Goal: Task Accomplishment & Management: Manage account settings

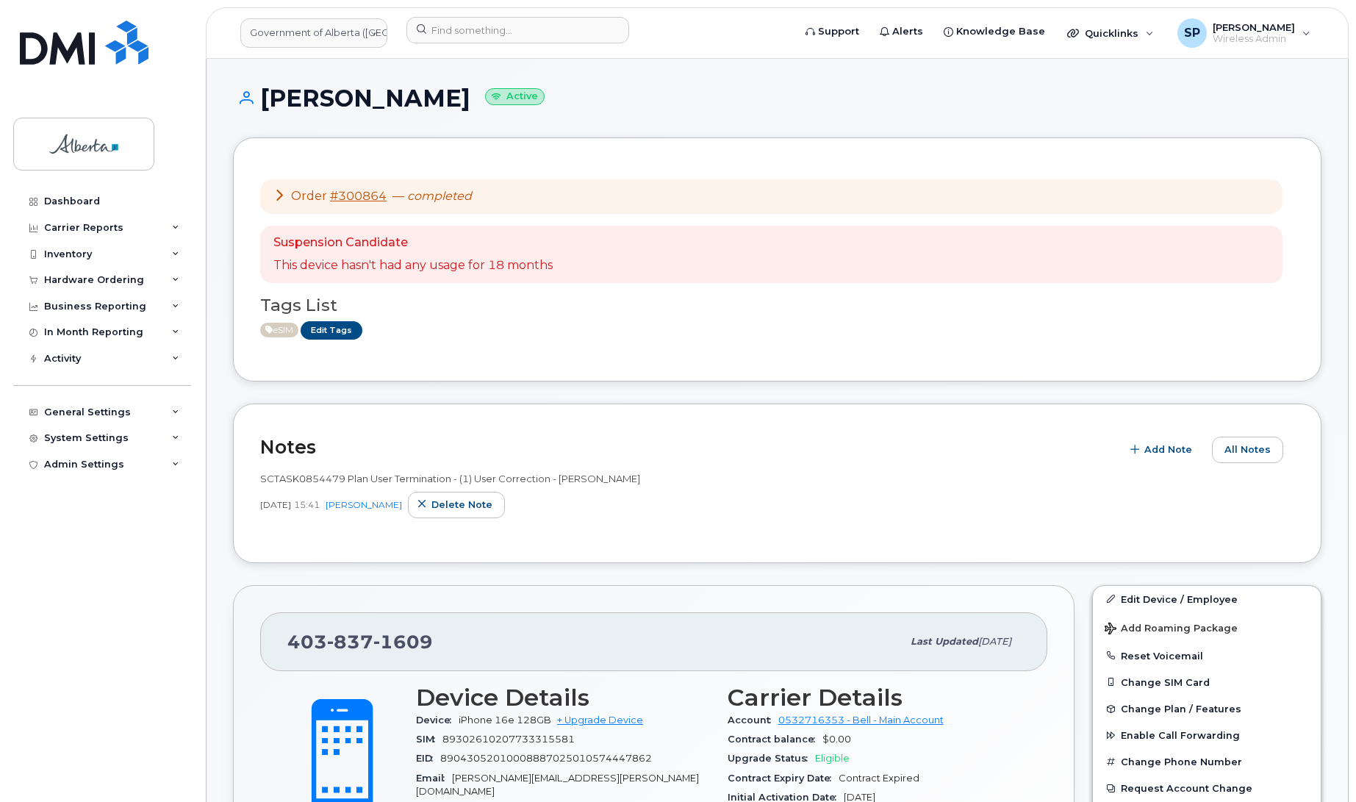
scroll to position [259, 0]
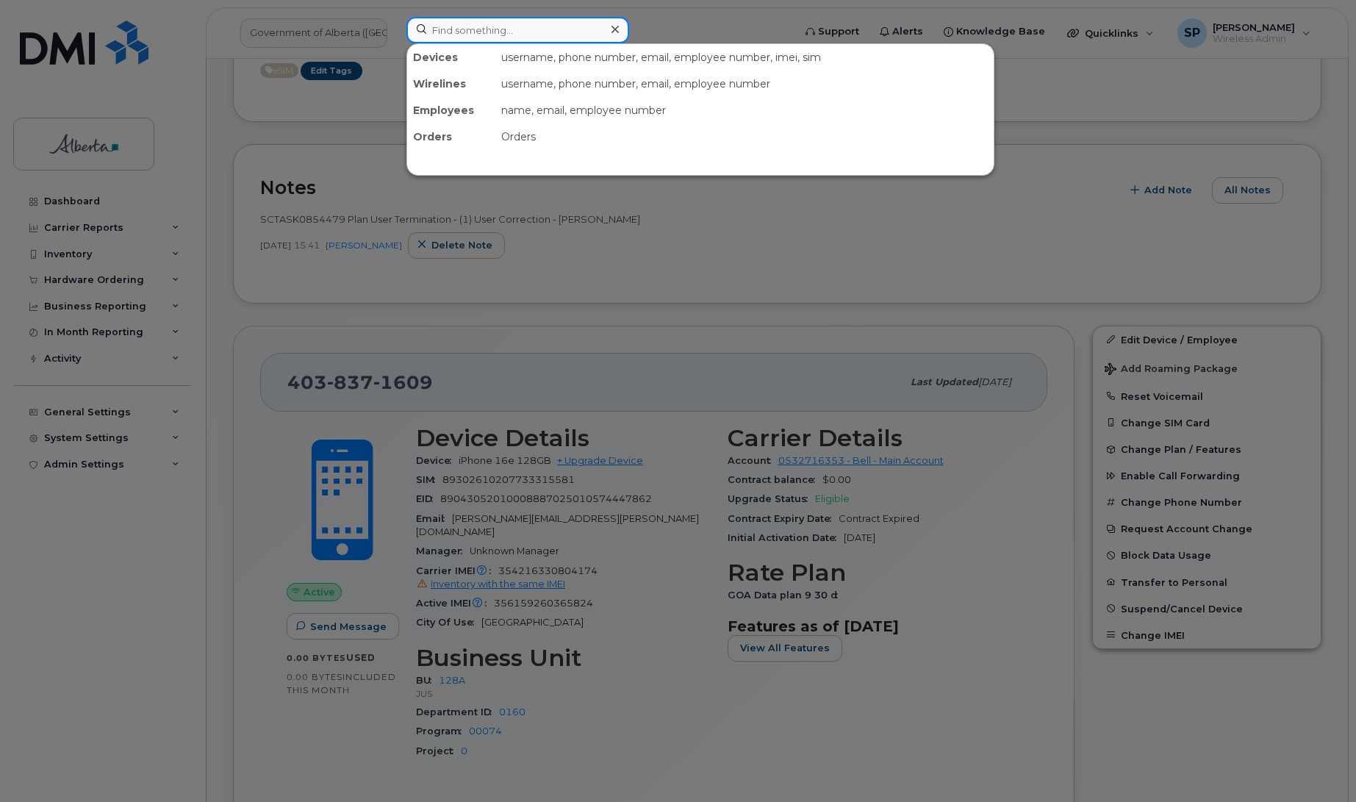
click at [452, 24] on input at bounding box center [517, 30] width 223 height 26
paste input "5873859216"
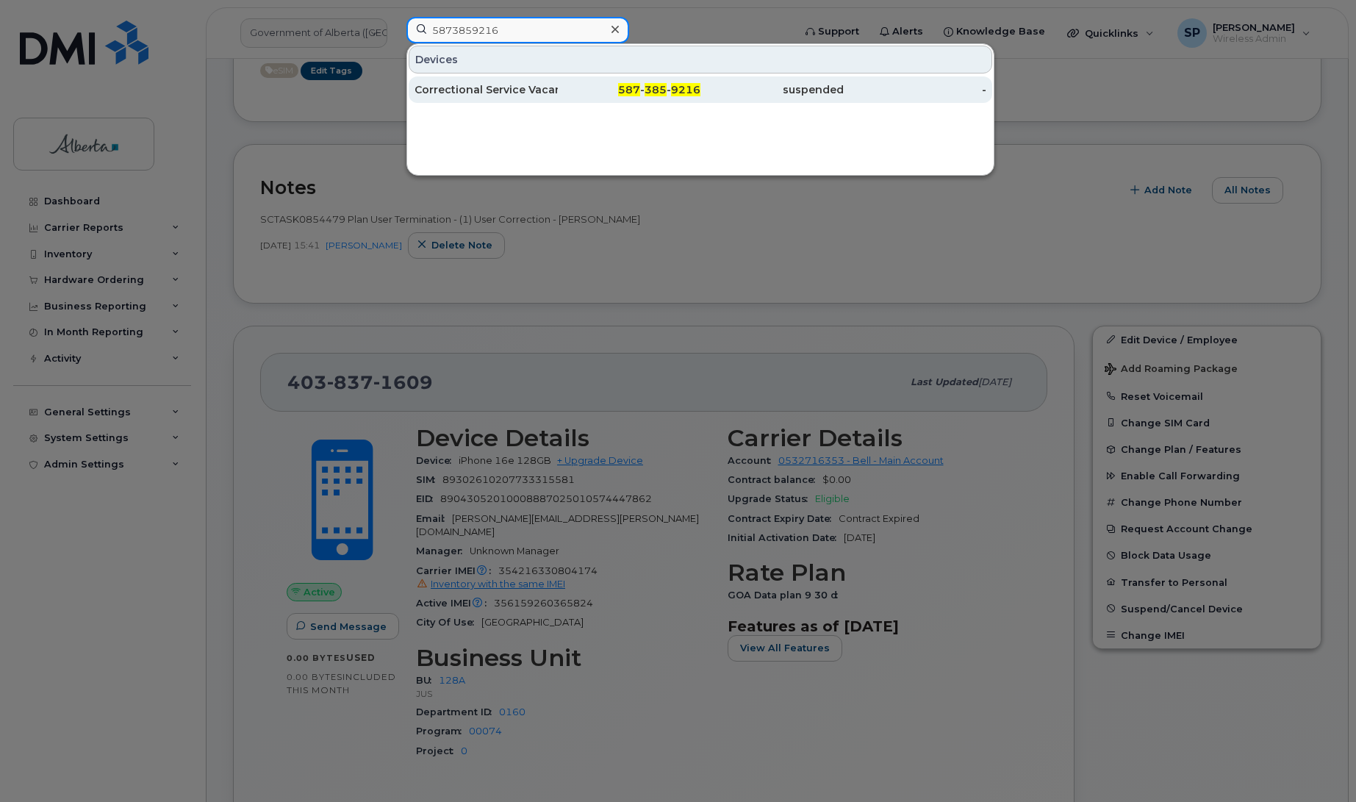
type input "5873859216"
click at [468, 94] on div "Correctional Service Vacant" at bounding box center [485, 89] width 143 height 15
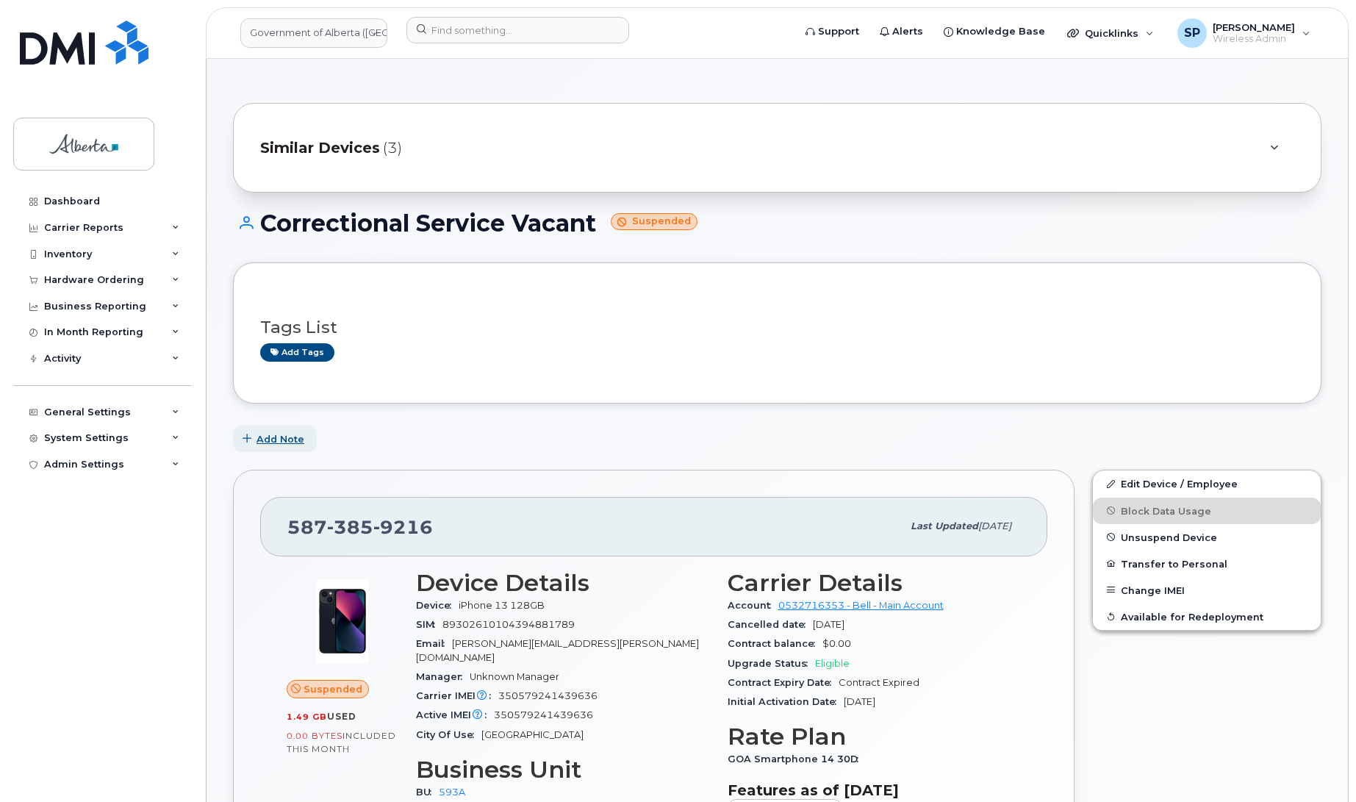
click at [283, 441] on span "Add Note" at bounding box center [280, 439] width 48 height 14
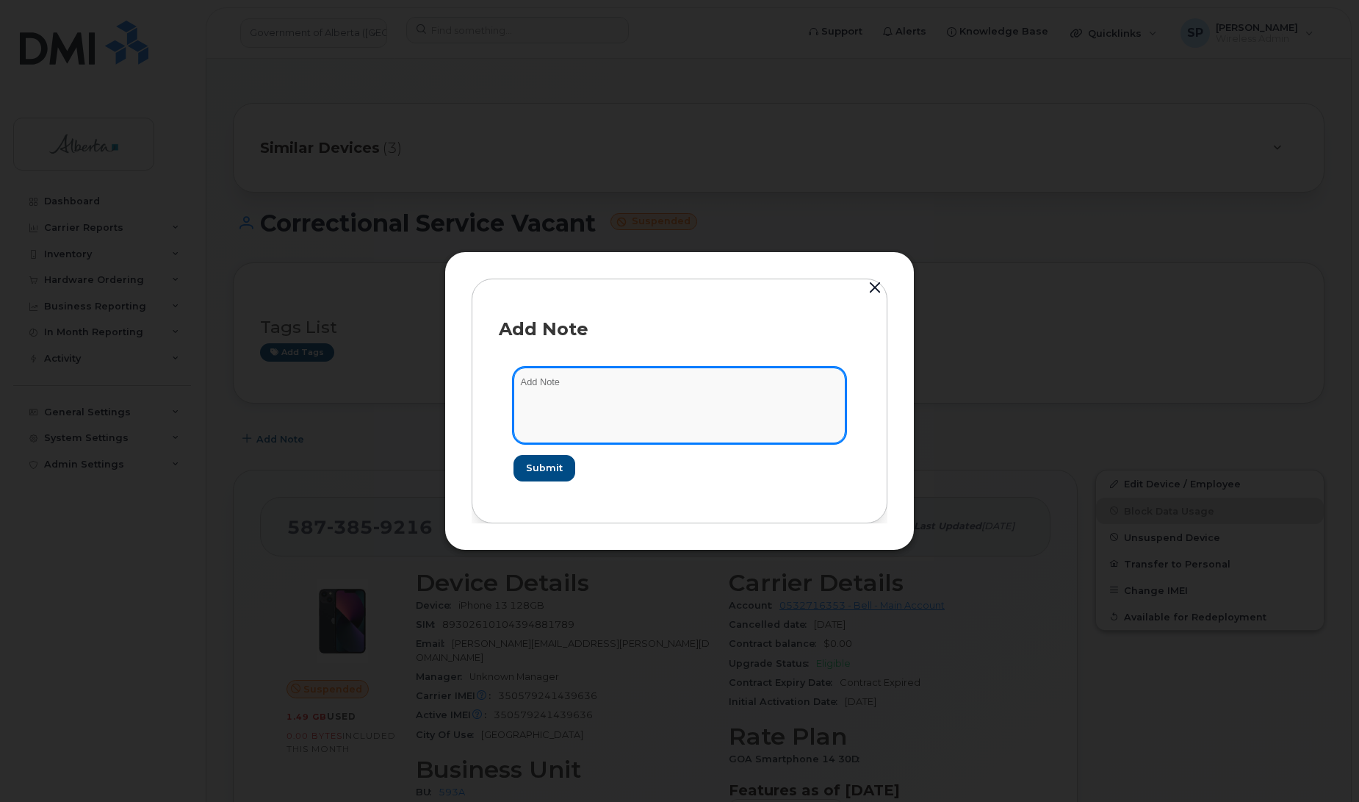
click at [743, 411] on textarea at bounding box center [680, 404] width 332 height 75
paste textarea "Plan User Termination - (1) Suspend"
click at [520, 384] on textarea "Plan User Termination - (1) Suspend" at bounding box center [680, 404] width 332 height 75
paste textarea "SCTASK0846710"
type textarea "SCTASK0846710 Plan User Termination - (1) Suspend"
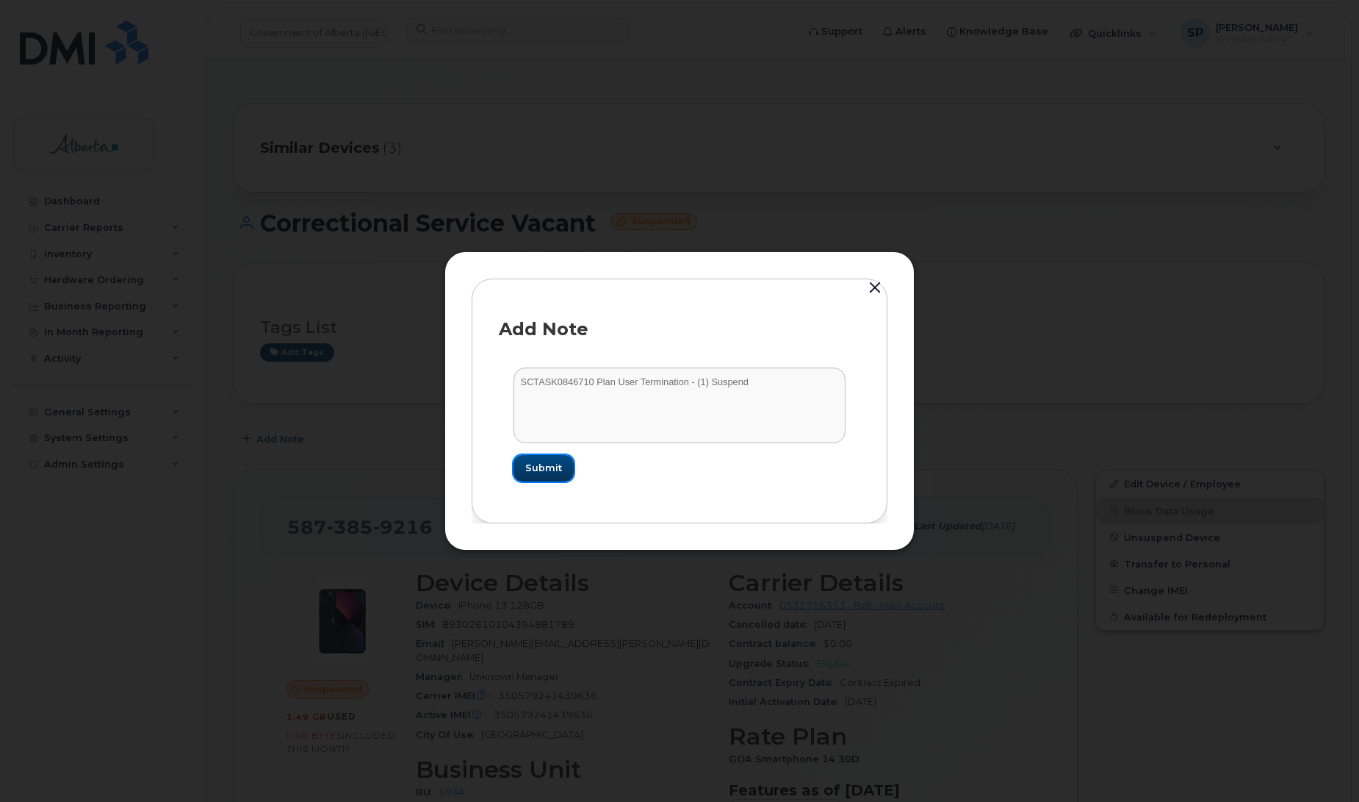
click at [551, 472] on span "Submit" at bounding box center [543, 468] width 37 height 14
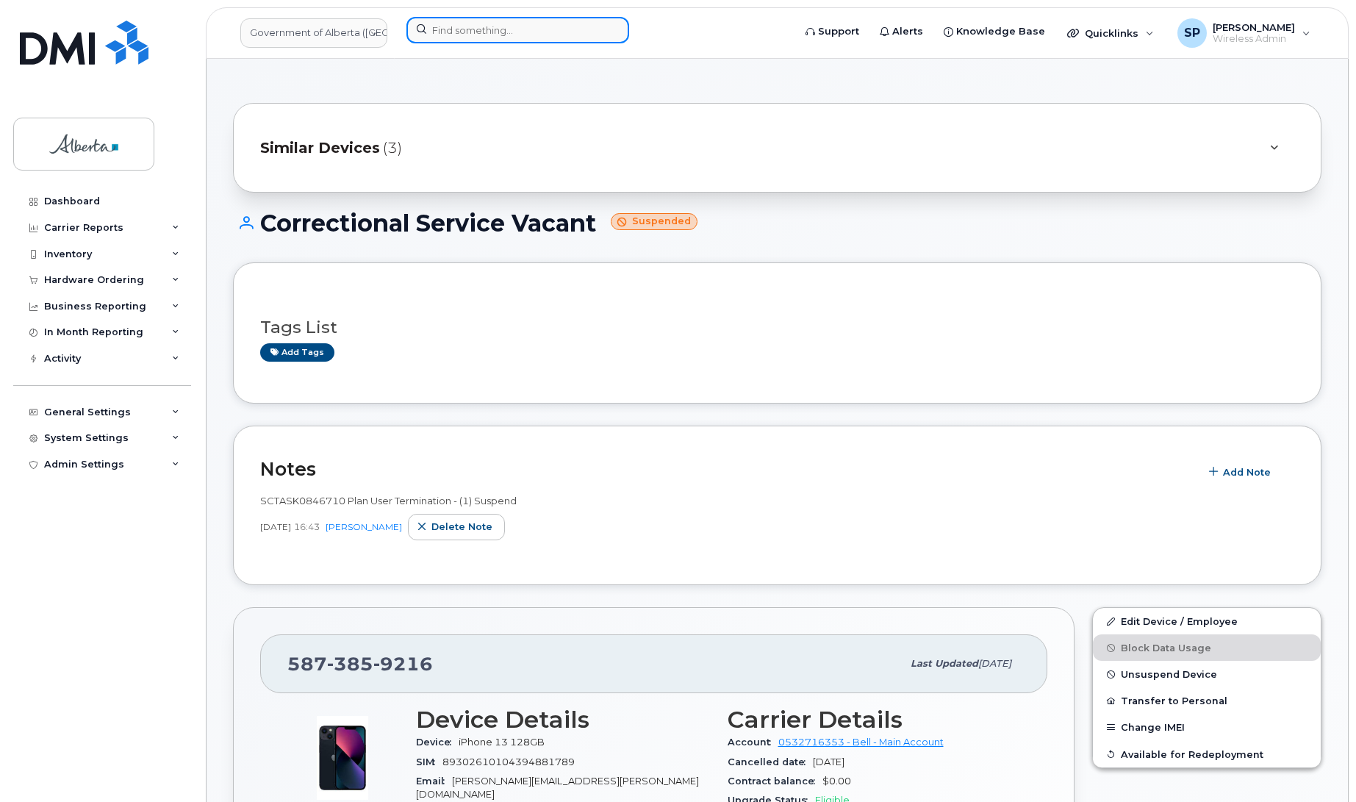
click at [514, 33] on input at bounding box center [517, 30] width 223 height 26
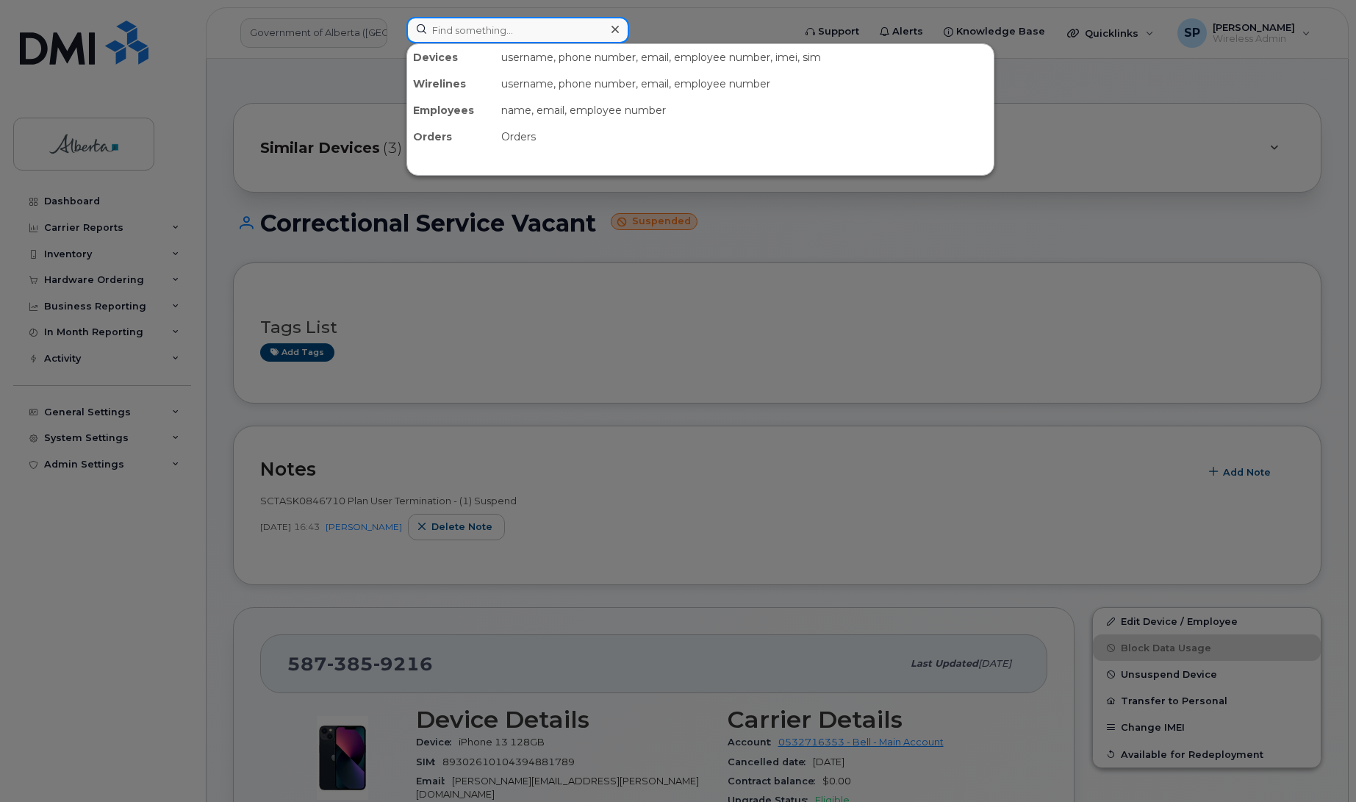
paste input "7802033881"
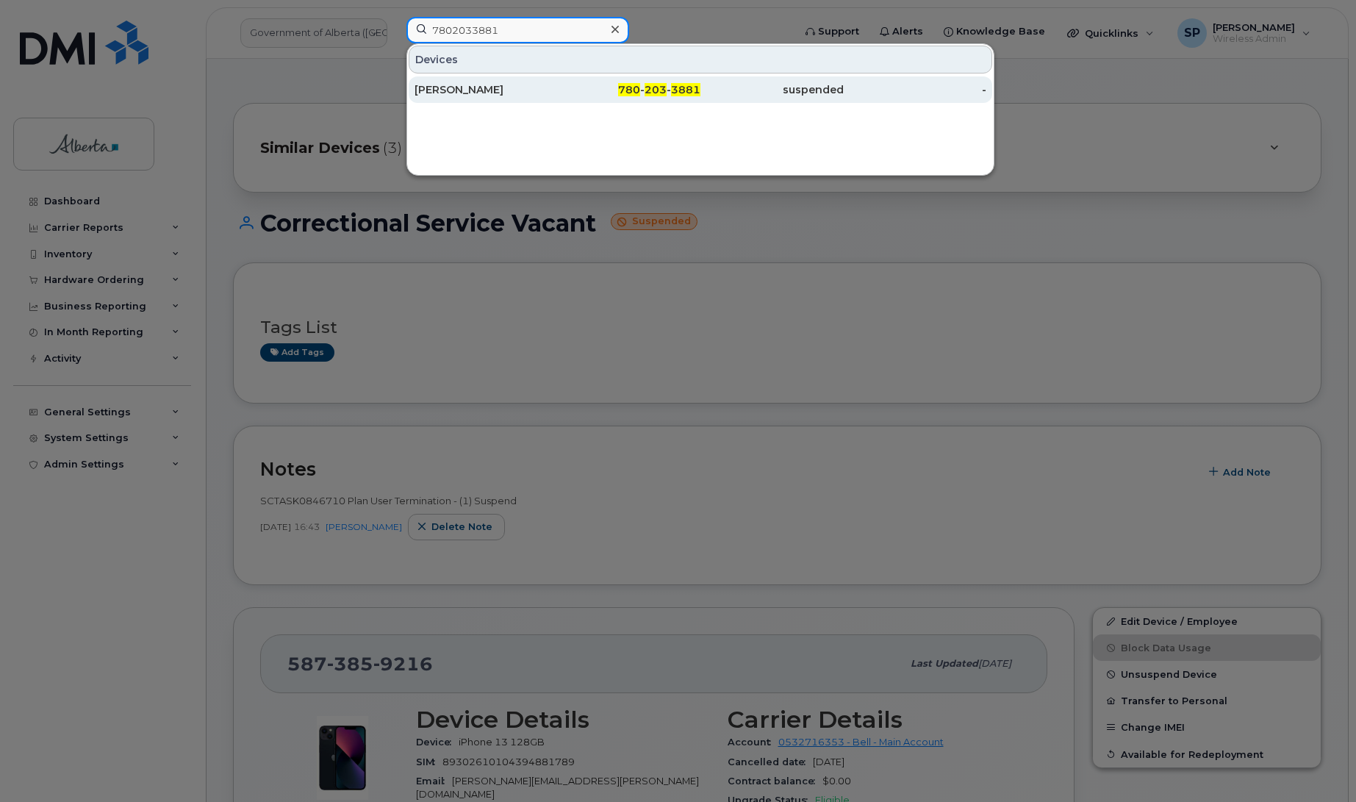
type input "7802033881"
click at [469, 98] on div "Lisa Jackson" at bounding box center [485, 89] width 143 height 26
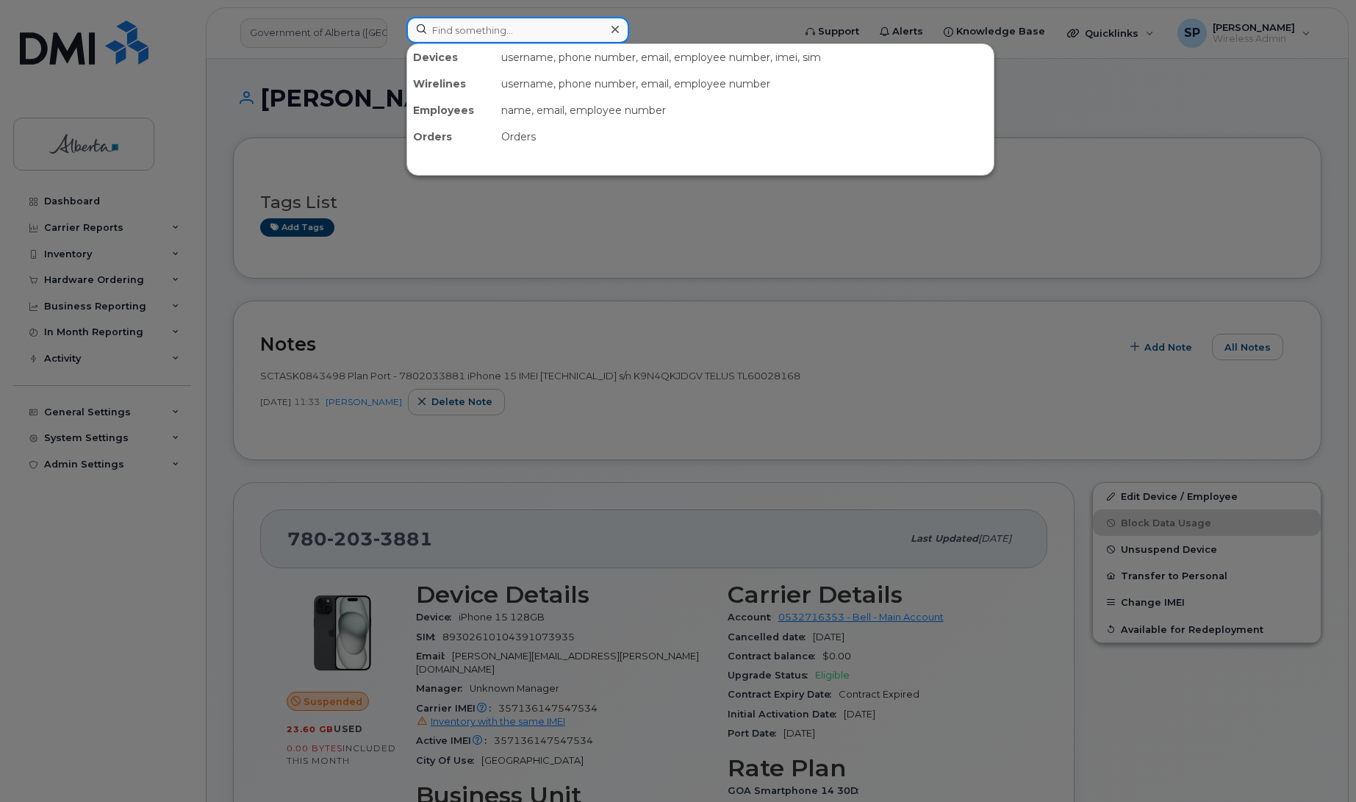
click at [449, 34] on input at bounding box center [517, 30] width 223 height 26
paste input "5873348649"
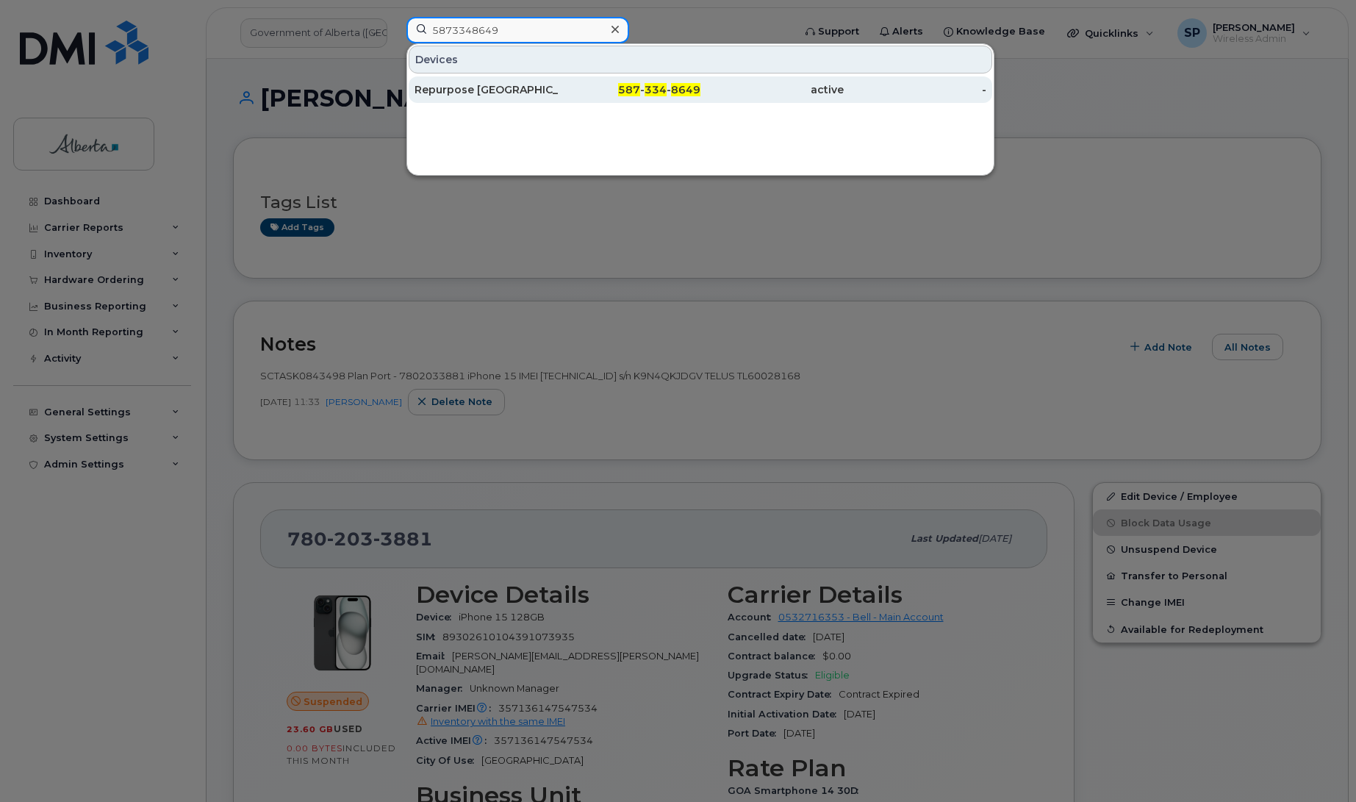
type input "5873348649"
drag, startPoint x: 448, startPoint y: 90, endPoint x: 481, endPoint y: 90, distance: 33.1
click at [448, 90] on div "Repurpose Edmonton" at bounding box center [485, 89] width 143 height 15
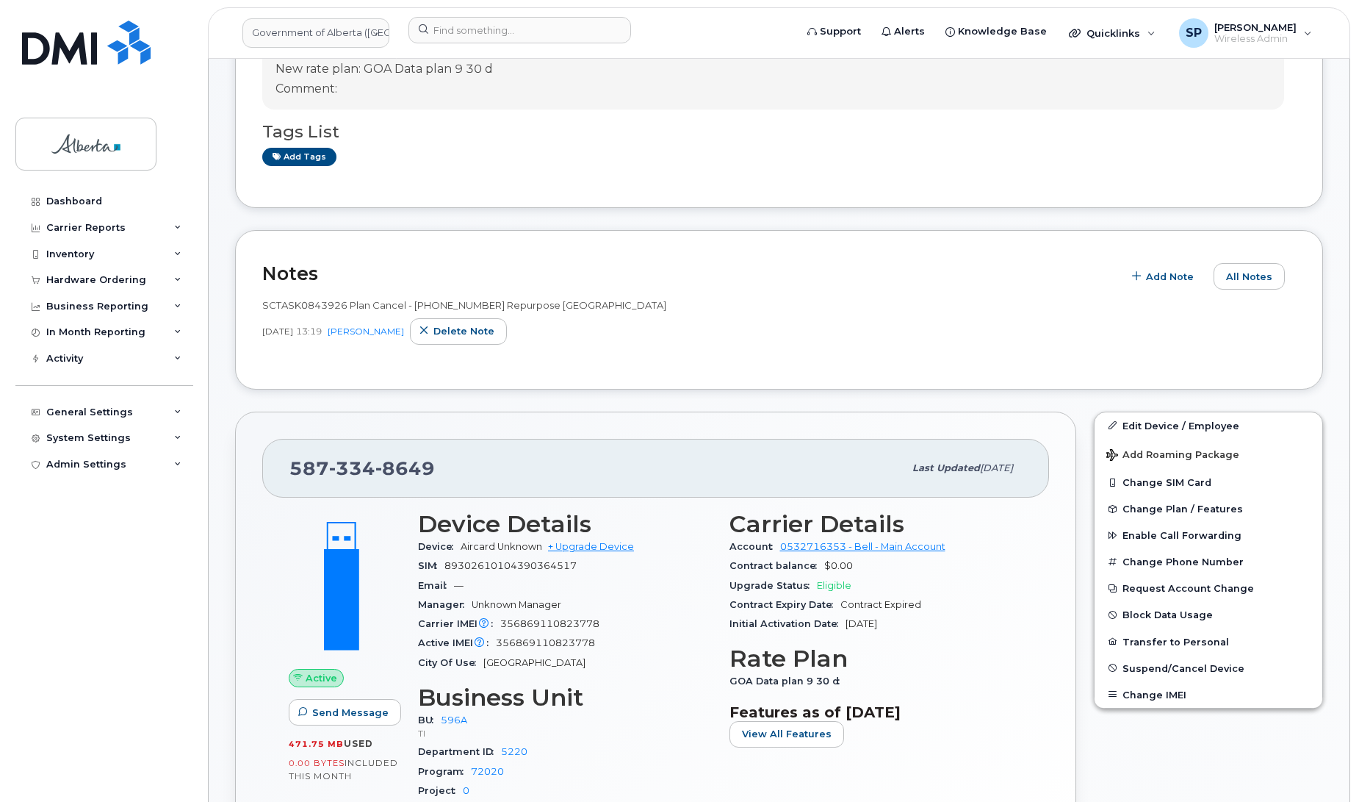
scroll to position [181, 0]
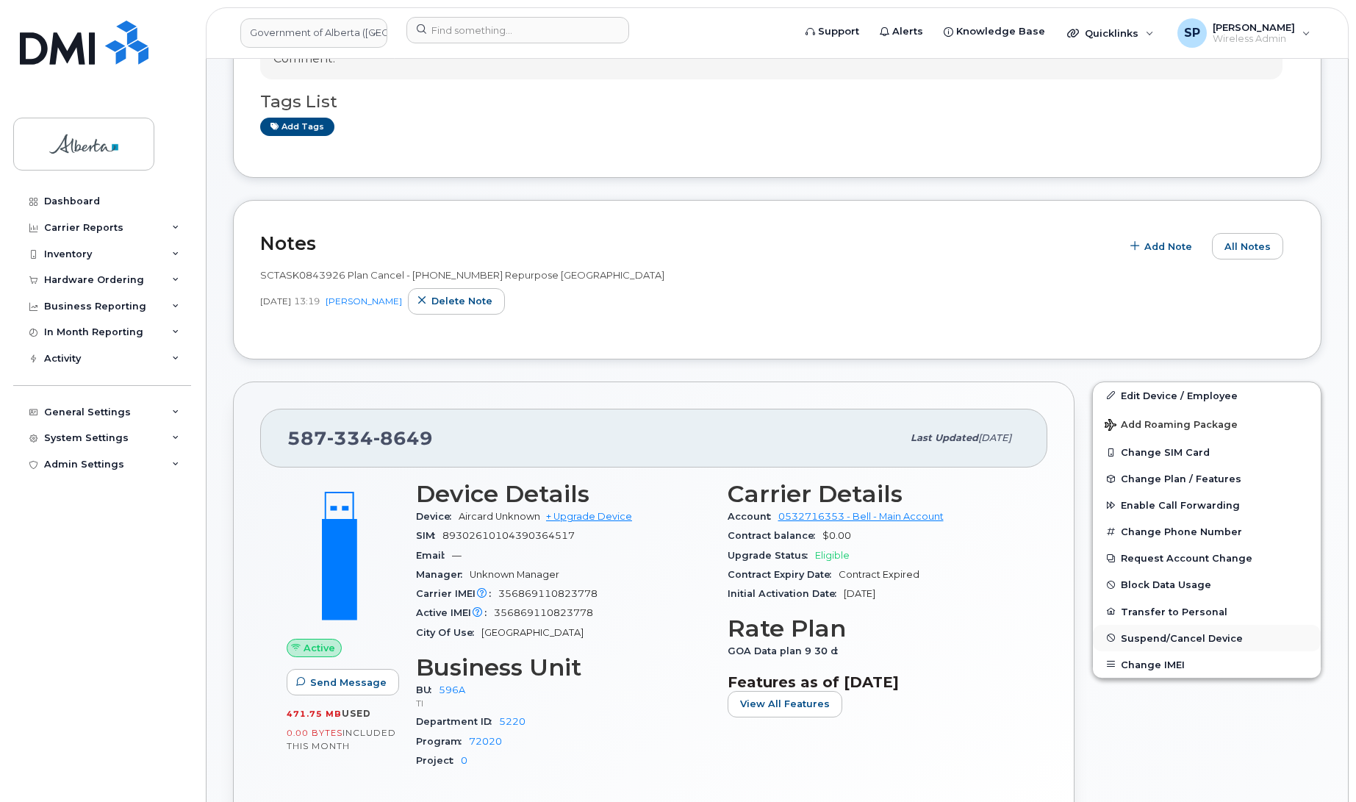
click at [1146, 636] on span "Suspend/Cancel Device" at bounding box center [1181, 637] width 122 height 11
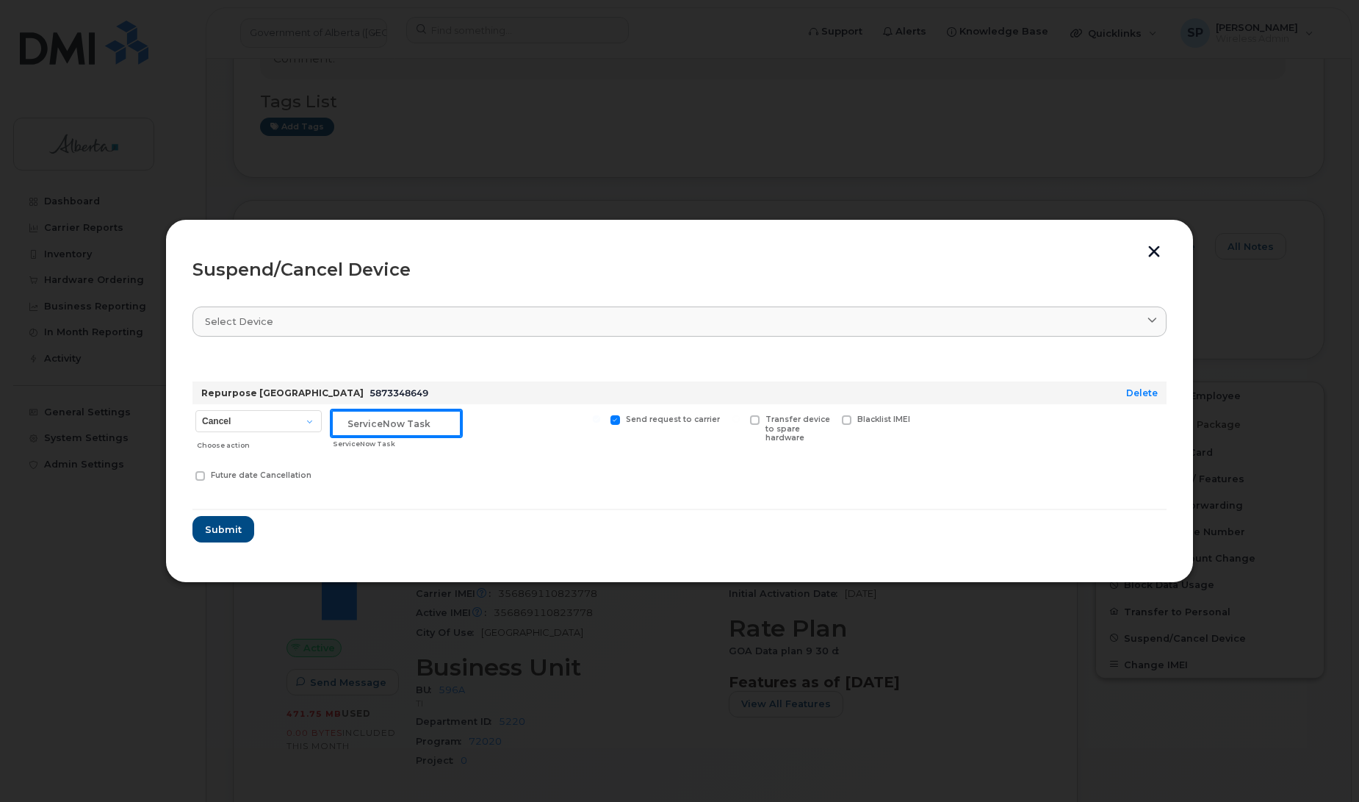
click at [350, 425] on input "text" at bounding box center [396, 423] width 130 height 26
paste input "SCTASK0843926"
type input "SCTASK0843926"
click at [258, 422] on select "Cancel Suspend - Extend Suspension Suspend - Reduced Rate Suspend - Lost Device…" at bounding box center [258, 421] width 126 height 22
select select "[object Object]"
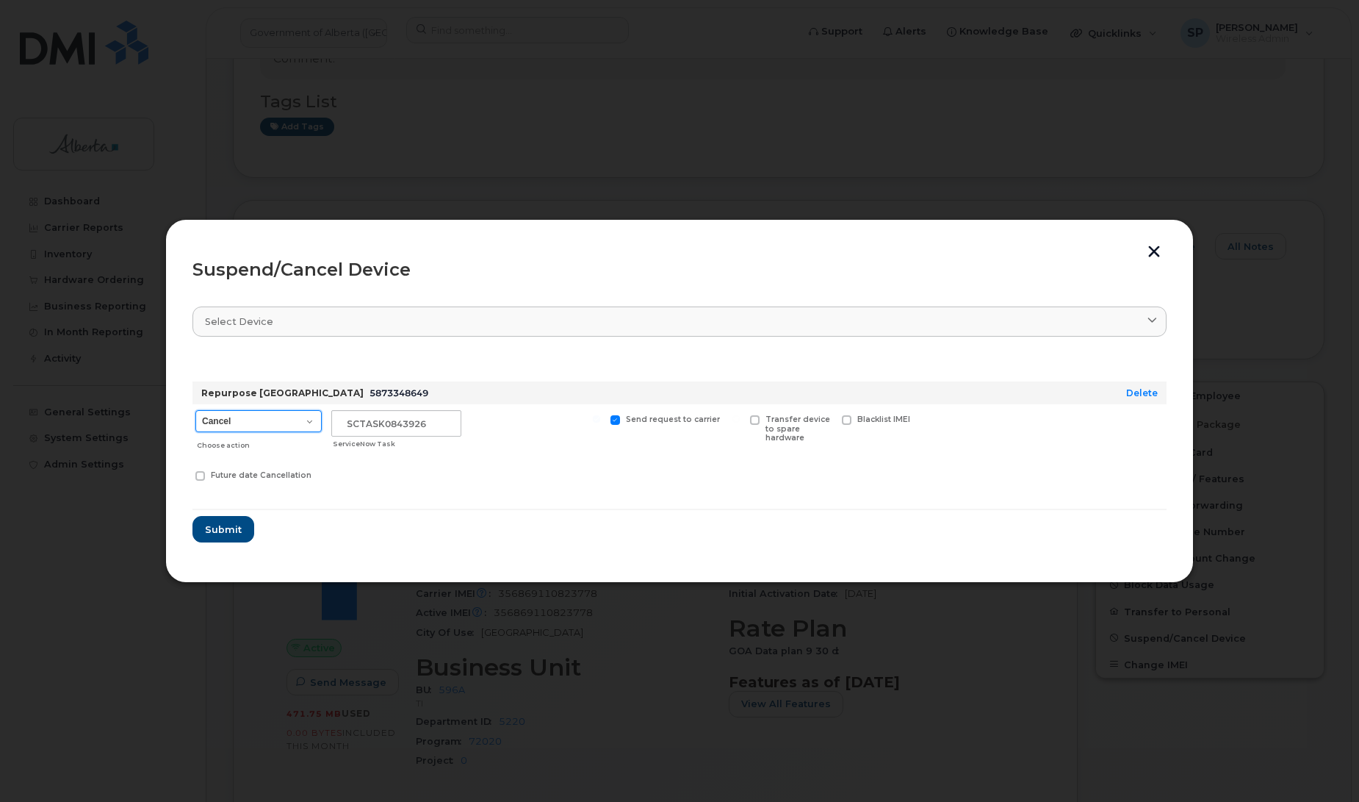
click at [195, 410] on select "Cancel Suspend - Extend Suspension Suspend - Reduced Rate Suspend - Lost Device…" at bounding box center [258, 421] width 126 height 22
click at [436, 431] on input "SCTASK0843926" at bounding box center [396, 423] width 130 height 26
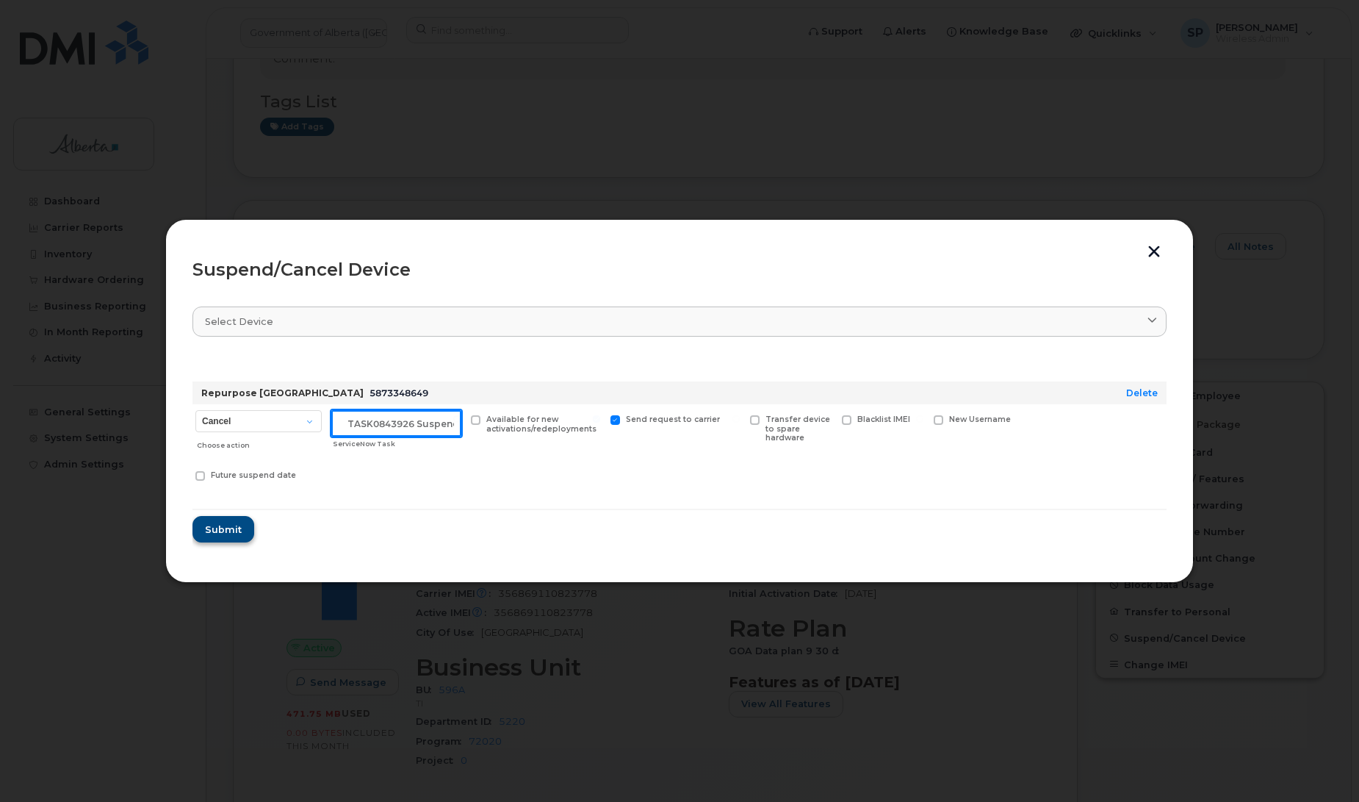
type input "SCTASK0843926 Suspend"
click at [214, 520] on button "Submit" at bounding box center [222, 529] width 60 height 26
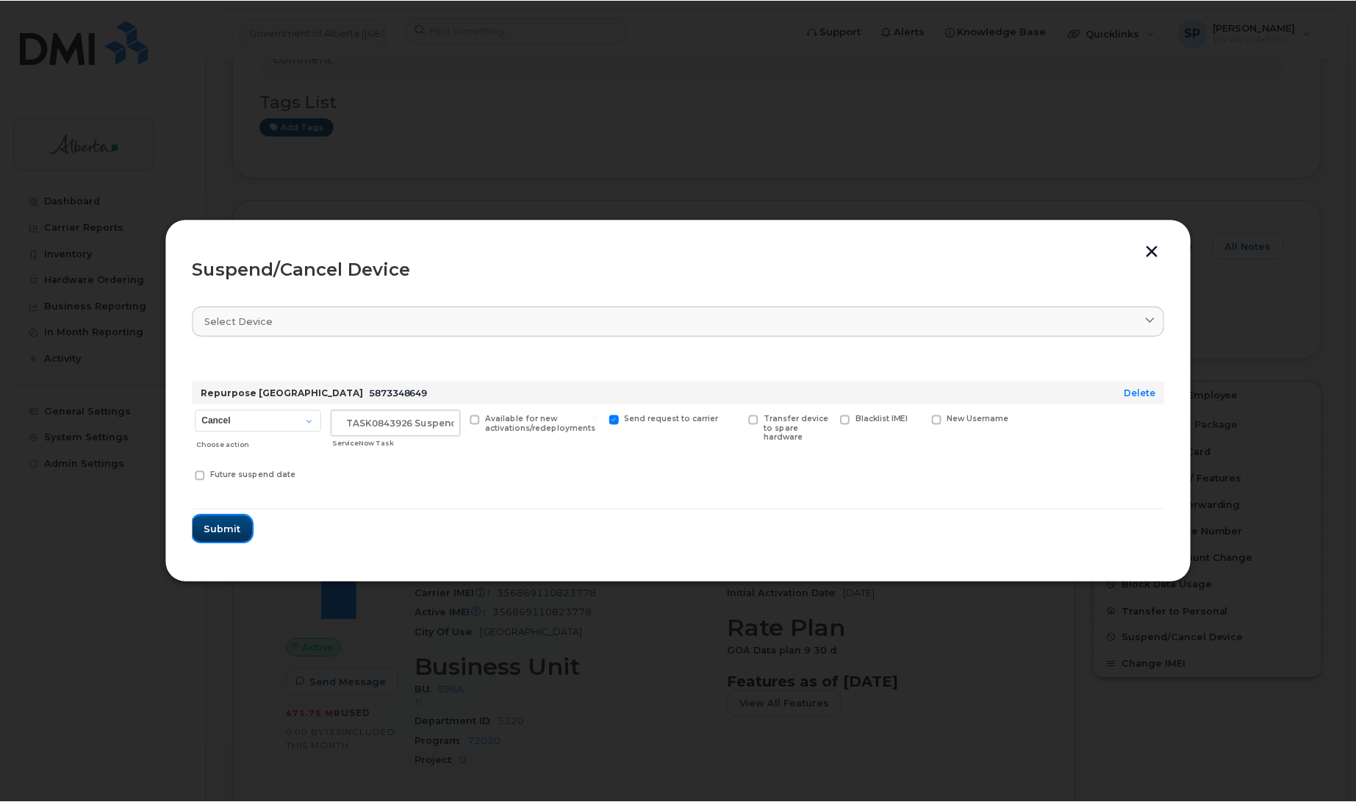
scroll to position [0, 0]
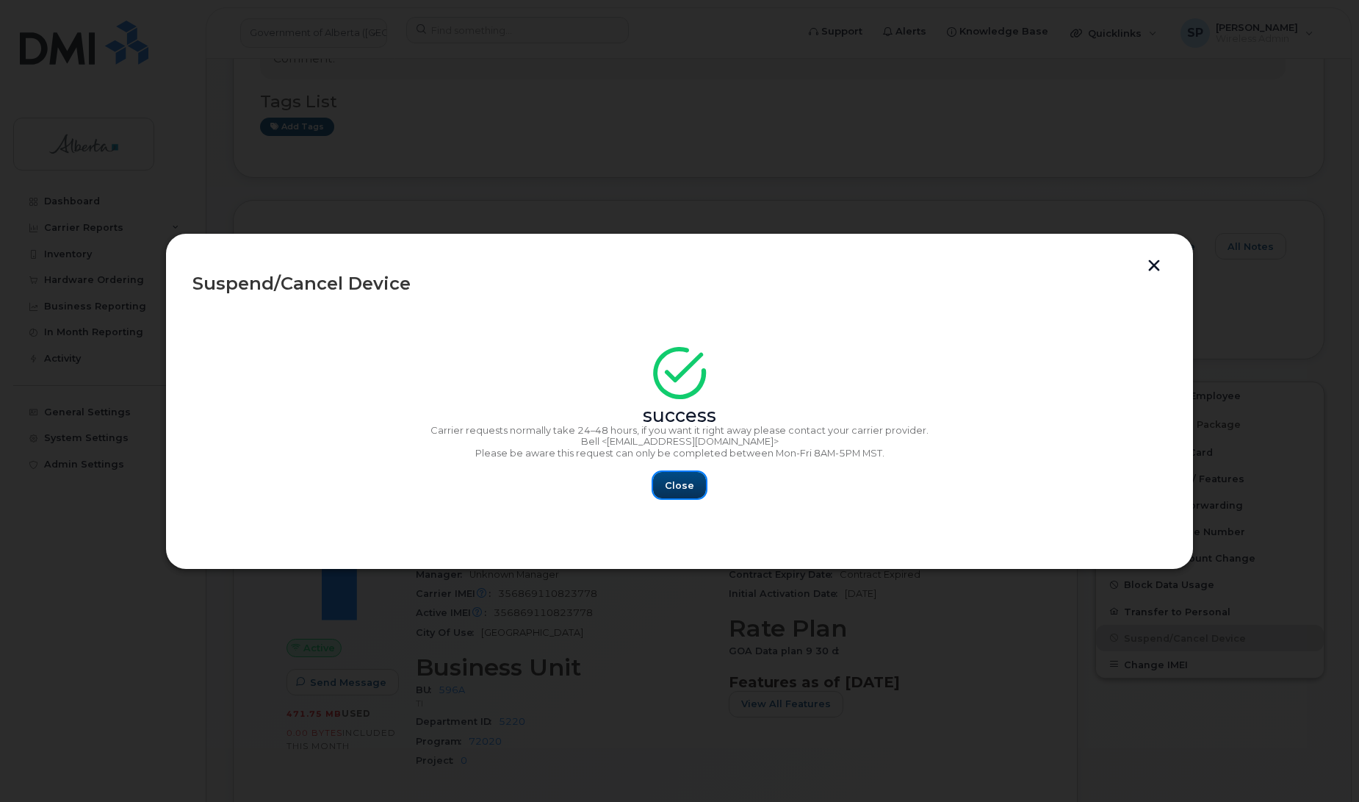
click at [692, 487] on span "Close" at bounding box center [679, 485] width 29 height 14
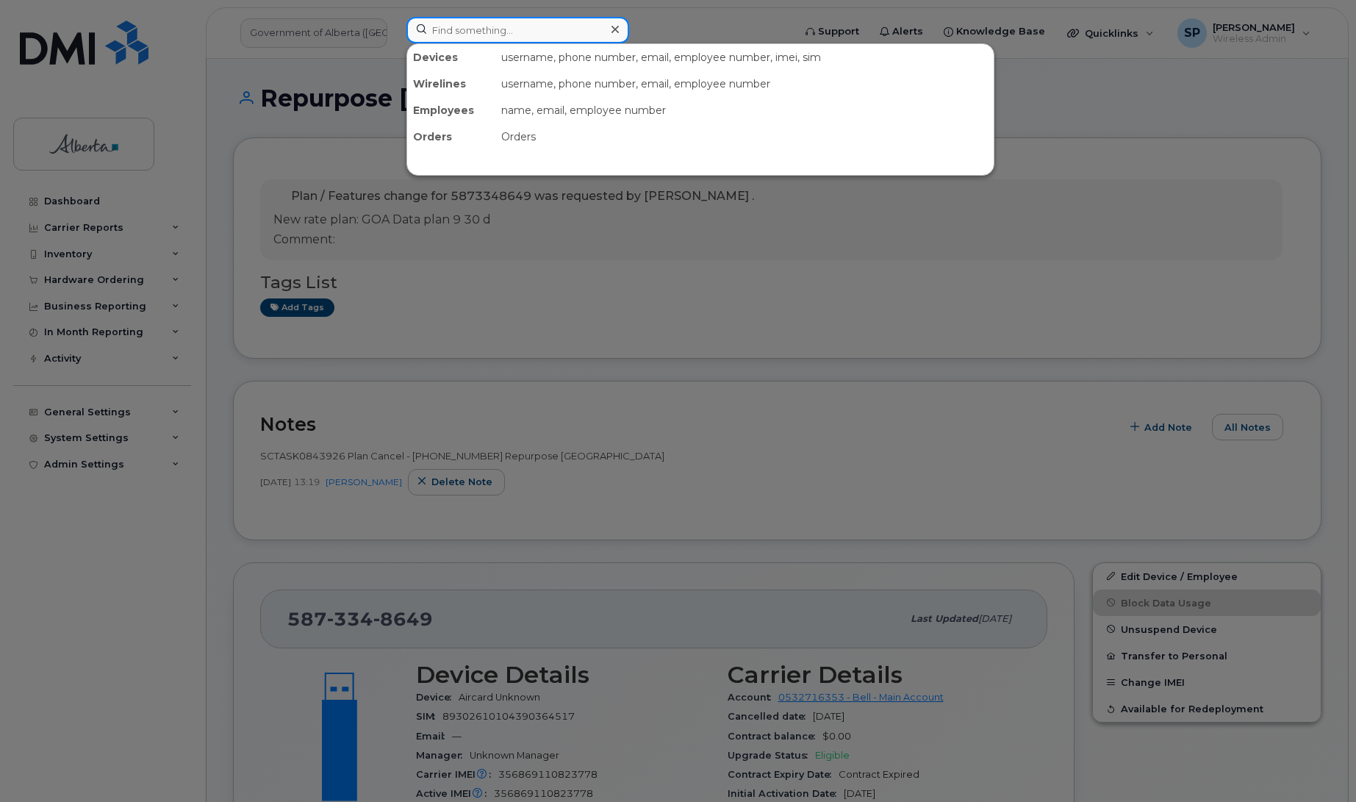
click at [513, 17] on input at bounding box center [517, 30] width 223 height 26
paste input "5873982624"
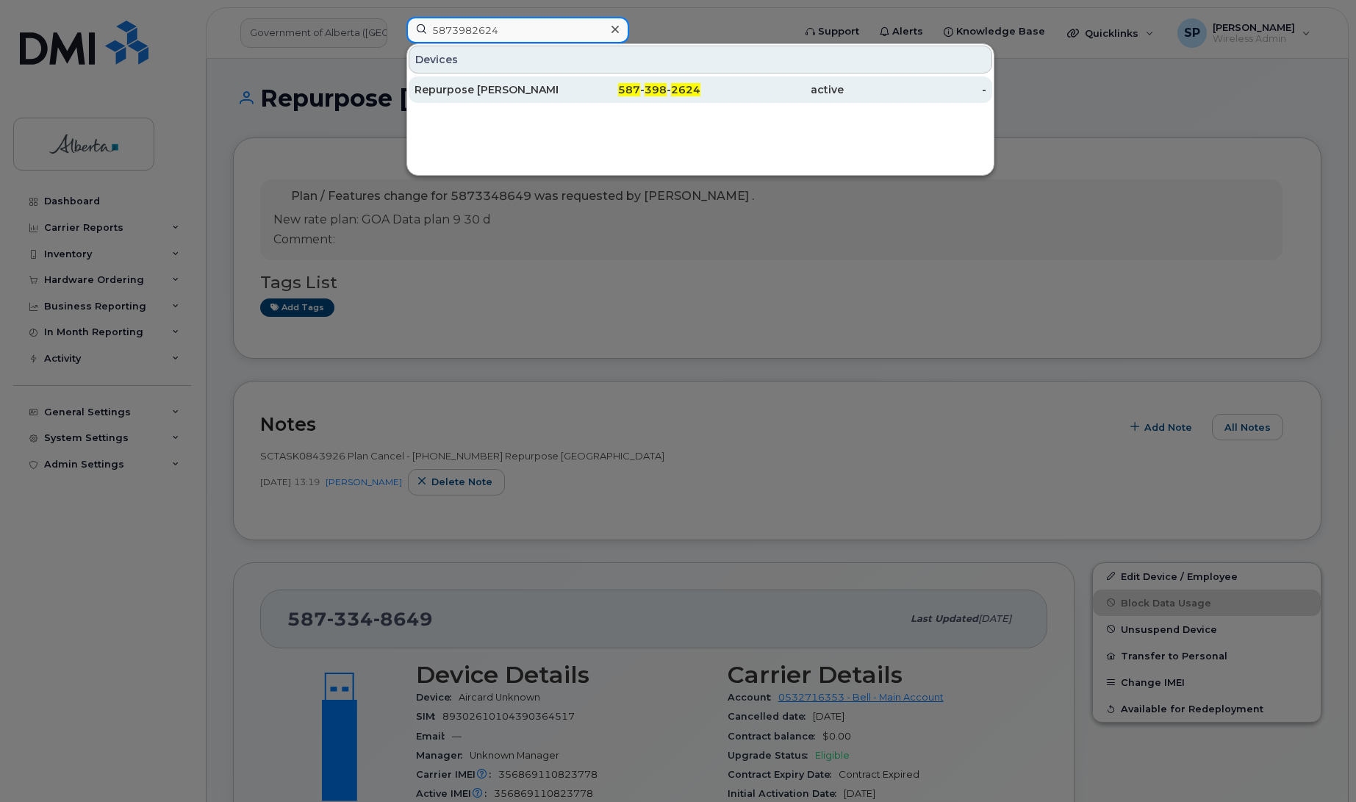
type input "5873982624"
click at [486, 92] on div "Repurpose [PERSON_NAME]" at bounding box center [485, 89] width 143 height 15
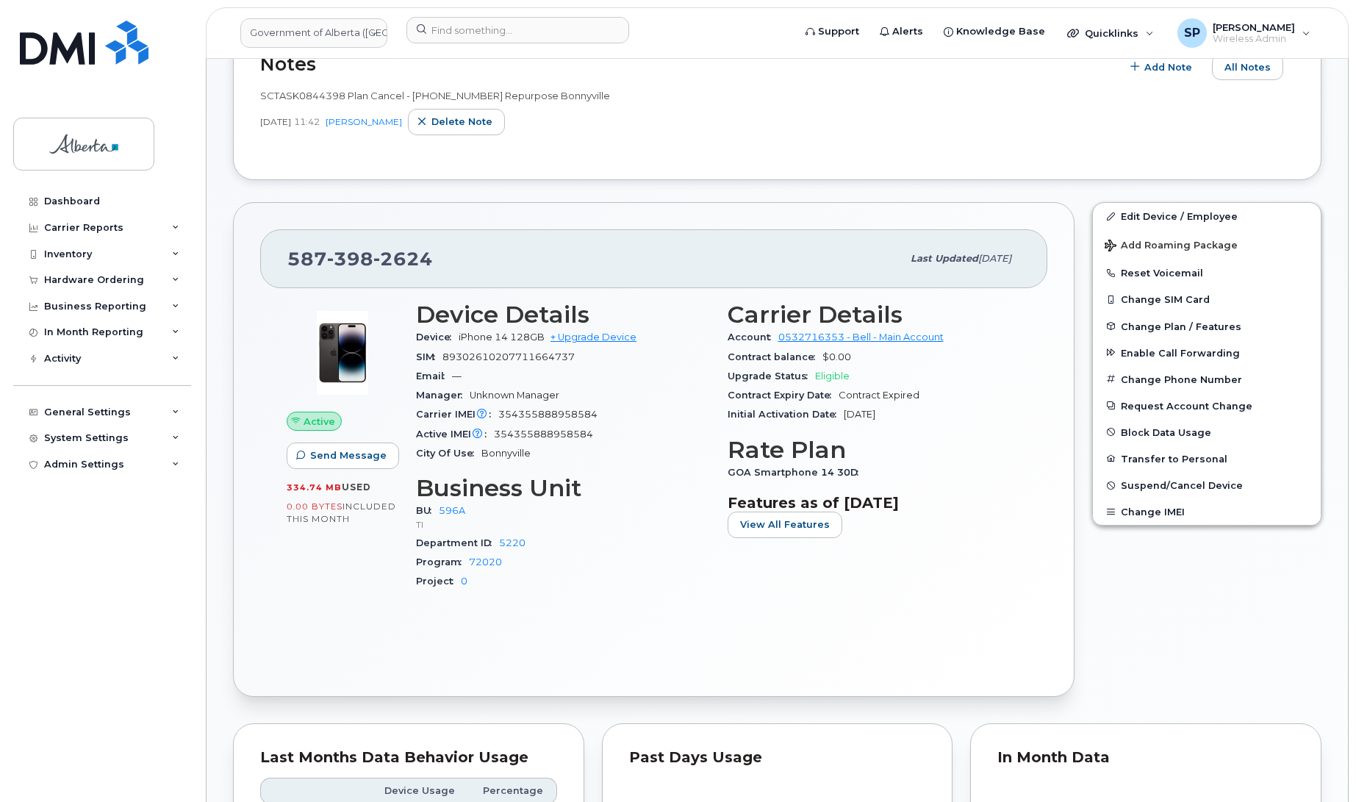
scroll to position [222, 0]
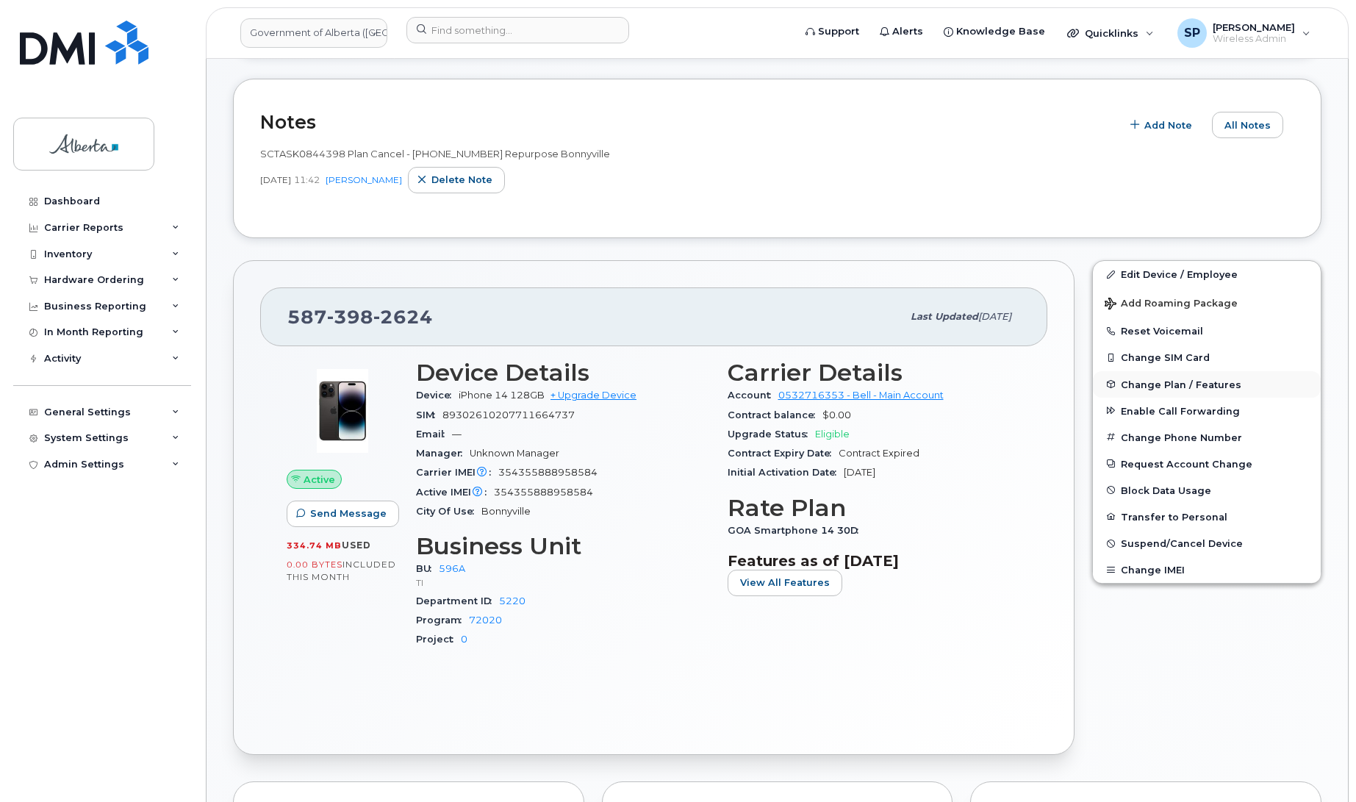
click at [1159, 382] on span "Change Plan / Features" at bounding box center [1180, 383] width 120 height 11
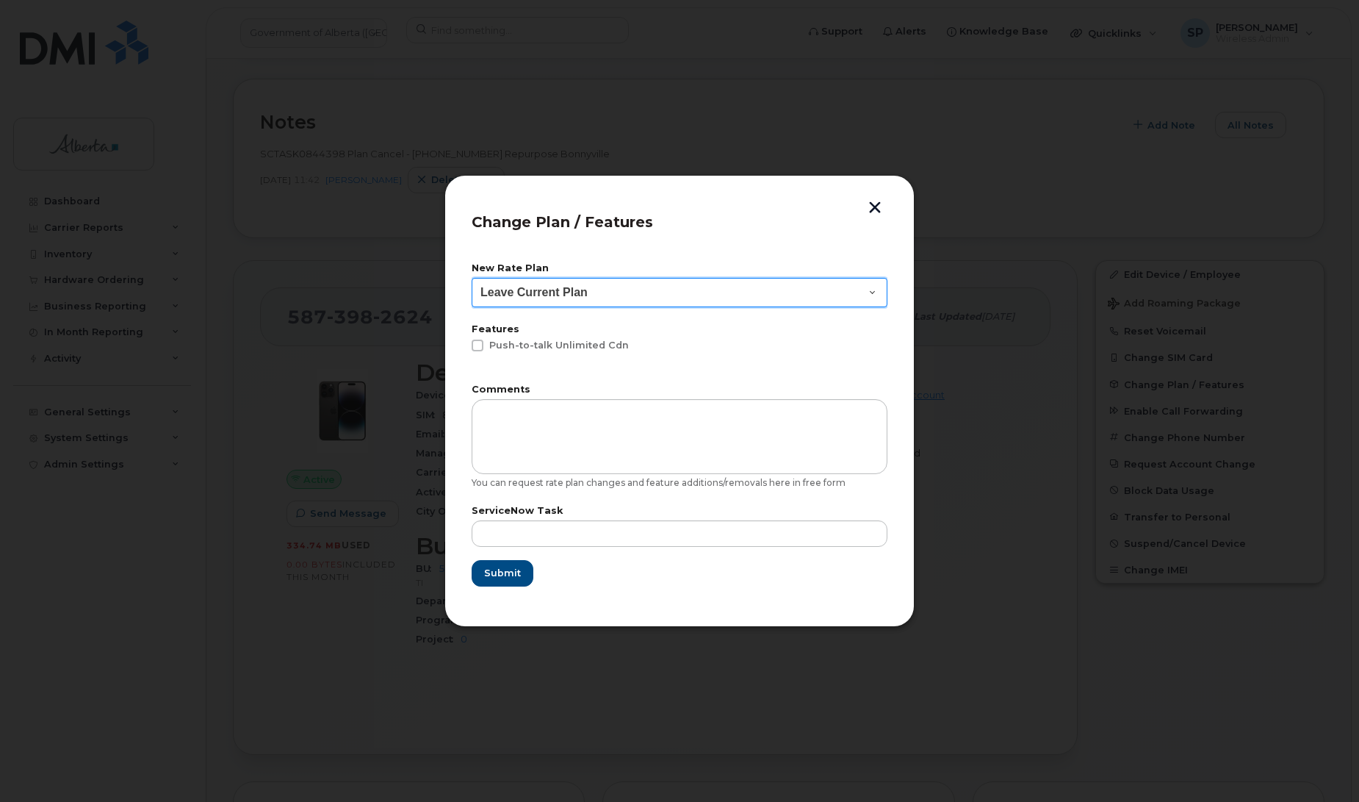
click at [591, 284] on select "Leave Current Plan GOA - Voice Plan 5 GOA Unlimited Smartphone 14 GOA-Voice Pla…" at bounding box center [680, 292] width 416 height 29
click at [871, 201] on button "button" at bounding box center [875, 208] width 22 height 15
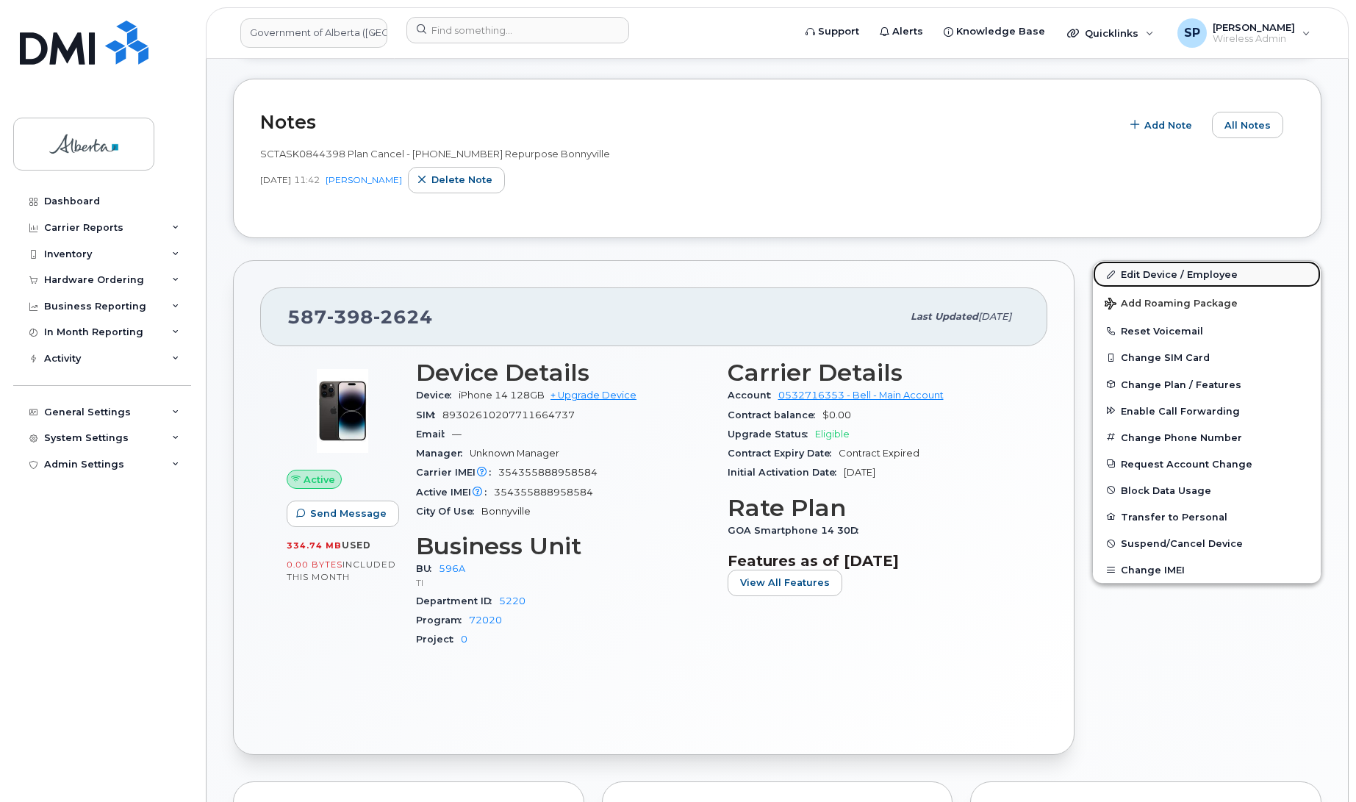
click at [1188, 273] on link "Edit Device / Employee" at bounding box center [1207, 274] width 228 height 26
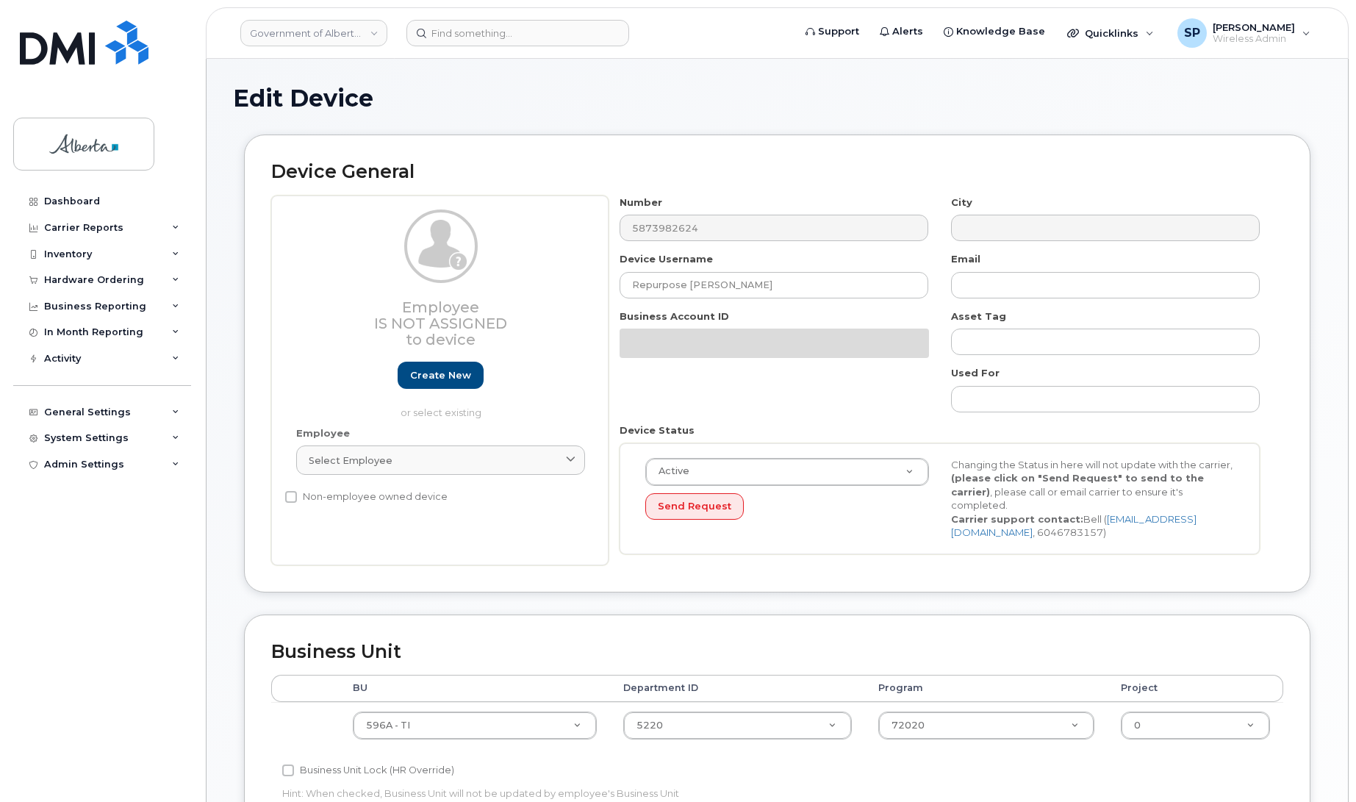
select select "4797729"
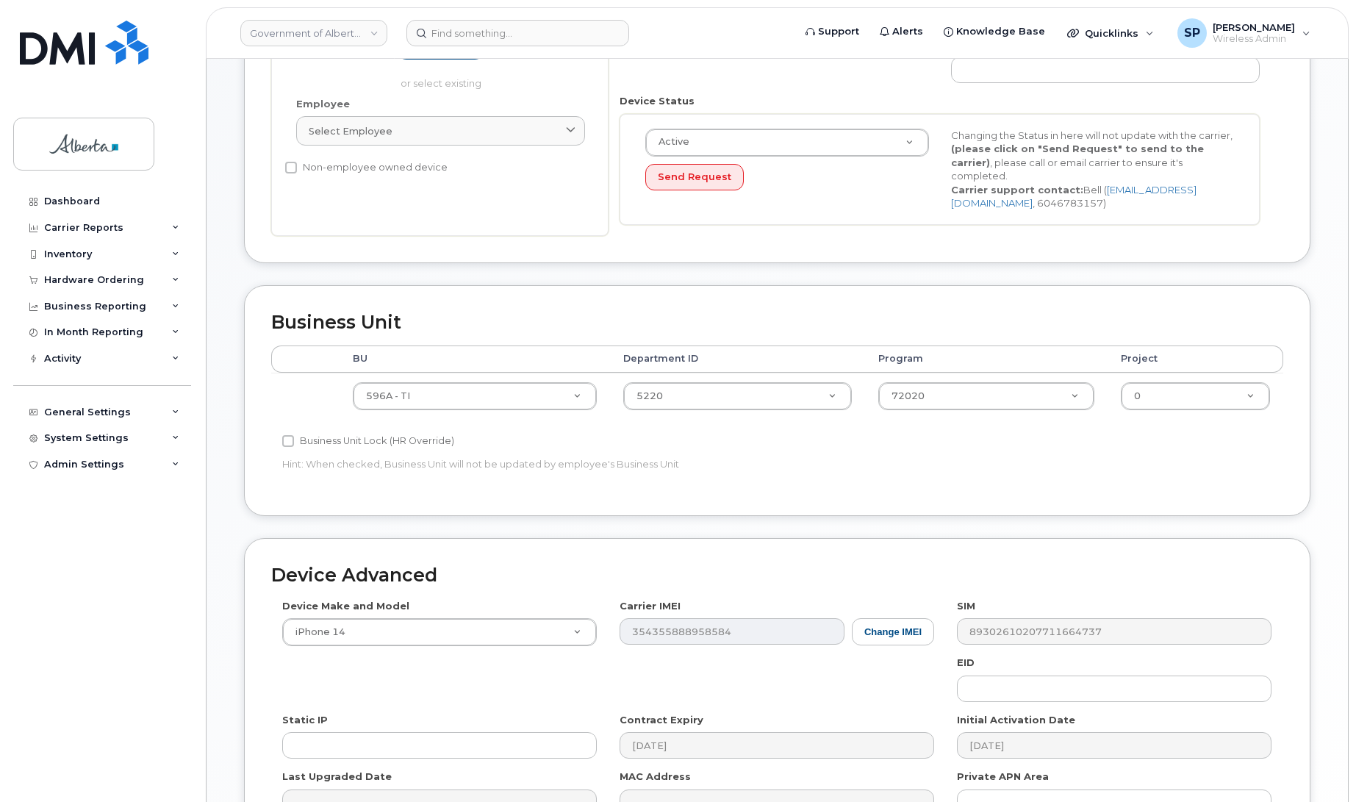
scroll to position [342, 0]
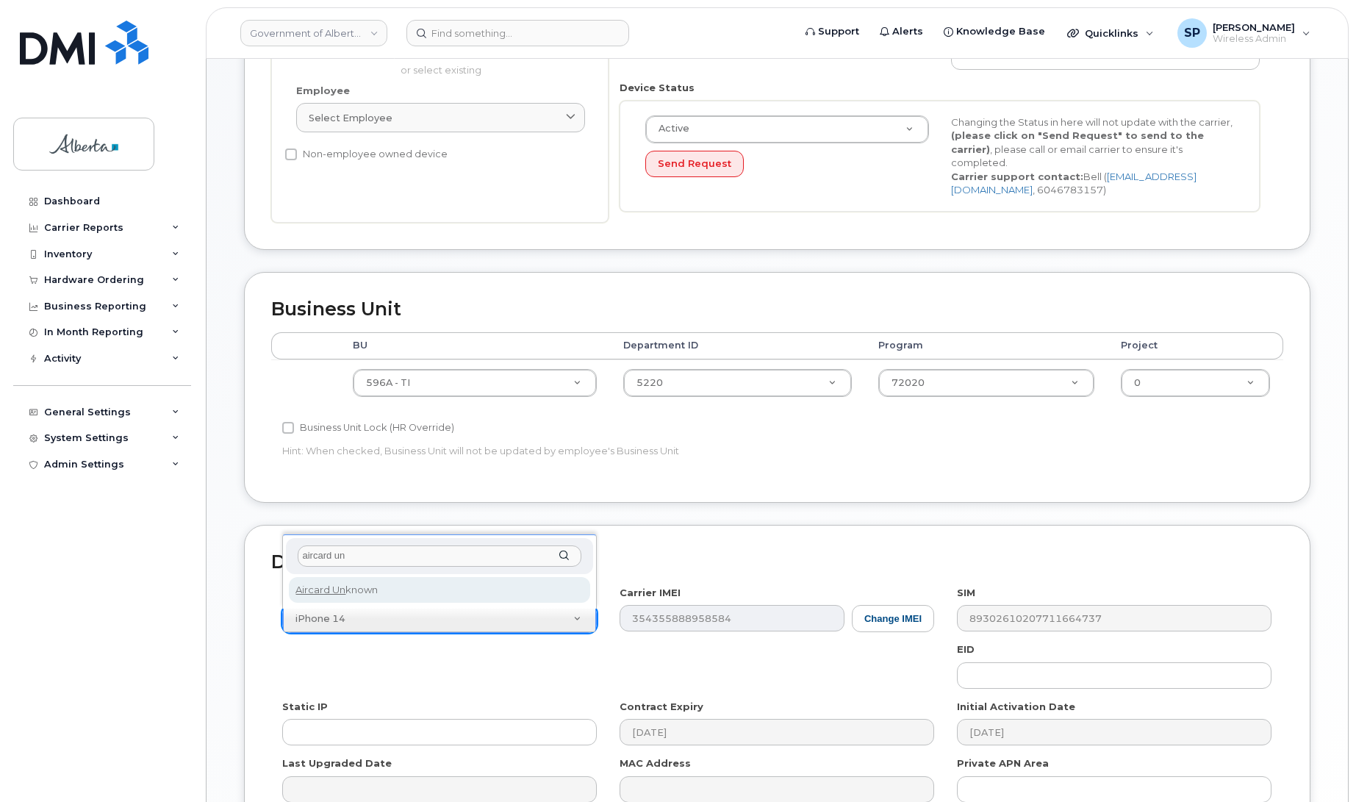
type input "aircard un"
drag, startPoint x: 366, startPoint y: 593, endPoint x: 644, endPoint y: 607, distance: 278.1
select select "971"
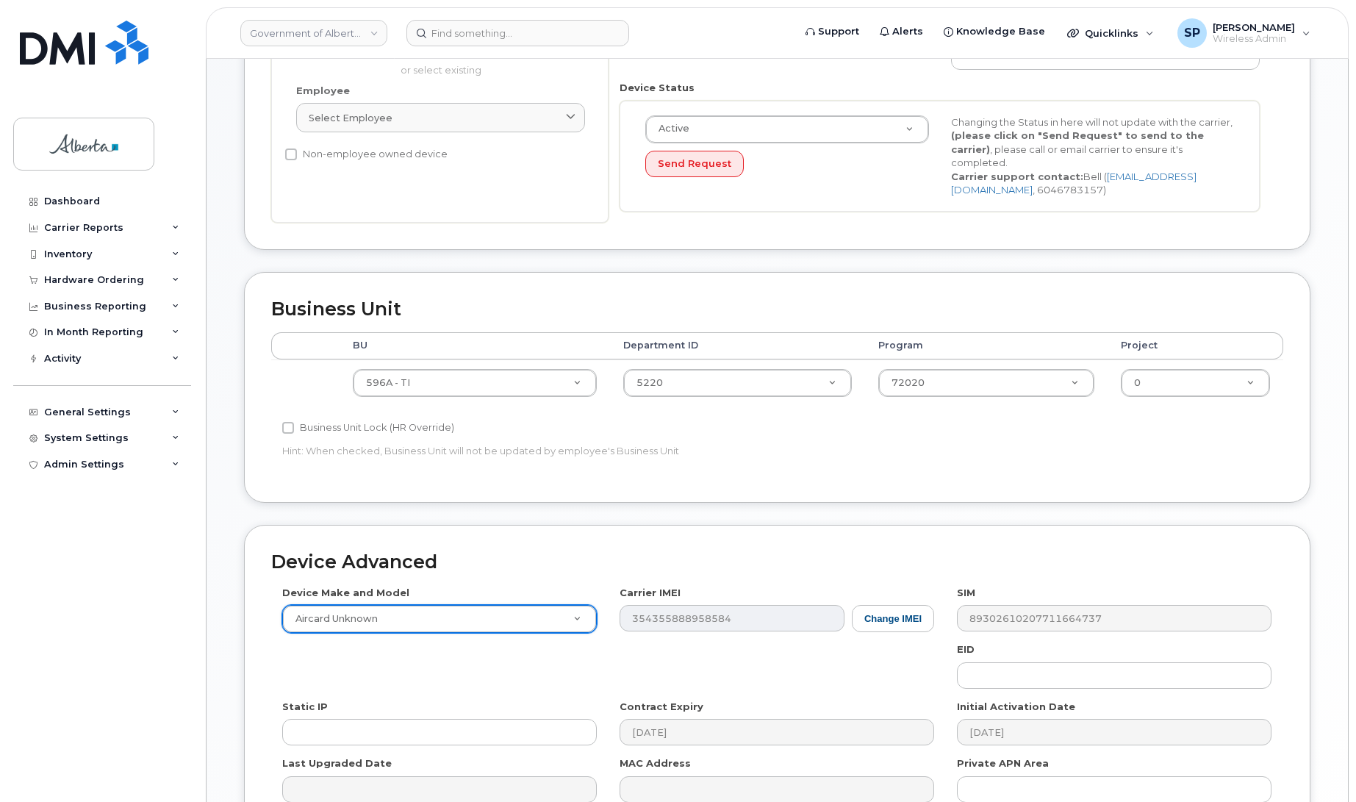
scroll to position [507, 0]
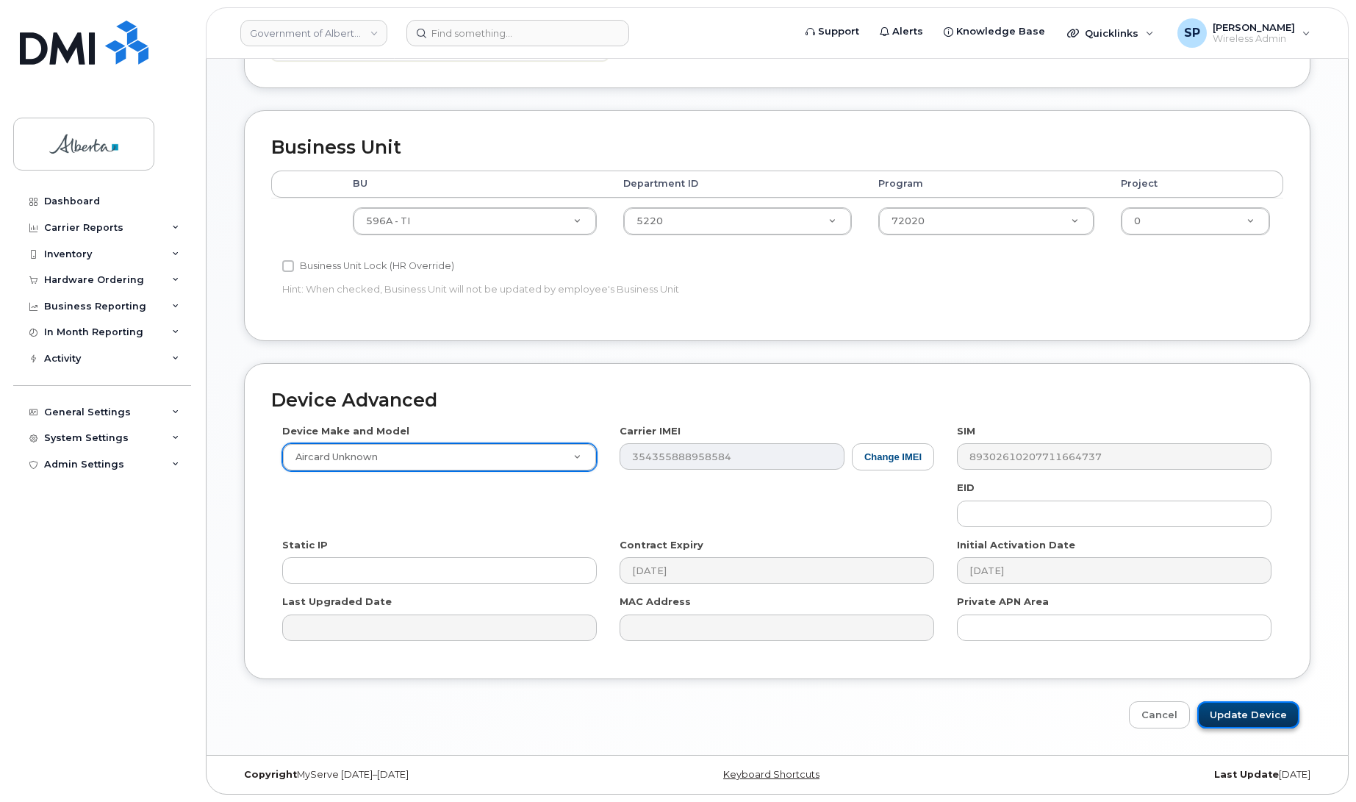
click at [1260, 713] on input "Update Device" at bounding box center [1248, 714] width 102 height 27
type input "Saving..."
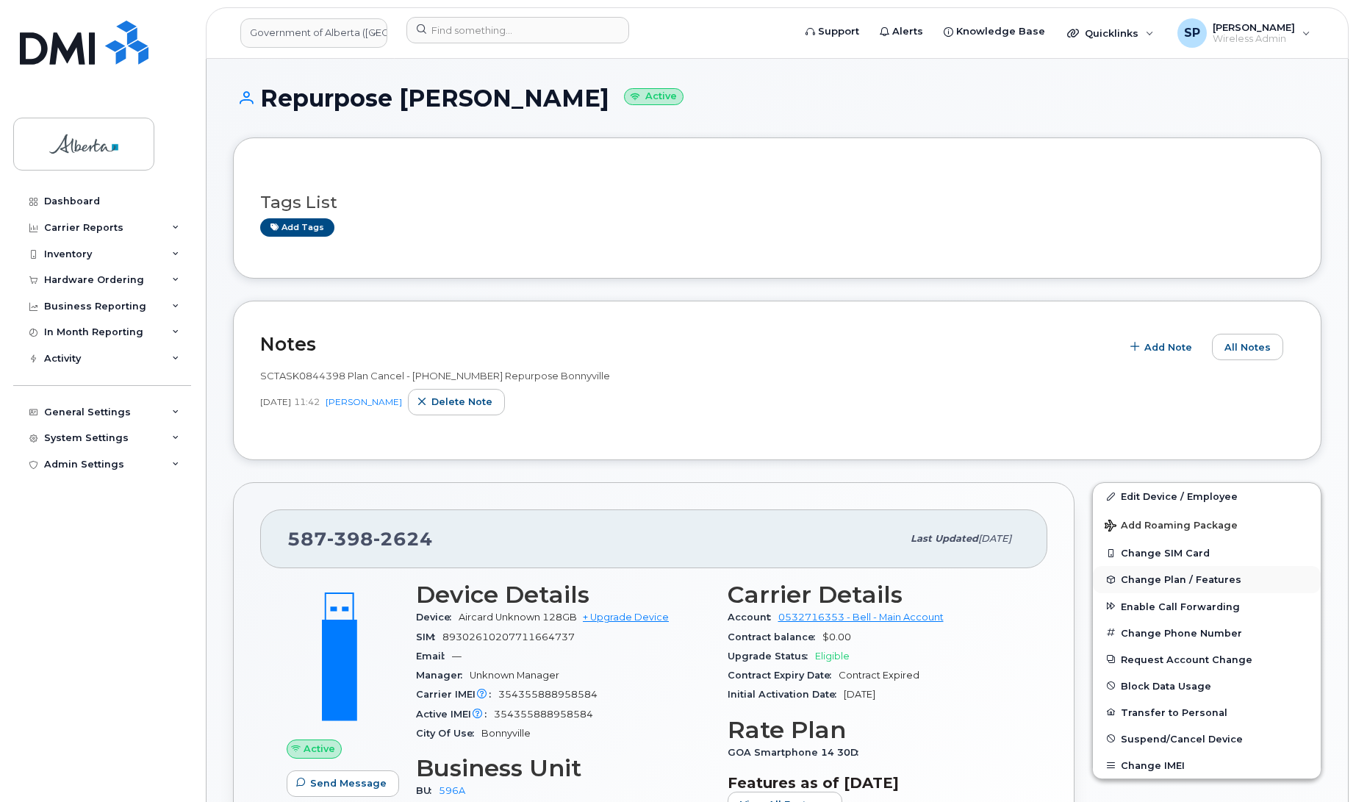
click at [1152, 584] on span "Change Plan / Features" at bounding box center [1180, 579] width 120 height 11
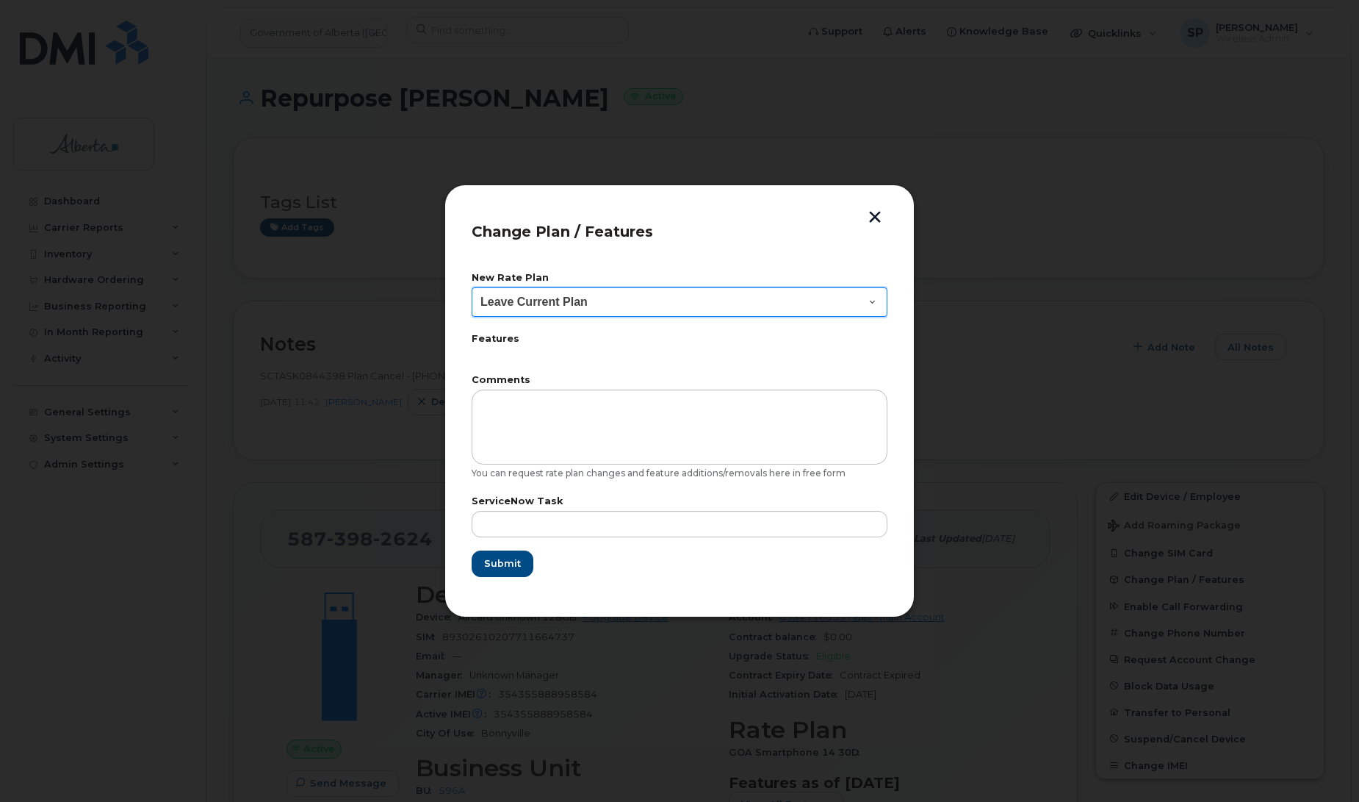
click at [581, 292] on select "Leave Current Plan GOA Data plan 9 30 d GOA–Unlimited Data Plan 9" at bounding box center [680, 301] width 416 height 29
select select "1790211"
click at [472, 287] on select "Leave Current Plan GOA Data plan 9 30 d GOA–Unlimited Data Plan 9" at bounding box center [680, 301] width 416 height 29
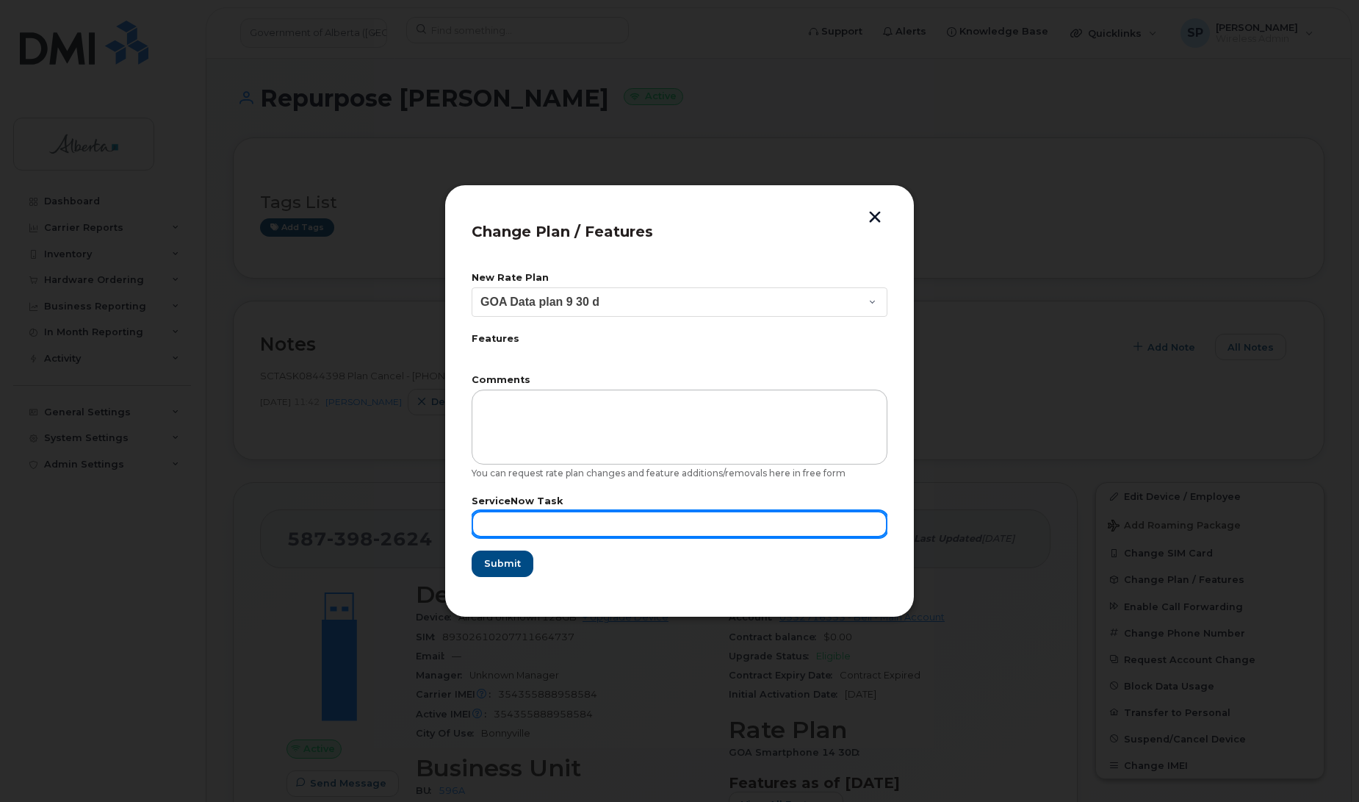
click at [502, 515] on input "text" at bounding box center [680, 524] width 416 height 26
paste input "SCTASK0844398"
type input "SCTASK0844398"
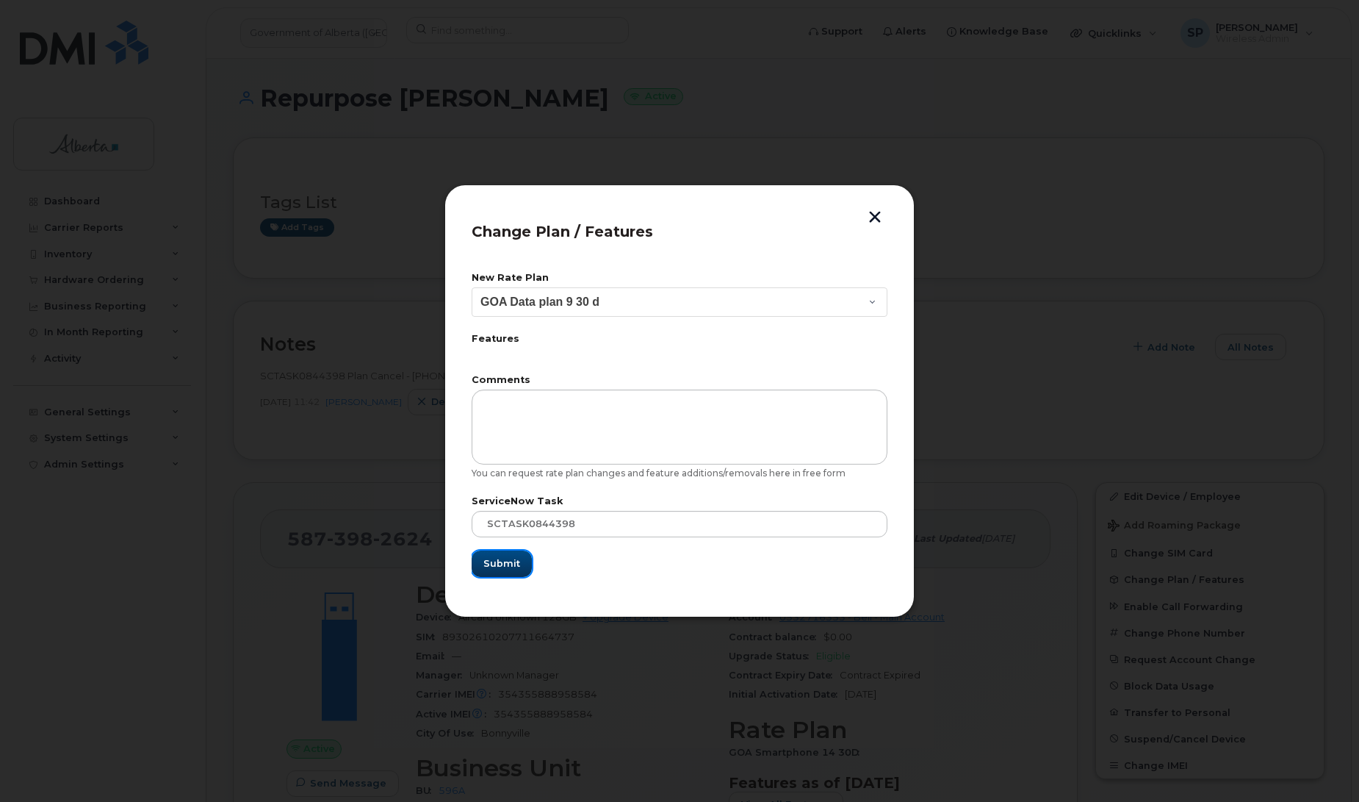
click at [500, 572] on button "Submit" at bounding box center [502, 563] width 60 height 26
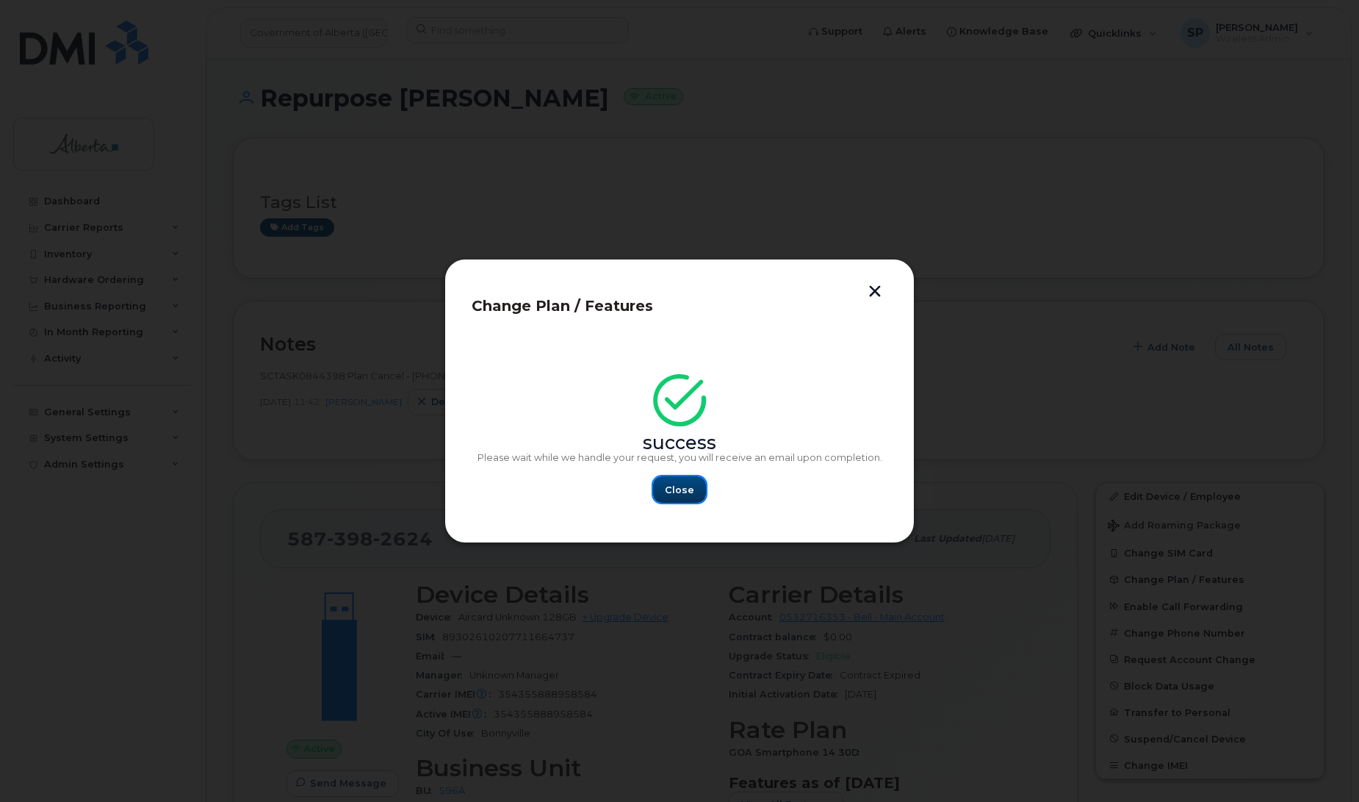
click at [685, 496] on span "Close" at bounding box center [679, 490] width 29 height 14
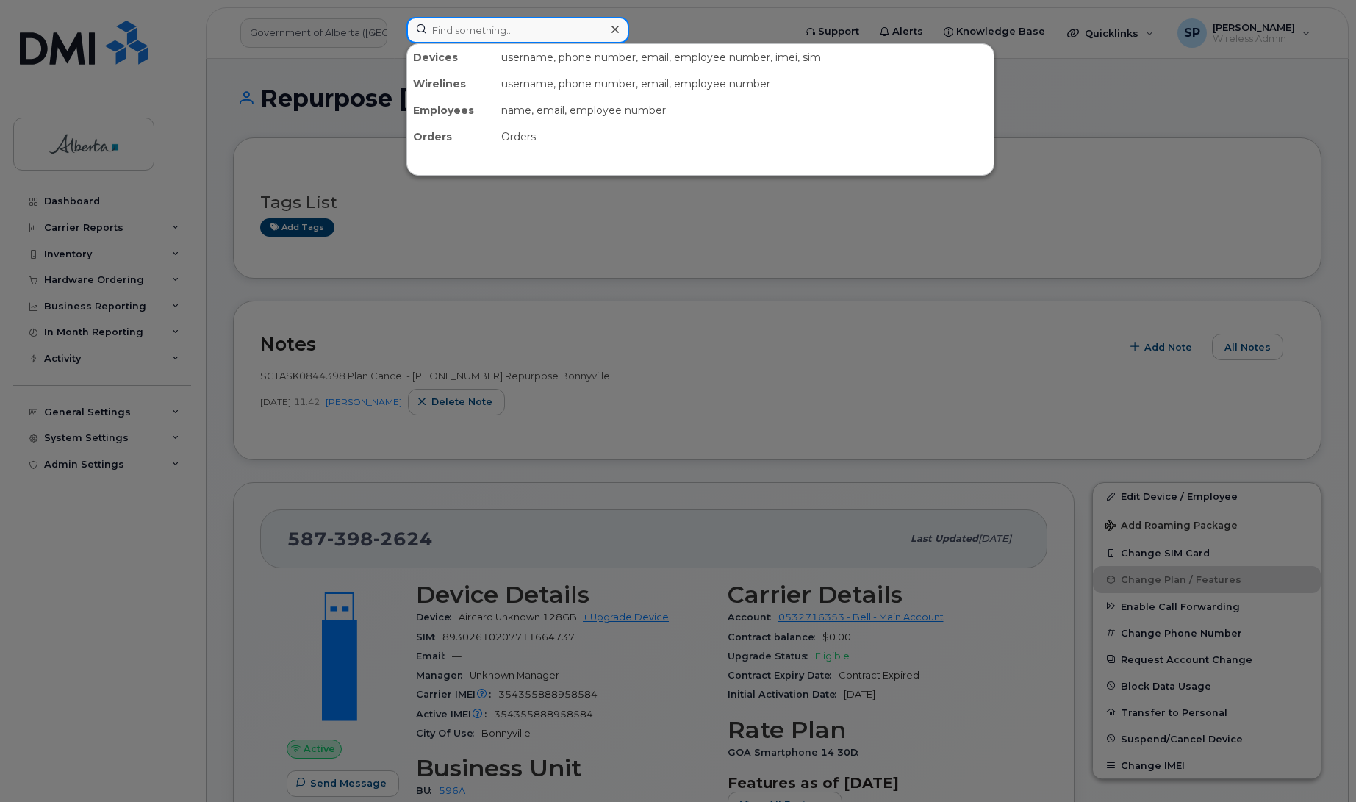
click at [452, 26] on input at bounding box center [517, 30] width 223 height 26
paste input "5873859621"
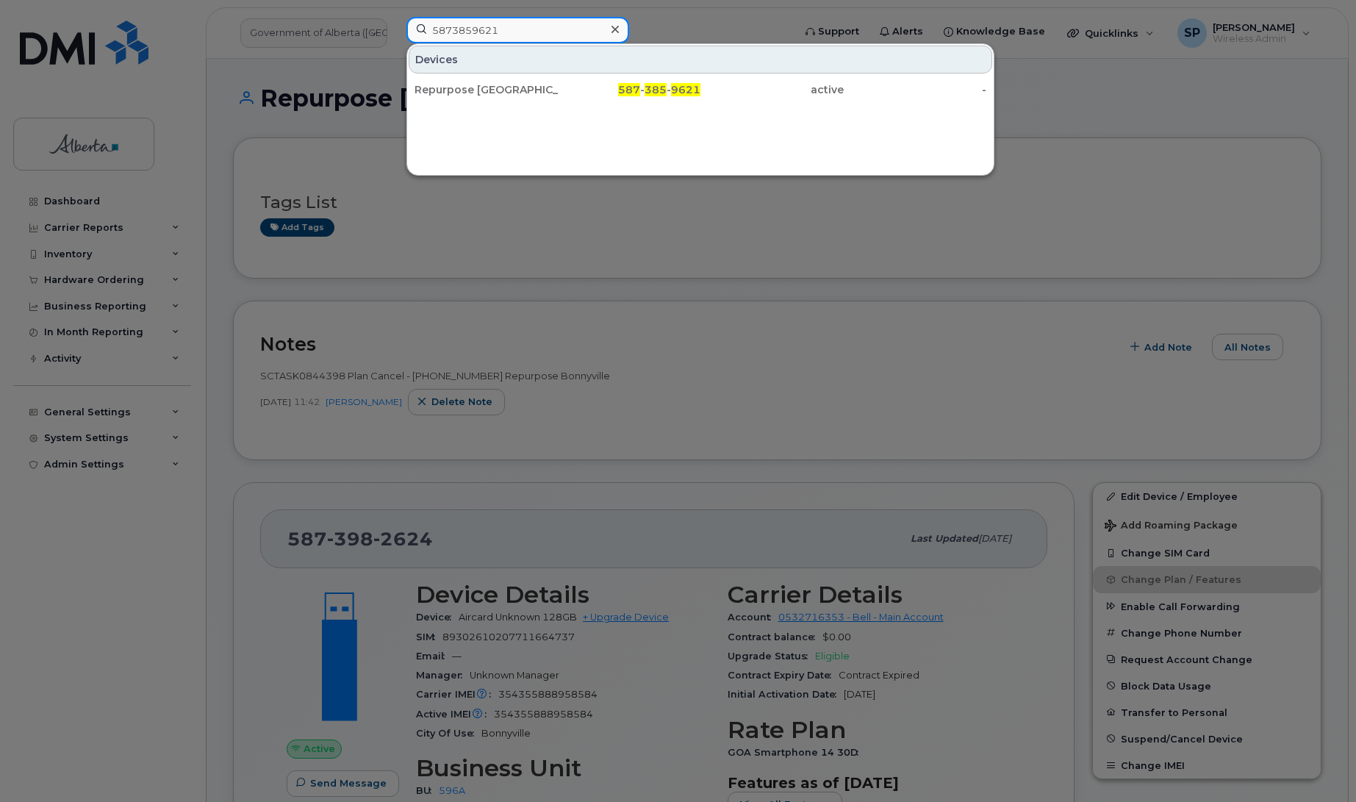
type input "5873859621"
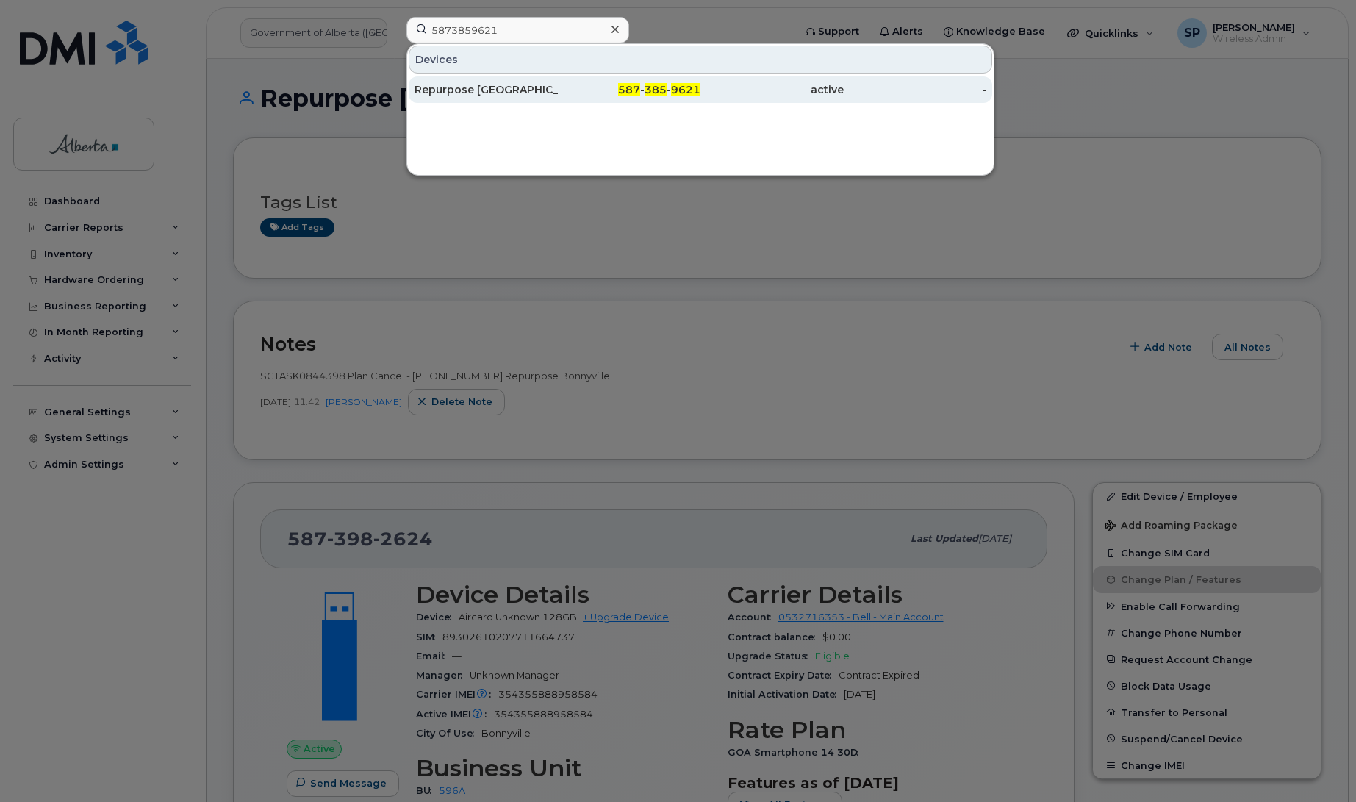
click at [443, 94] on div "Repurpose [GEOGRAPHIC_DATA]" at bounding box center [485, 89] width 143 height 15
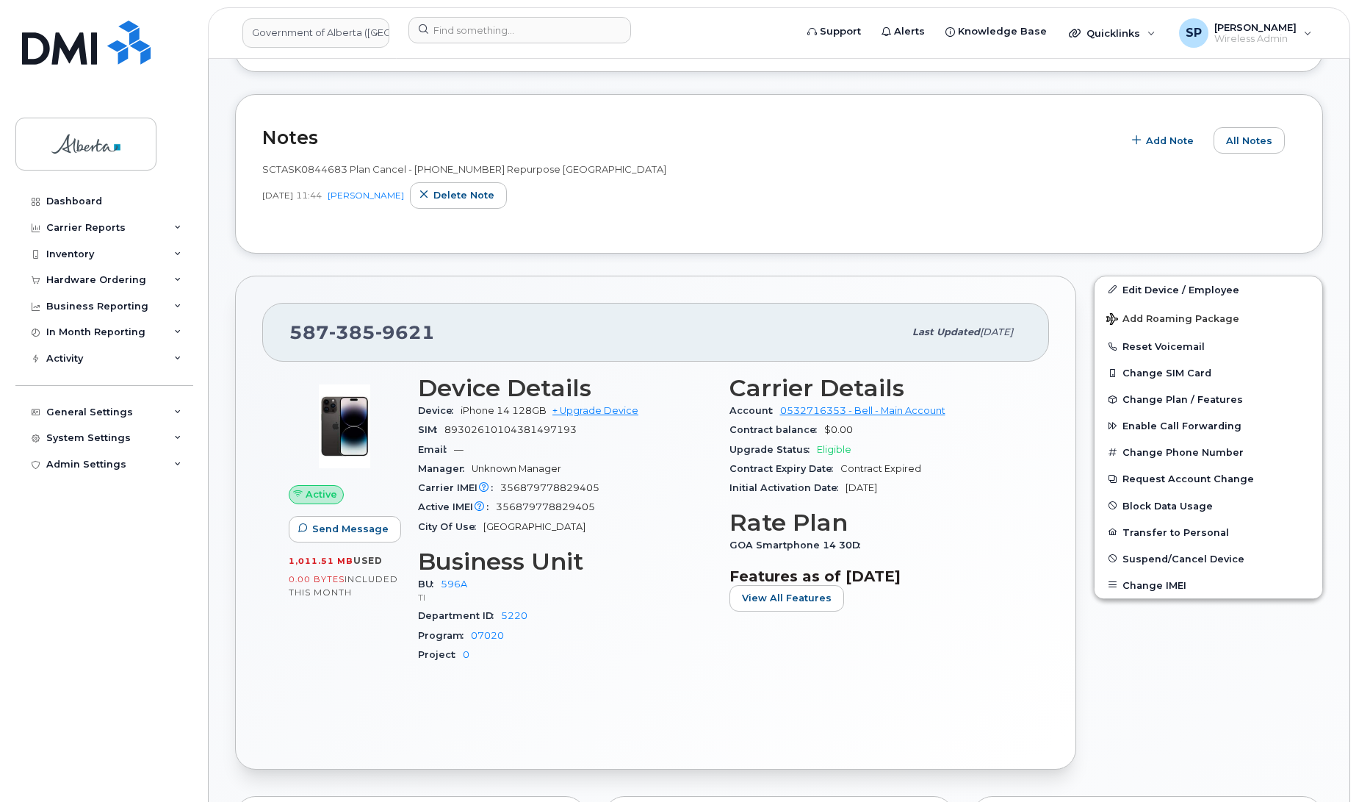
scroll to position [290, 0]
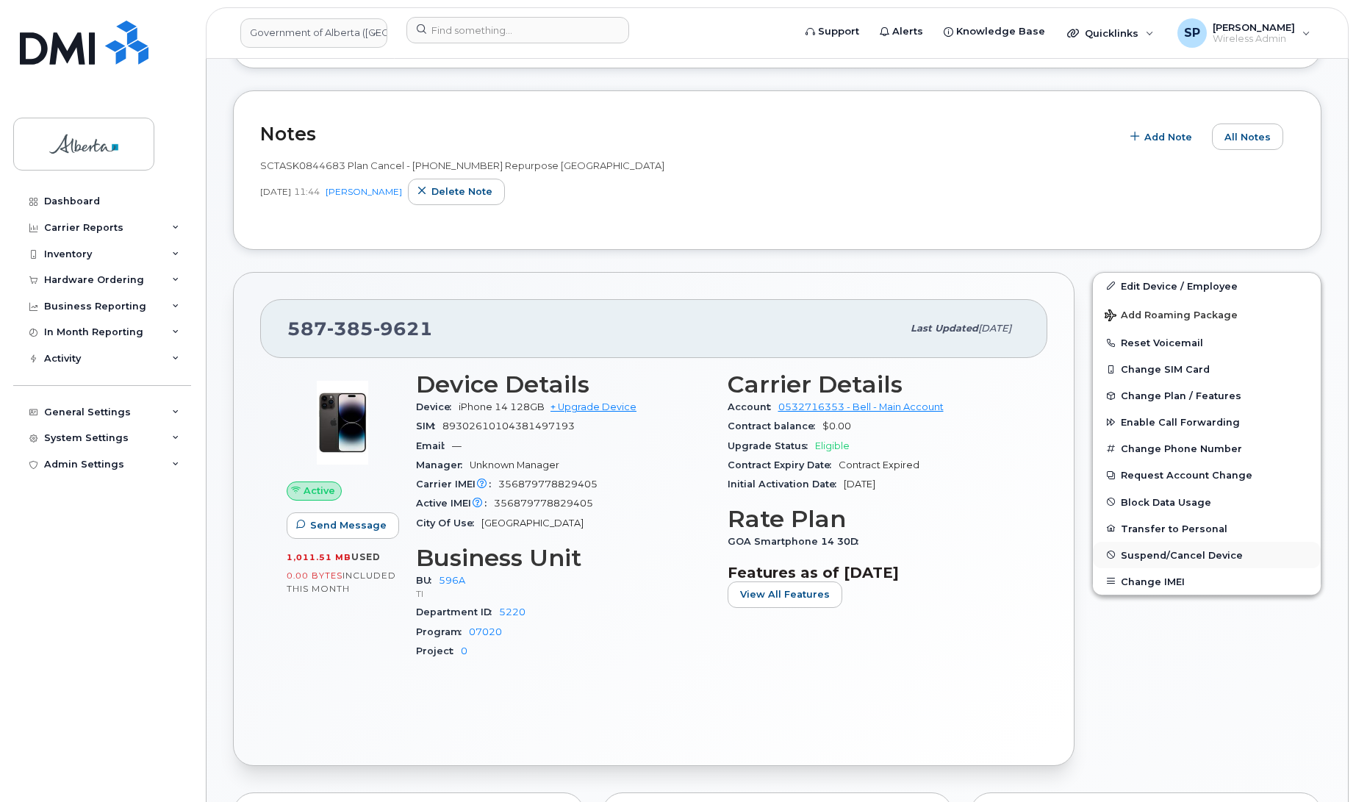
click at [1147, 552] on span "Suspend/Cancel Device" at bounding box center [1181, 554] width 122 height 11
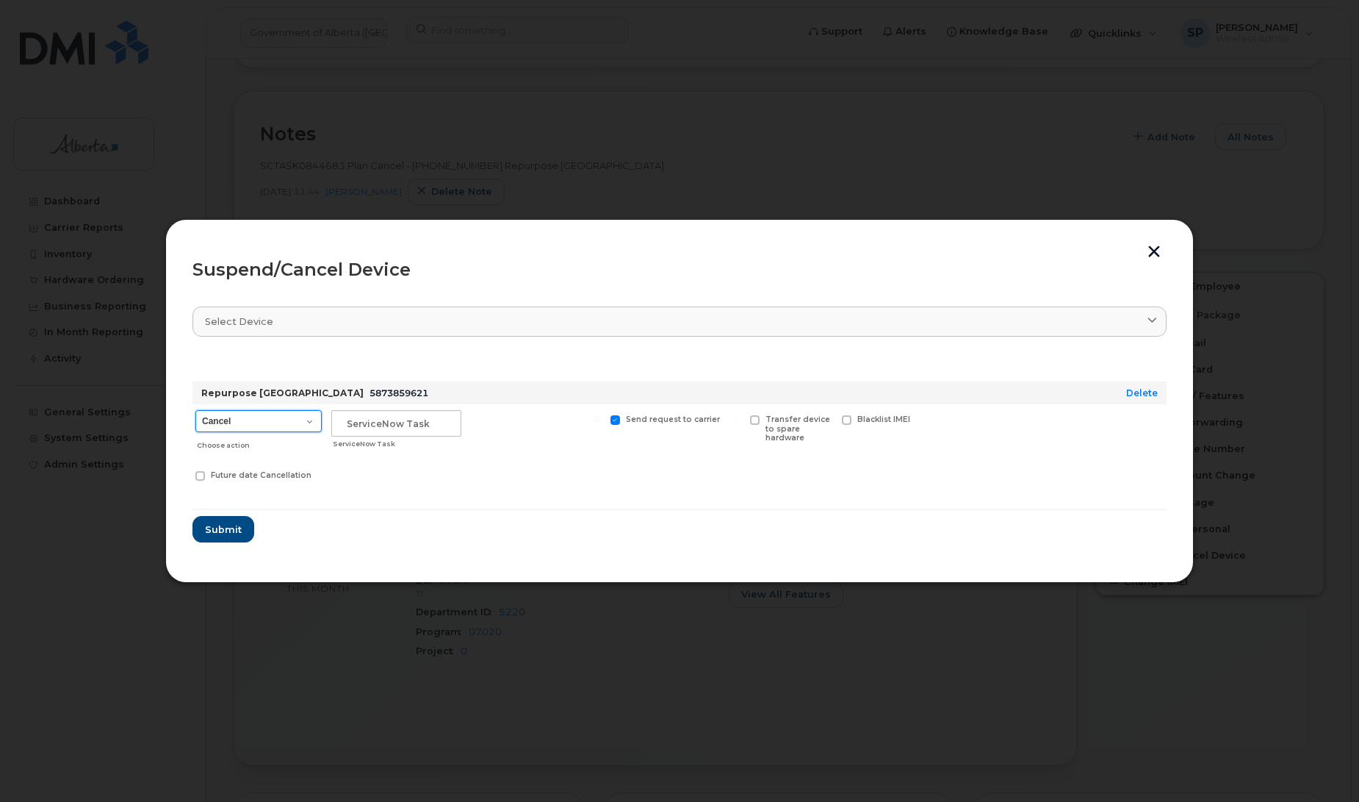
click at [274, 423] on select "Cancel Suspend - Extend Suspension Suspend - Reduced Rate Suspend - Lost Device…" at bounding box center [258, 421] width 126 height 22
select select "[object Object]"
click at [195, 410] on select "Cancel Suspend - Extend Suspension Suspend - Reduced Rate Suspend - Lost Device…" at bounding box center [258, 421] width 126 height 22
click at [408, 423] on input "text" at bounding box center [396, 423] width 130 height 26
paste input "SCTASK0844683"
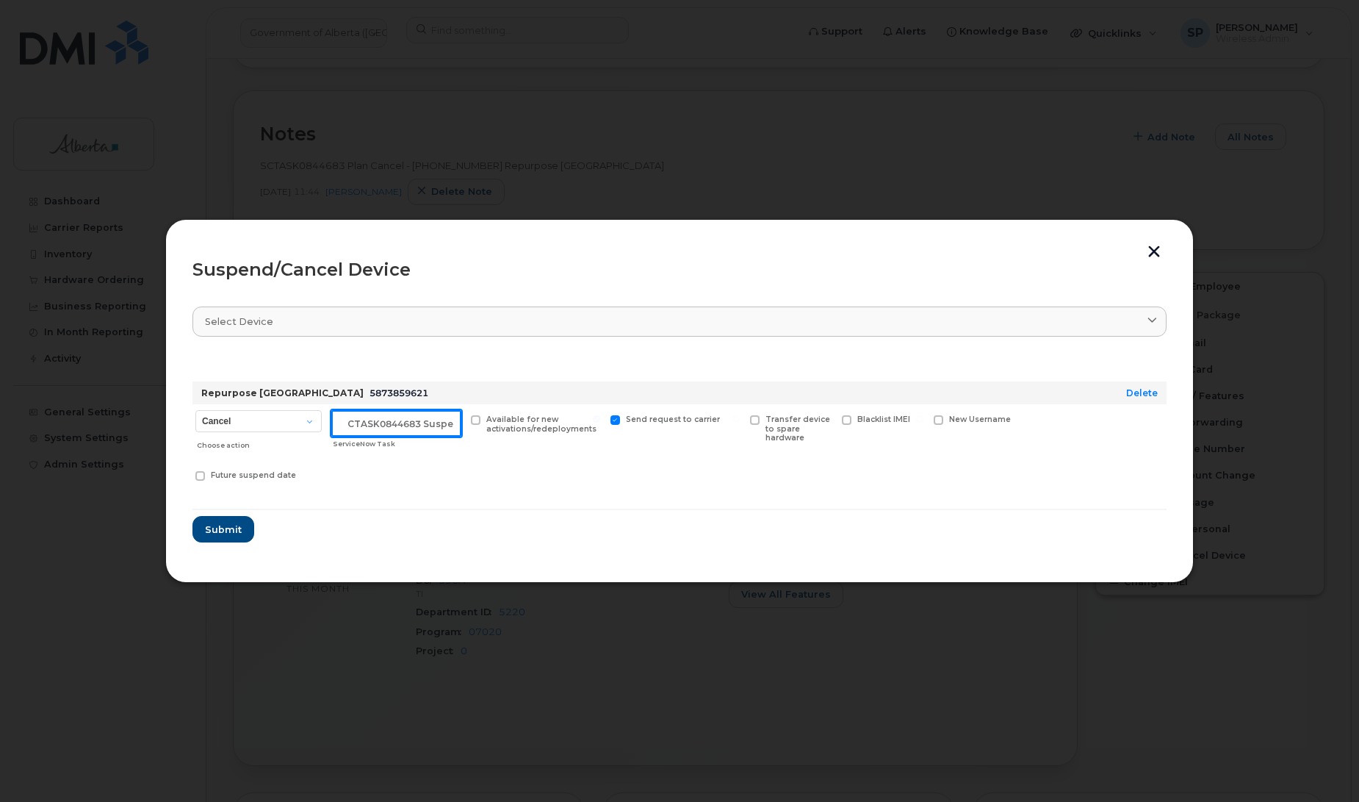
scroll to position [0, 12]
type input "SCTASK0844683 Suspend"
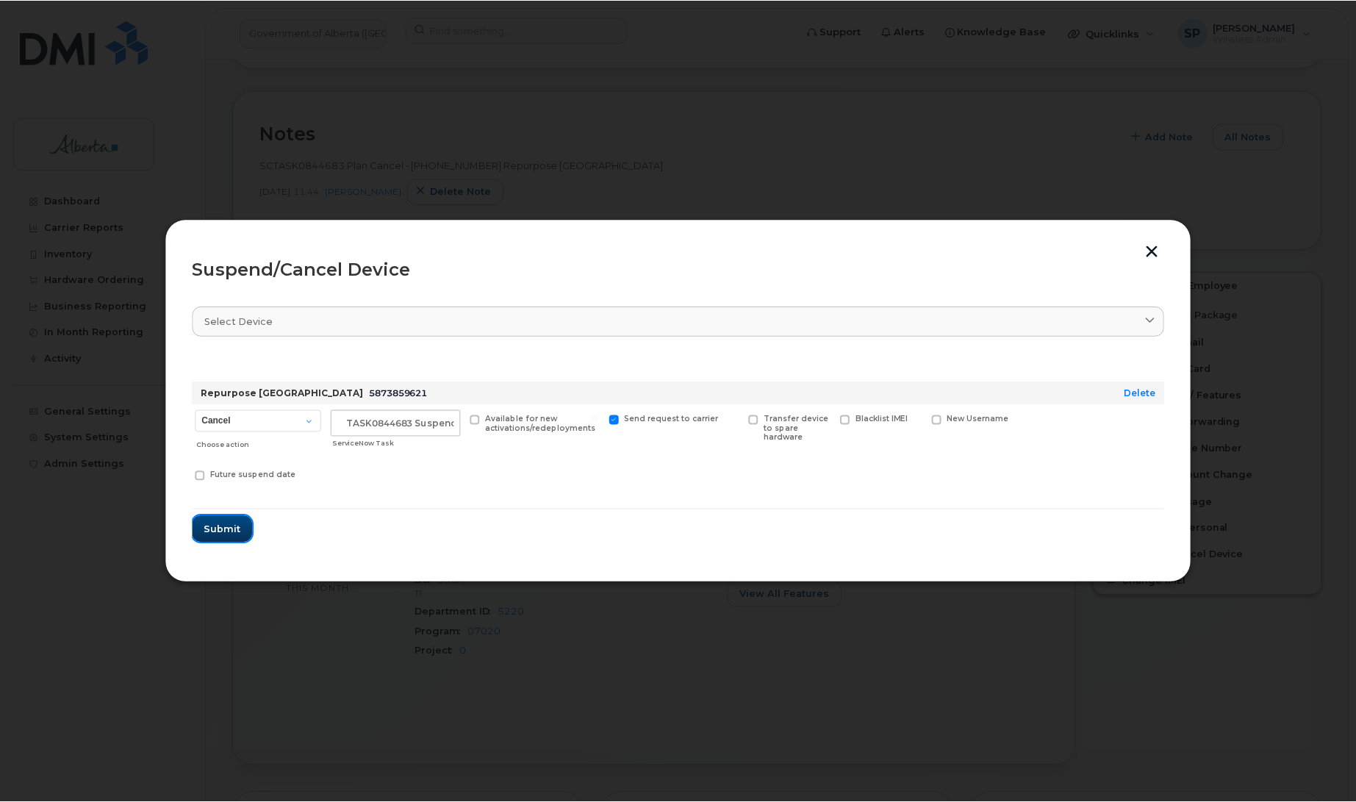
scroll to position [0, 0]
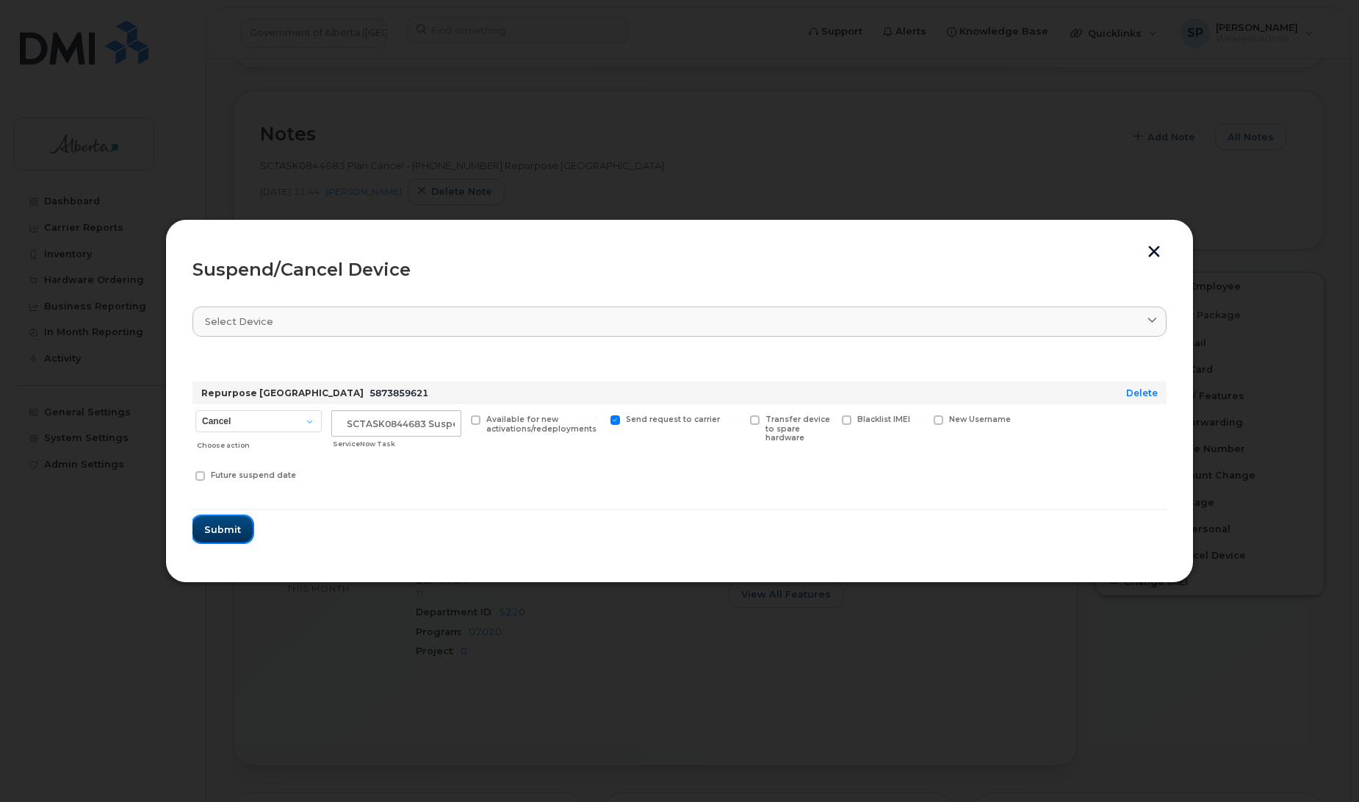
click at [226, 533] on span "Submit" at bounding box center [222, 529] width 37 height 14
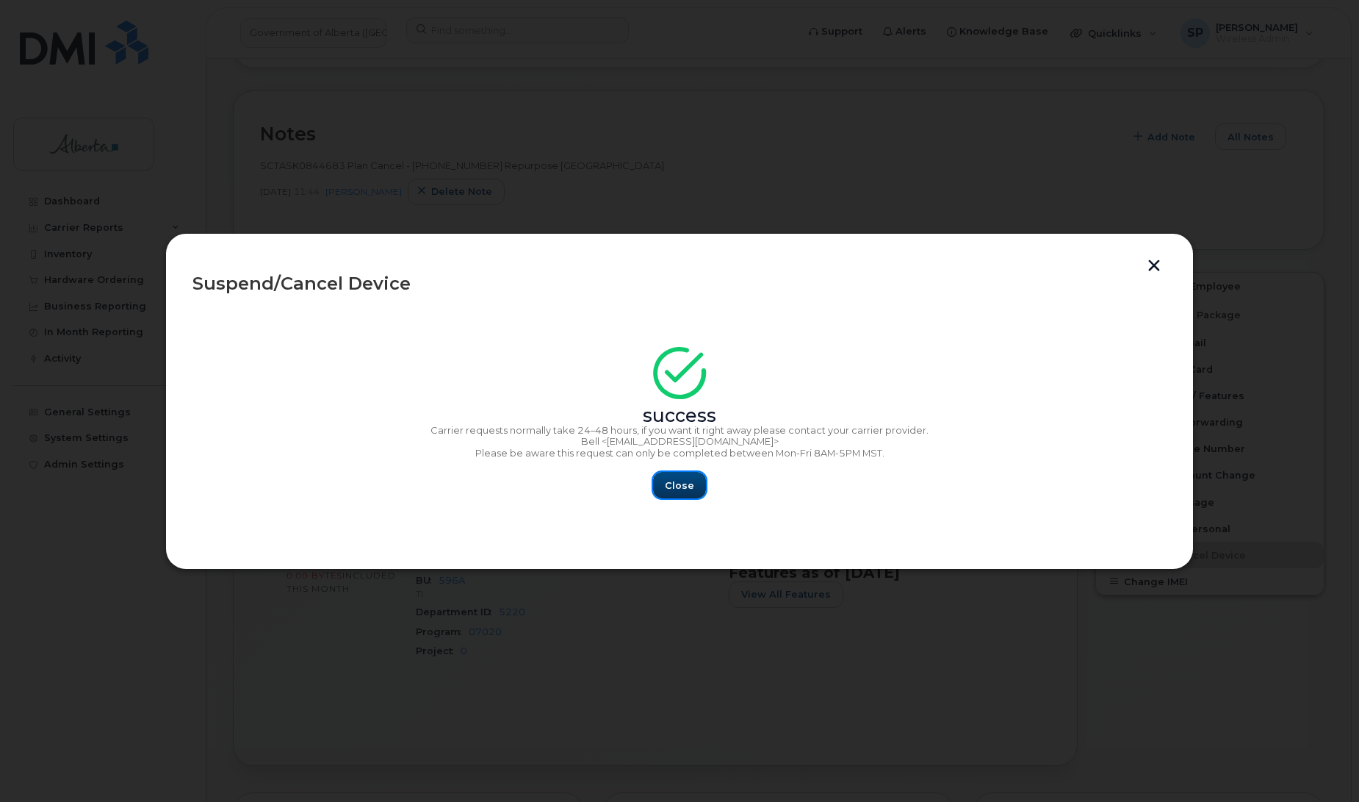
click at [688, 487] on span "Close" at bounding box center [679, 485] width 29 height 14
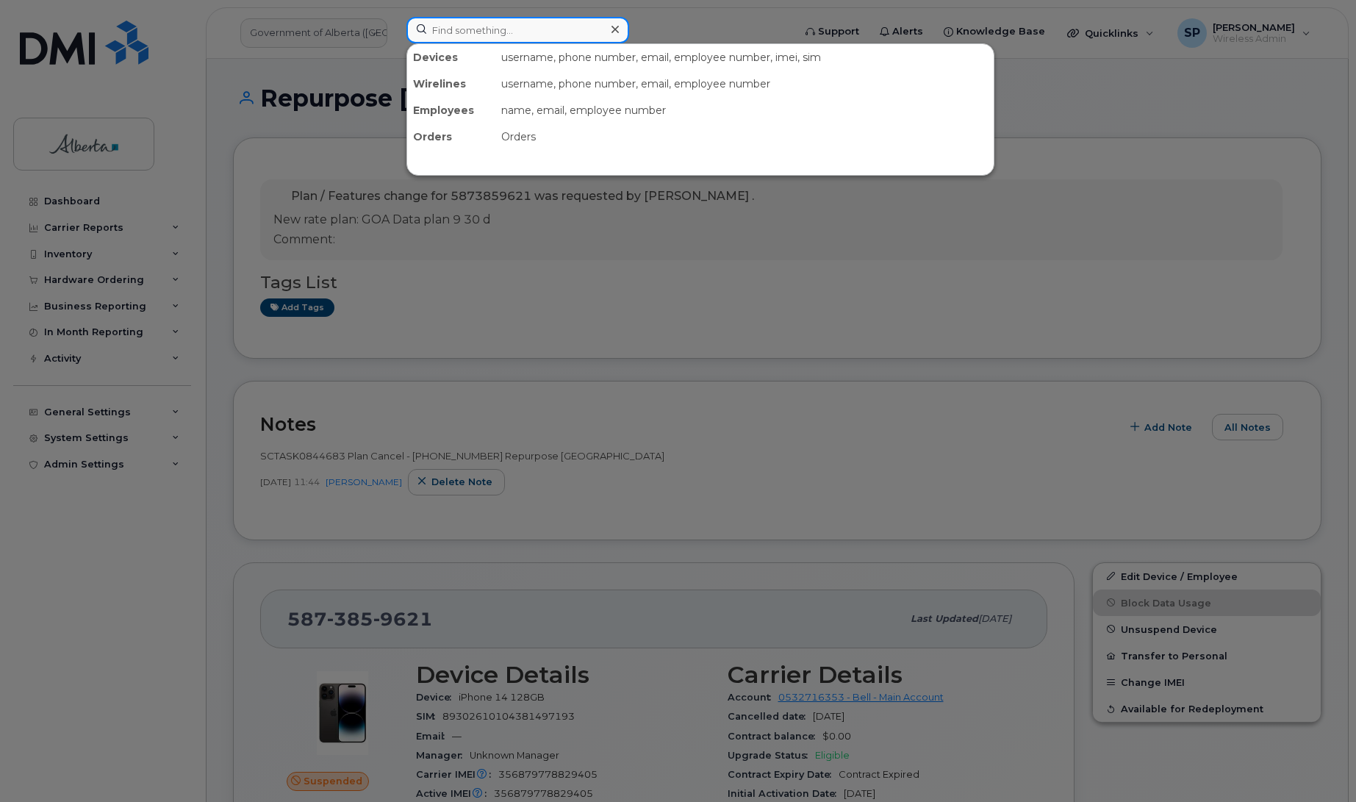
click at [494, 28] on input at bounding box center [517, 30] width 223 height 26
paste input "7804460178"
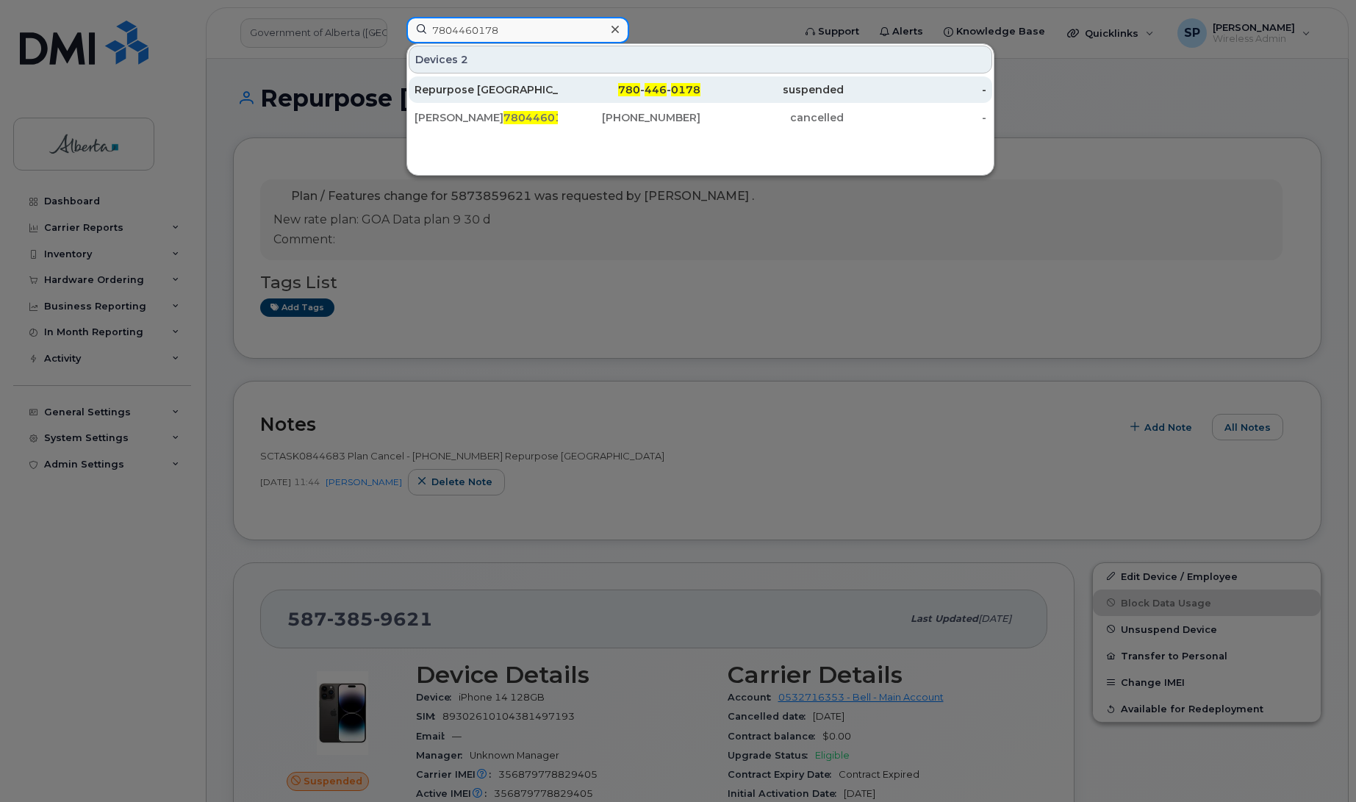
type input "7804460178"
click at [465, 94] on div "Repurpose [GEOGRAPHIC_DATA]" at bounding box center [485, 89] width 143 height 15
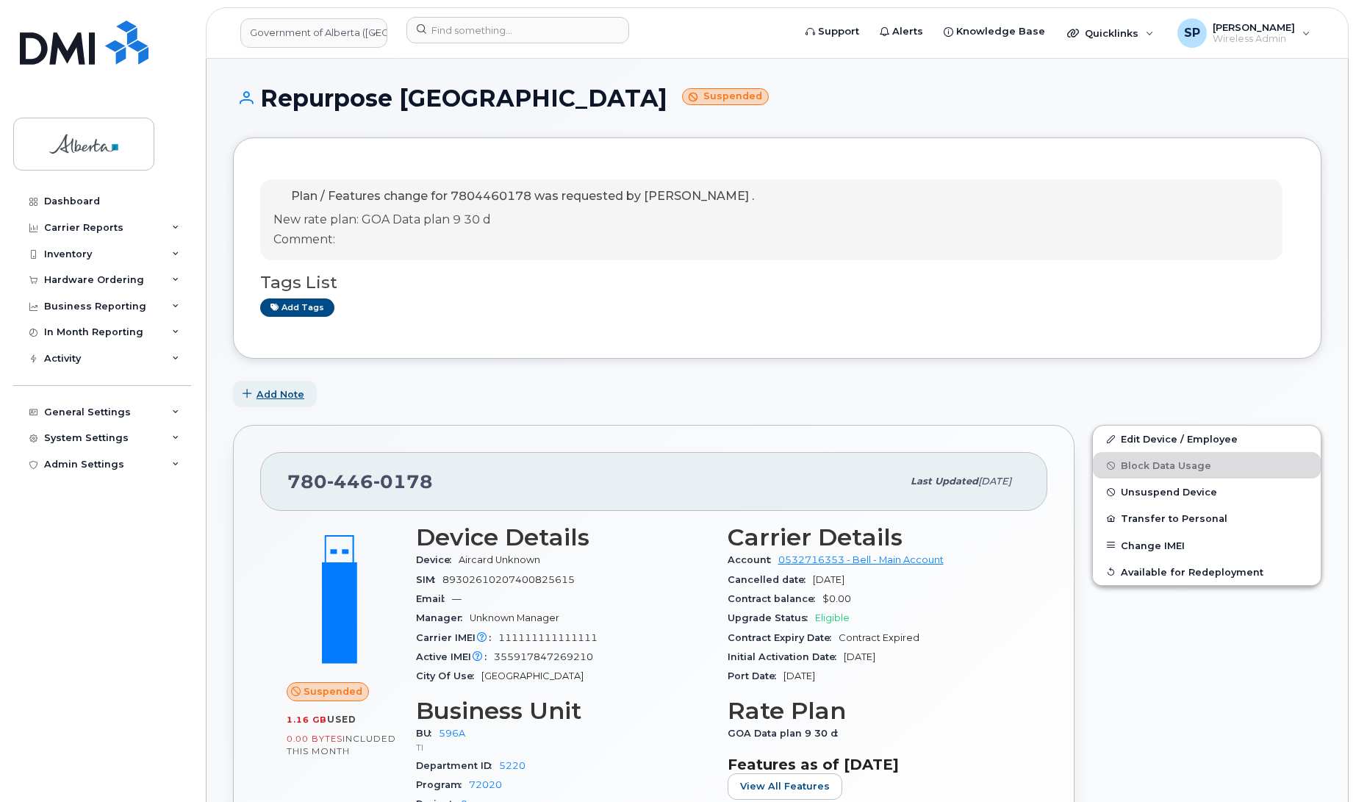
click at [266, 389] on span "Add Note" at bounding box center [280, 394] width 48 height 14
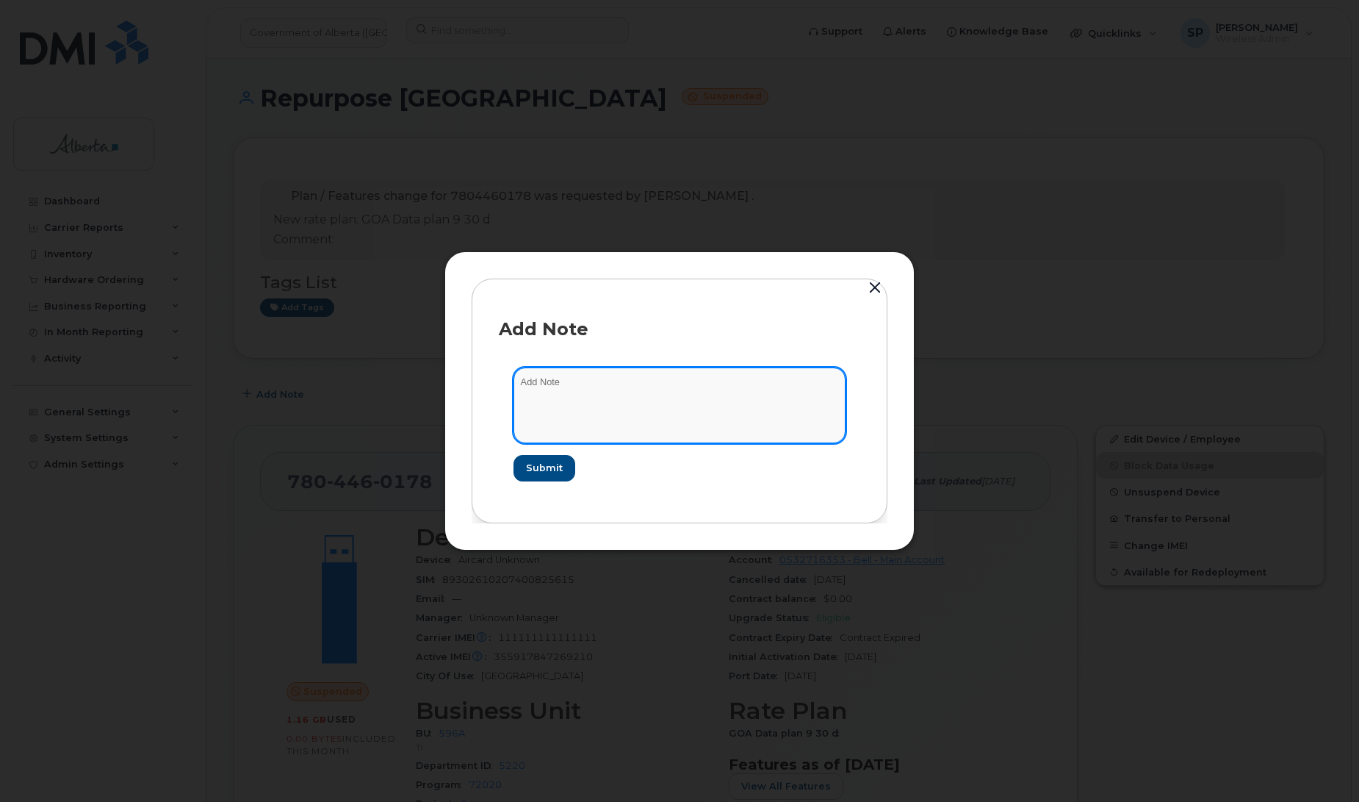
click at [669, 397] on textarea at bounding box center [680, 404] width 332 height 75
paste textarea "SCTASK0844692 Plan Cancel - (4) 7804460178 Repurpose Edmonton"
type textarea "SCTASK0844692 Plan Cancel - (4) 7804460178 Repurpose Edmonton"
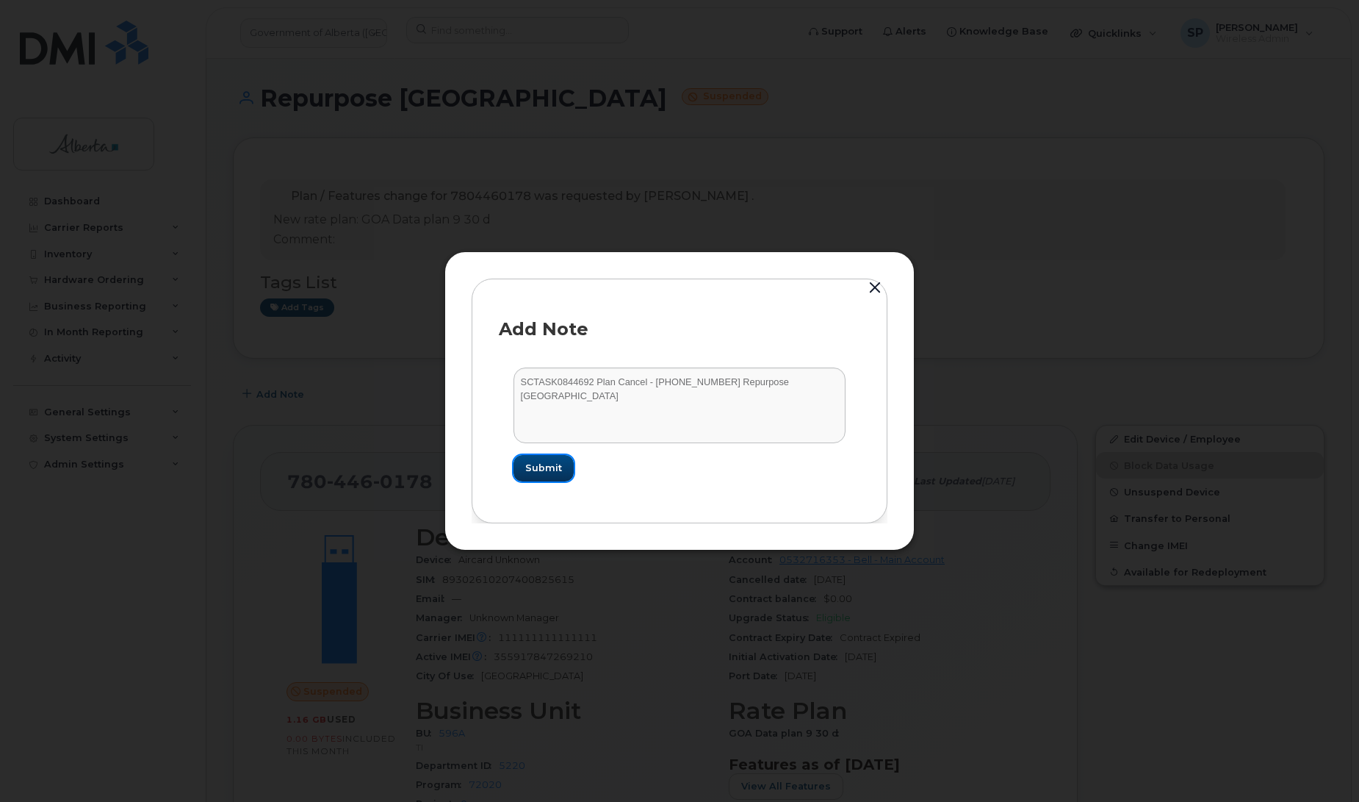
click at [548, 469] on span "Submit" at bounding box center [543, 468] width 37 height 14
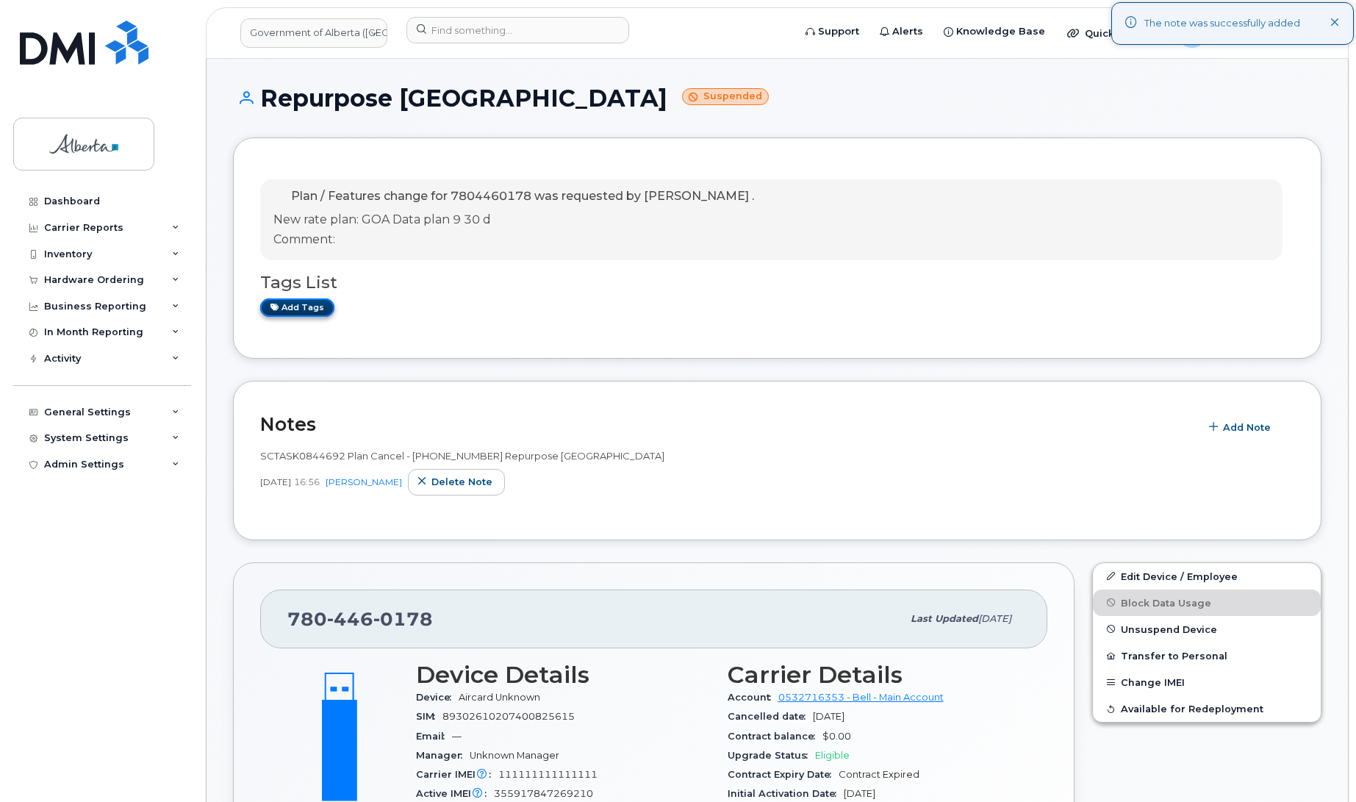
click at [307, 309] on link "Add tags" at bounding box center [297, 307] width 74 height 18
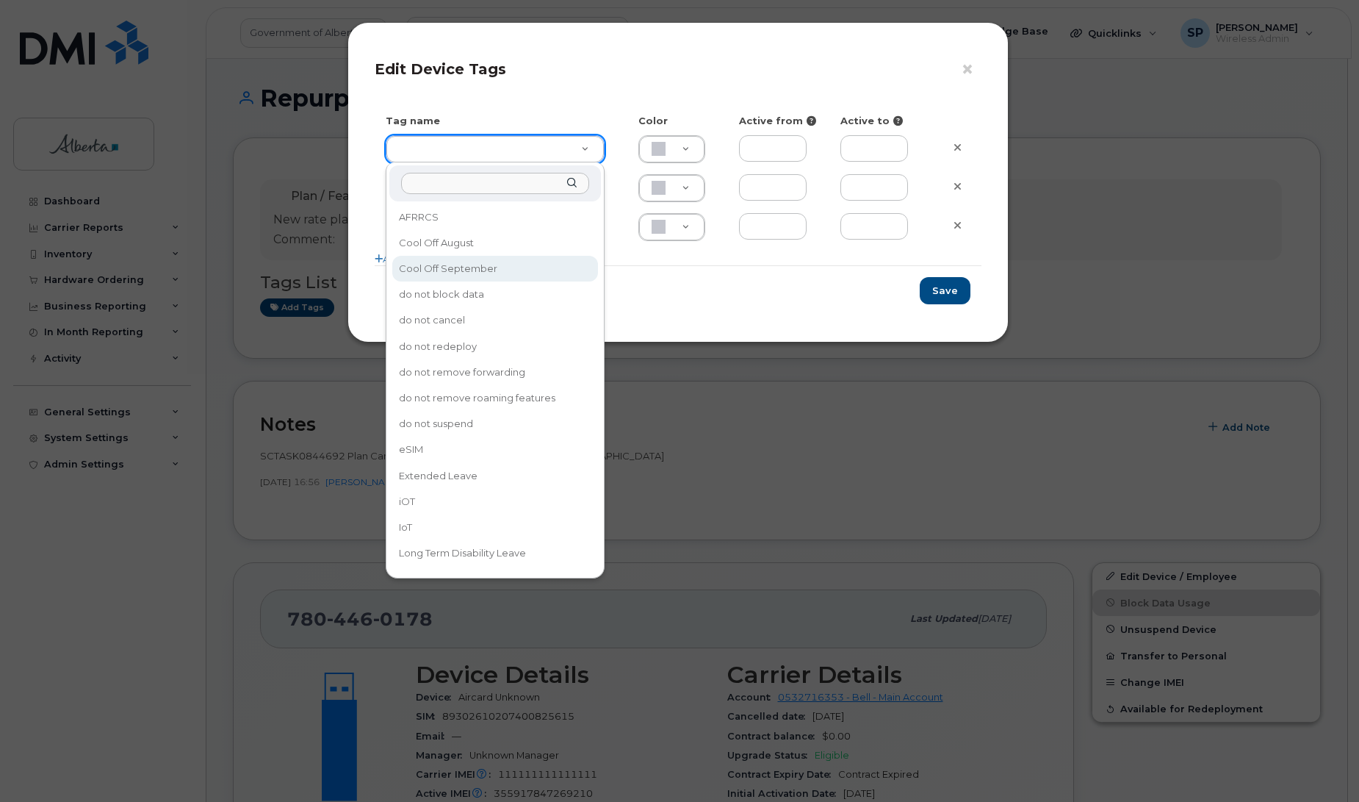
type input "Cool Off September"
type input "D6CDC1"
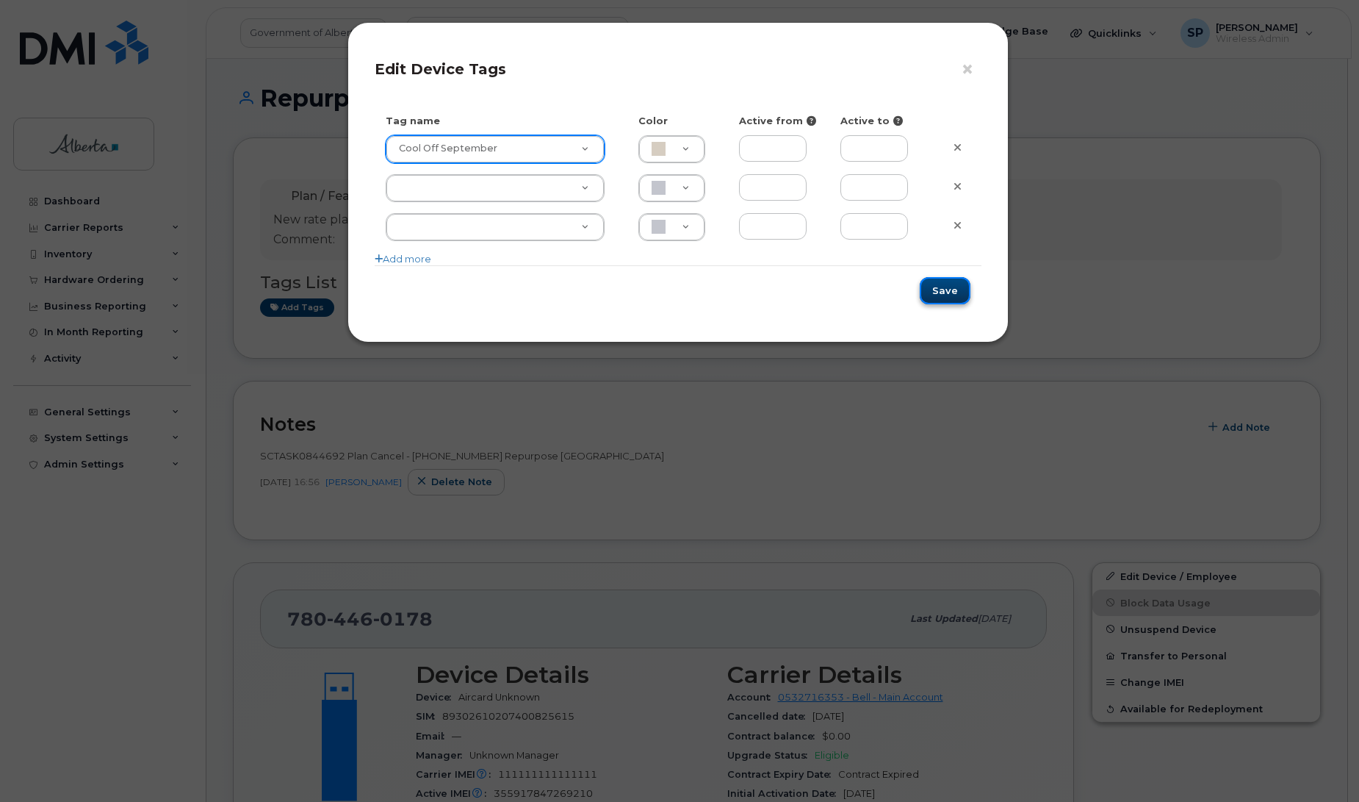
click at [946, 295] on button "Save" at bounding box center [945, 290] width 51 height 27
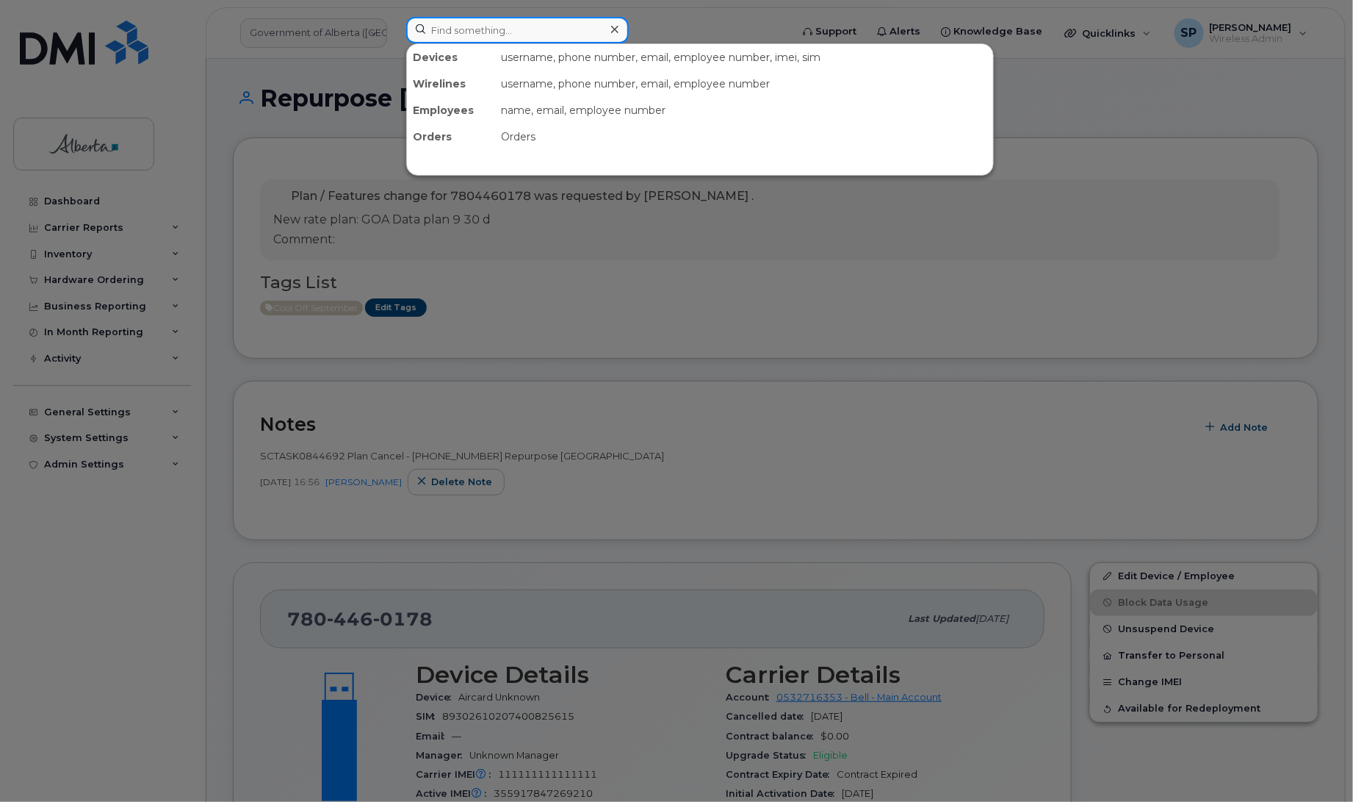
click at [526, 28] on input at bounding box center [517, 30] width 223 height 26
paste input "5879857477"
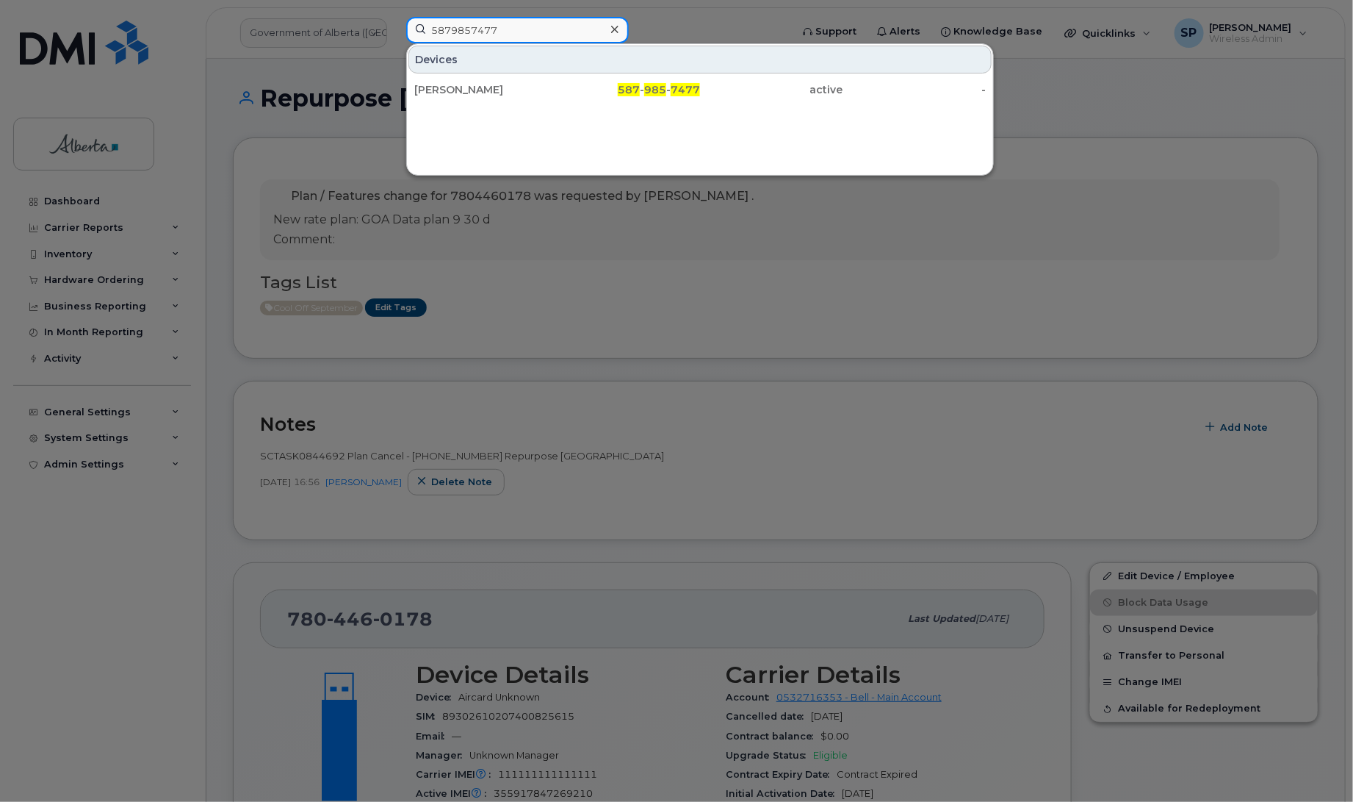
click at [505, 34] on input "5879857477" at bounding box center [517, 30] width 223 height 26
drag, startPoint x: 518, startPoint y: 32, endPoint x: 349, endPoint y: 41, distance: 169.3
click at [395, 41] on div "5879857477 Devices Toni Hafso 587 - 985 - 7477 active -" at bounding box center [594, 33] width 398 height 32
paste input "7803180146"
type input "7803180146"
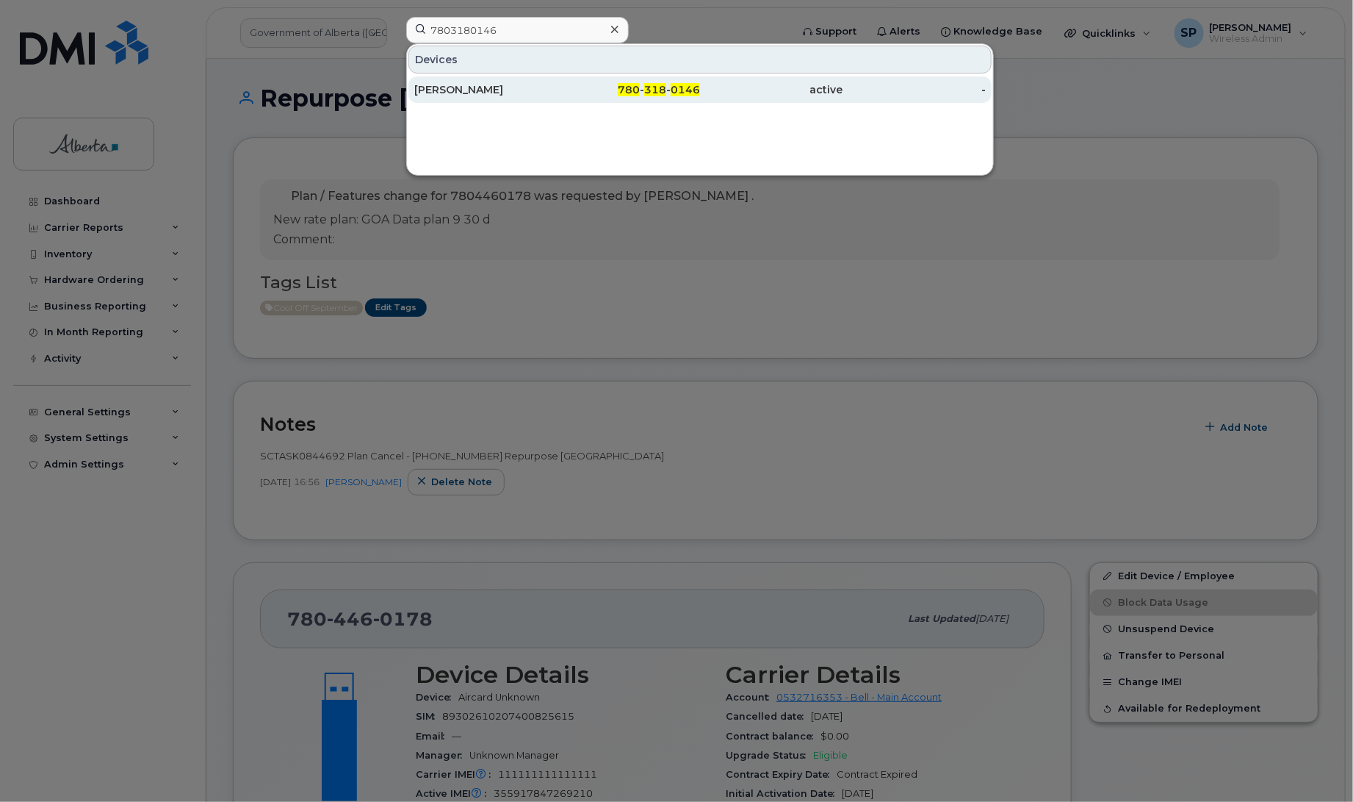
click at [428, 88] on div "Mohammad Haidar" at bounding box center [485, 89] width 143 height 15
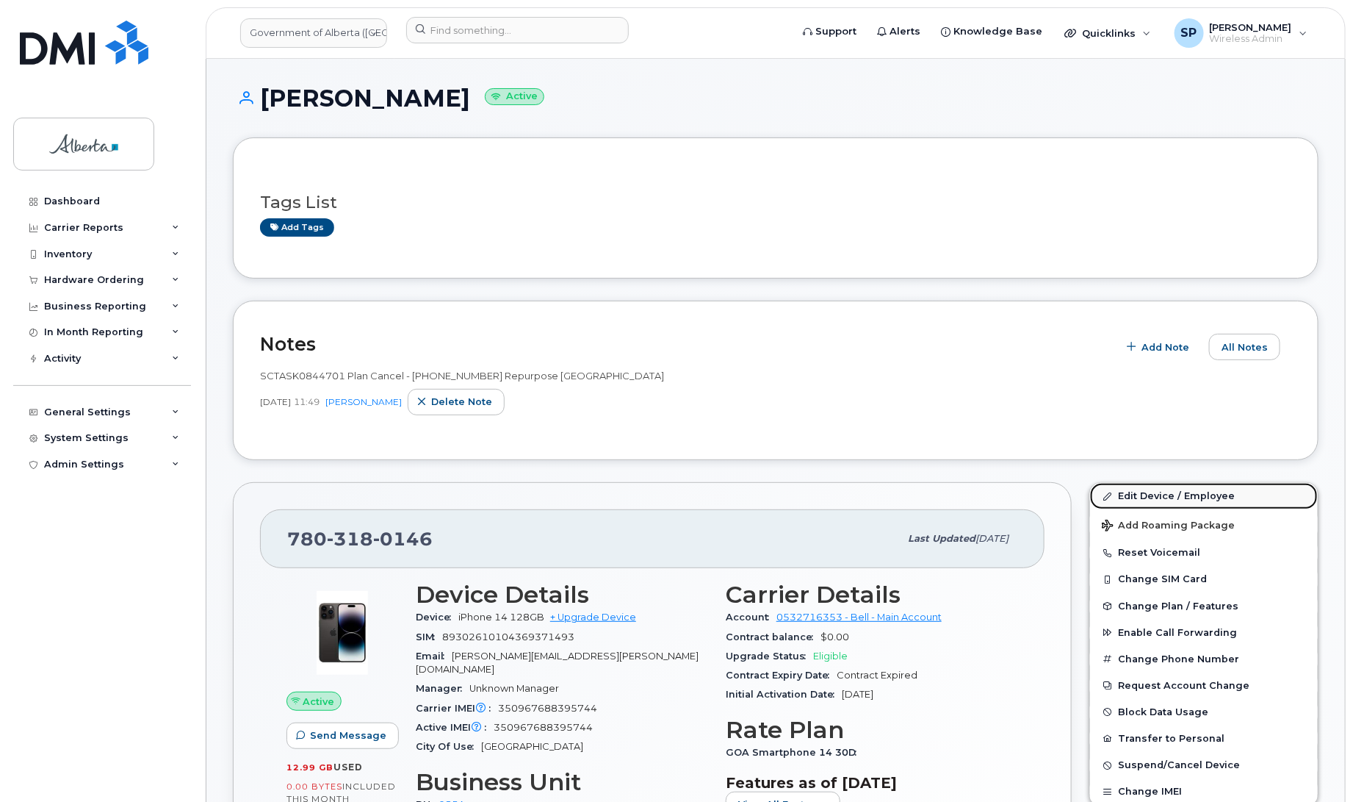
click at [1184, 497] on link "Edit Device / Employee" at bounding box center [1204, 496] width 228 height 26
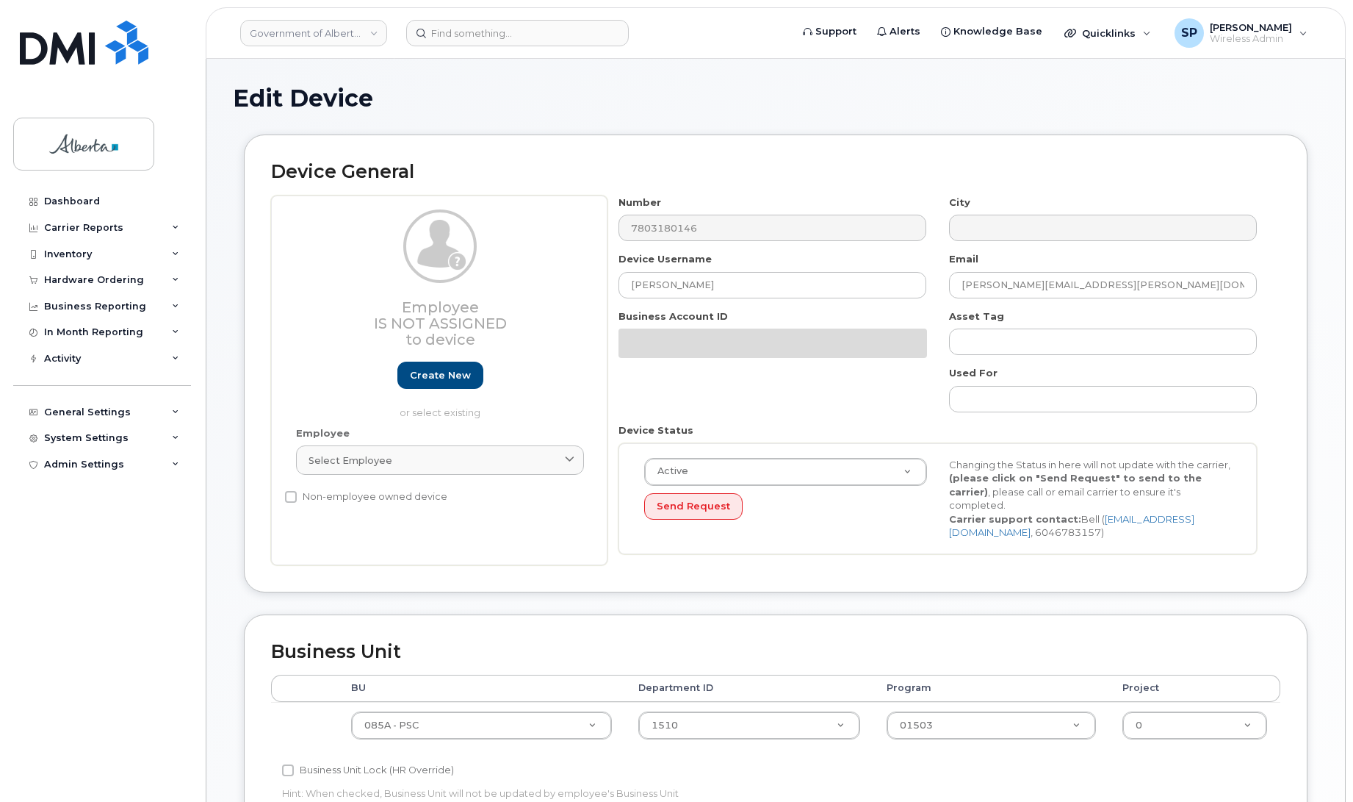
select select "4749745"
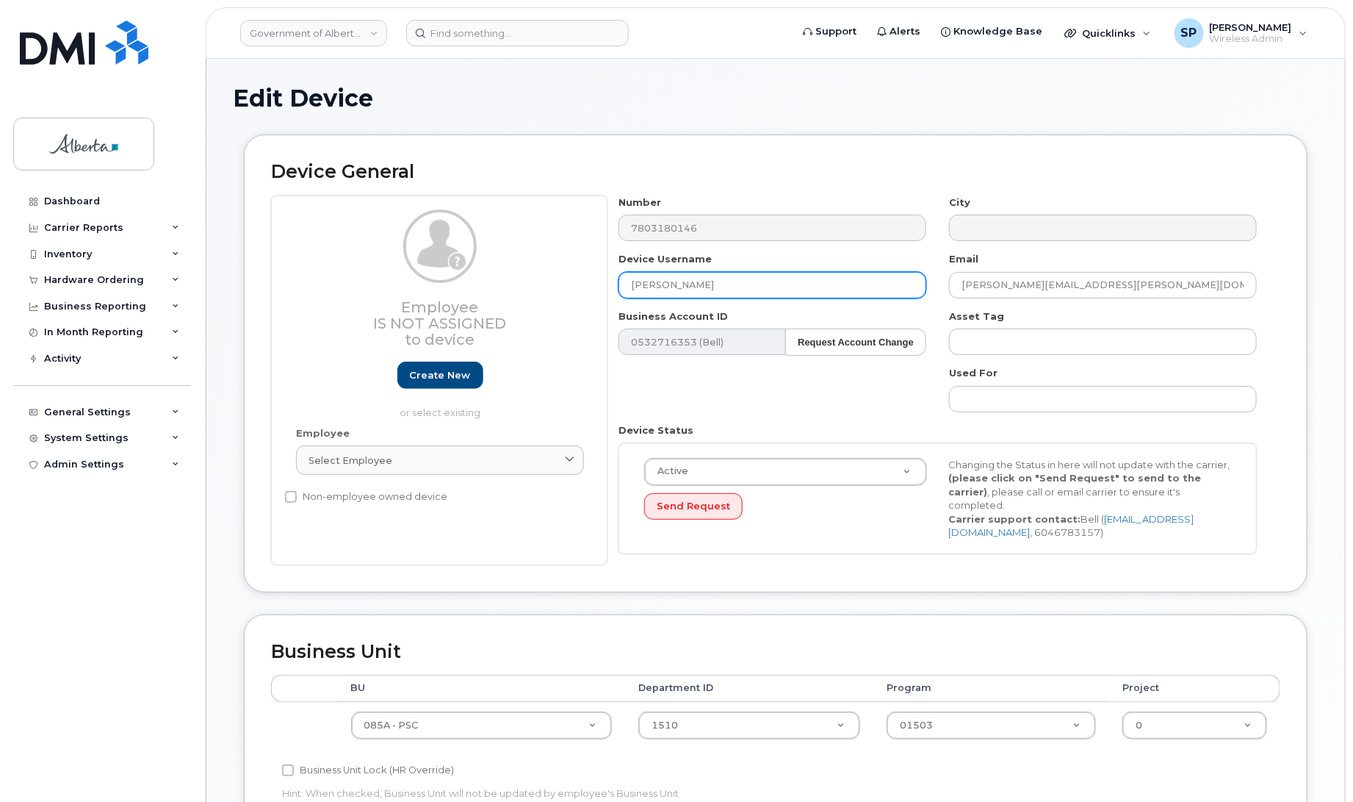
drag, startPoint x: 753, startPoint y: 290, endPoint x: 556, endPoint y: 295, distance: 197.0
click at [556, 295] on div "Employee Is not assigned to device Create new or select existing Employee Selec…" at bounding box center [775, 380] width 1009 height 370
paste input "Repurpose [GEOGRAPHIC_DATA]"
type input "Repurpose [GEOGRAPHIC_DATA]"
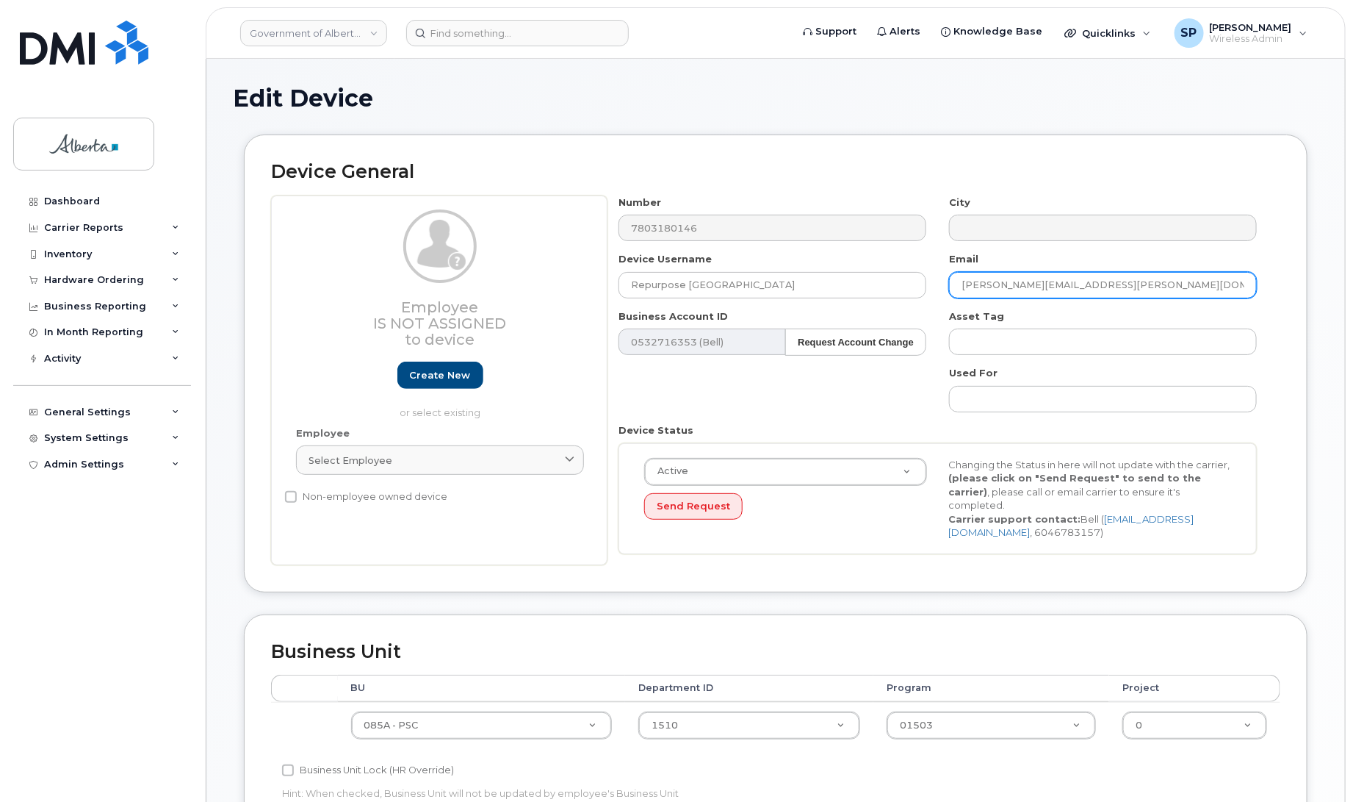
drag, startPoint x: 1092, startPoint y: 287, endPoint x: 907, endPoint y: 309, distance: 185.6
click at [907, 309] on div "Number 7803180146 City Device Username Repurpose Edmonton Email mohammad.haidar…" at bounding box center [938, 380] width 661 height 370
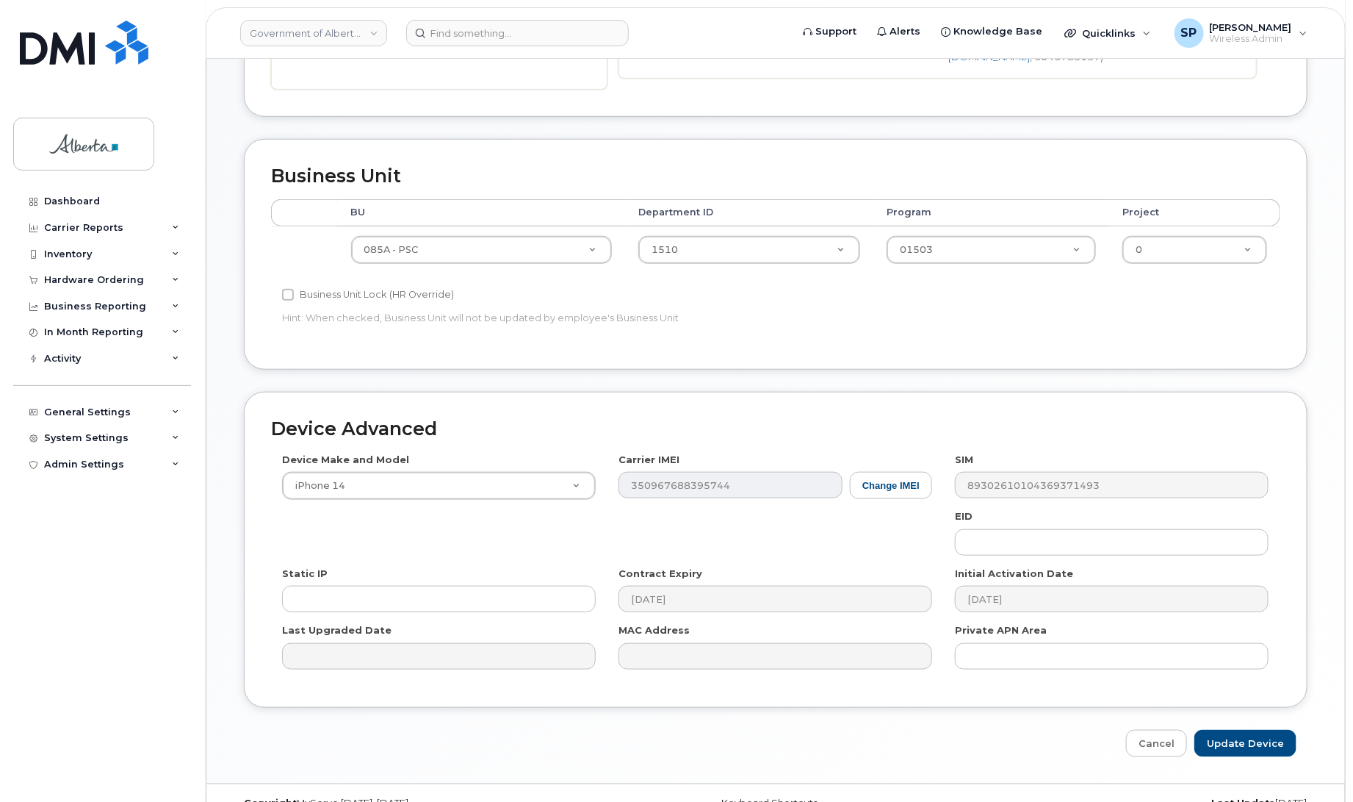
scroll to position [479, 0]
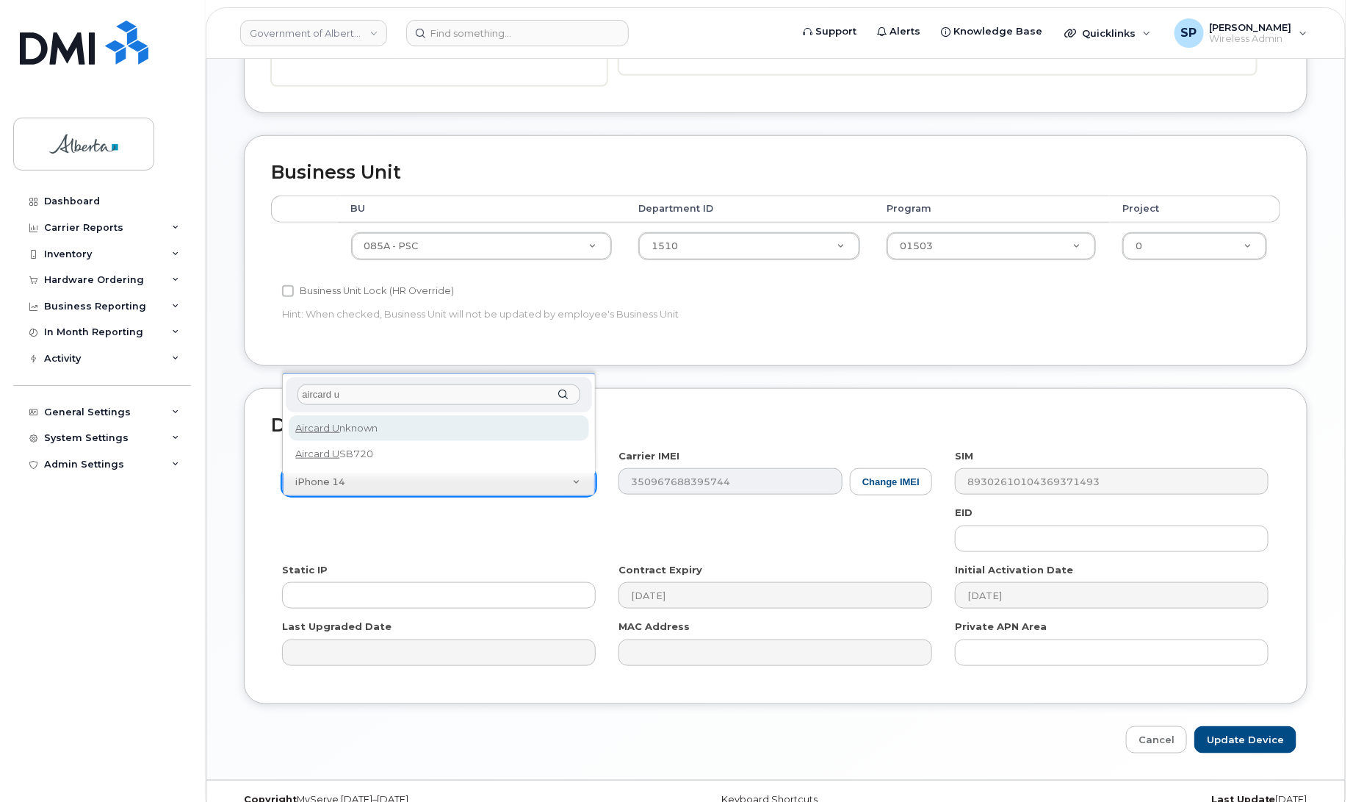
type input "aircard u"
select select "971"
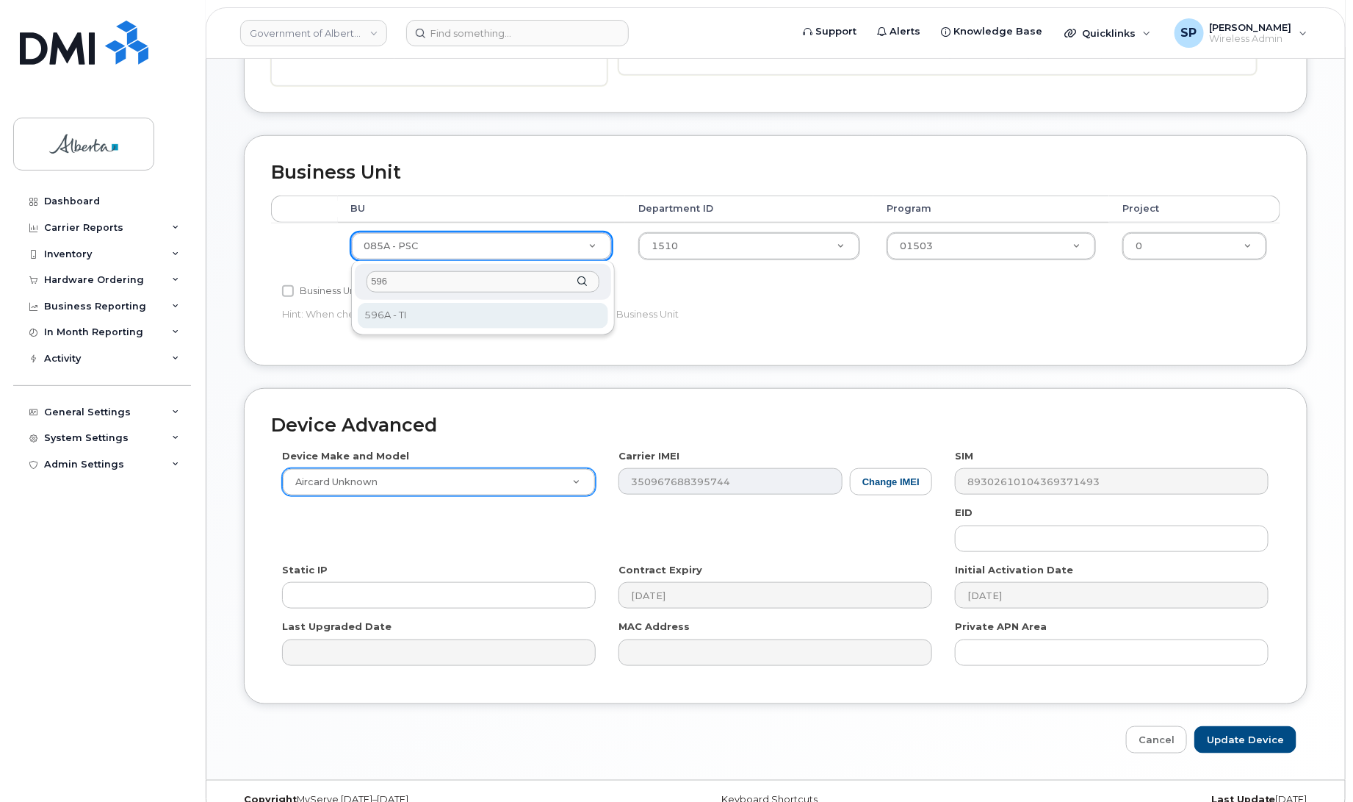
type input "596"
select select "4797729"
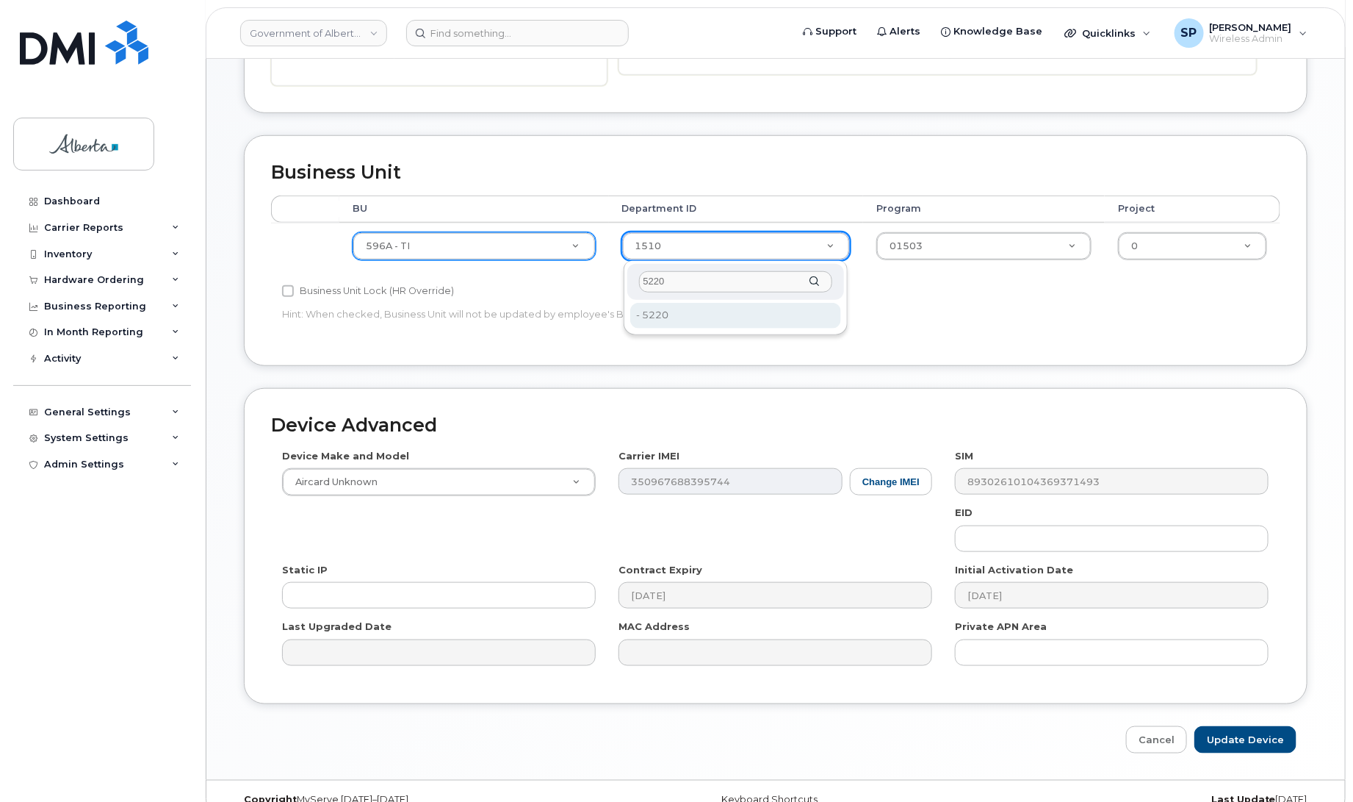
type input "5220"
type input "4802987"
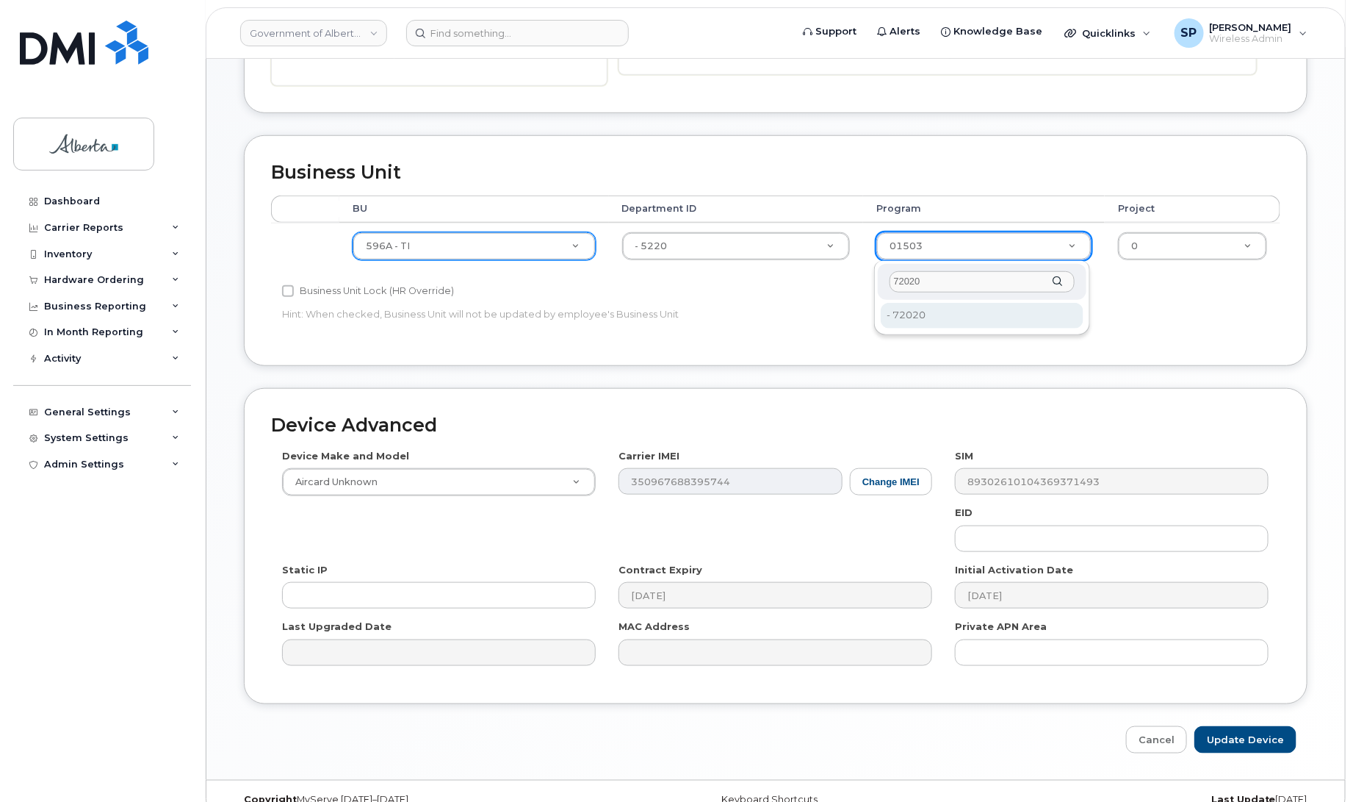
type input "72020"
type input "4803008"
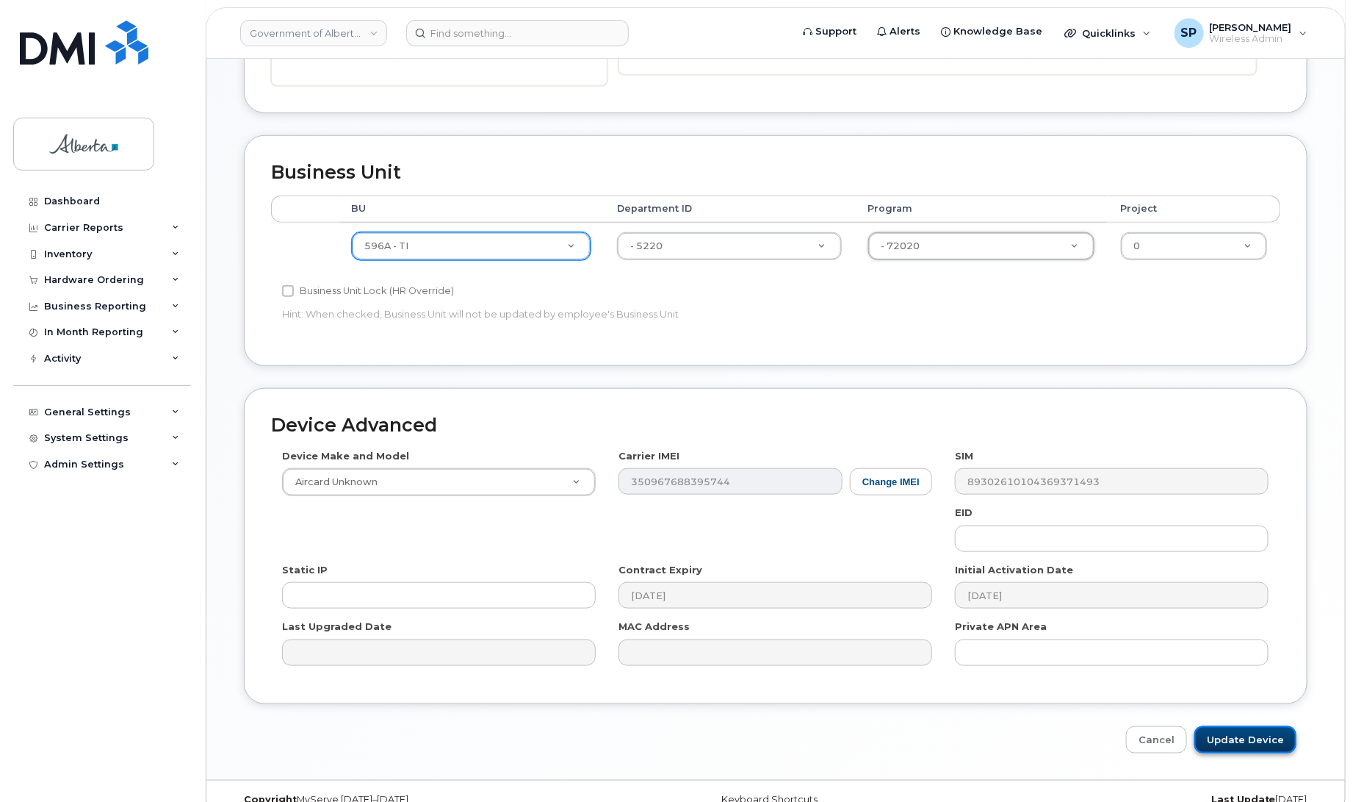
click at [1267, 740] on input "Update Device" at bounding box center [1246, 739] width 102 height 27
type input "Saving..."
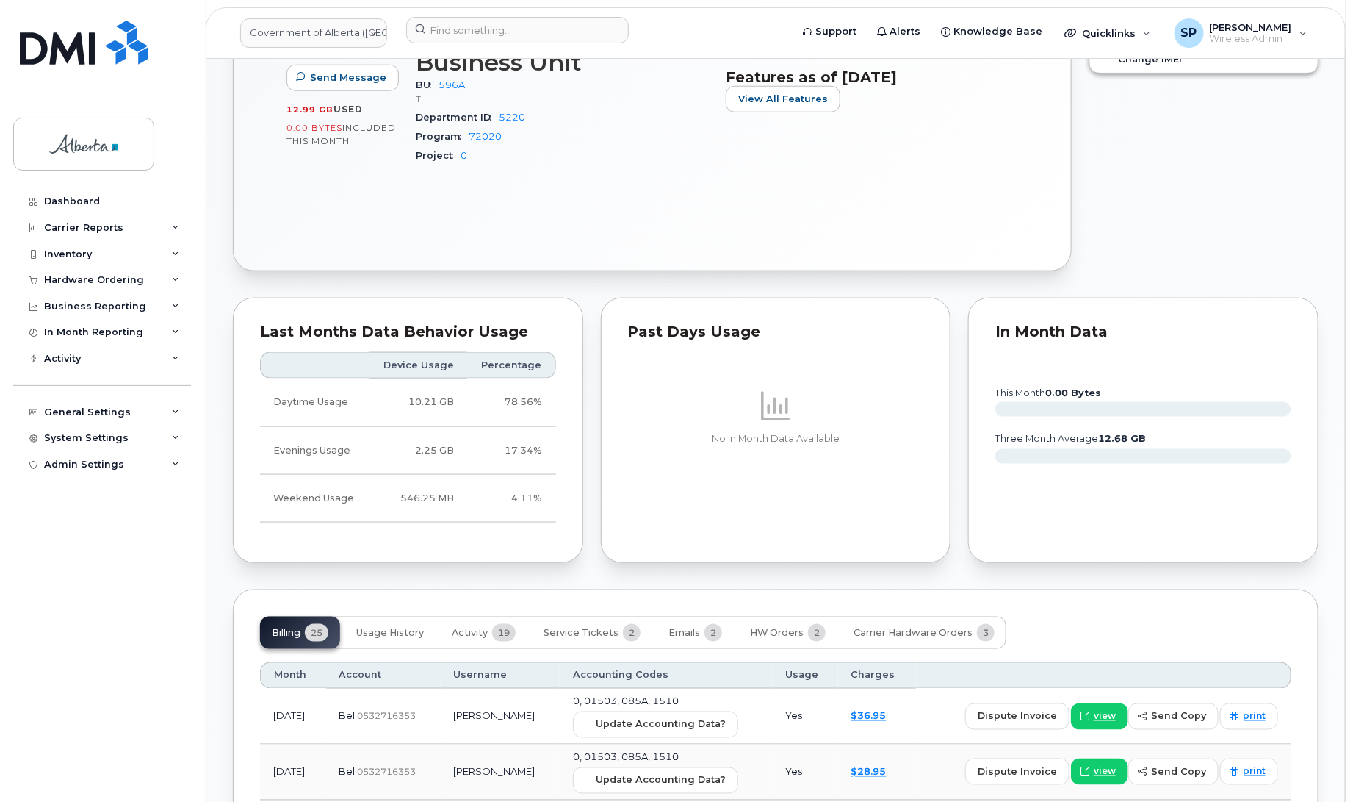
scroll to position [951, 0]
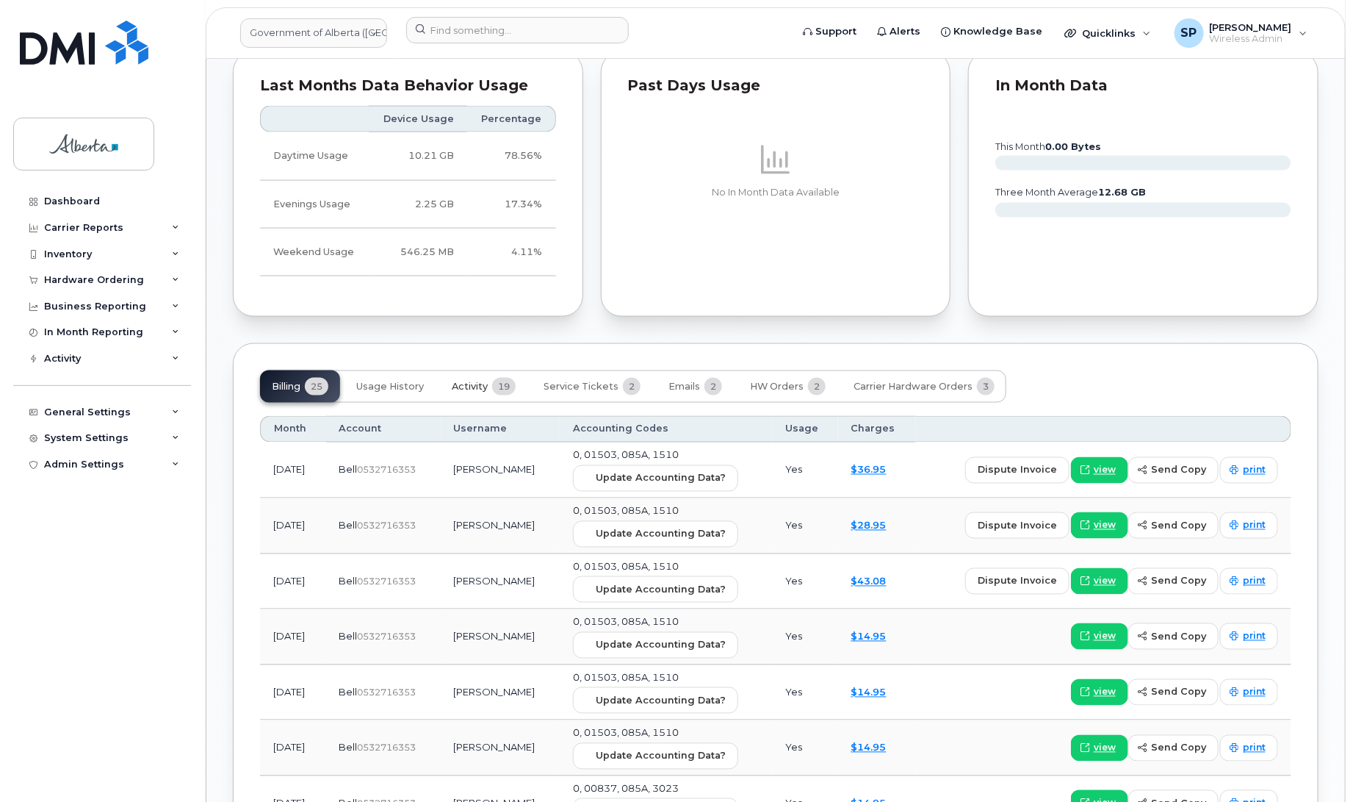
click at [474, 389] on span "Activity" at bounding box center [470, 387] width 36 height 12
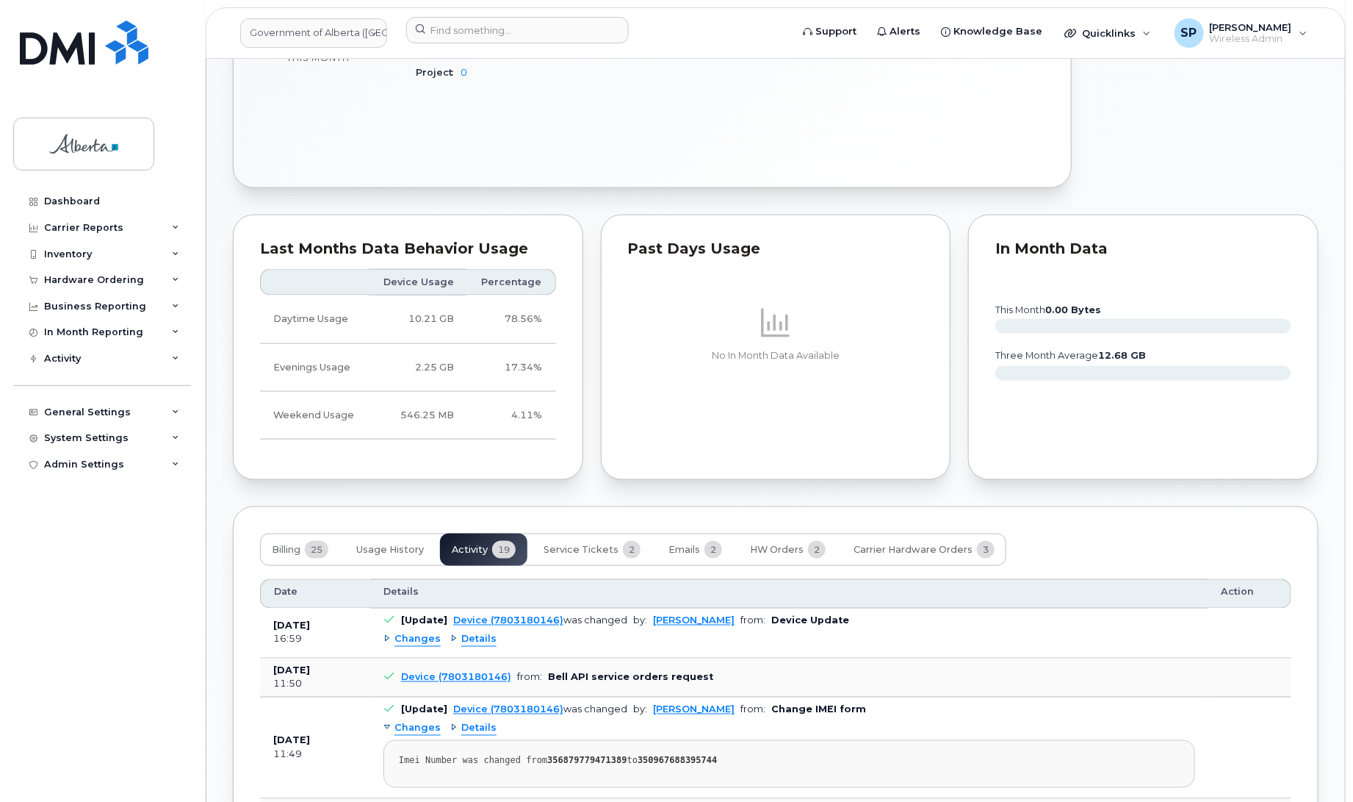
scroll to position [843, 0]
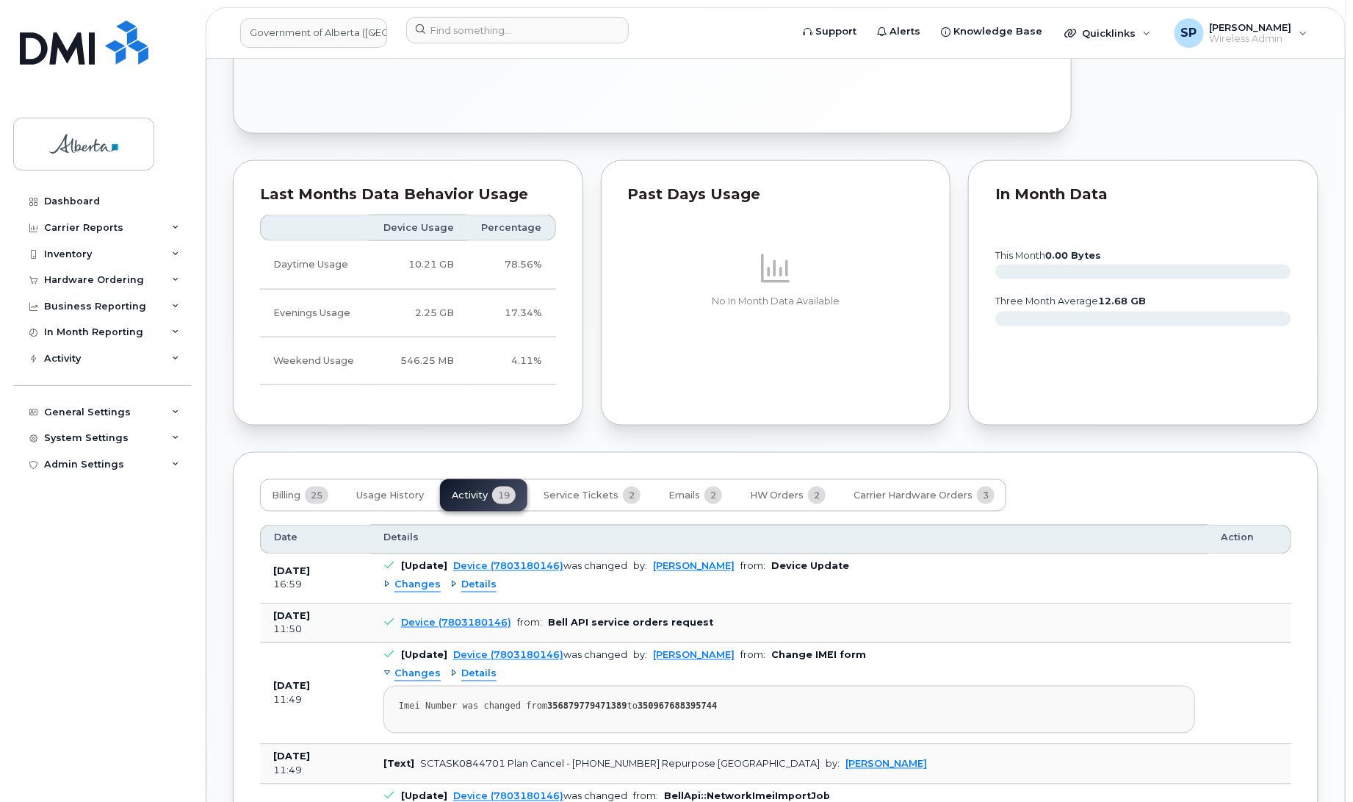
click at [434, 586] on span "Changes" at bounding box center [418, 585] width 46 height 14
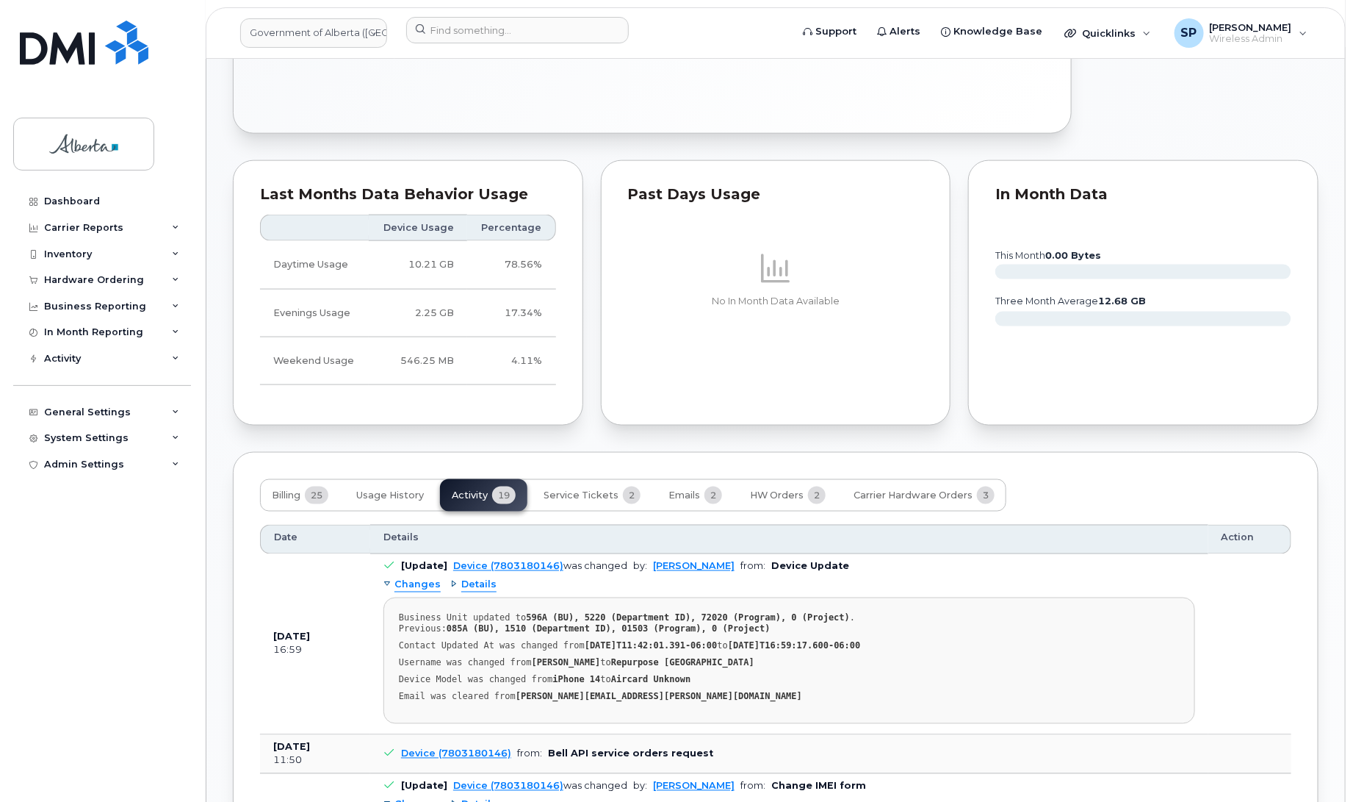
click at [452, 444] on div "Tags List Add tags Notes Add Note All Notes SCTASK0844701 Plan Cancel - [PHONE_…" at bounding box center [776, 708] width 1086 height 2827
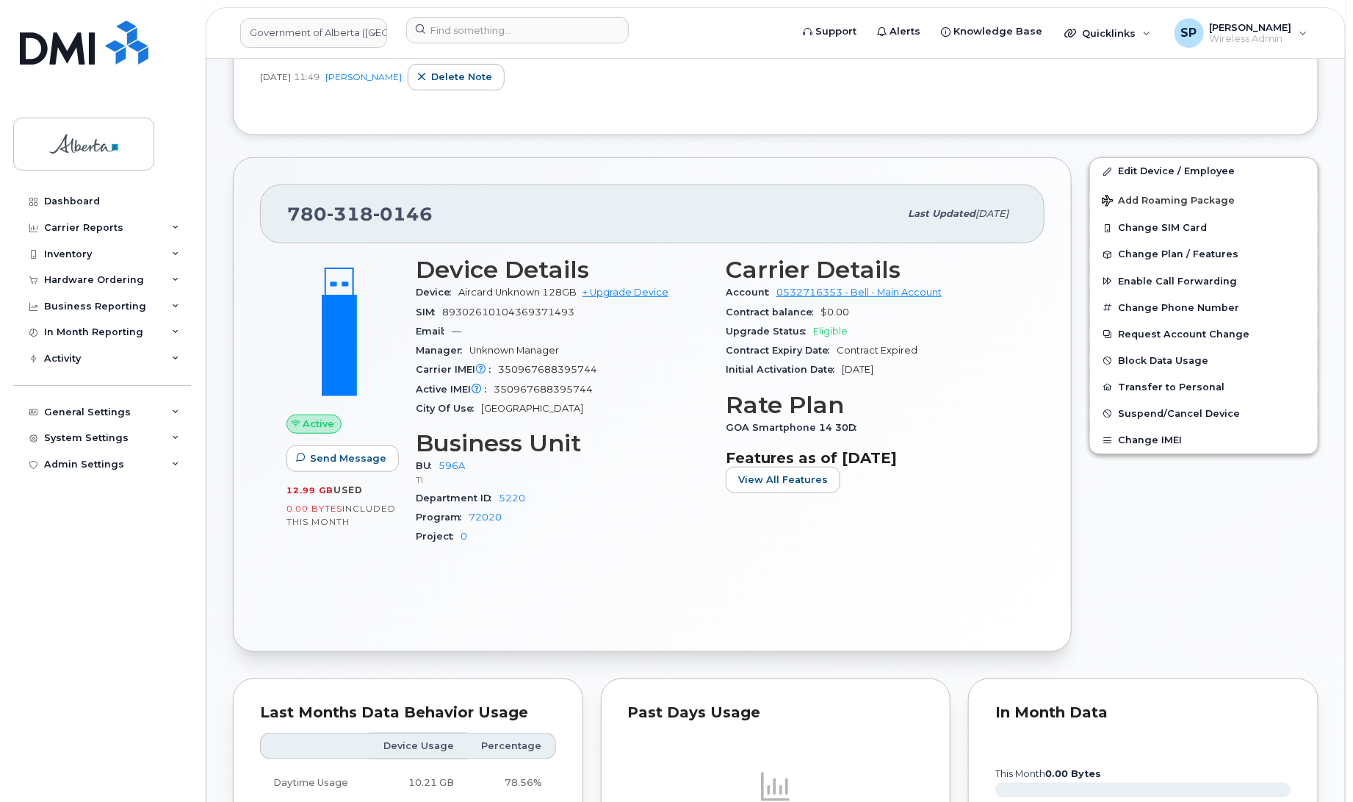
scroll to position [300, 0]
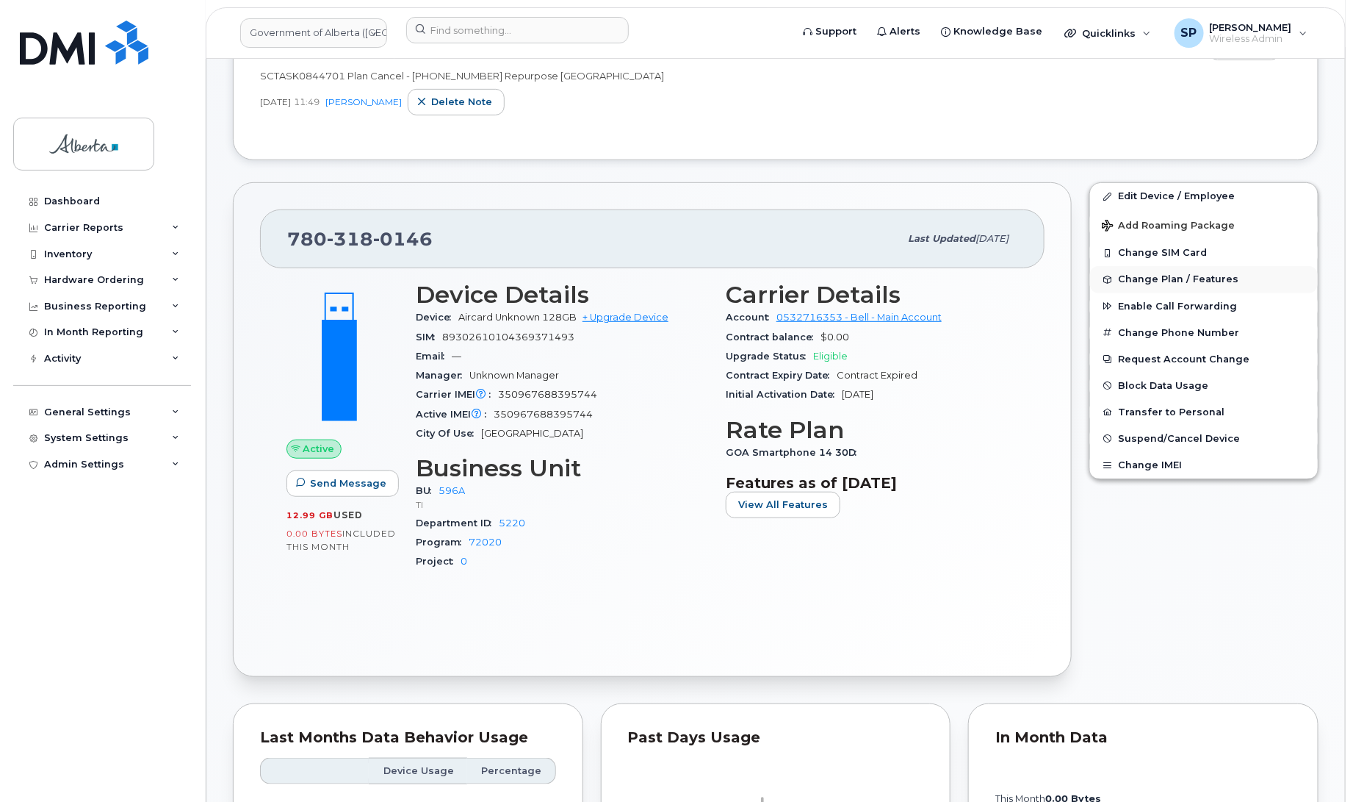
click at [1124, 277] on span "Change Plan / Features" at bounding box center [1178, 279] width 120 height 11
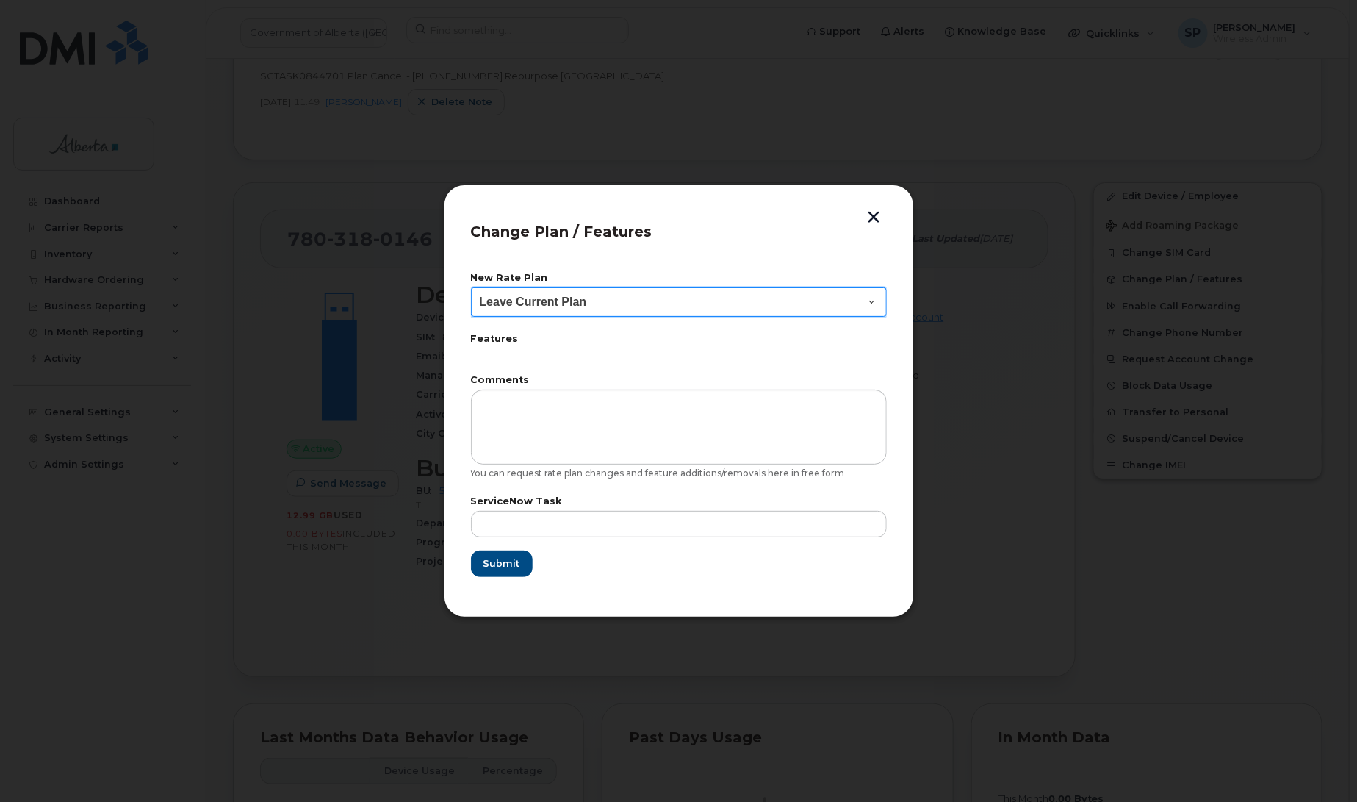
click at [537, 306] on select "Leave Current Plan GOA Data plan 9 30 d GOA–Unlimited Data Plan 9" at bounding box center [679, 301] width 416 height 29
select select "1790211"
click at [471, 287] on select "Leave Current Plan GOA Data plan 9 30 d GOA–Unlimited Data Plan 9" at bounding box center [679, 301] width 416 height 29
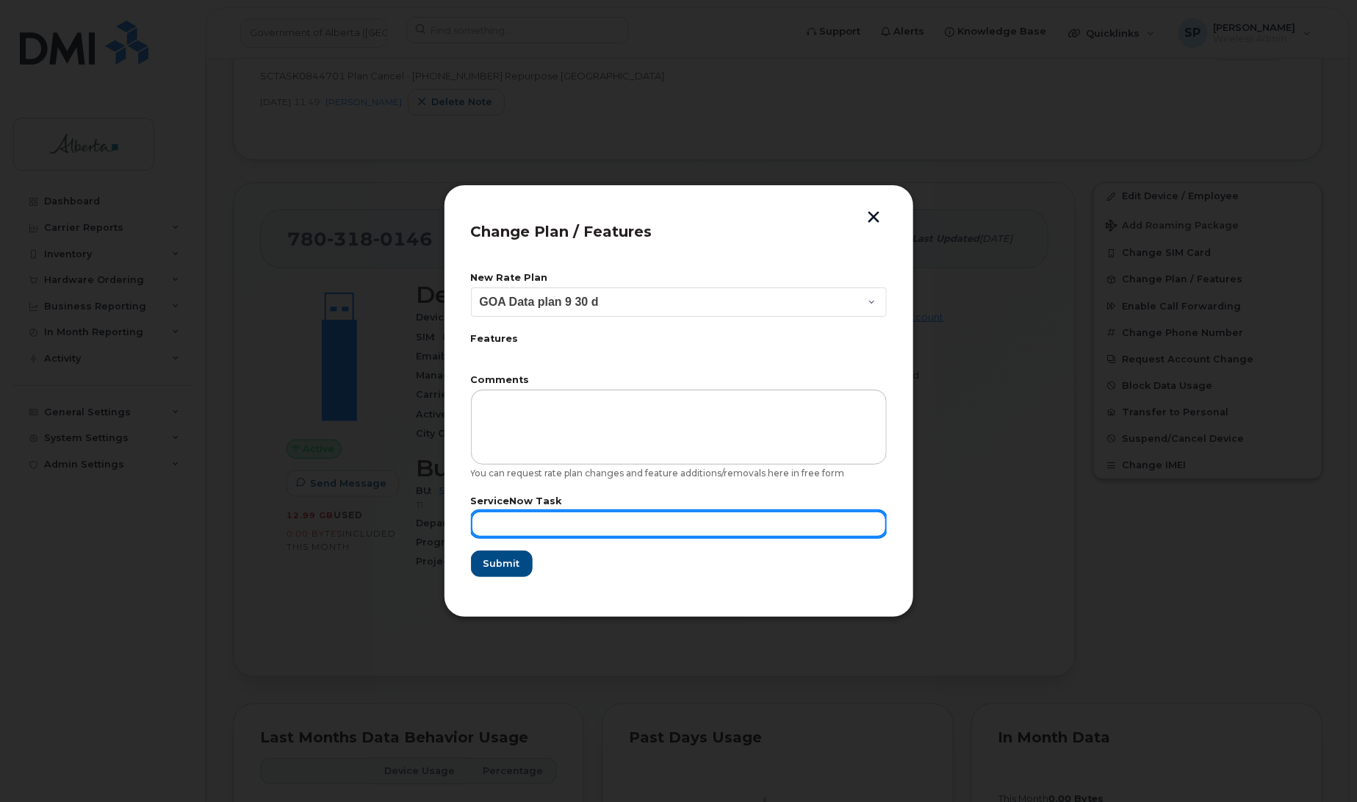
click at [578, 515] on input "text" at bounding box center [679, 524] width 416 height 26
paste input "SCTASK0844701"
type input "SCTASK0844701"
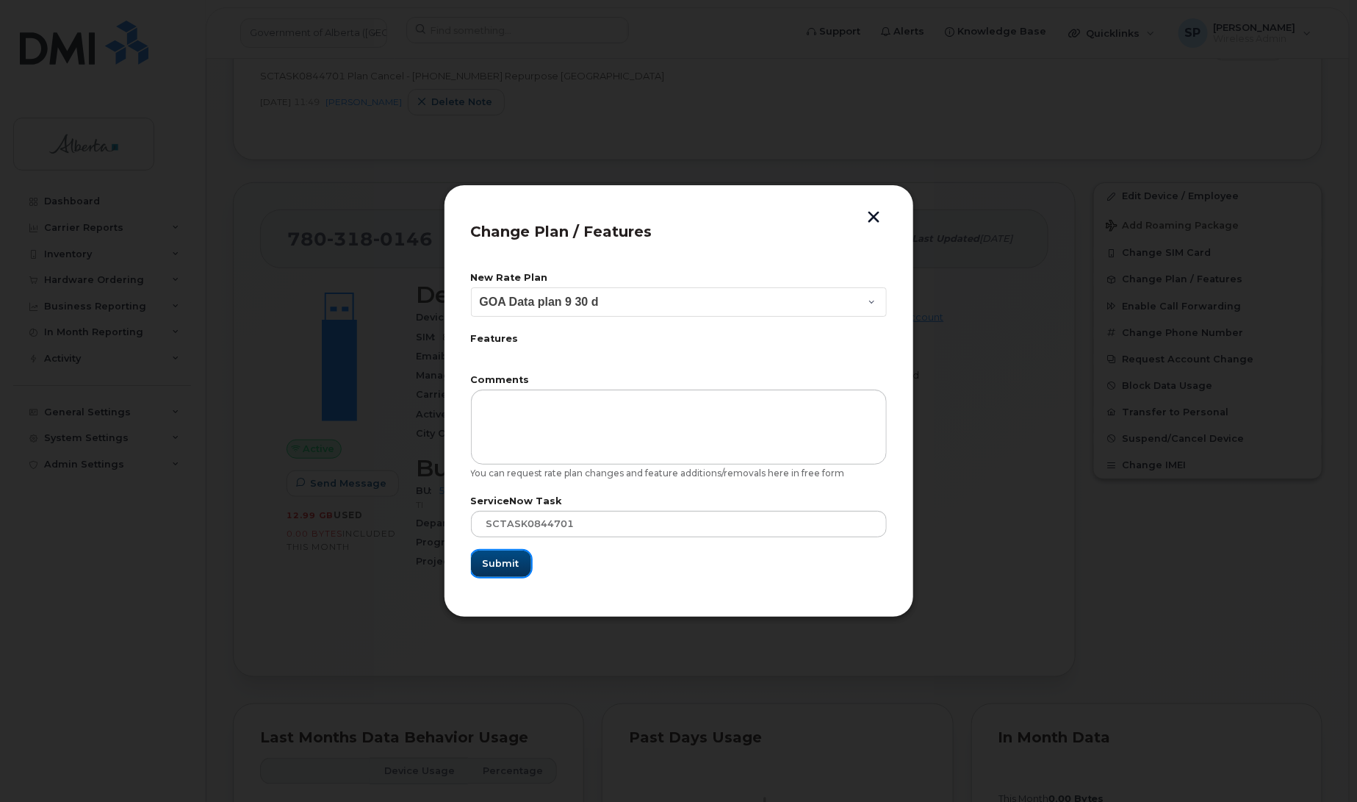
click at [500, 563] on span "Submit" at bounding box center [501, 563] width 37 height 14
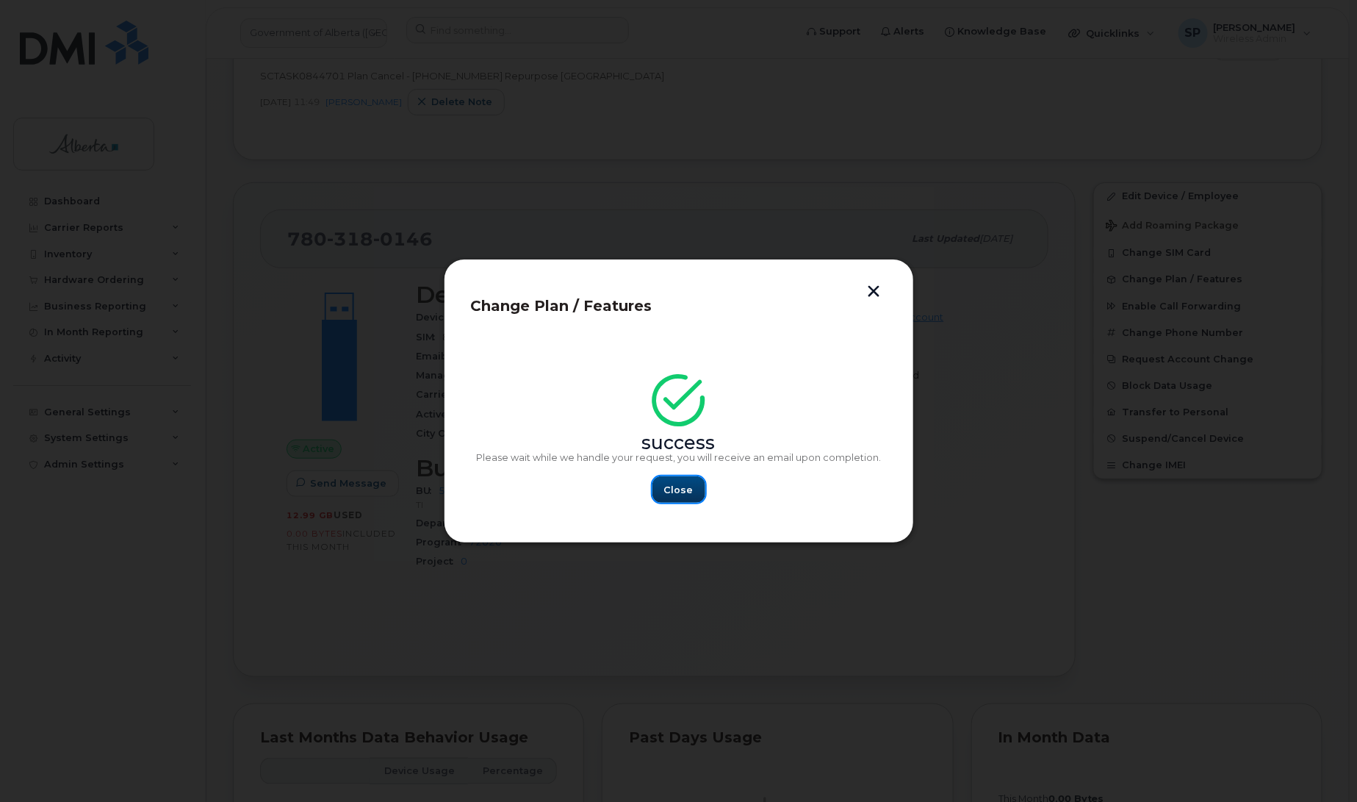
click at [685, 490] on span "Close" at bounding box center [678, 490] width 29 height 14
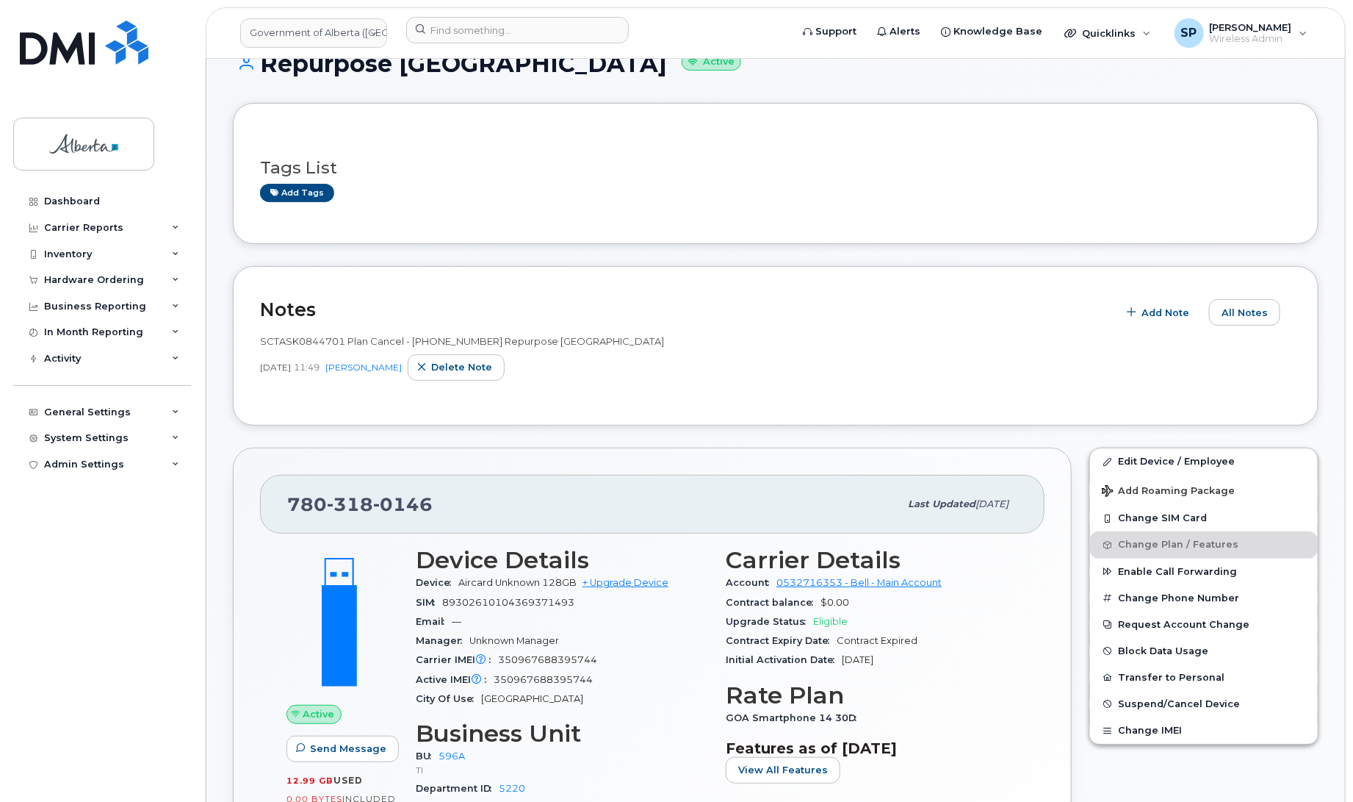
scroll to position [0, 0]
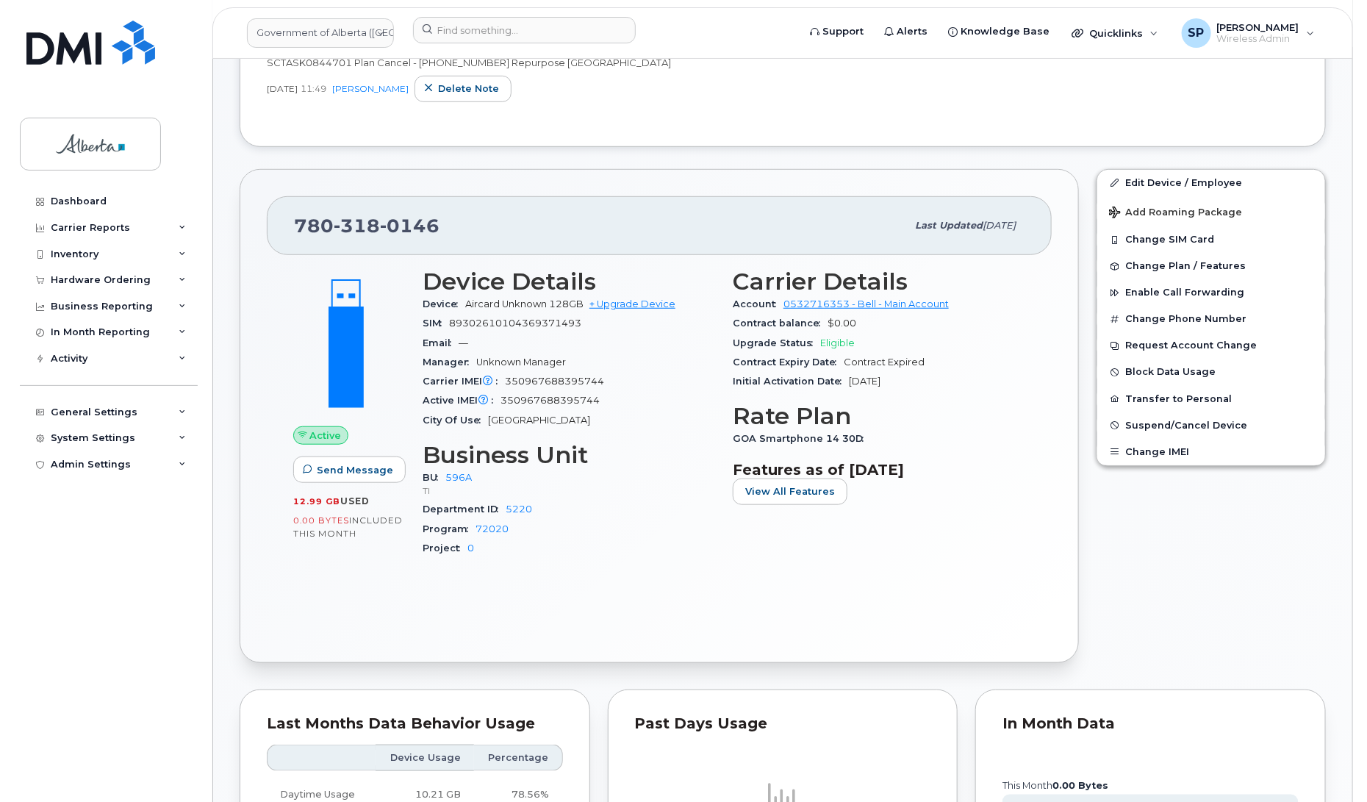
scroll to position [404, 0]
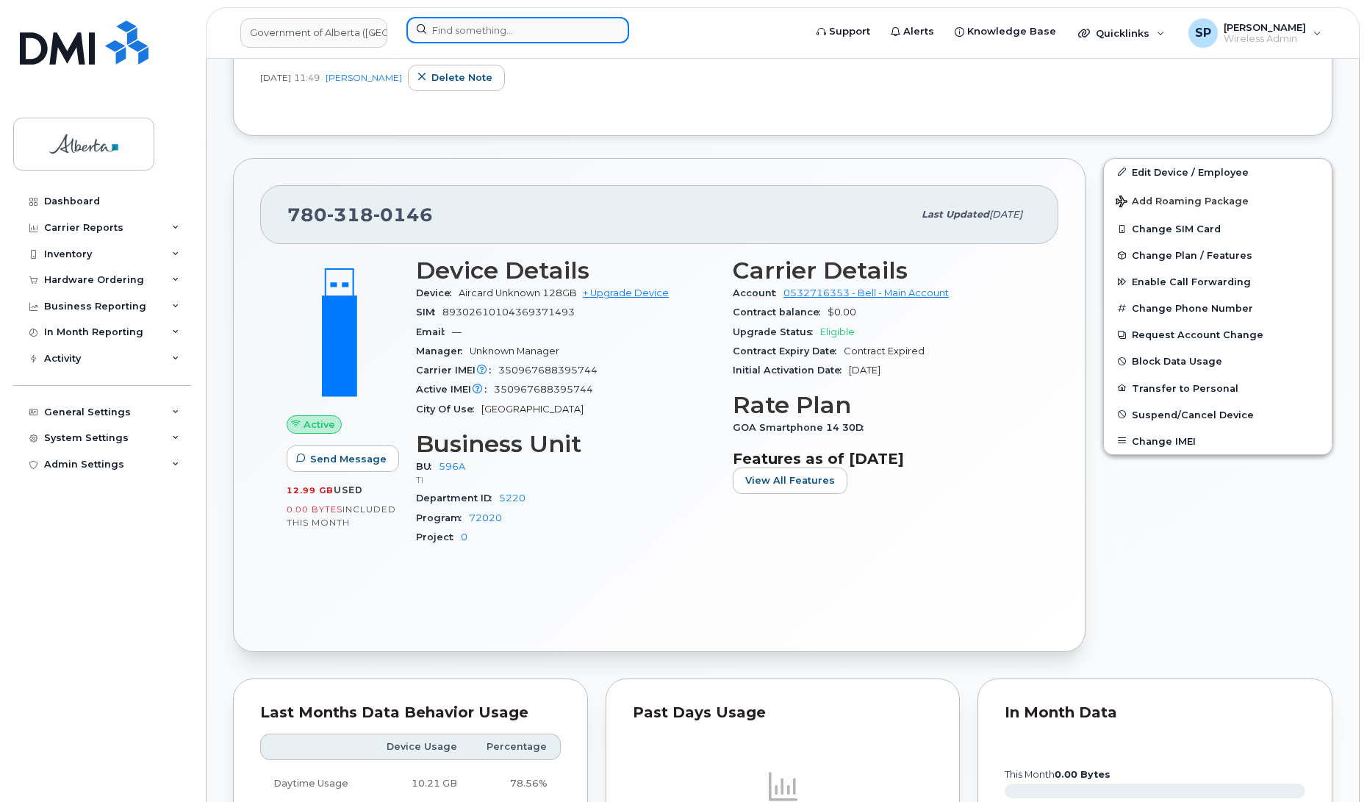
click at [448, 32] on input at bounding box center [517, 30] width 223 height 26
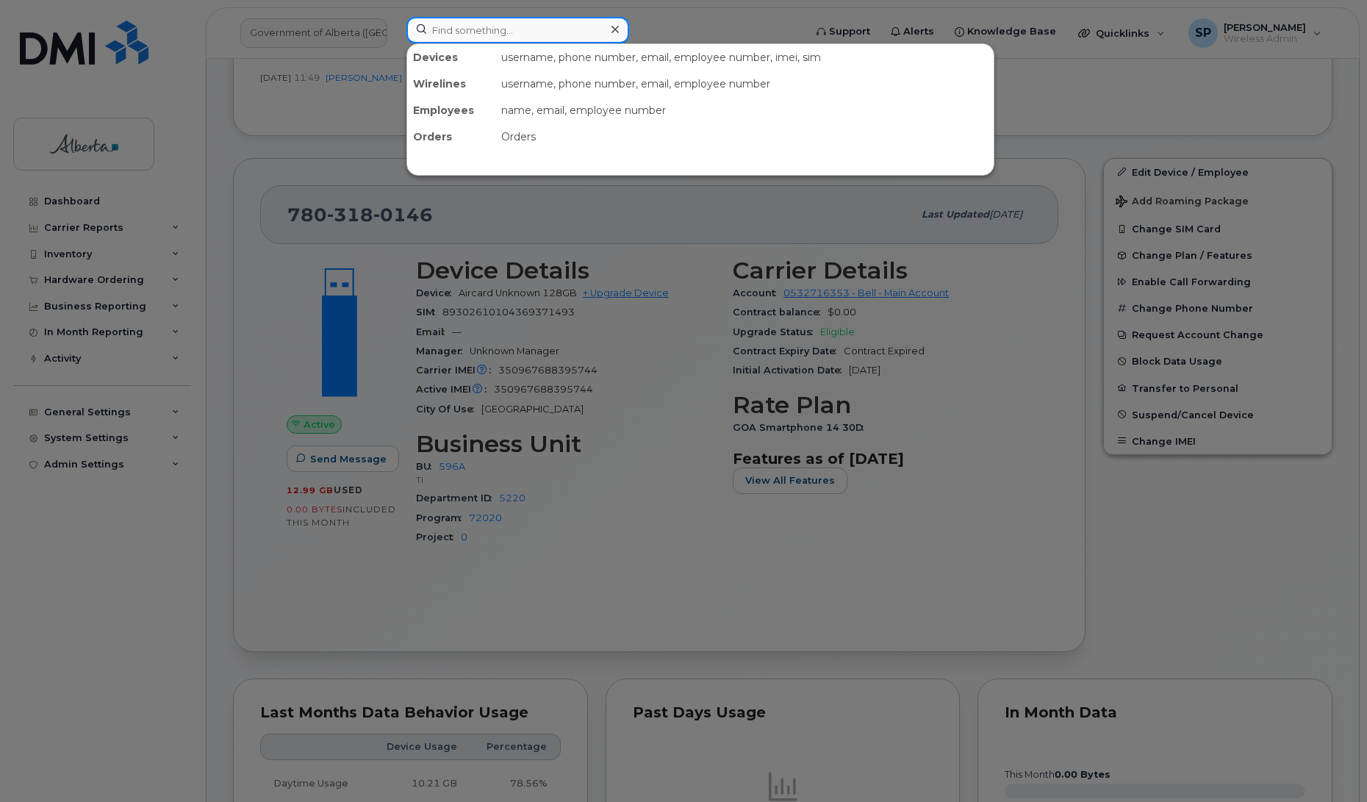
paste input "5878379538"
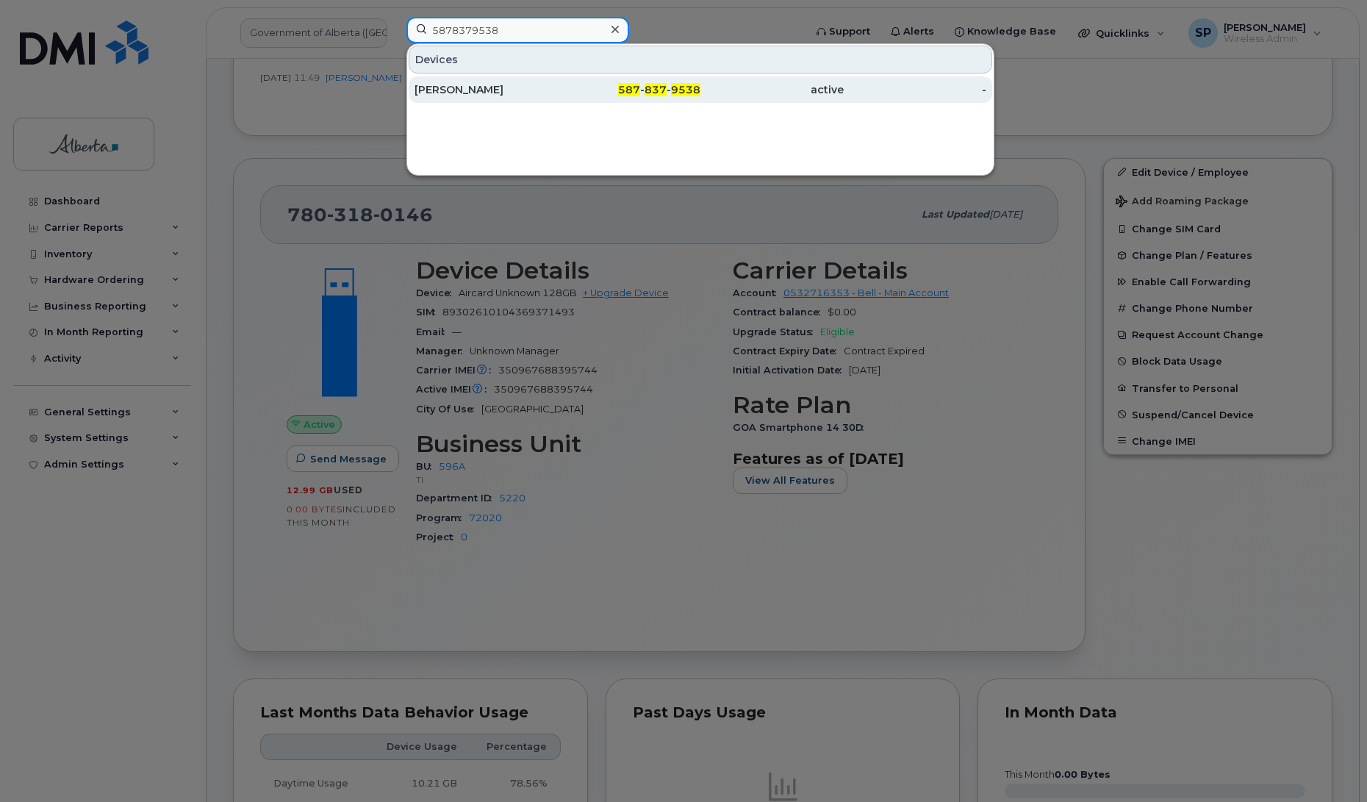
type input "5878379538"
click at [461, 93] on div "[PERSON_NAME]" at bounding box center [485, 89] width 143 height 15
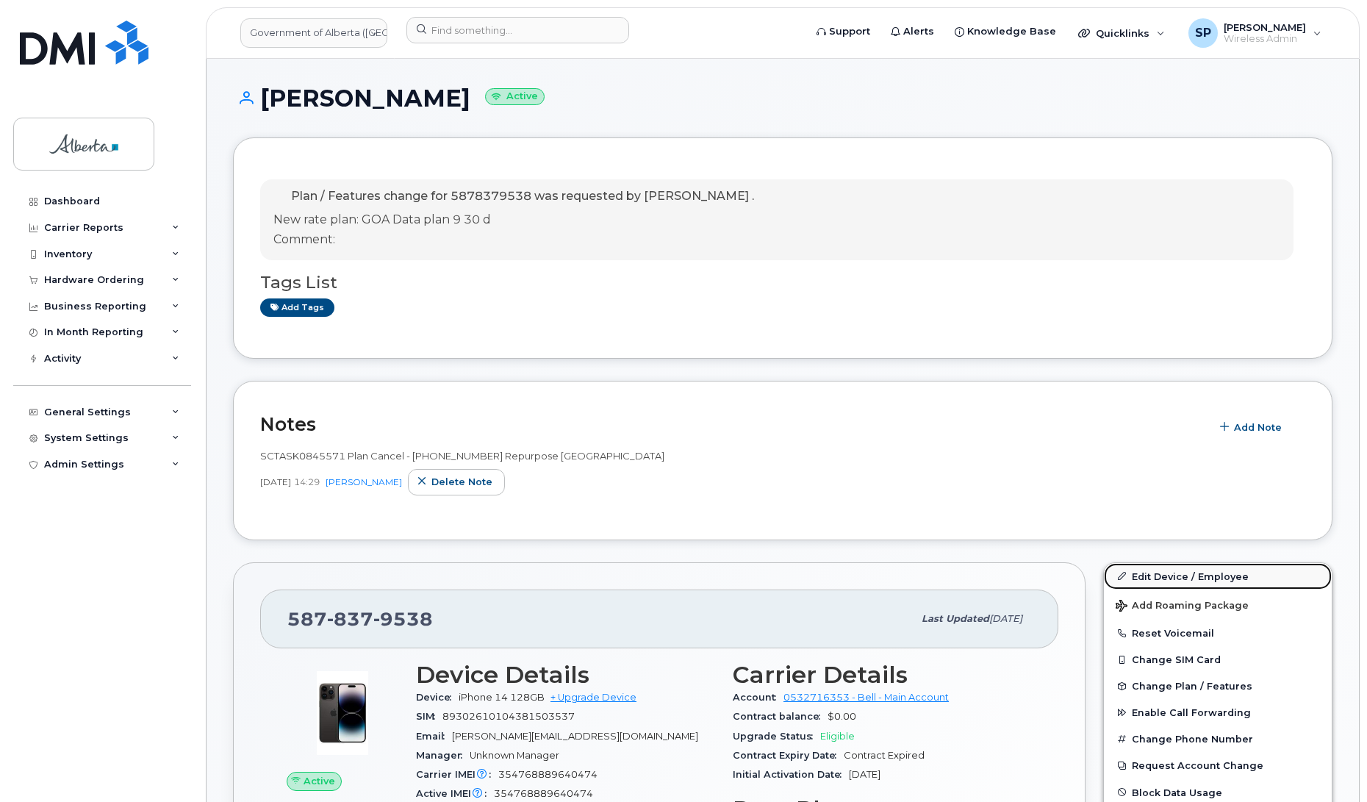
click at [1166, 573] on link "Edit Device / Employee" at bounding box center [1218, 576] width 228 height 26
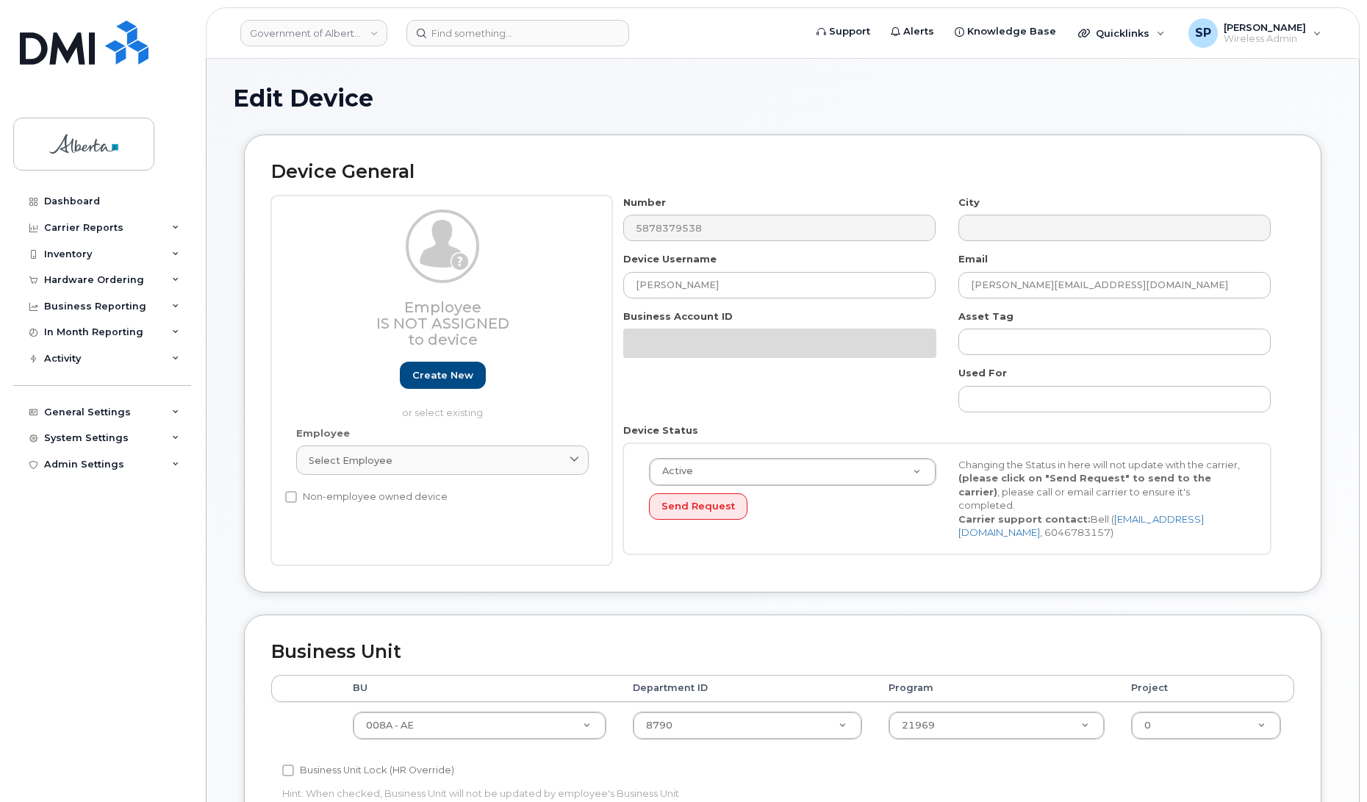
select select "4749737"
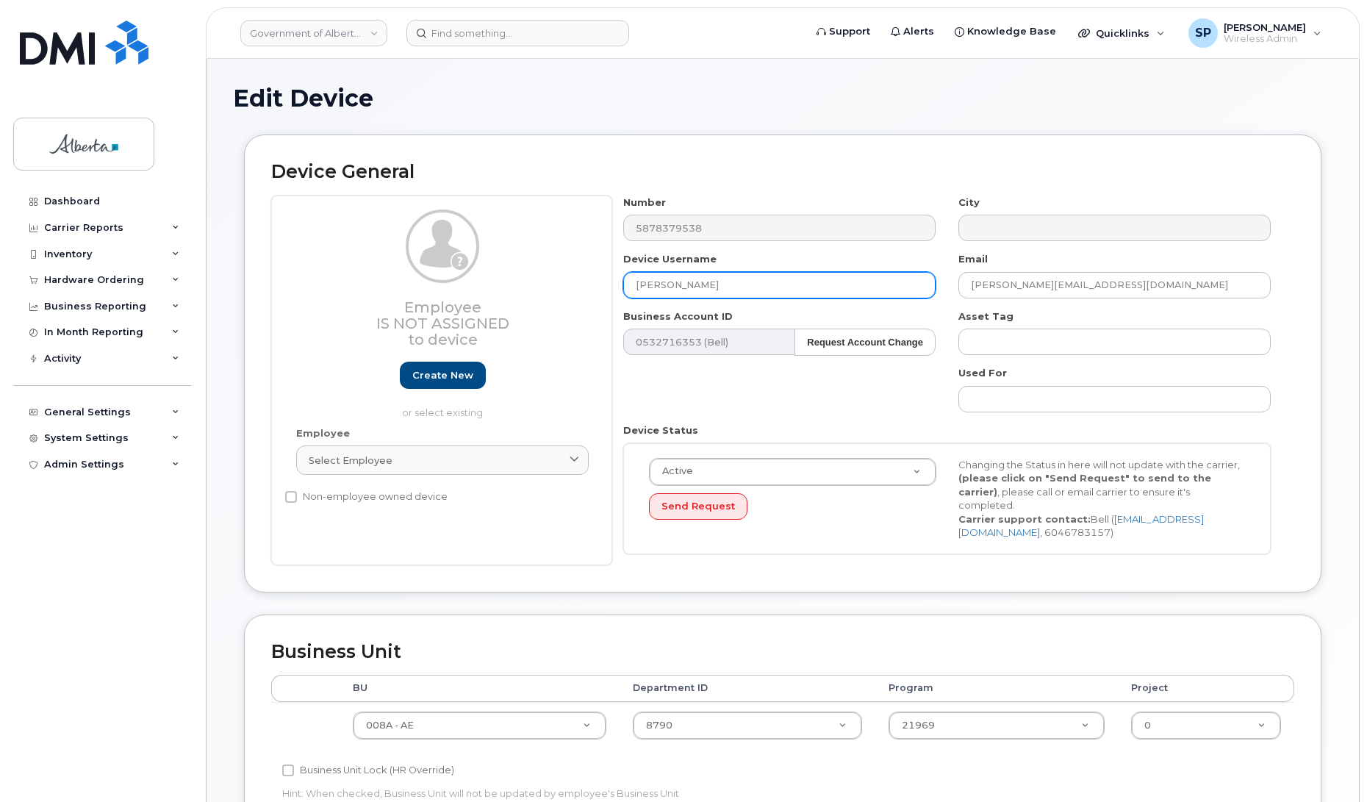
drag, startPoint x: 693, startPoint y: 288, endPoint x: 578, endPoint y: 281, distance: 114.8
click at [578, 281] on div "Employee Is not assigned to device Create new or select existing Employee Selec…" at bounding box center [782, 380] width 1023 height 370
type input "Repurpose [GEOGRAPHIC_DATA]"
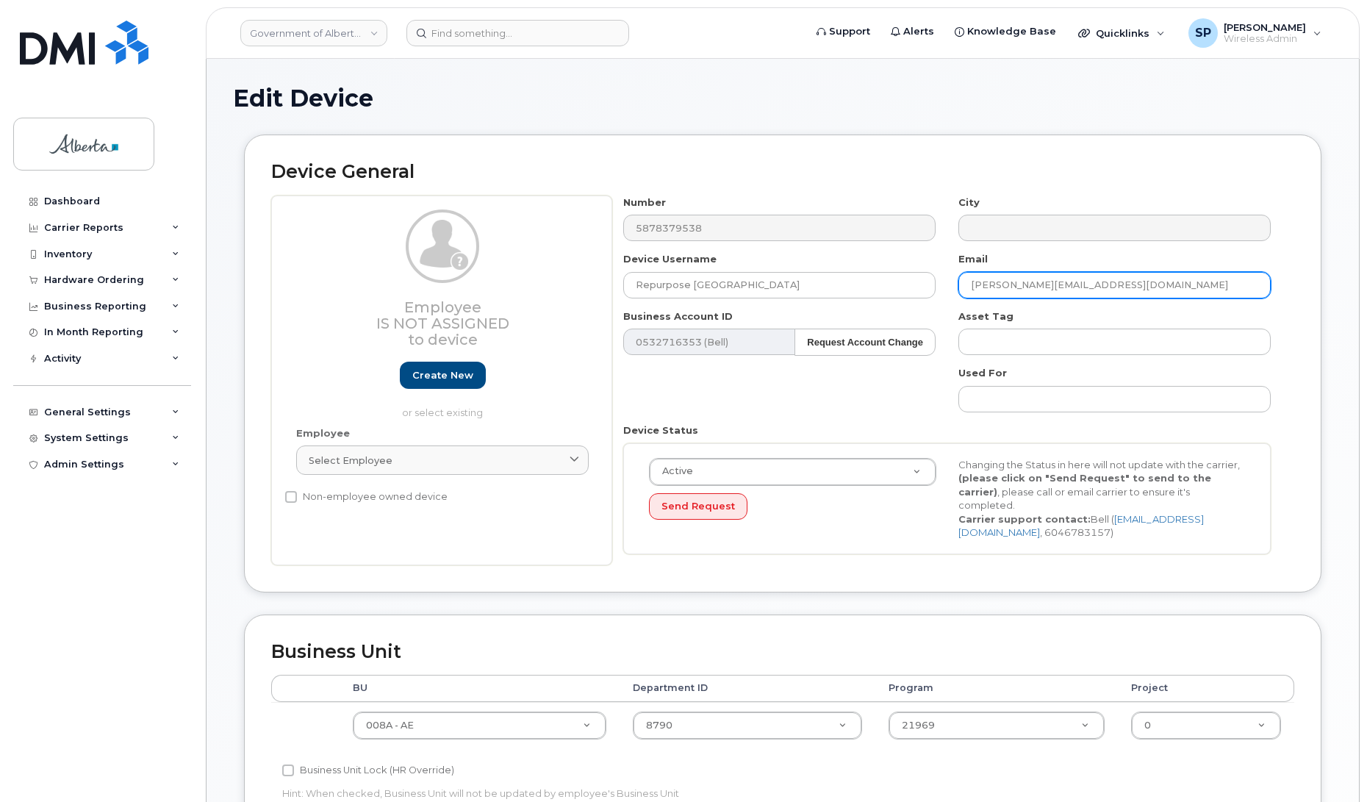
drag, startPoint x: 1077, startPoint y: 285, endPoint x: 946, endPoint y: 284, distance: 130.8
click at [947, 284] on div "Email [PERSON_NAME][EMAIL_ADDRESS][DOMAIN_NAME]" at bounding box center [1114, 275] width 335 height 46
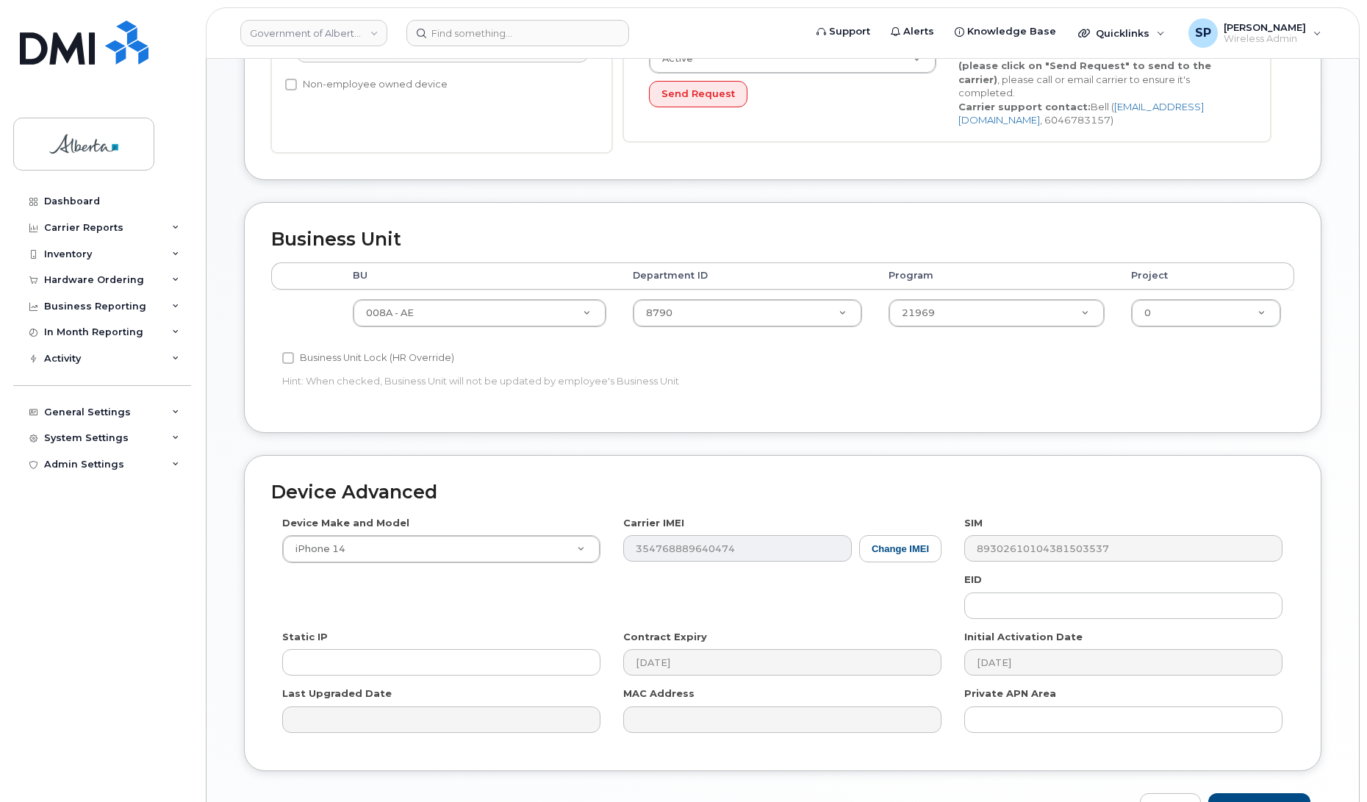
scroll to position [507, 0]
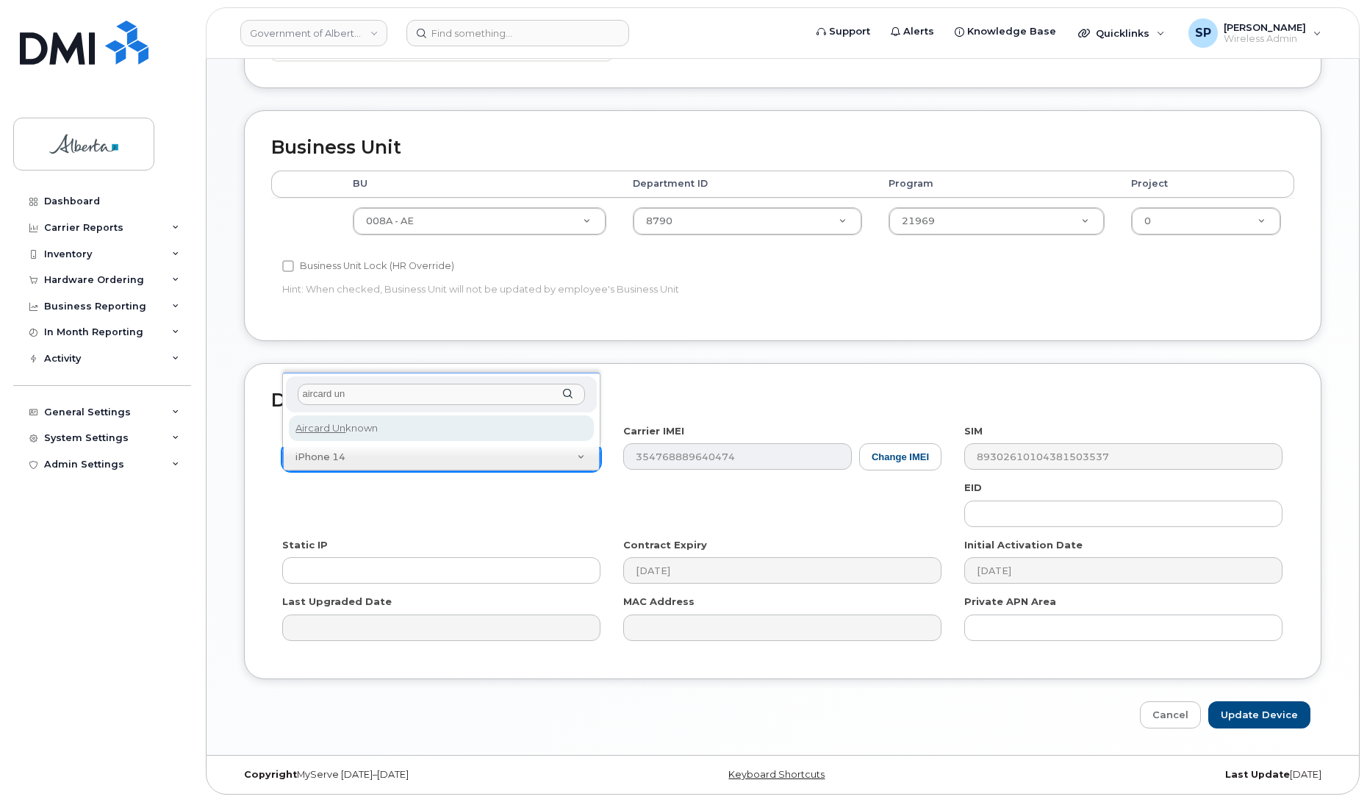
type input "aircard un"
select select "971"
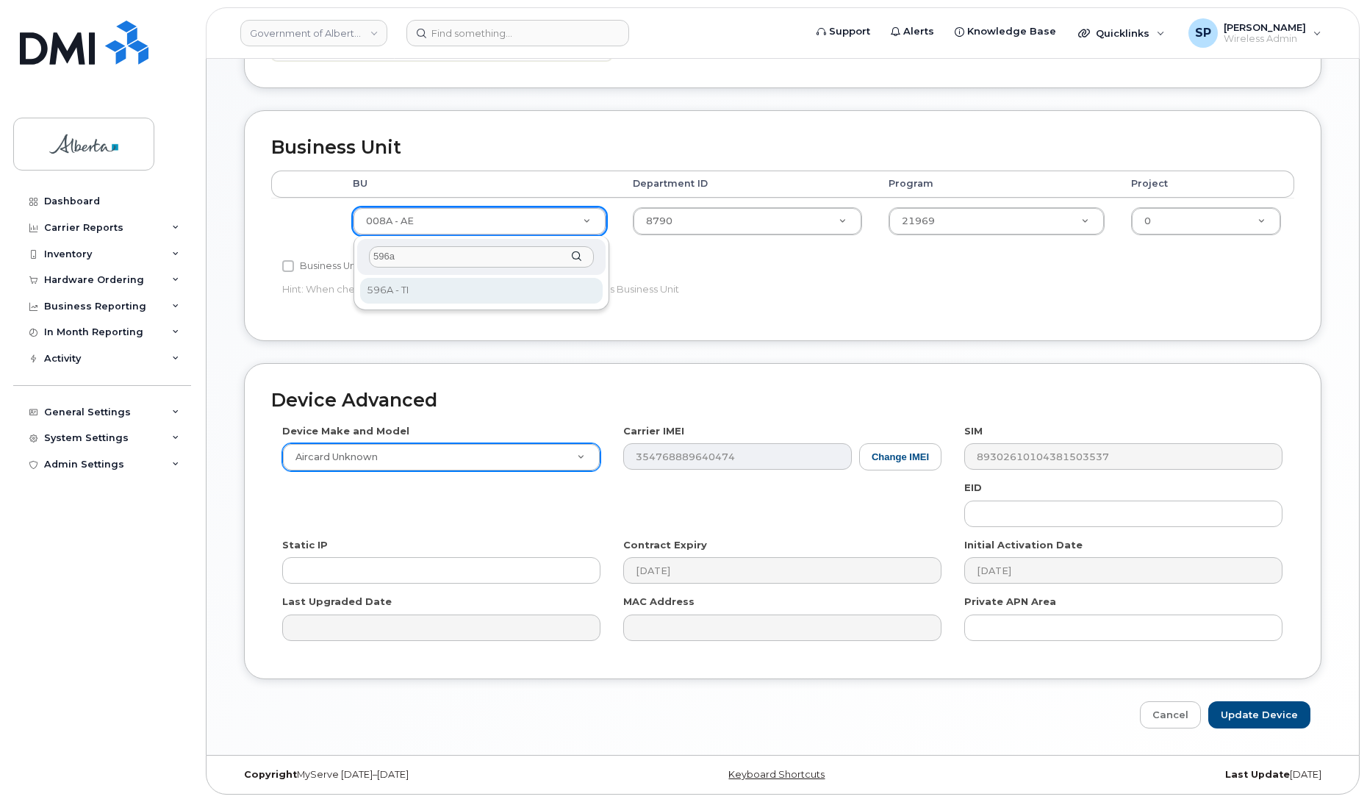
type input "596a"
select select "4797729"
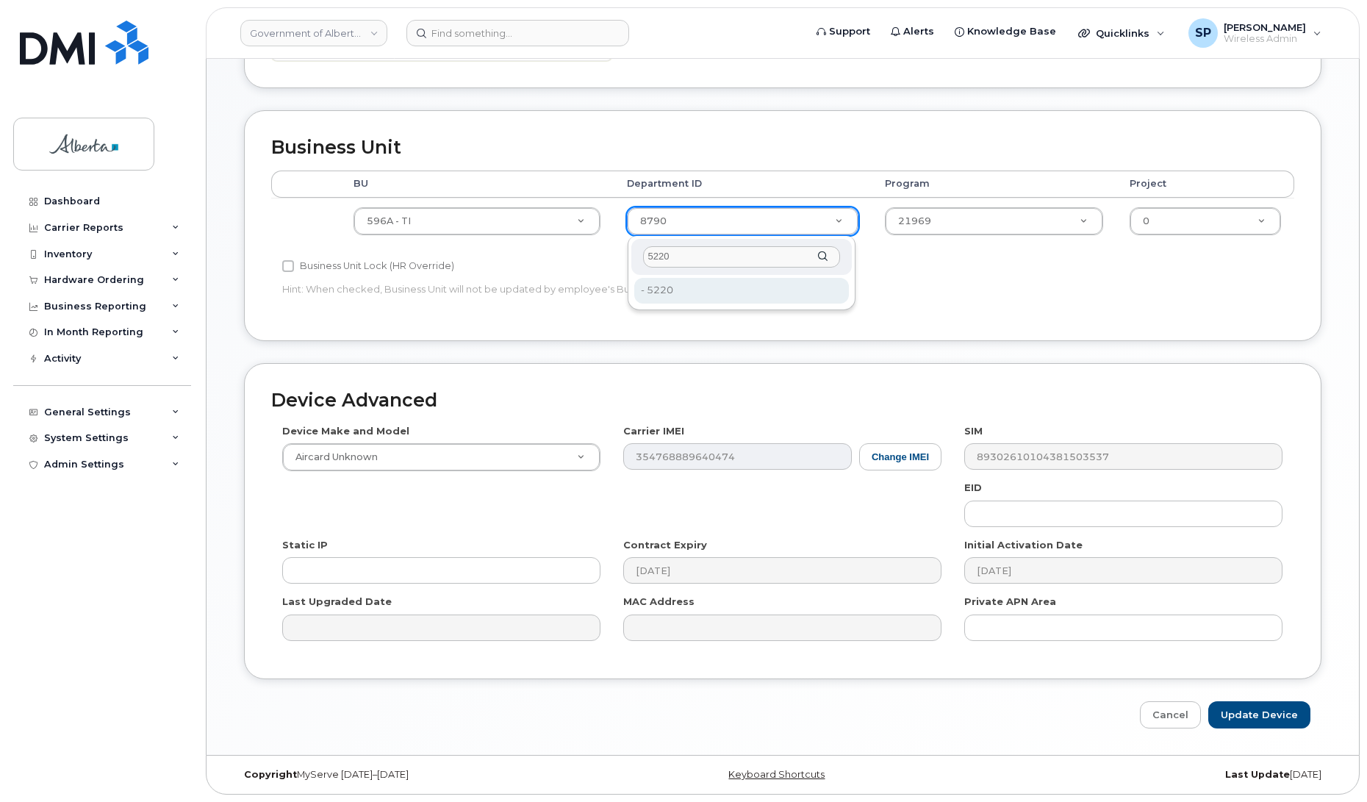
type input "5220"
drag, startPoint x: 660, startPoint y: 291, endPoint x: 684, endPoint y: 288, distance: 24.4
type input "4802987"
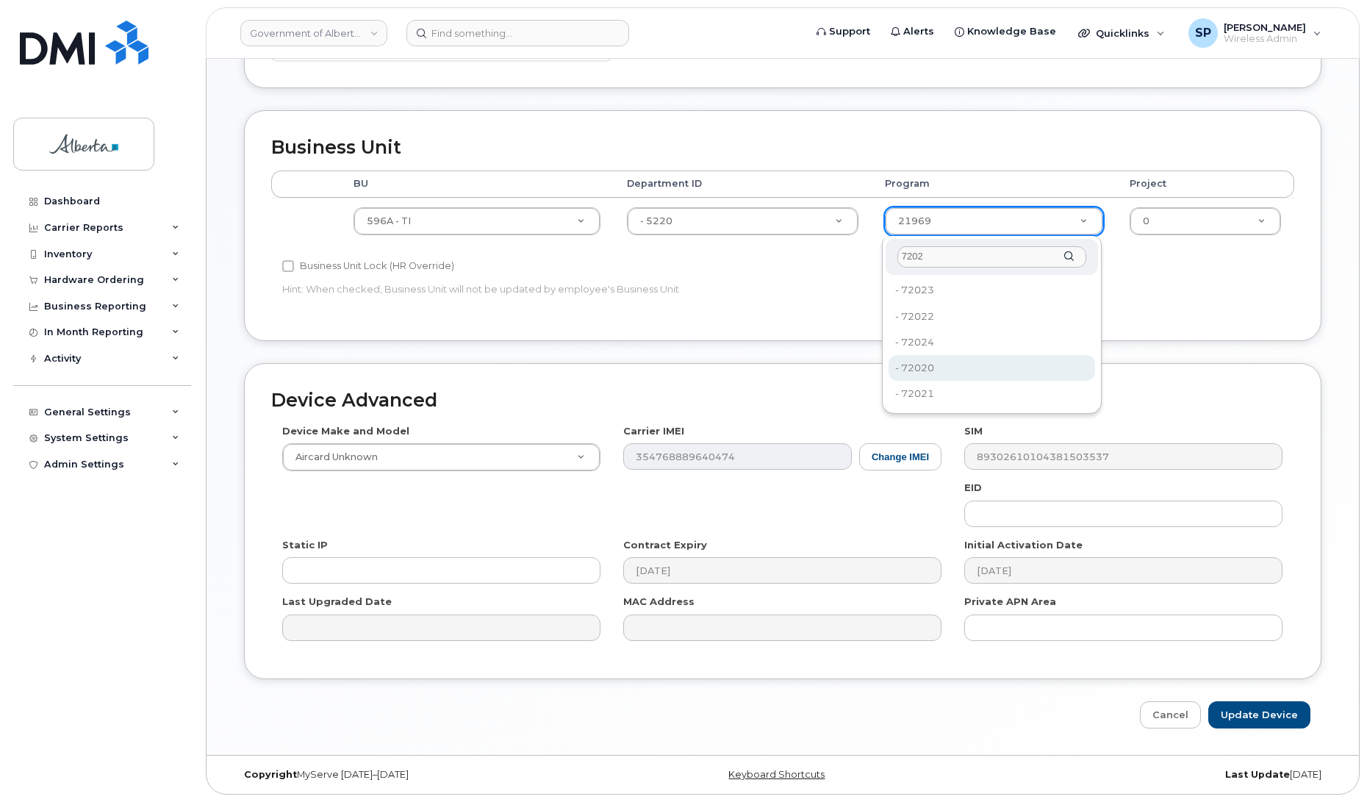
type input "7202"
type input "4803008"
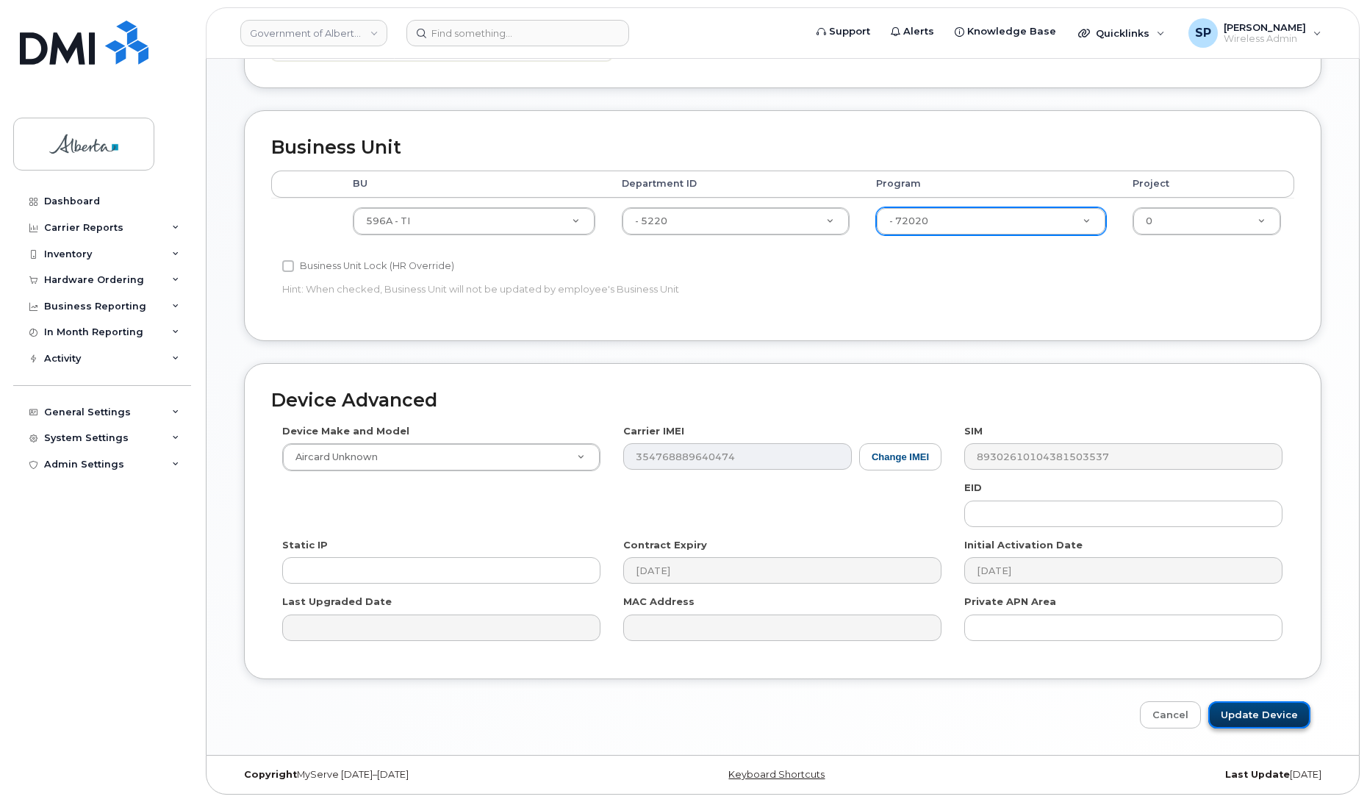
click at [1257, 711] on input "Update Device" at bounding box center [1259, 714] width 102 height 27
type input "Saving..."
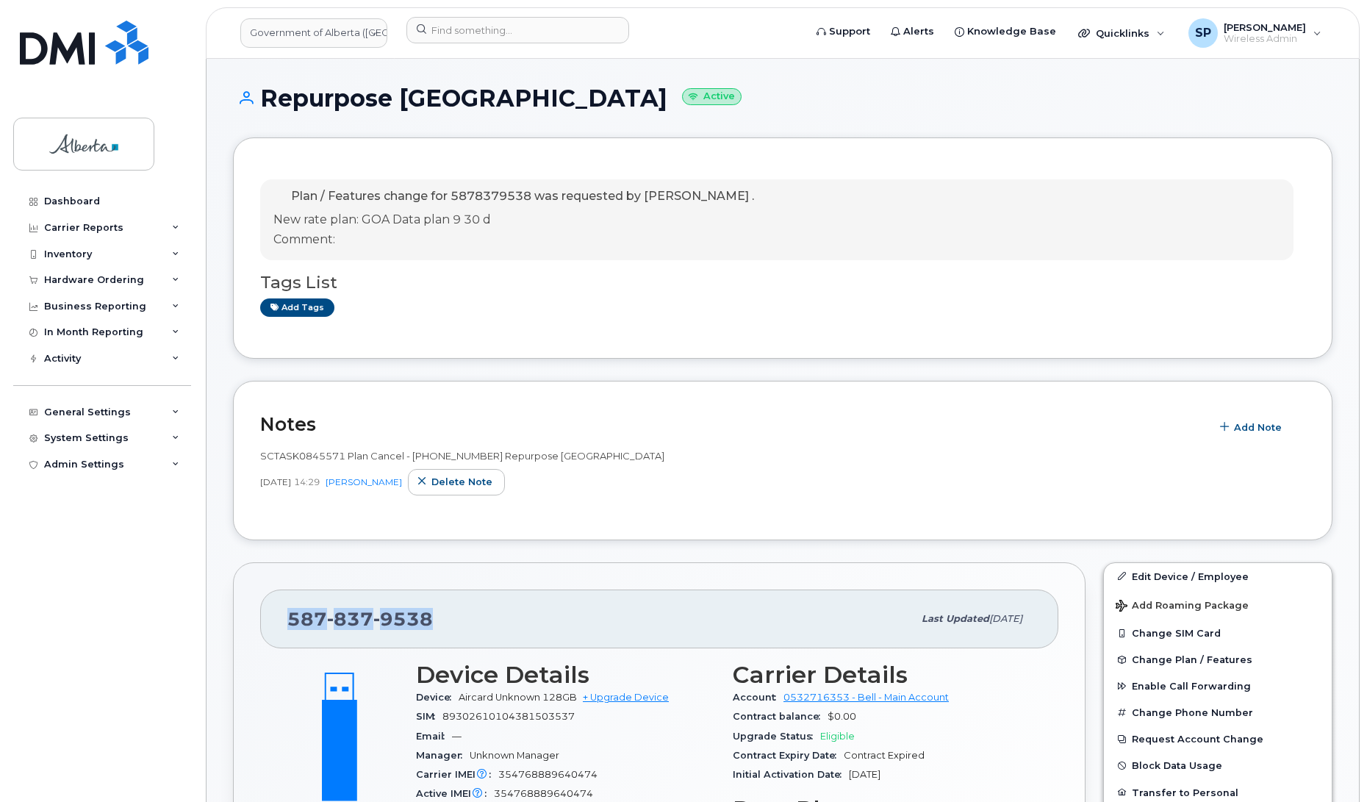
drag, startPoint x: 435, startPoint y: 615, endPoint x: 287, endPoint y: 613, distance: 147.7
click at [287, 613] on div "587 837 9538" at bounding box center [599, 618] width 625 height 31
copy span "587 837 9538"
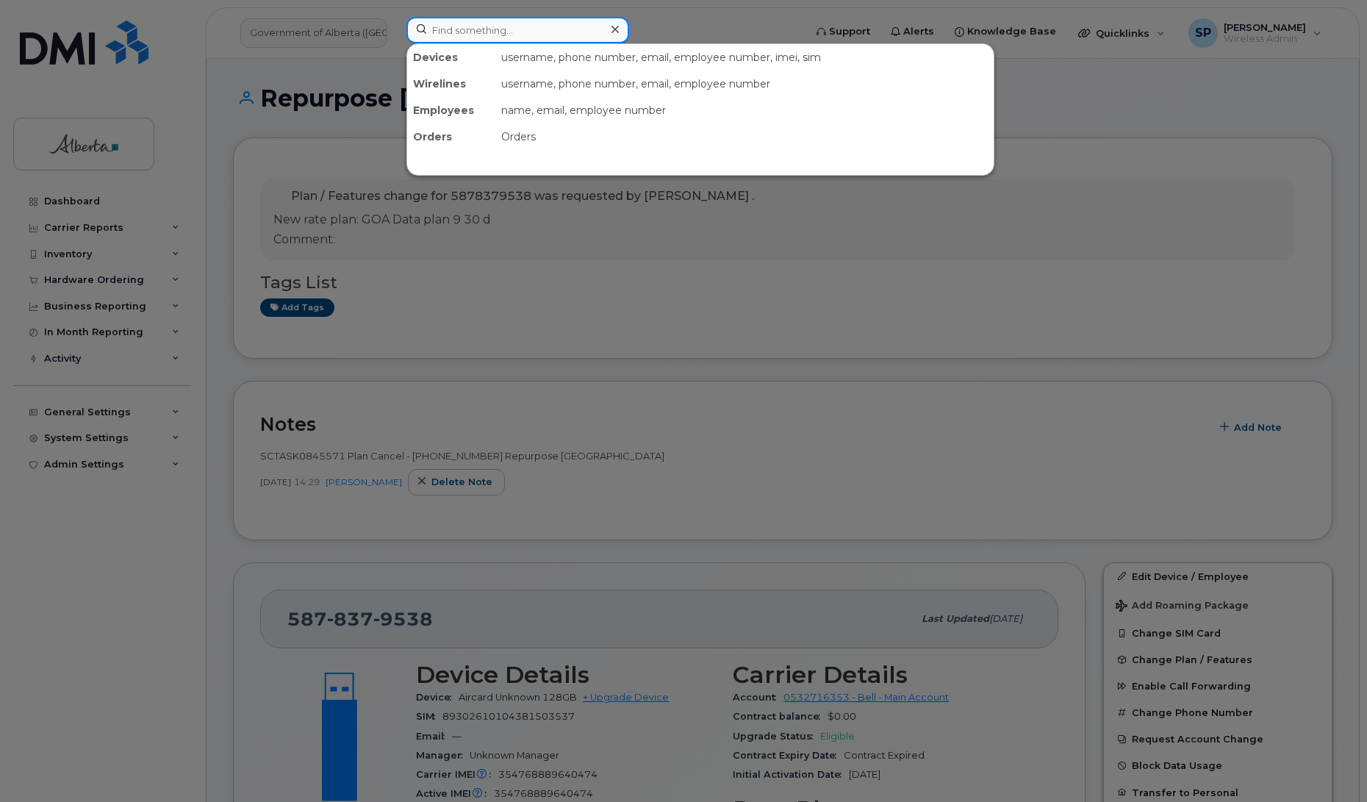
click at [474, 30] on input at bounding box center [517, 30] width 223 height 26
paste input "5873857831"
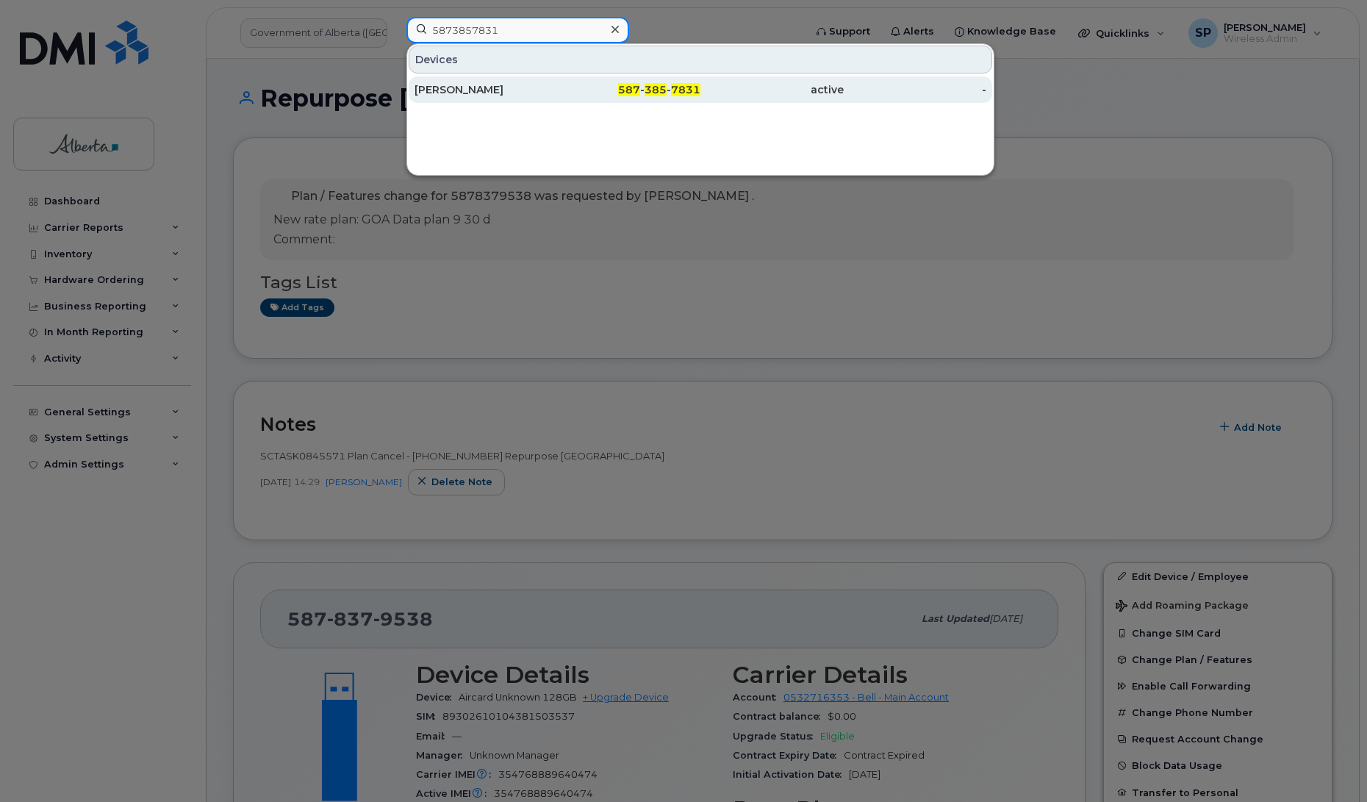
type input "5873857831"
click at [452, 90] on div "Craig Lidstone" at bounding box center [485, 89] width 143 height 15
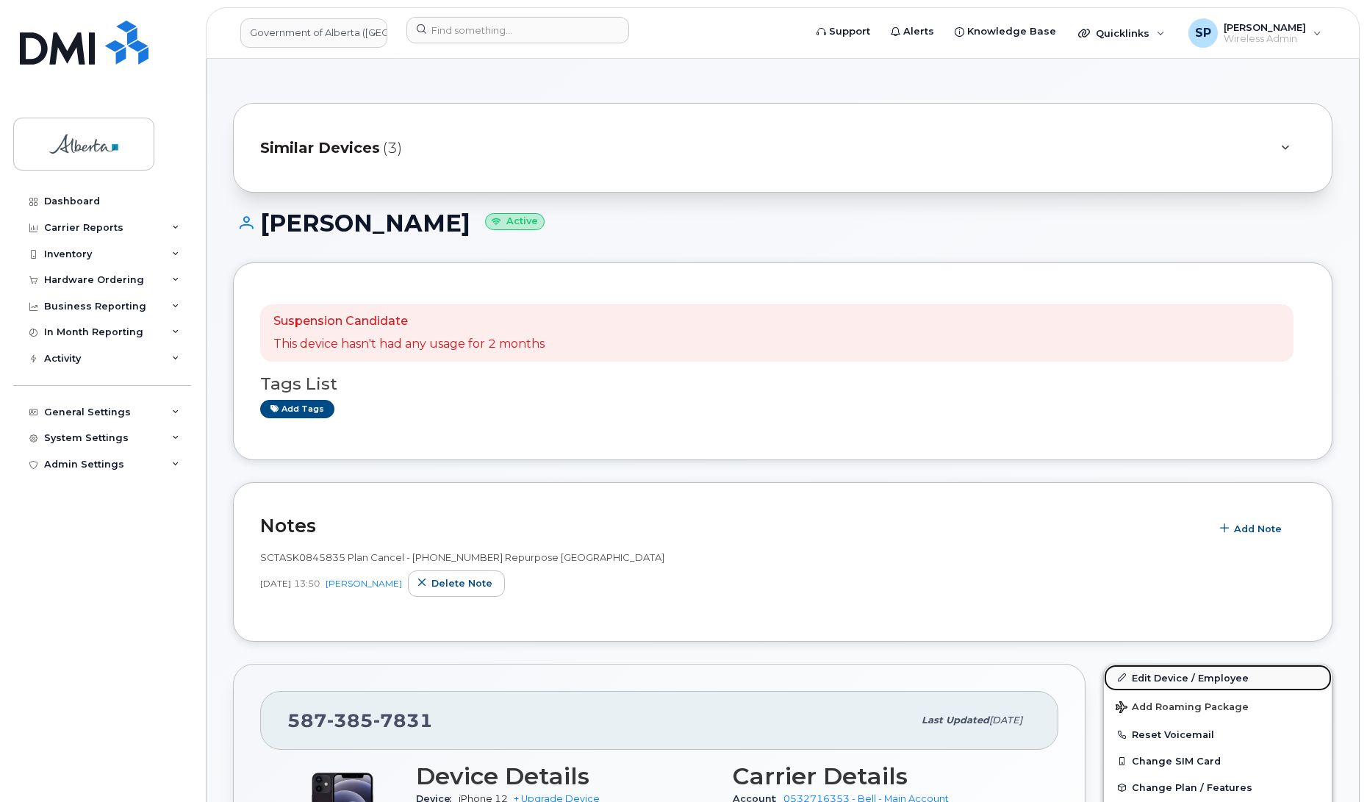
click at [1158, 678] on link "Edit Device / Employee" at bounding box center [1218, 677] width 228 height 26
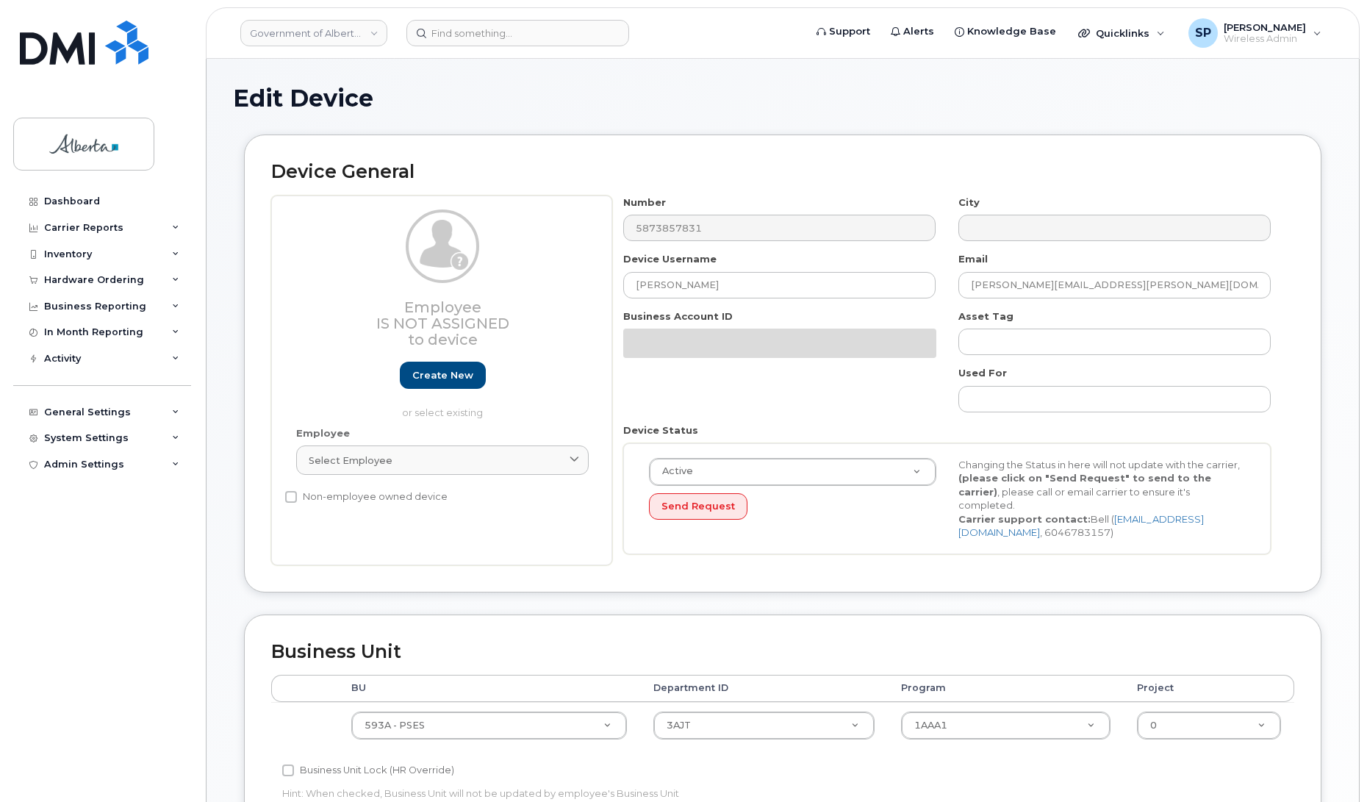
select select "4797682"
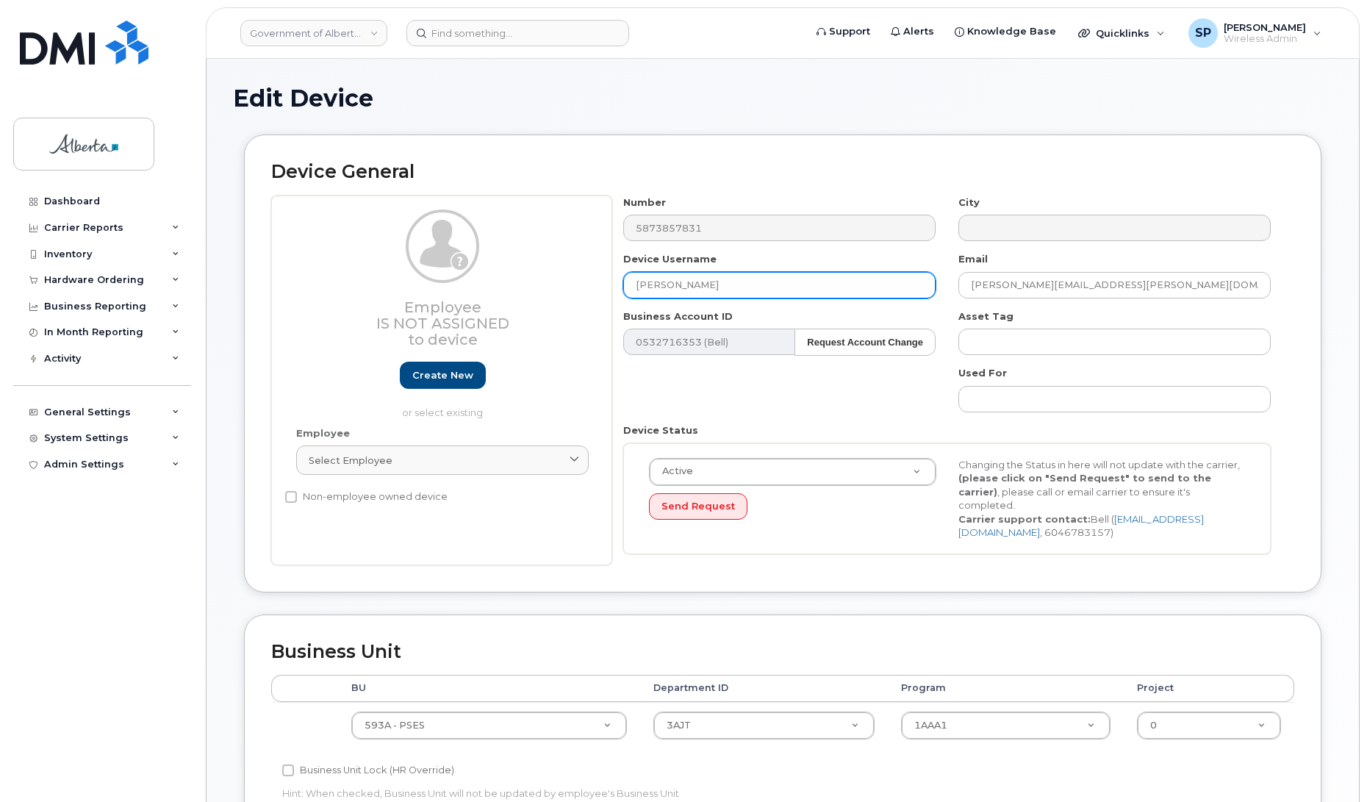
drag, startPoint x: 710, startPoint y: 285, endPoint x: 585, endPoint y: 281, distance: 125.7
click at [585, 281] on div "Employee Is not assigned to device Create new or select existing Employee Selec…" at bounding box center [782, 380] width 1023 height 370
type input "Repurpose [GEOGRAPHIC_DATA]"
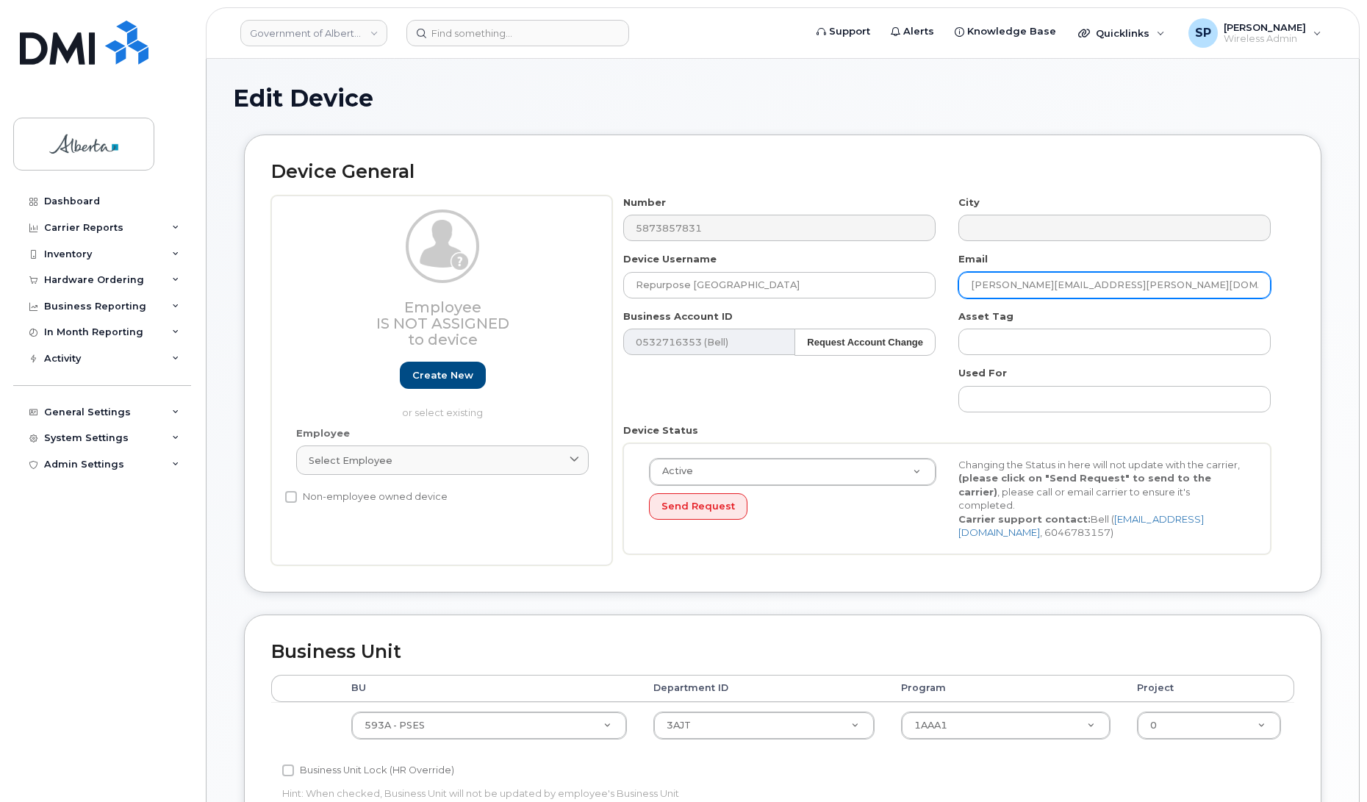
drag, startPoint x: 1118, startPoint y: 289, endPoint x: 891, endPoint y: 301, distance: 227.4
click at [891, 301] on div "Number 5873857831 City Device Username Repurpose Edmonton Email craig.lidstone@…" at bounding box center [947, 380] width 670 height 370
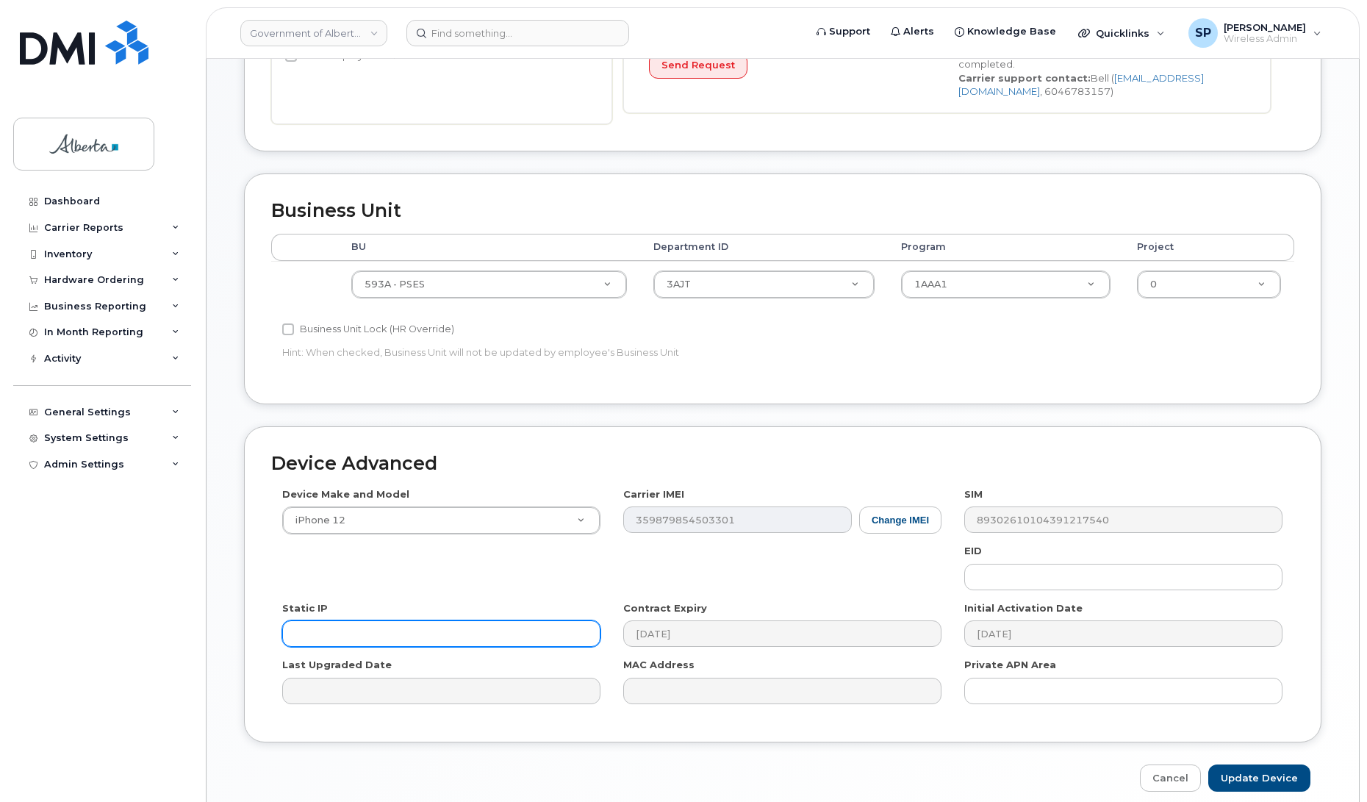
scroll to position [442, 0]
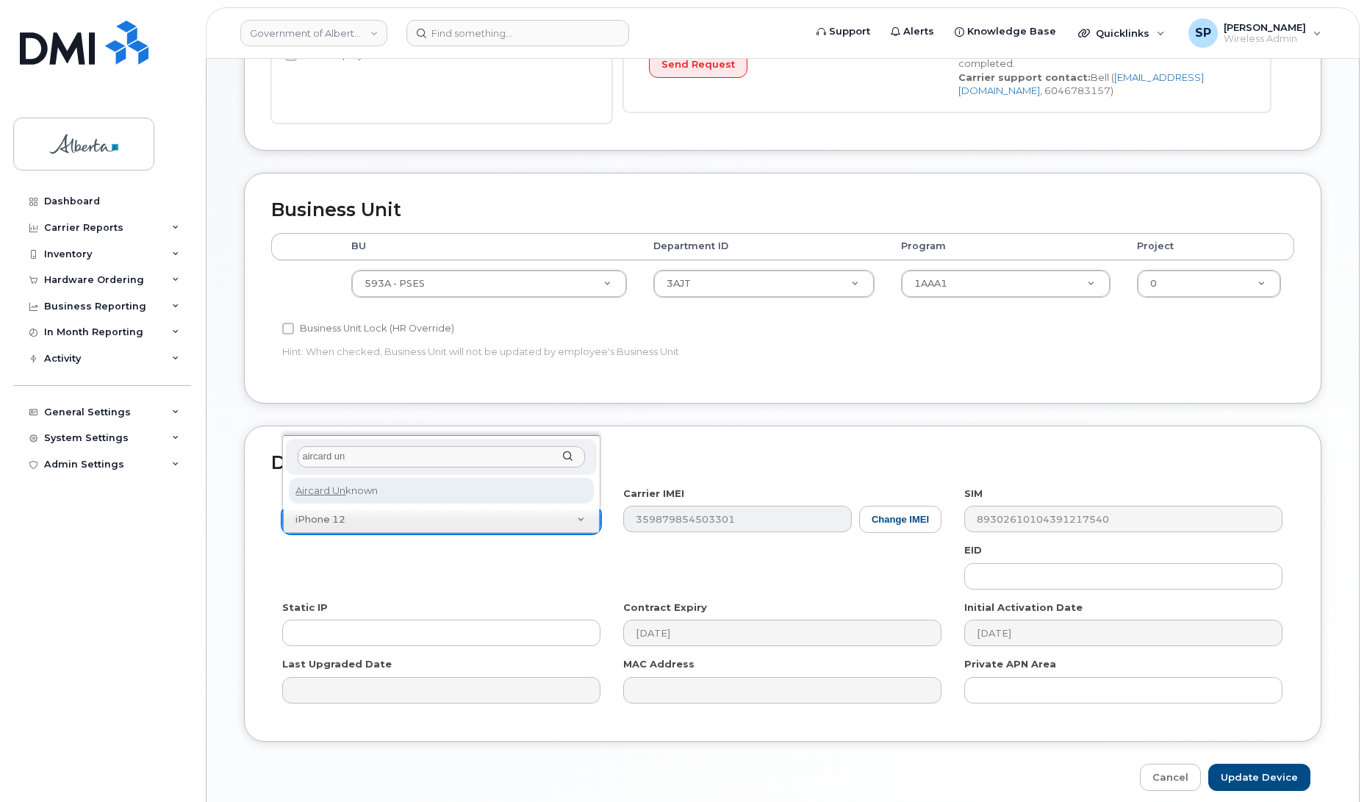
type input "aircard un"
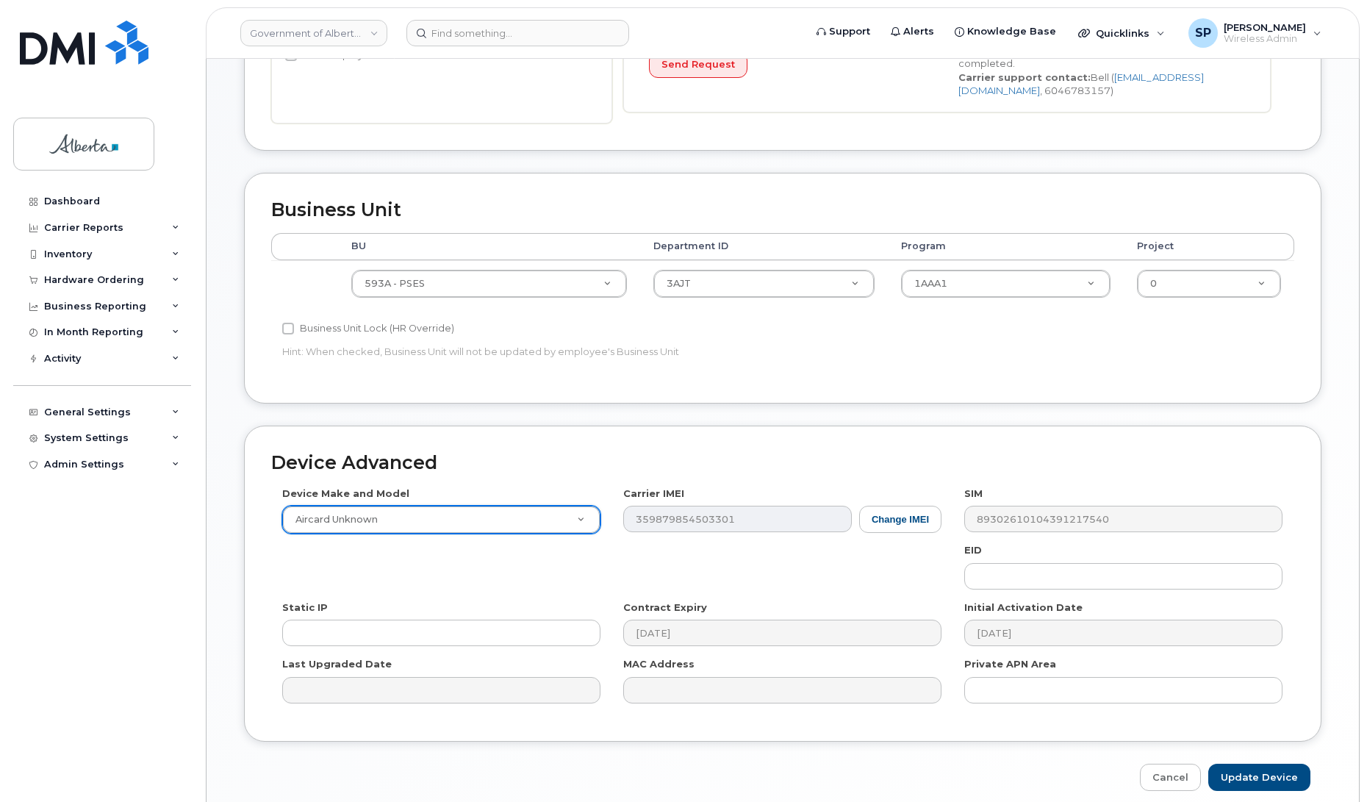
select select "971"
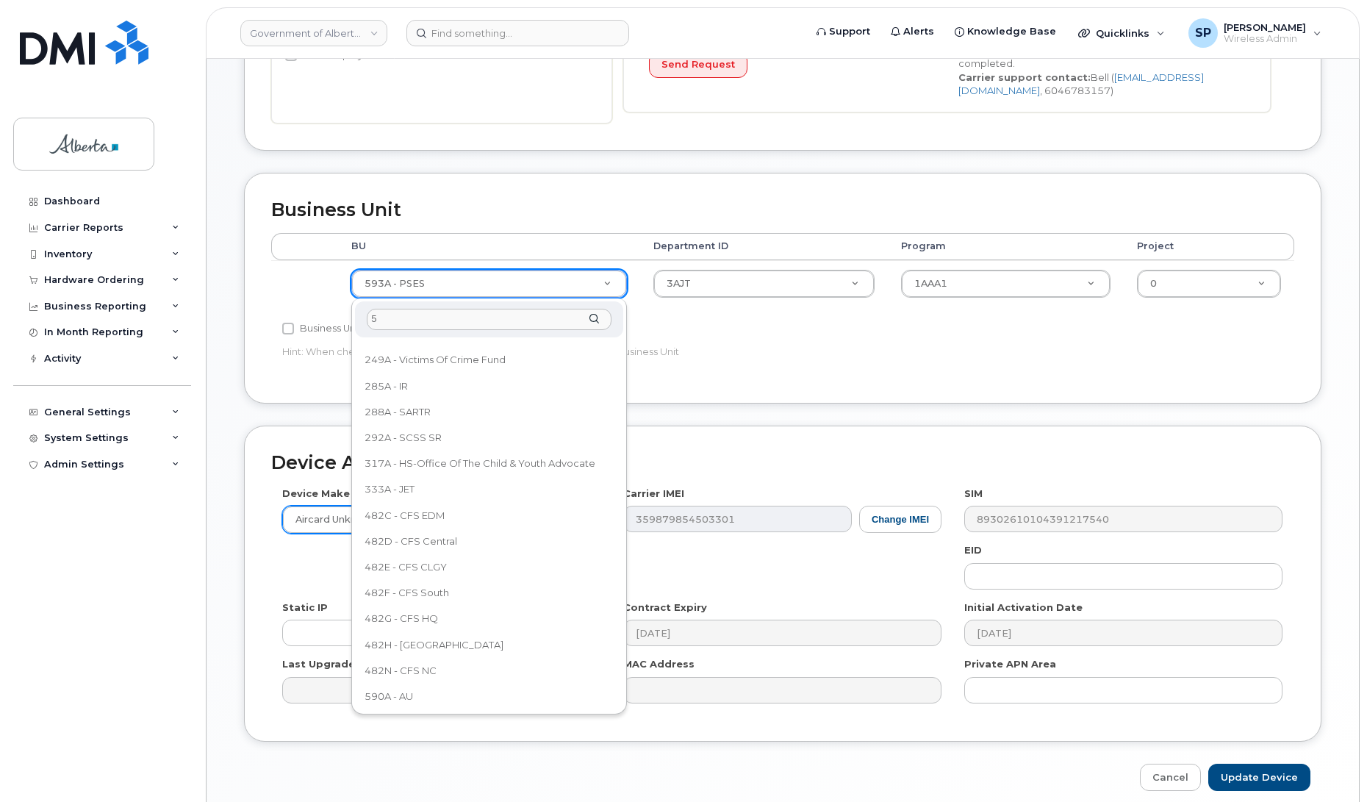
scroll to position [0, 0]
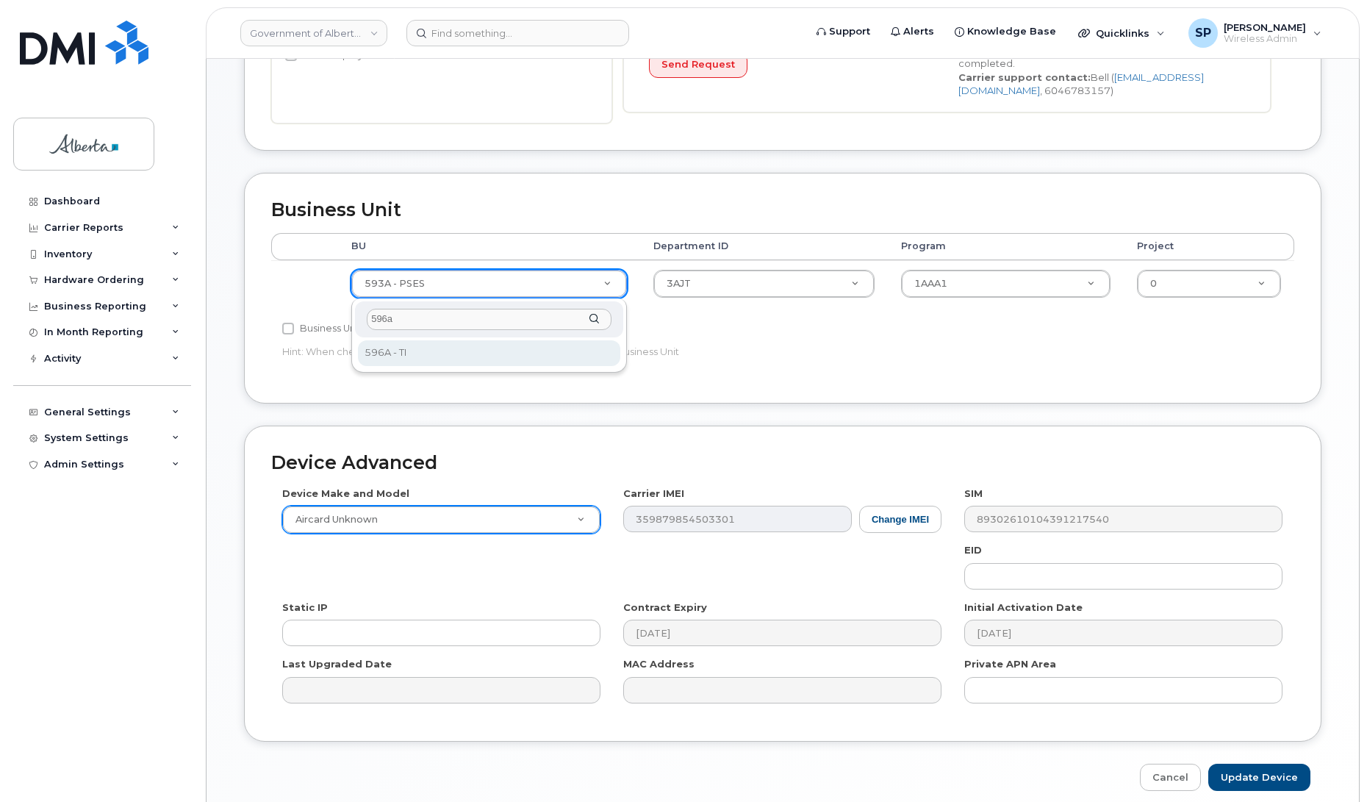
type input "596a"
select select "4797729"
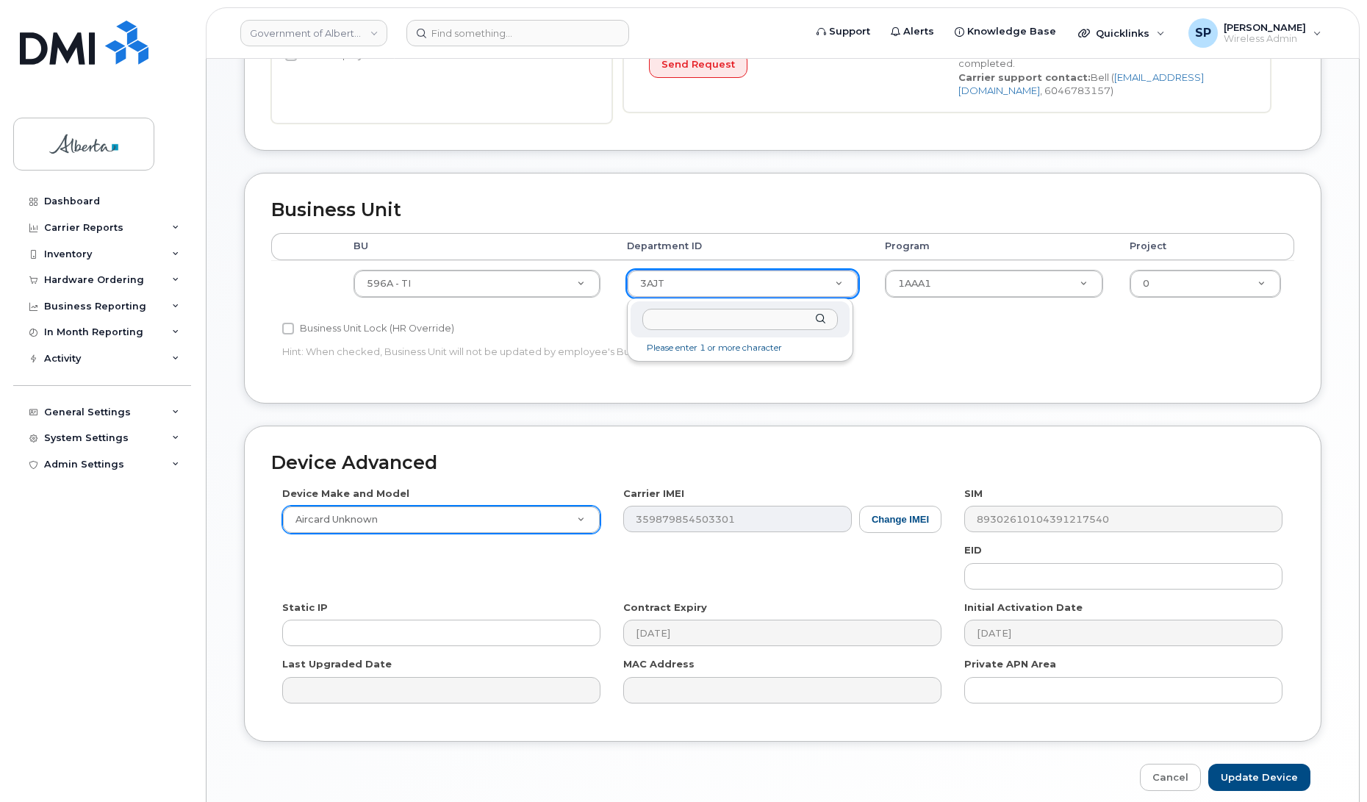
drag, startPoint x: 684, startPoint y: 288, endPoint x: 622, endPoint y: 281, distance: 62.9
type input "5220"
type input "4802987"
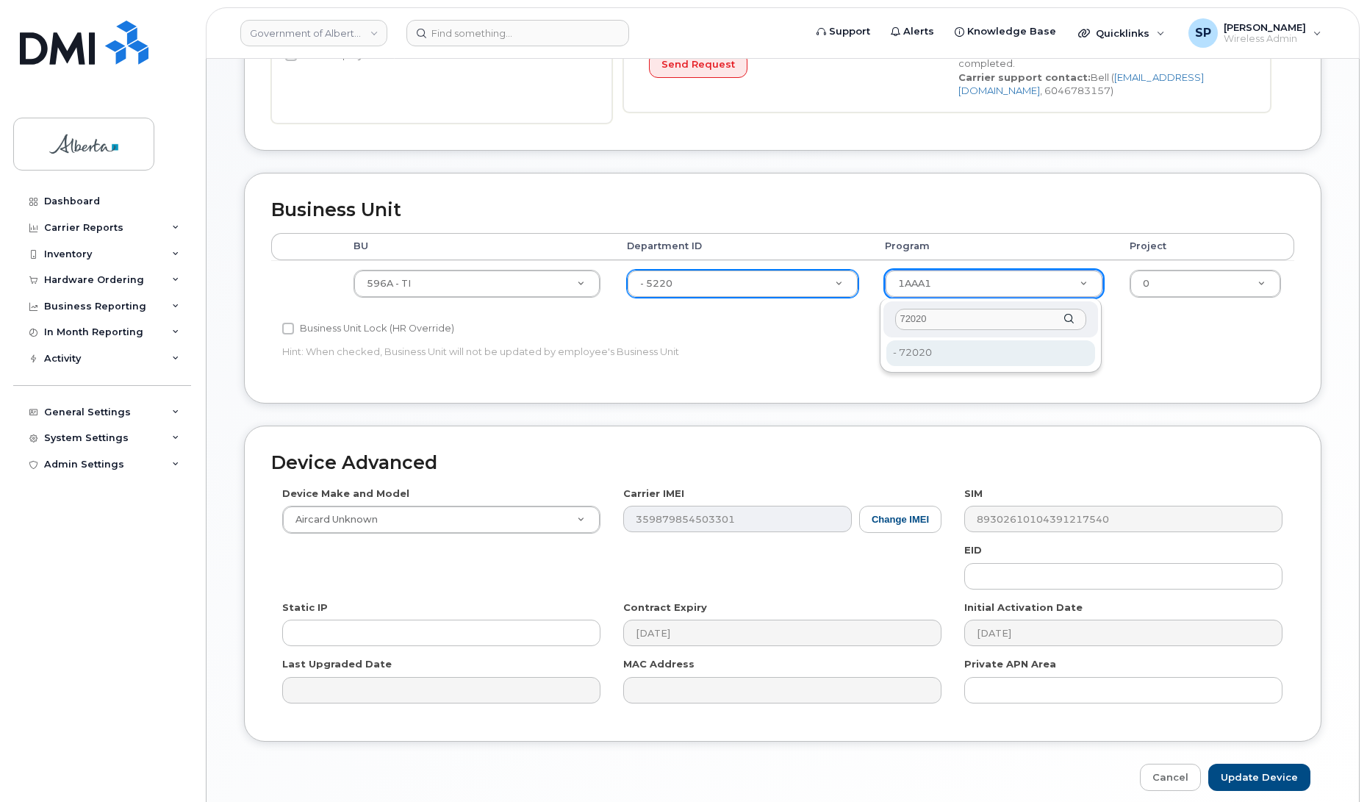
type input "72020"
type input "4803008"
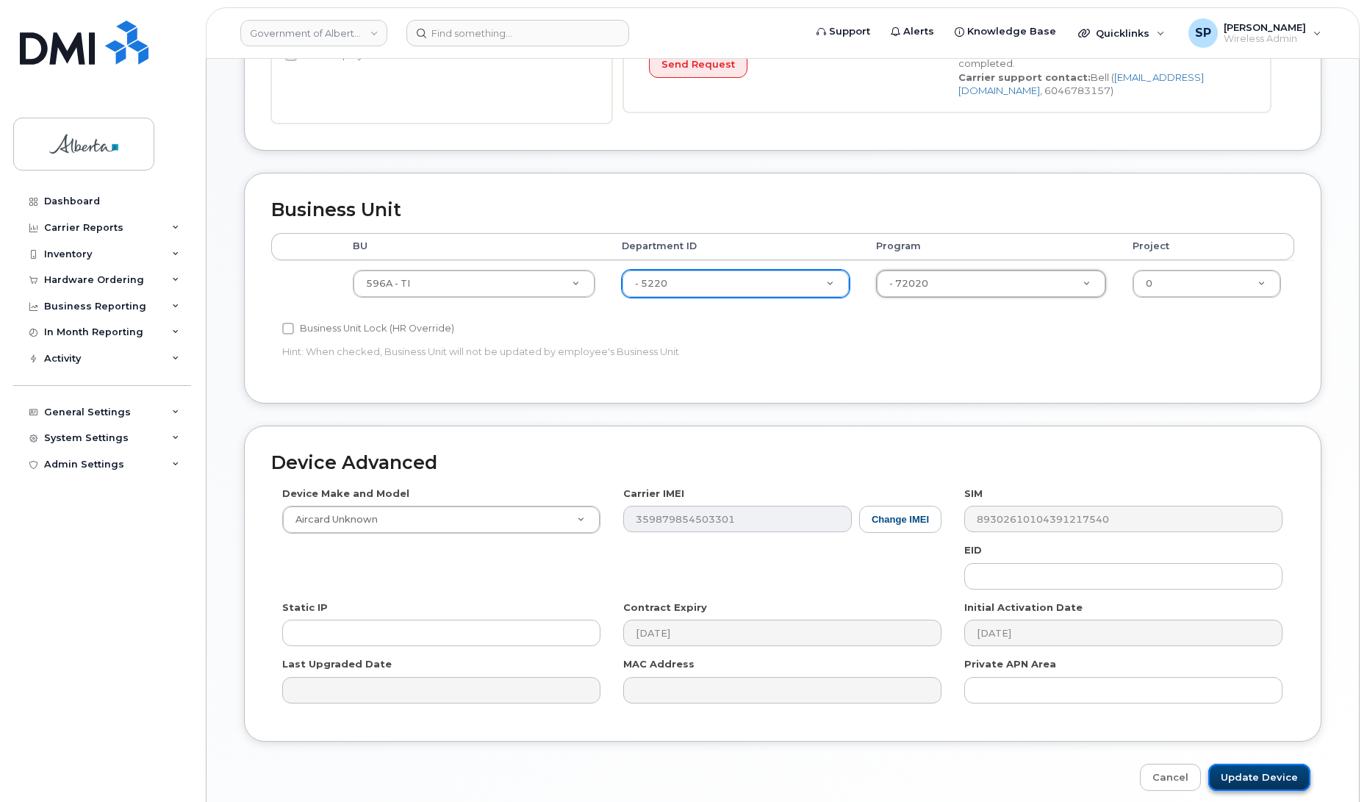
click at [1256, 787] on input "Update Device" at bounding box center [1259, 776] width 102 height 27
type input "Saving..."
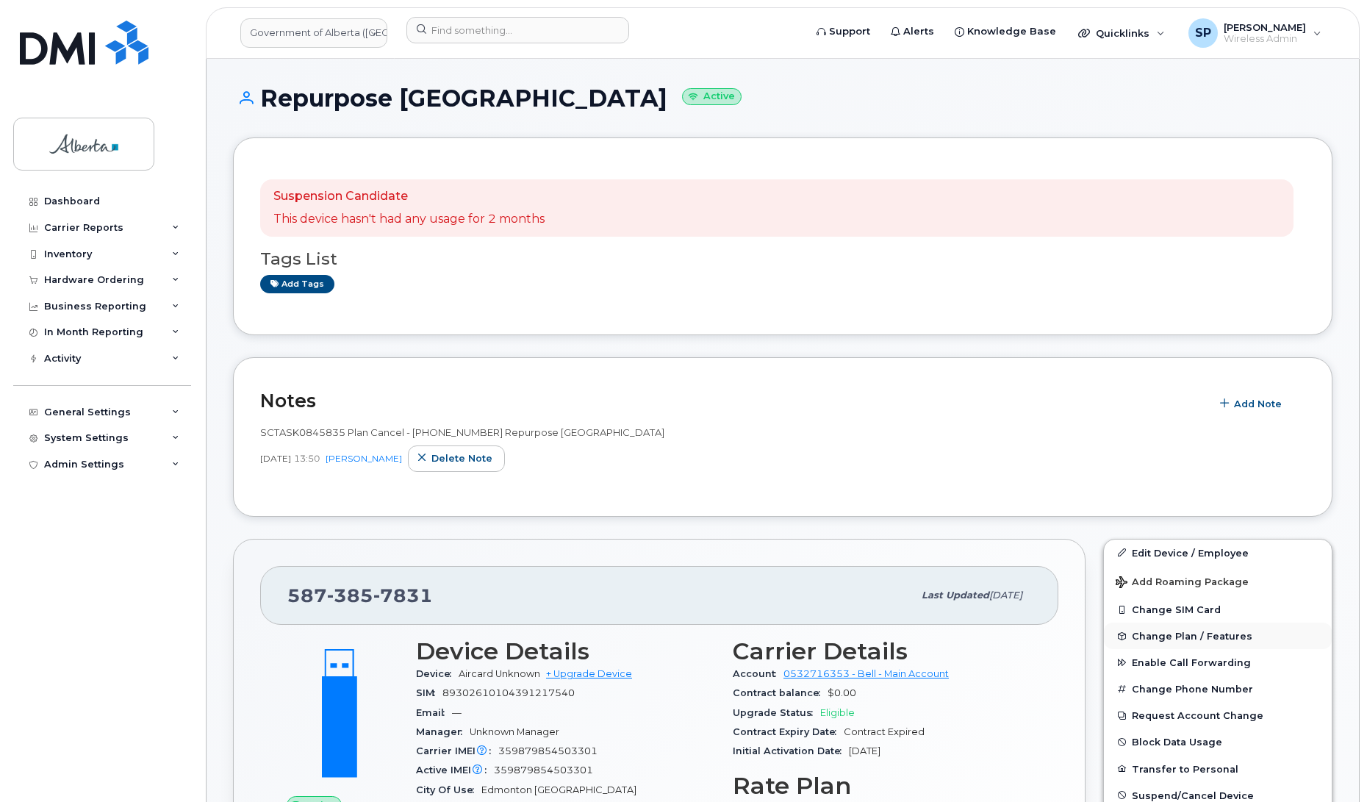
click at [1155, 636] on span "Change Plan / Features" at bounding box center [1191, 635] width 120 height 11
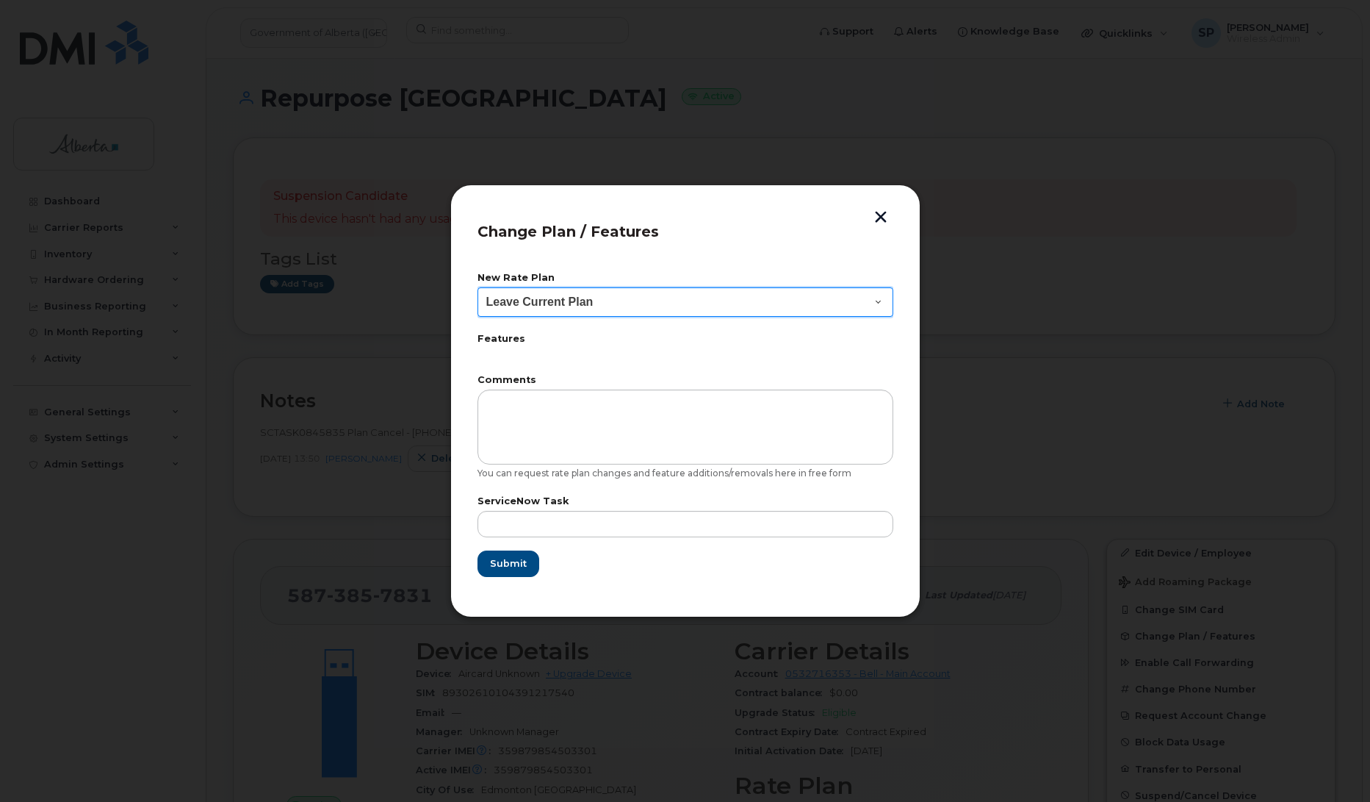
click at [599, 303] on select "Leave Current Plan GOA Data plan 9 30 d GOA–Unlimited Data Plan 9" at bounding box center [686, 301] width 416 height 29
select select "1790211"
click at [478, 287] on select "Leave Current Plan GOA Data plan 9 30 d GOA–Unlimited Data Plan 9" at bounding box center [686, 301] width 416 height 29
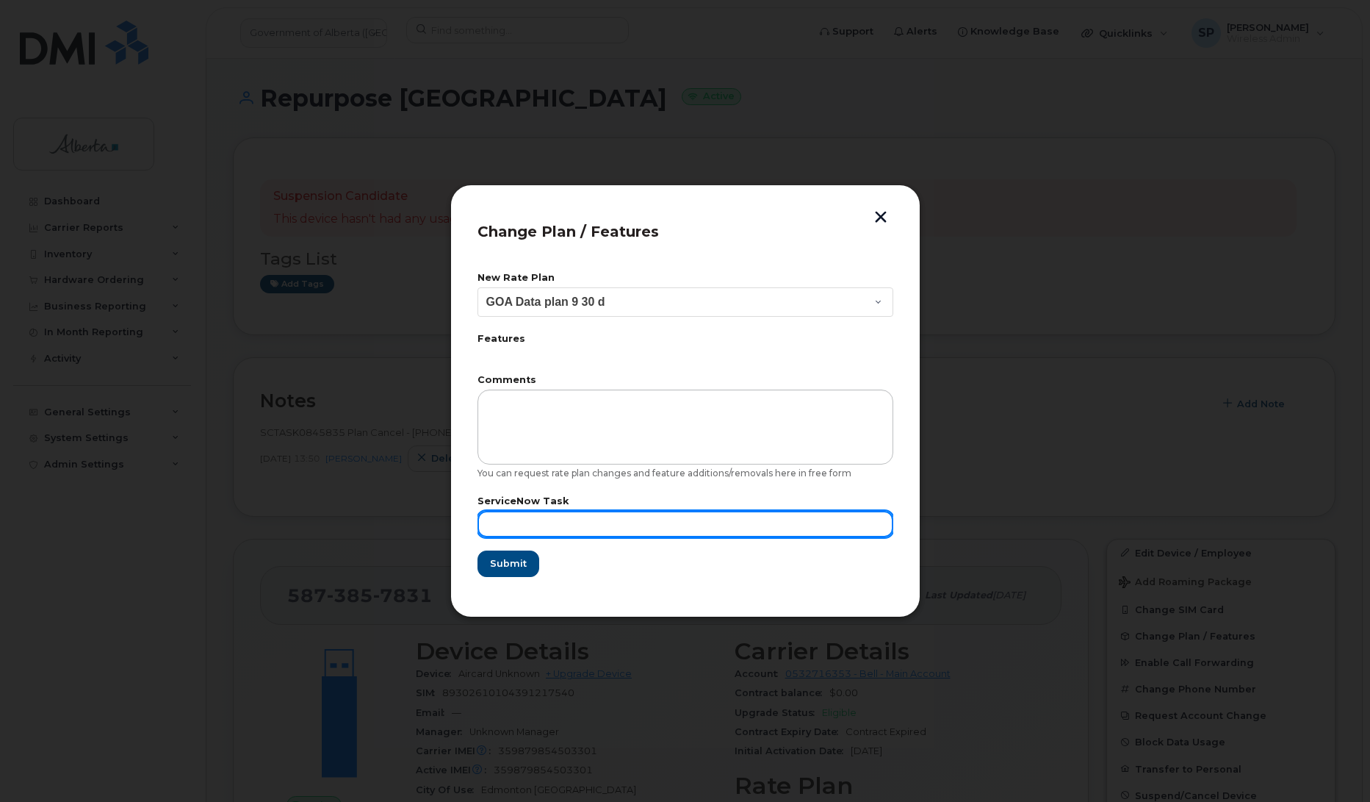
click at [639, 522] on input "text" at bounding box center [686, 524] width 416 height 26
paste input "SCTASK0845835"
type input "SCTASK0845835"
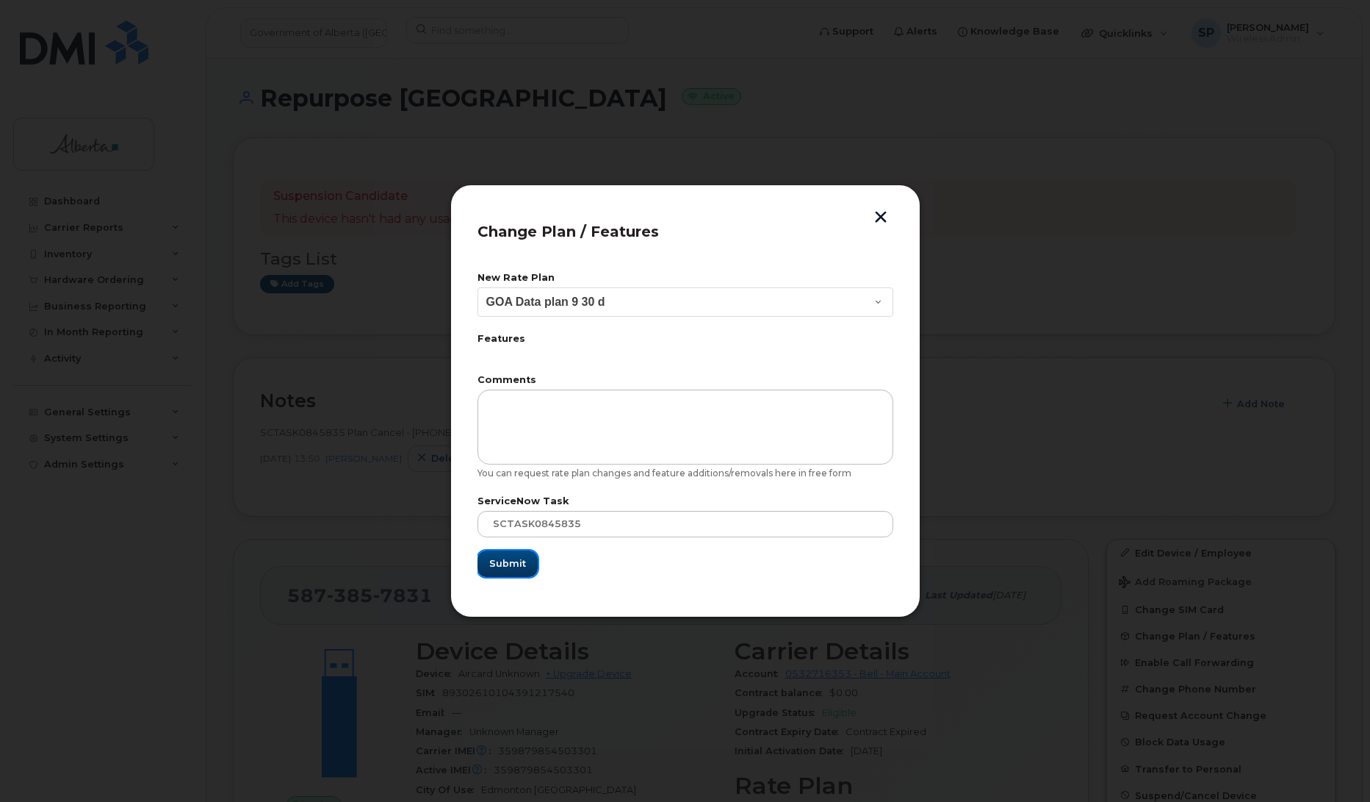
click at [517, 567] on span "Submit" at bounding box center [507, 563] width 37 height 14
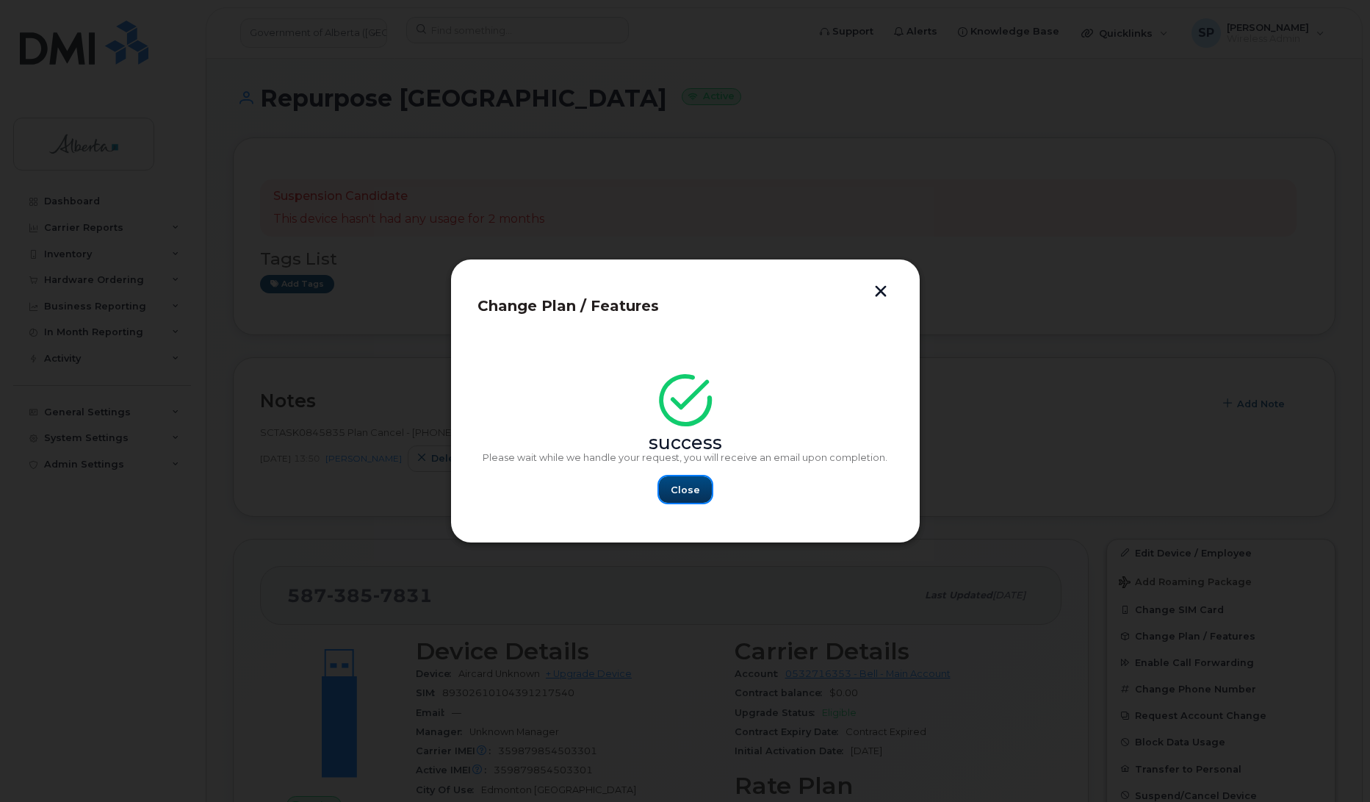
click at [688, 497] on button "Close" at bounding box center [685, 489] width 53 height 26
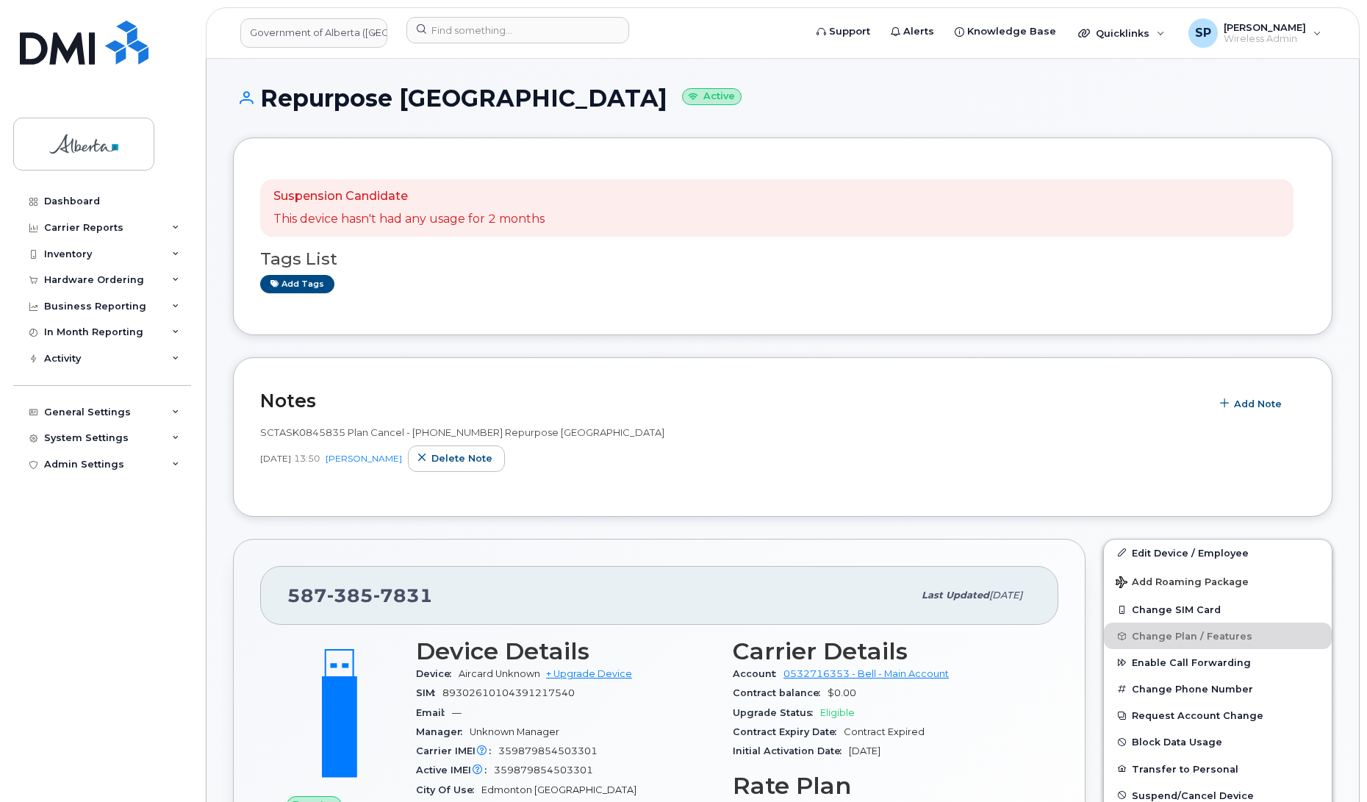
click at [28, 538] on div "Dashboard Carrier Reports Monthly Billing Data Daily Data Pooling Data Behavior…" at bounding box center [103, 483] width 181 height 591
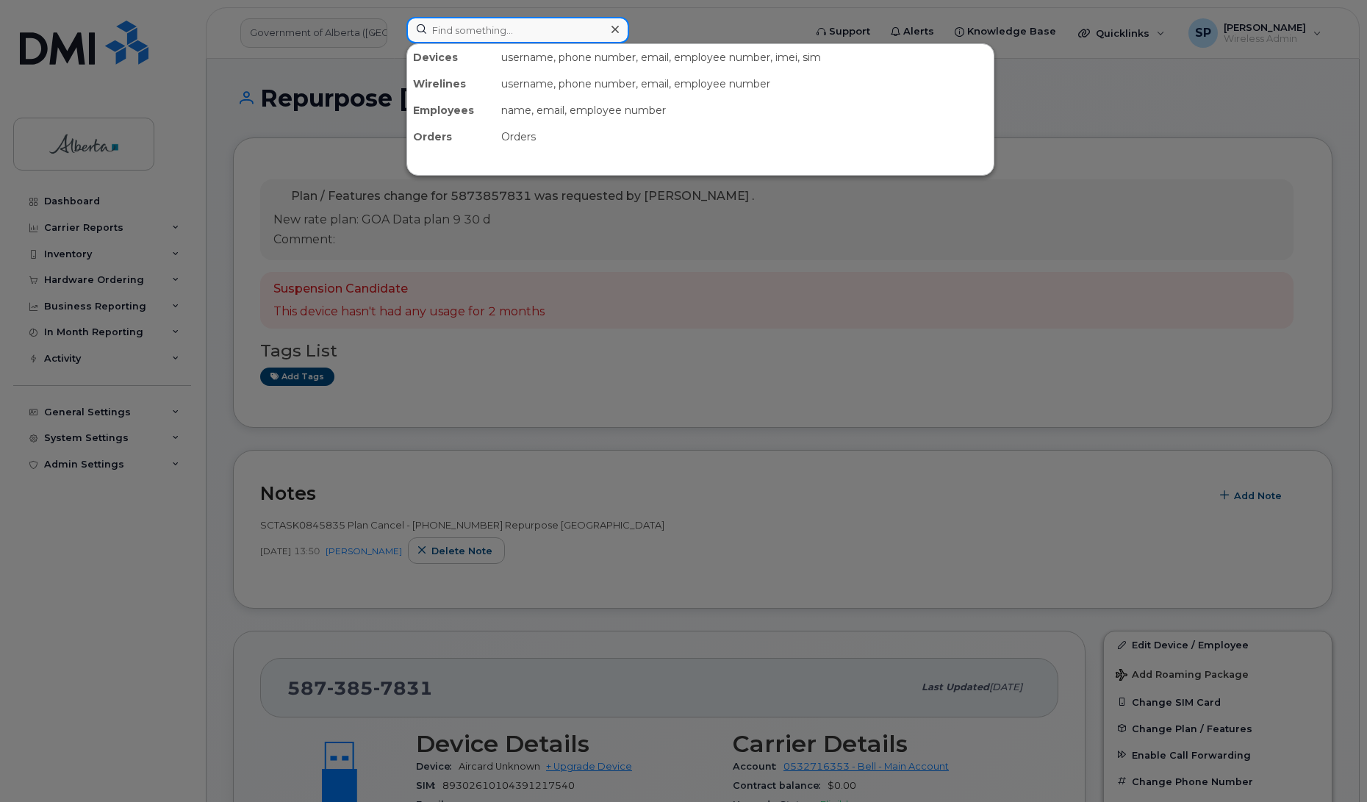
click at [483, 34] on input at bounding box center [517, 30] width 223 height 26
paste input "4035965885"
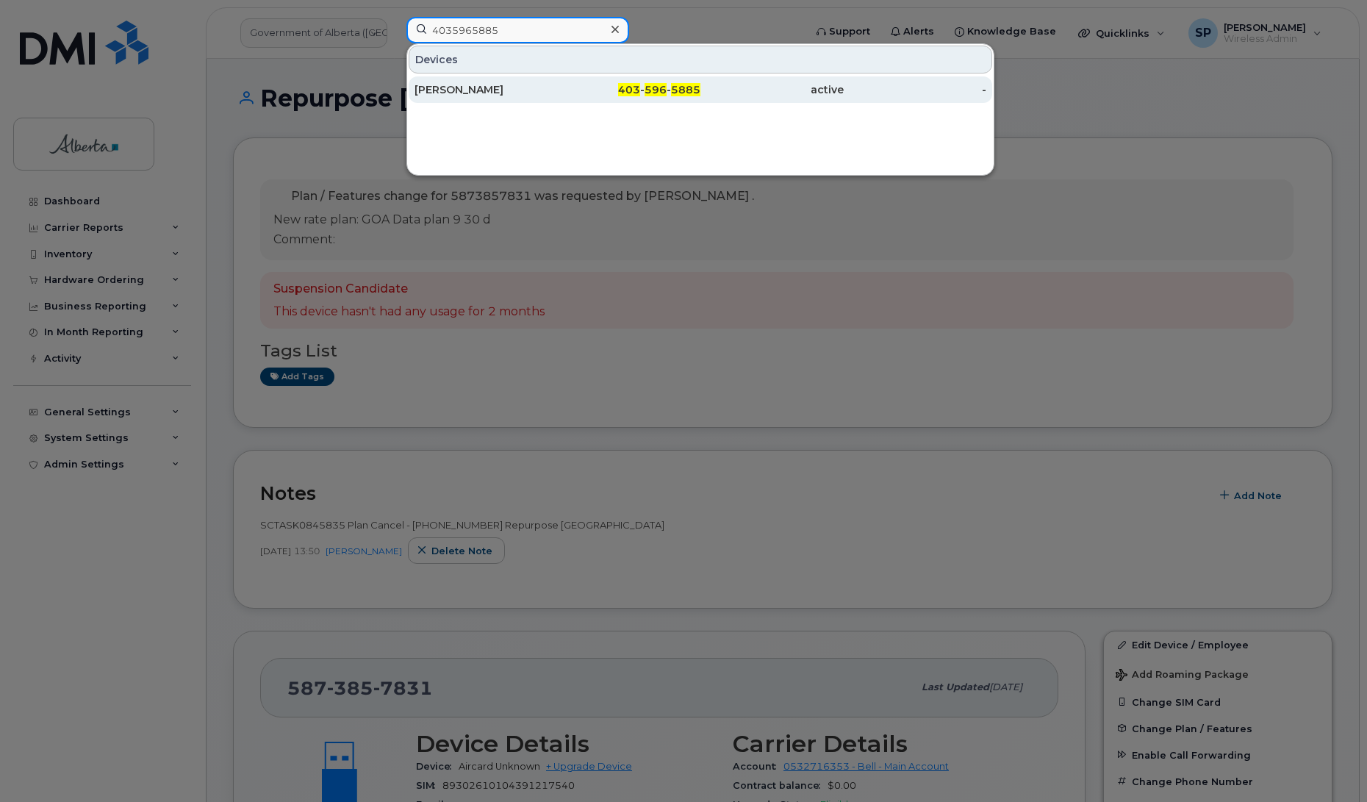
type input "4035965885"
click at [450, 93] on div "[PERSON_NAME]" at bounding box center [485, 89] width 143 height 15
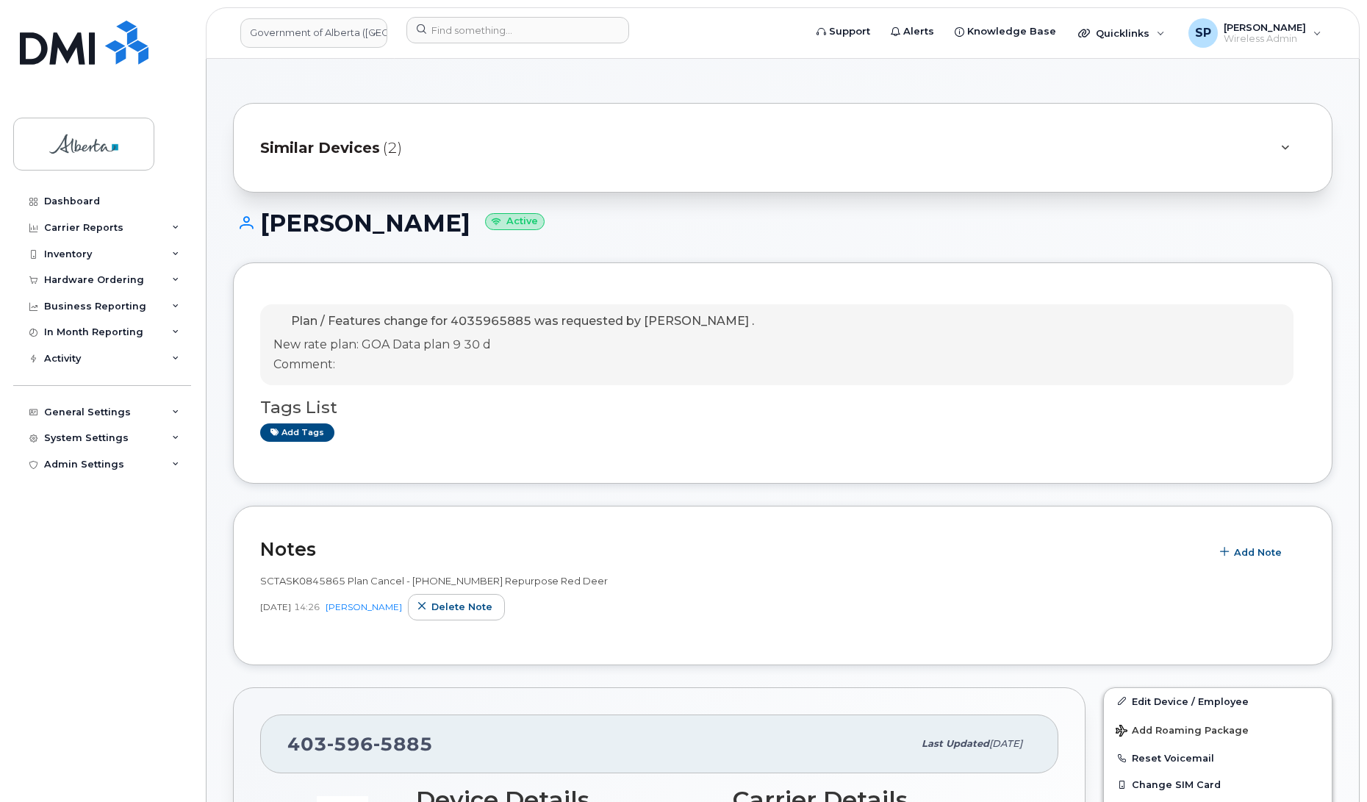
click at [35, 553] on div "Dashboard Carrier Reports Monthly Billing Data Daily Data Pooling Data Behavior…" at bounding box center [103, 483] width 181 height 591
click at [1145, 702] on link "Edit Device / Employee" at bounding box center [1218, 701] width 228 height 26
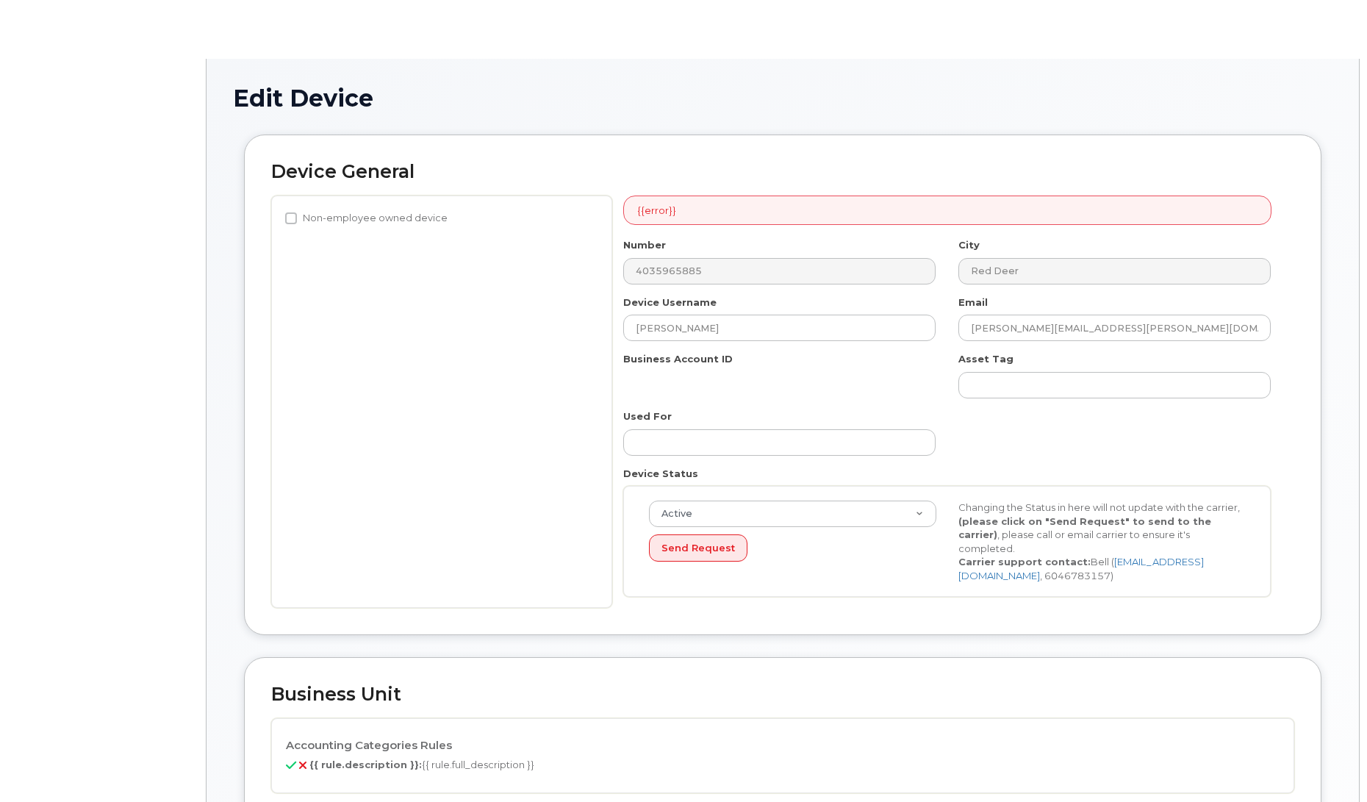
select select "4120336"
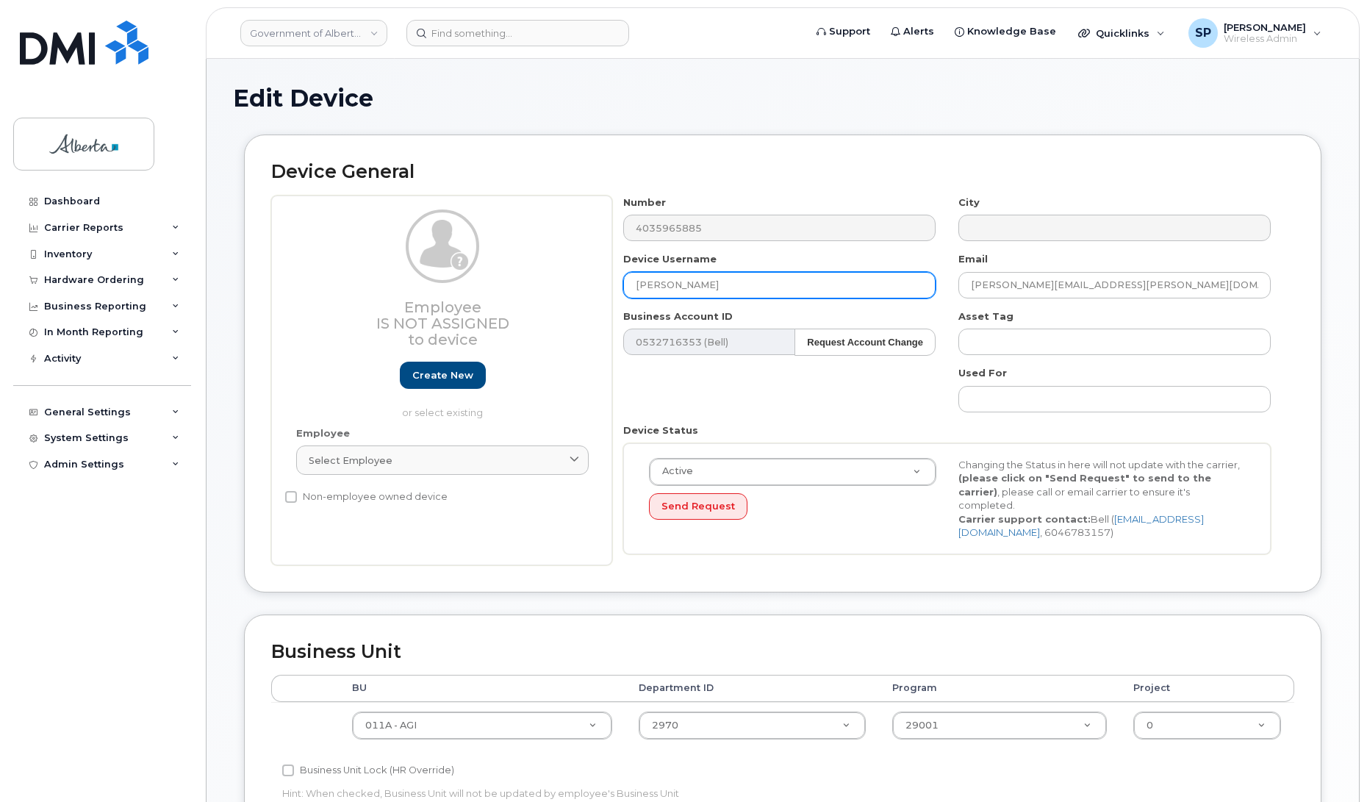
drag, startPoint x: 699, startPoint y: 287, endPoint x: 511, endPoint y: 278, distance: 188.3
click at [511, 278] on div "Employee Is not assigned to device Create new or select existing Employee Selec…" at bounding box center [782, 380] width 1023 height 370
type input "Repurpose Red Deer"
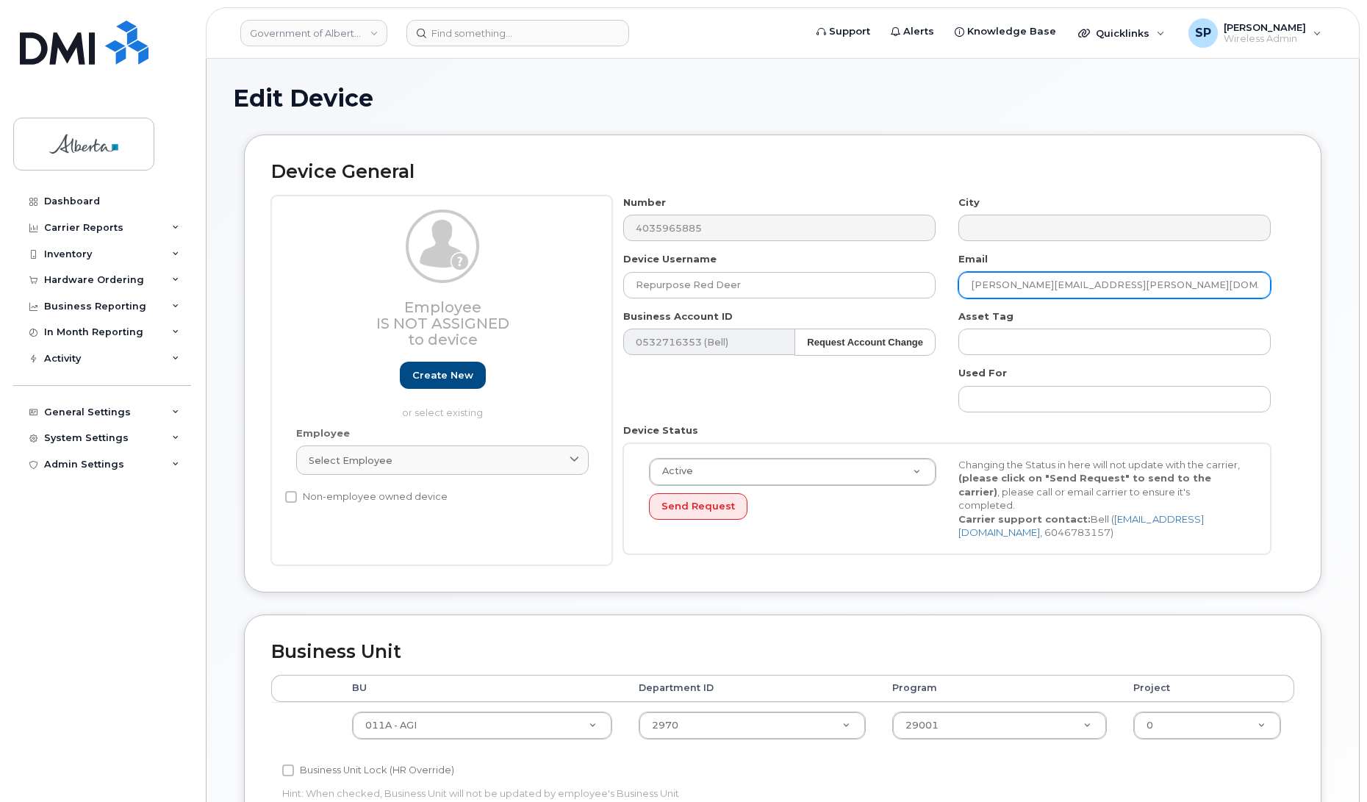
drag, startPoint x: 1096, startPoint y: 285, endPoint x: 943, endPoint y: 284, distance: 153.6
click at [943, 284] on div "Number 4035965885 City Device Username Repurpose Red Deer Email Sandy.Choi@gov.…" at bounding box center [947, 380] width 670 height 370
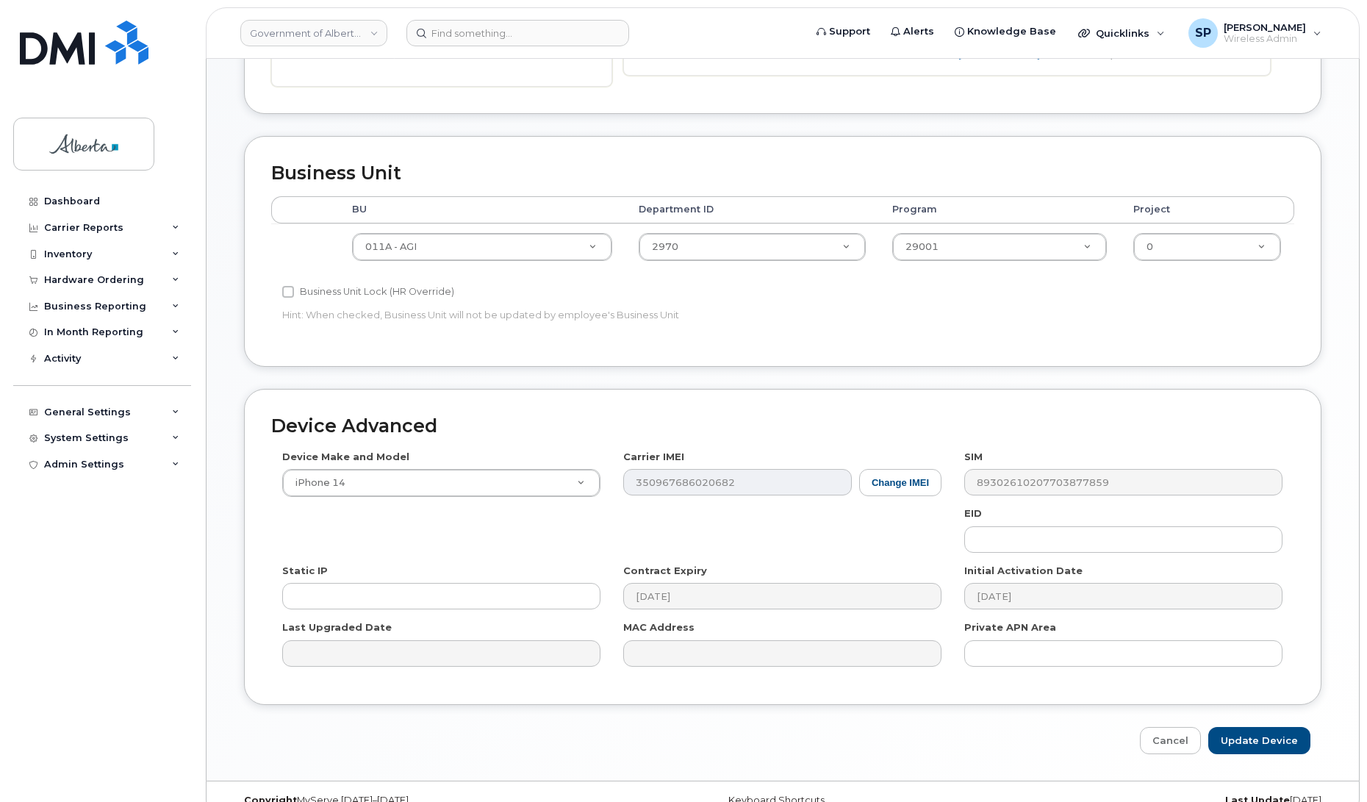
scroll to position [479, 0]
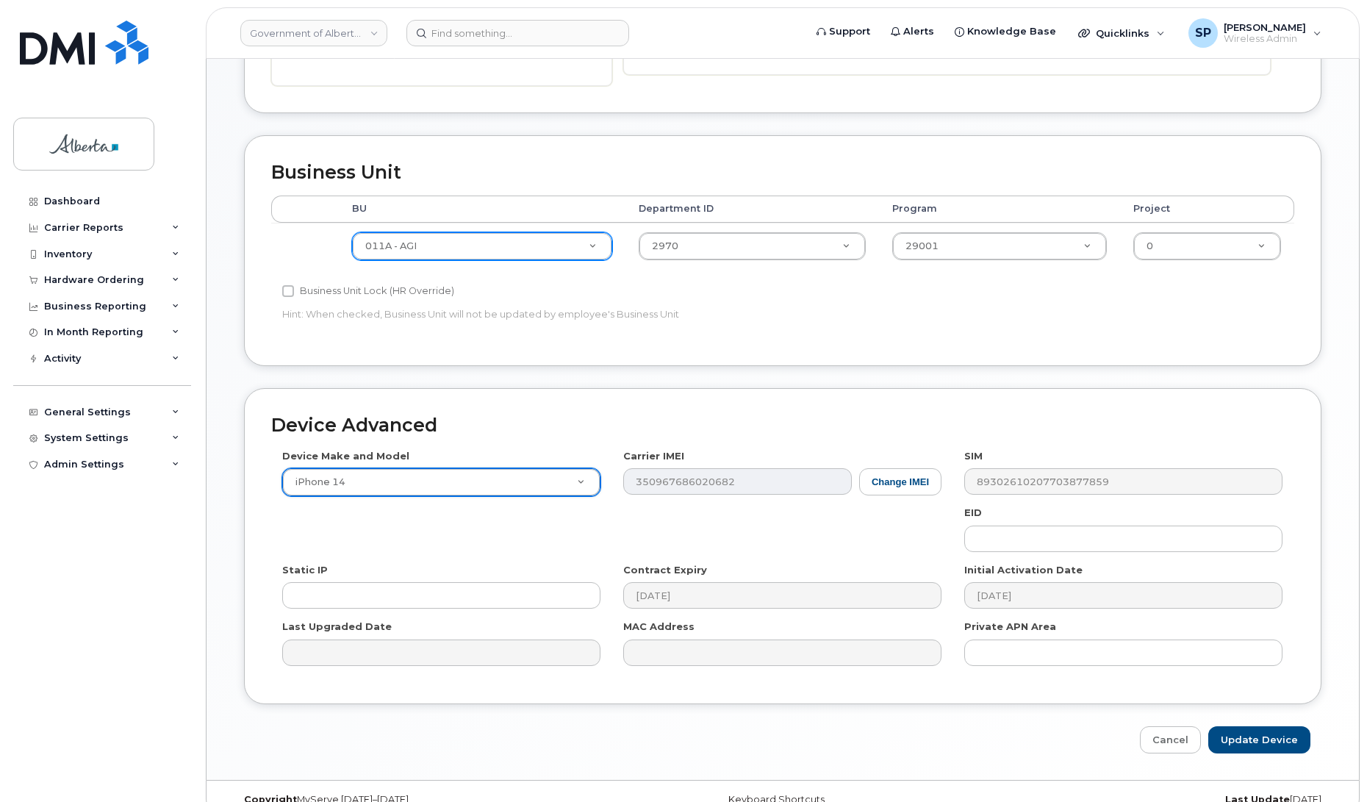
type input "5"
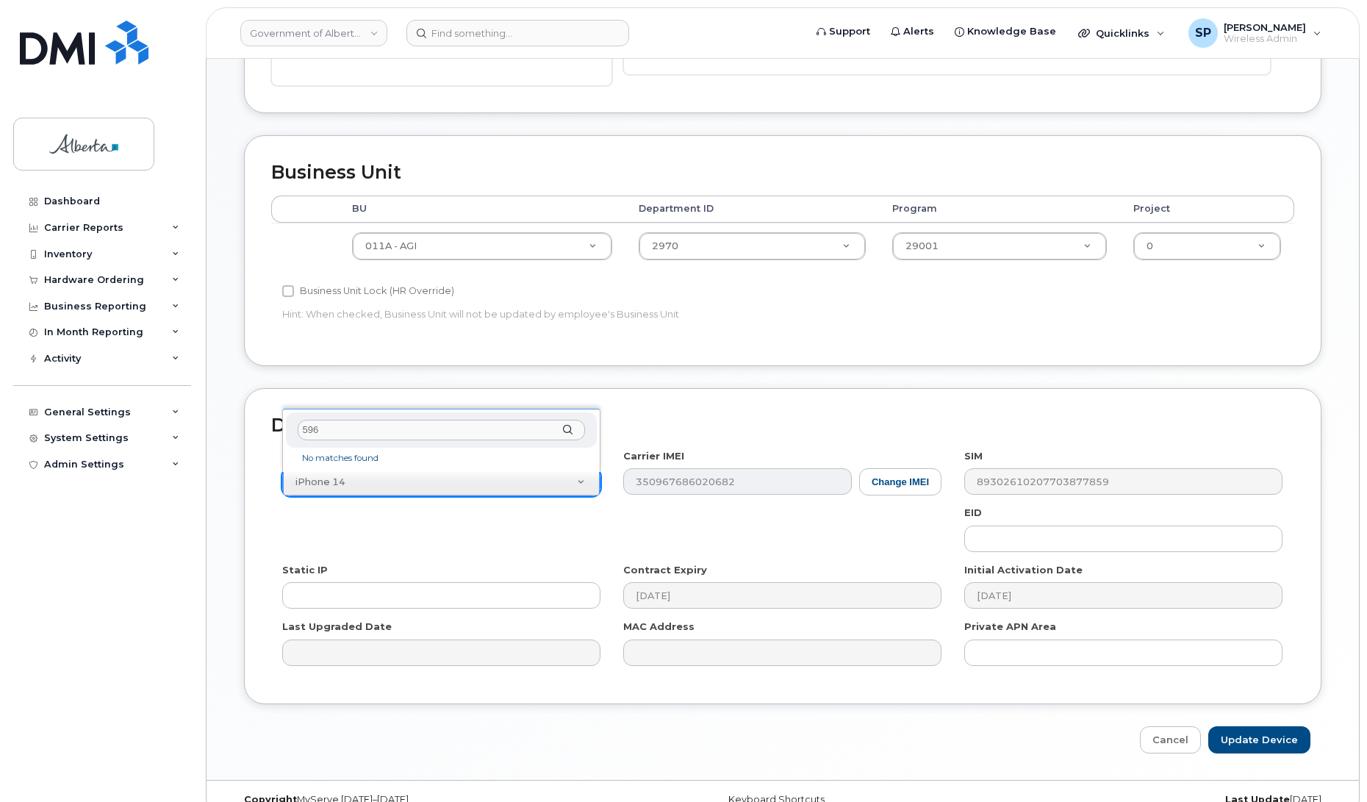
drag, startPoint x: 336, startPoint y: 436, endPoint x: 307, endPoint y: 434, distance: 29.4
click at [307, 434] on input "596" at bounding box center [441, 430] width 287 height 21
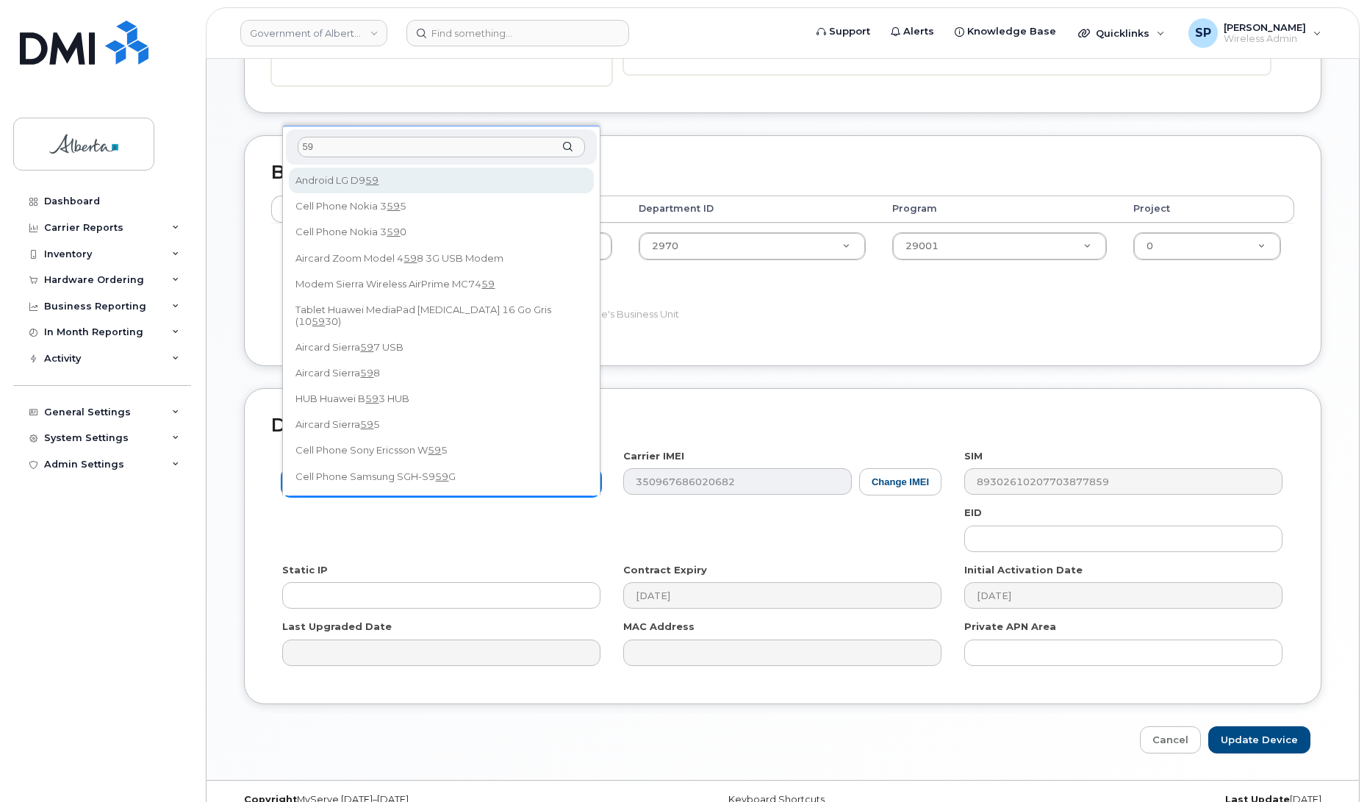
type input "596"
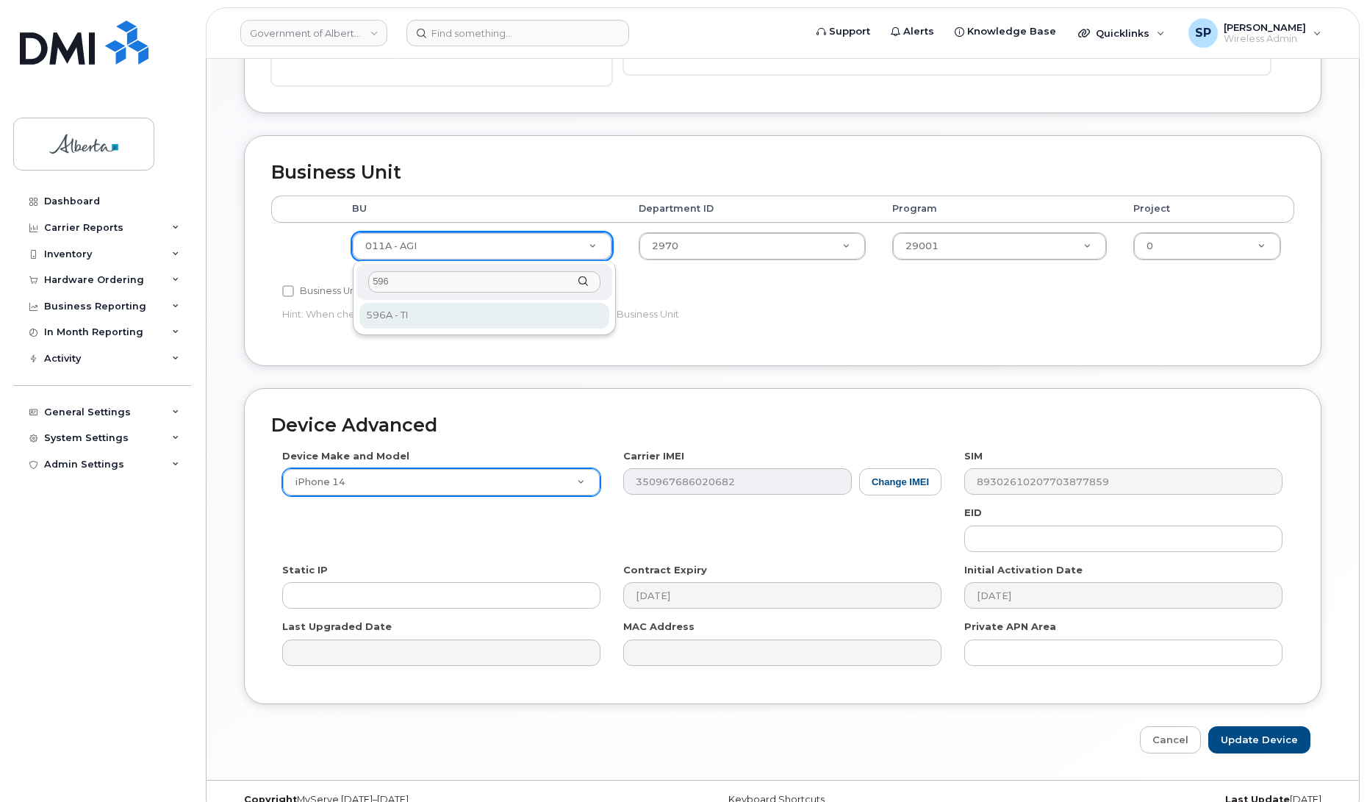
type input "596"
select select "4797729"
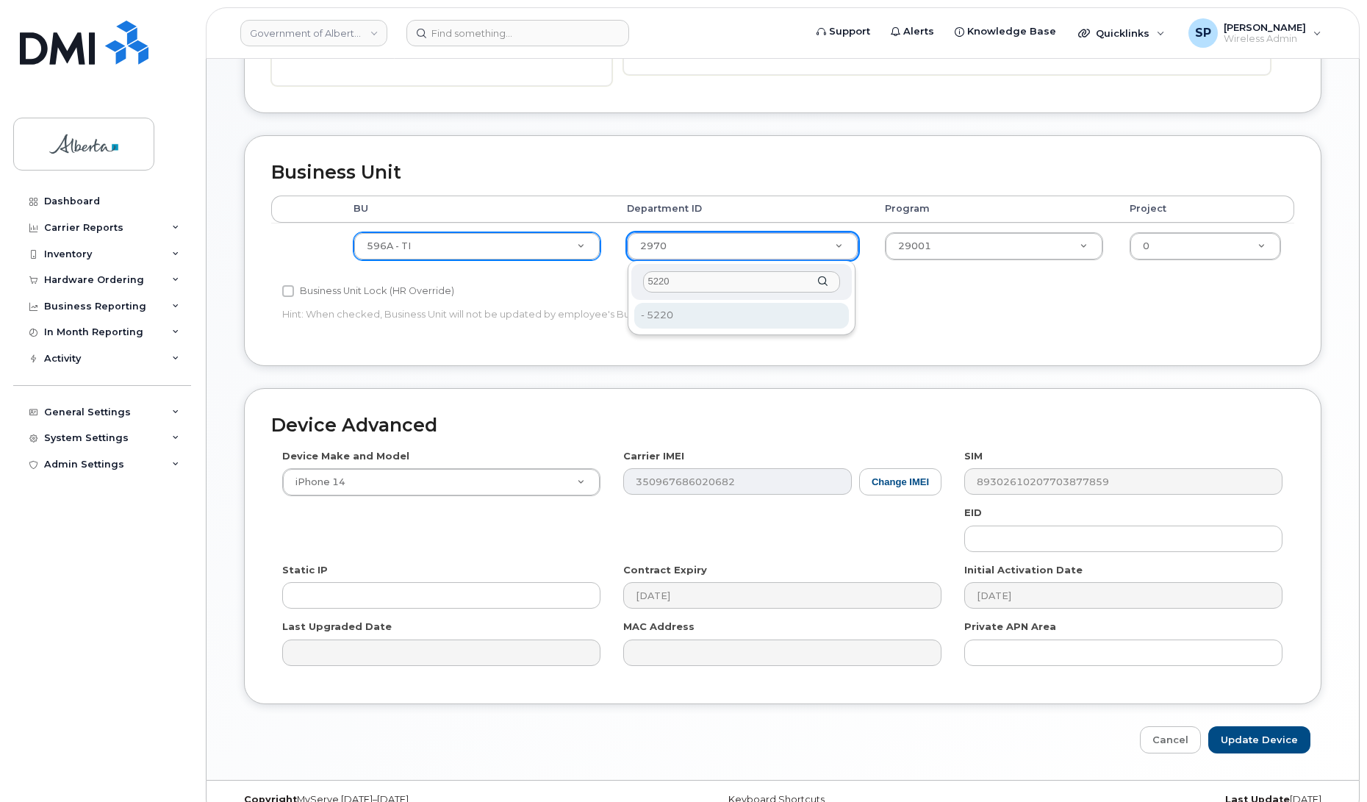
type input "5220"
drag, startPoint x: 669, startPoint y: 314, endPoint x: 771, endPoint y: 295, distance: 103.8
type input "4802987"
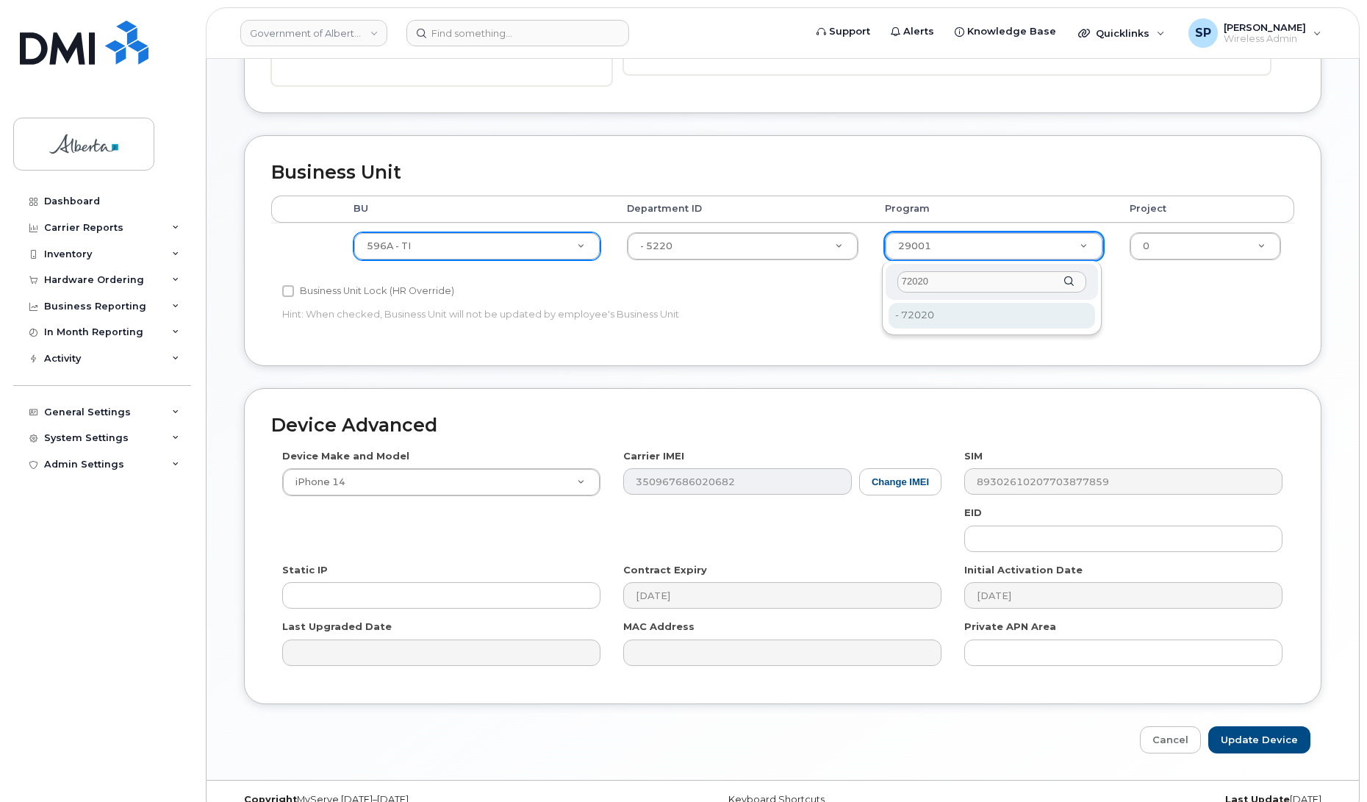
type input "72020"
drag, startPoint x: 917, startPoint y: 314, endPoint x: 1070, endPoint y: 312, distance: 152.8
type input "4803008"
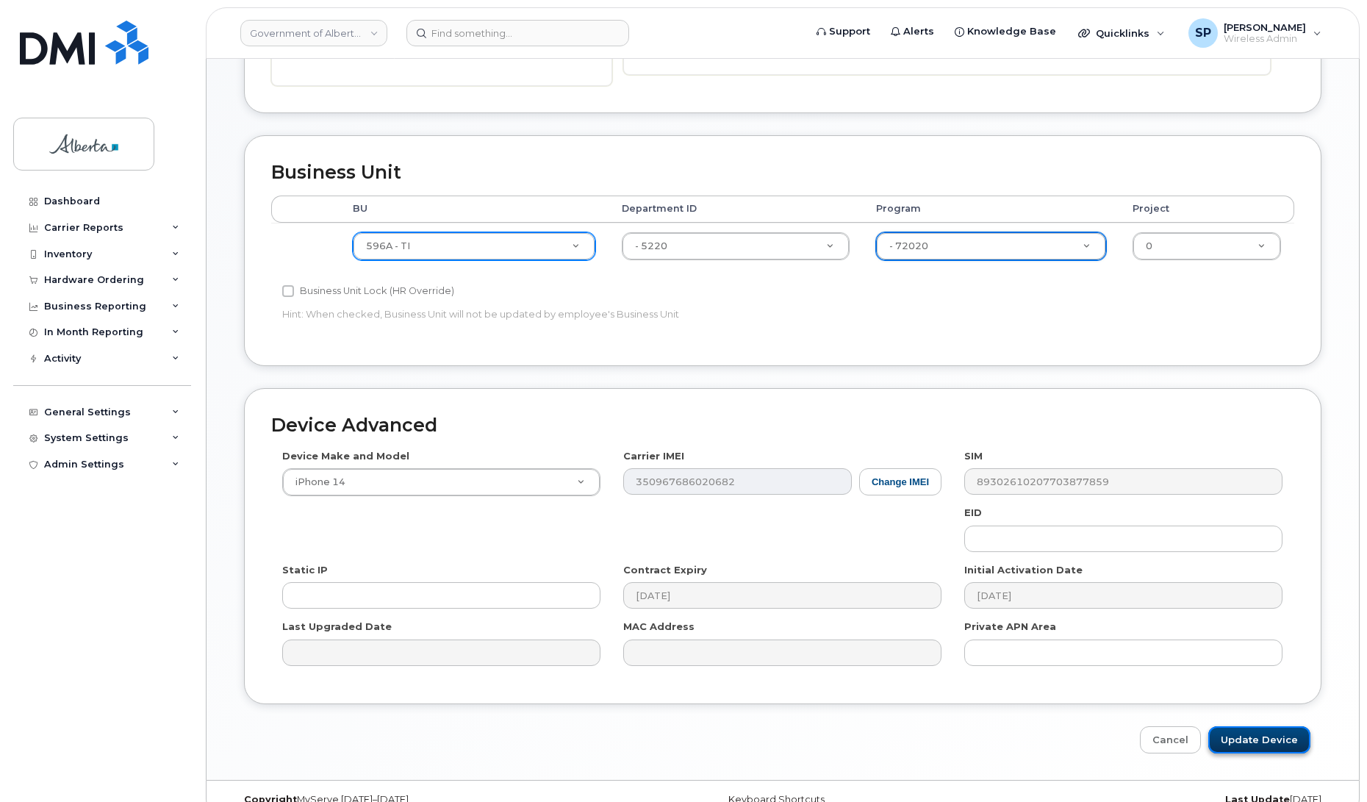
click at [1250, 739] on input "Update Device" at bounding box center [1259, 739] width 102 height 27
type input "Saving..."
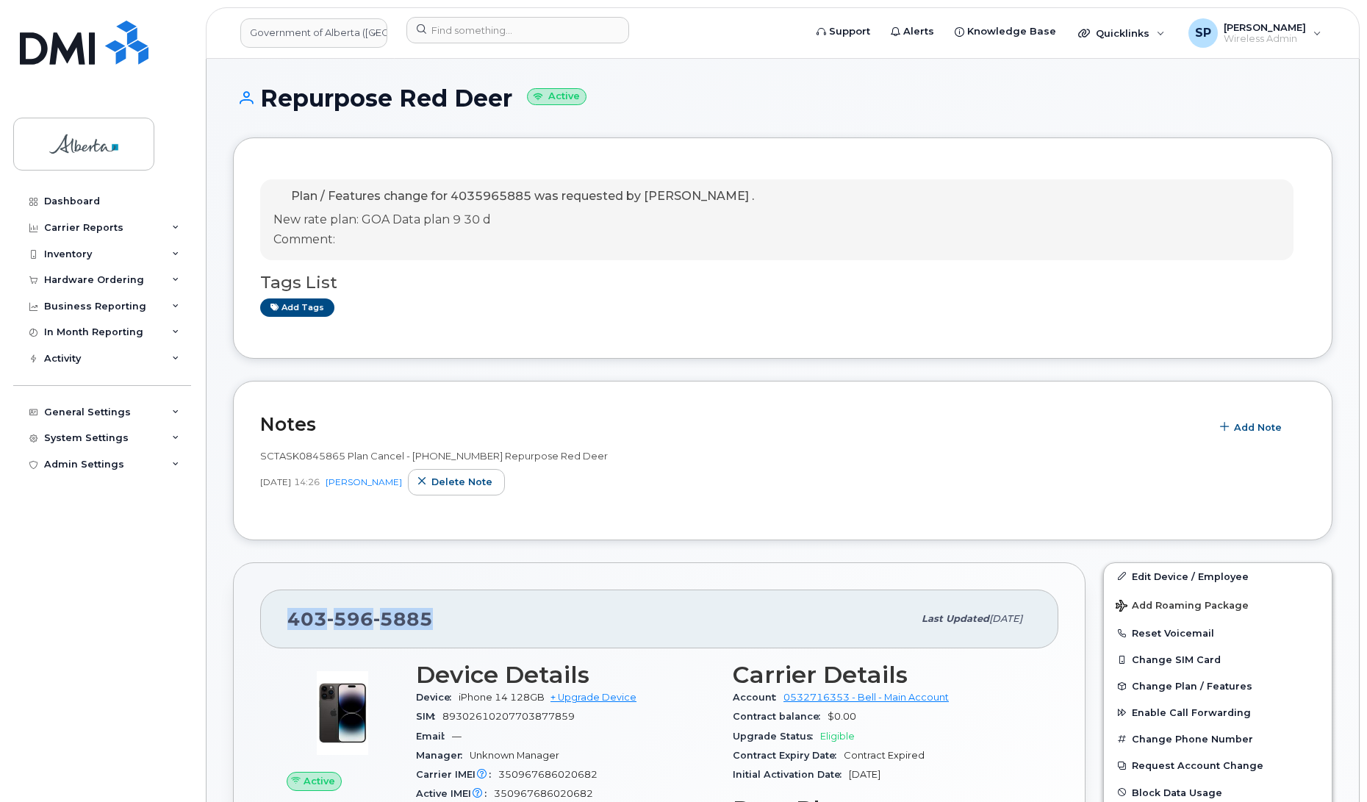
drag, startPoint x: 428, startPoint y: 621, endPoint x: 257, endPoint y: 618, distance: 171.2
click at [257, 618] on div "[PHONE_NUMBER] Last updated [DATE] Active Send Message 1.62 GB  used 0.00 Bytes…" at bounding box center [659, 809] width 852 height 494
copy span "[PHONE_NUMBER]"
click at [622, 321] on div "Plan / Features change for 4035965885 was requested by [PERSON_NAME] . New rate…" at bounding box center [782, 248] width 1045 height 167
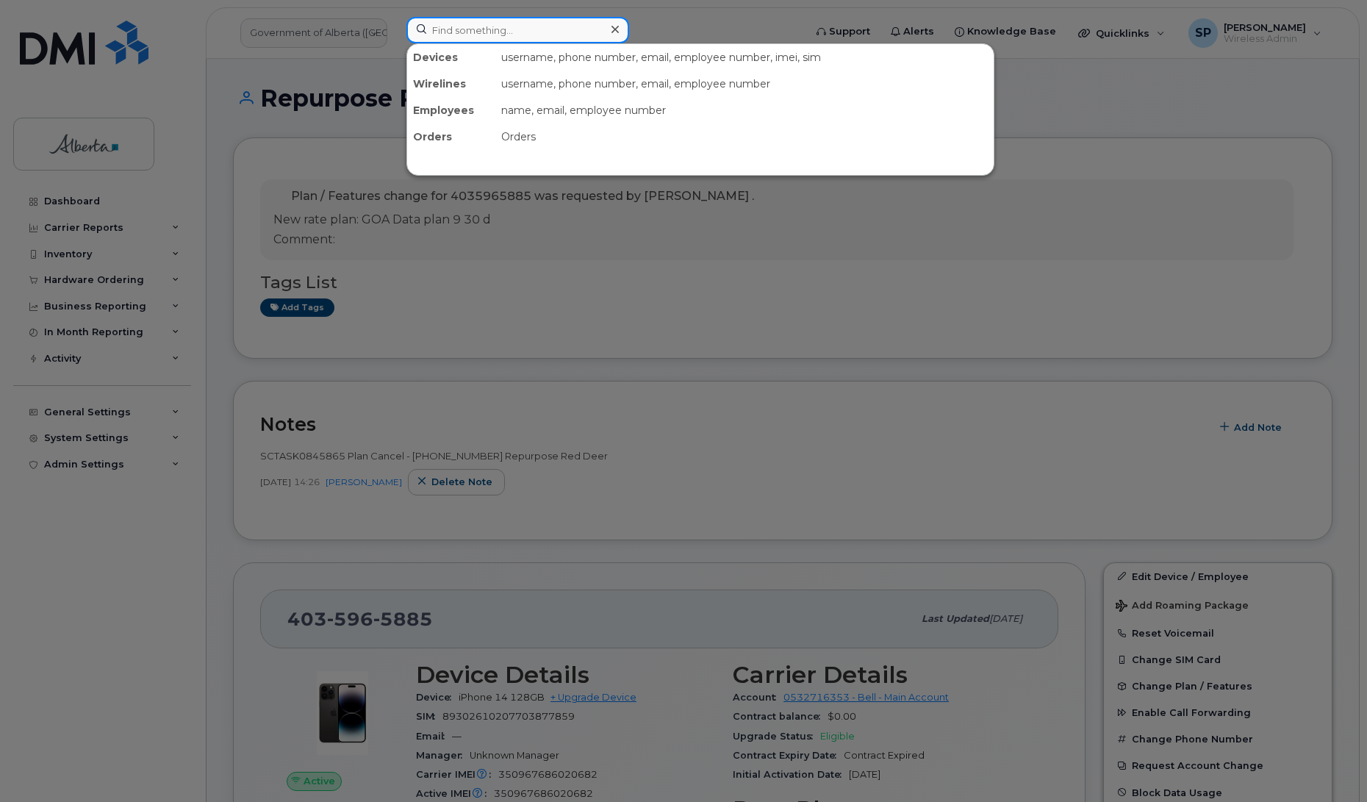
click at [512, 31] on input at bounding box center [517, 30] width 223 height 26
paste input "5879848807"
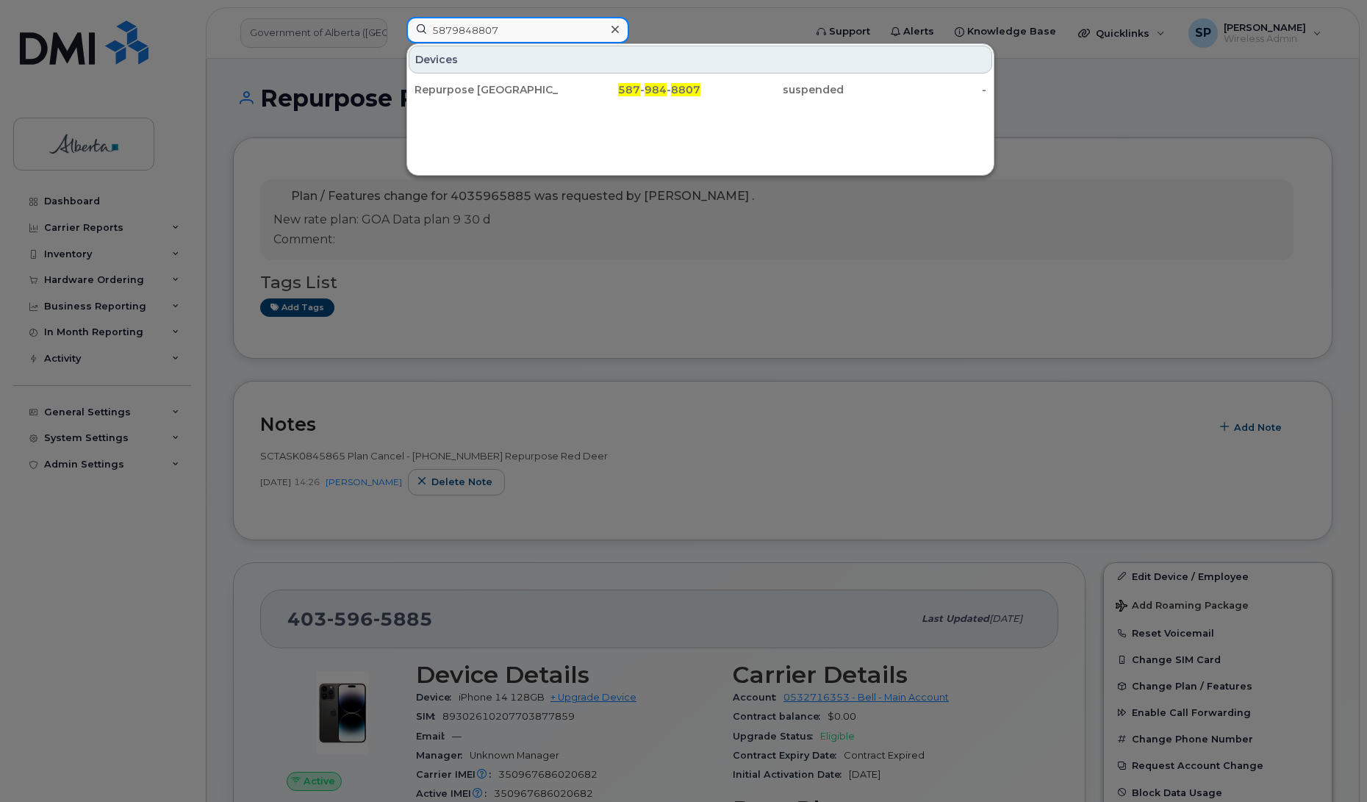
type input "5879848807"
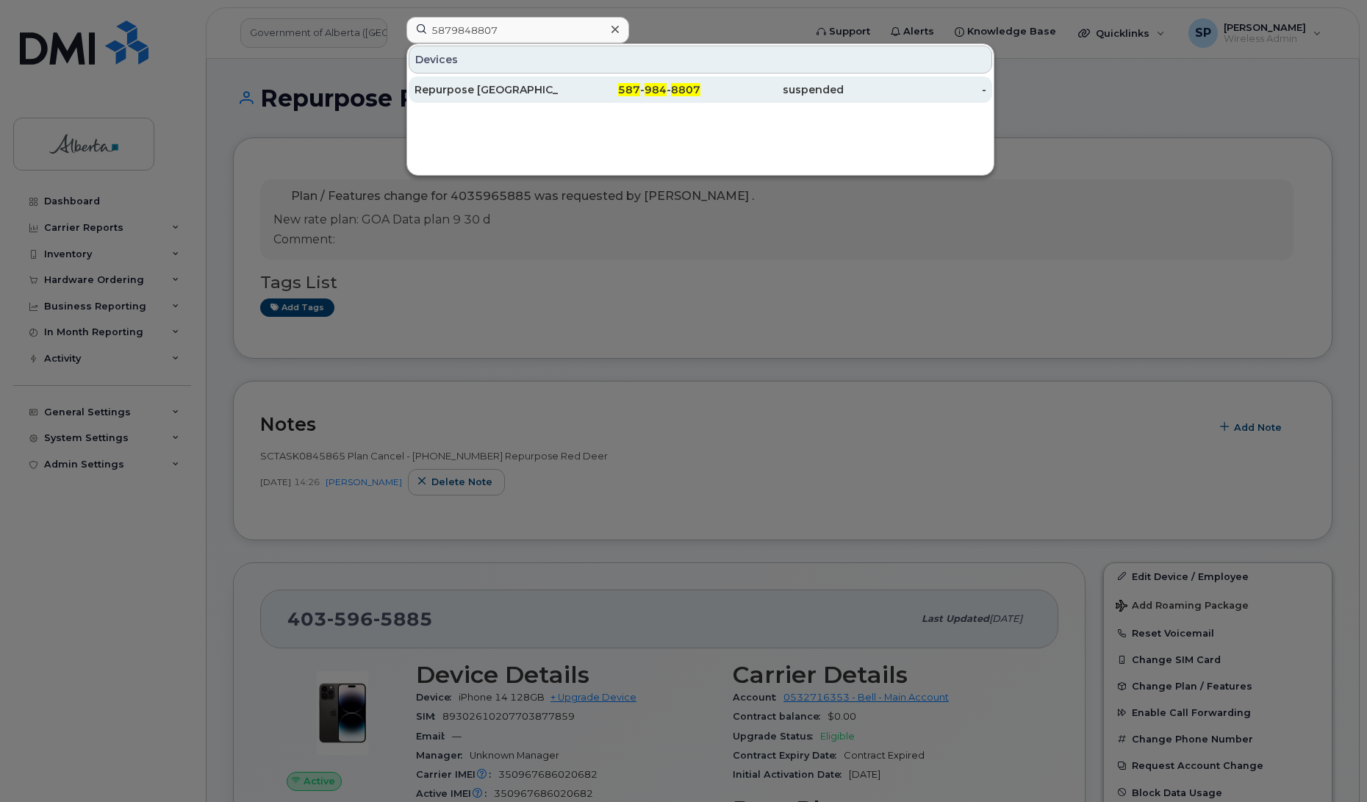
click at [472, 93] on div "Repurpose [GEOGRAPHIC_DATA]" at bounding box center [485, 89] width 143 height 15
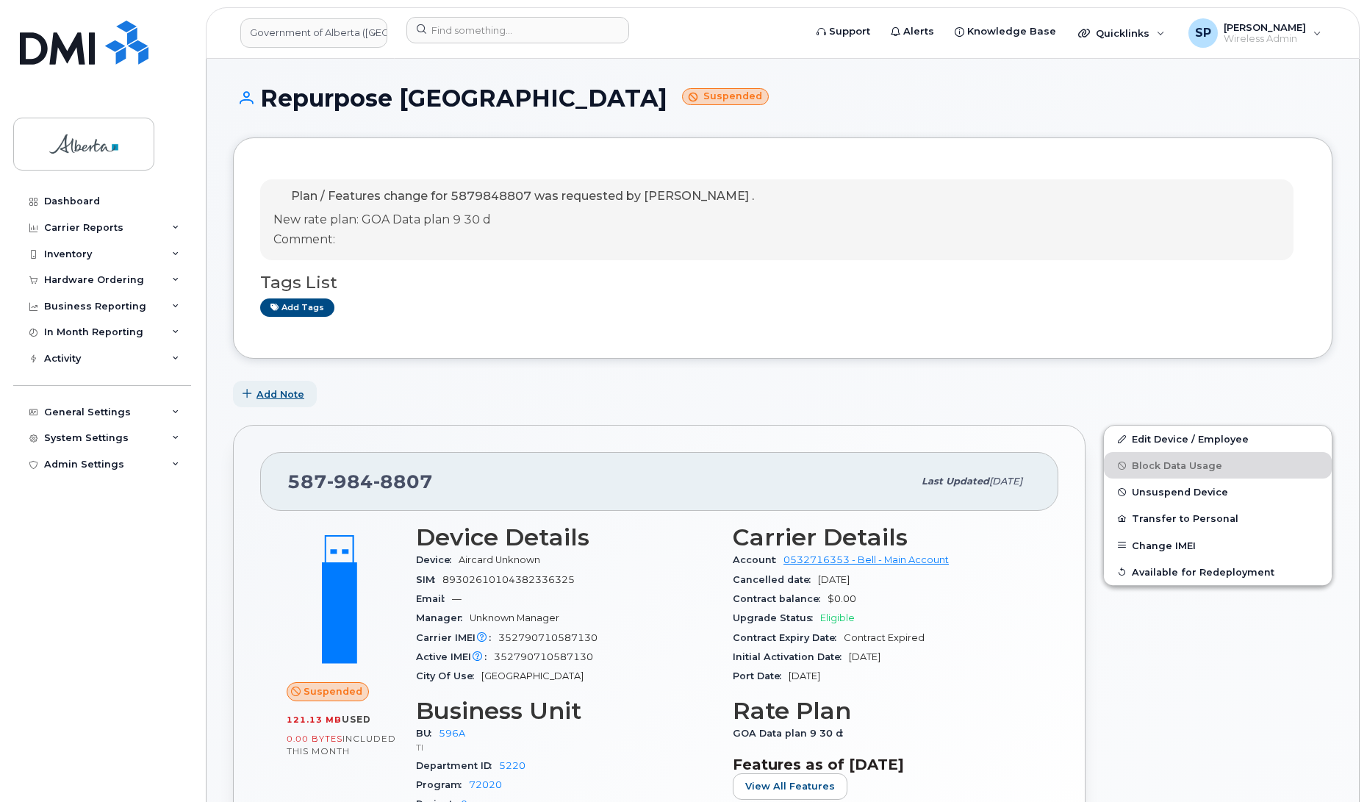
click at [285, 397] on span "Add Note" at bounding box center [280, 394] width 48 height 14
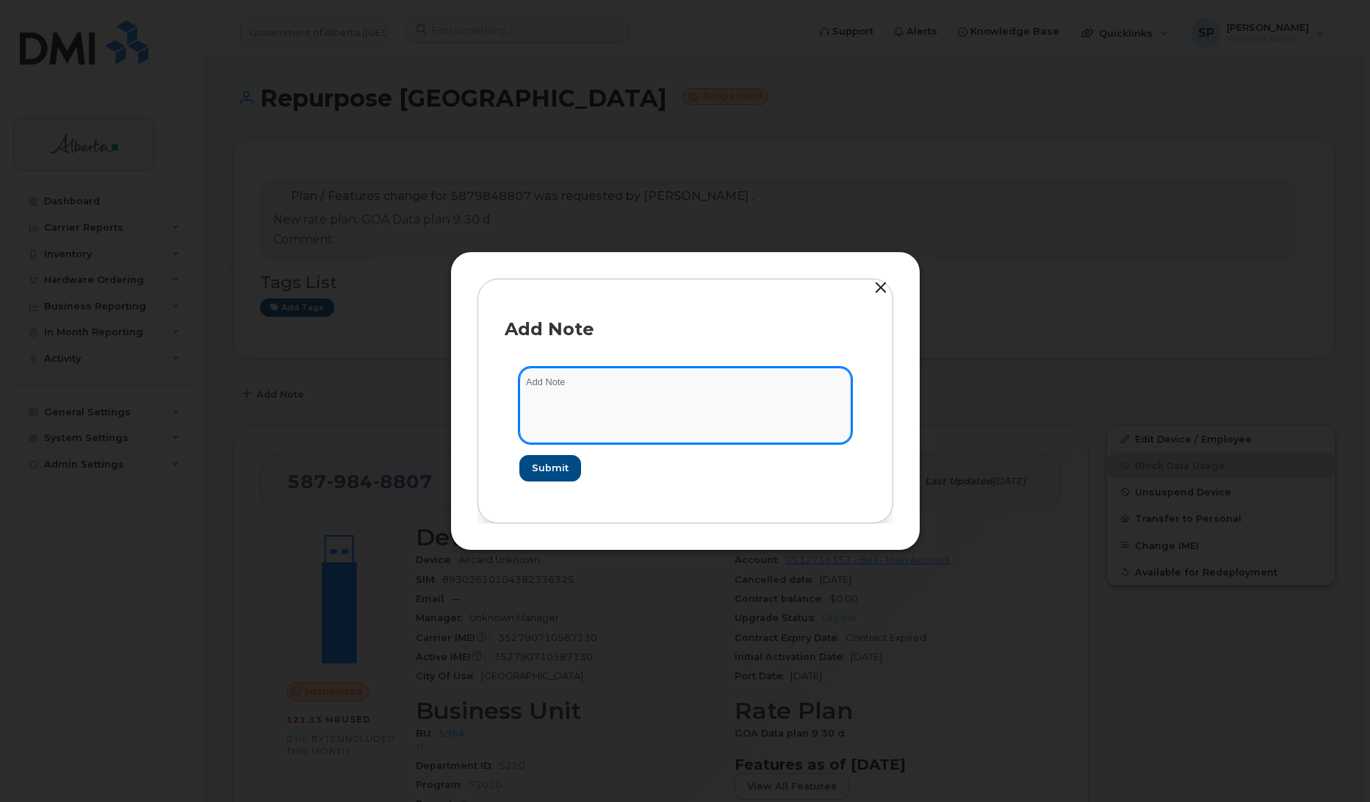
click at [572, 397] on textarea at bounding box center [685, 404] width 332 height 75
paste textarea "SCTASK0845916 Plan Cancel - [PHONE_NUMBER] Repurpose [GEOGRAPHIC_DATA]"
type textarea "SCTASK0845916 Plan Cancel - [PHONE_NUMBER] Repurpose [GEOGRAPHIC_DATA]"
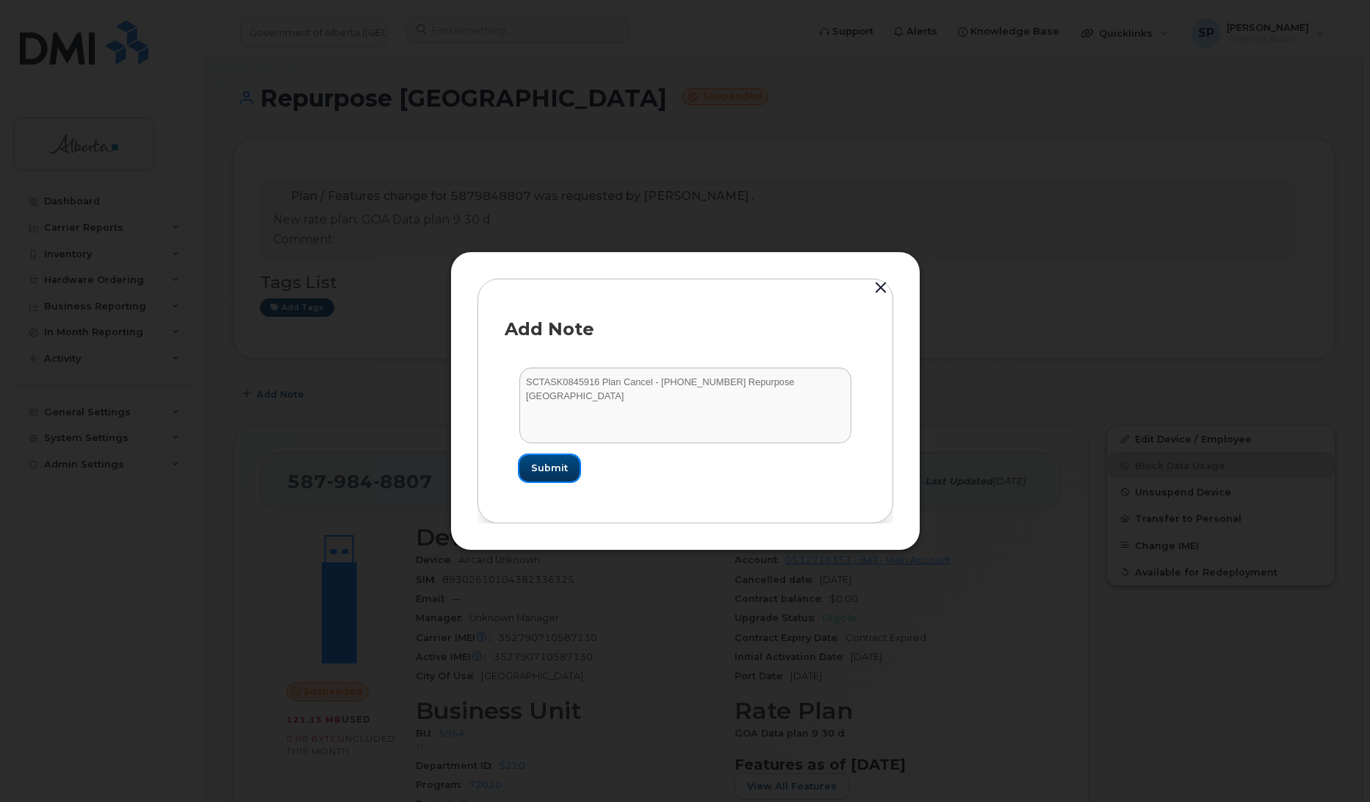
click at [551, 467] on span "Submit" at bounding box center [549, 468] width 37 height 14
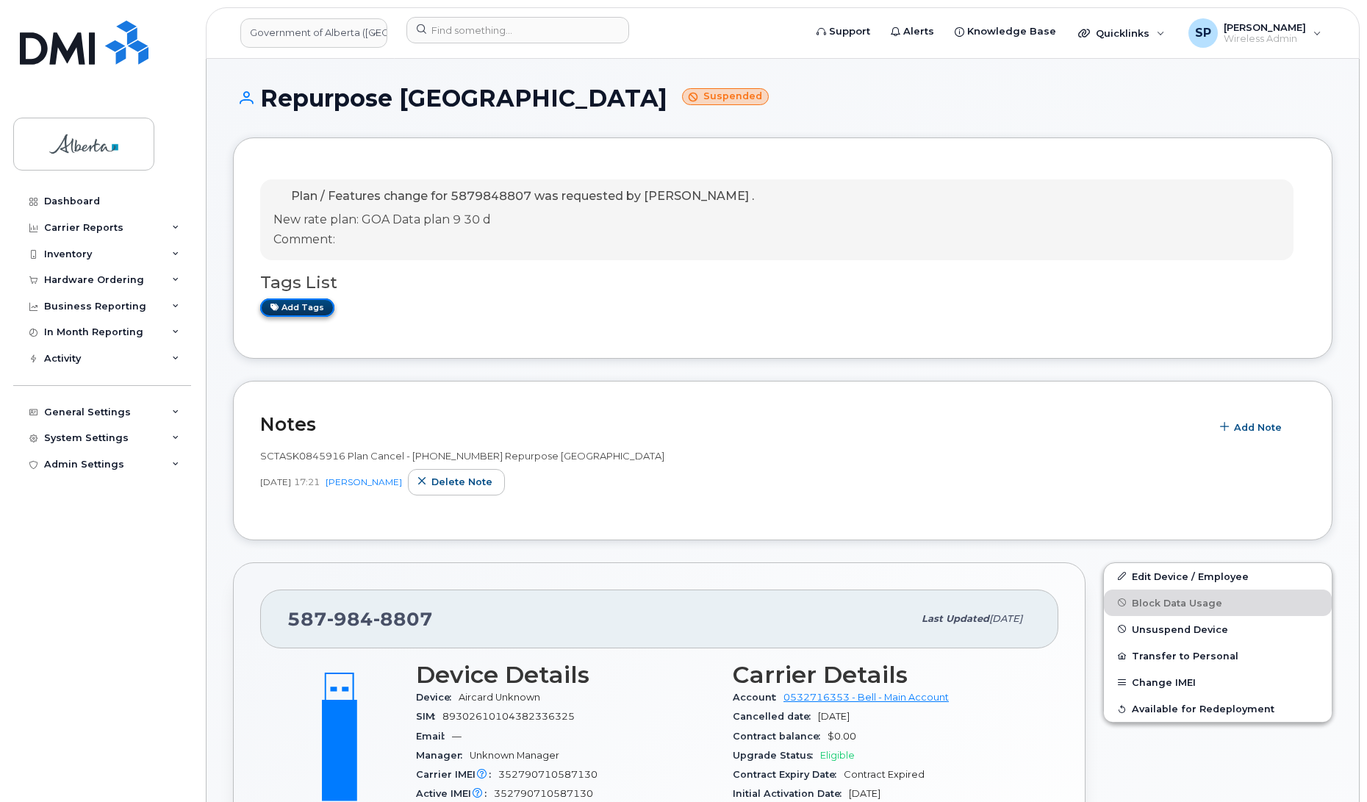
click at [306, 305] on link "Add tags" at bounding box center [297, 307] width 74 height 18
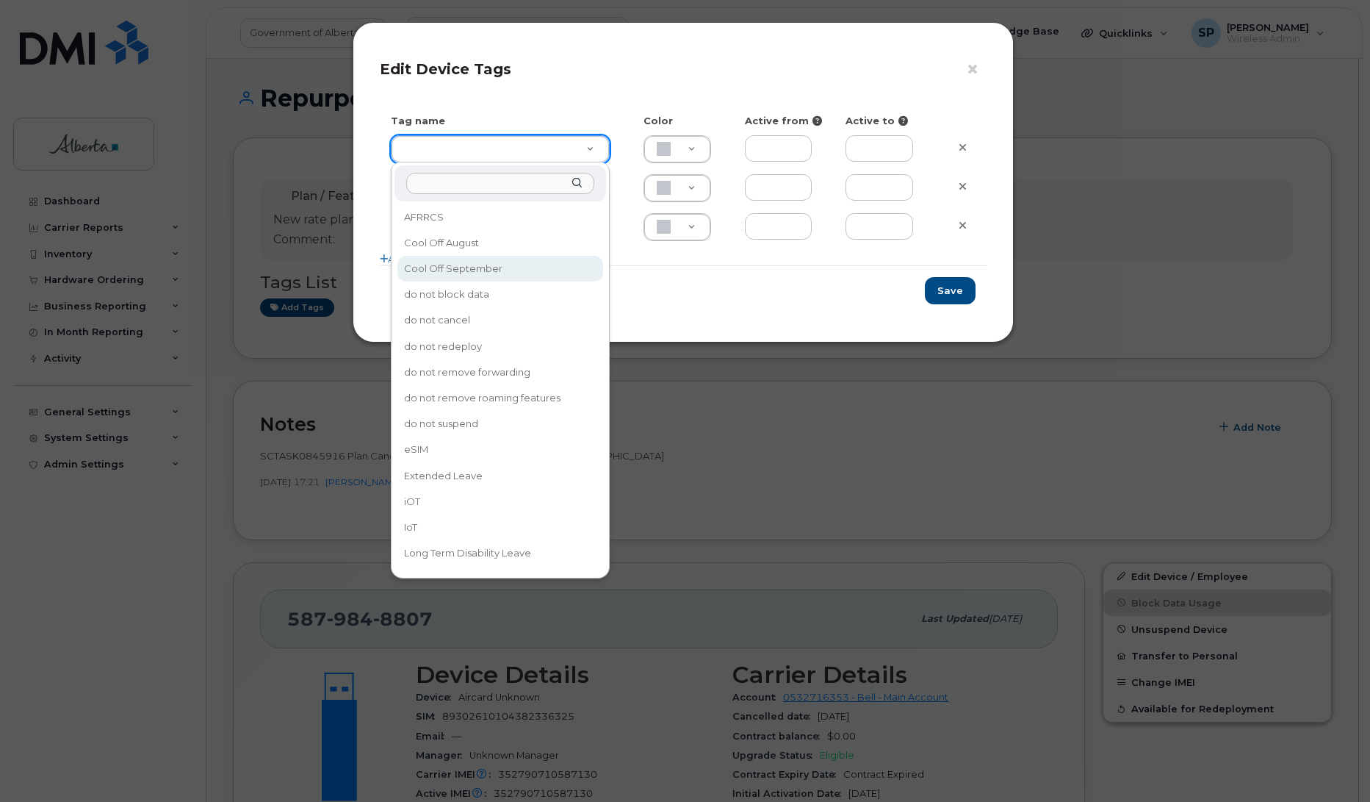
type input "Cool Off September"
type input "D6CDC1"
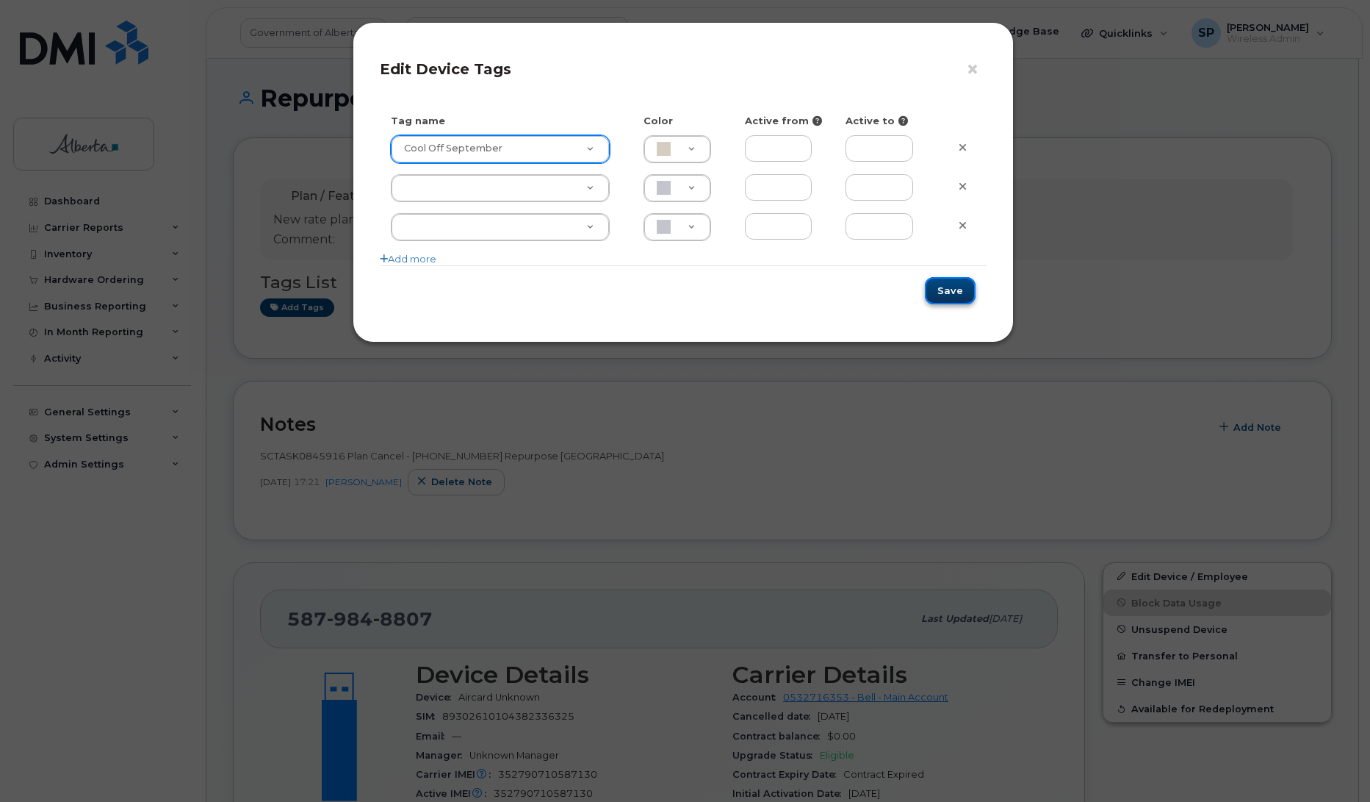
click at [948, 294] on button "Save" at bounding box center [950, 290] width 51 height 27
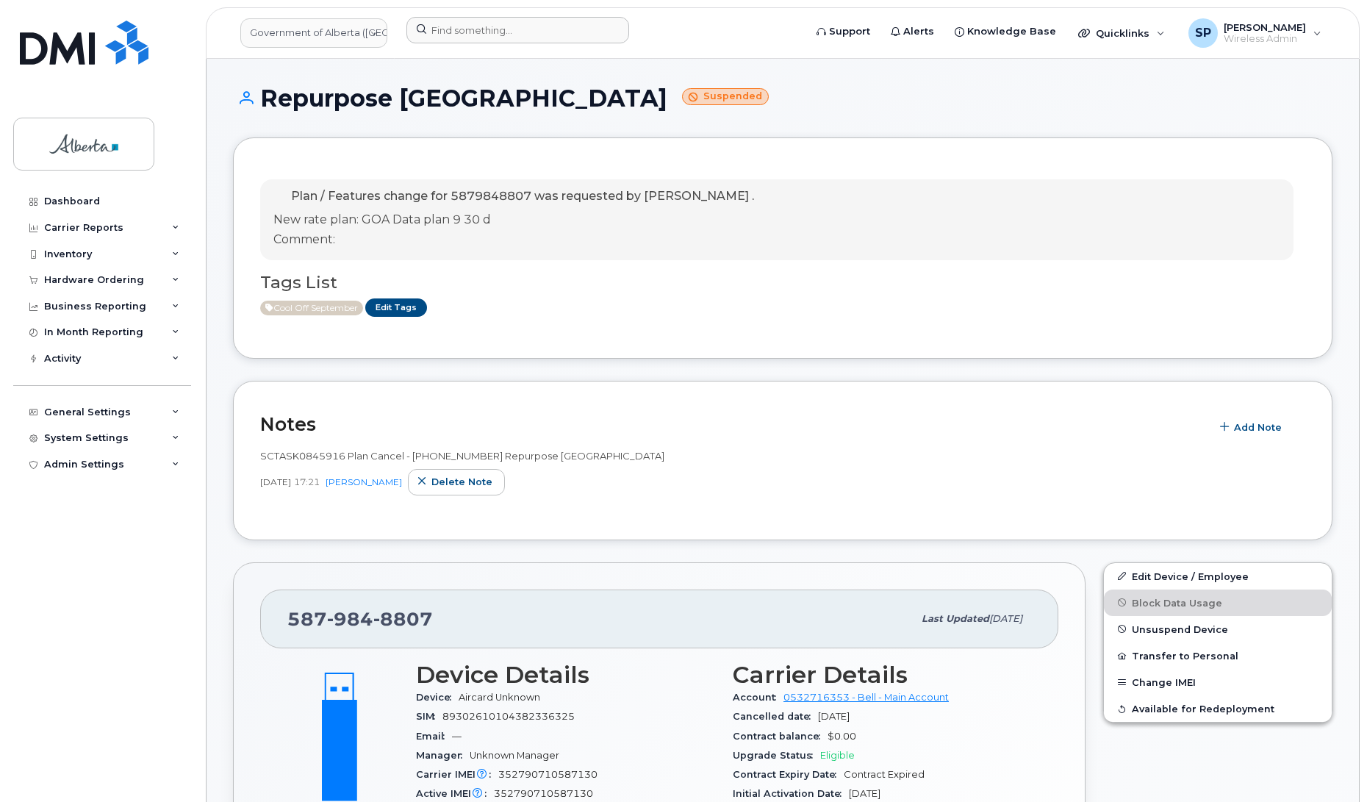
click at [691, 35] on form at bounding box center [600, 30] width 388 height 26
click at [497, 30] on input at bounding box center [517, 30] width 223 height 26
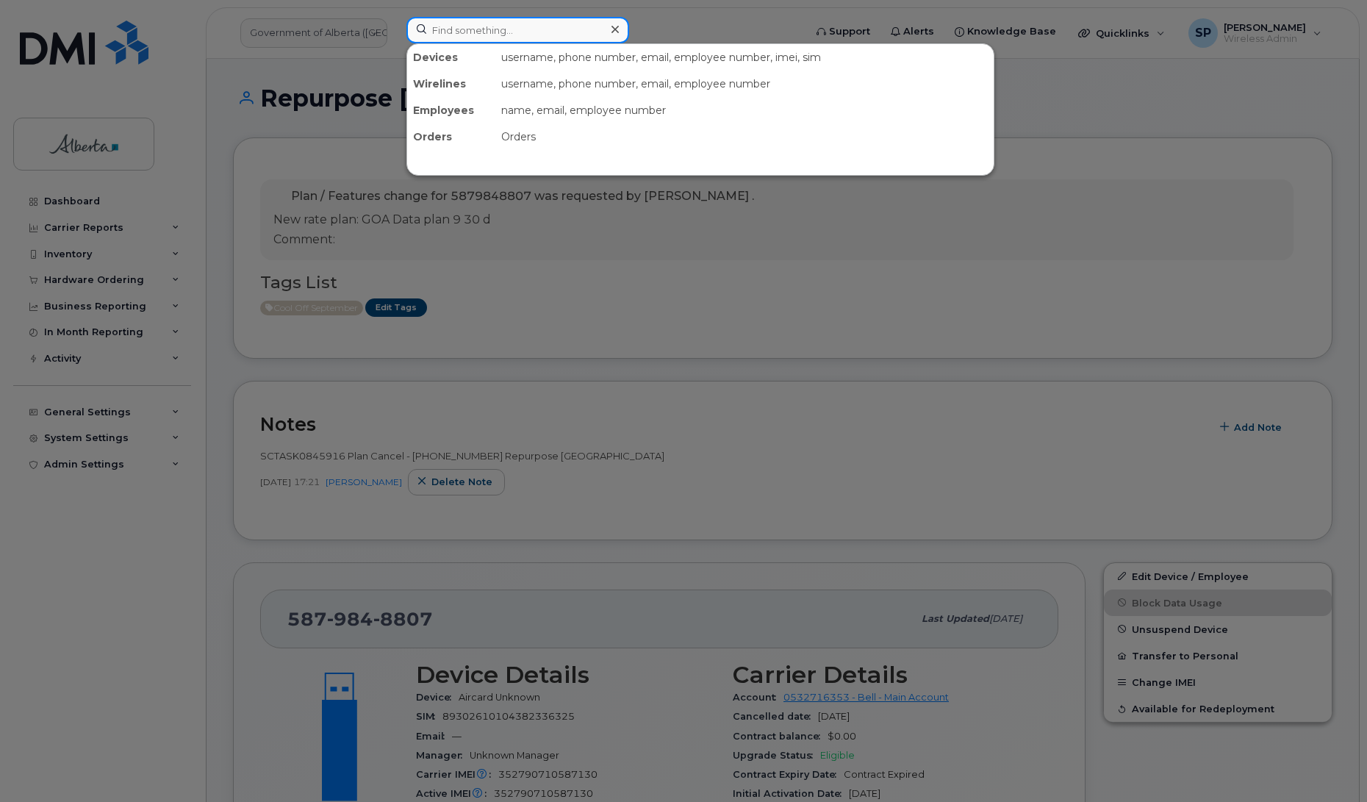
paste input "5879848807"
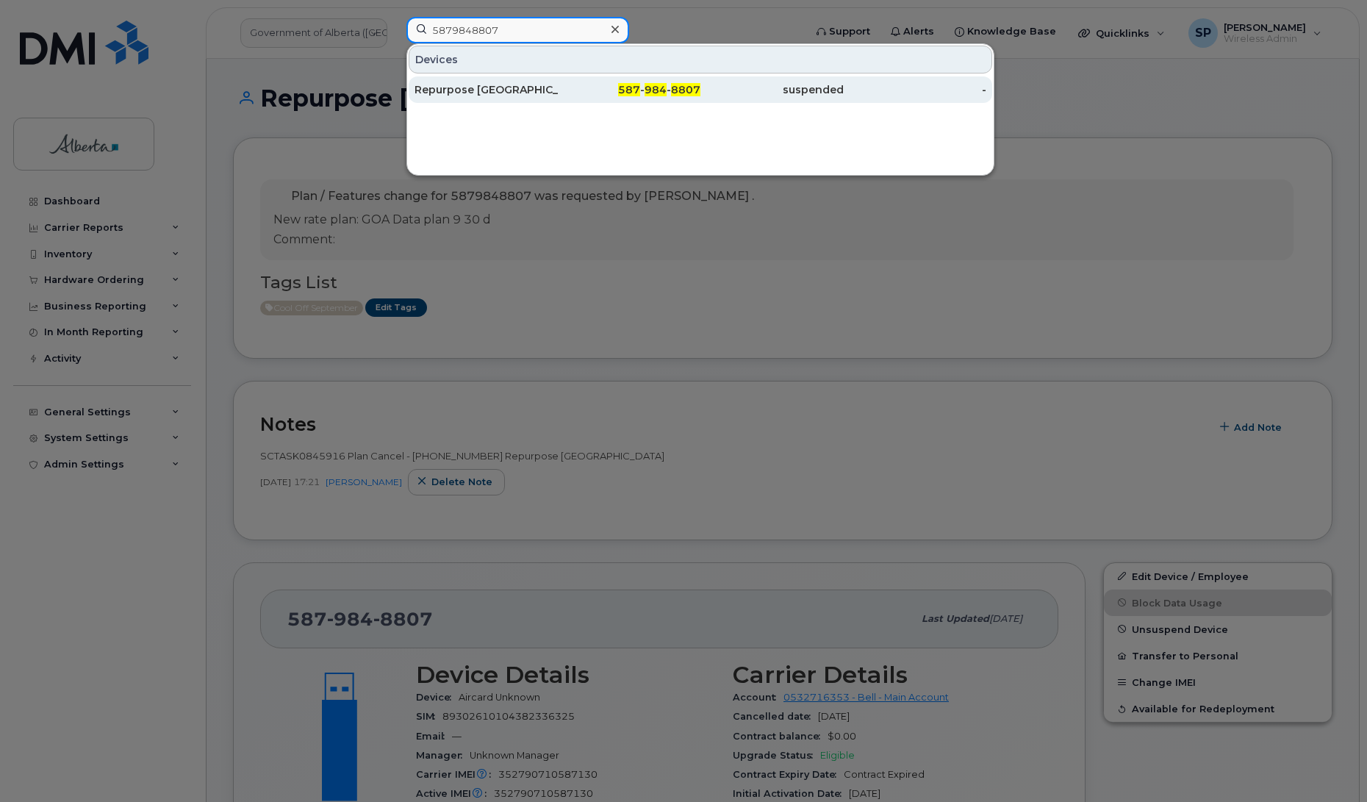
type input "5879848807"
click at [457, 92] on div "Repurpose [GEOGRAPHIC_DATA]" at bounding box center [485, 89] width 143 height 15
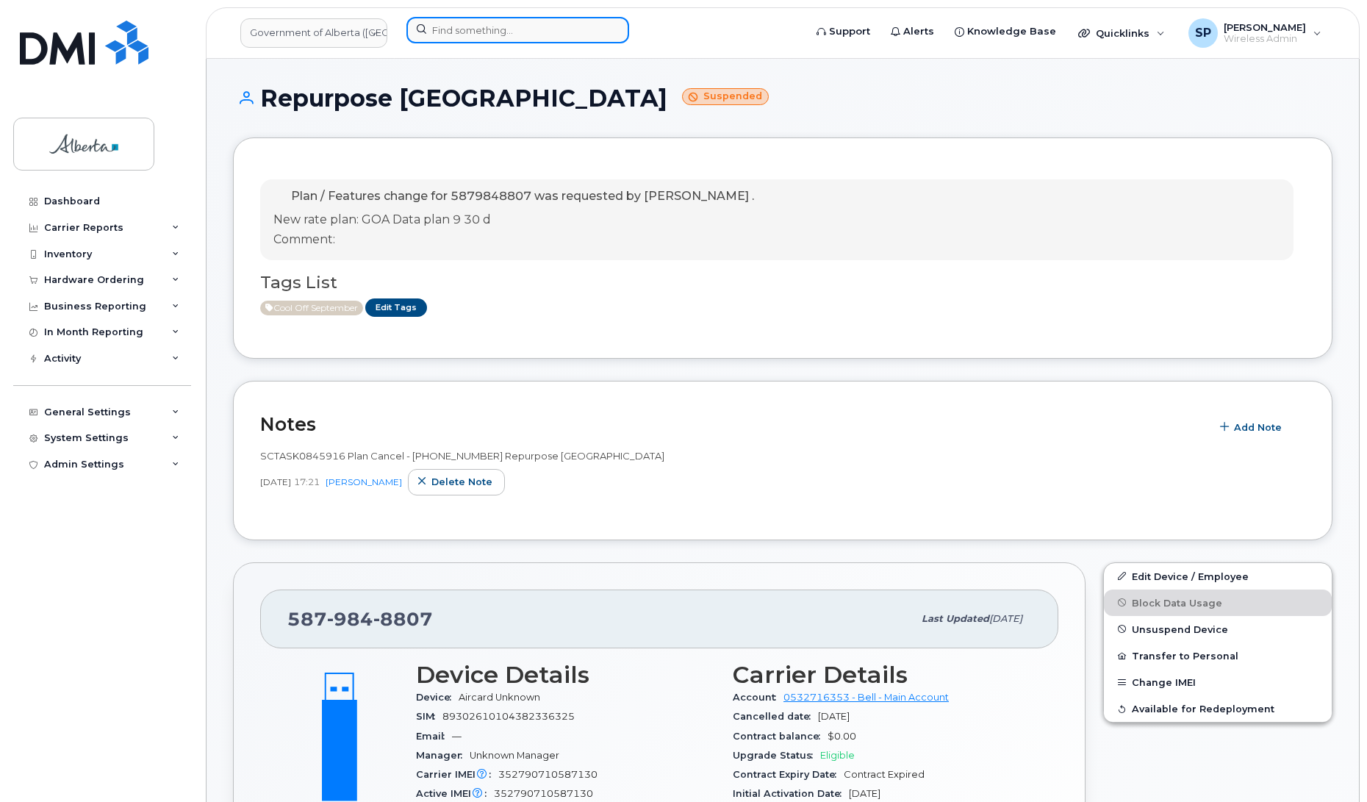
click at [486, 28] on input at bounding box center [517, 30] width 223 height 26
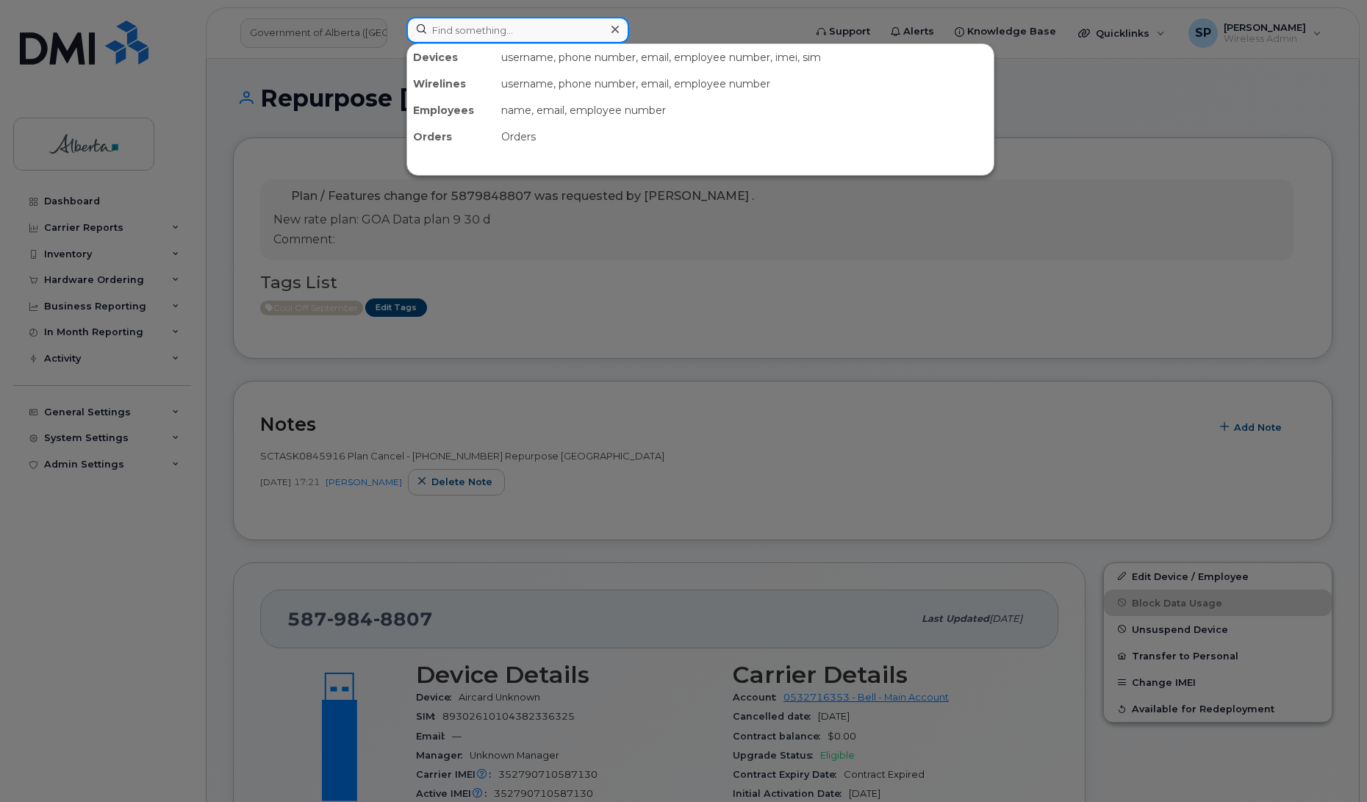
paste input "5879879749"
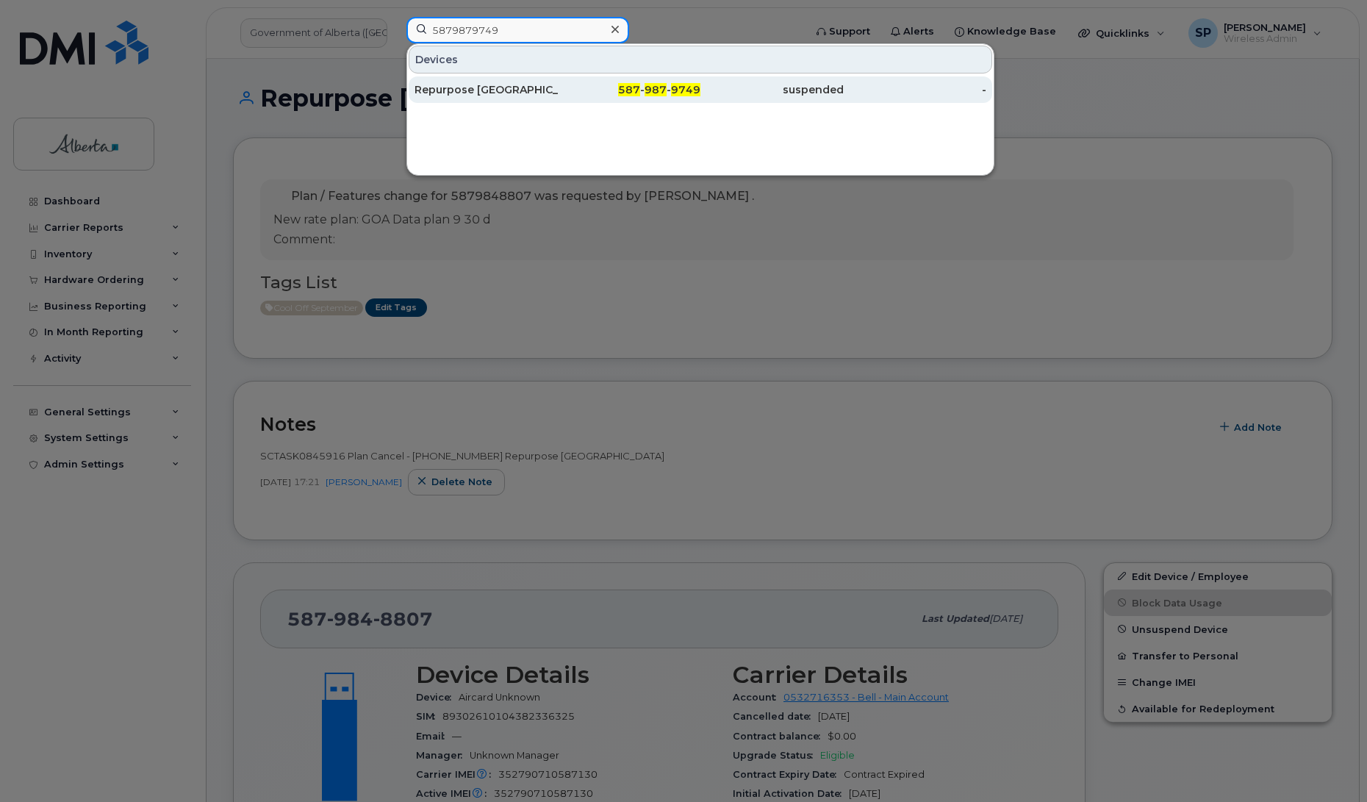
type input "5879879749"
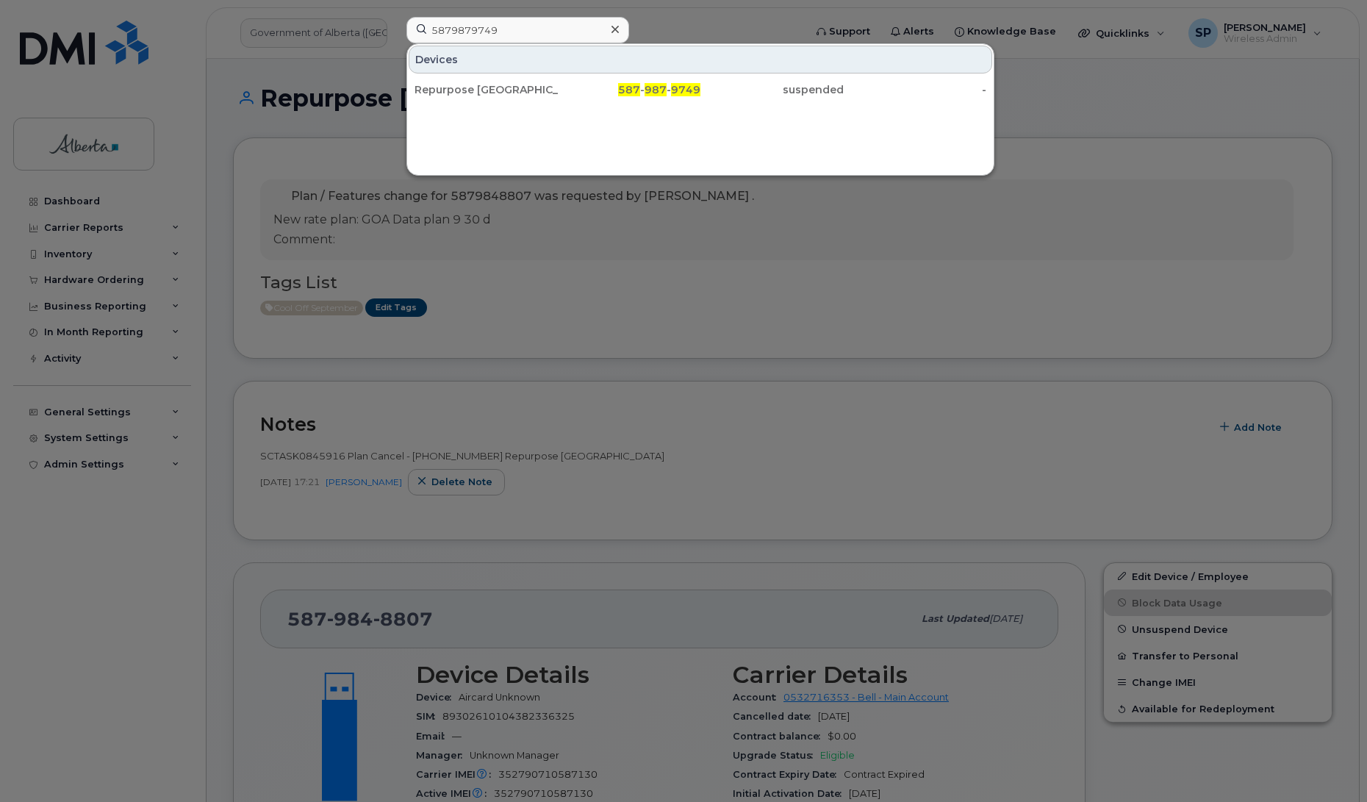
drag, startPoint x: 492, startPoint y: 93, endPoint x: 527, endPoint y: 12, distance: 87.2
click at [492, 90] on div "Repurpose [GEOGRAPHIC_DATA]" at bounding box center [485, 89] width 143 height 15
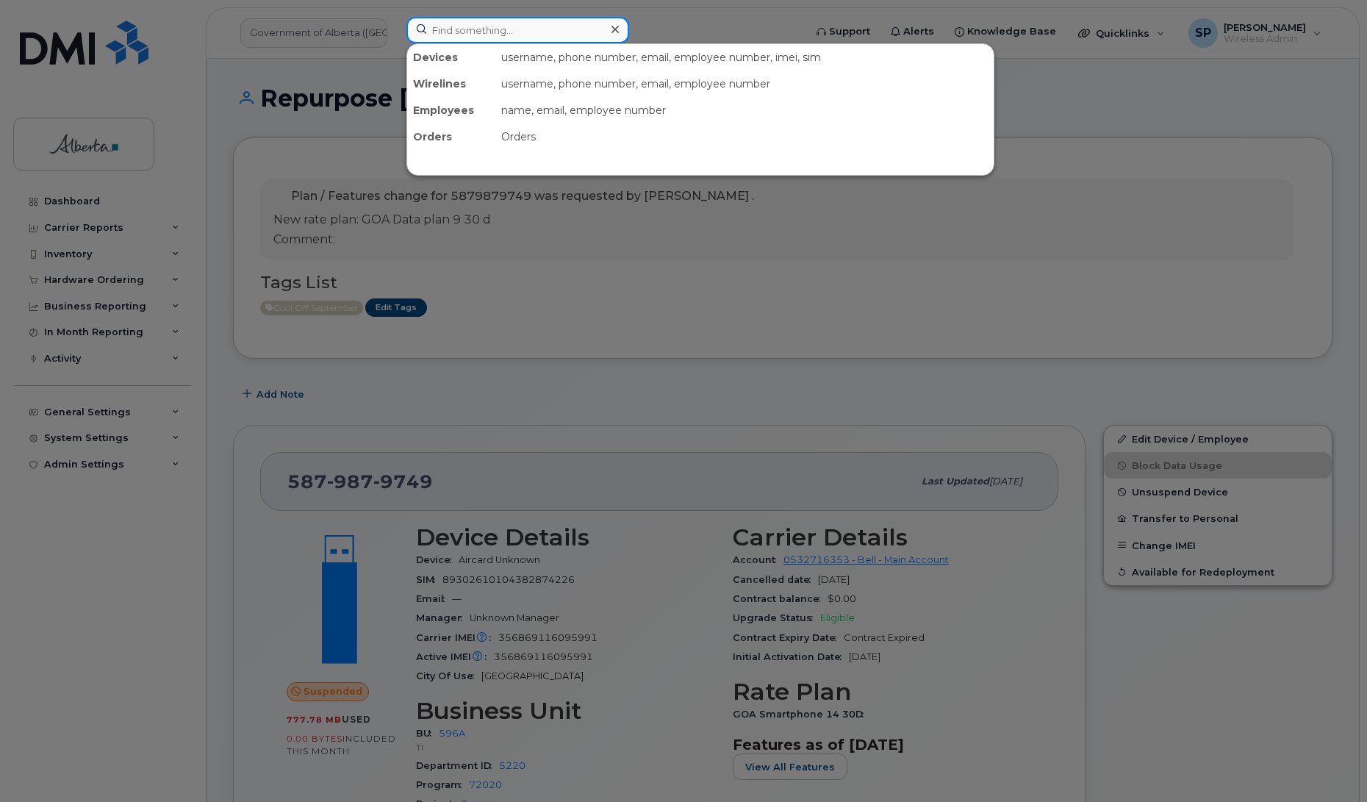
click at [463, 28] on input at bounding box center [517, 30] width 223 height 26
paste input "5879879749"
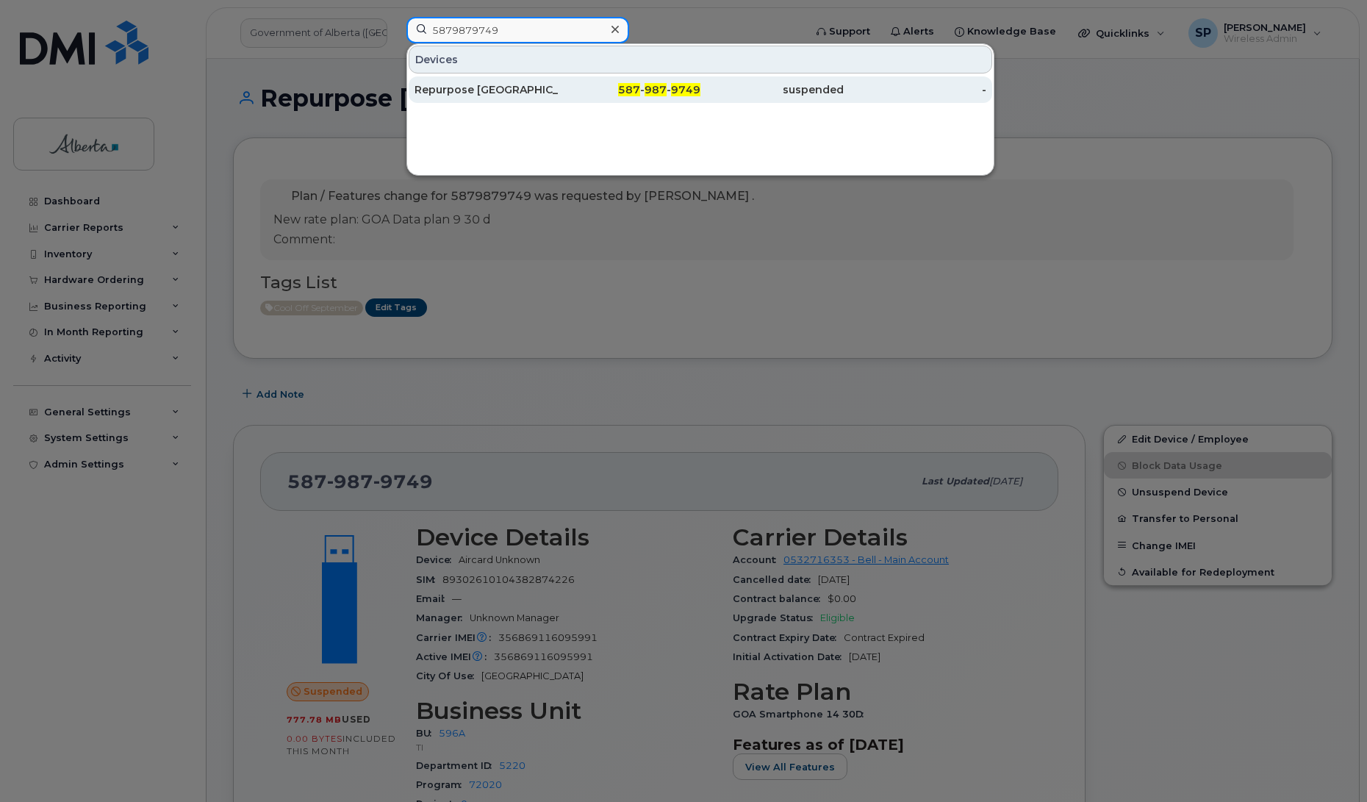
type input "5879879749"
click at [502, 93] on div "Repurpose [GEOGRAPHIC_DATA]" at bounding box center [485, 89] width 143 height 15
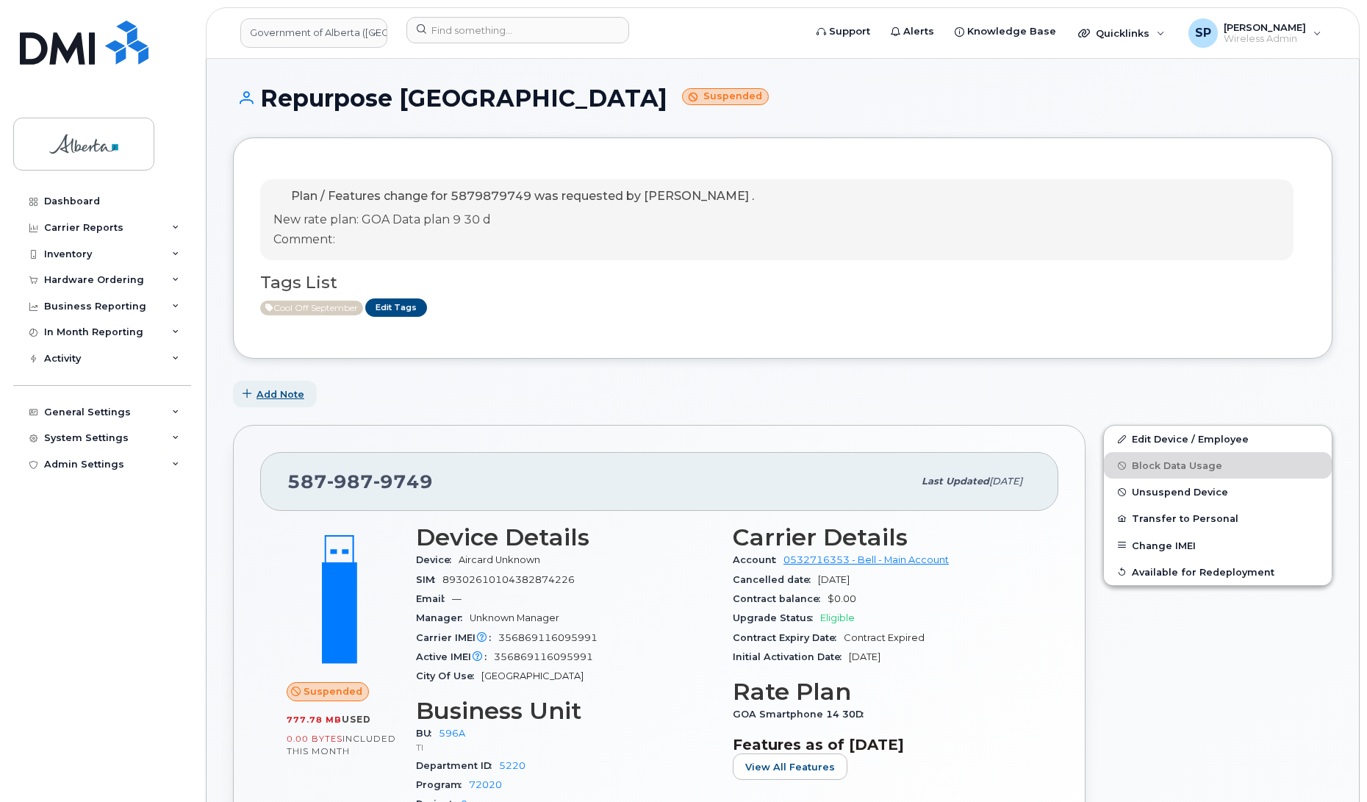
click at [283, 395] on span "Add Note" at bounding box center [280, 394] width 48 height 14
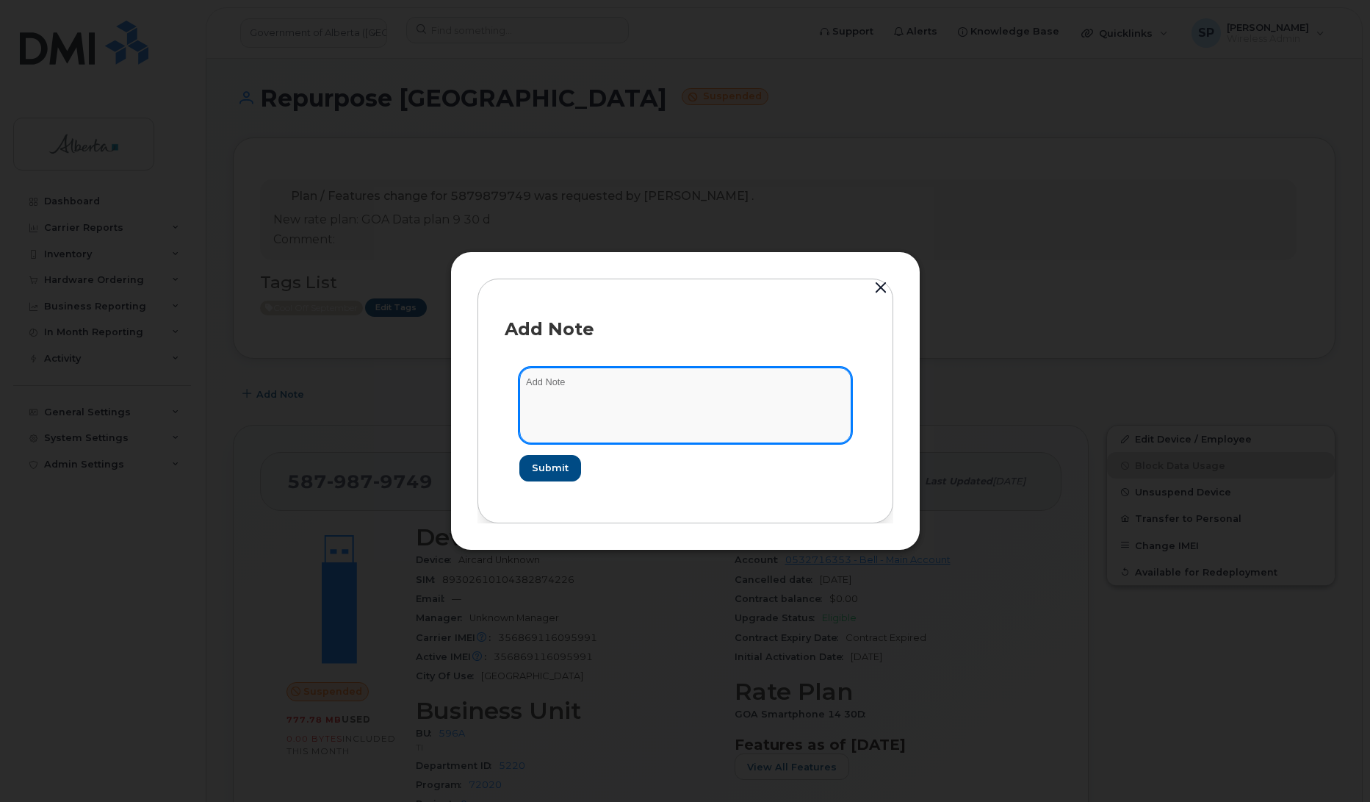
click at [581, 411] on textarea at bounding box center [685, 404] width 332 height 75
paste textarea "SCTASK0845916 Plan Cancel - (5) 5879879749 Repurpose Edmonton"
type textarea "SCTASK0845916 Plan Cancel - (5) 5879879749 Repurpose Edmonton"
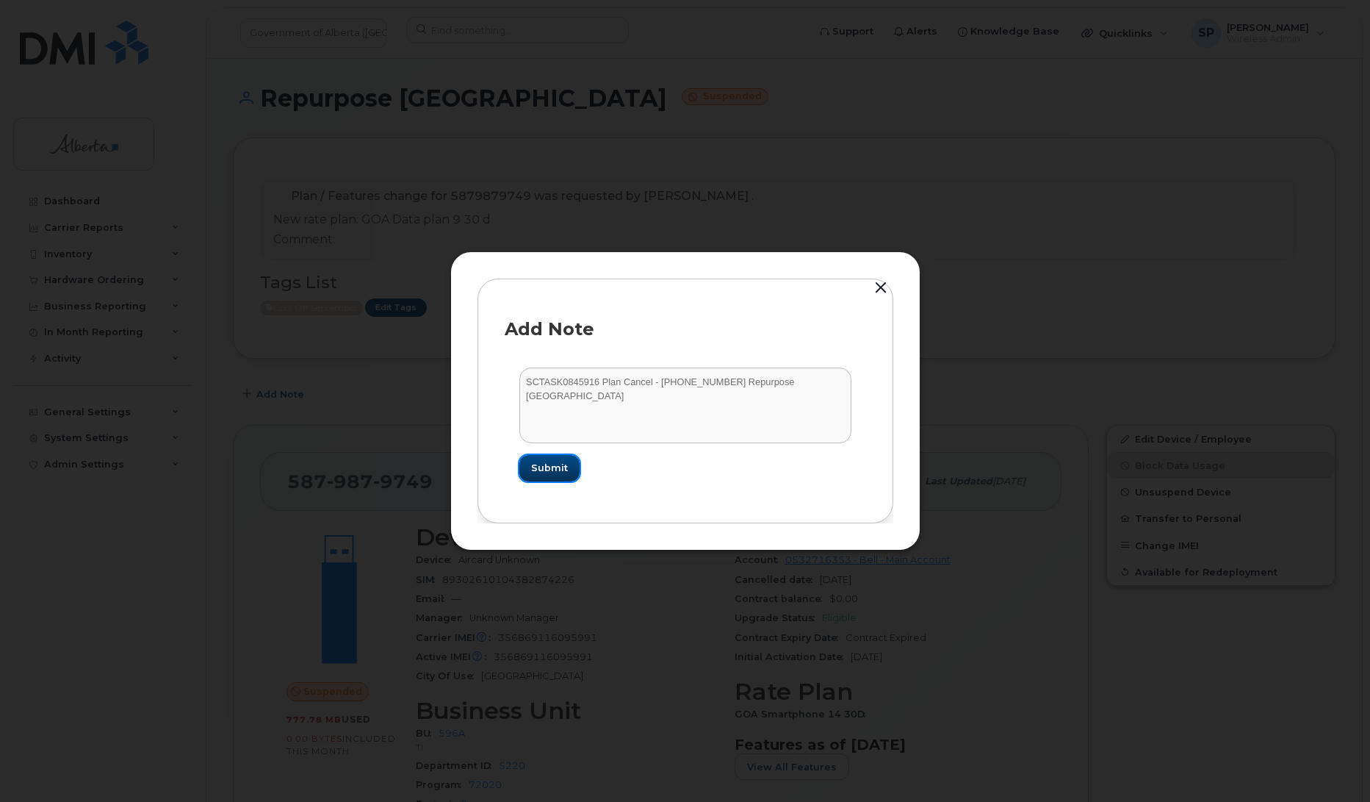
click at [564, 461] on span "Submit" at bounding box center [549, 468] width 37 height 14
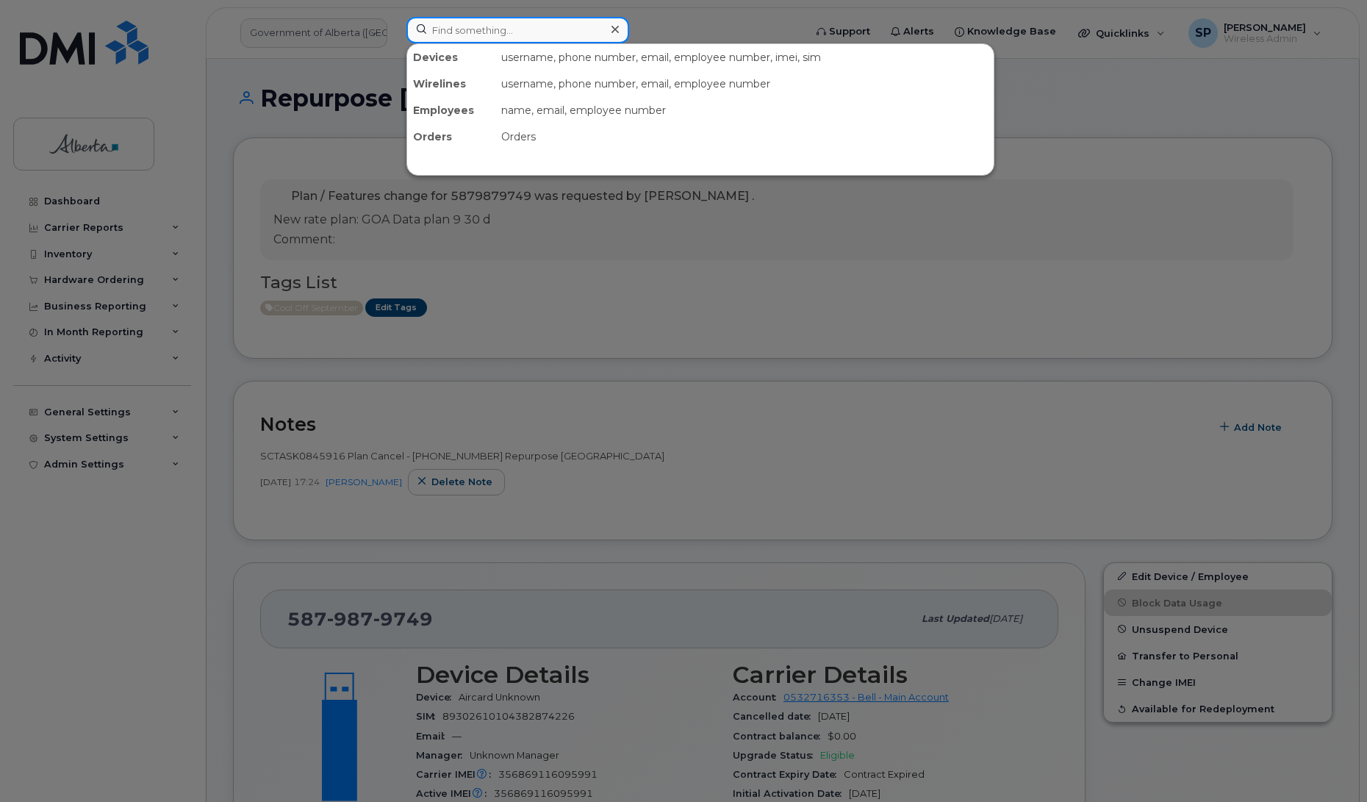
click at [500, 28] on input at bounding box center [517, 30] width 223 height 26
paste input "5879848807"
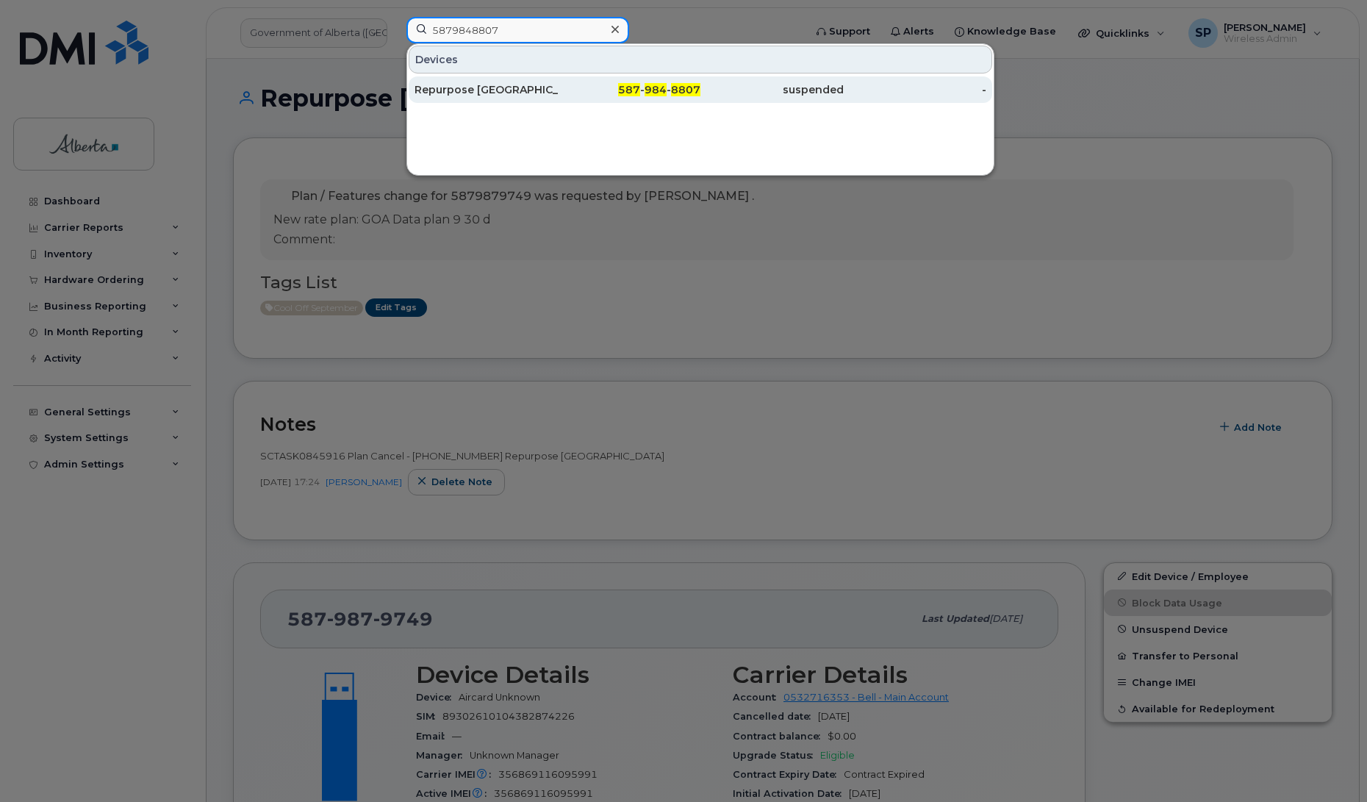
type input "5879848807"
click at [505, 86] on div "Repurpose Edmonton" at bounding box center [485, 89] width 143 height 15
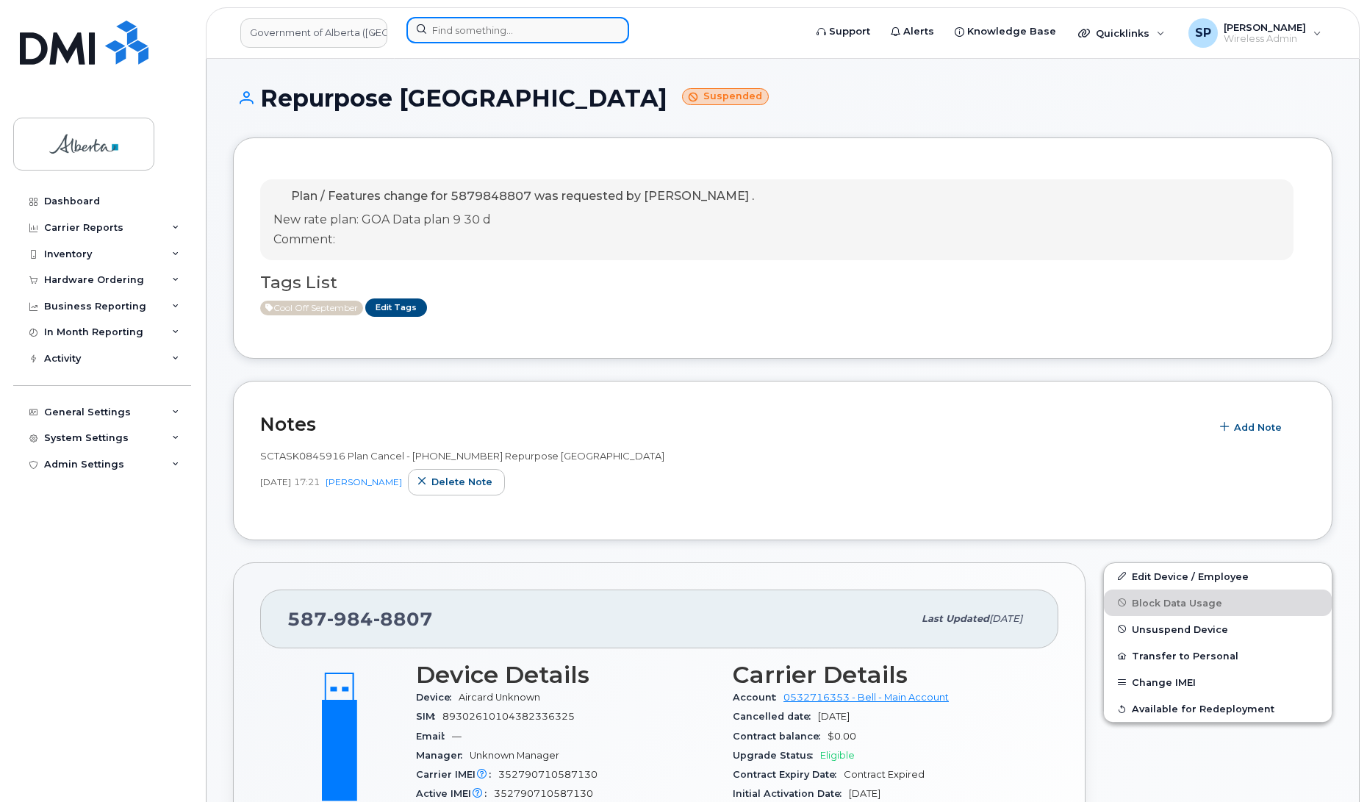
click at [529, 34] on input at bounding box center [517, 30] width 223 height 26
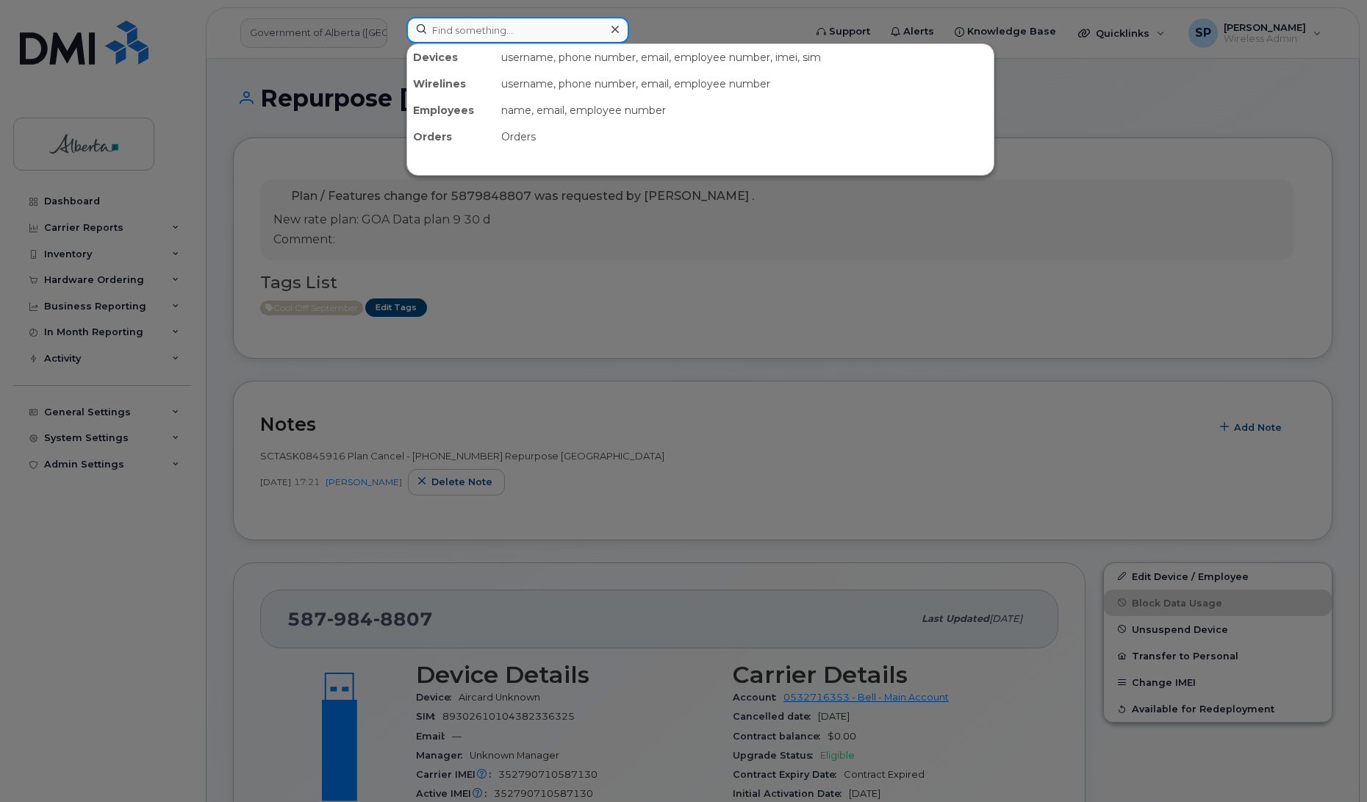
paste input "5873418790"
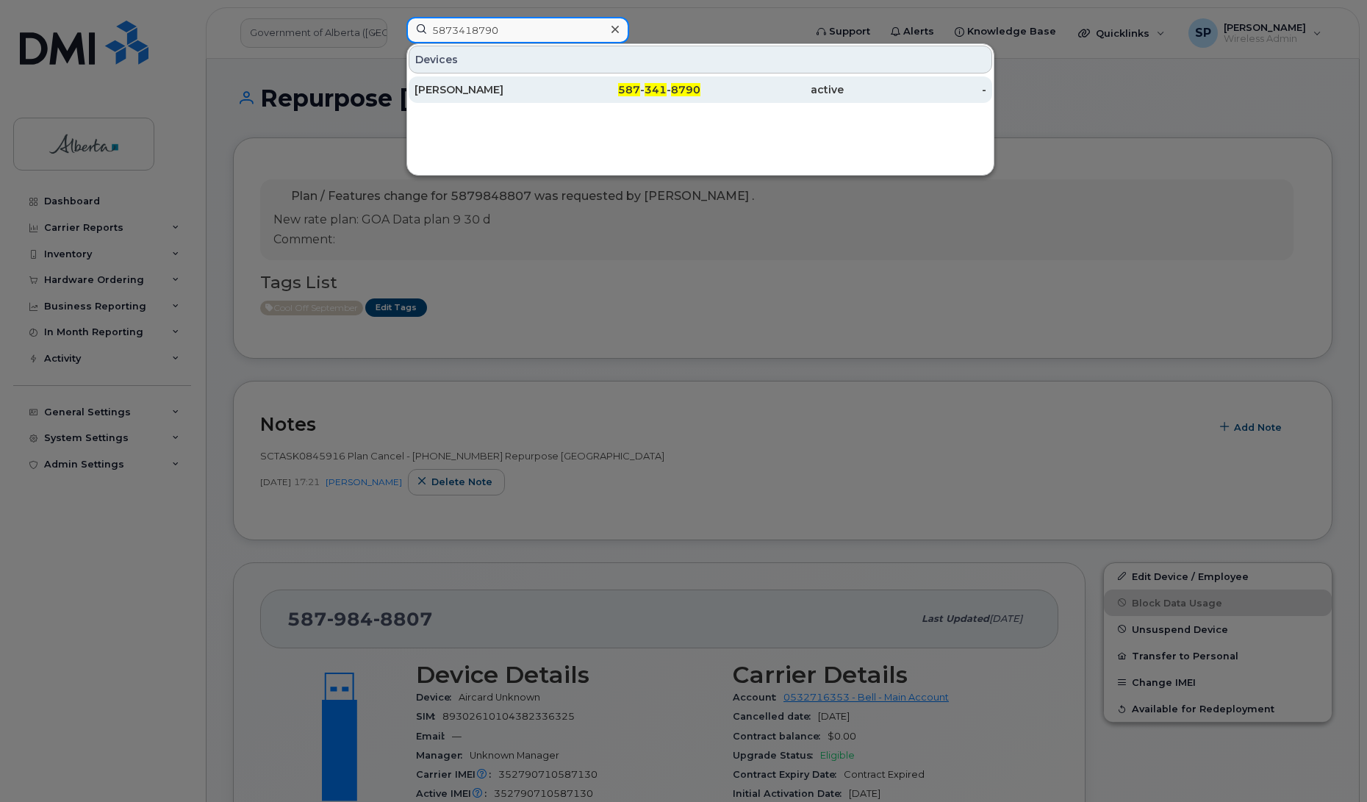
type input "5873418790"
click at [436, 89] on div "[PERSON_NAME]" at bounding box center [485, 89] width 143 height 15
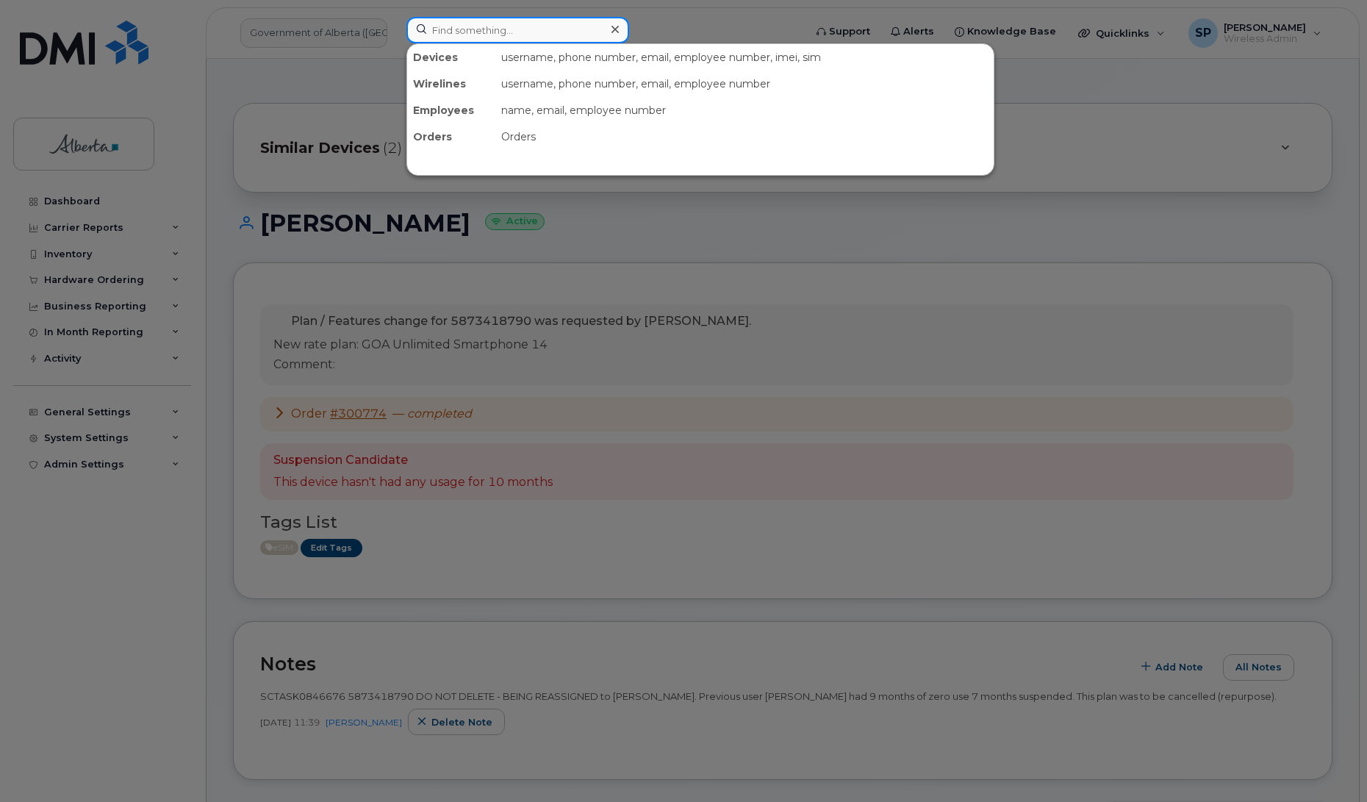
click at [467, 33] on input at bounding box center [517, 30] width 223 height 26
paste input "7802356452"
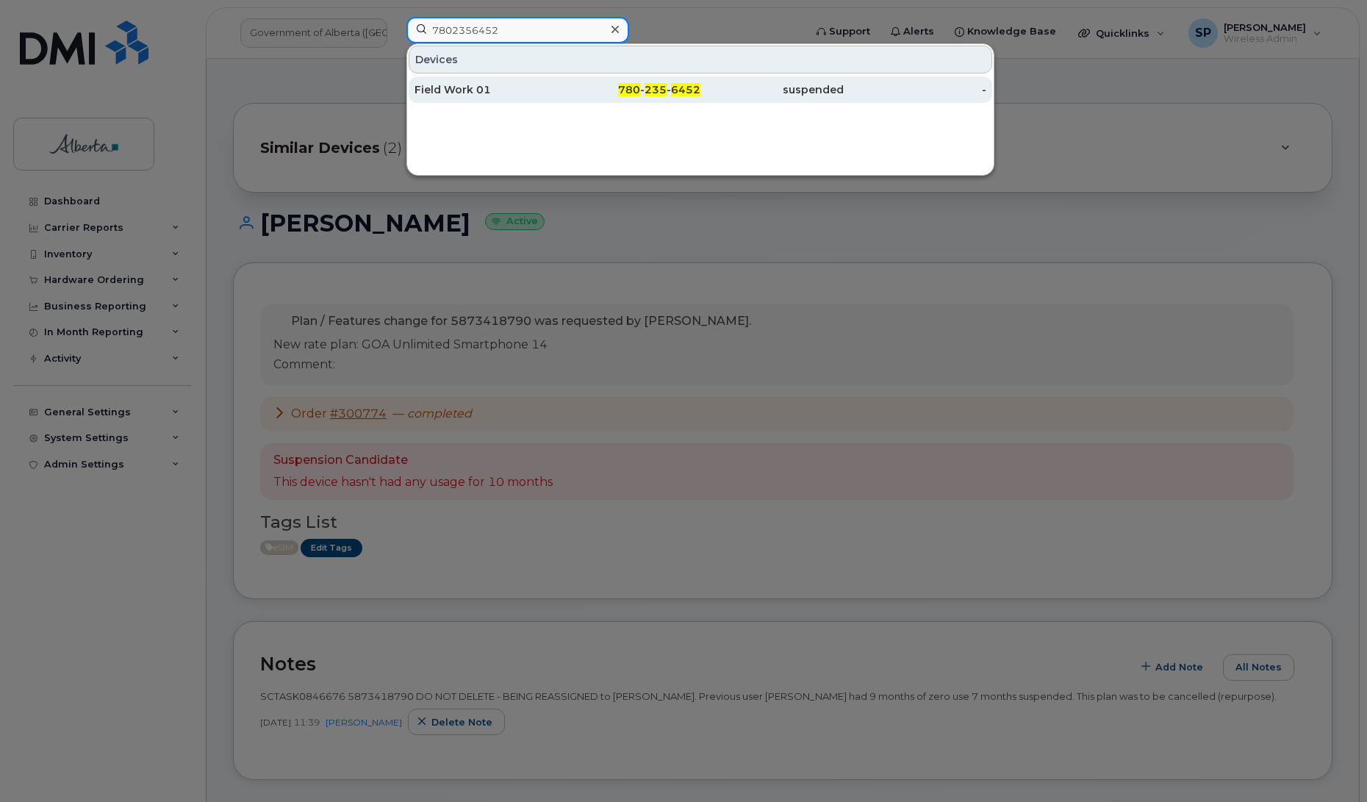
type input "7802356452"
click at [487, 93] on div "Field Work 01" at bounding box center [485, 89] width 143 height 15
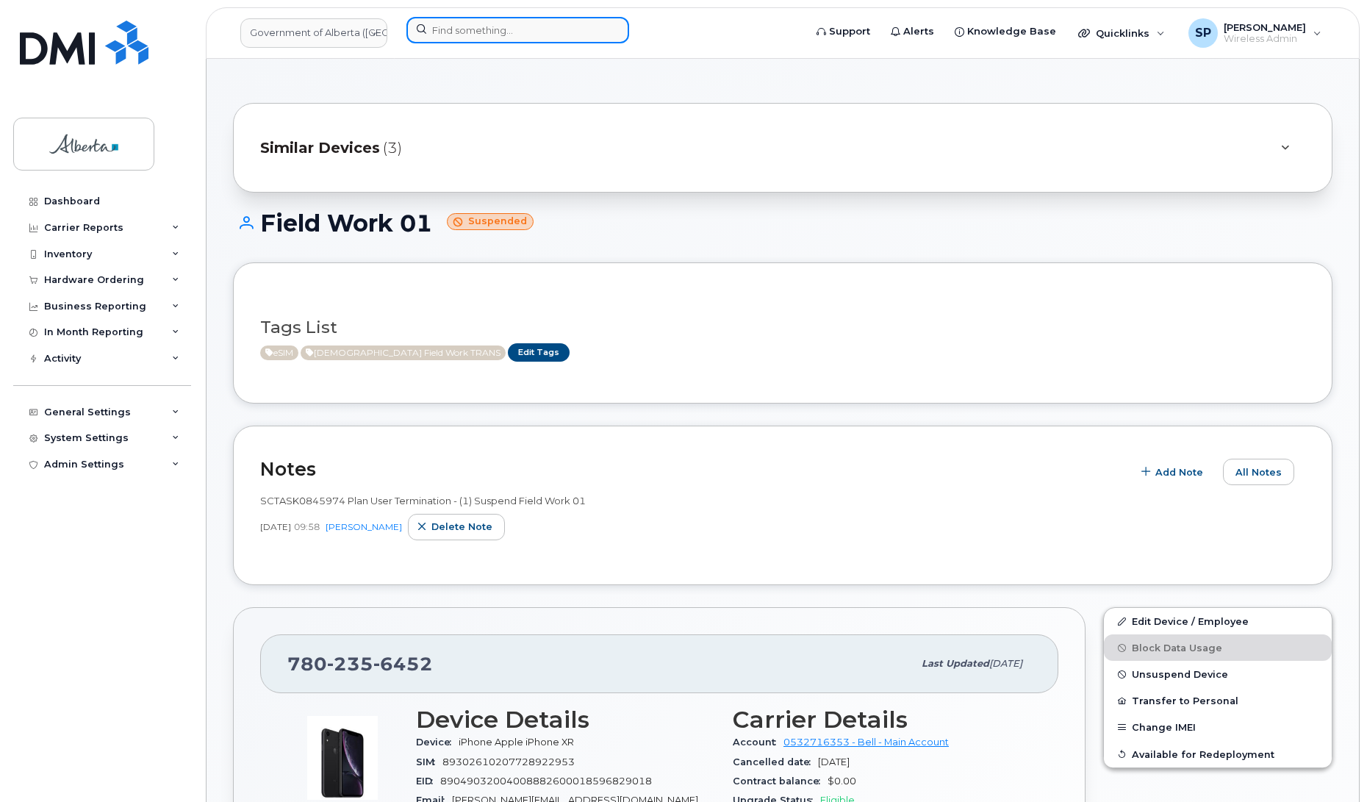
click at [493, 26] on input at bounding box center [517, 30] width 223 height 26
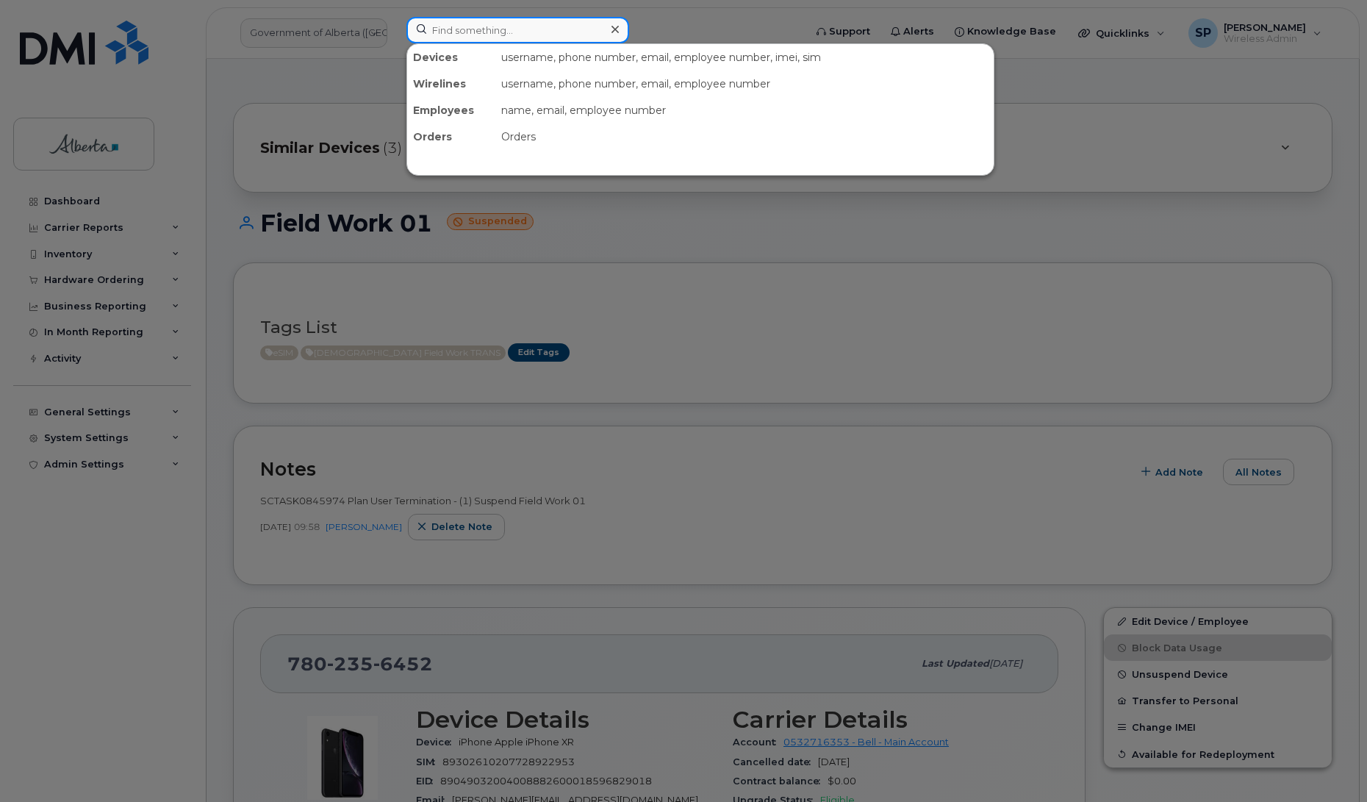
paste input "5873417042"
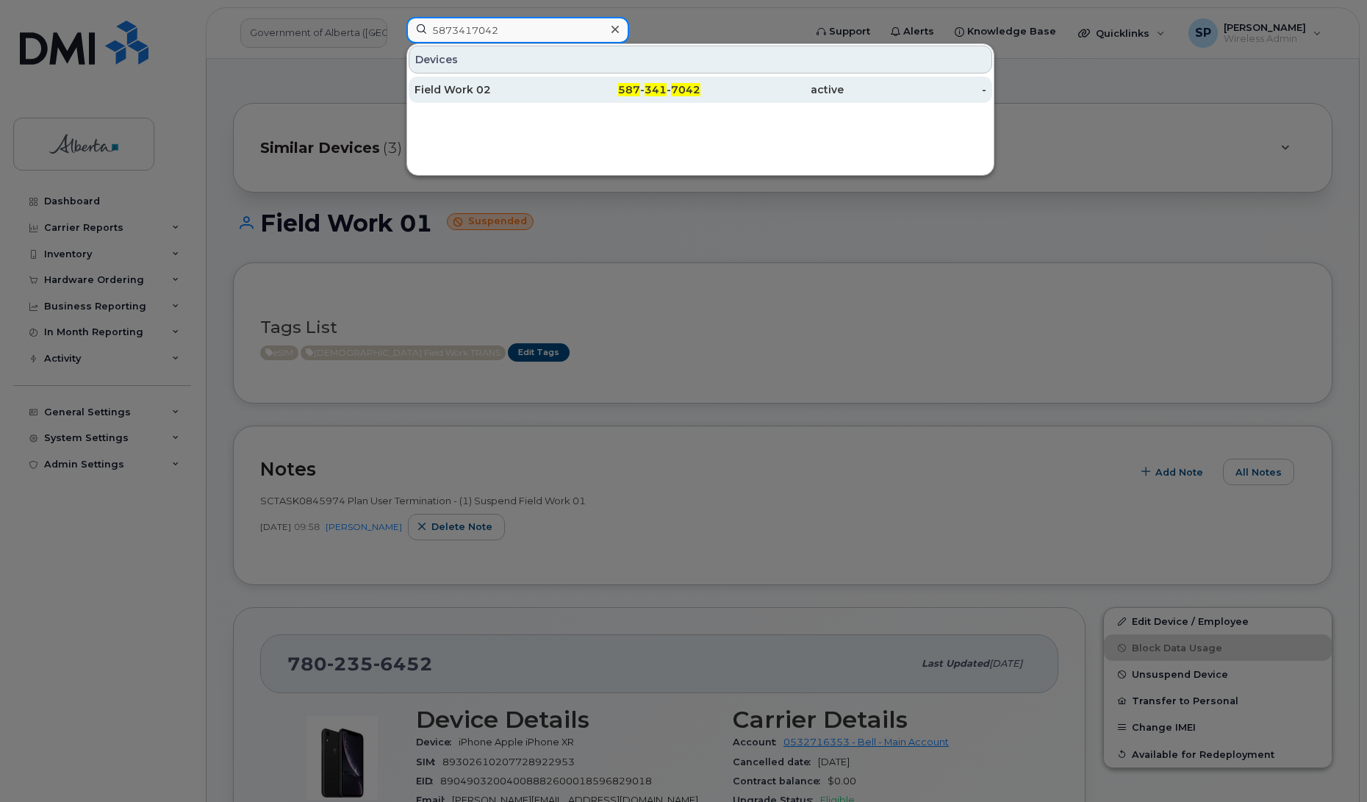
type input "5873417042"
click at [494, 96] on div "Field Work 02" at bounding box center [485, 89] width 143 height 15
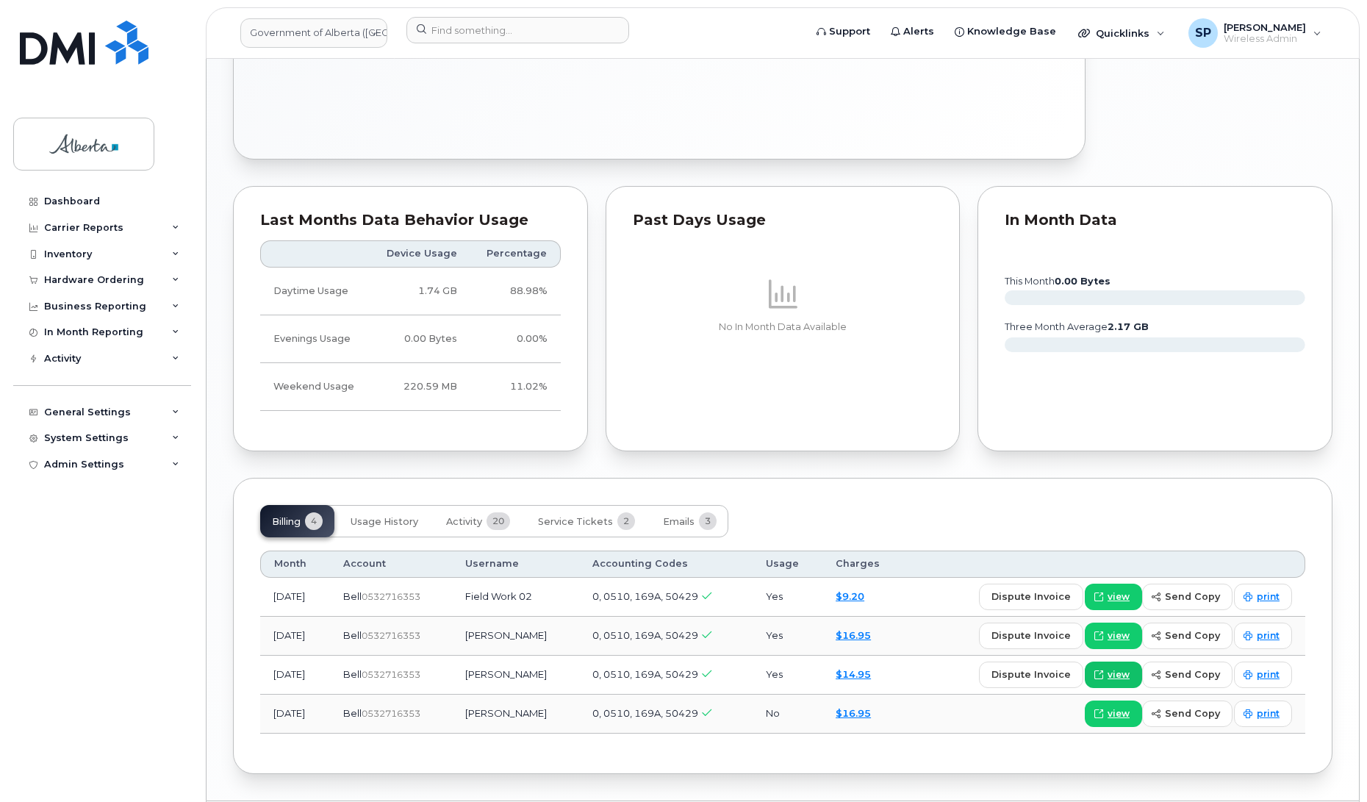
scroll to position [1062, 0]
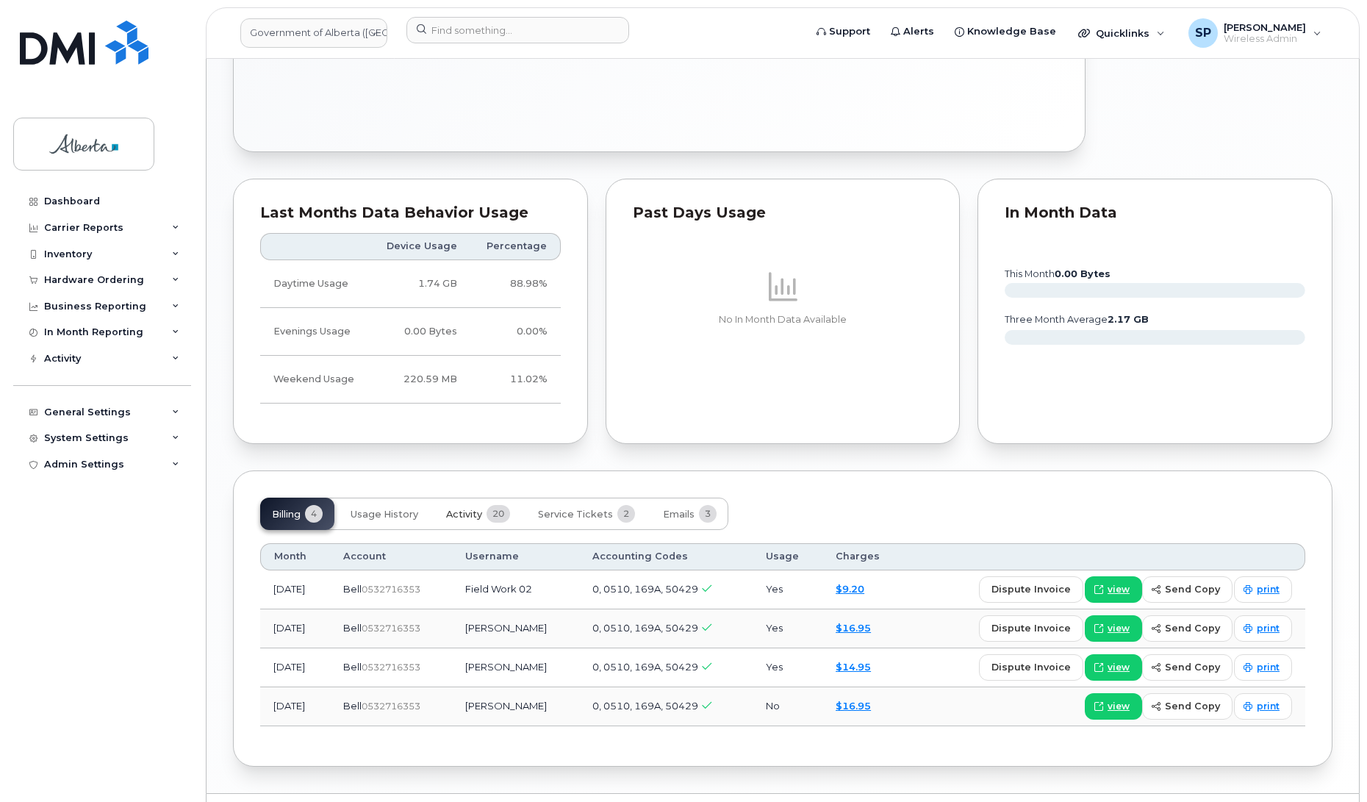
click at [465, 519] on span "Activity" at bounding box center [464, 514] width 36 height 12
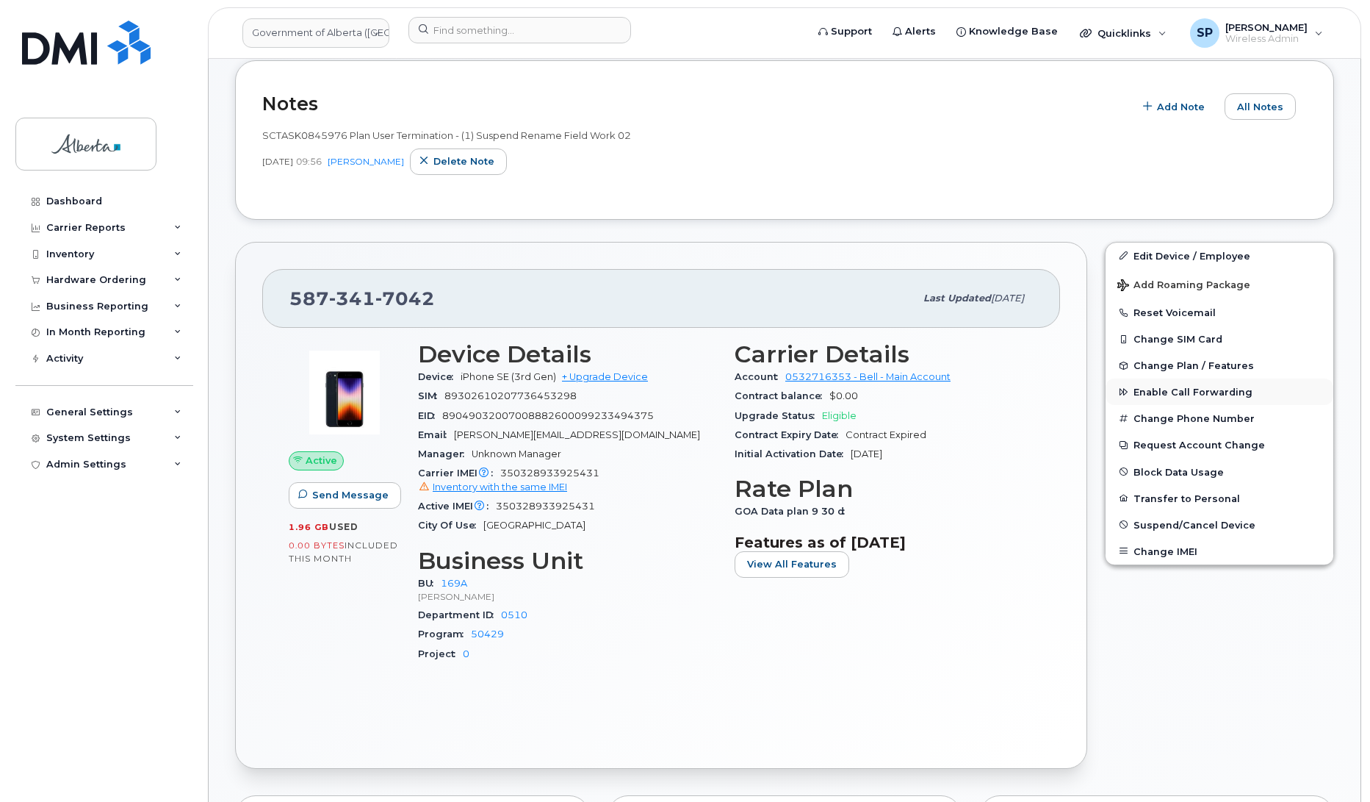
scroll to position [449, 0]
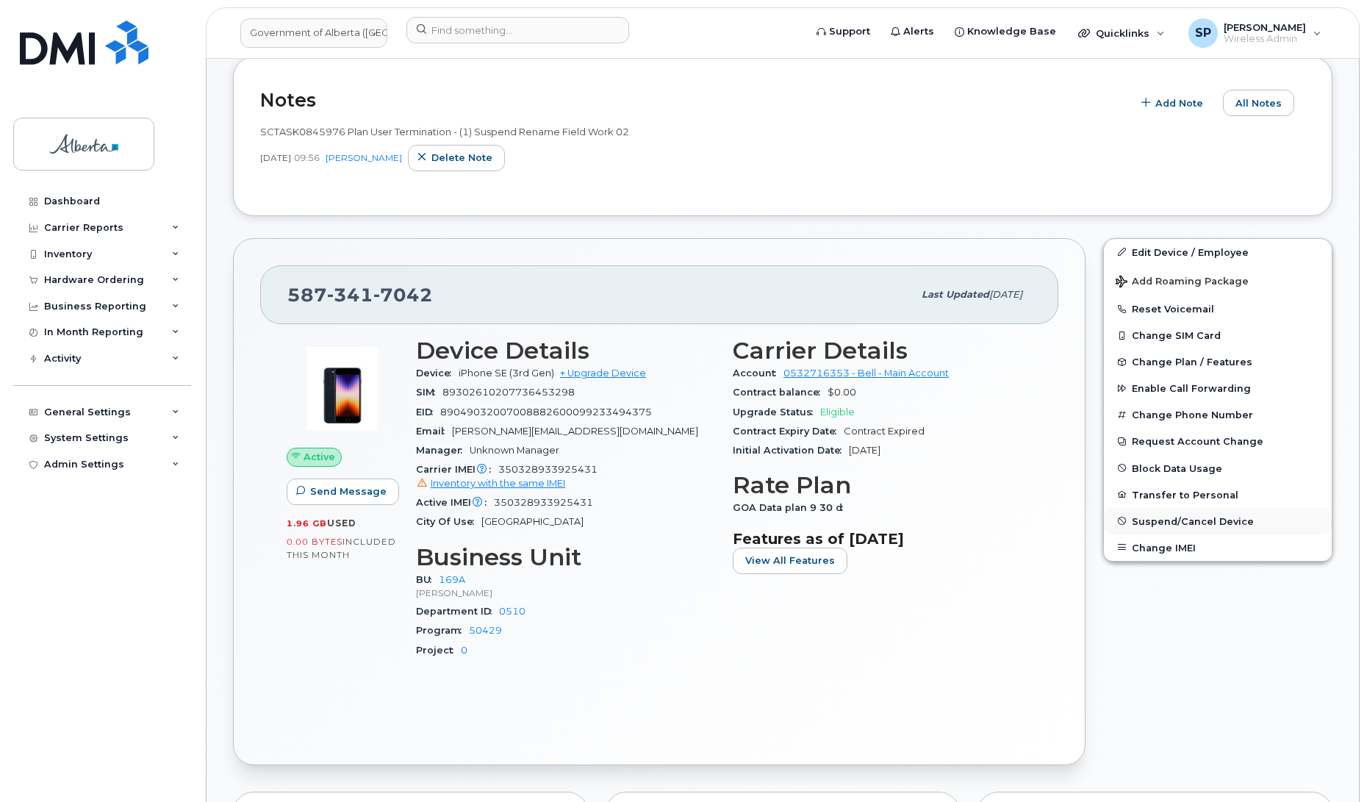
click at [1170, 522] on span "Suspend/Cancel Device" at bounding box center [1192, 520] width 122 height 11
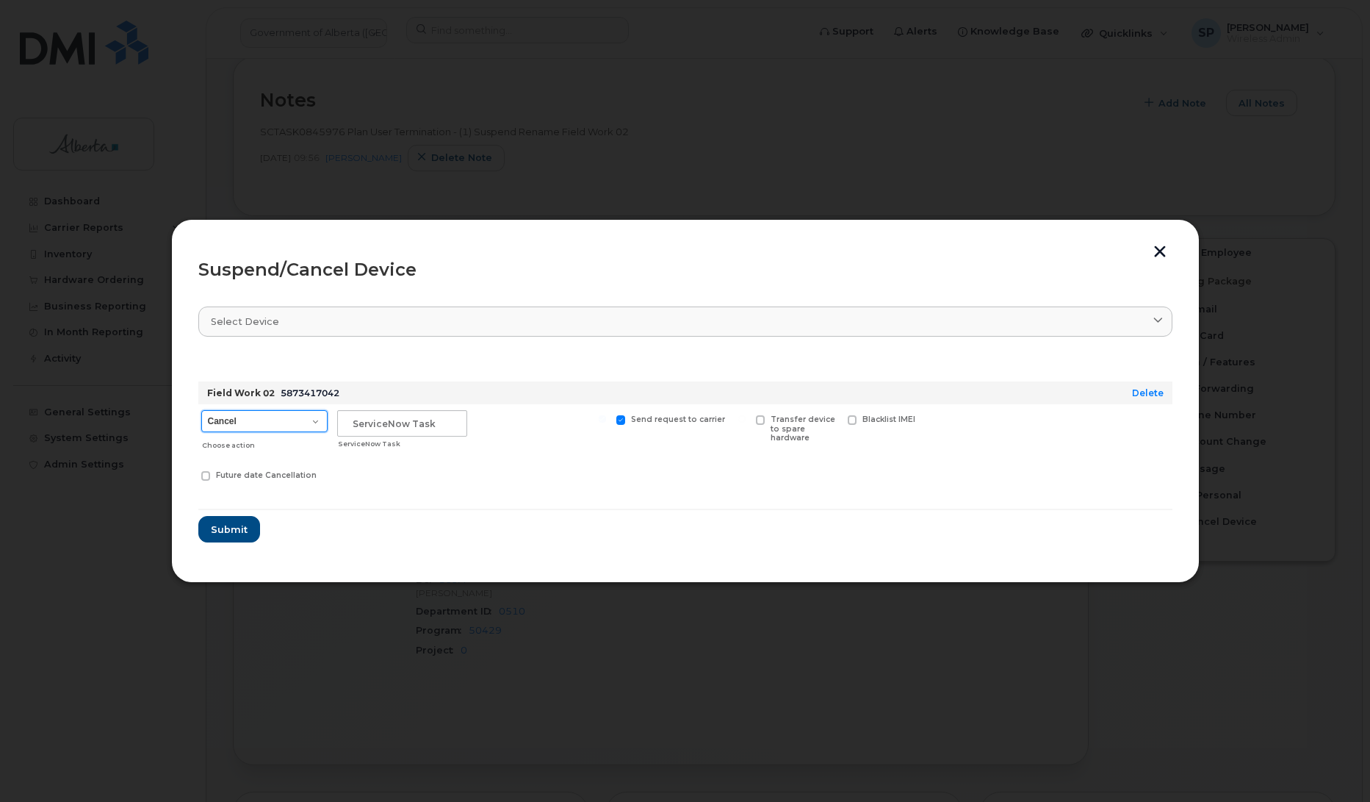
click at [226, 423] on select "Cancel Suspend - Extend Suspension Suspend - Reduced Rate Suspend - Lost Device…" at bounding box center [264, 421] width 126 height 22
select select "[object Object]"
click at [201, 410] on select "Cancel Suspend - Extend Suspension Suspend - Reduced Rate Suspend - Lost Device…" at bounding box center [264, 421] width 126 height 22
click at [350, 426] on input "text" at bounding box center [402, 423] width 130 height 26
paste input "SCTASK0845976"
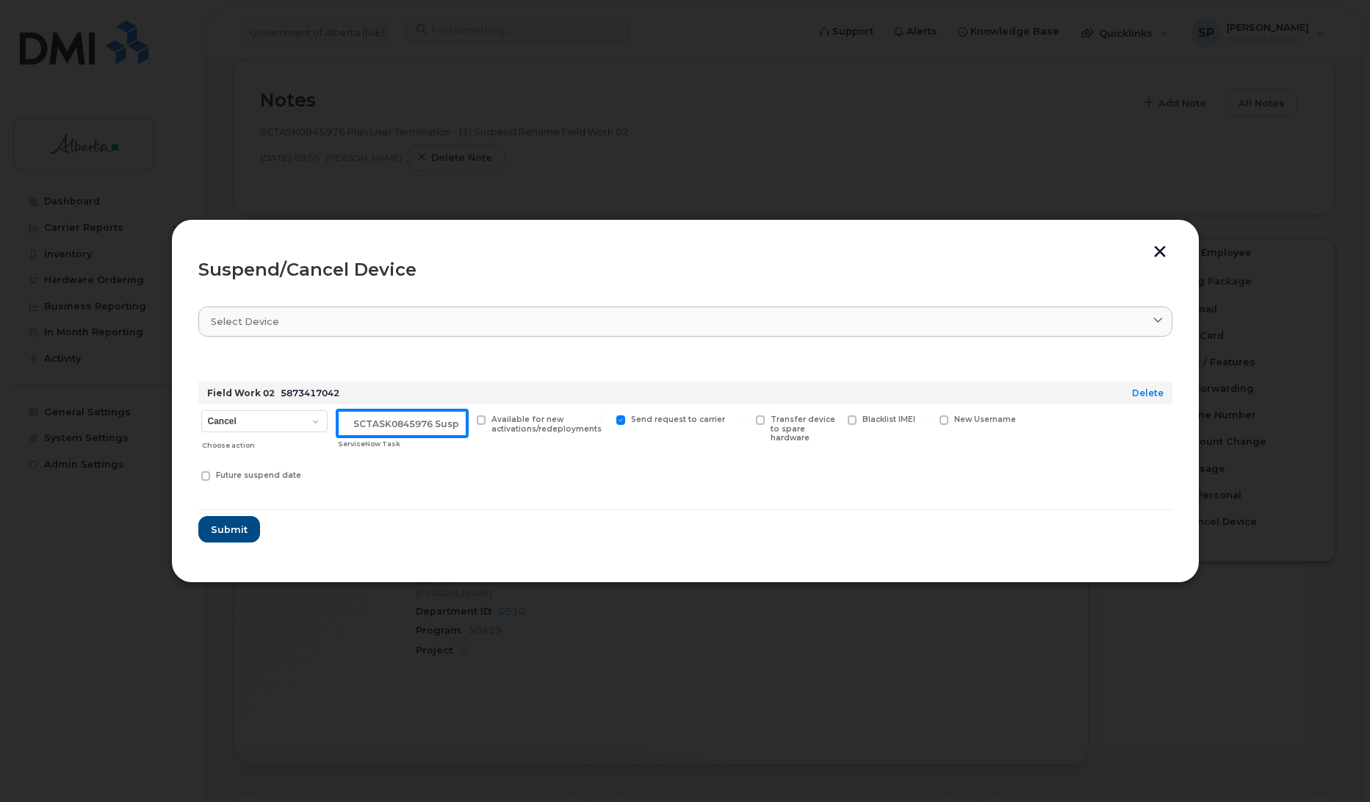
scroll to position [0, 12]
type input "SCTASK0845976 Suspend"
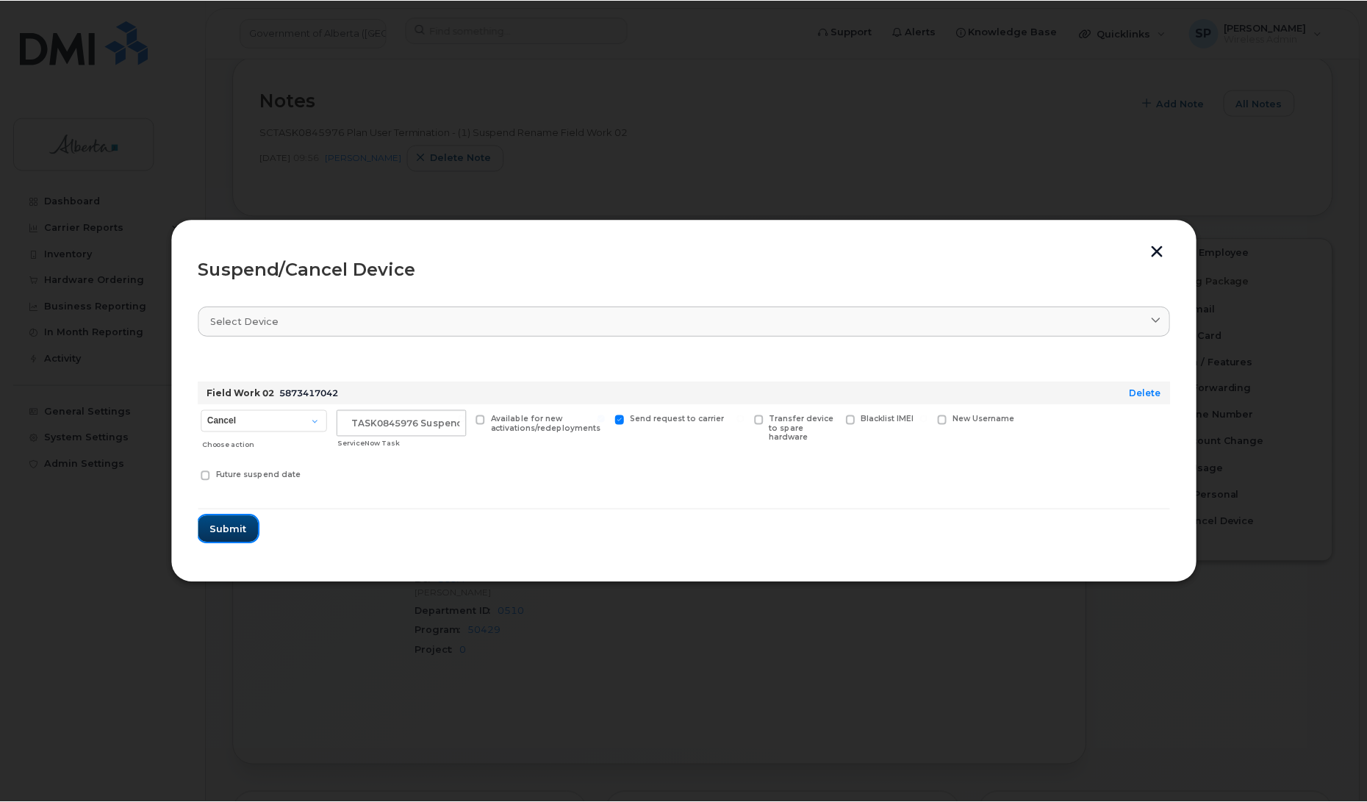
scroll to position [0, 0]
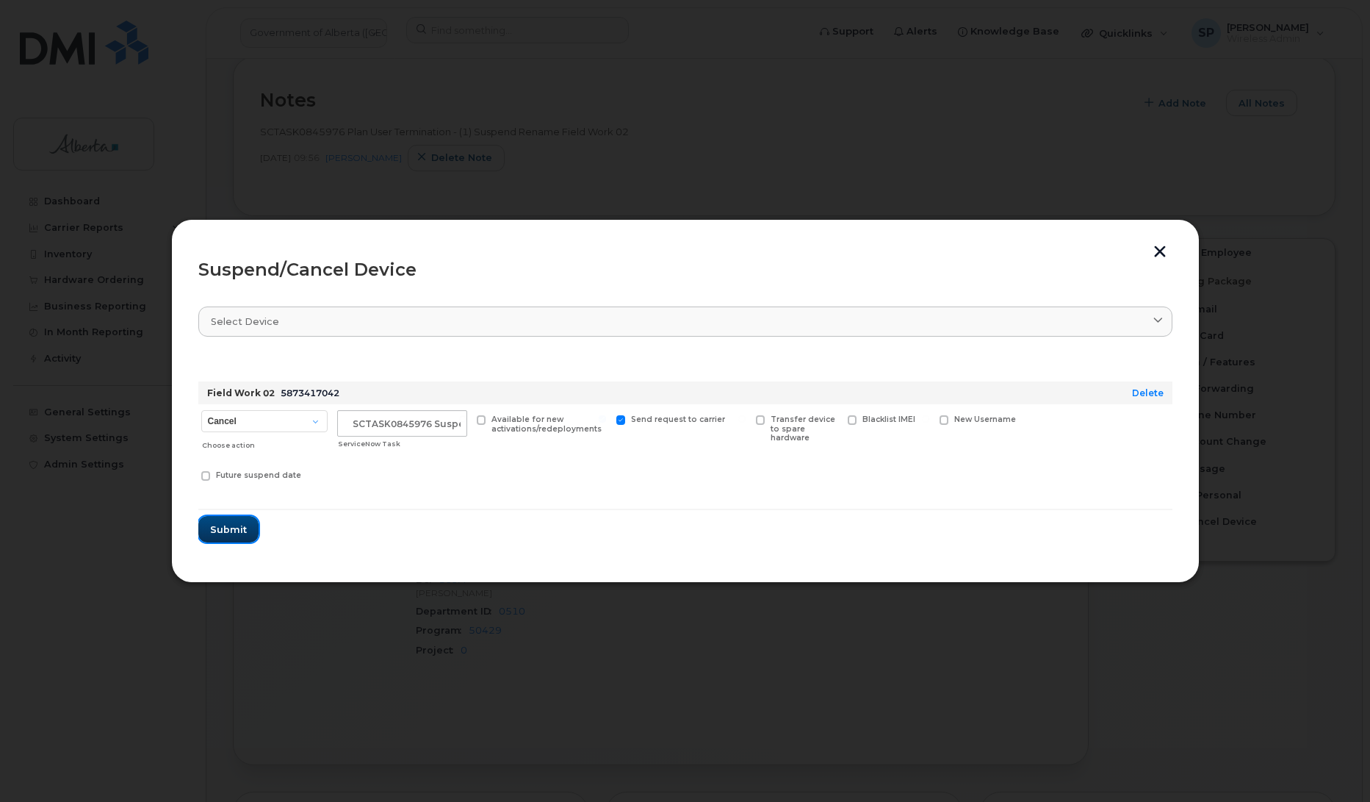
click at [226, 527] on span "Submit" at bounding box center [228, 529] width 37 height 14
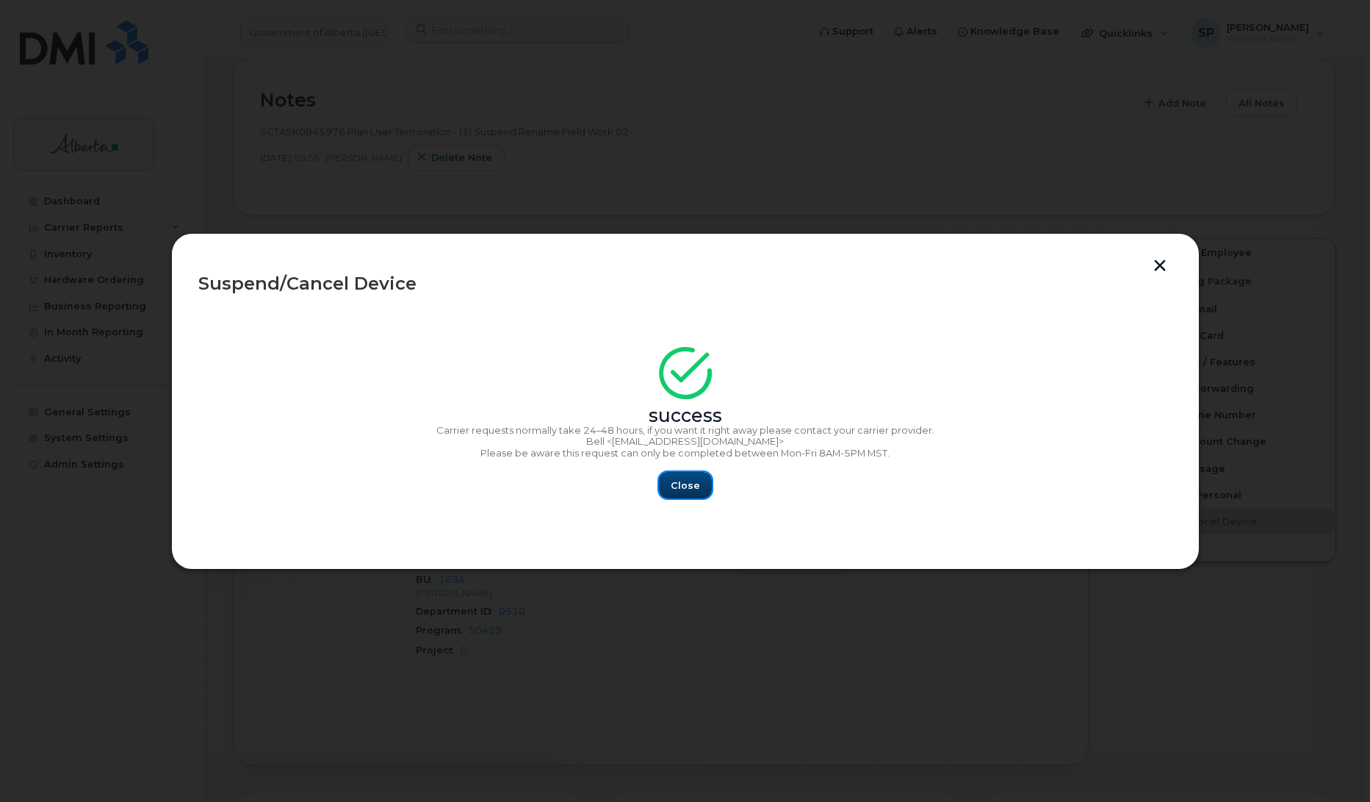
click at [683, 486] on span "Close" at bounding box center [685, 485] width 29 height 14
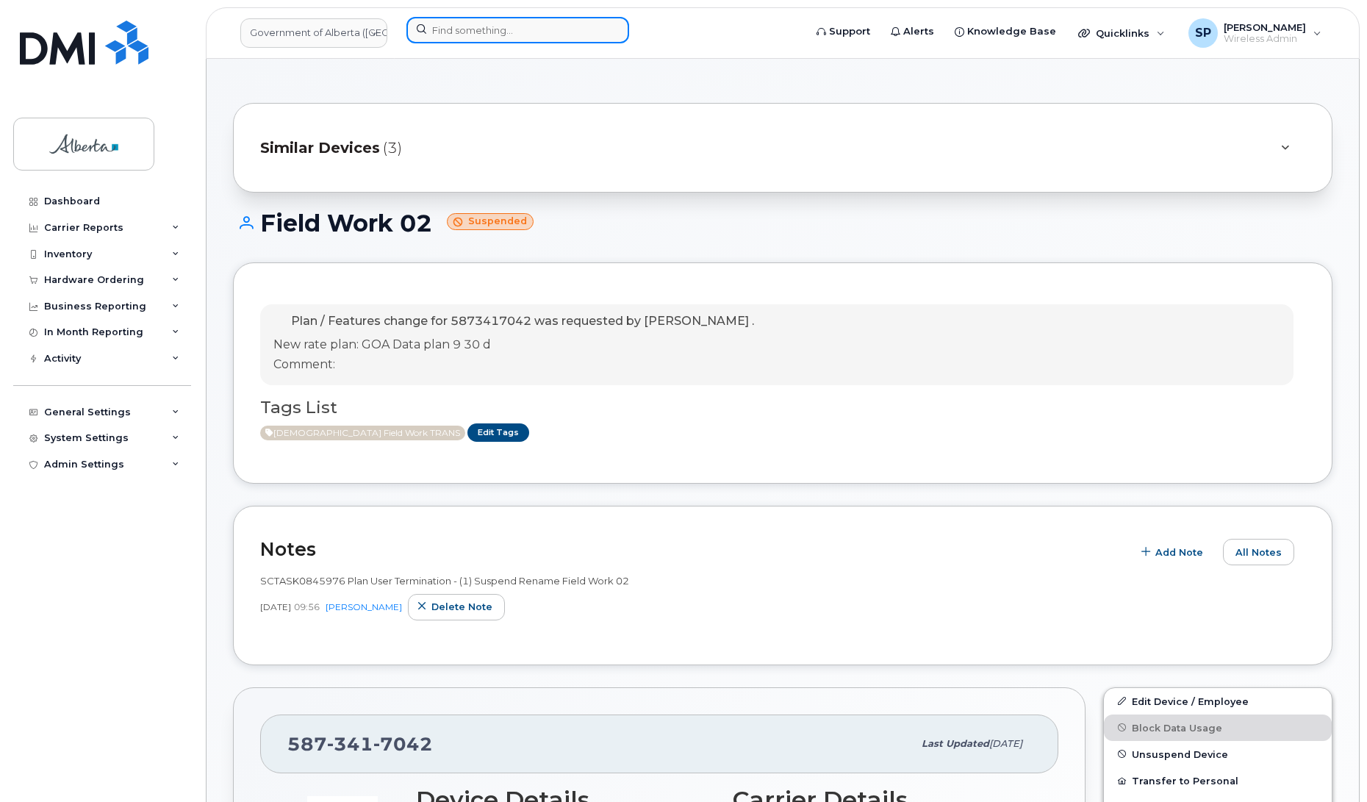
click at [468, 32] on input at bounding box center [517, 30] width 223 height 26
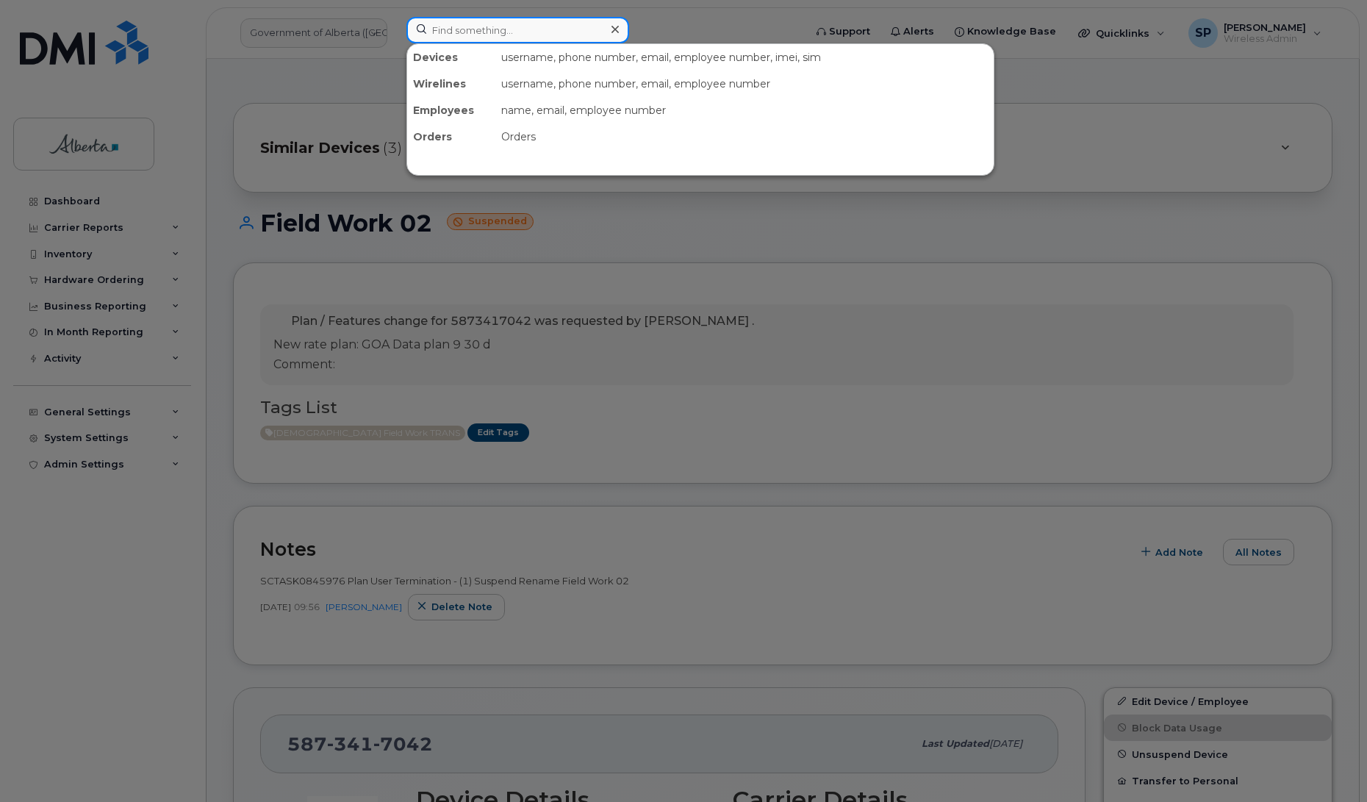
paste input "4038365342"
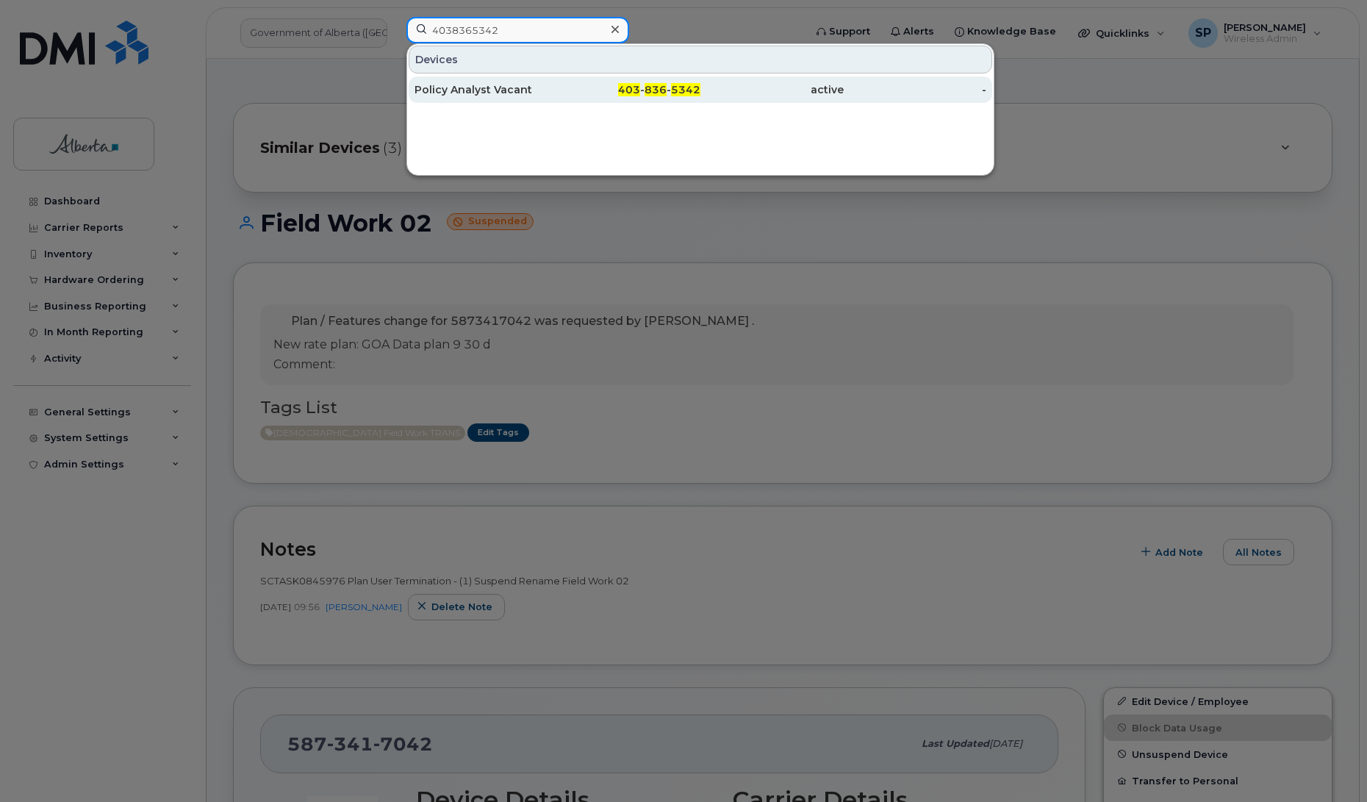
type input "4038365342"
click at [467, 90] on div "Policy Analyst Vacant" at bounding box center [485, 89] width 143 height 15
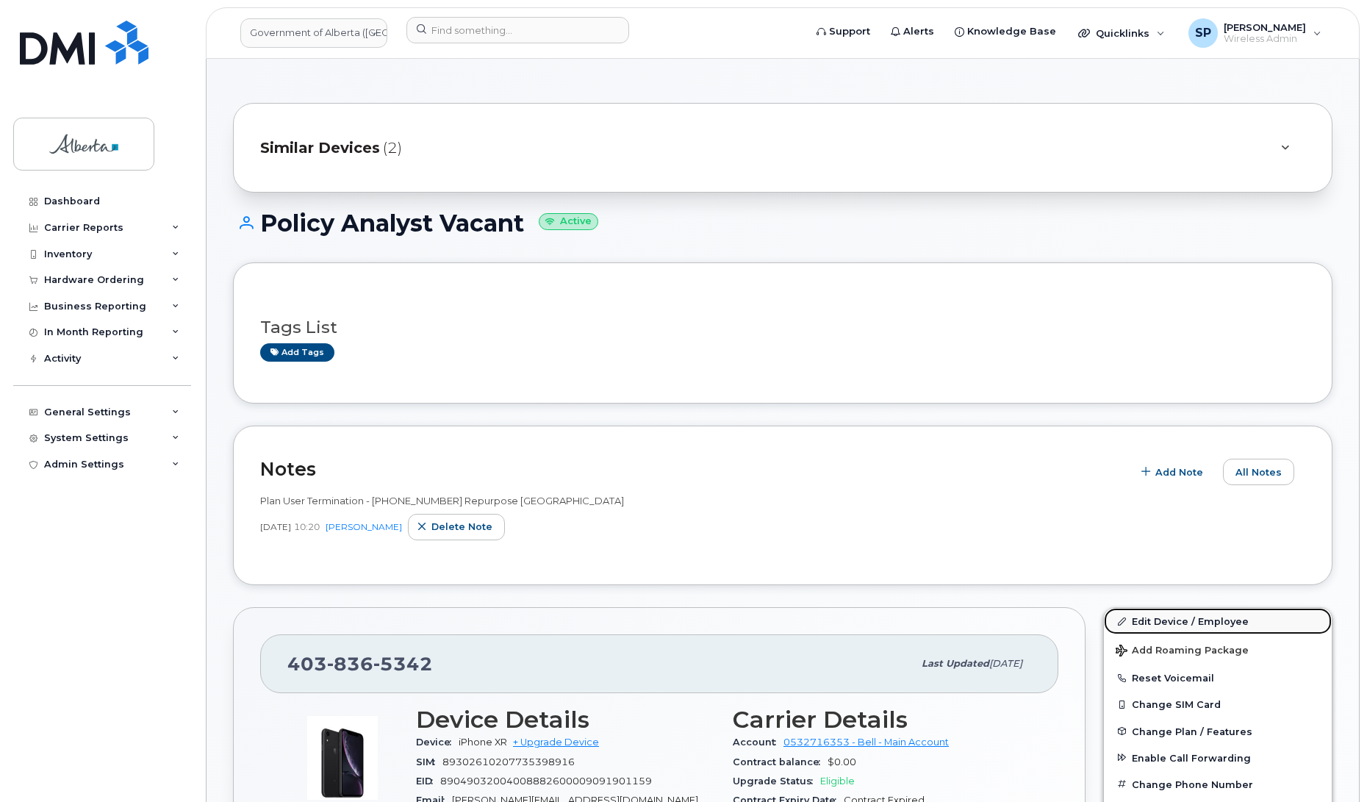
click at [1161, 619] on link "Edit Device / Employee" at bounding box center [1218, 621] width 228 height 26
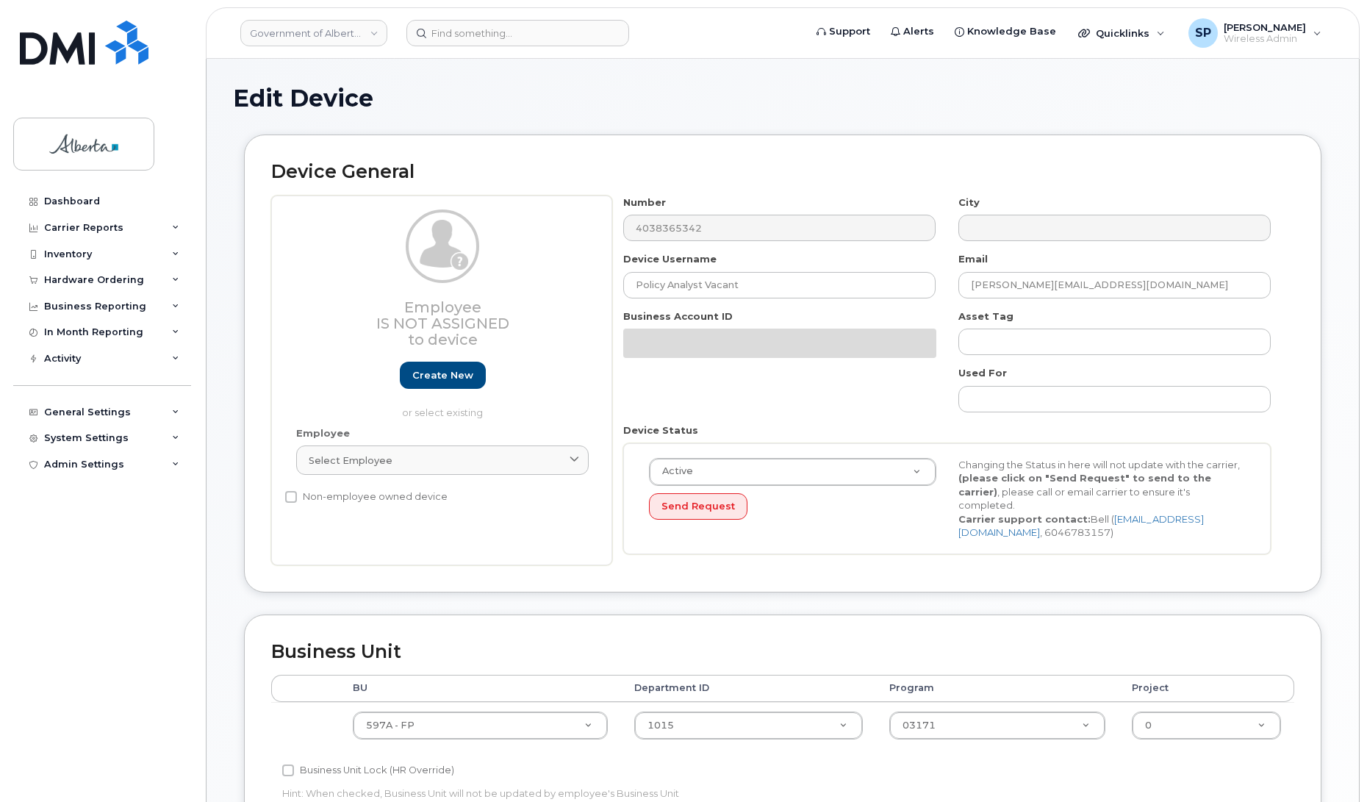
select select "4797726"
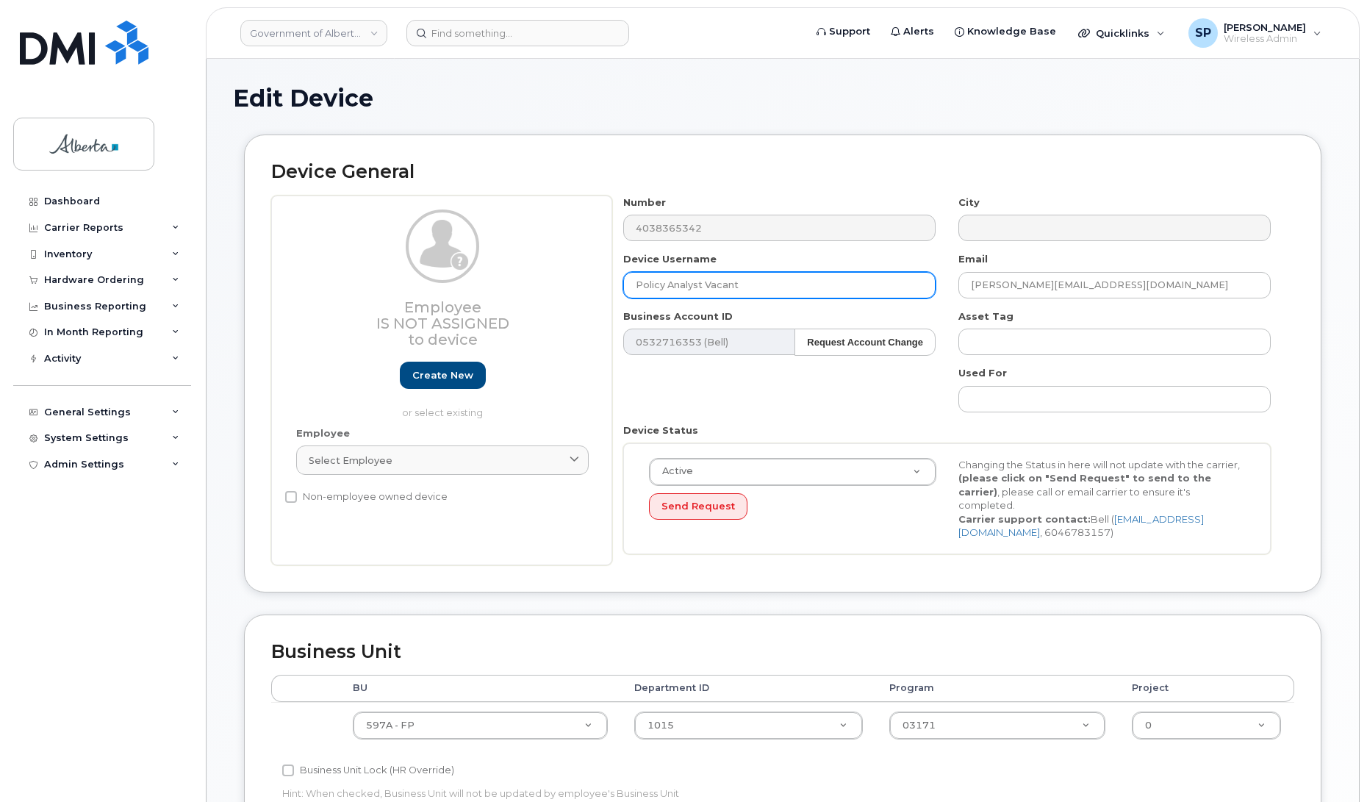
drag, startPoint x: 753, startPoint y: 281, endPoint x: 507, endPoint y: 291, distance: 246.3
click at [507, 291] on div "Employee Is not assigned to device Create new or select existing Employee Selec…" at bounding box center [782, 380] width 1023 height 370
type input "Repurpose [GEOGRAPHIC_DATA]"
drag, startPoint x: 1104, startPoint y: 280, endPoint x: 904, endPoint y: 296, distance: 200.5
click at [904, 296] on div "Number 4038365342 City Device Username Repurpose Calgary Email Jenn.Adams@gov.a…" at bounding box center [947, 380] width 670 height 370
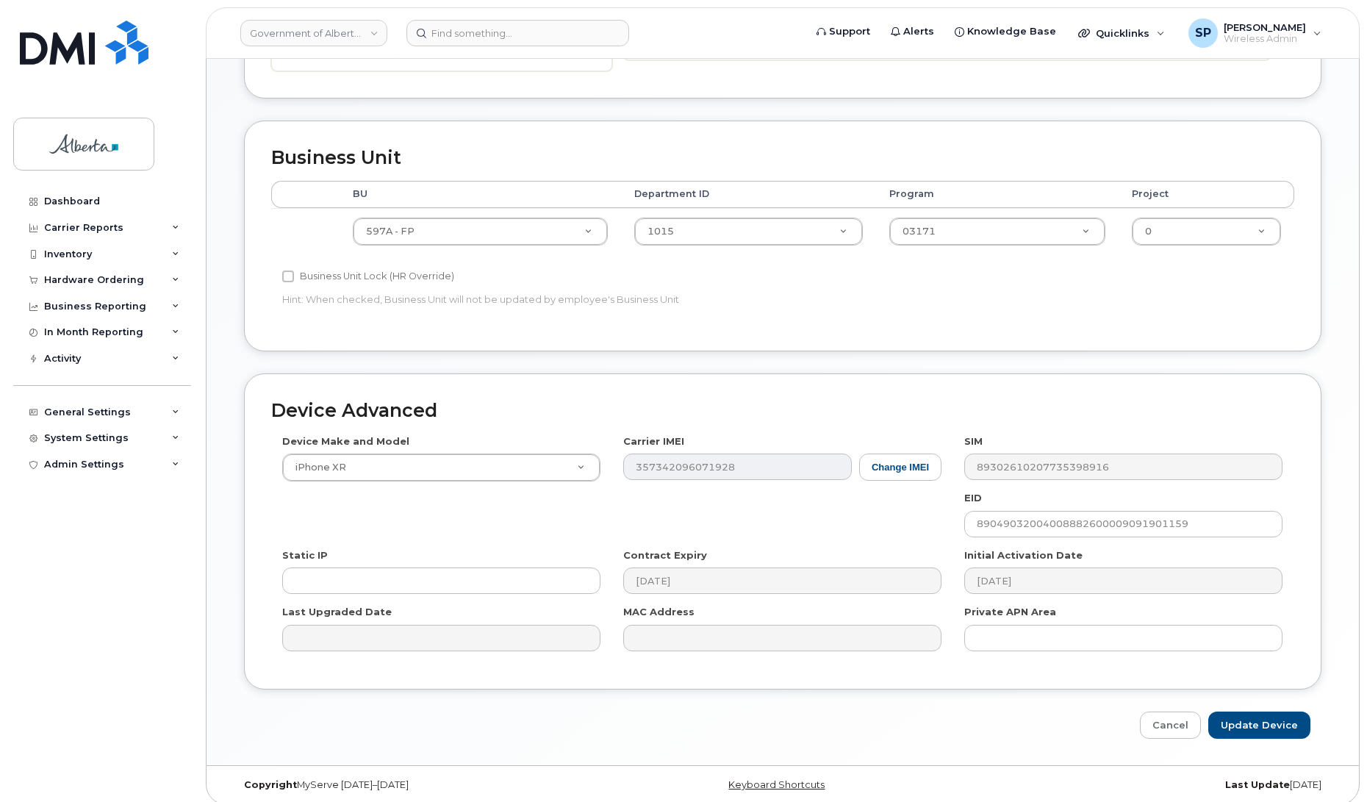
scroll to position [507, 0]
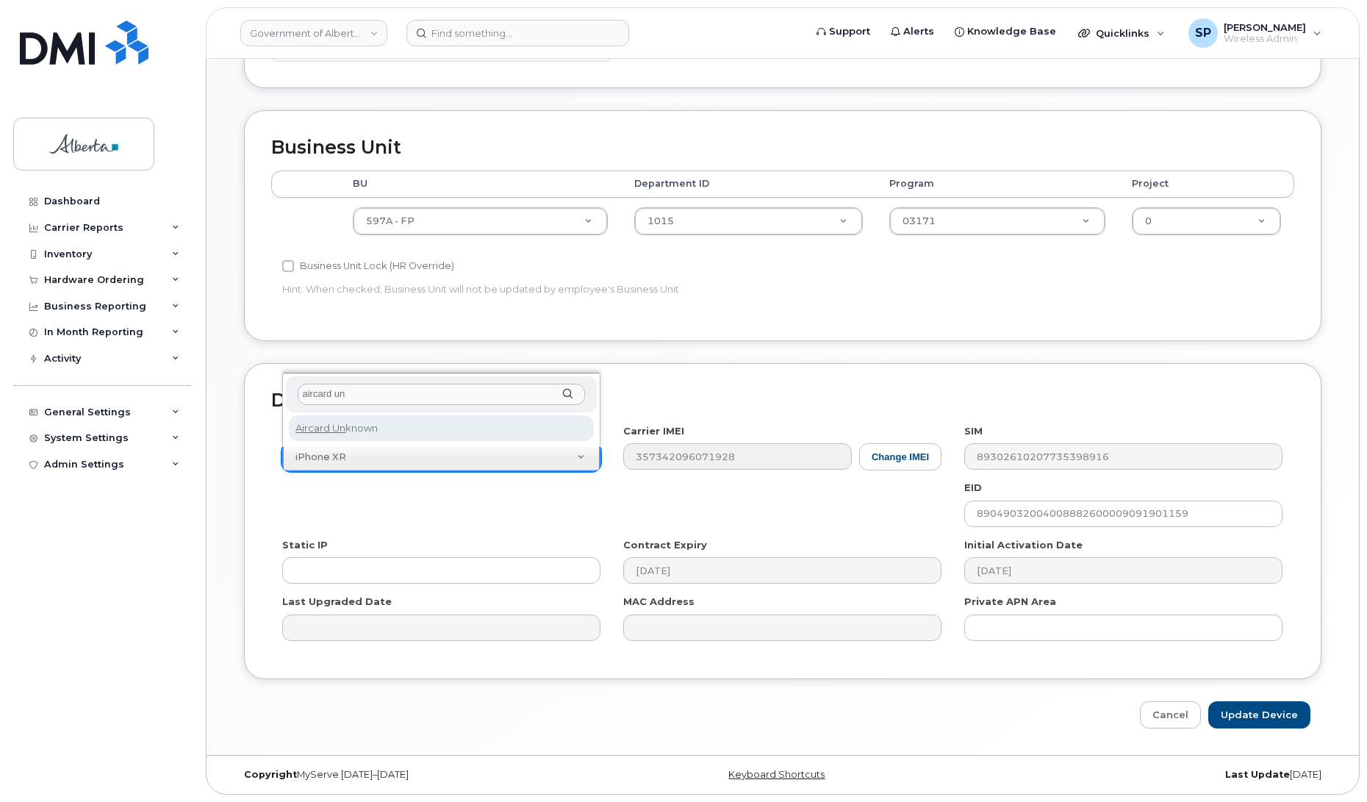
type input "aircard un"
select select "971"
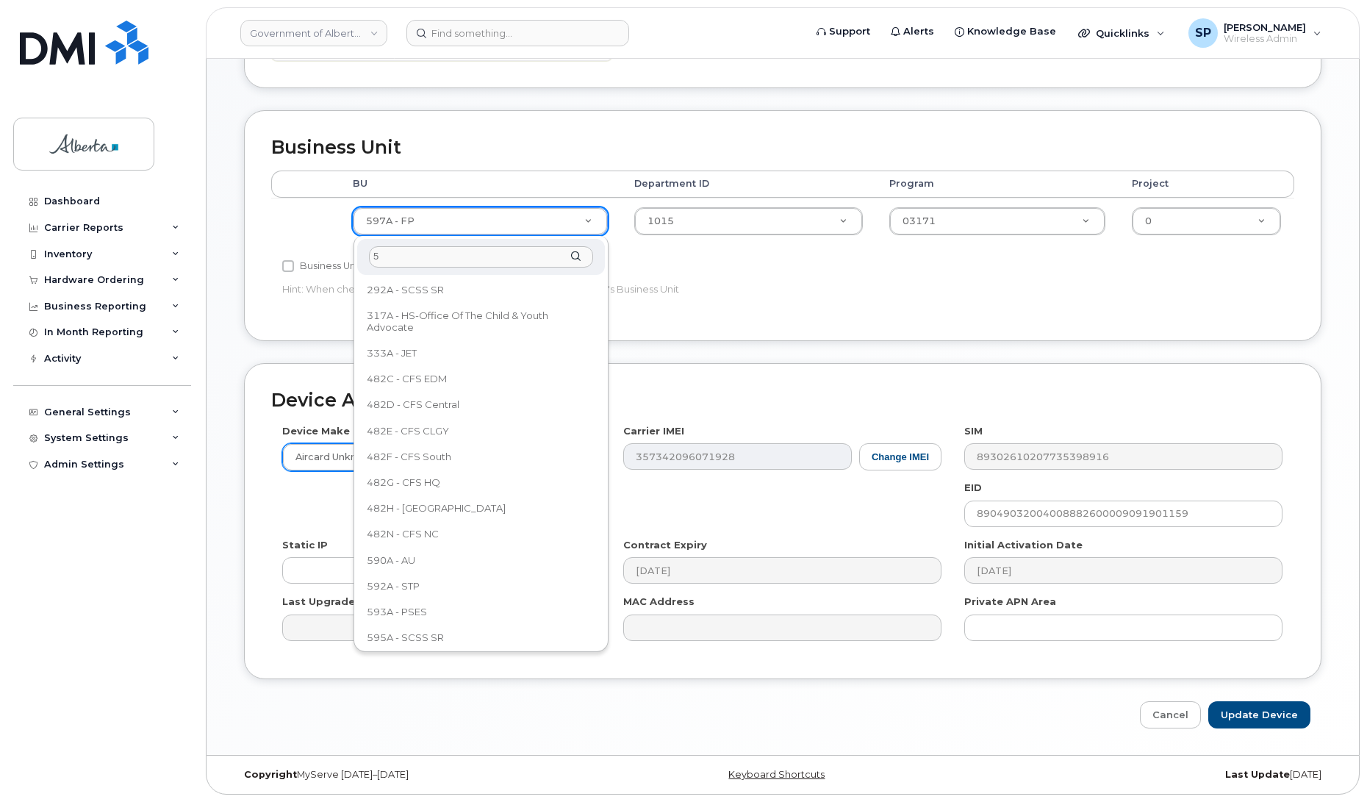
scroll to position [0, 0]
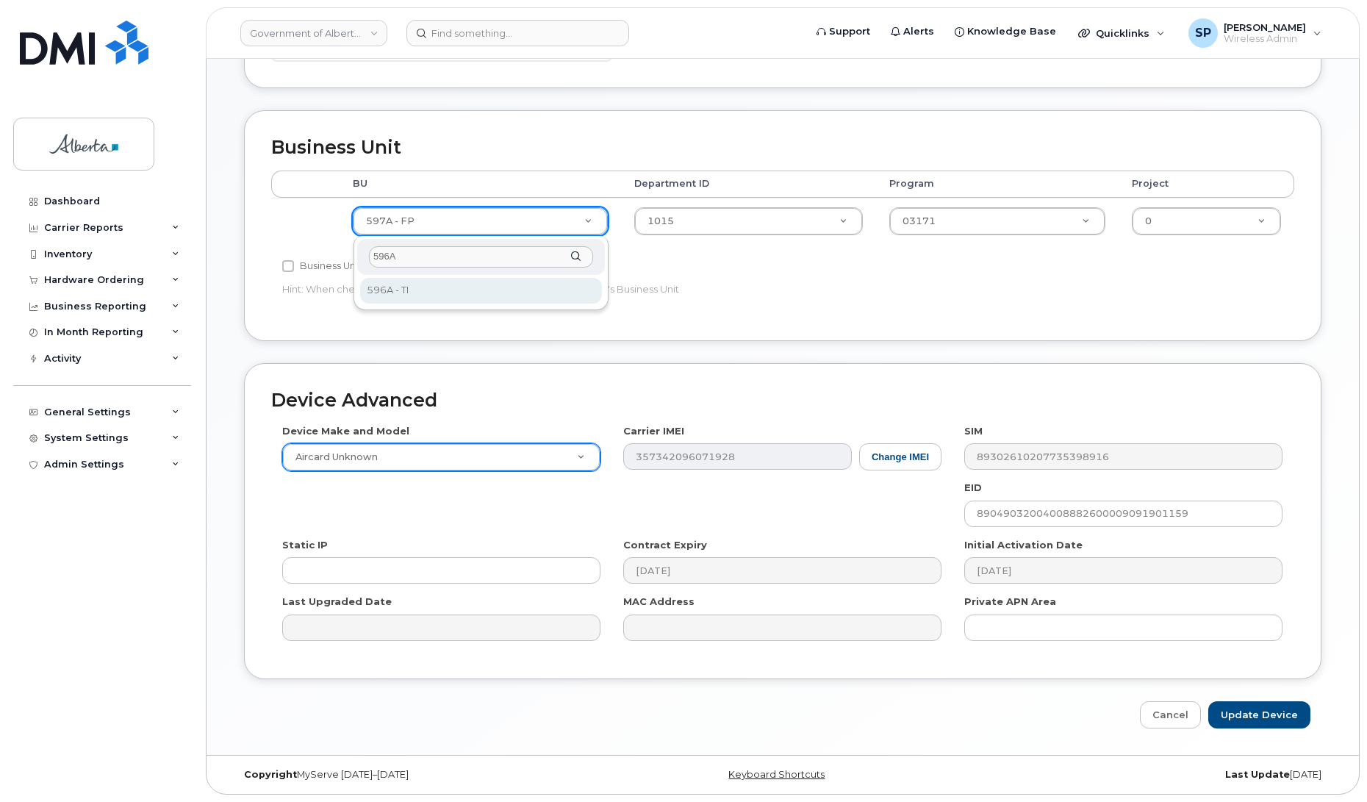
type input "596A"
select select "4797729"
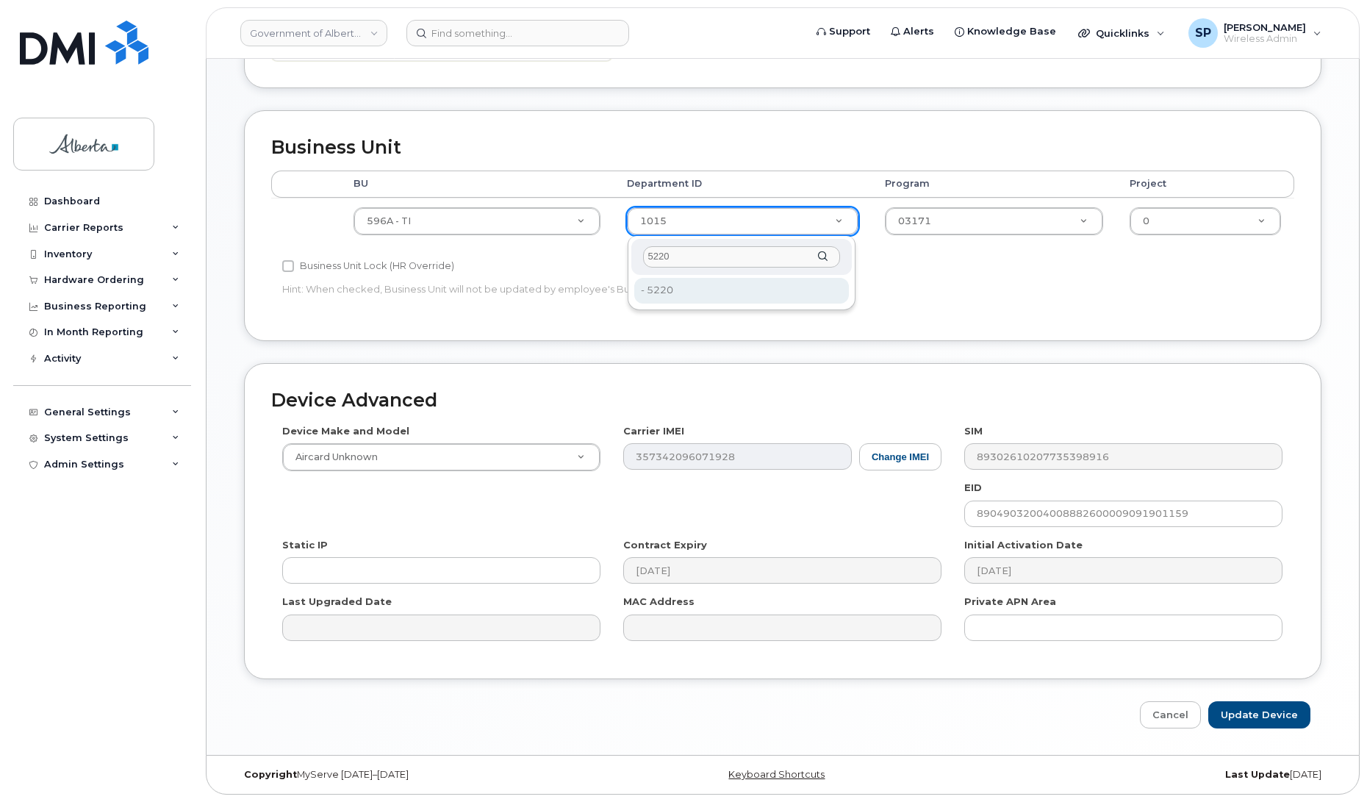
type input "5220"
type input "4802987"
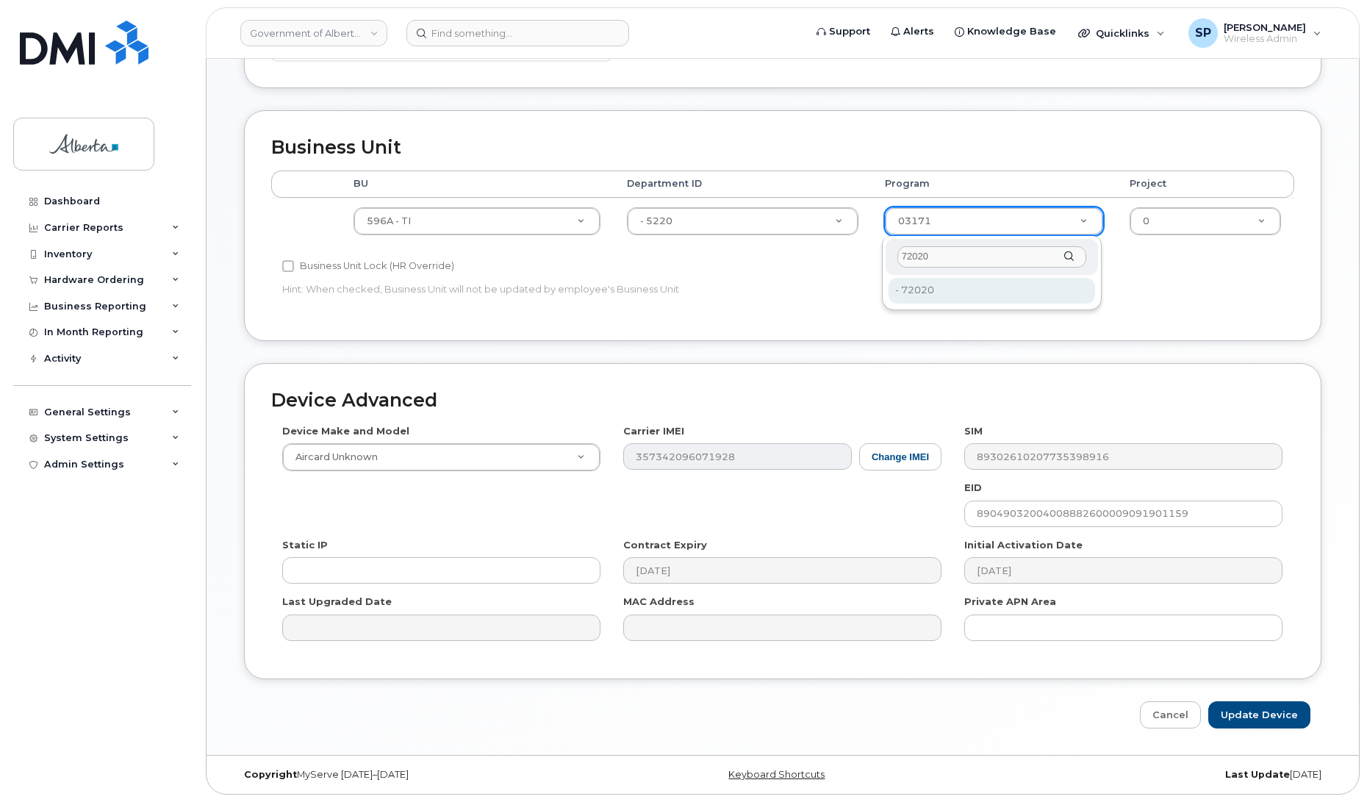
type input "72020"
type input "4803008"
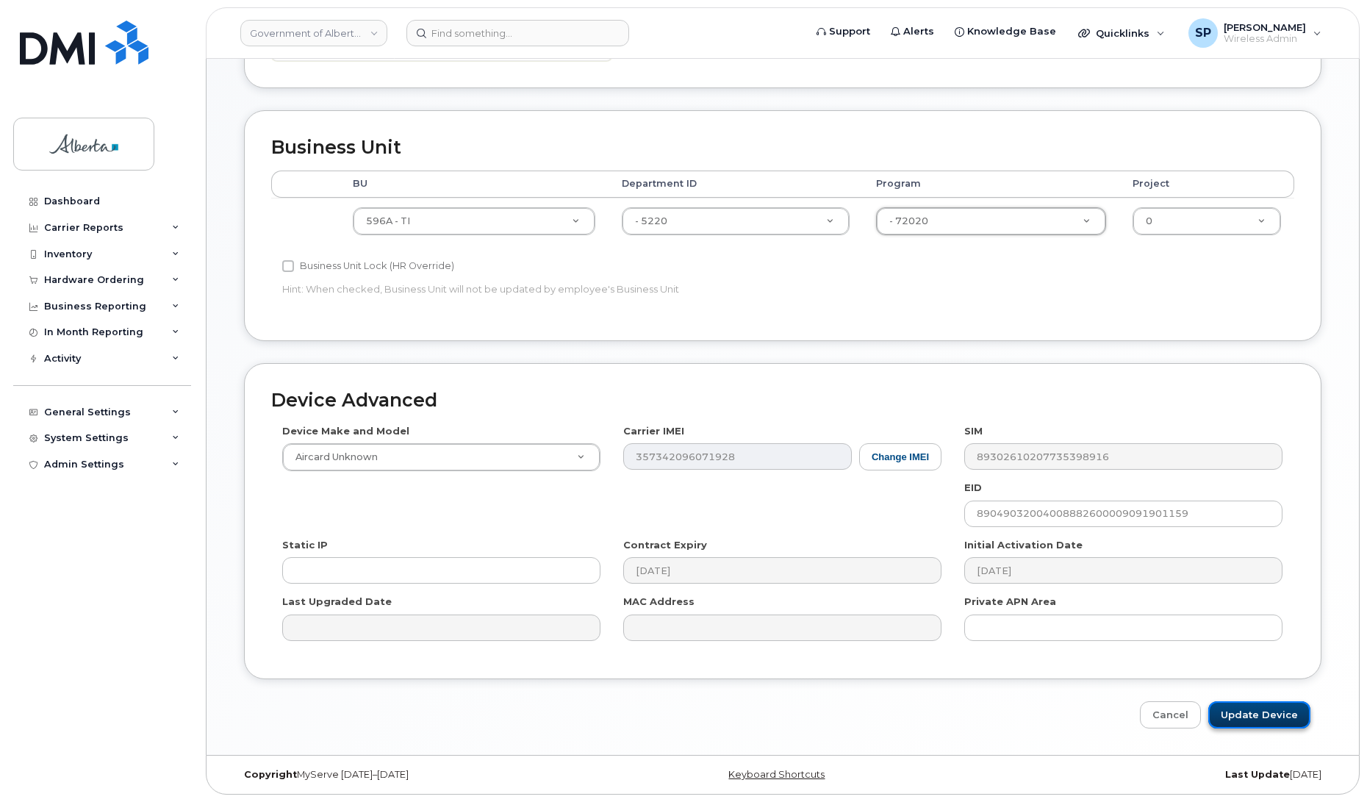
click at [1243, 710] on input "Update Device" at bounding box center [1259, 714] width 102 height 27
type input "Saving..."
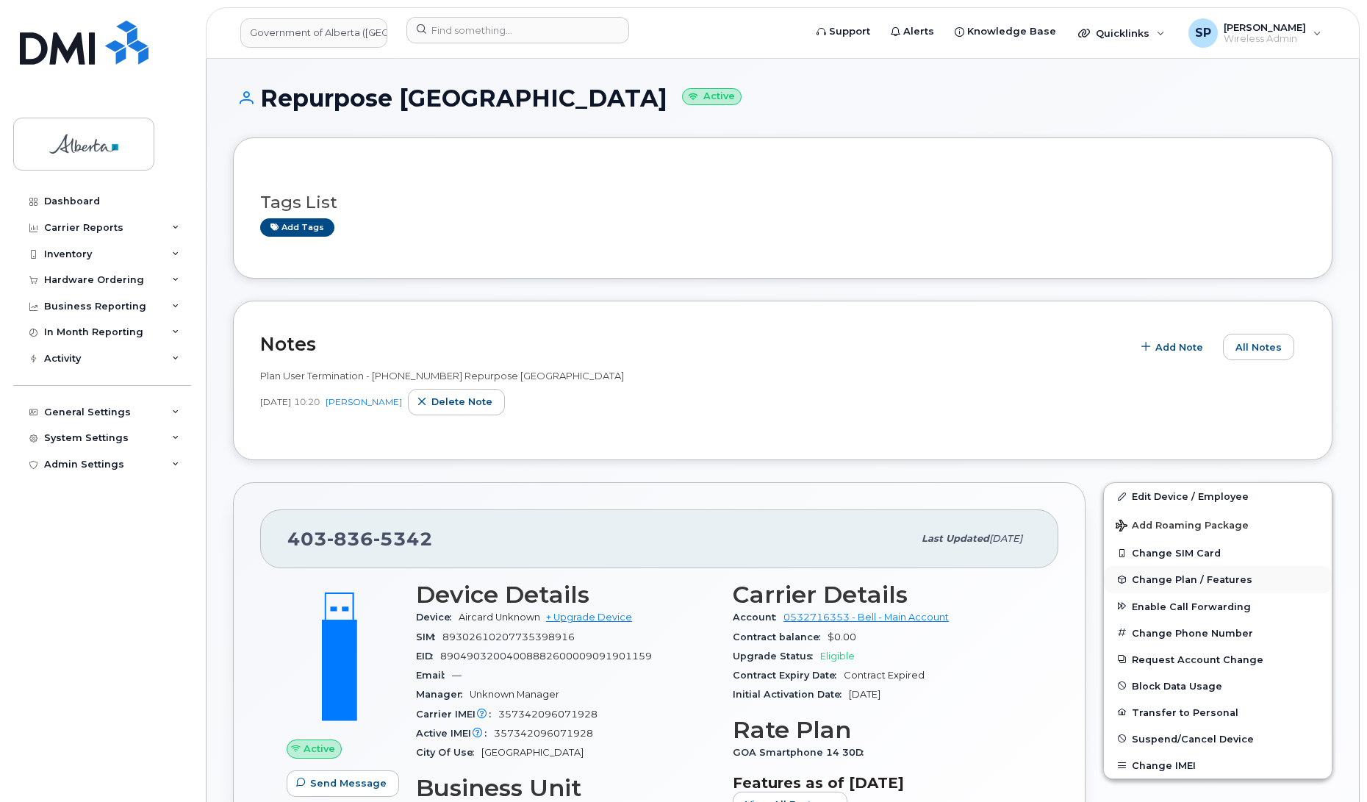
click at [1159, 580] on span "Change Plan / Features" at bounding box center [1191, 579] width 120 height 11
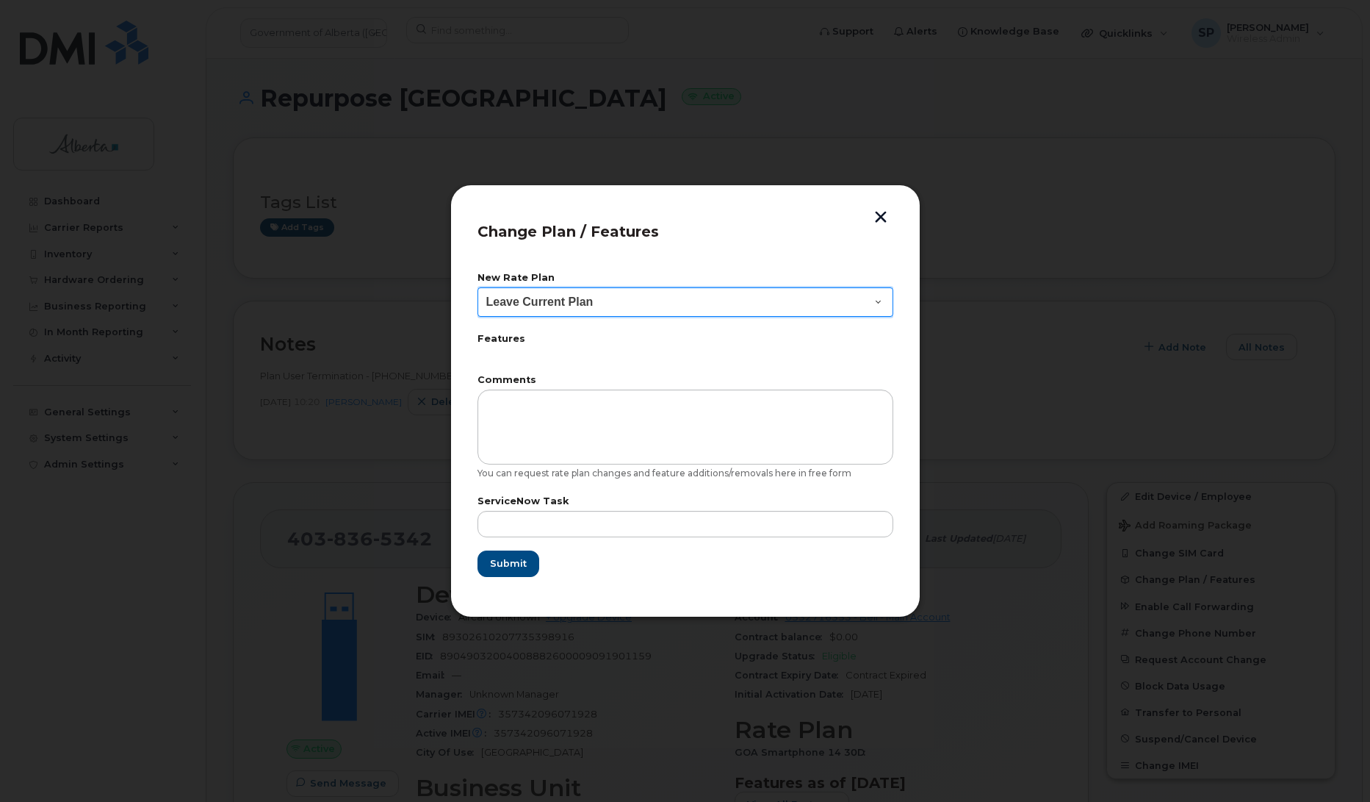
click at [529, 305] on select "Leave Current Plan GOA Data plan 9 30 d GOA–Unlimited Data Plan 9" at bounding box center [686, 301] width 416 height 29
select select "1790211"
click at [478, 287] on select "Leave Current Plan GOA Data plan 9 30 d GOA–Unlimited Data Plan 9" at bounding box center [686, 301] width 416 height 29
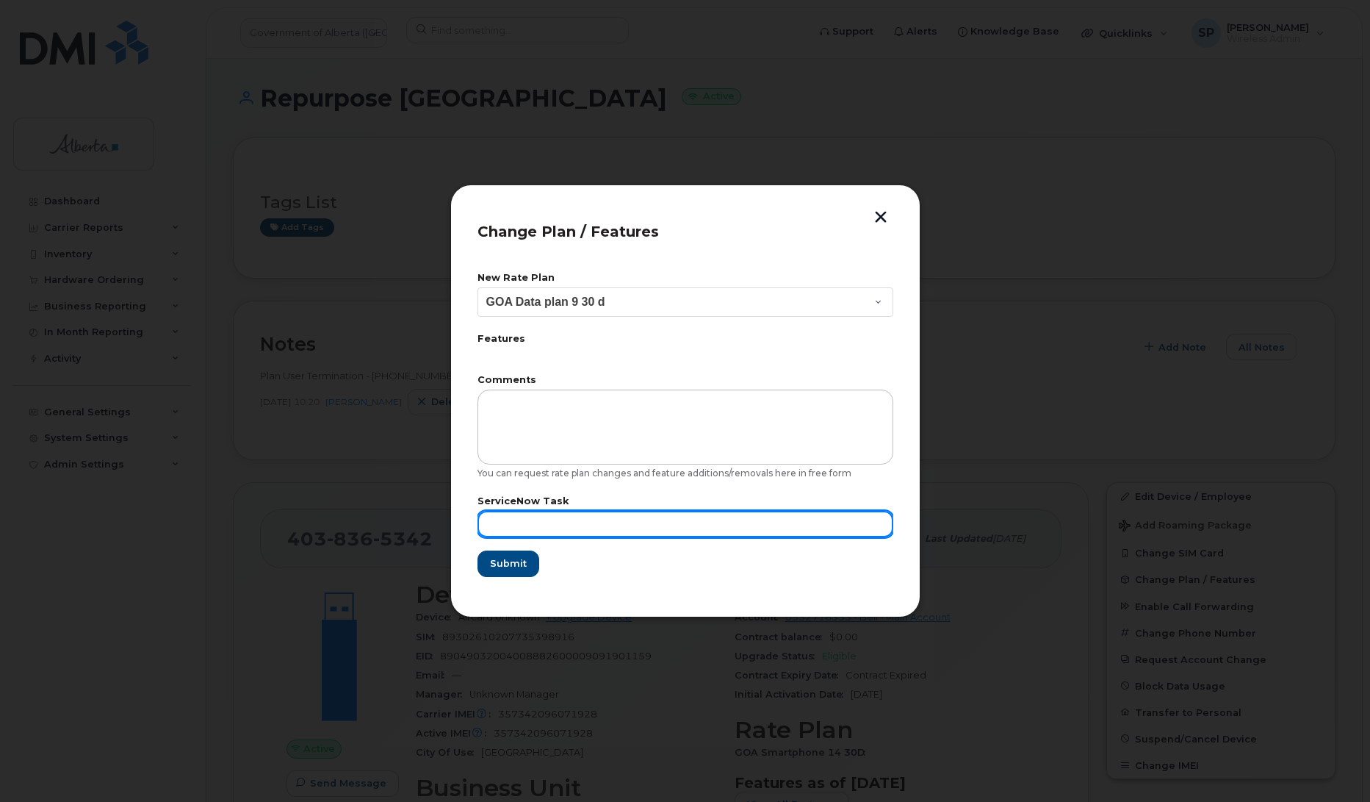
click at [541, 519] on input "text" at bounding box center [686, 524] width 416 height 26
paste input "SCTASK0845977"
type input "SCTASK0845977"
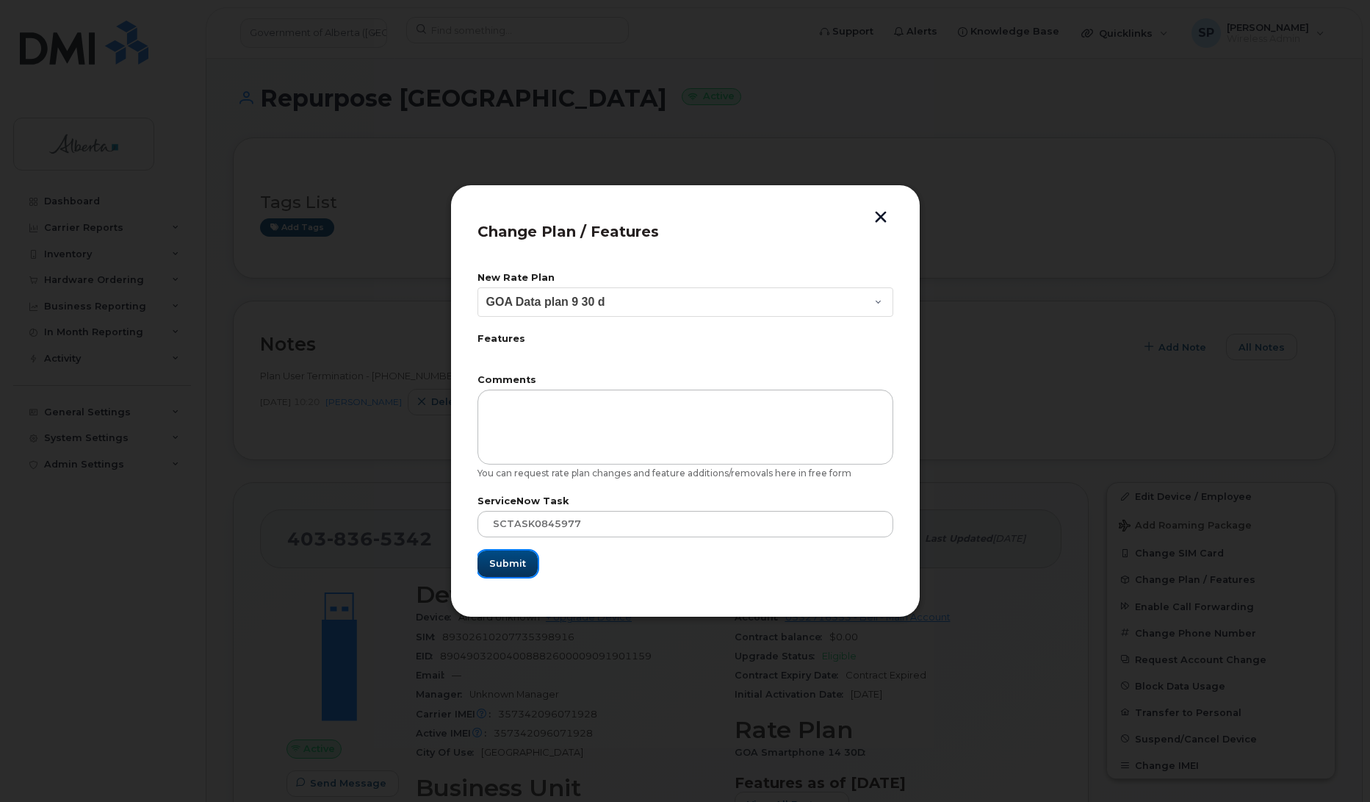
click at [511, 564] on span "Submit" at bounding box center [507, 563] width 37 height 14
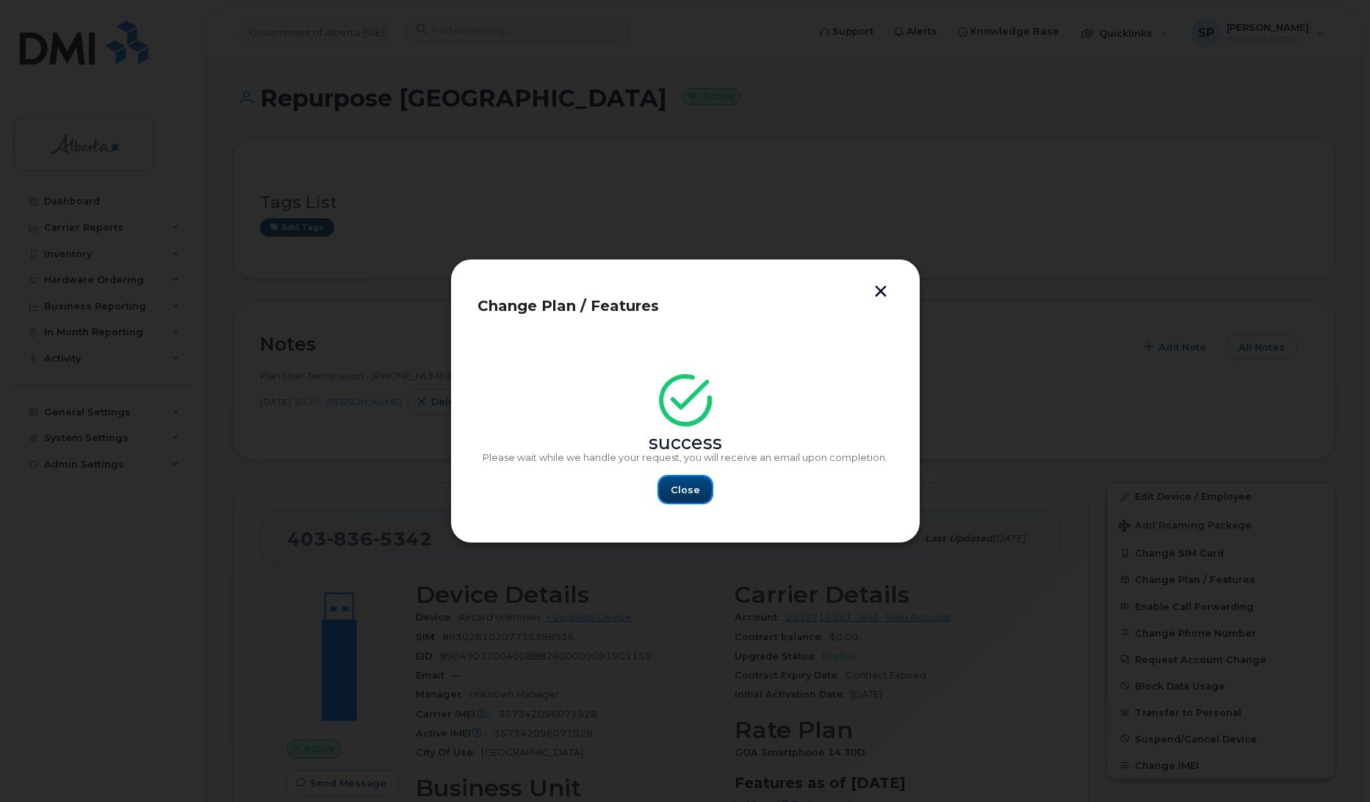
click at [687, 489] on span "Close" at bounding box center [685, 490] width 29 height 14
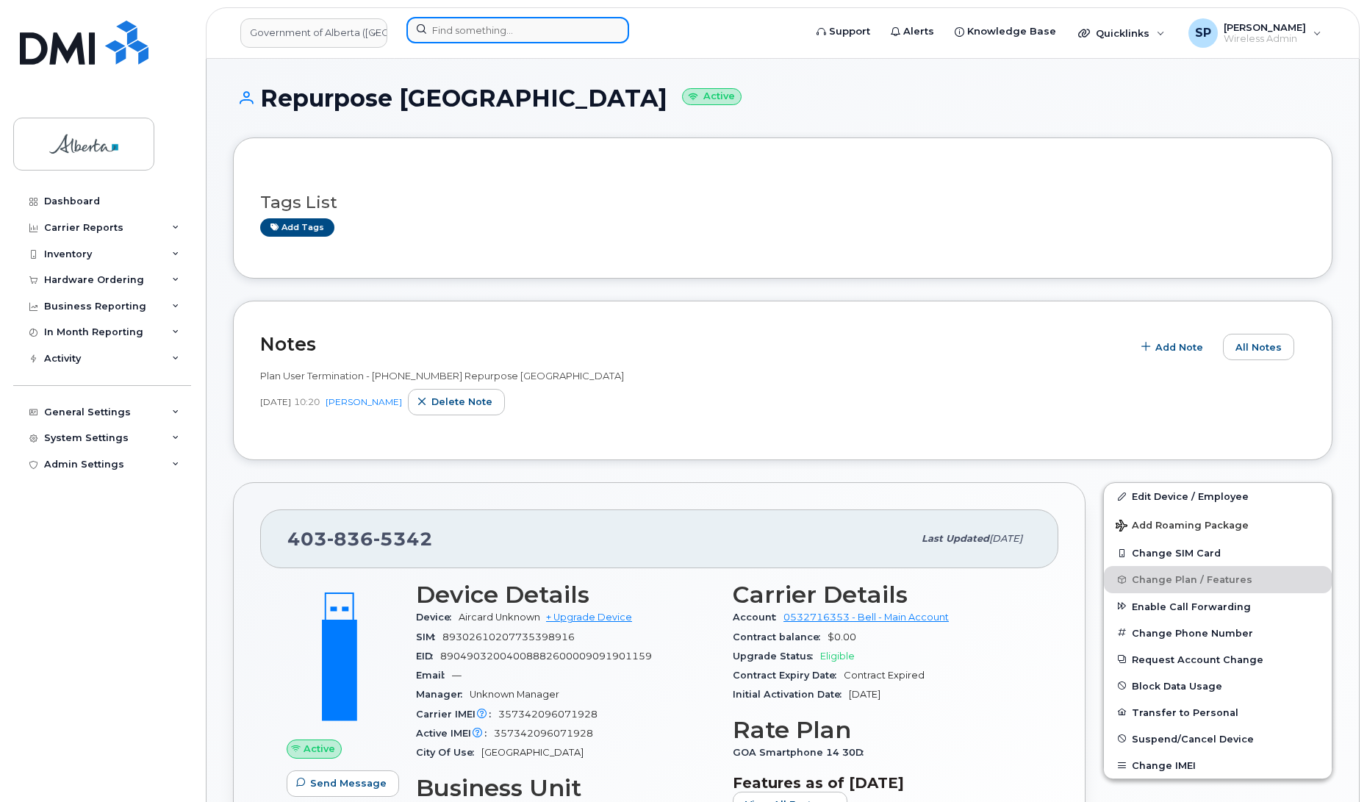
click at [520, 29] on input at bounding box center [517, 30] width 223 height 26
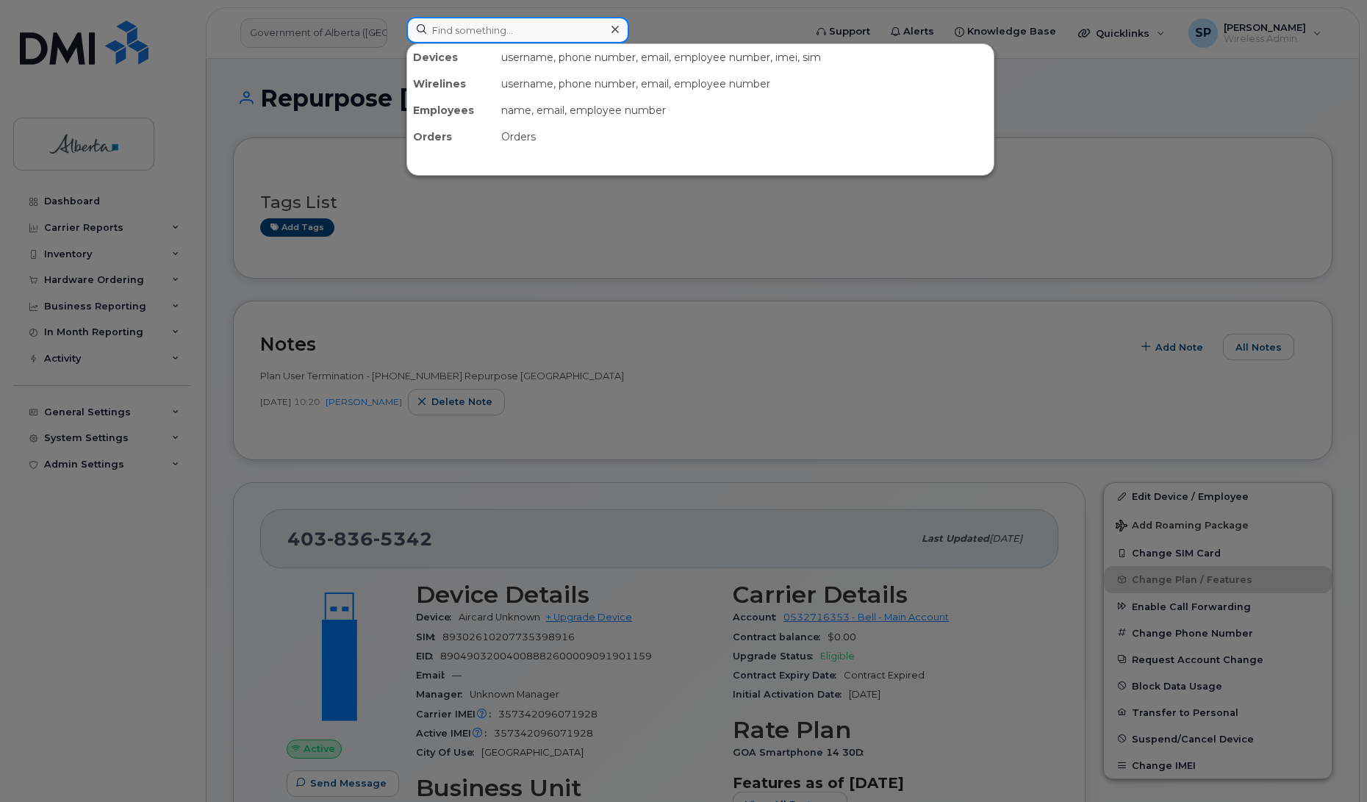
paste input "7808322652"
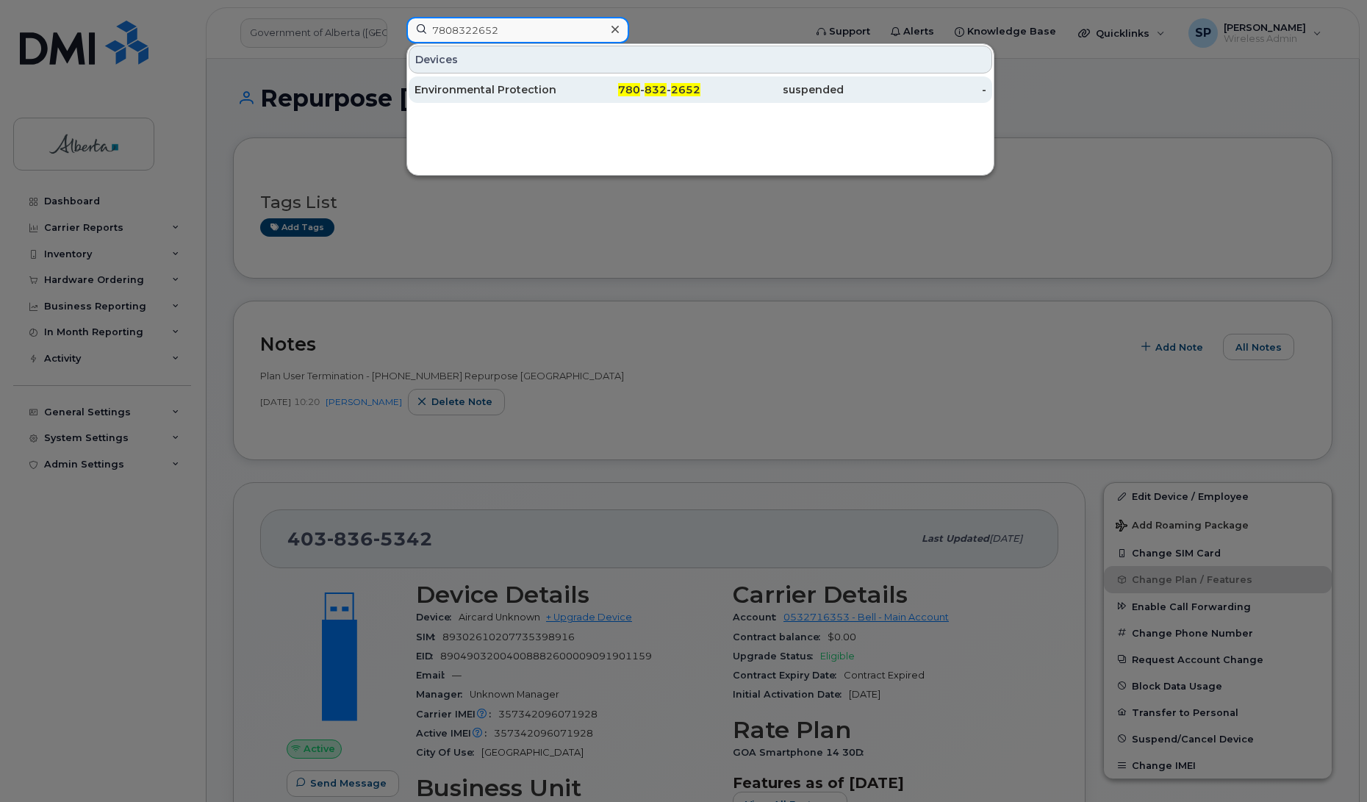
type input "7808322652"
click at [487, 90] on div "Environmental Protection Officer Vacant" at bounding box center [485, 89] width 143 height 15
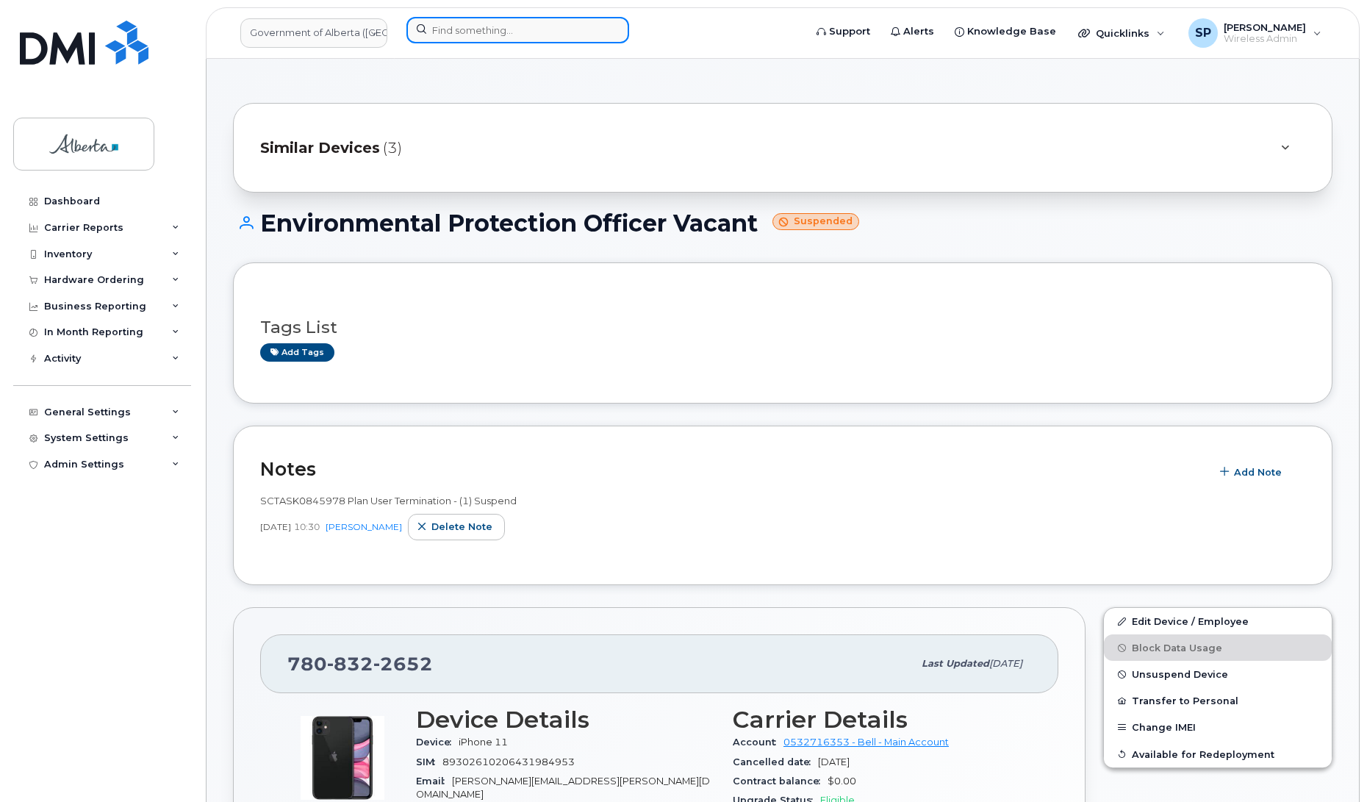
click at [490, 30] on input at bounding box center [517, 30] width 223 height 26
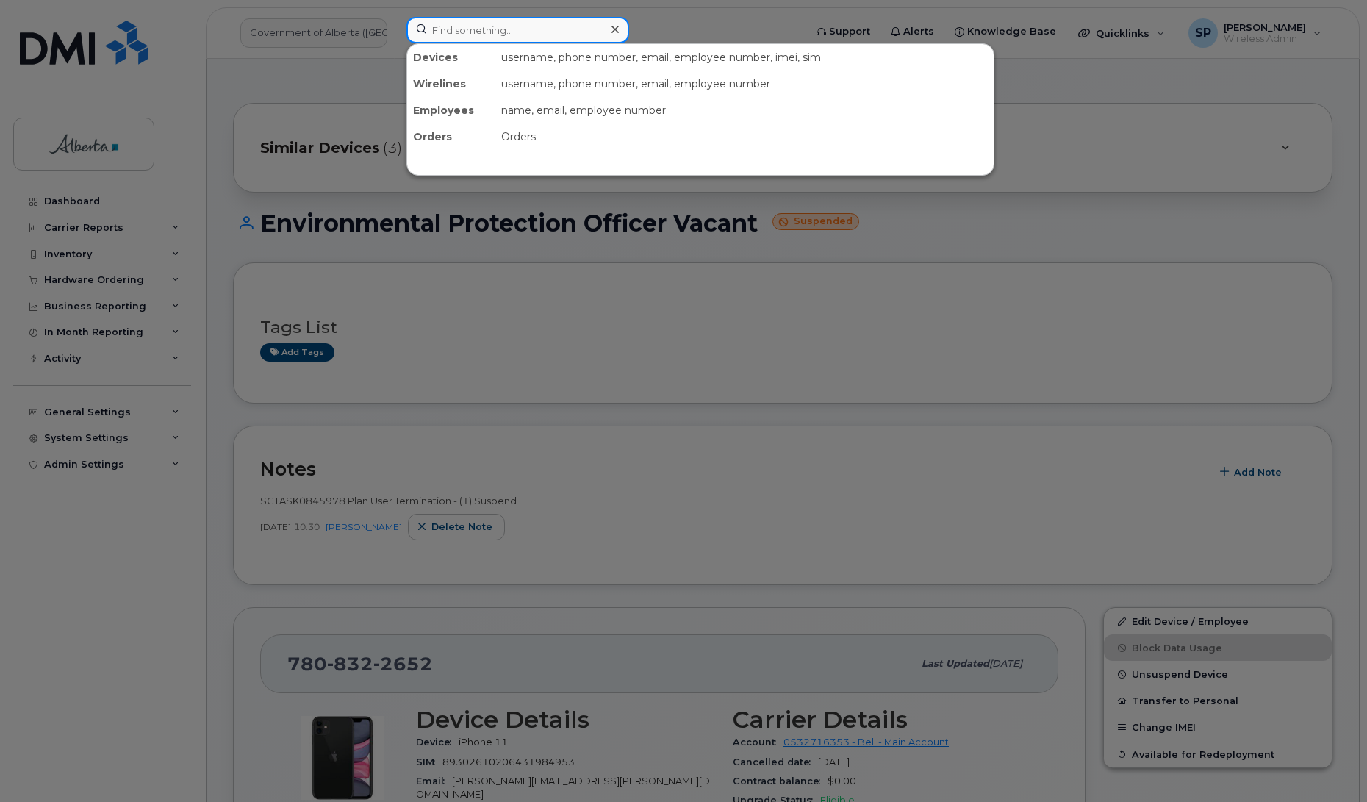
paste input "7802039751"
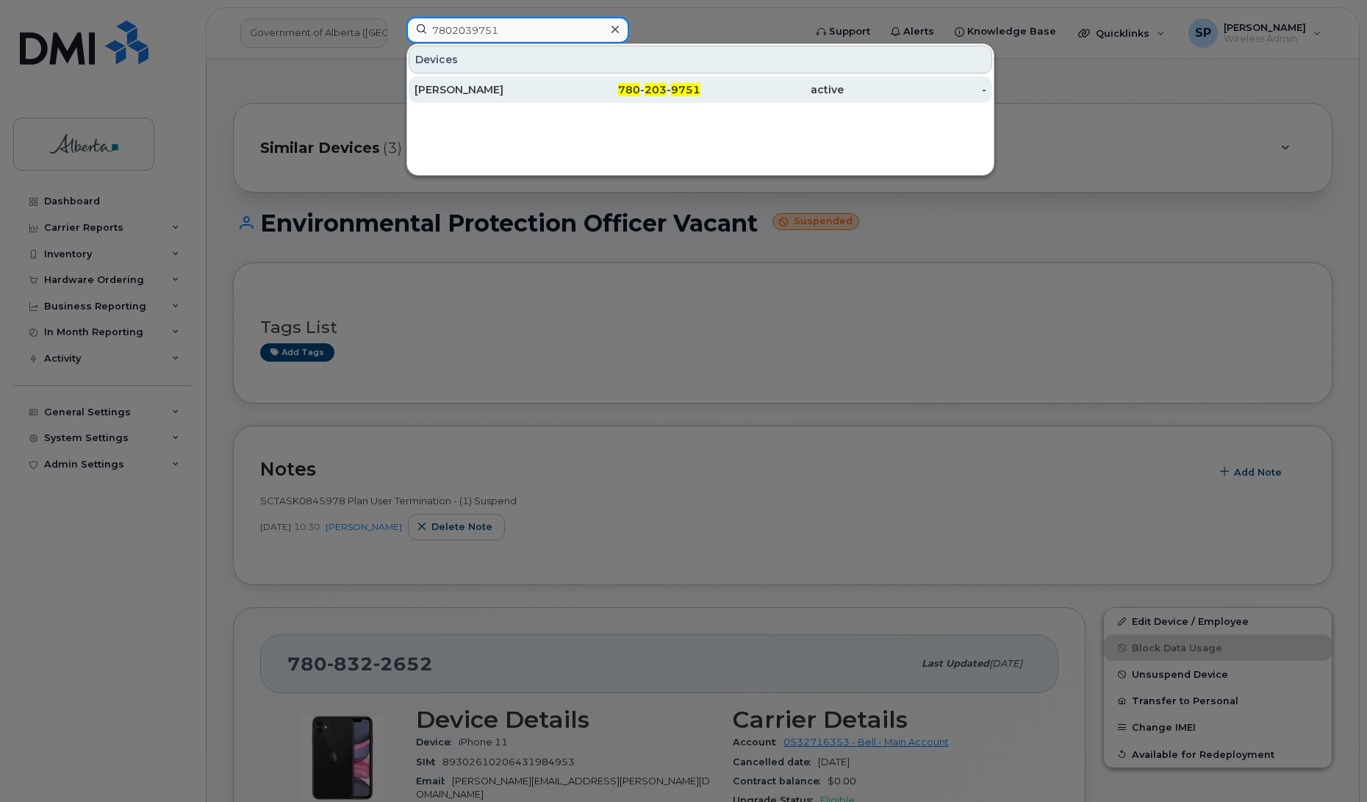
type input "7802039751"
click at [456, 96] on div "[PERSON_NAME]" at bounding box center [485, 89] width 143 height 15
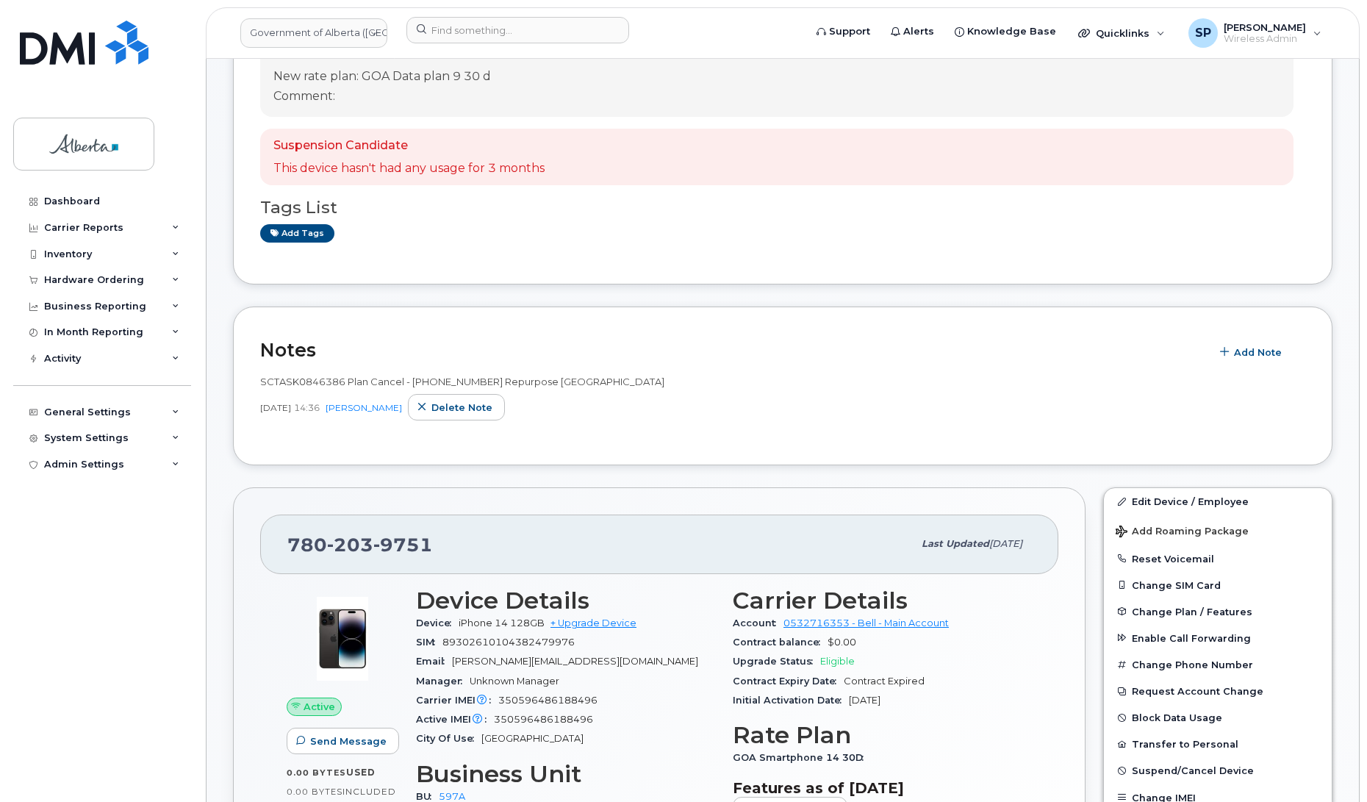
scroll to position [276, 0]
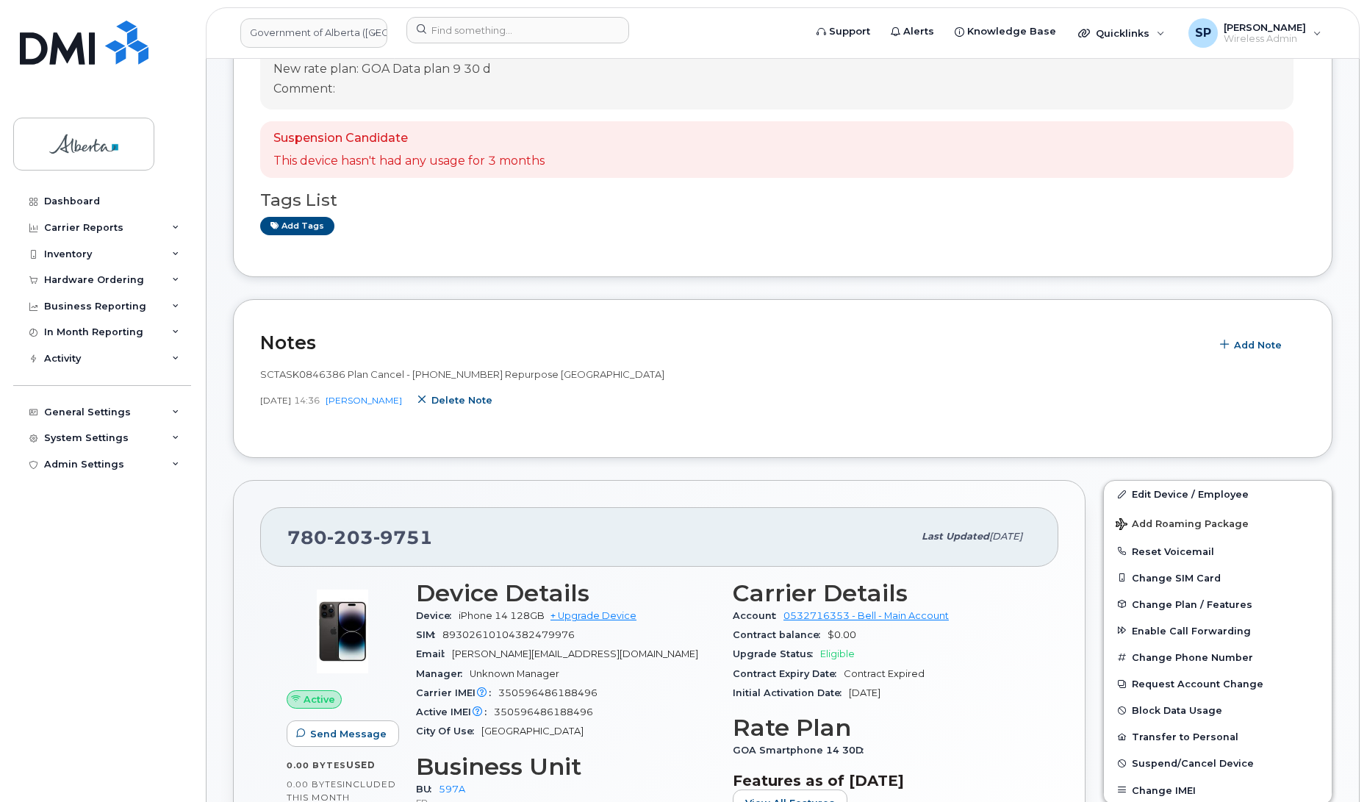
drag, startPoint x: 494, startPoint y: 399, endPoint x: 761, endPoint y: 57, distance: 433.4
click at [492, 399] on span "Delete note" at bounding box center [461, 400] width 61 height 14
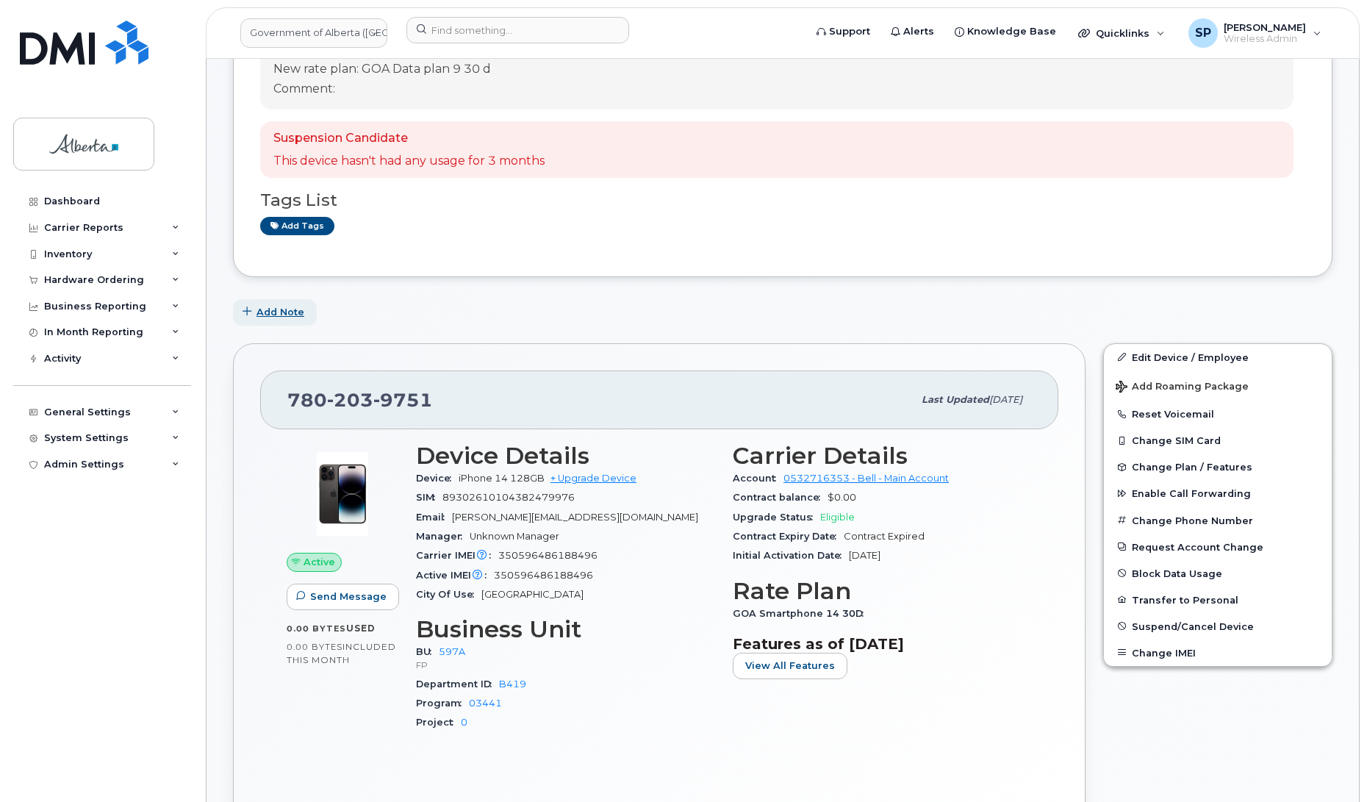
click at [289, 314] on span "Add Note" at bounding box center [280, 312] width 48 height 14
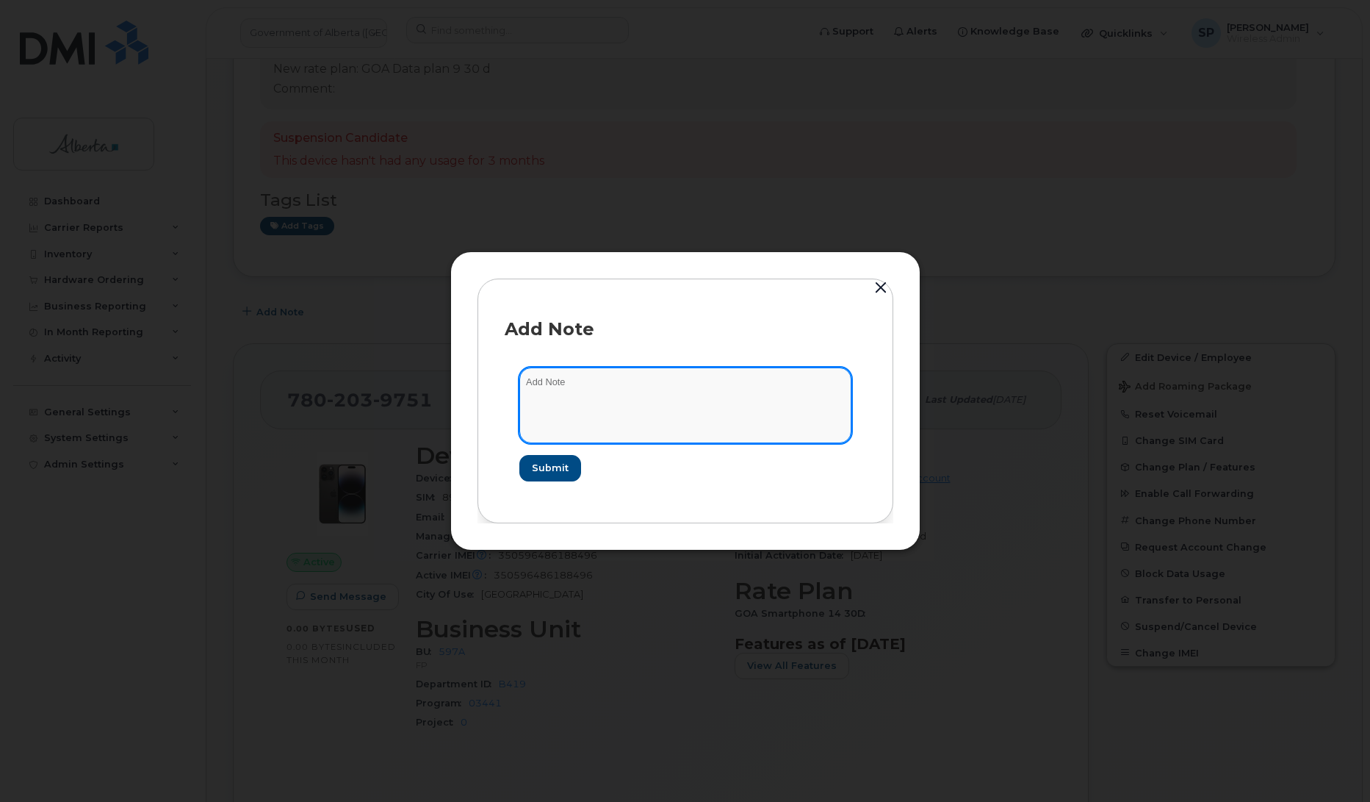
click at [556, 395] on textarea at bounding box center [685, 404] width 332 height 75
paste textarea "SCTASK0846386 Plan Cancel - (1) 7802039751 Repurpose Edmonton. Previous user Ch…"
click at [641, 377] on textarea "SCTASK0846386 Plan Cancel - (1) 7802039751 Repurpose Edmonton. Previous user Ch…" at bounding box center [685, 404] width 332 height 75
type textarea "SCTASK0846386 Plan Cancel - (1) 7802039751 Repurpose Edmonton. Previous user Ch…"
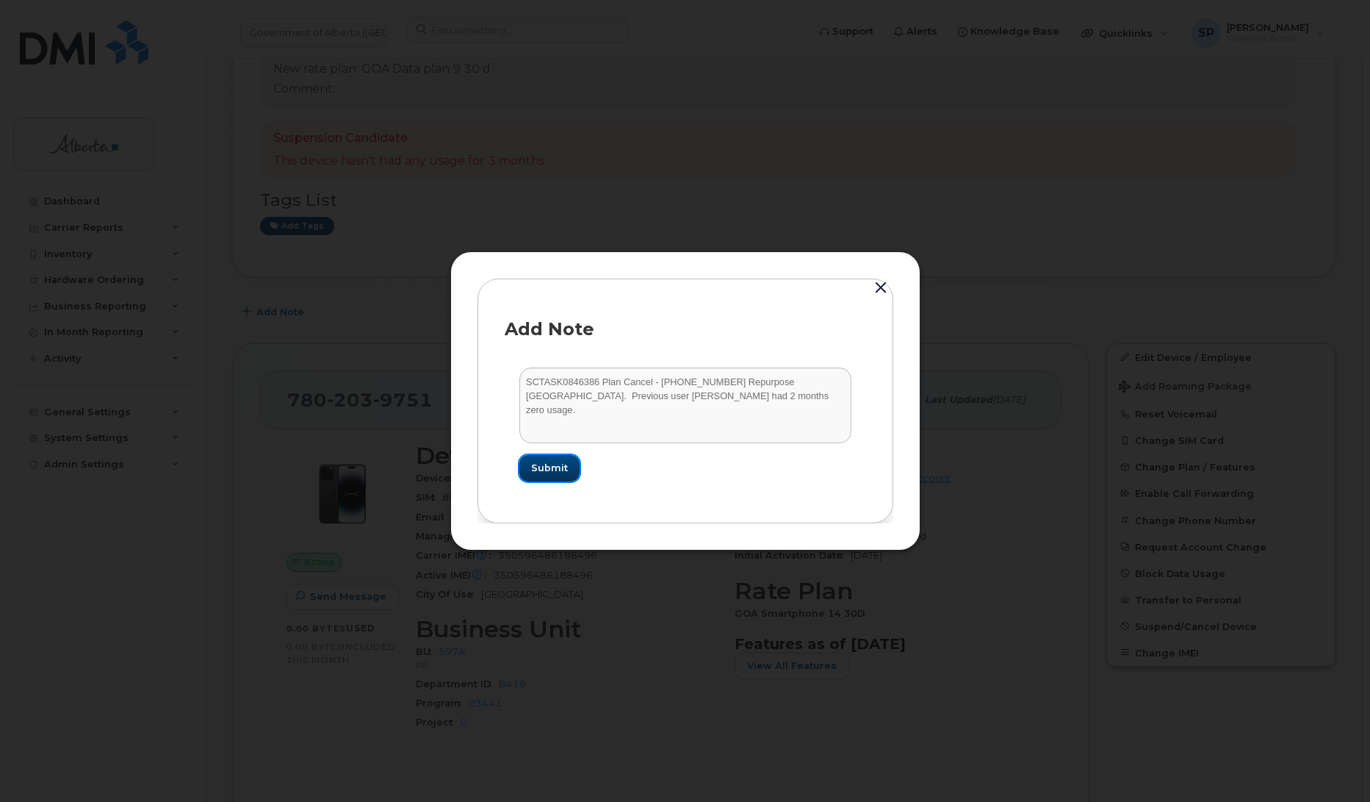
click at [545, 464] on span "Submit" at bounding box center [549, 468] width 37 height 14
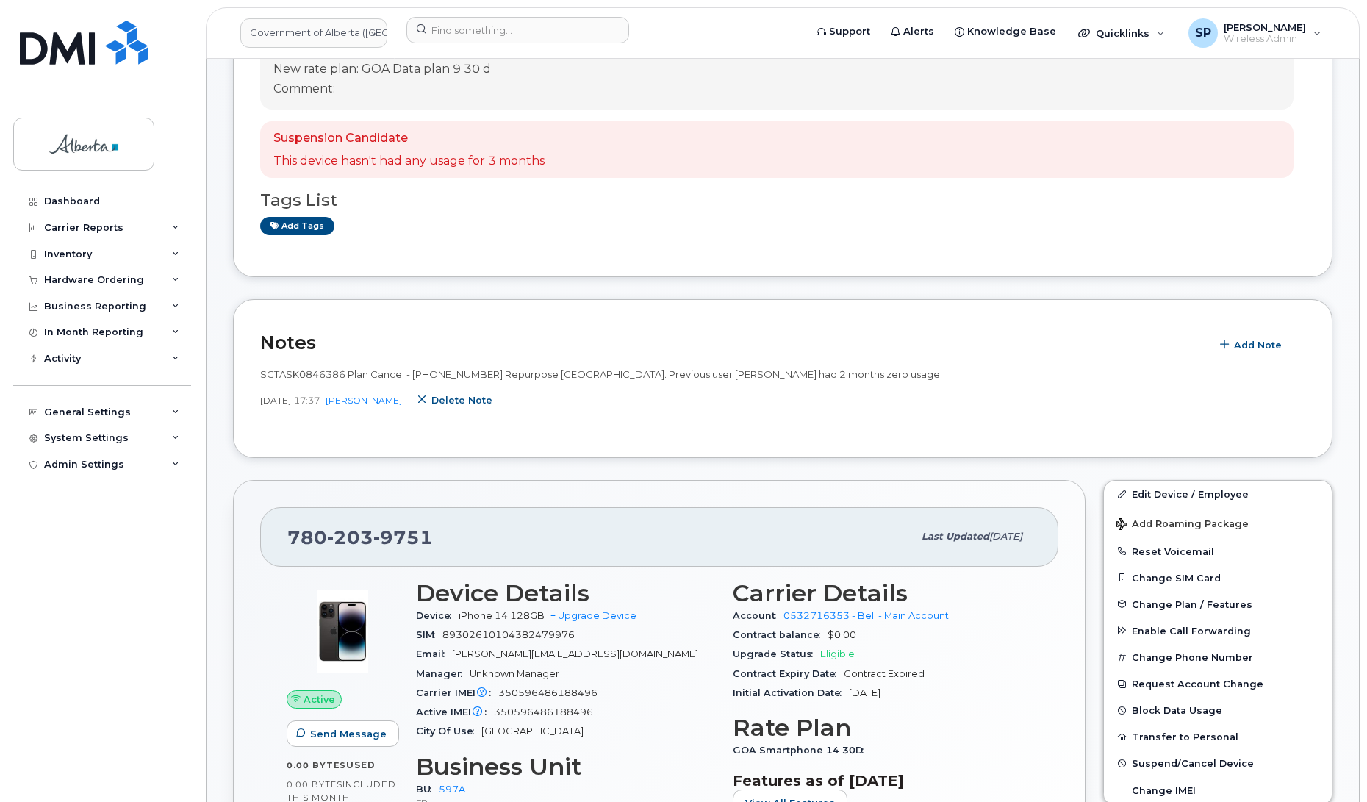
click at [487, 398] on span "Delete note" at bounding box center [461, 400] width 61 height 14
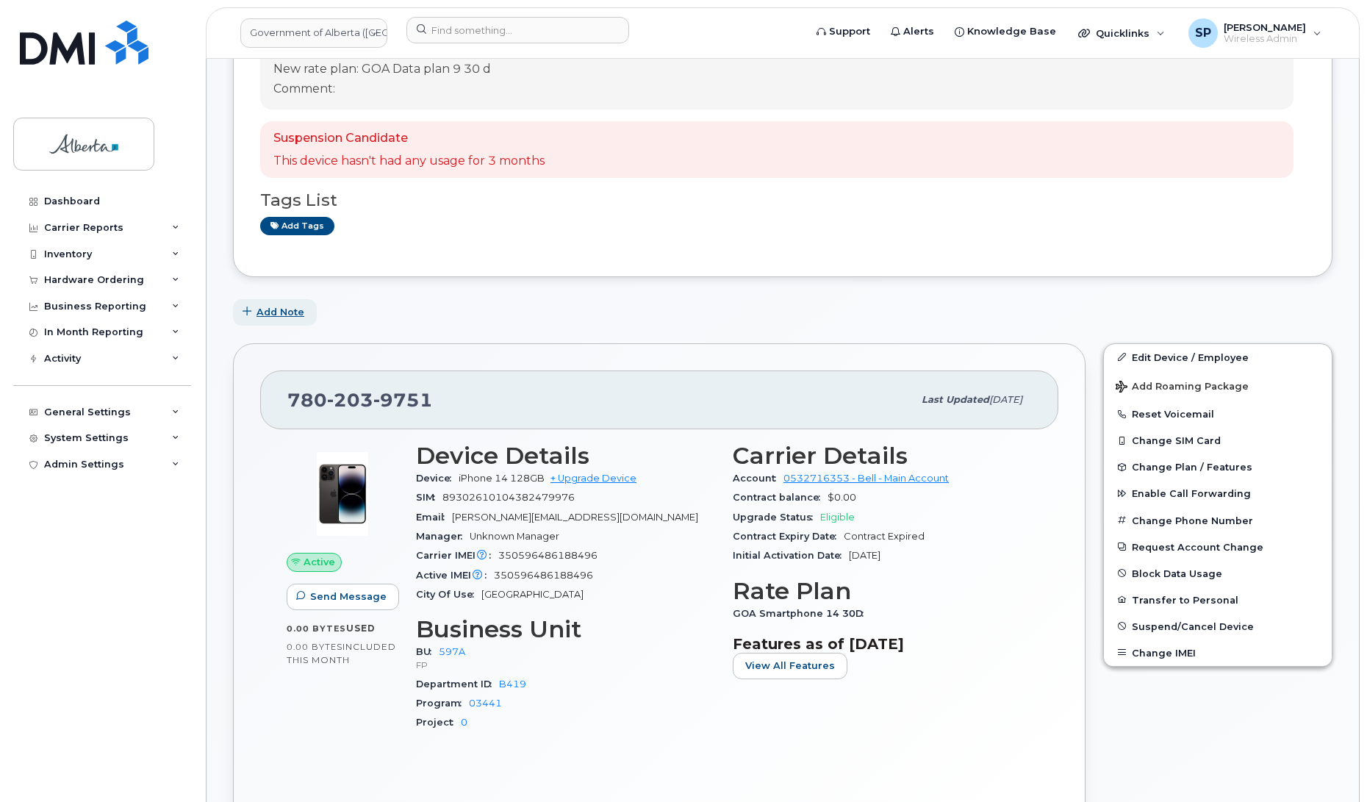
click at [276, 314] on span "Add Note" at bounding box center [280, 312] width 48 height 14
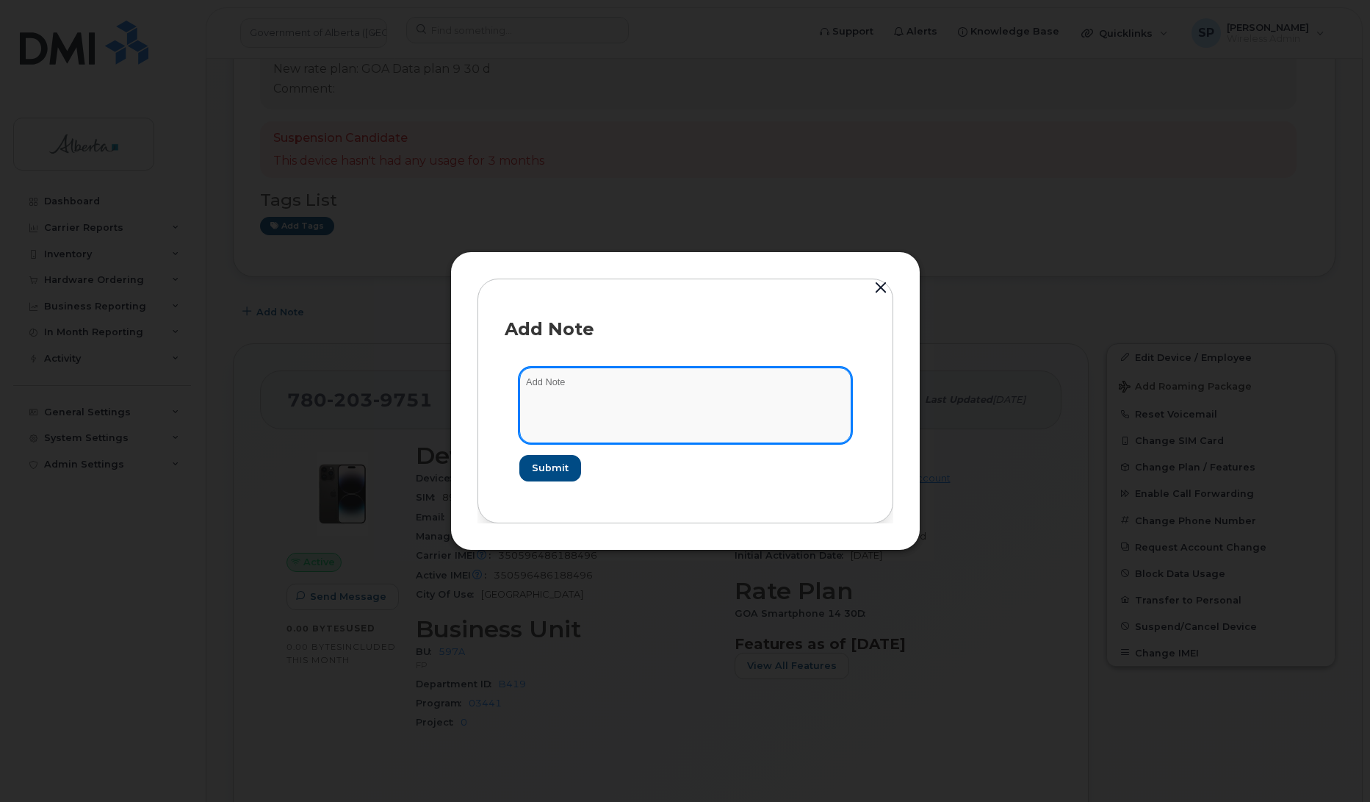
click at [556, 386] on textarea at bounding box center [685, 404] width 332 height 75
paste textarea "SCTASK0846386 Plan Cancel - (1) 7802039751 Repurpose Edmonton. Previous user Ch…"
type textarea "SCTASK0846386 Plan Cancel - [PHONE_NUMBER] Repurpose [GEOGRAPHIC_DATA]. Previou…"
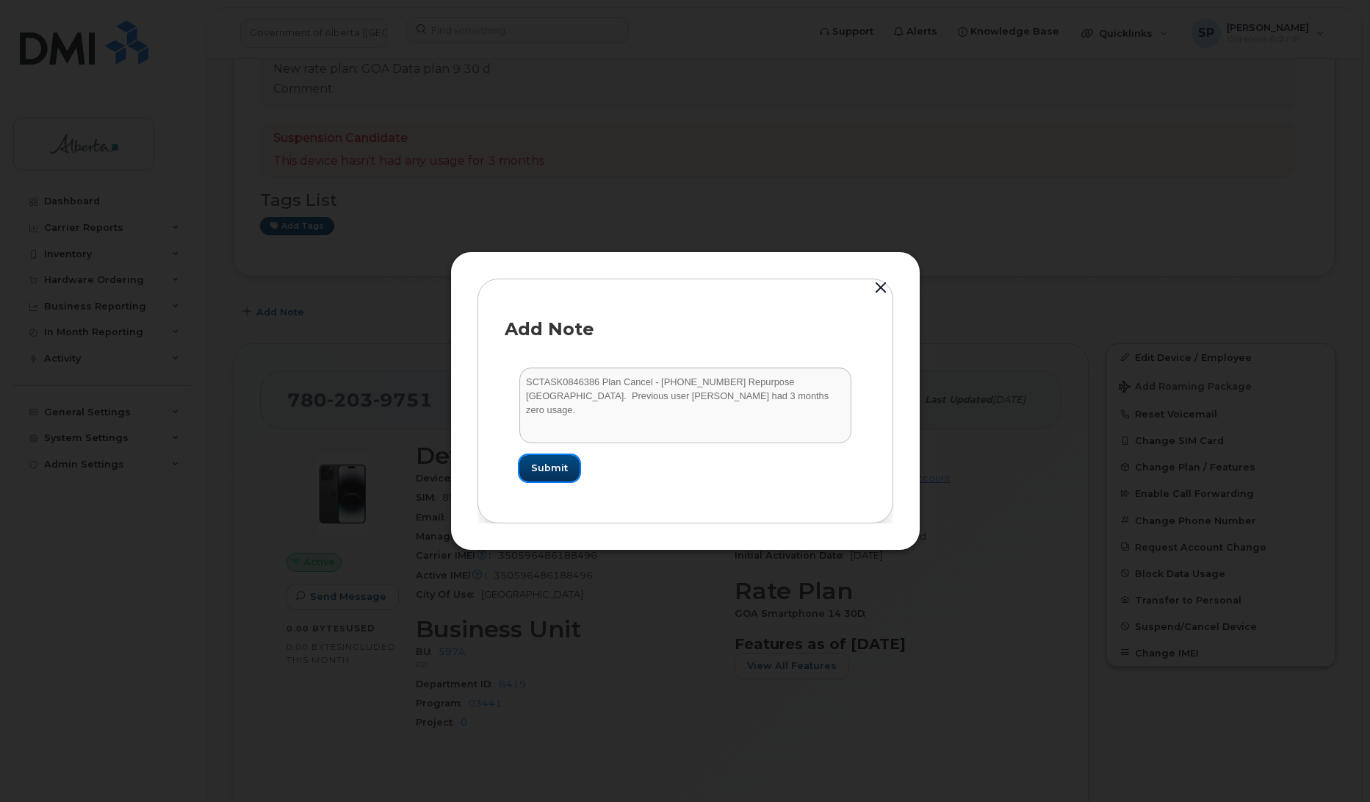
click at [538, 467] on span "Submit" at bounding box center [549, 468] width 37 height 14
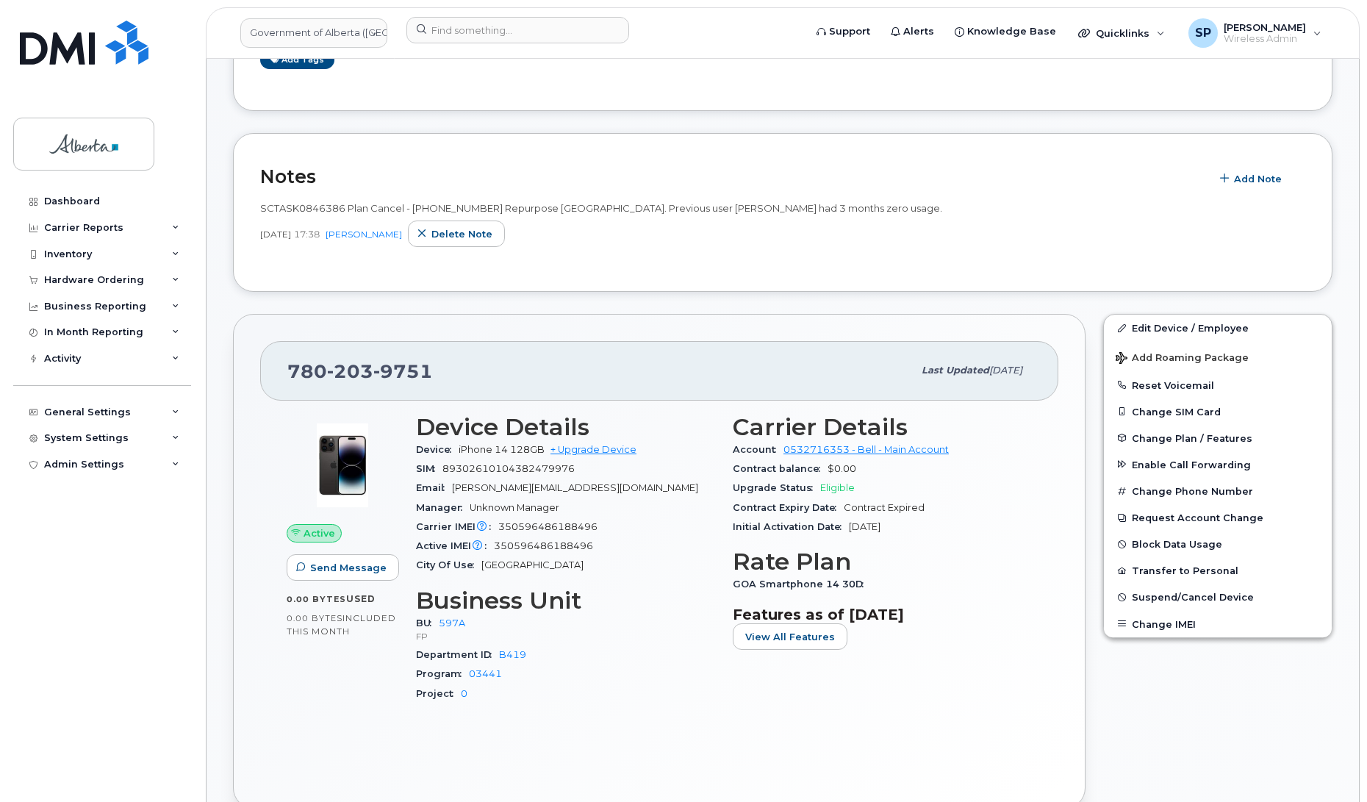
scroll to position [450, 0]
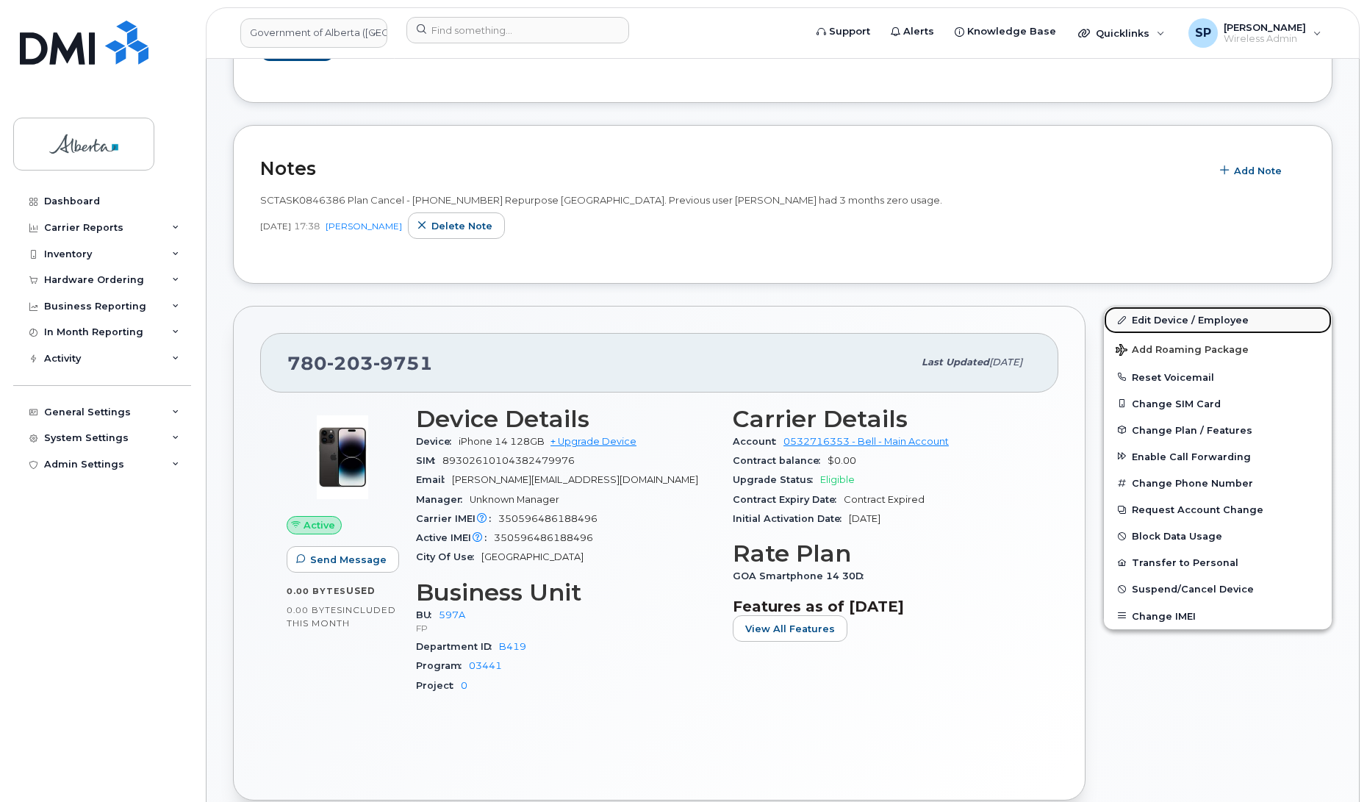
click at [1181, 317] on link "Edit Device / Employee" at bounding box center [1218, 319] width 228 height 26
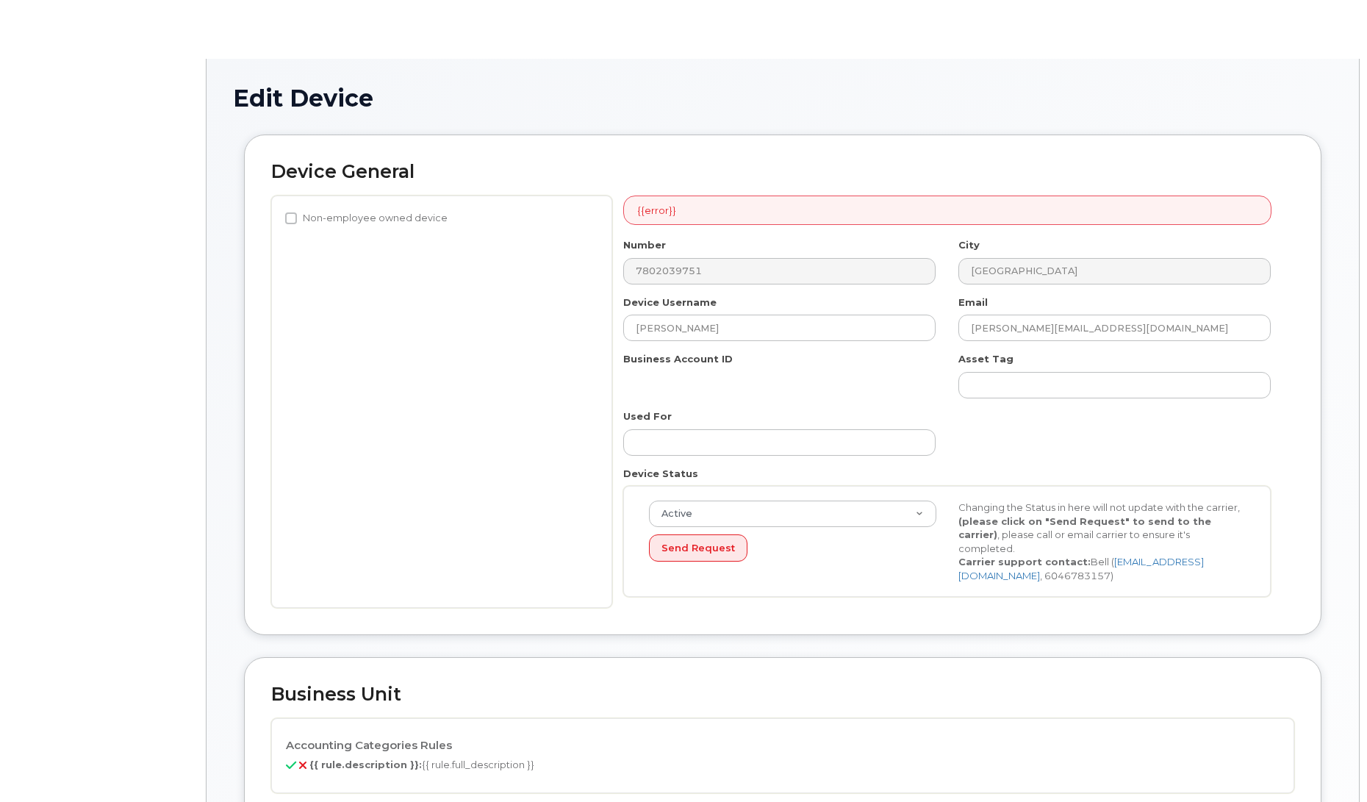
select select "4797726"
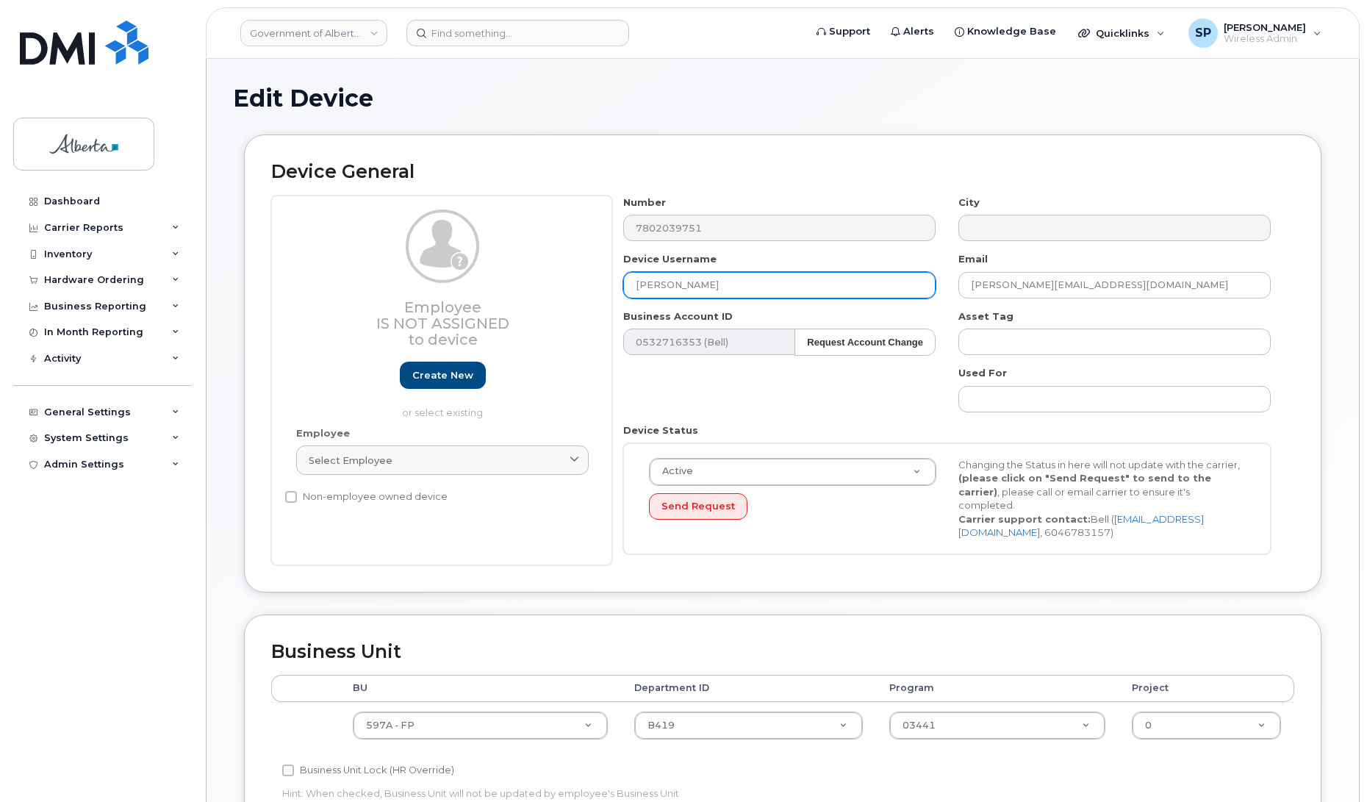
drag, startPoint x: 689, startPoint y: 285, endPoint x: 513, endPoint y: 309, distance: 177.9
click at [513, 309] on div "Employee Is not assigned to device Create new or select existing Employee Selec…" at bounding box center [782, 380] width 1023 height 370
type input "Repurpose [GEOGRAPHIC_DATA]"
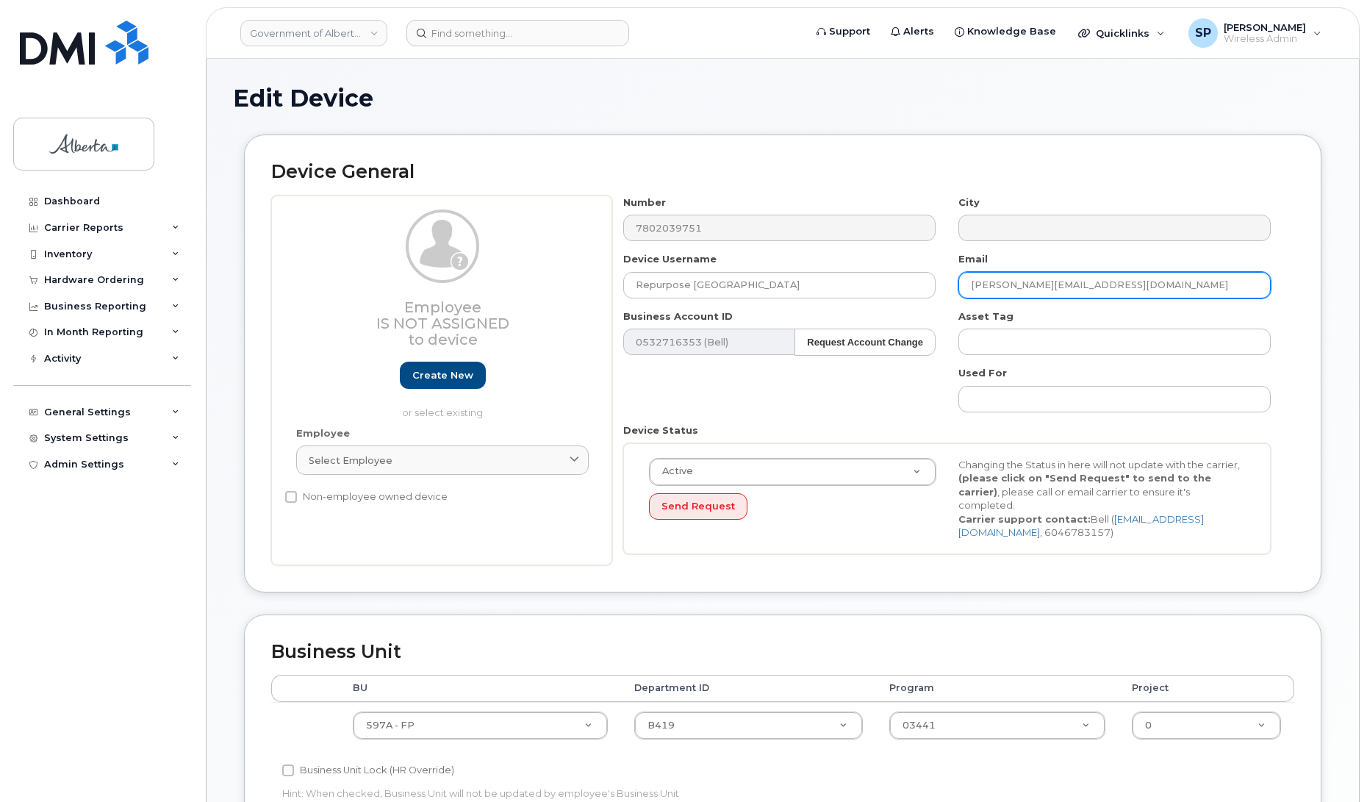
drag, startPoint x: 1104, startPoint y: 281, endPoint x: 905, endPoint y: 309, distance: 200.4
click at [905, 309] on div "Number 7802039751 City Device Username Repurpose Edmonton Email chris.edge@gov.…" at bounding box center [947, 380] width 670 height 370
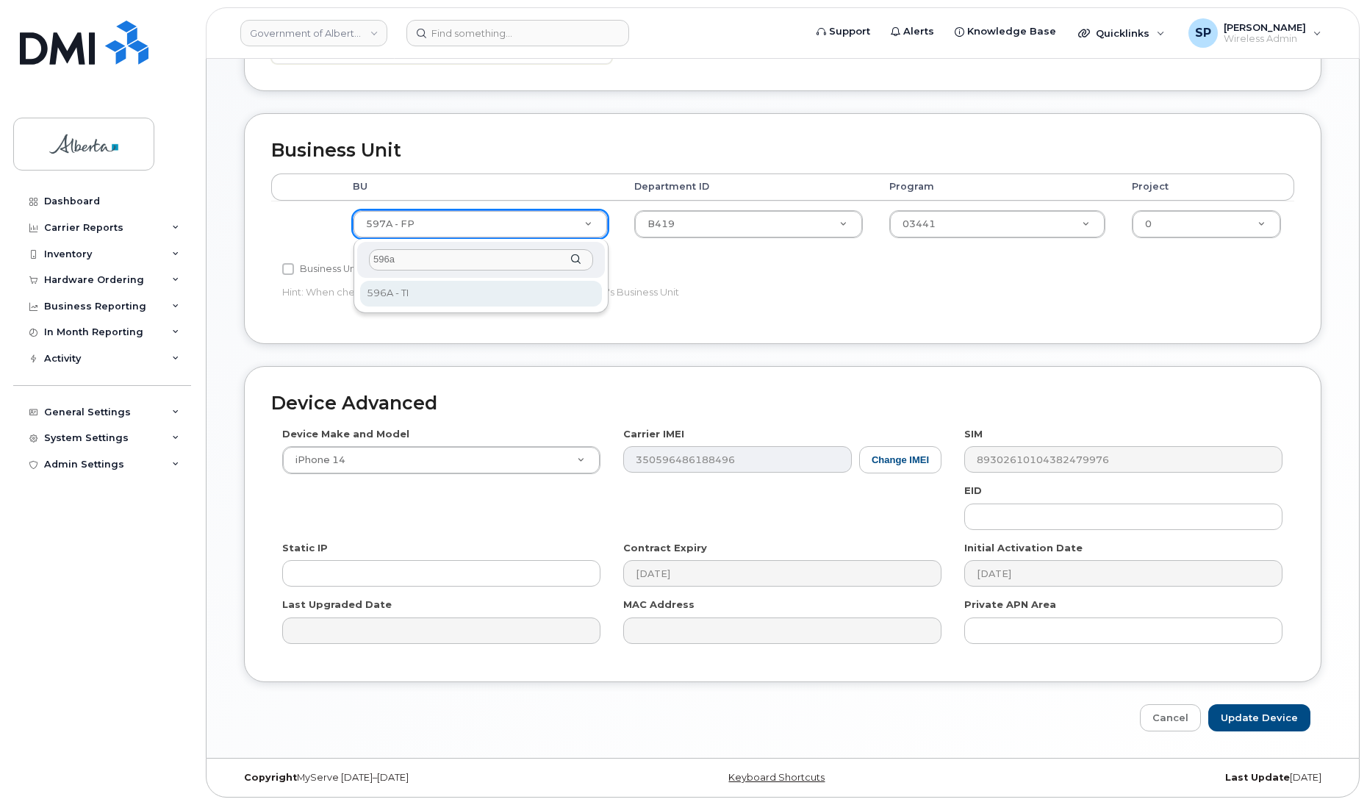
type input "596a"
drag, startPoint x: 416, startPoint y: 292, endPoint x: 437, endPoint y: 292, distance: 21.3
select select "4797729"
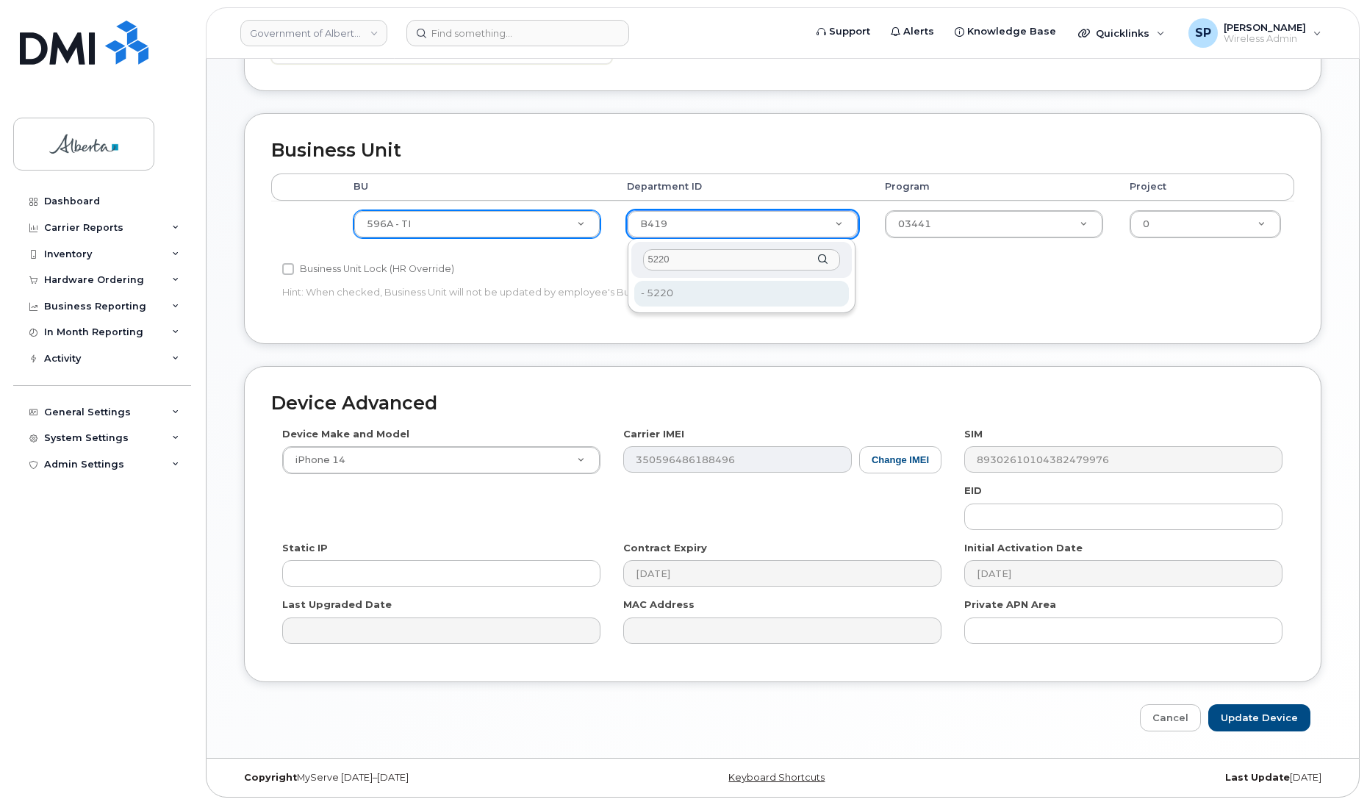
type input "5220"
type input "4802987"
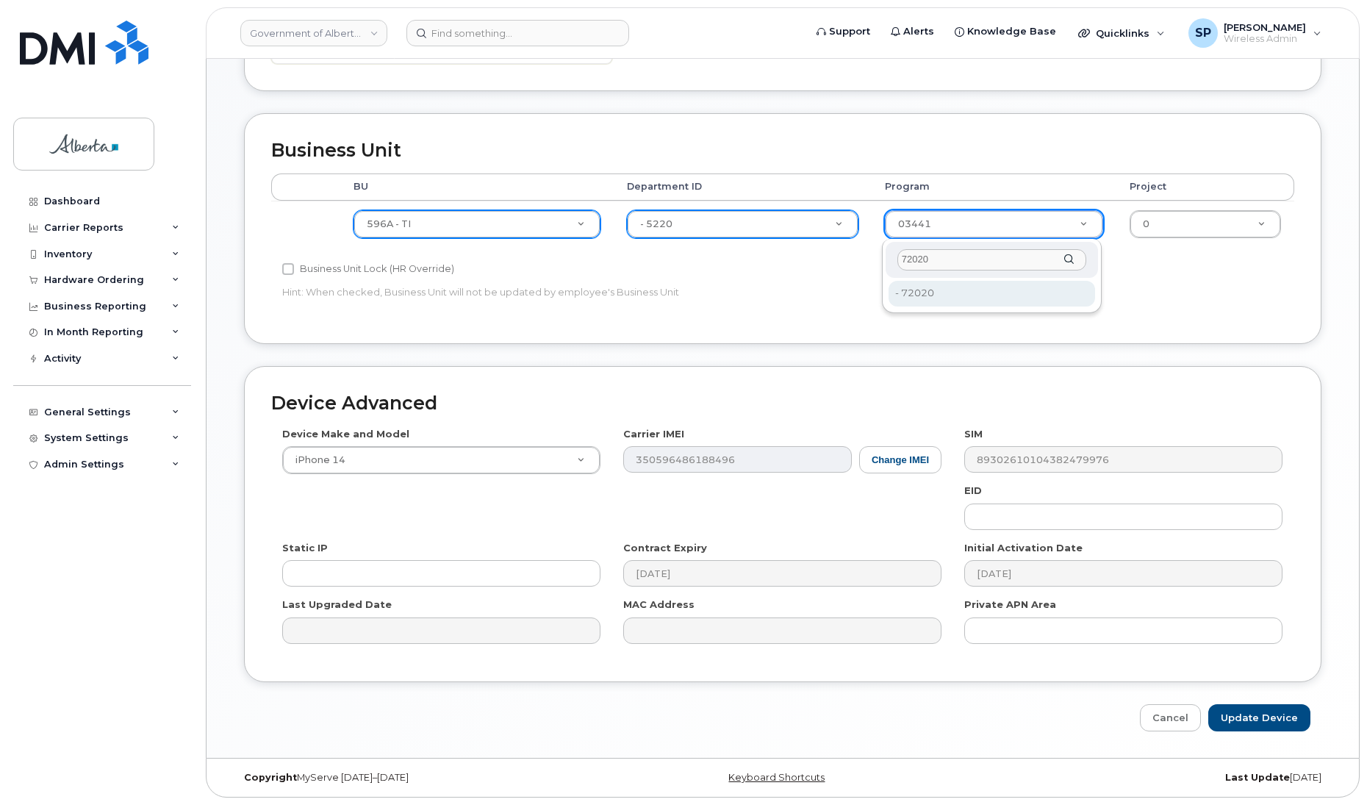
type input "72020"
type input "4803008"
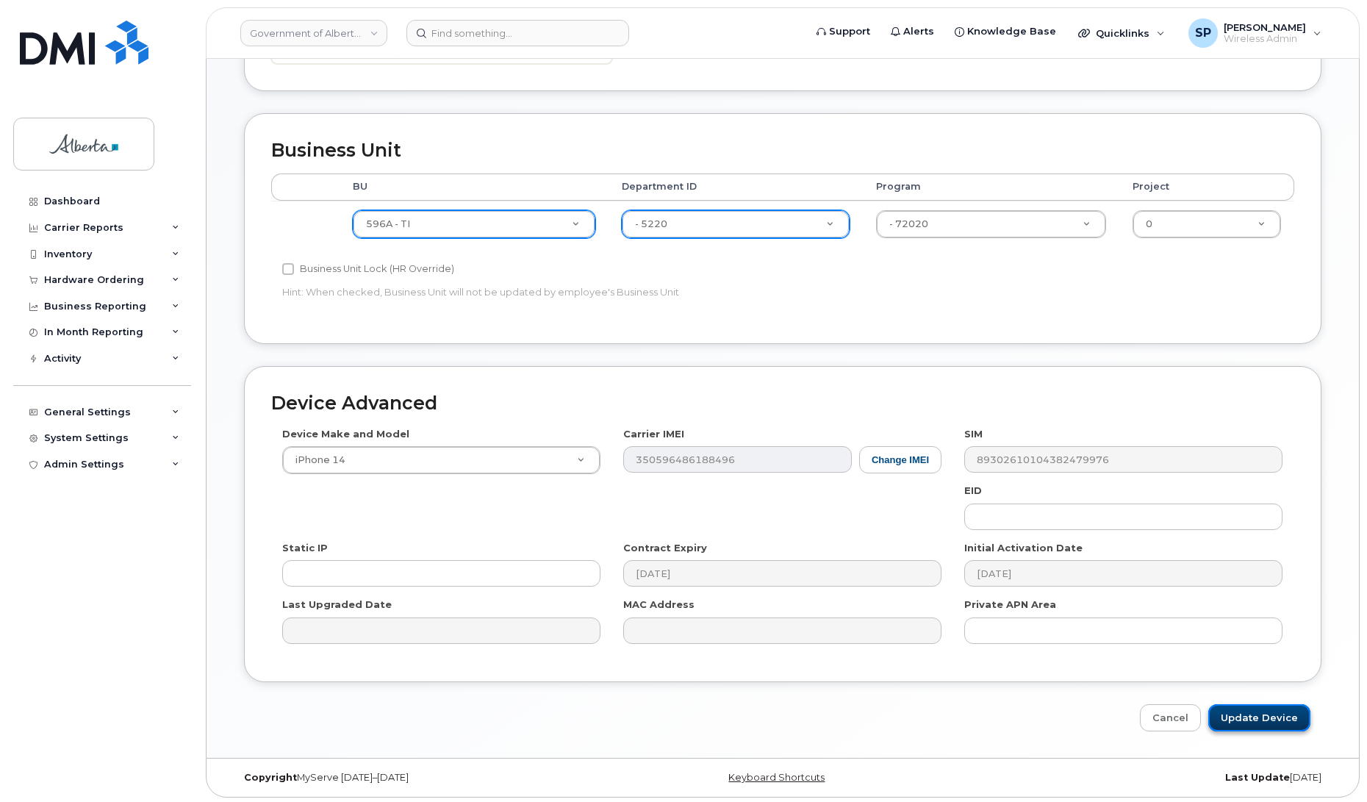
click at [1247, 717] on input "Update Device" at bounding box center [1259, 717] width 102 height 27
type input "Saving..."
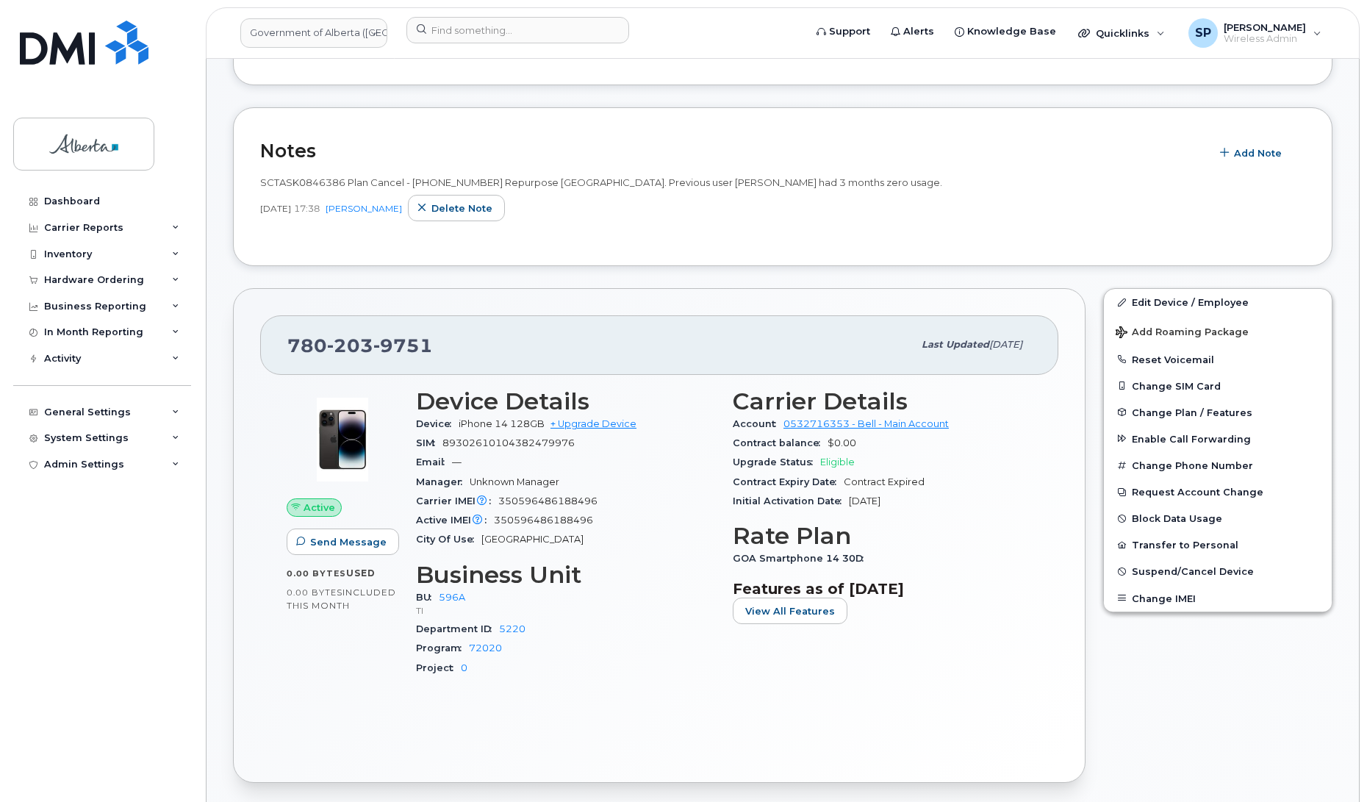
scroll to position [393, 0]
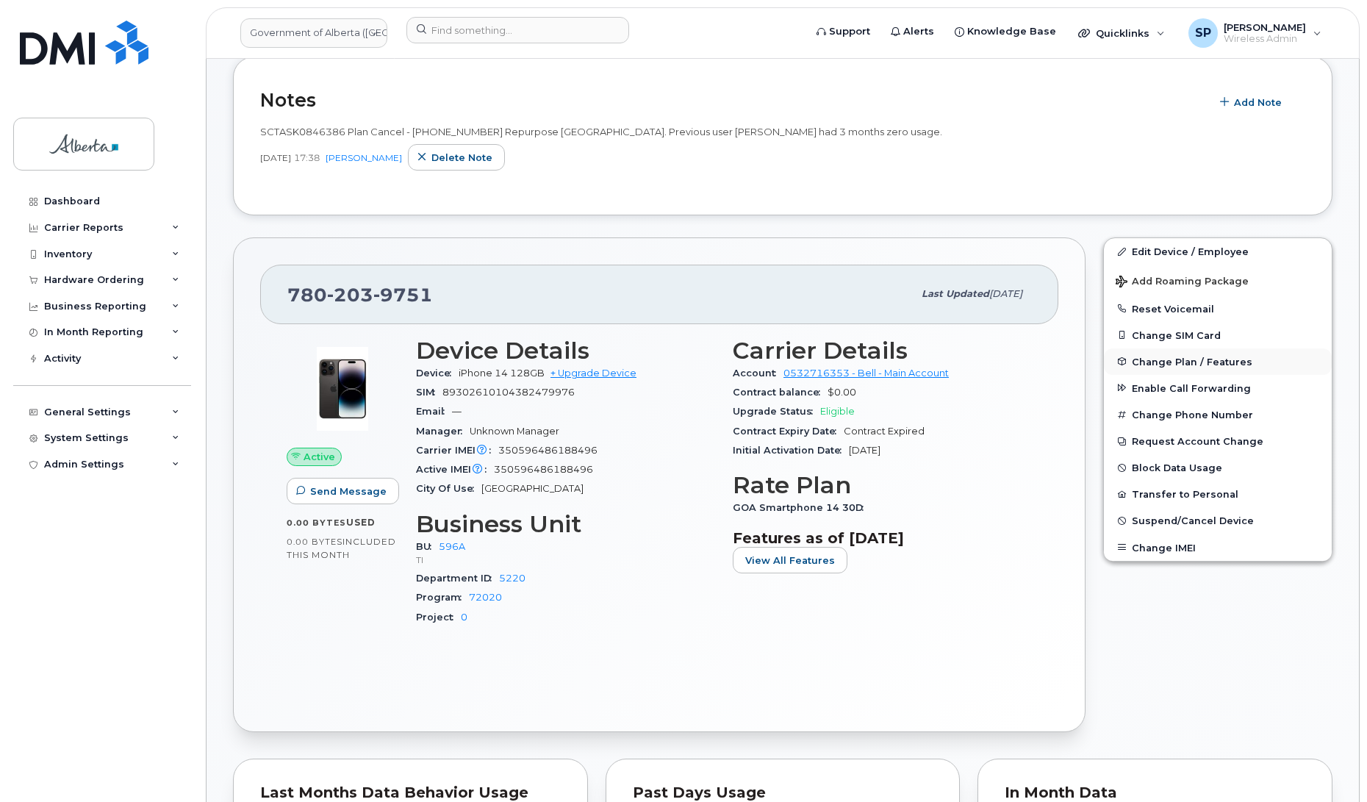
click at [1158, 359] on span "Change Plan / Features" at bounding box center [1191, 361] width 120 height 11
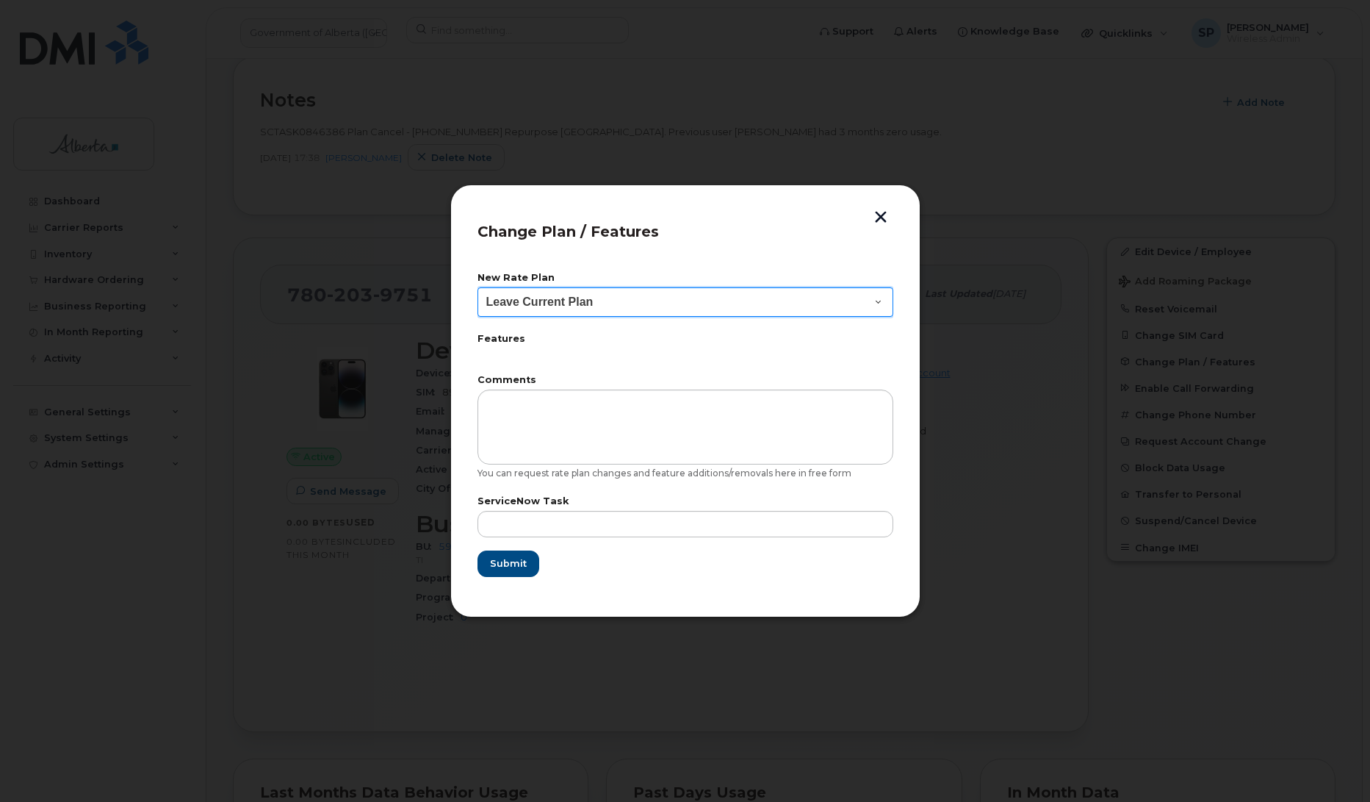
click at [570, 305] on select "Leave Current Plan GOA - Voice Plan 5 GOA Smartphone 14 30D GOA Unlimited Smart…" at bounding box center [686, 301] width 416 height 29
select select "2483362"
click at [478, 287] on select "Leave Current Plan GOA - Voice Plan 5 GOA Smartphone 14 30D GOA Unlimited Smart…" at bounding box center [686, 301] width 416 height 29
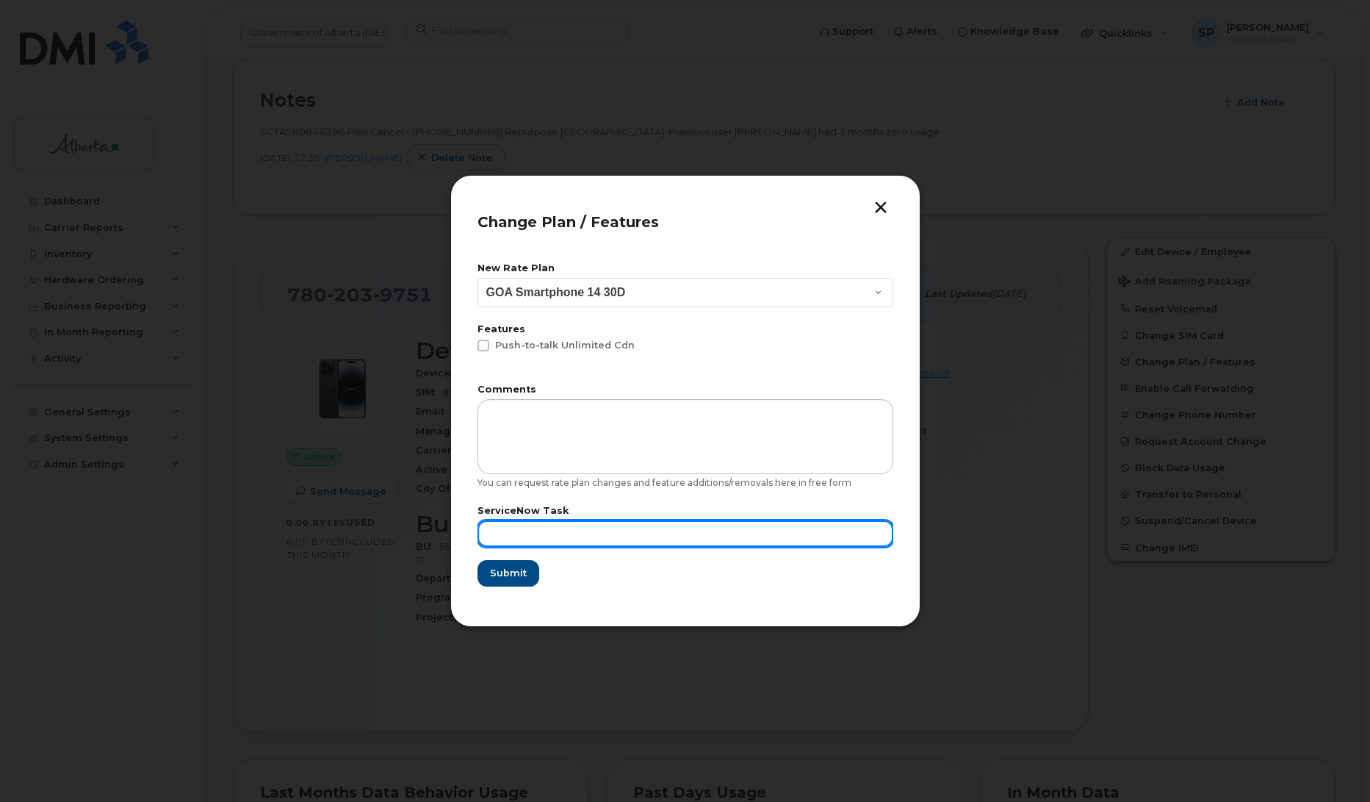
click at [552, 530] on input "text" at bounding box center [686, 533] width 416 height 26
paste input "SCTASK0846386"
type input "SCTASK0846386"
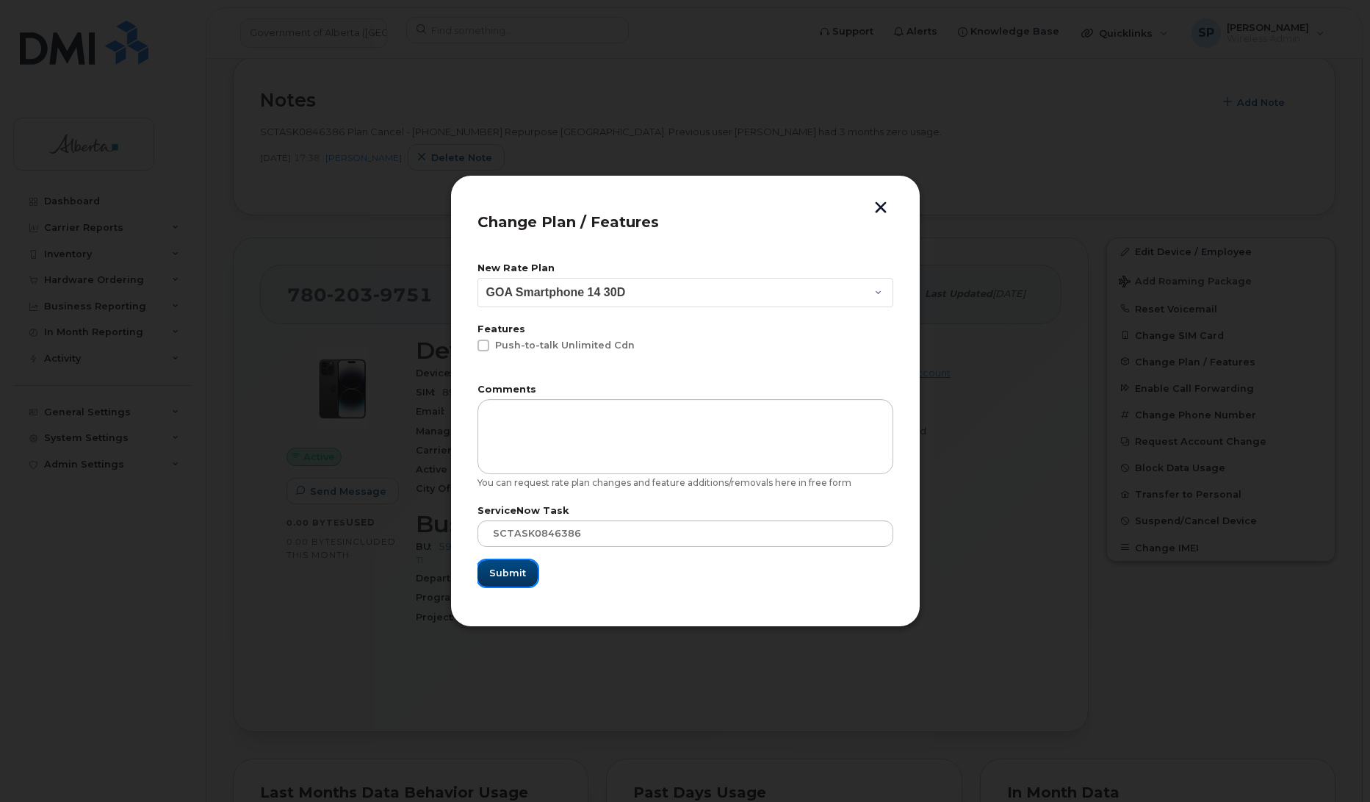
click at [511, 568] on span "Submit" at bounding box center [507, 573] width 37 height 14
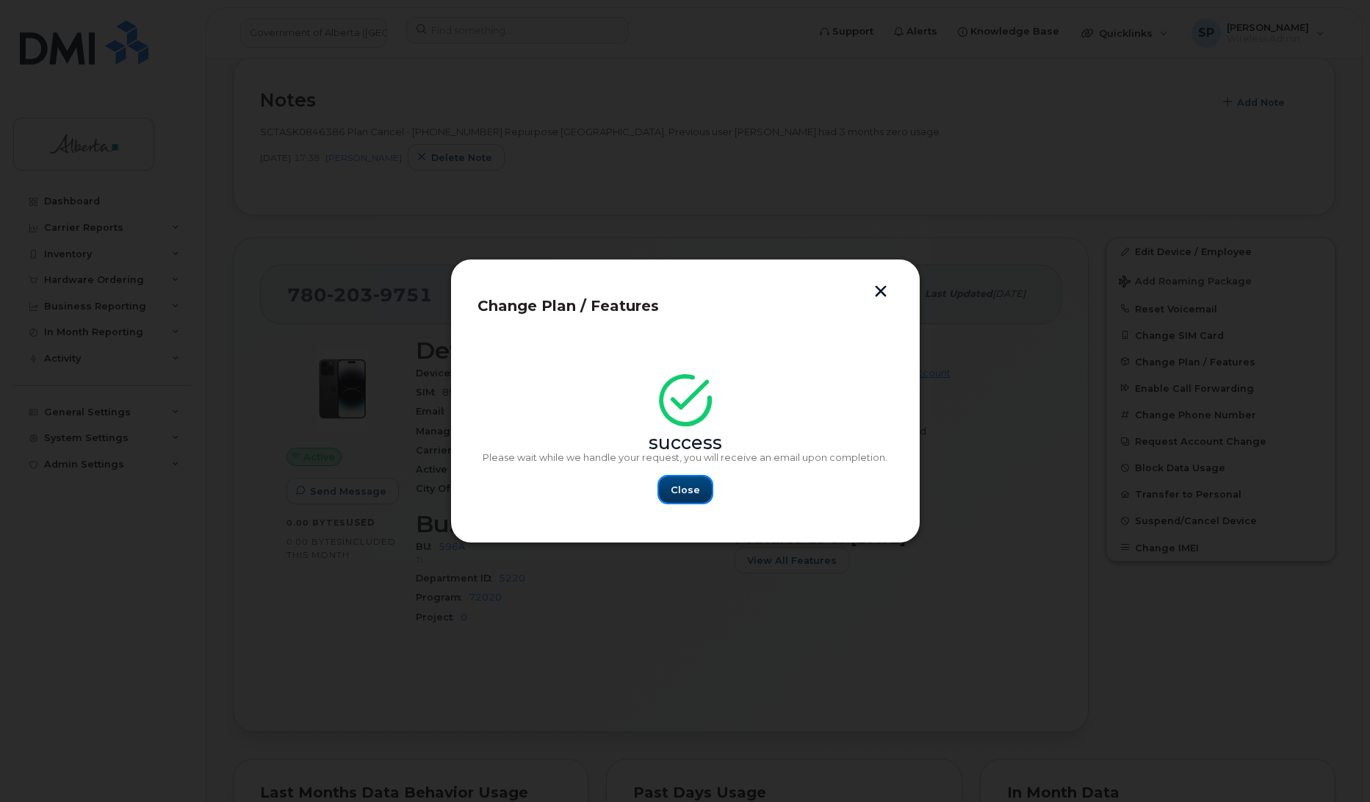
click at [691, 486] on span "Close" at bounding box center [685, 490] width 29 height 14
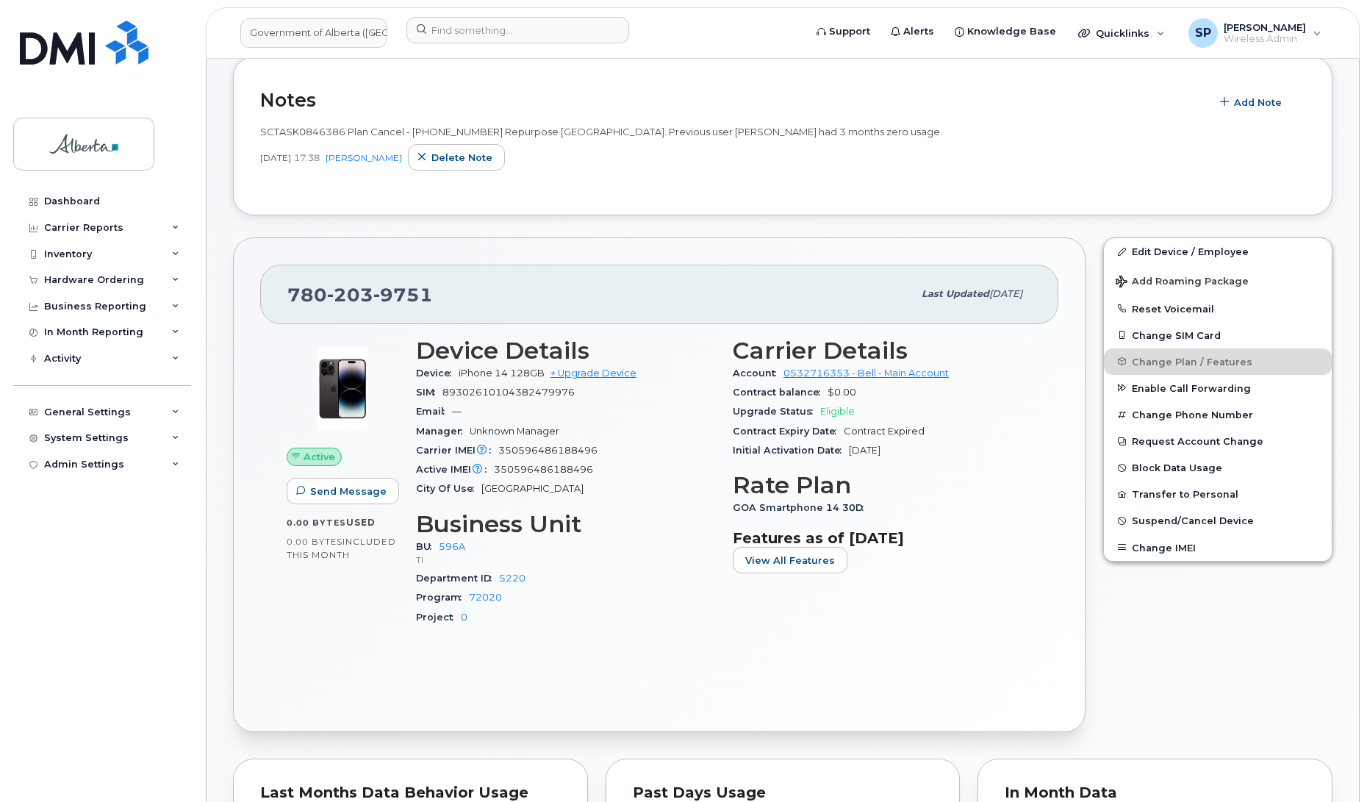
click at [651, 412] on div "Email —" at bounding box center [565, 411] width 299 height 19
click at [458, 24] on input at bounding box center [517, 30] width 223 height 26
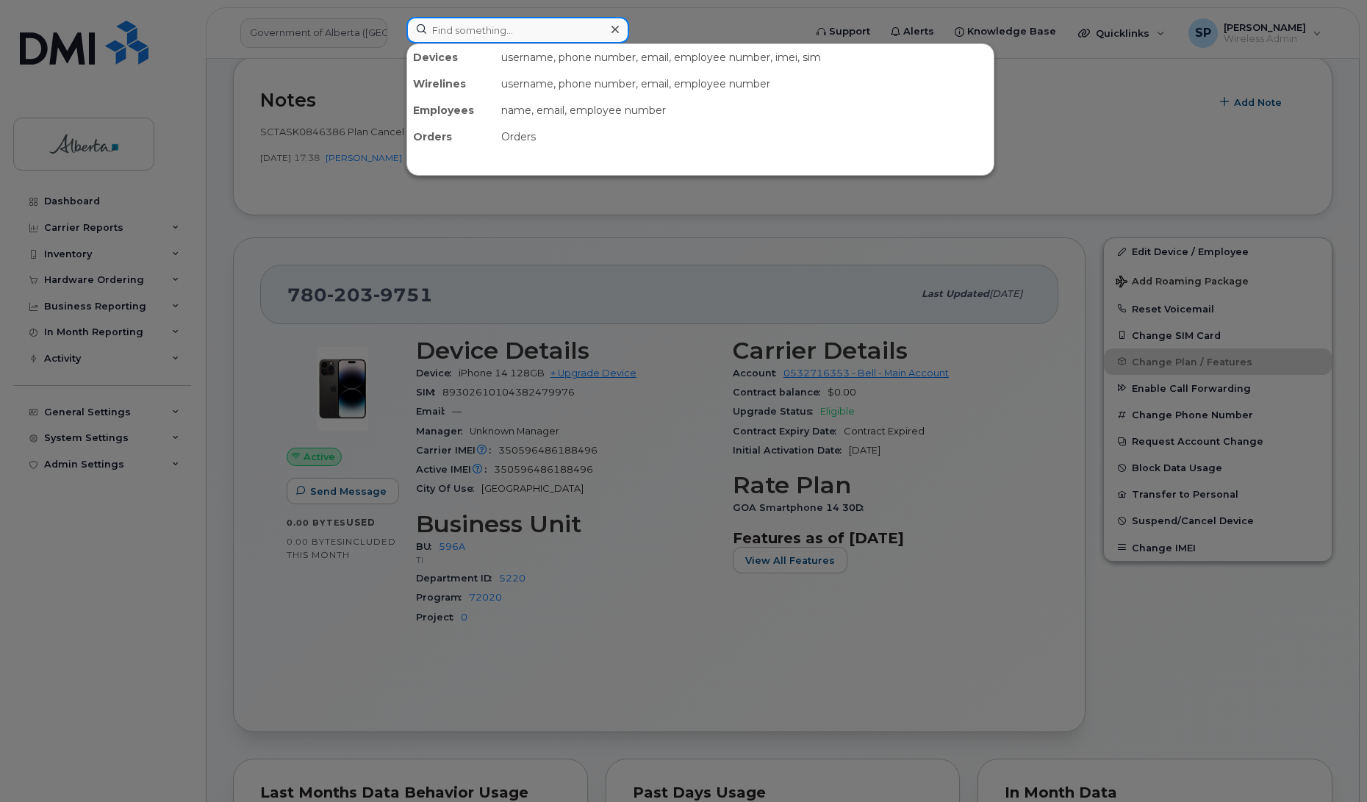
paste input "5873856314"
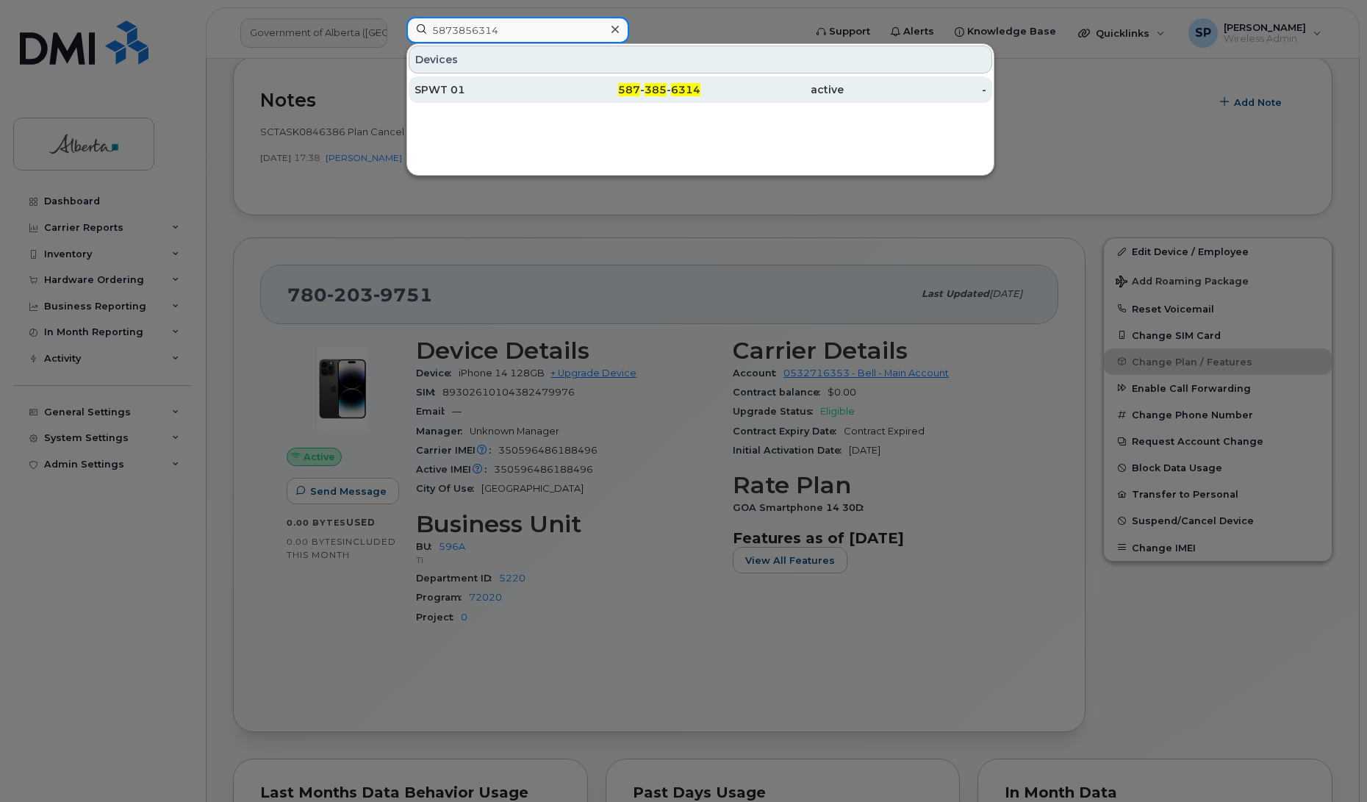
type input "5873856314"
click at [452, 90] on div "SPWT 01" at bounding box center [485, 89] width 143 height 15
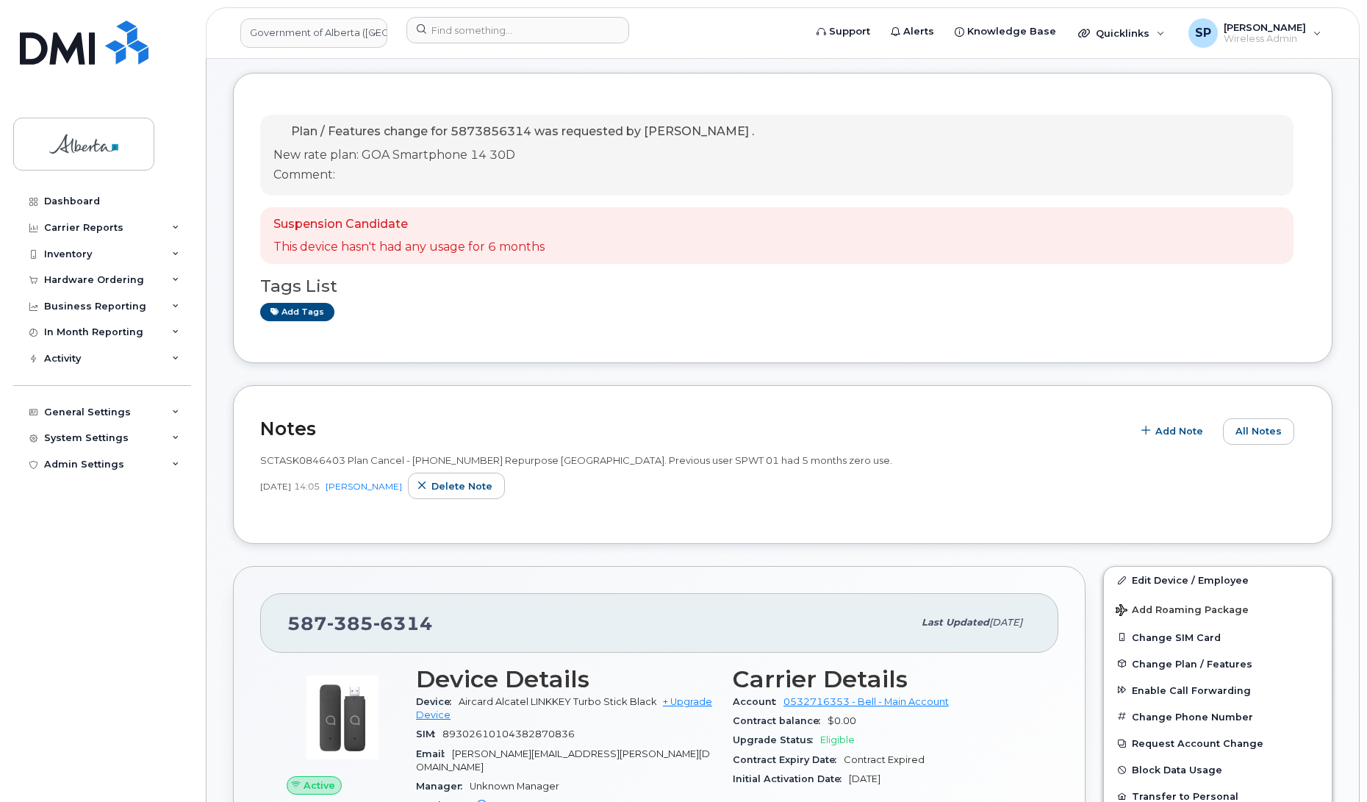
scroll to position [240, 0]
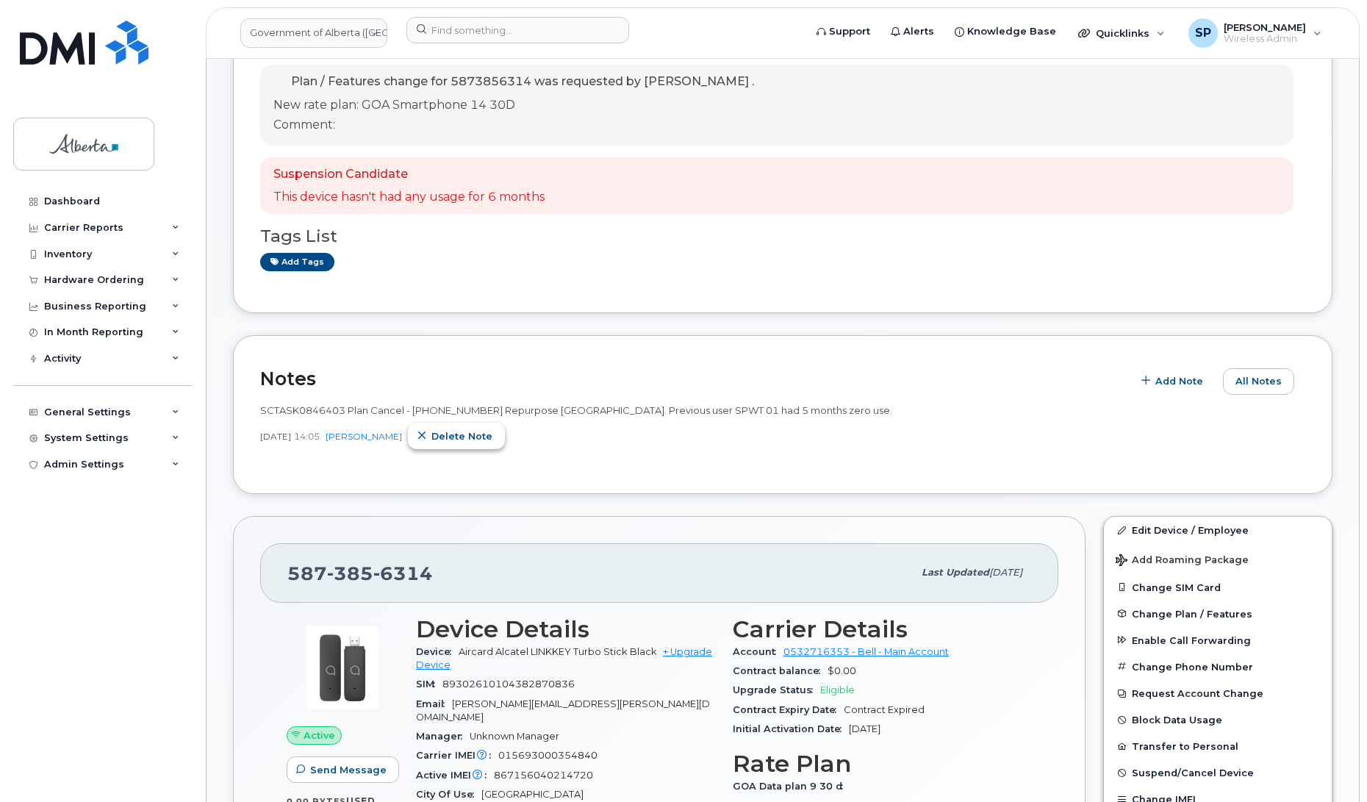
click at [472, 434] on span "Delete note" at bounding box center [461, 436] width 61 height 14
click at [296, 259] on link "Add tags" at bounding box center [297, 262] width 74 height 18
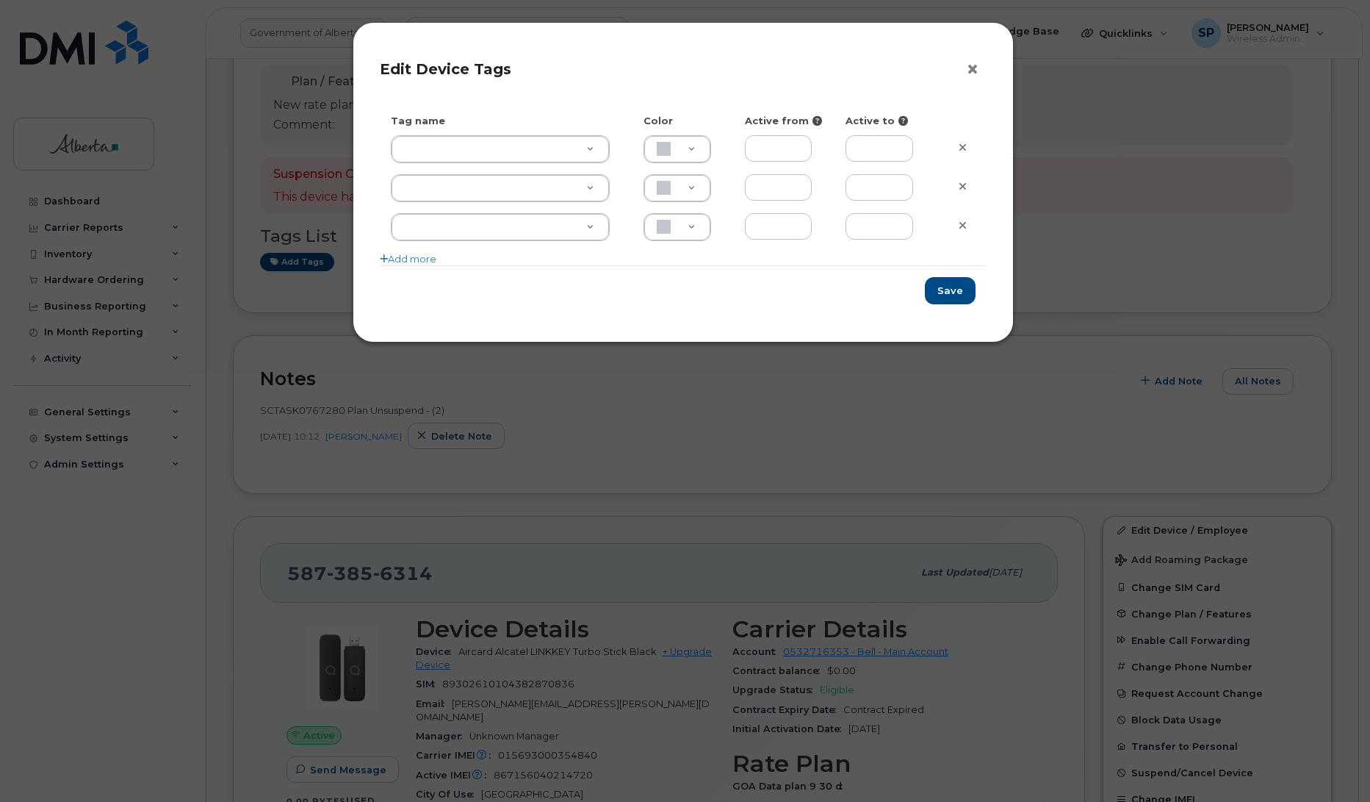
drag, startPoint x: 966, startPoint y: 82, endPoint x: 974, endPoint y: 71, distance: 13.7
click at [967, 81] on div "× Edit Device Tags" at bounding box center [683, 74] width 607 height 51
click at [975, 71] on button "×" at bounding box center [976, 70] width 21 height 22
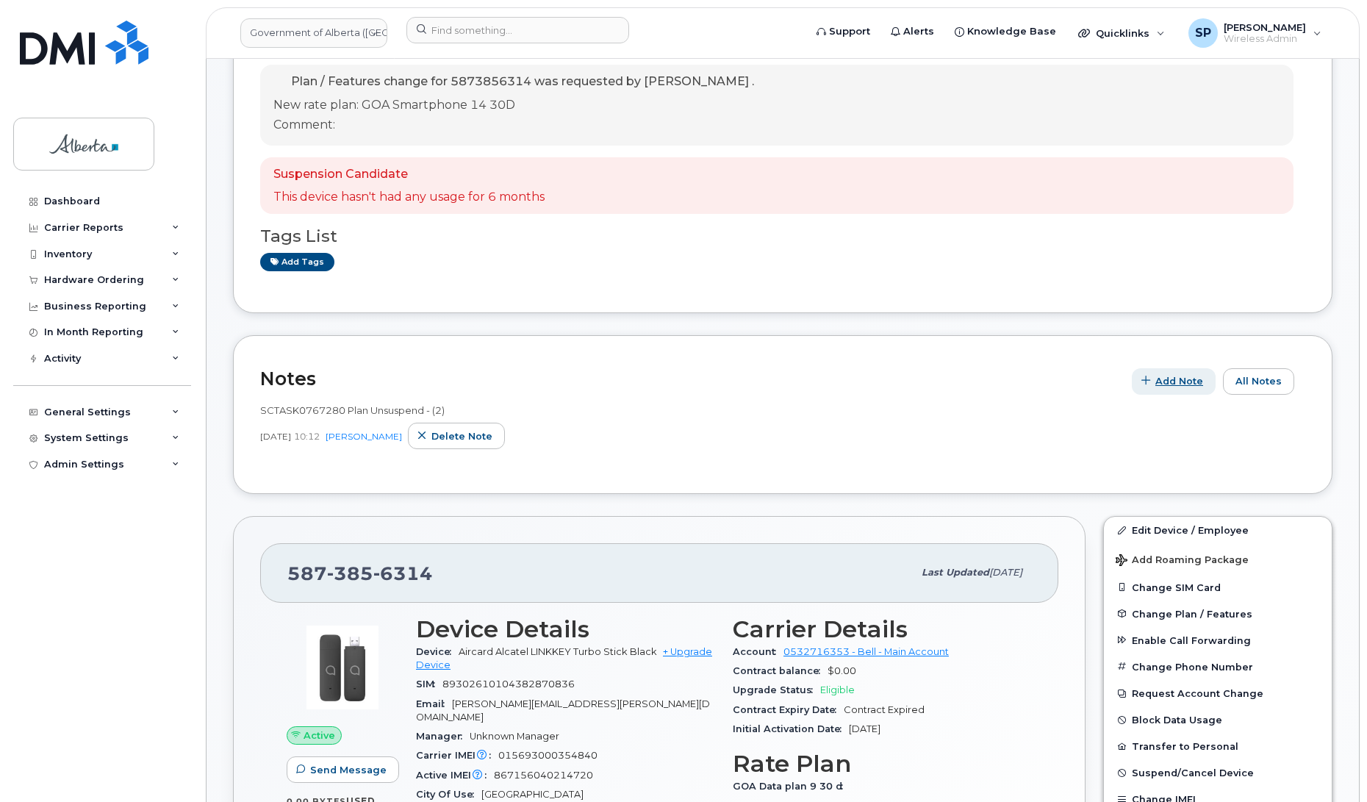
click at [1192, 382] on span "Add Note" at bounding box center [1179, 381] width 48 height 14
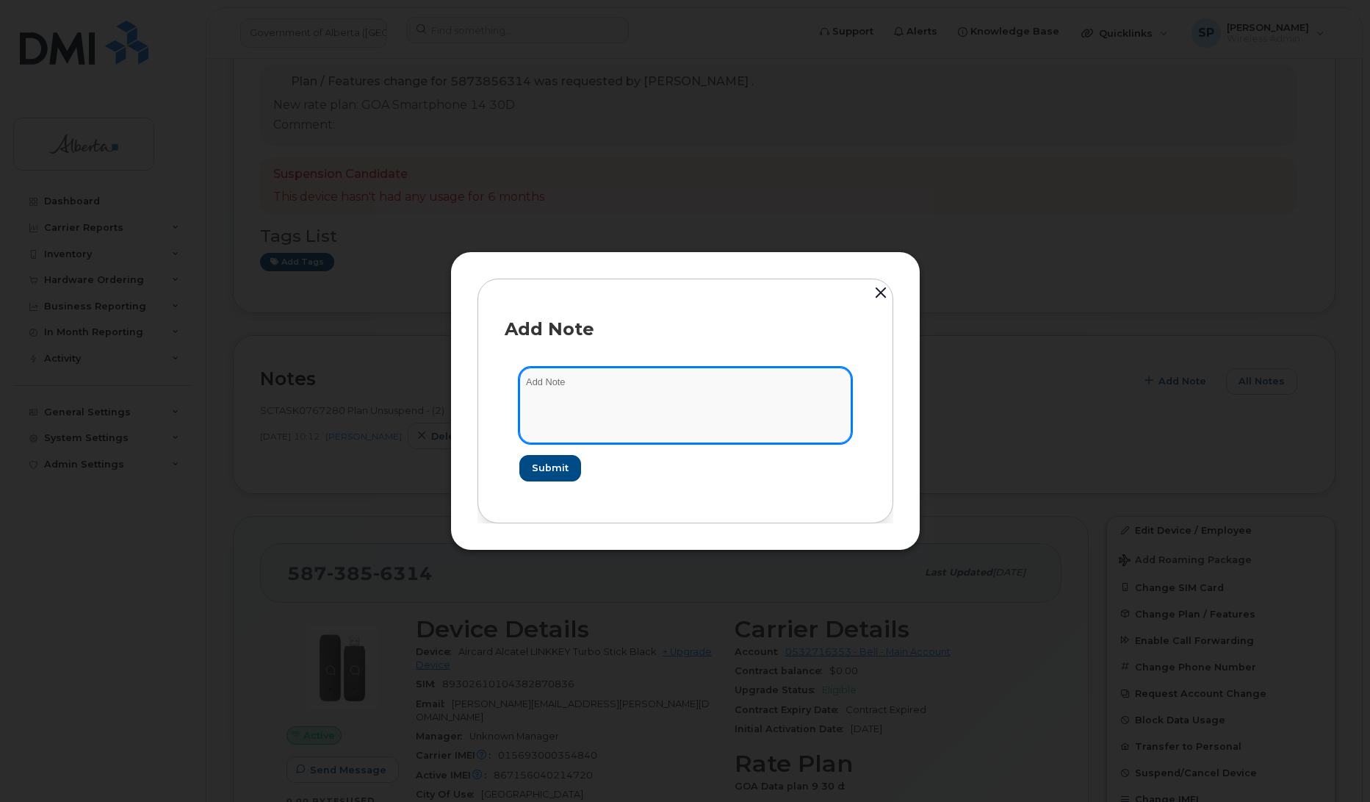
click at [618, 398] on textarea at bounding box center [685, 404] width 332 height 75
paste textarea "SCTASK0846403 Plan Cancel - [PHONE_NUMBER] Repurpose [GEOGRAPHIC_DATA]. Previou…"
type textarea "SCTASK0846403 Plan Cancel - [PHONE_NUMBER] Repurpose [GEOGRAPHIC_DATA]. Previou…"
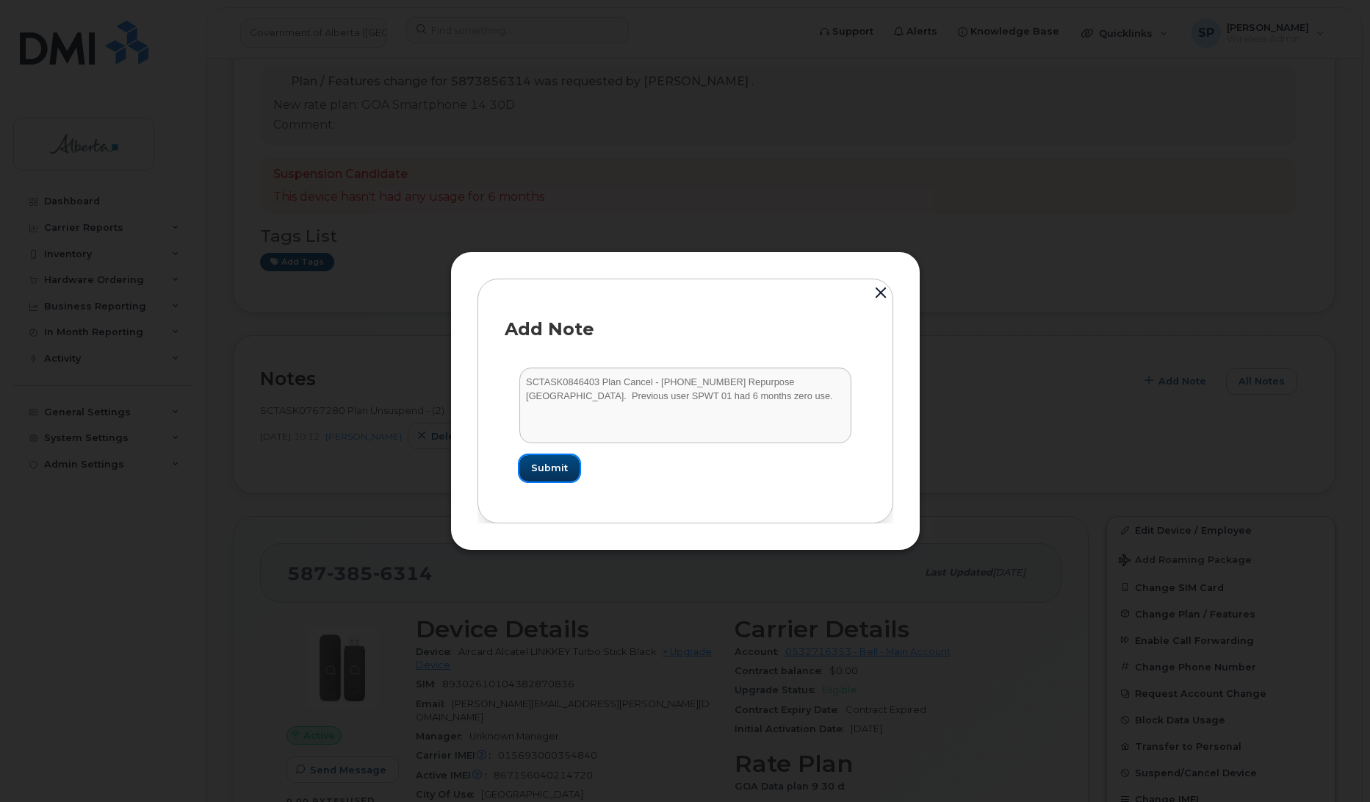
click at [533, 468] on span "Submit" at bounding box center [549, 468] width 37 height 14
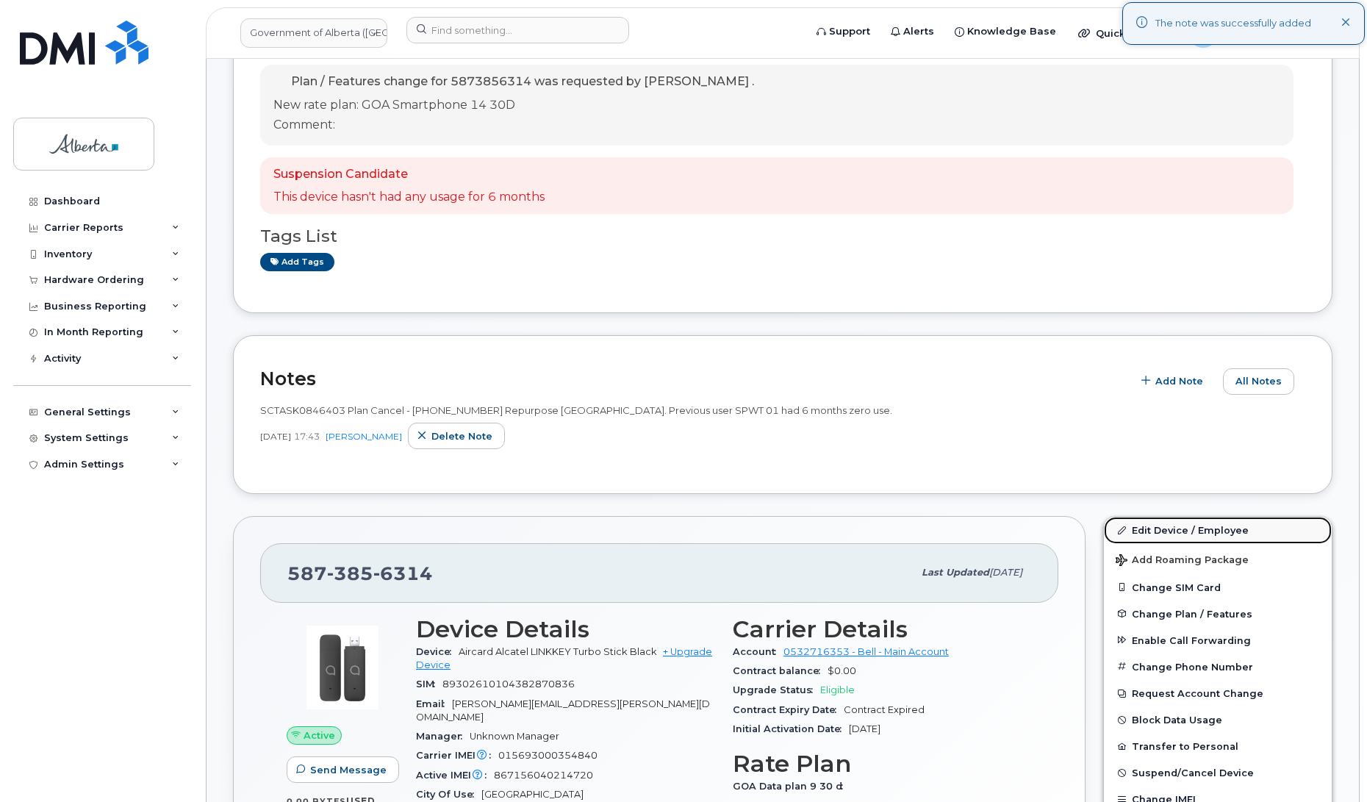
click at [1148, 530] on link "Edit Device / Employee" at bounding box center [1218, 530] width 228 height 26
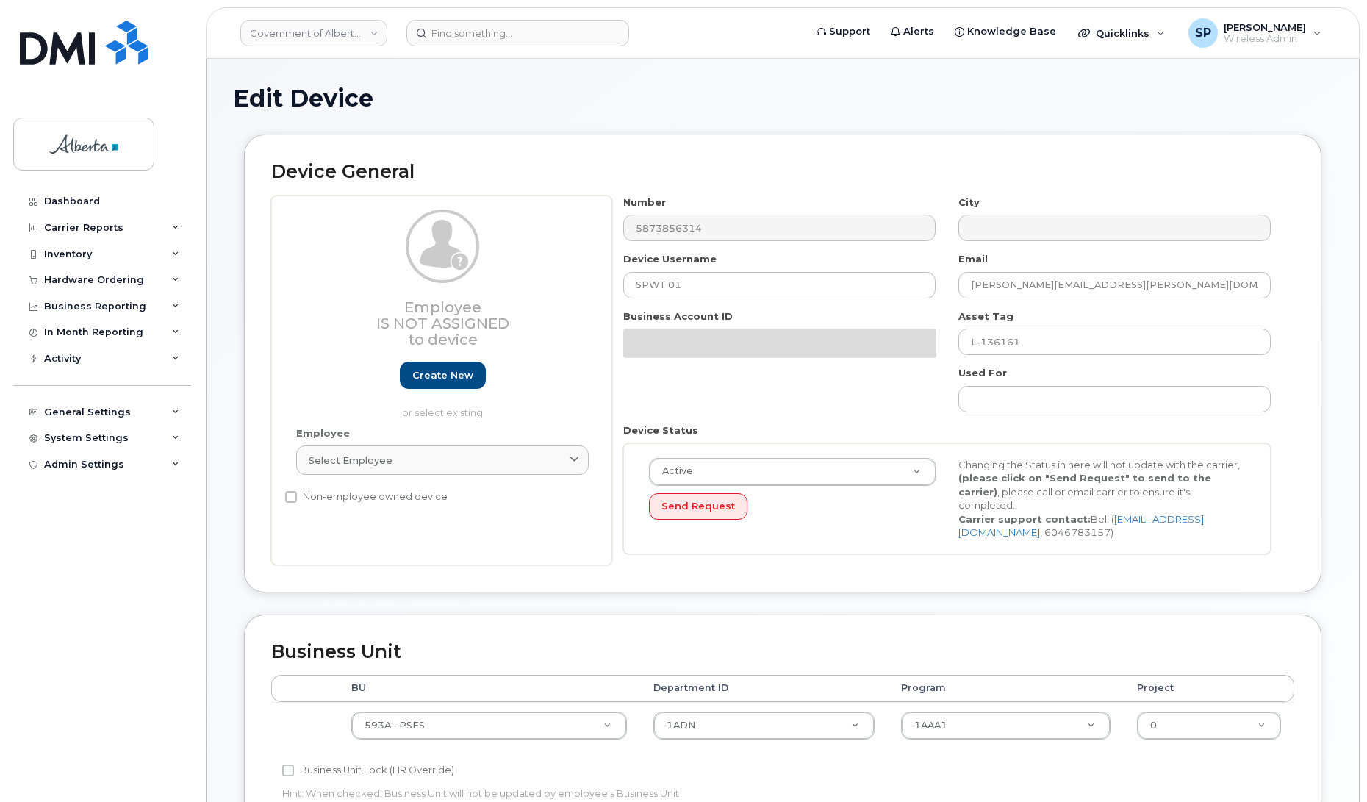
select select "4797682"
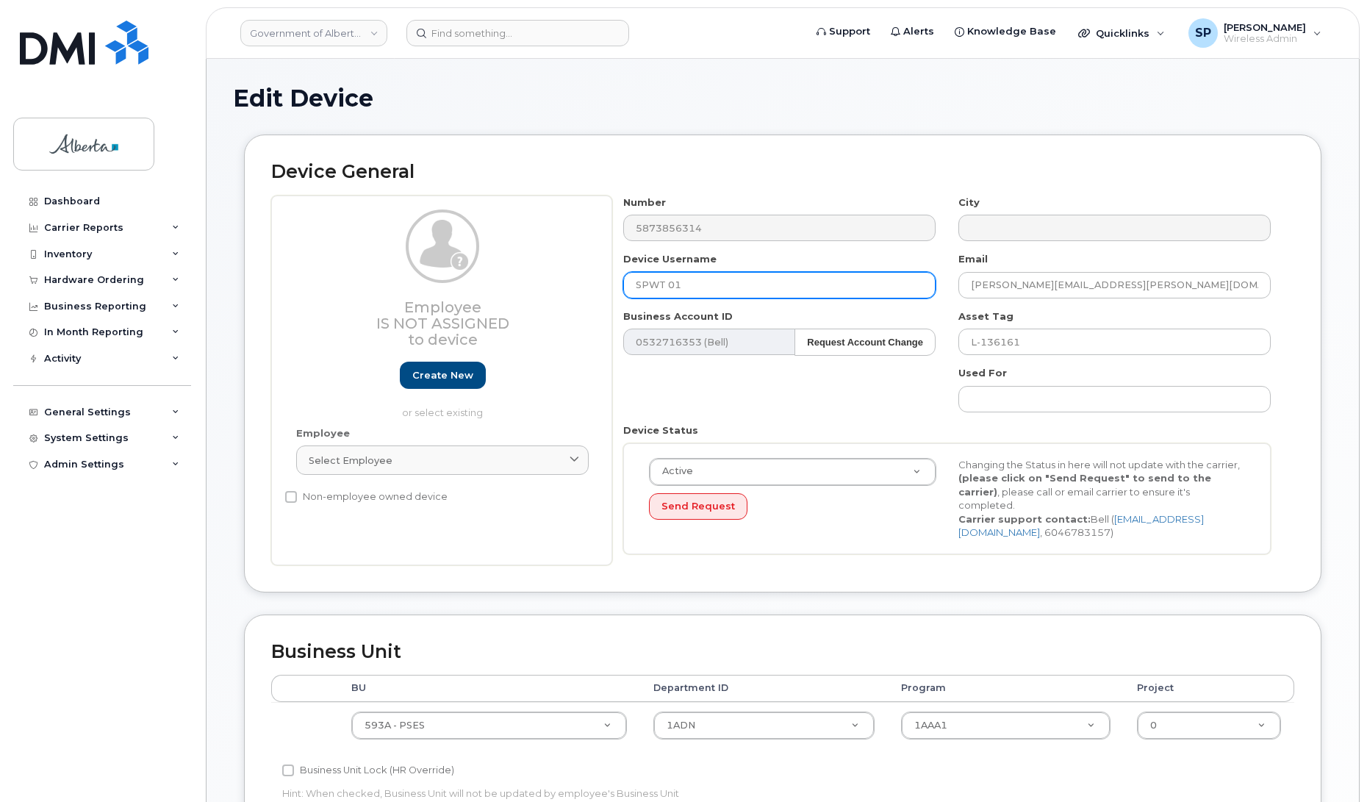
drag, startPoint x: 702, startPoint y: 283, endPoint x: 555, endPoint y: 284, distance: 146.9
click at [555, 284] on div "Employee Is not assigned to device Create new or select existing Employee Selec…" at bounding box center [782, 380] width 1023 height 370
type input "Repurpose [GEOGRAPHIC_DATA]"
drag, startPoint x: 1123, startPoint y: 290, endPoint x: 898, endPoint y: 291, distance: 224.8
click at [898, 291] on div "Number 5873856314 City Device Username Repurpose Edmonton Email Christine.Colpi…" at bounding box center [947, 380] width 670 height 370
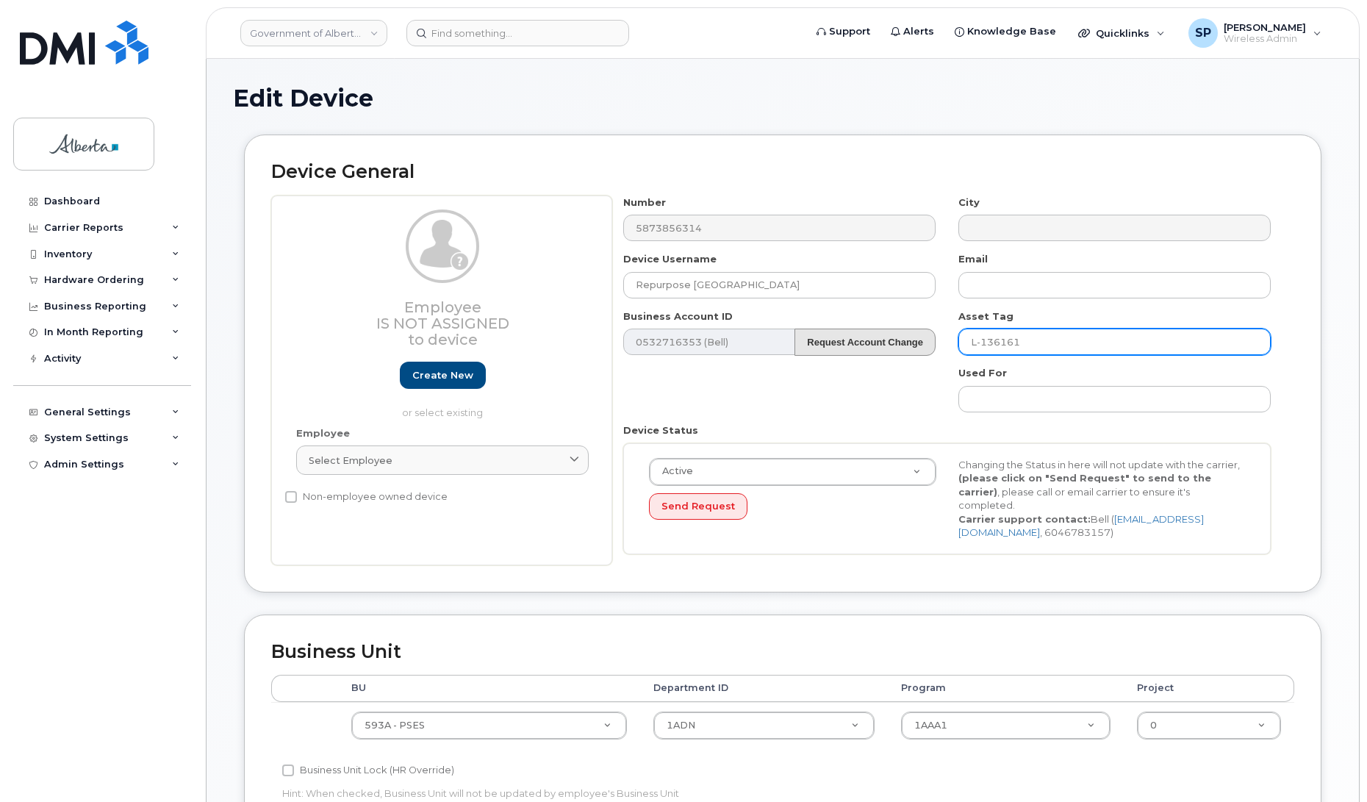
drag, startPoint x: 1049, startPoint y: 349, endPoint x: 898, endPoint y: 347, distance: 151.4
click at [898, 347] on div "Number 5873856314 City Device Username Repurpose Edmonton Email Business Accoun…" at bounding box center [947, 380] width 670 height 370
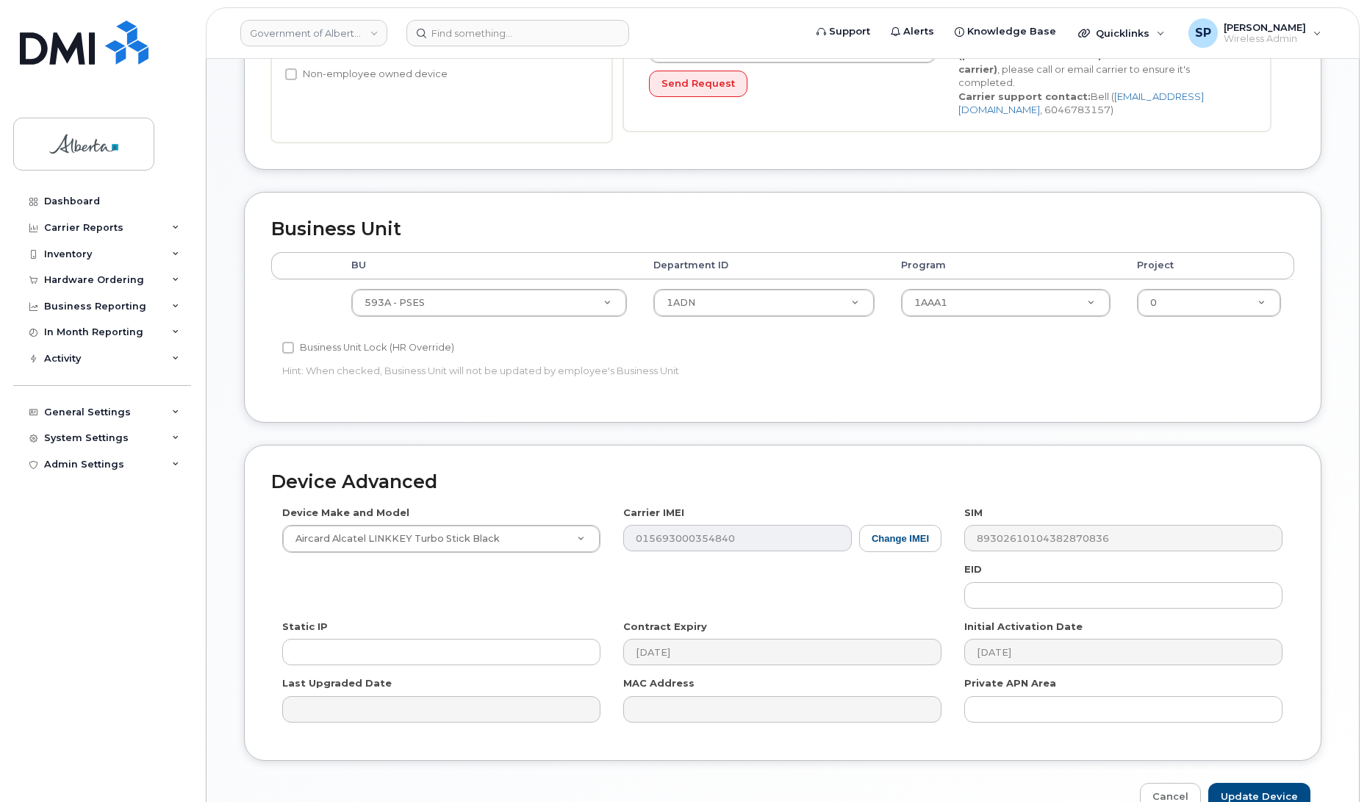
scroll to position [457, 0]
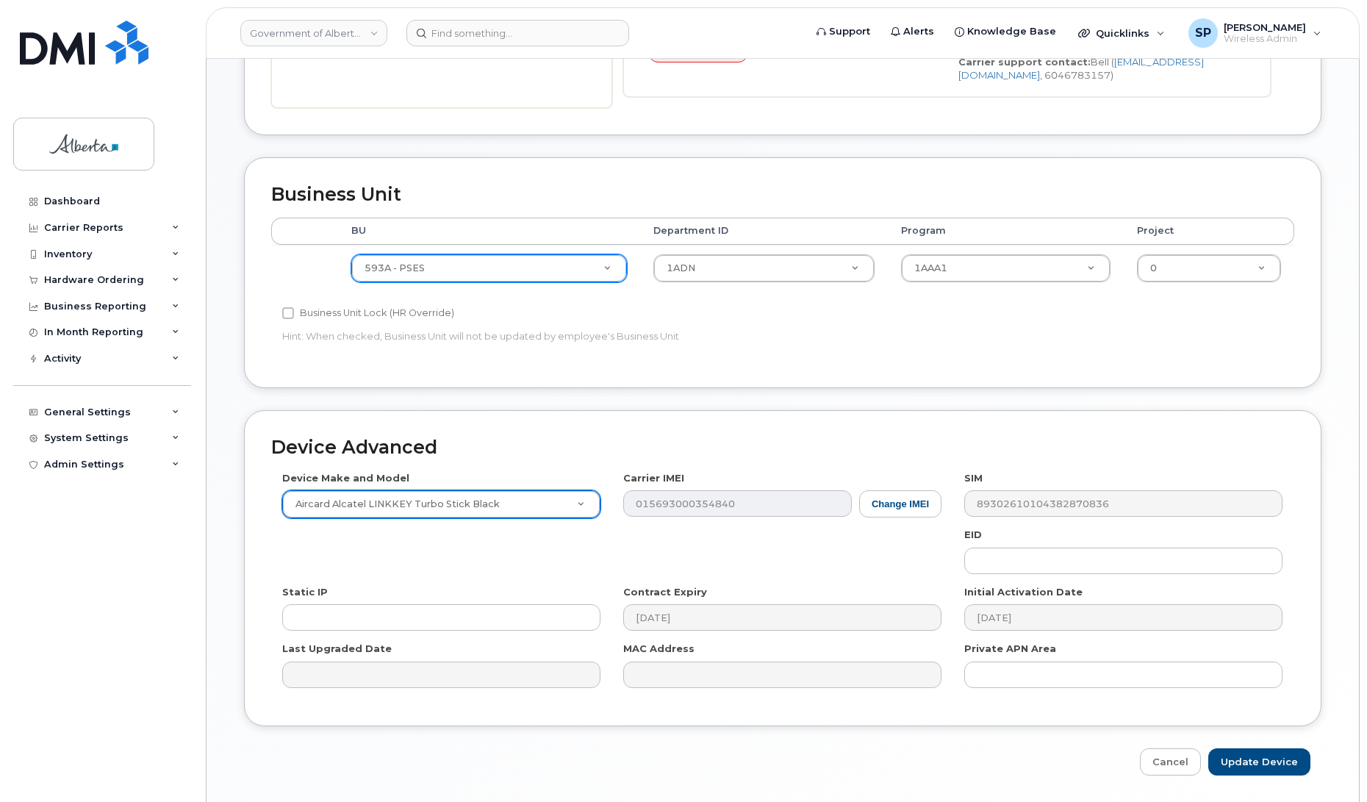
type input "5"
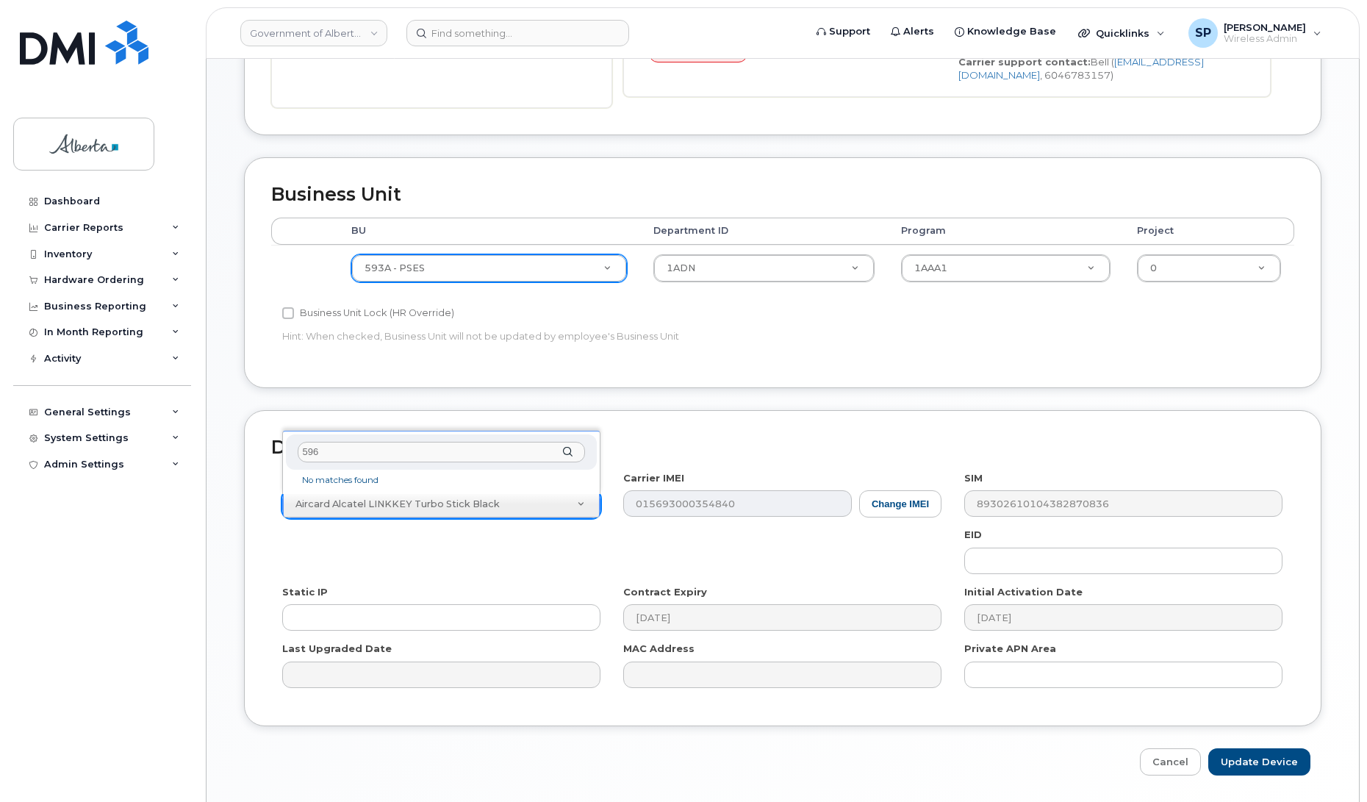
type input "596a"
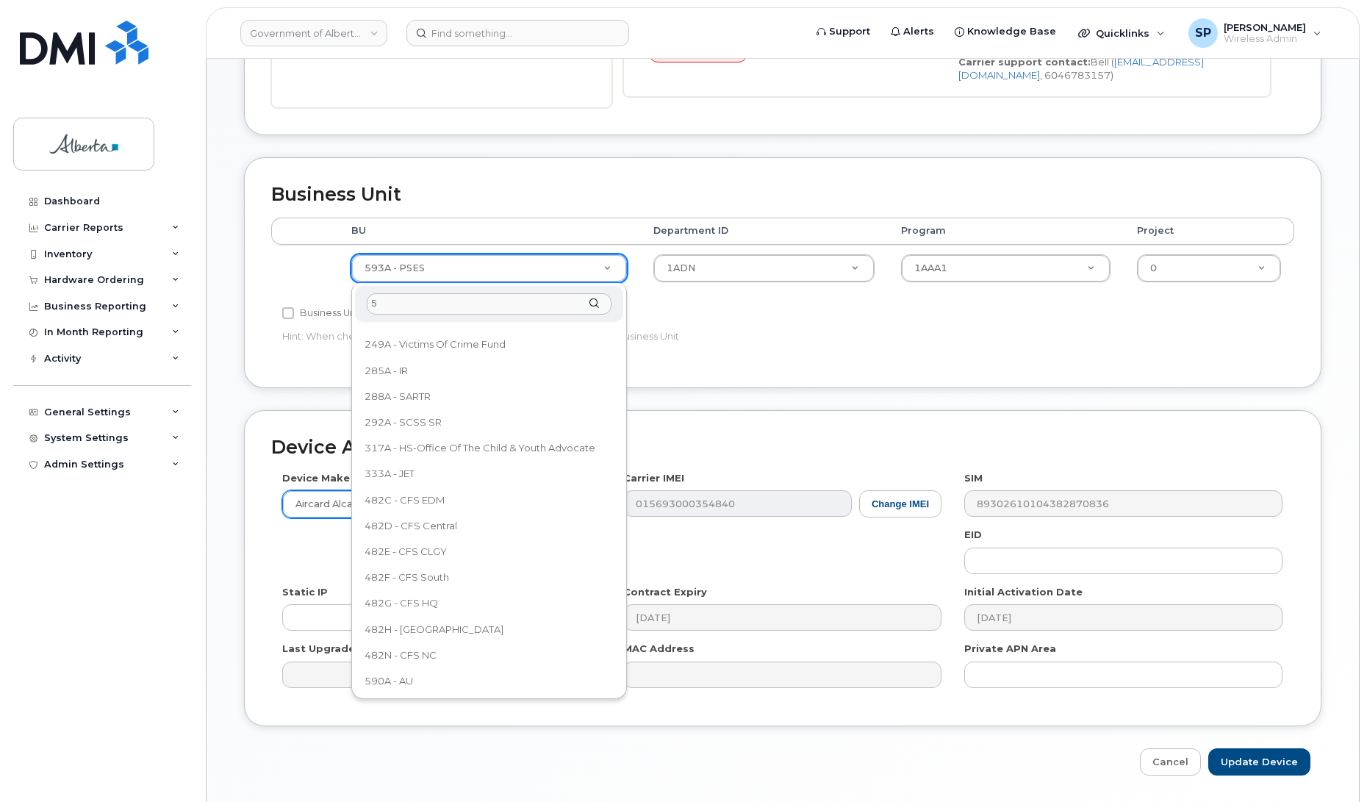
scroll to position [0, 0]
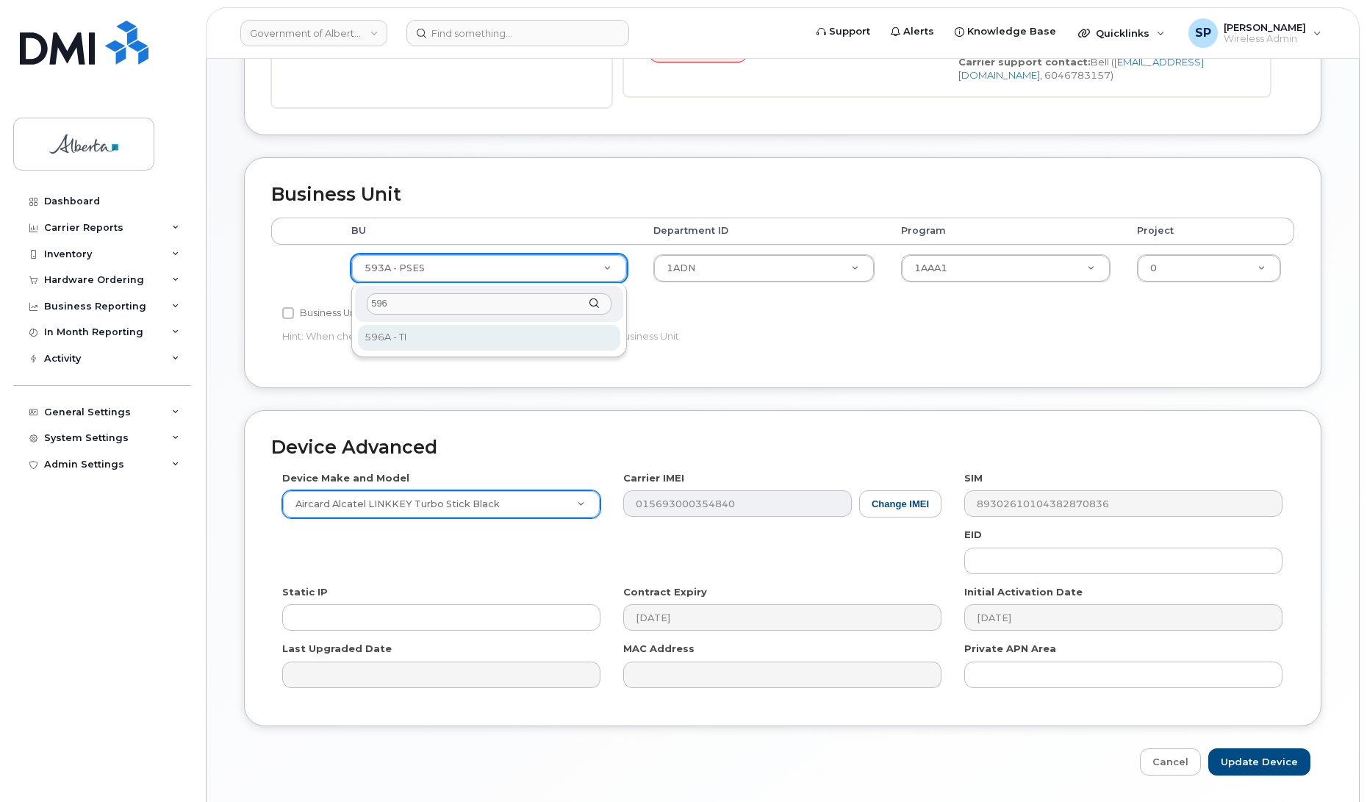
type input "596"
select select "4797729"
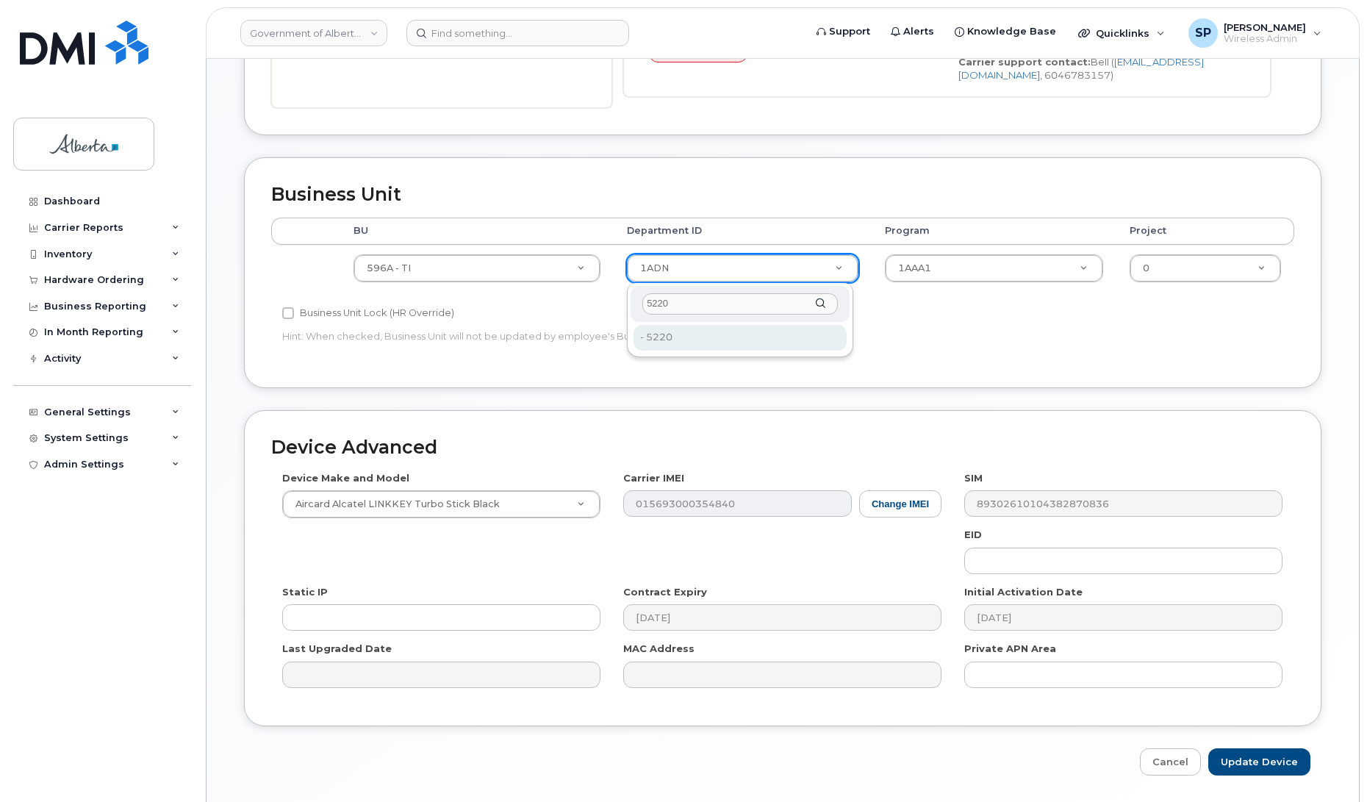
type input "5220"
type input "4802987"
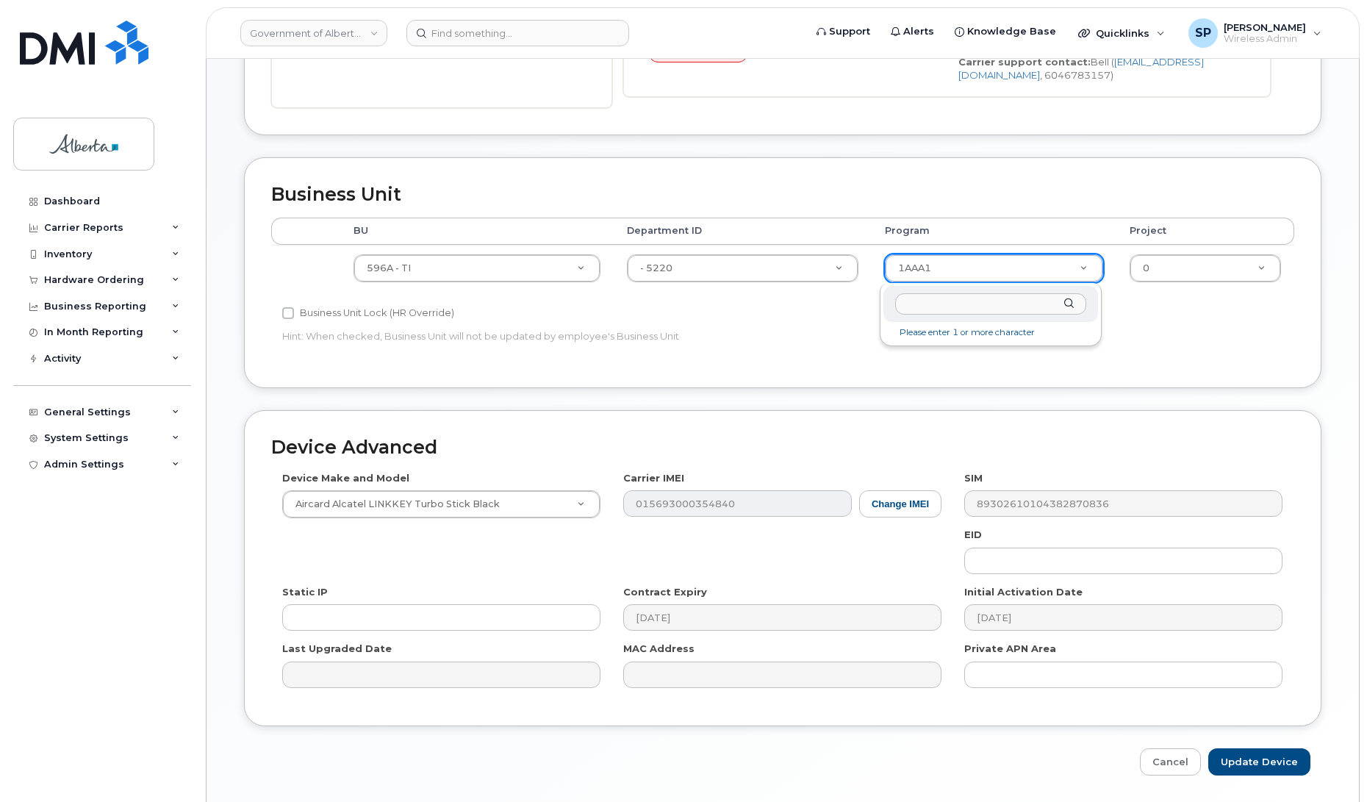
type input "1"
type input "72020"
type input "4803008"
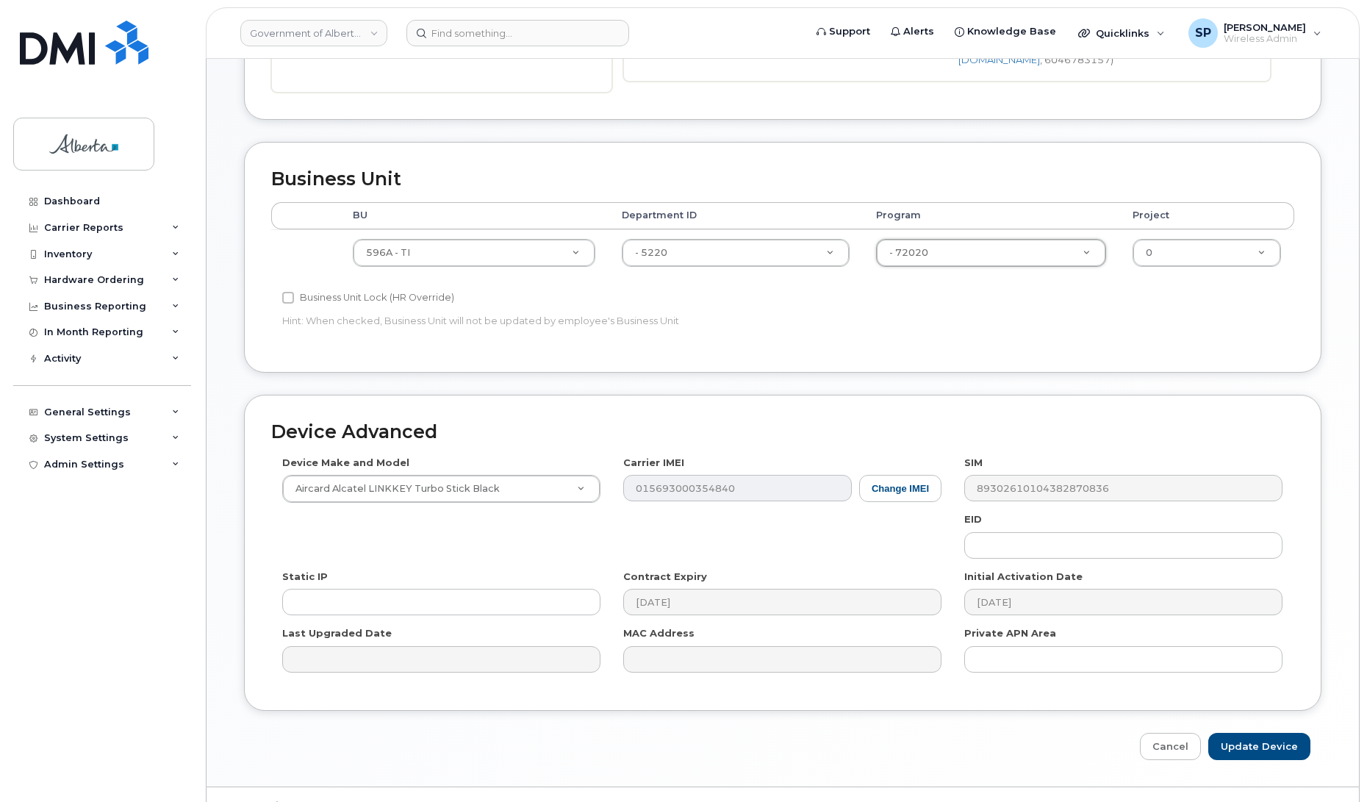
scroll to position [507, 0]
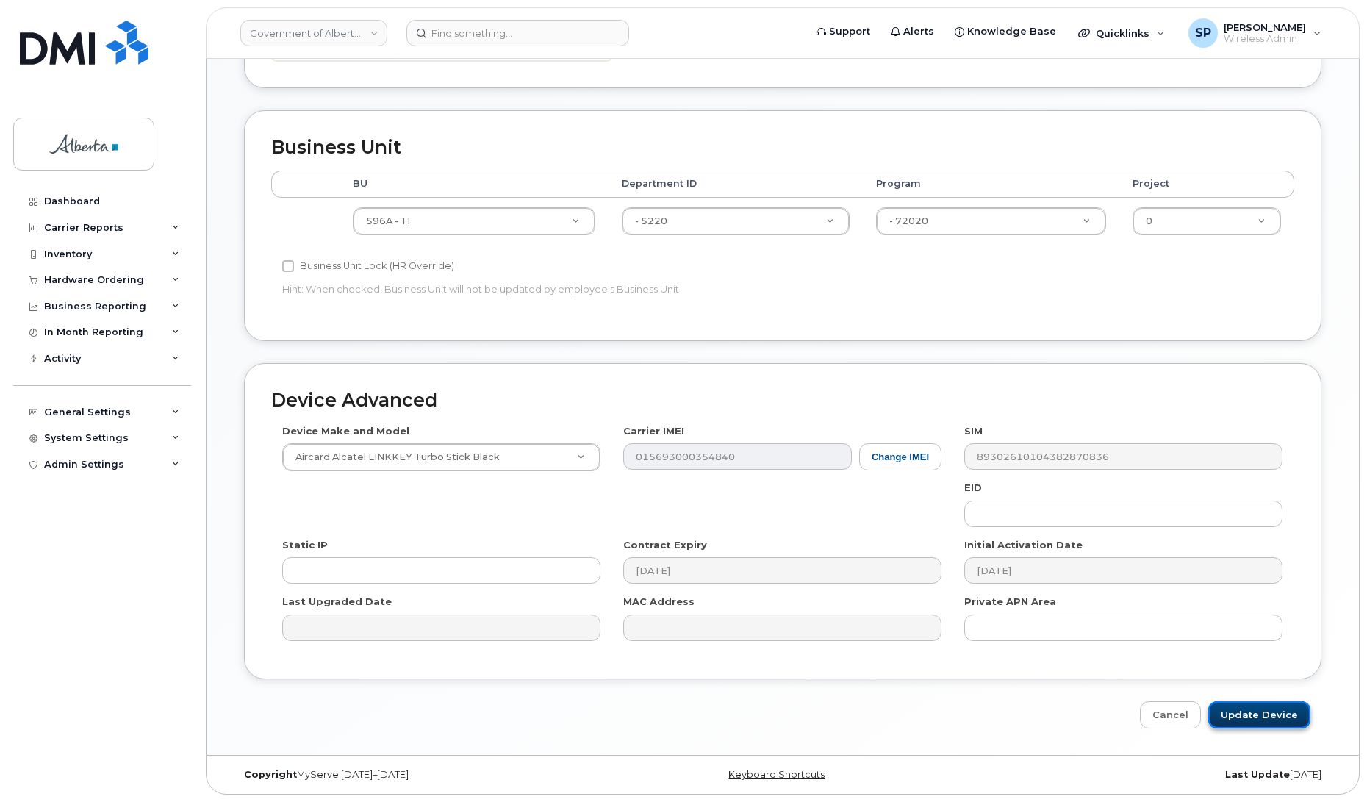
click at [1251, 710] on input "Update Device" at bounding box center [1259, 714] width 102 height 27
type input "Saving..."
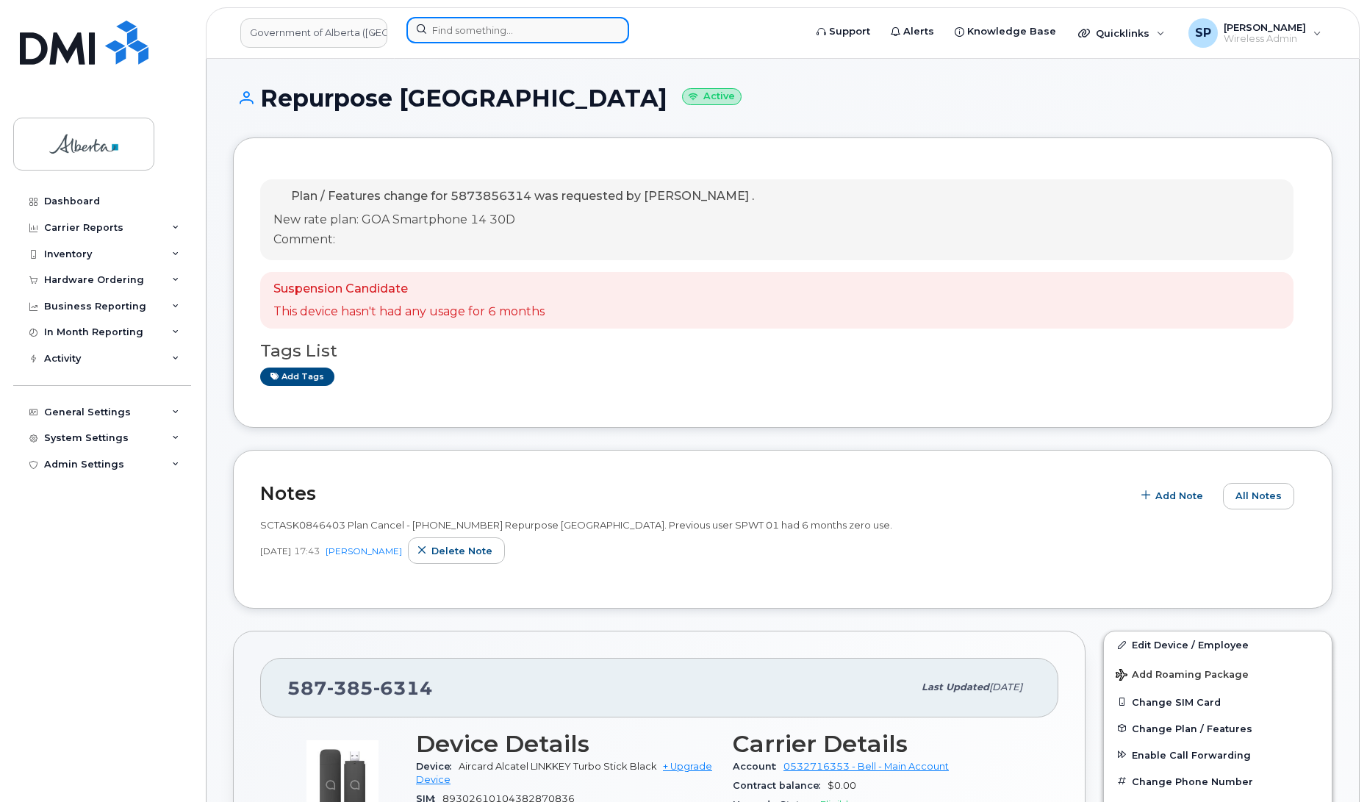
click at [456, 29] on input at bounding box center [517, 30] width 223 height 26
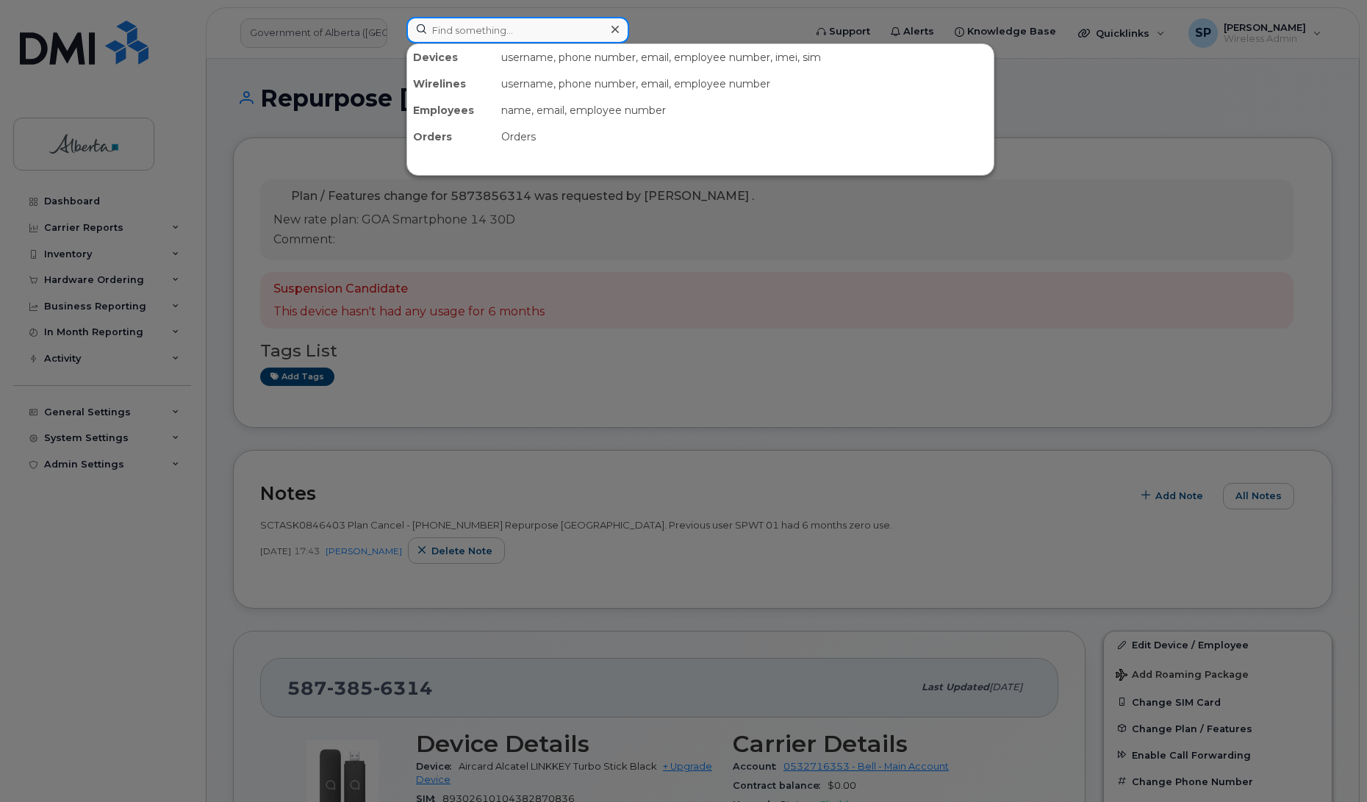
paste input "7802426103"
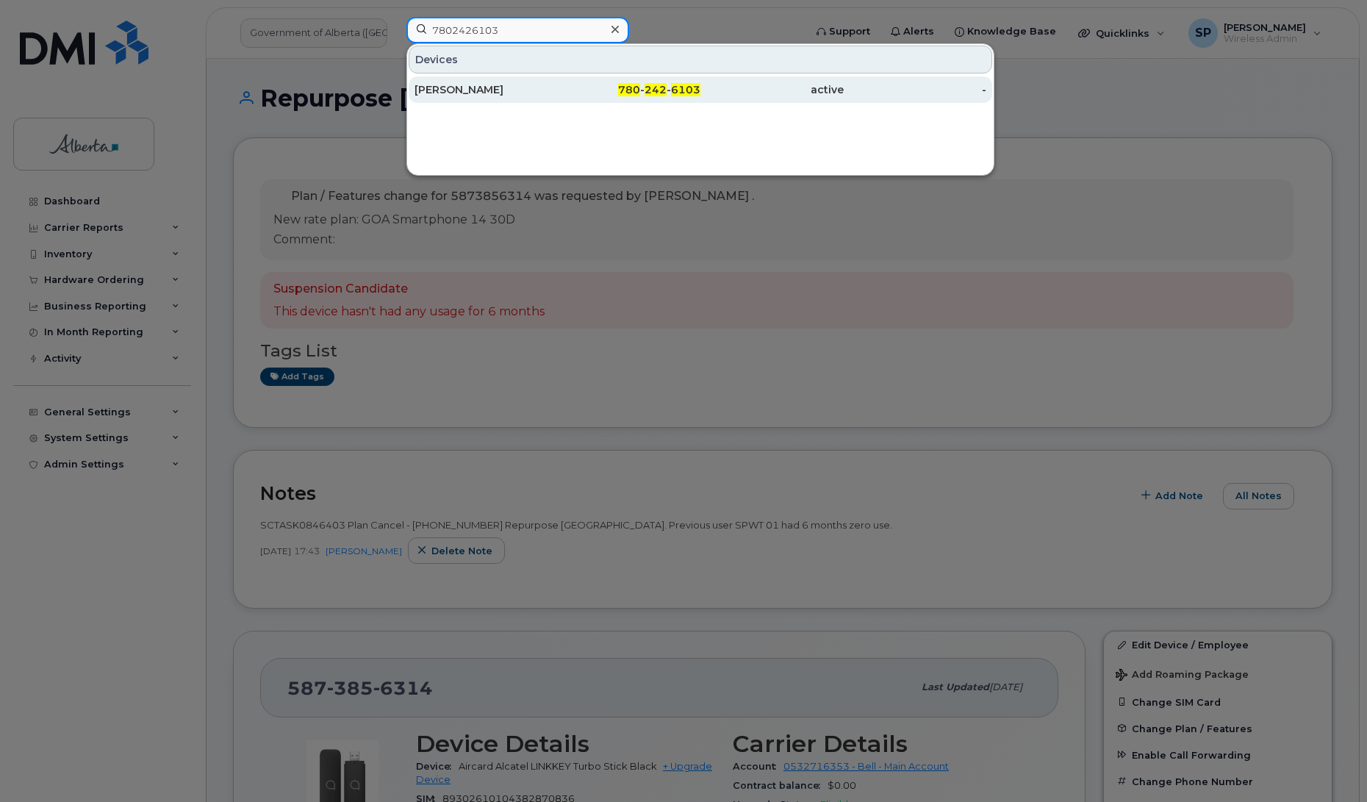
type input "7802426103"
click at [468, 93] on div "[PERSON_NAME]" at bounding box center [485, 89] width 143 height 15
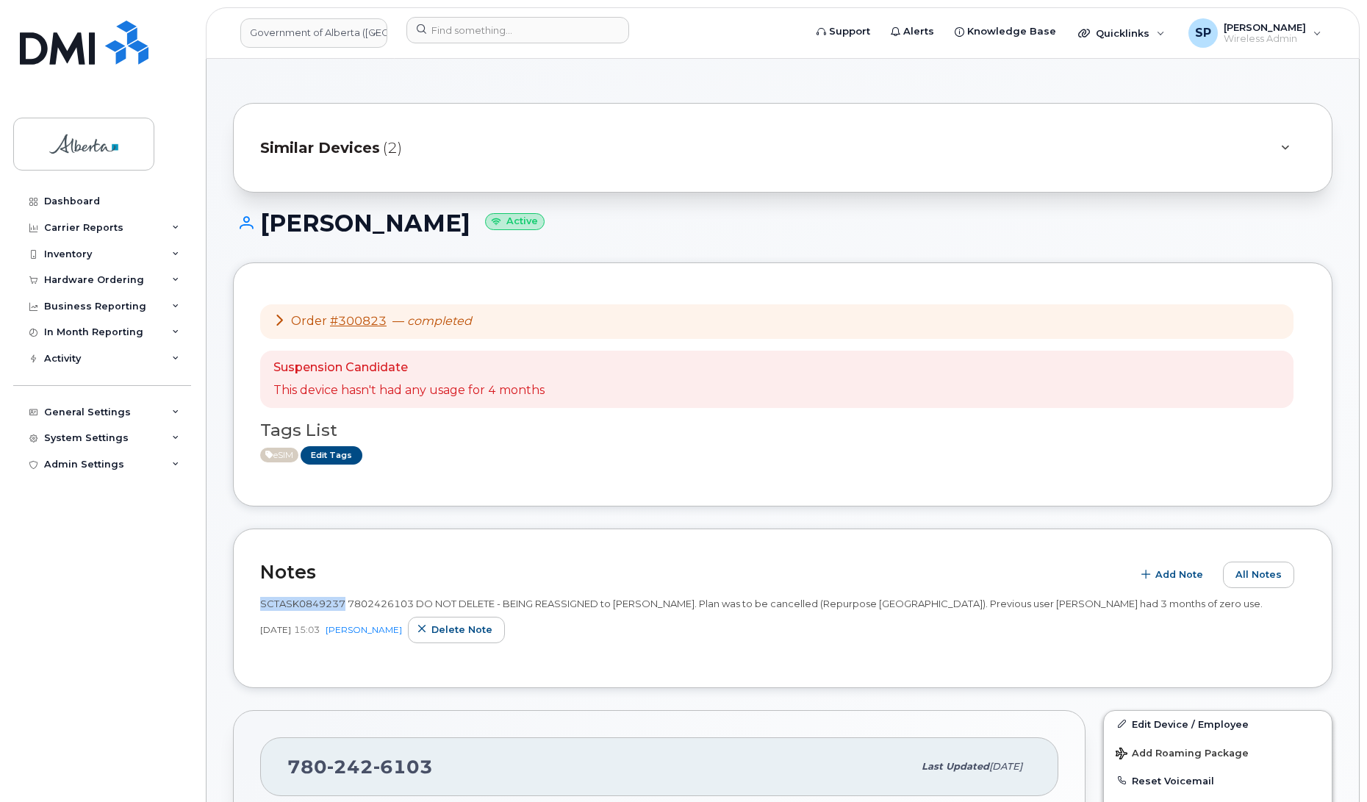
drag, startPoint x: 345, startPoint y: 604, endPoint x: 261, endPoint y: 605, distance: 84.5
click at [261, 605] on span "SCTASK0849237 7802426103 DO NOT DELETE - BEING REASSIGNED to Brian Doyle. Plan …" at bounding box center [761, 603] width 1002 height 12
copy span "SCTASK0849237"
click at [489, 33] on input at bounding box center [517, 30] width 223 height 26
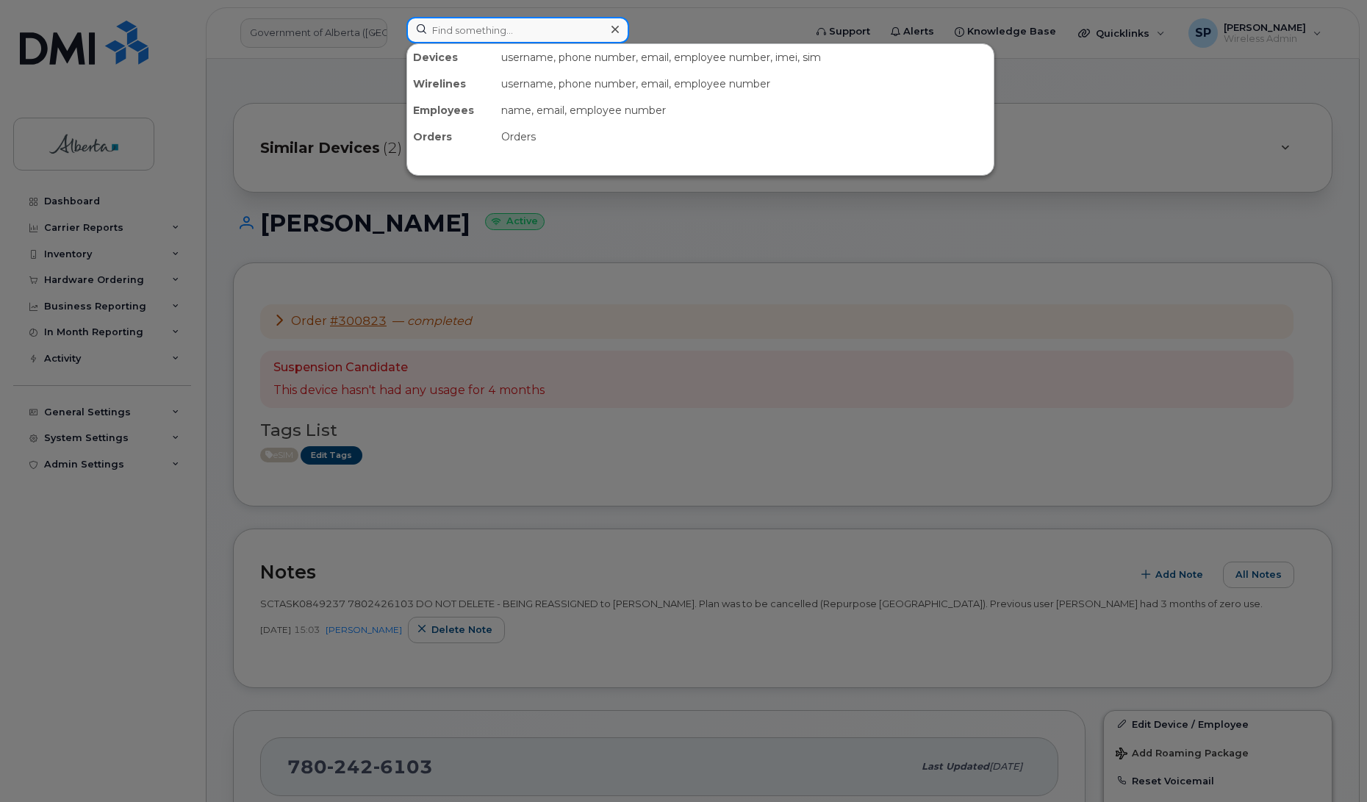
paste input "7807196915"
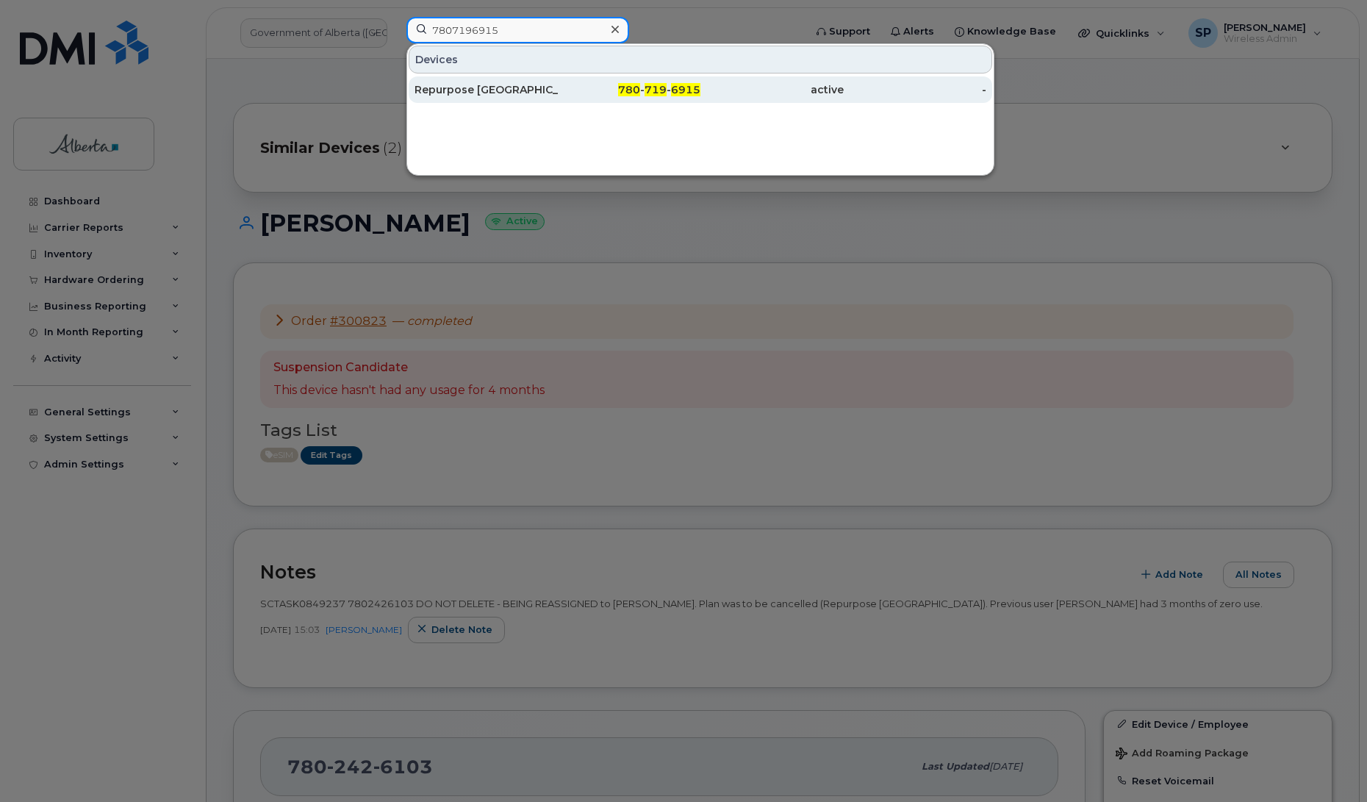
type input "7807196915"
click at [475, 92] on div "Repurpose Edmonton" at bounding box center [485, 89] width 143 height 15
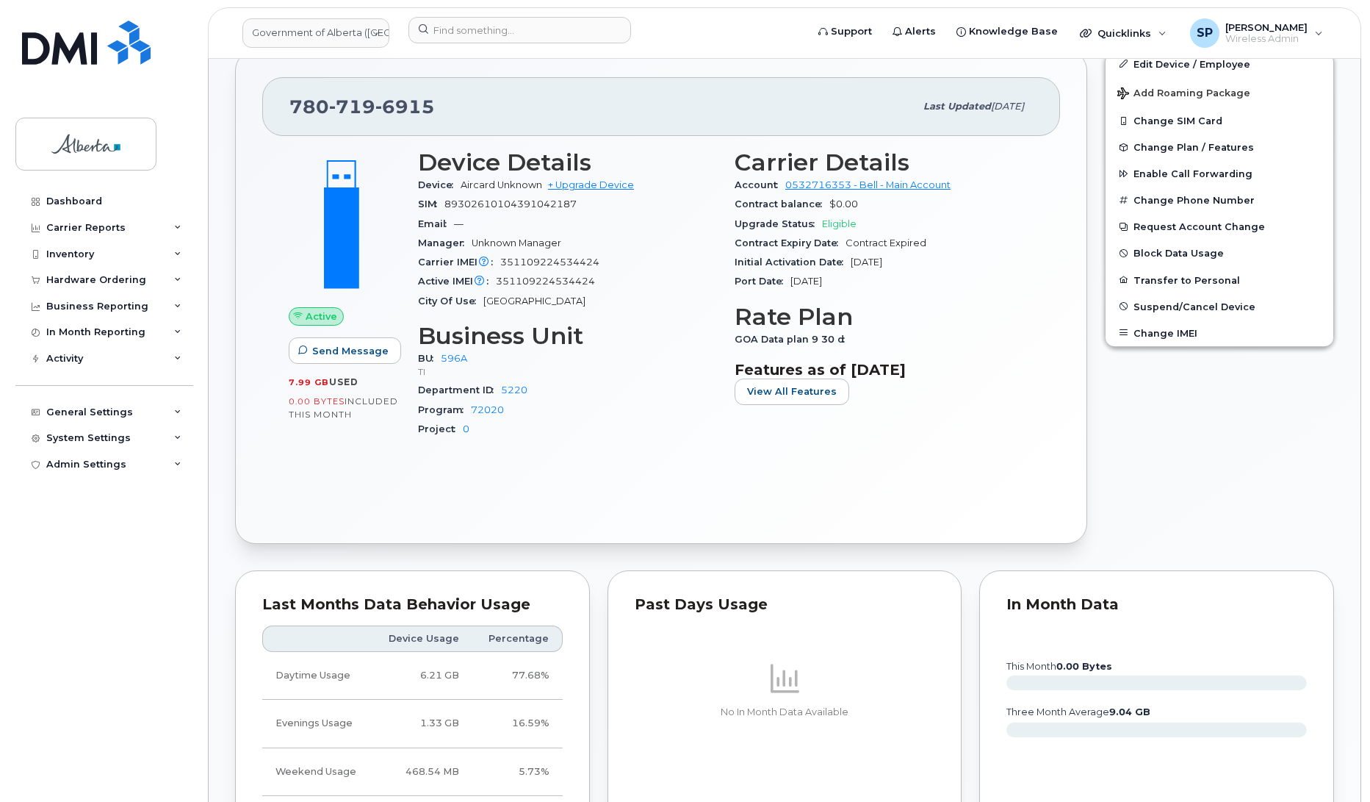
scroll to position [555, 0]
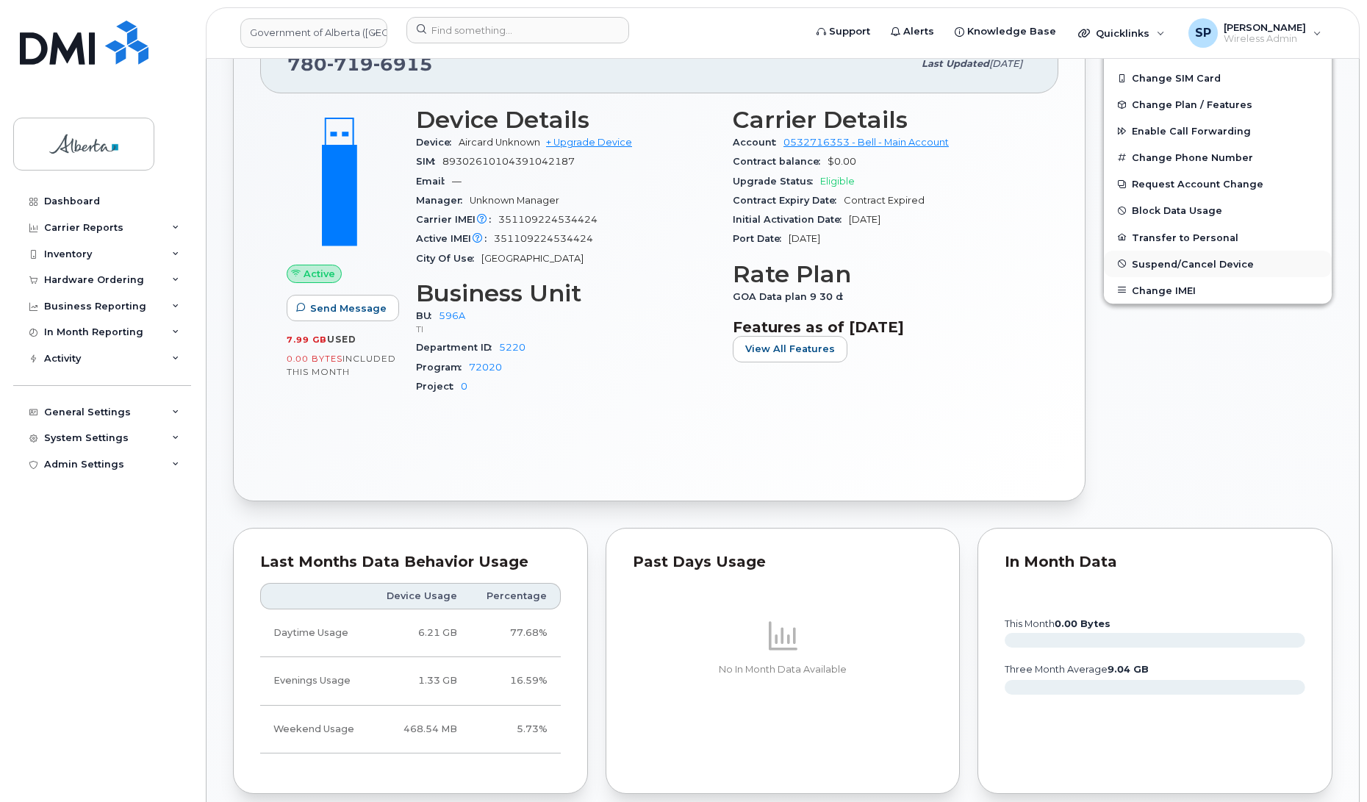
click at [1202, 256] on button "Suspend/Cancel Device" at bounding box center [1218, 264] width 228 height 26
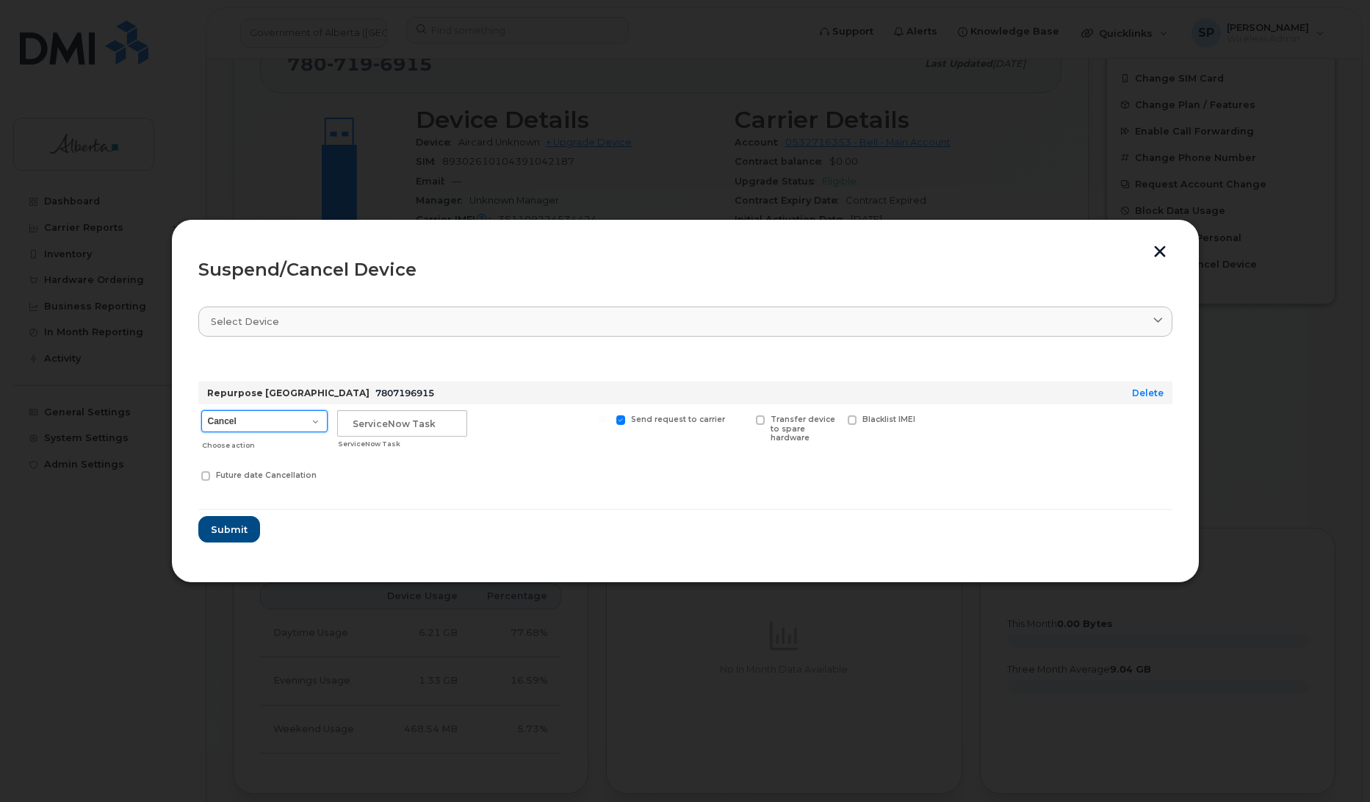
click at [281, 417] on select "Cancel Suspend - Extend Suspension Suspend - Reduced Rate Suspend - Lost Device…" at bounding box center [264, 421] width 126 height 22
select select "[object Object]"
click at [201, 410] on select "Cancel Suspend - Extend Suspension Suspend - Reduced Rate Suspend - Lost Device…" at bounding box center [264, 421] width 126 height 22
click at [342, 426] on input "text" at bounding box center [402, 423] width 130 height 26
paste input "SCTASK0846873"
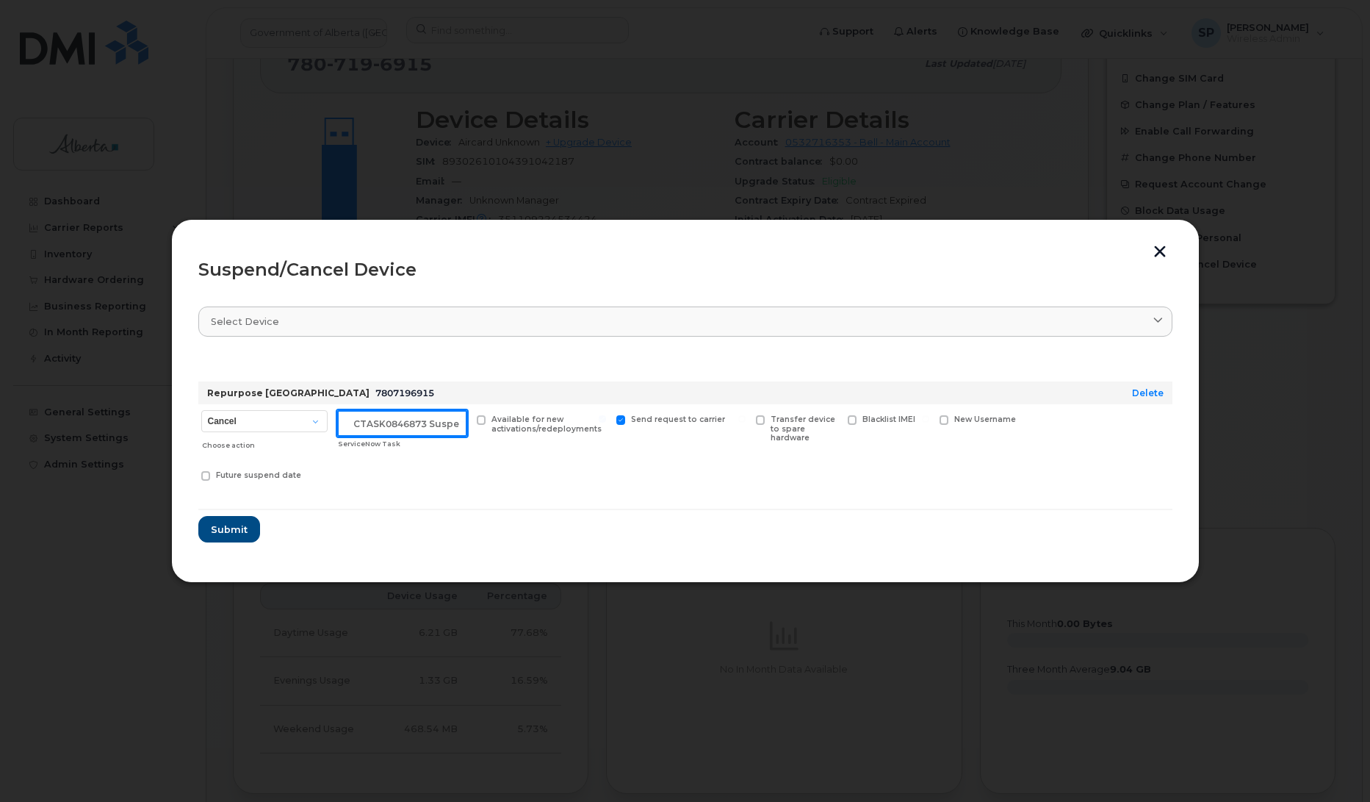
scroll to position [0, 12]
type input "SCTASK0846873 Suspend"
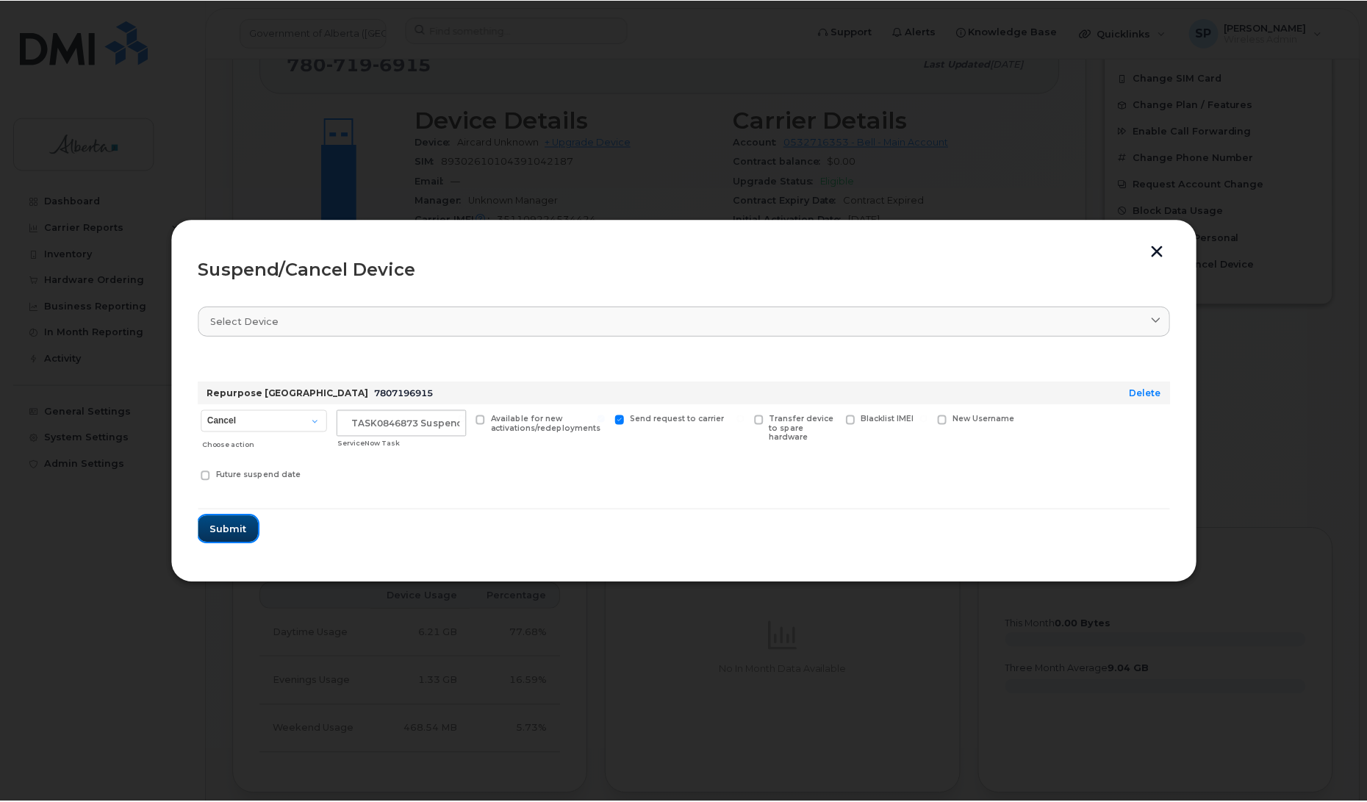
scroll to position [0, 0]
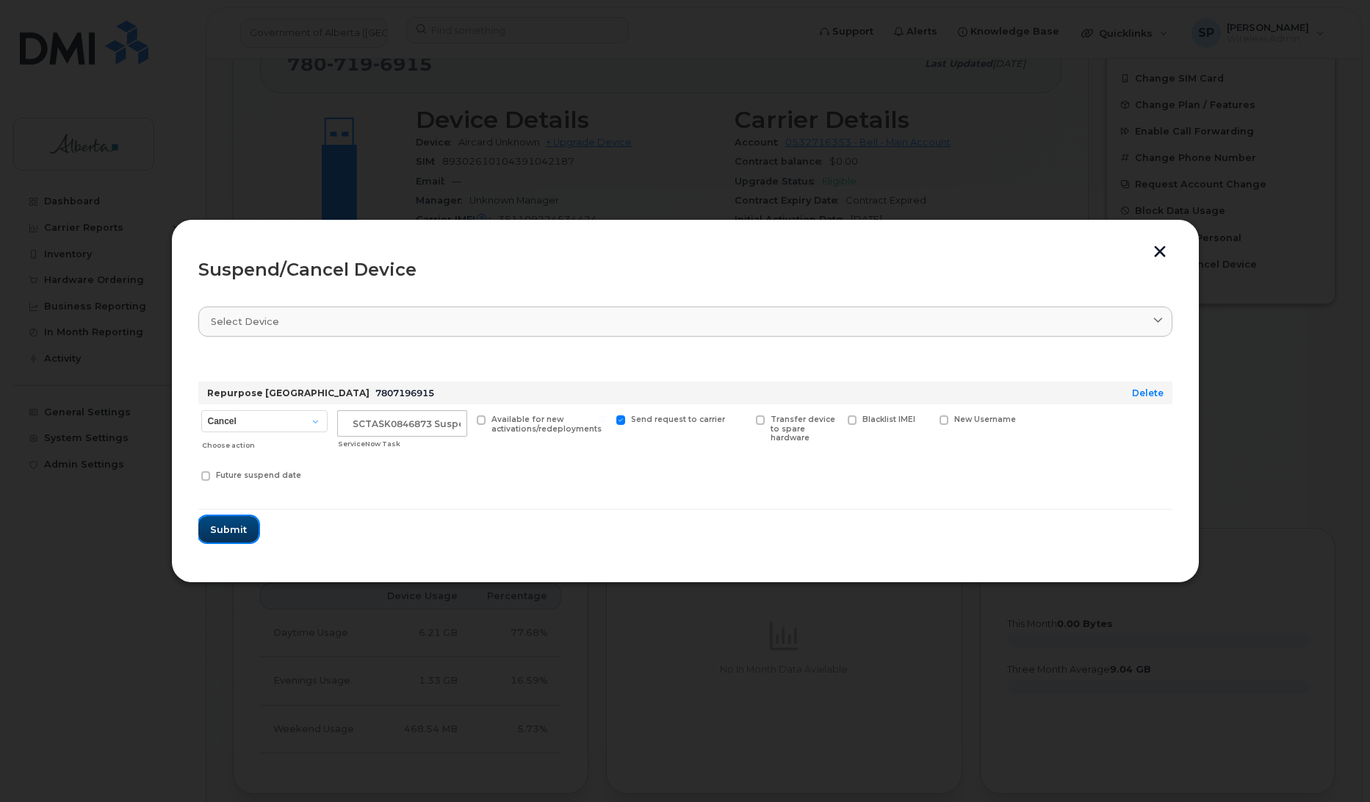
click at [226, 539] on button "Submit" at bounding box center [228, 529] width 60 height 26
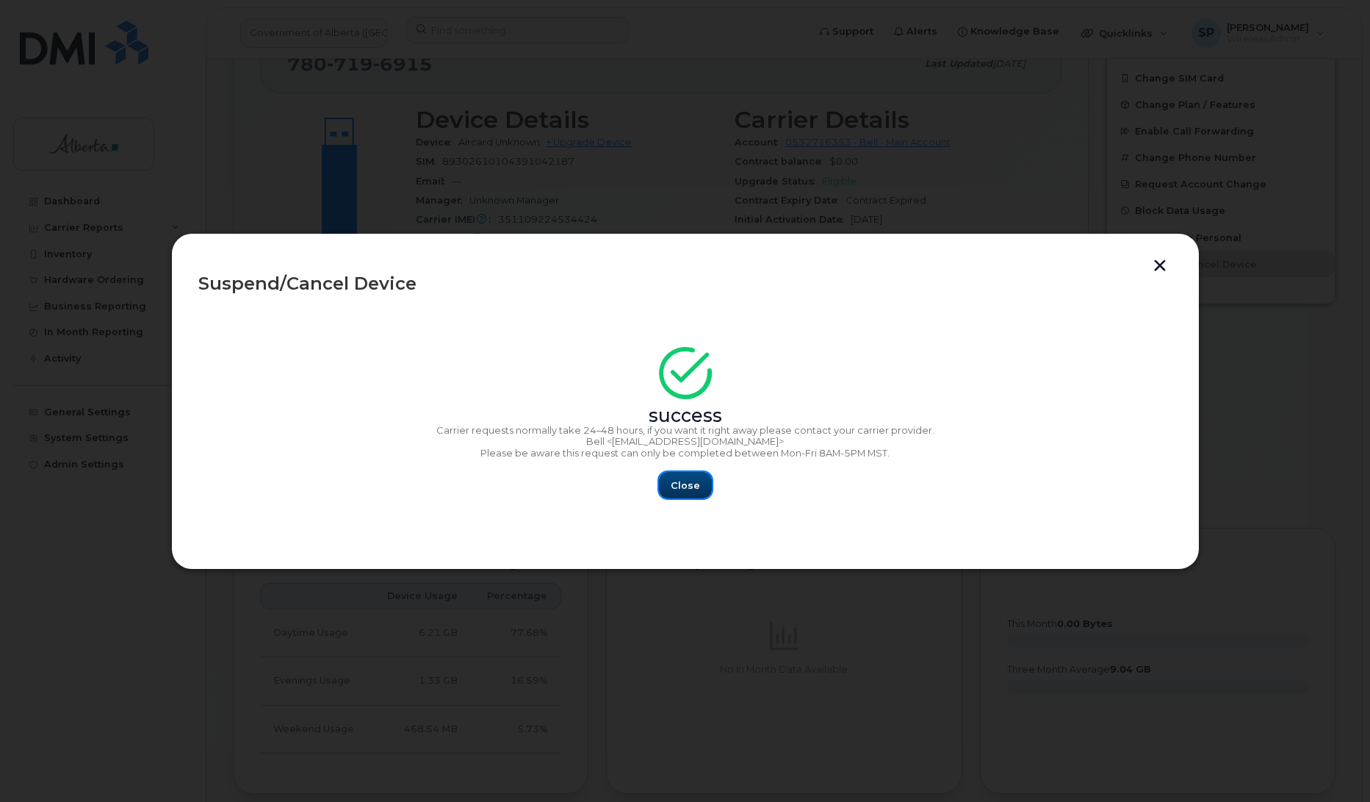
click at [684, 486] on span "Close" at bounding box center [685, 485] width 29 height 14
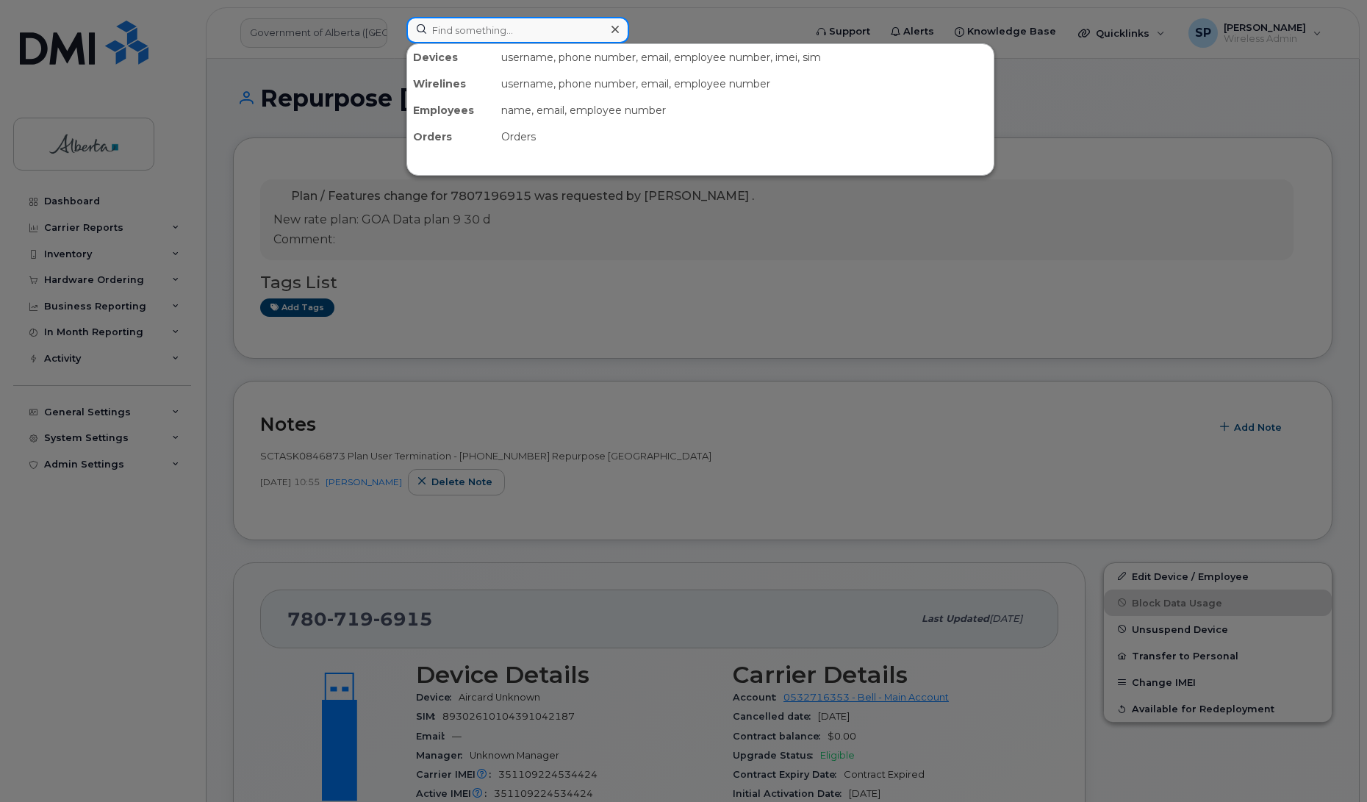
click at [503, 33] on input at bounding box center [517, 30] width 223 height 26
paste input "4034628716"
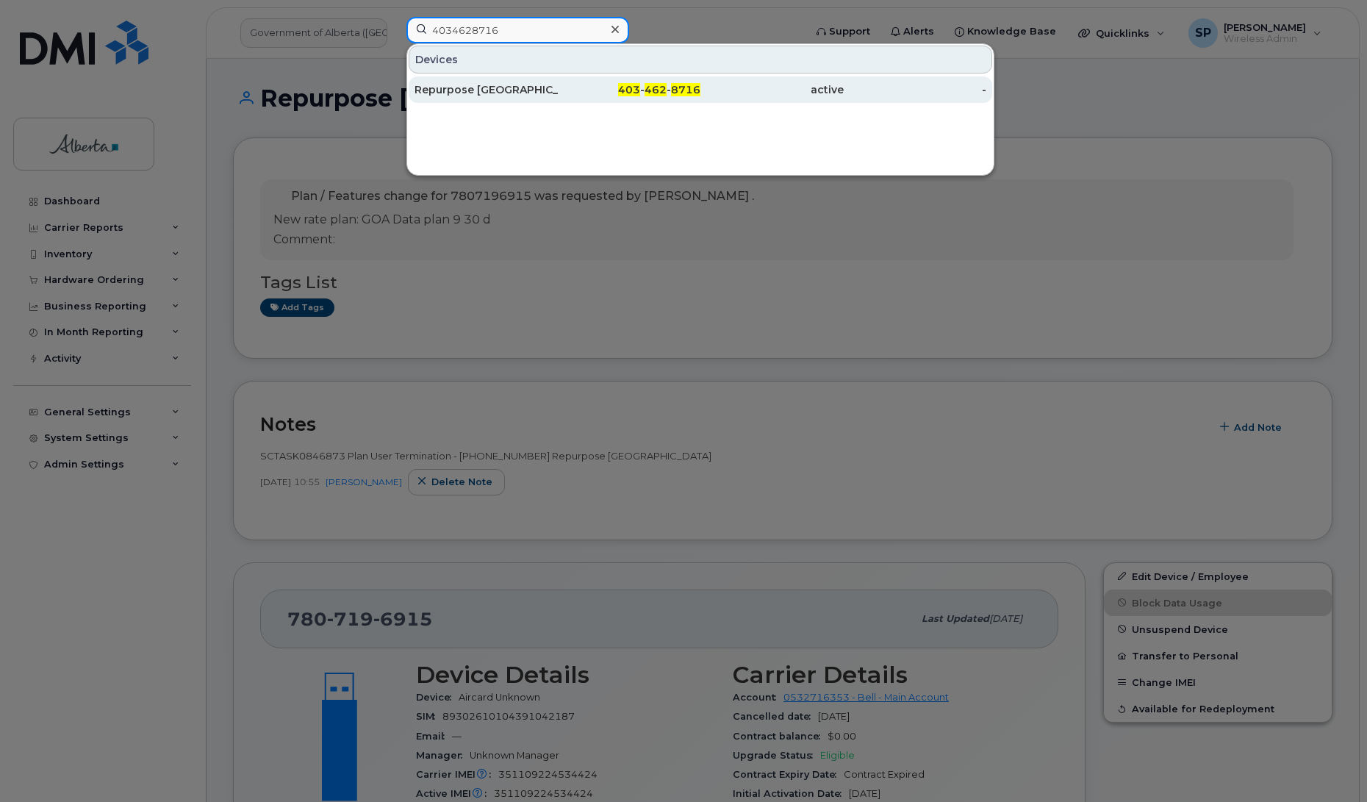
type input "4034628716"
click at [471, 93] on div "Repurpose [GEOGRAPHIC_DATA]" at bounding box center [485, 89] width 143 height 15
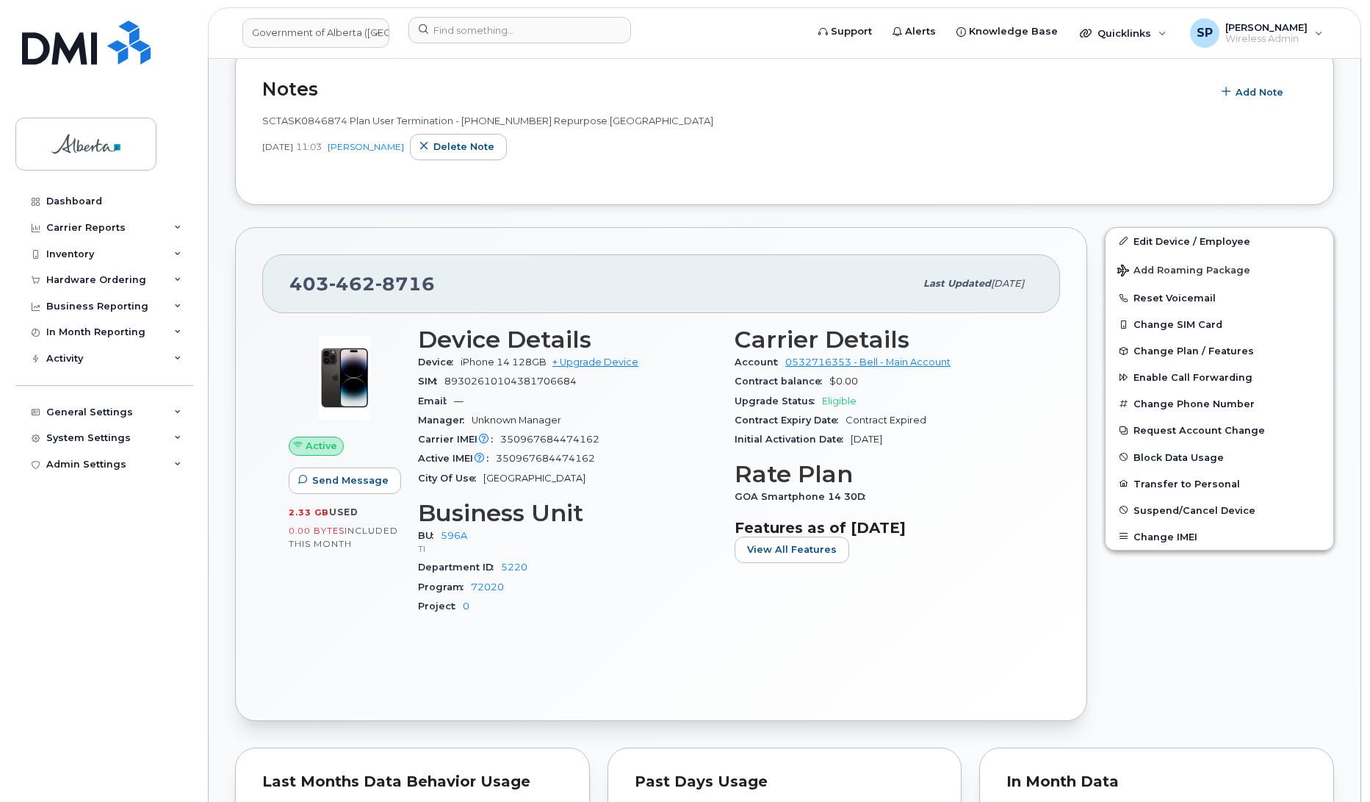
scroll to position [350, 0]
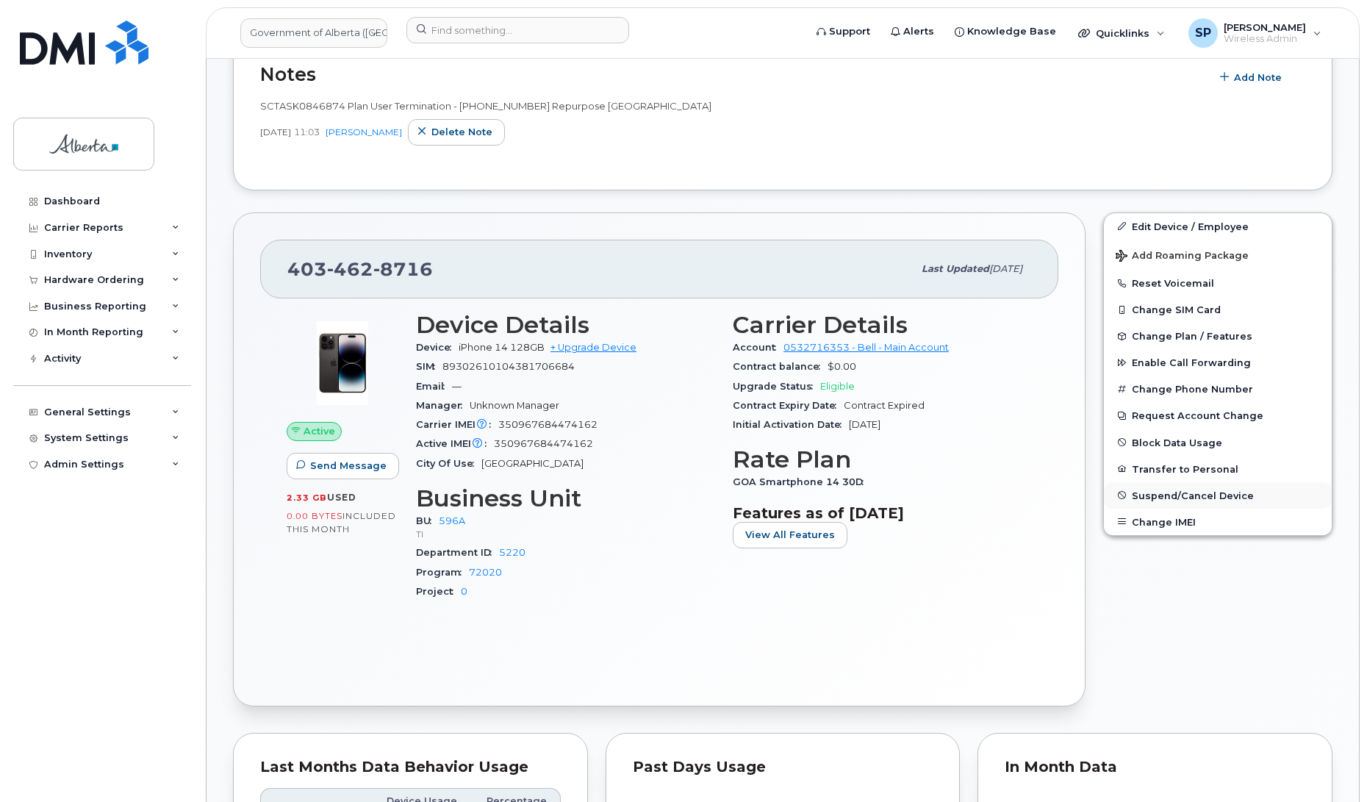
click at [1214, 494] on span "Suspend/Cancel Device" at bounding box center [1192, 494] width 122 height 11
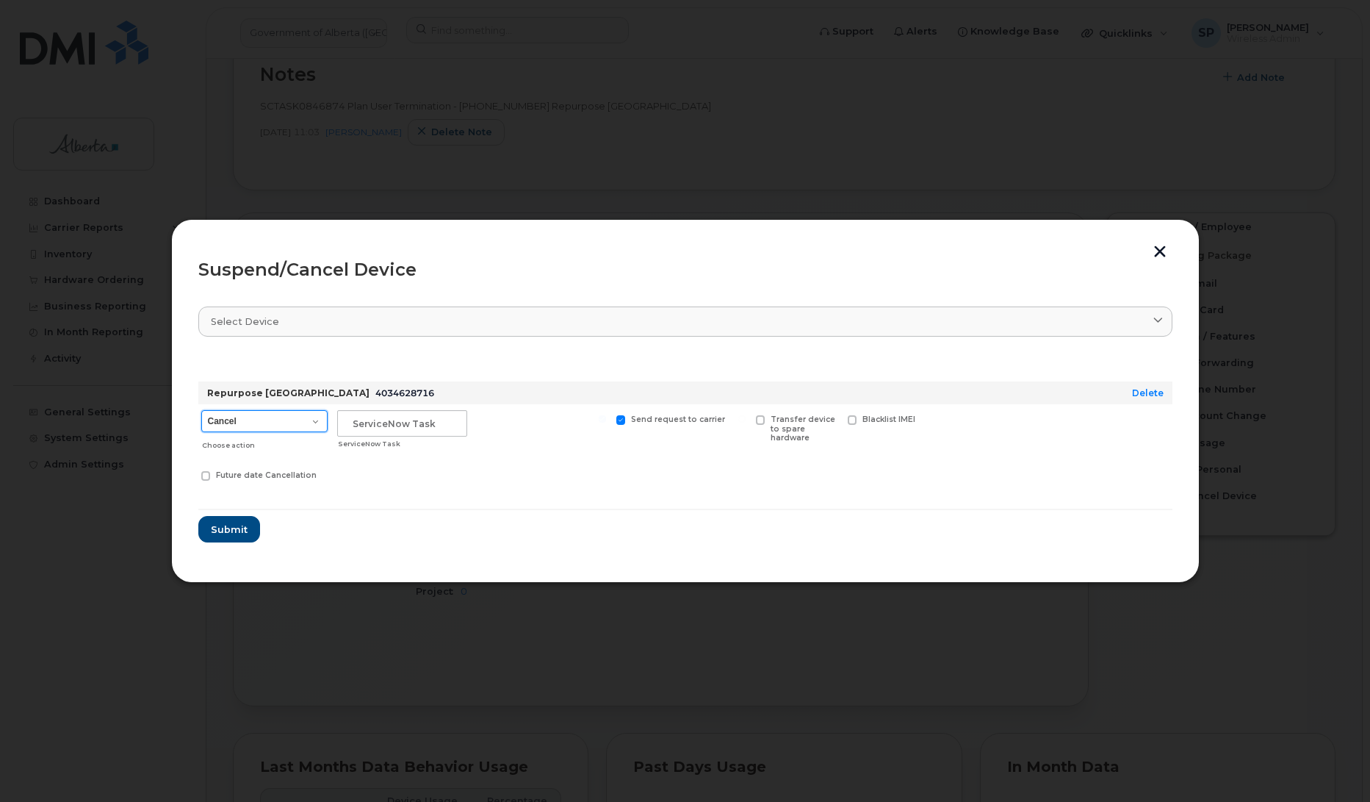
click at [289, 416] on select "Cancel Suspend - Extend Suspension Suspend - Reduced Rate Suspend - Lost Device…" at bounding box center [264, 421] width 126 height 22
select select "[object Object]"
click at [201, 410] on select "Cancel Suspend - Extend Suspension Suspend - Reduced Rate Suspend - Lost Device…" at bounding box center [264, 421] width 126 height 22
click at [381, 421] on input "text" at bounding box center [402, 423] width 130 height 26
paste input "SCTASK0846874"
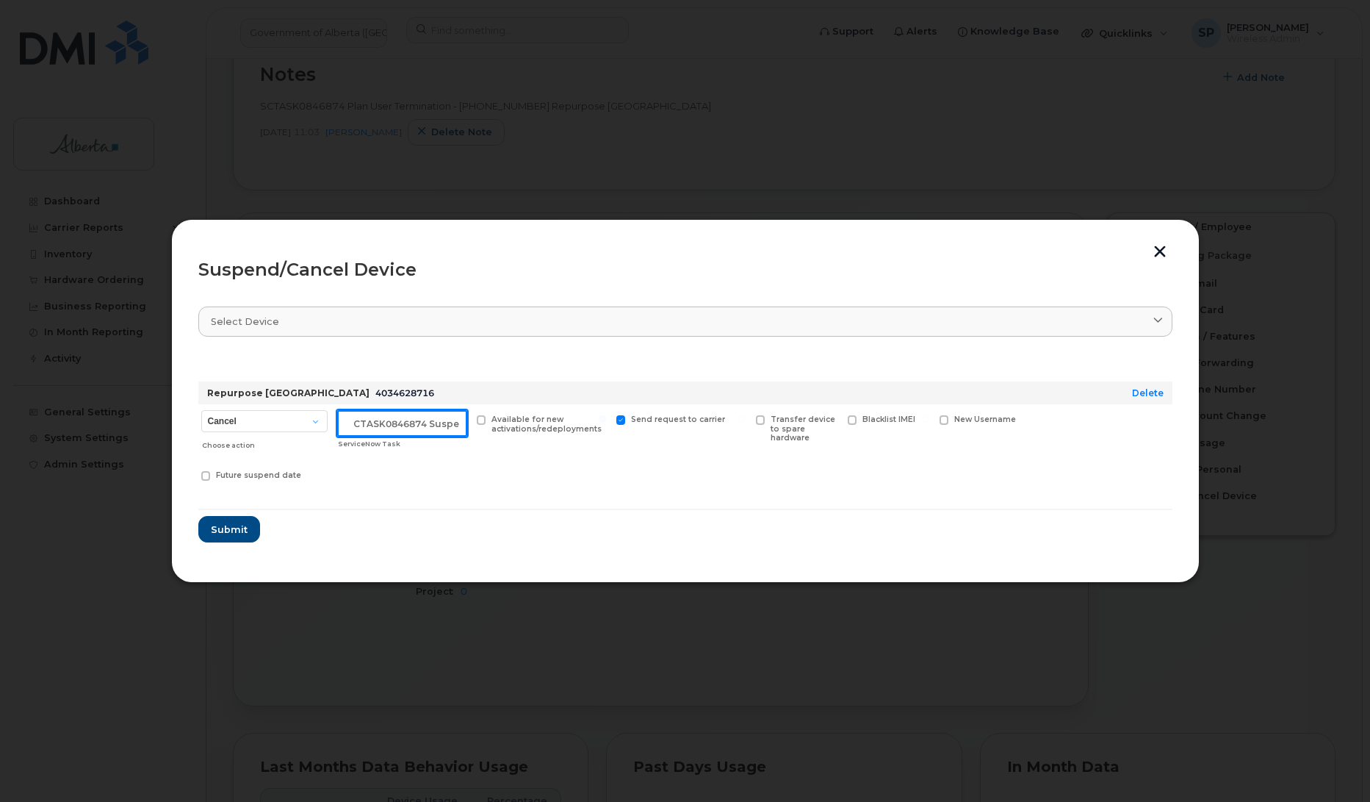
scroll to position [0, 12]
type input "SCTASK0846874 Suspend"
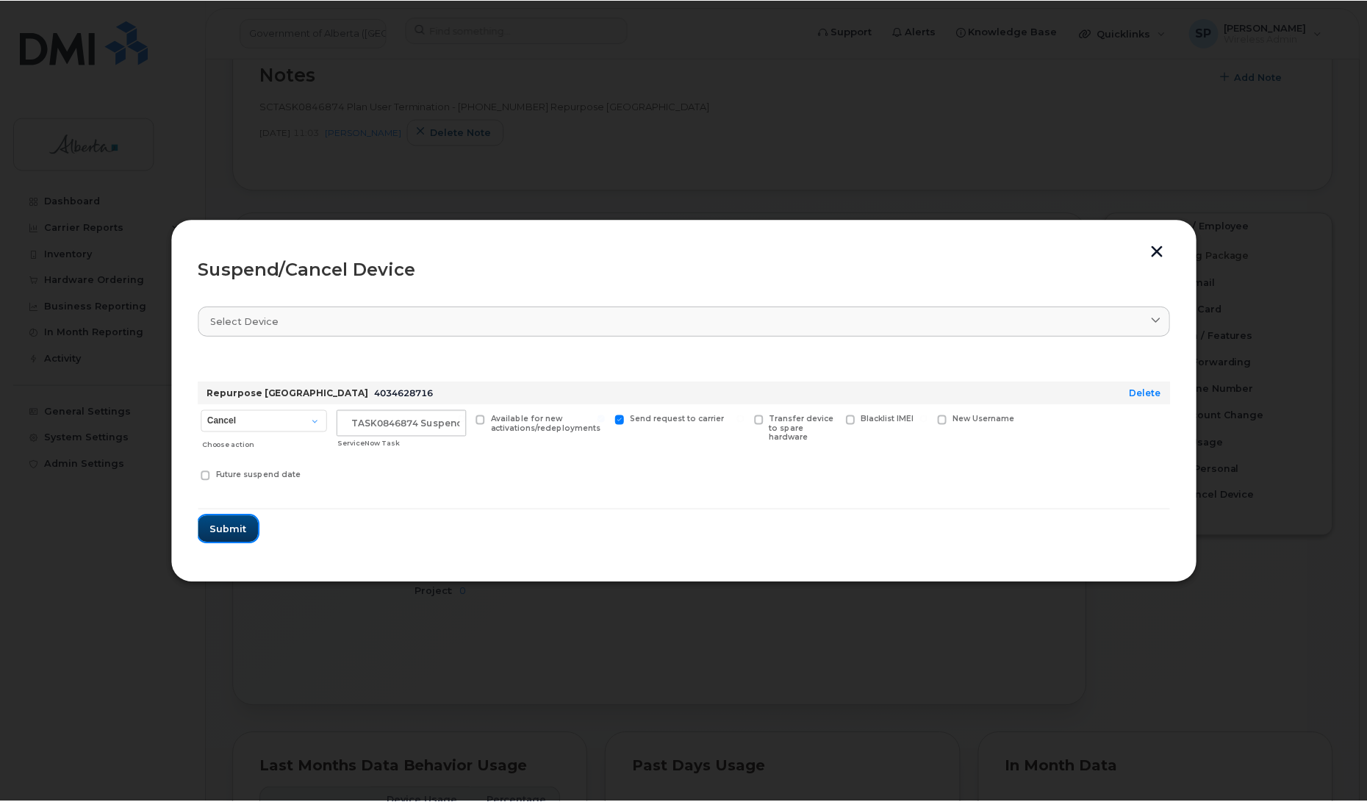
scroll to position [0, 0]
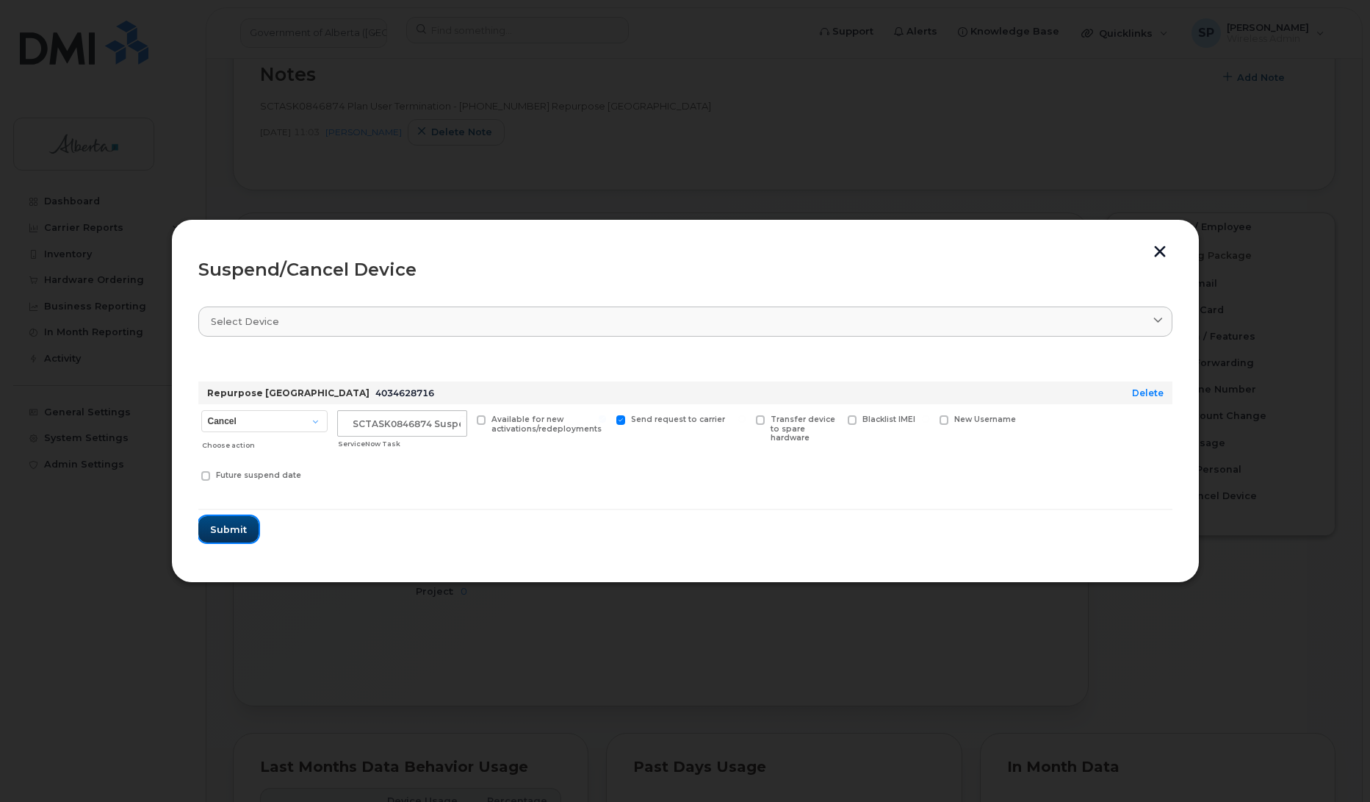
click at [222, 534] on span "Submit" at bounding box center [228, 529] width 37 height 14
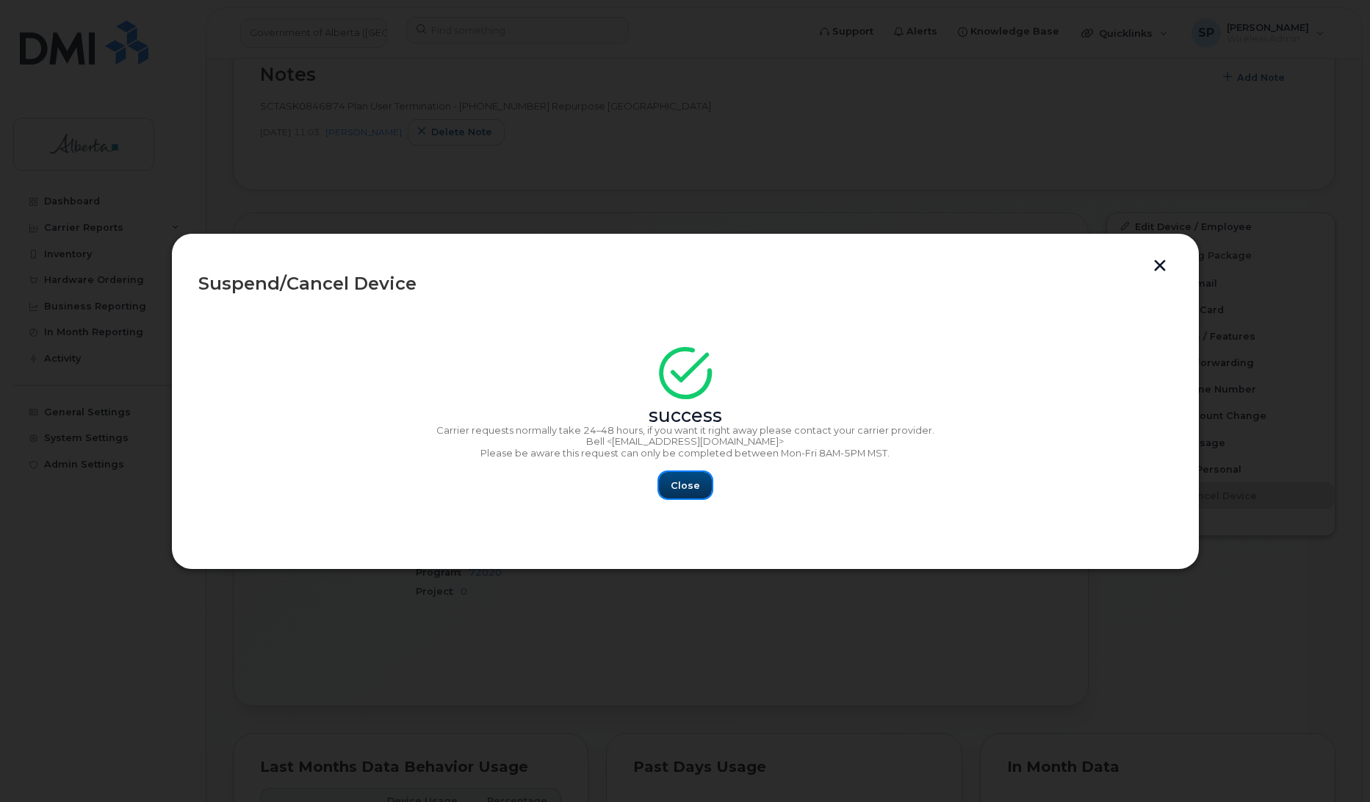
click at [688, 490] on span "Close" at bounding box center [685, 485] width 29 height 14
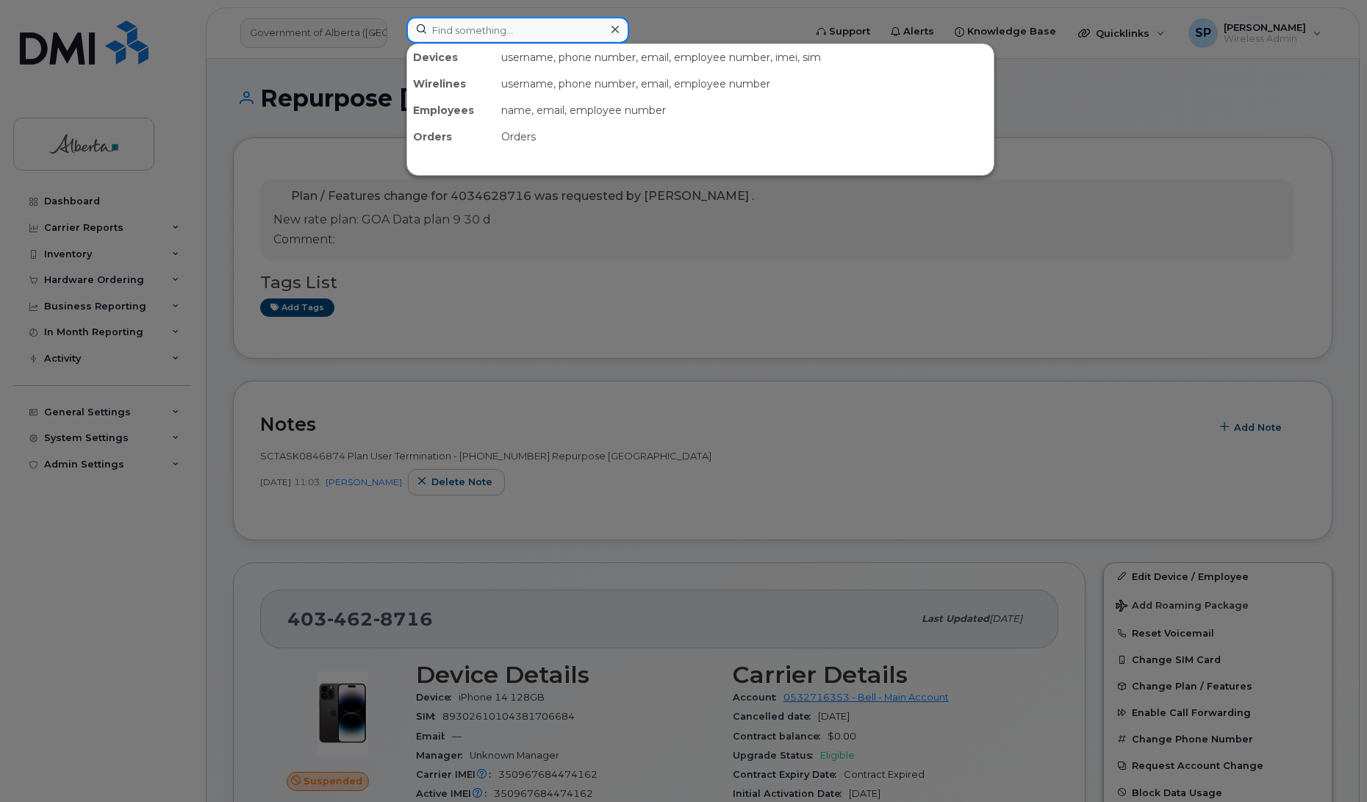
click at [479, 27] on input at bounding box center [517, 30] width 223 height 26
paste input "7807210341"
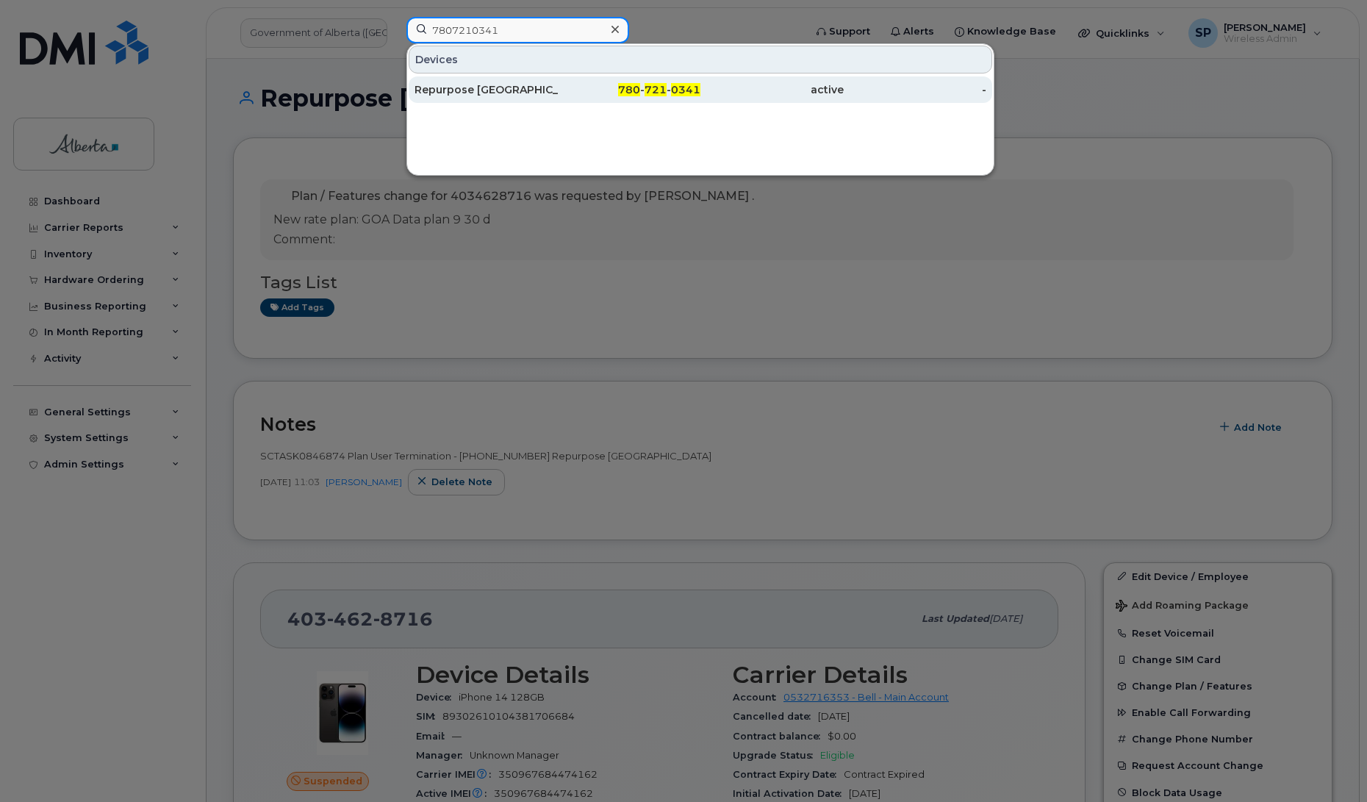
type input "7807210341"
click at [518, 93] on div "Repurpose [GEOGRAPHIC_DATA]" at bounding box center [485, 89] width 143 height 15
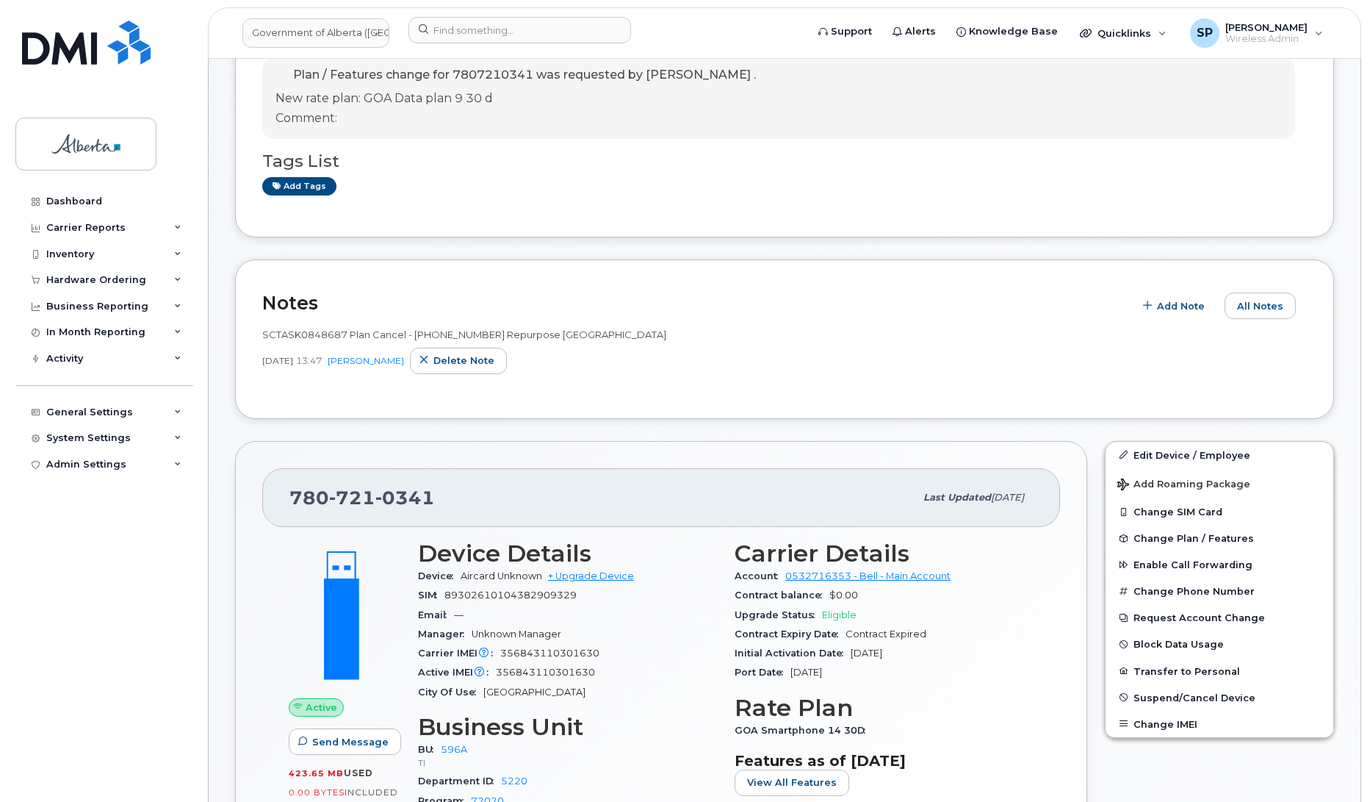
scroll to position [131, 0]
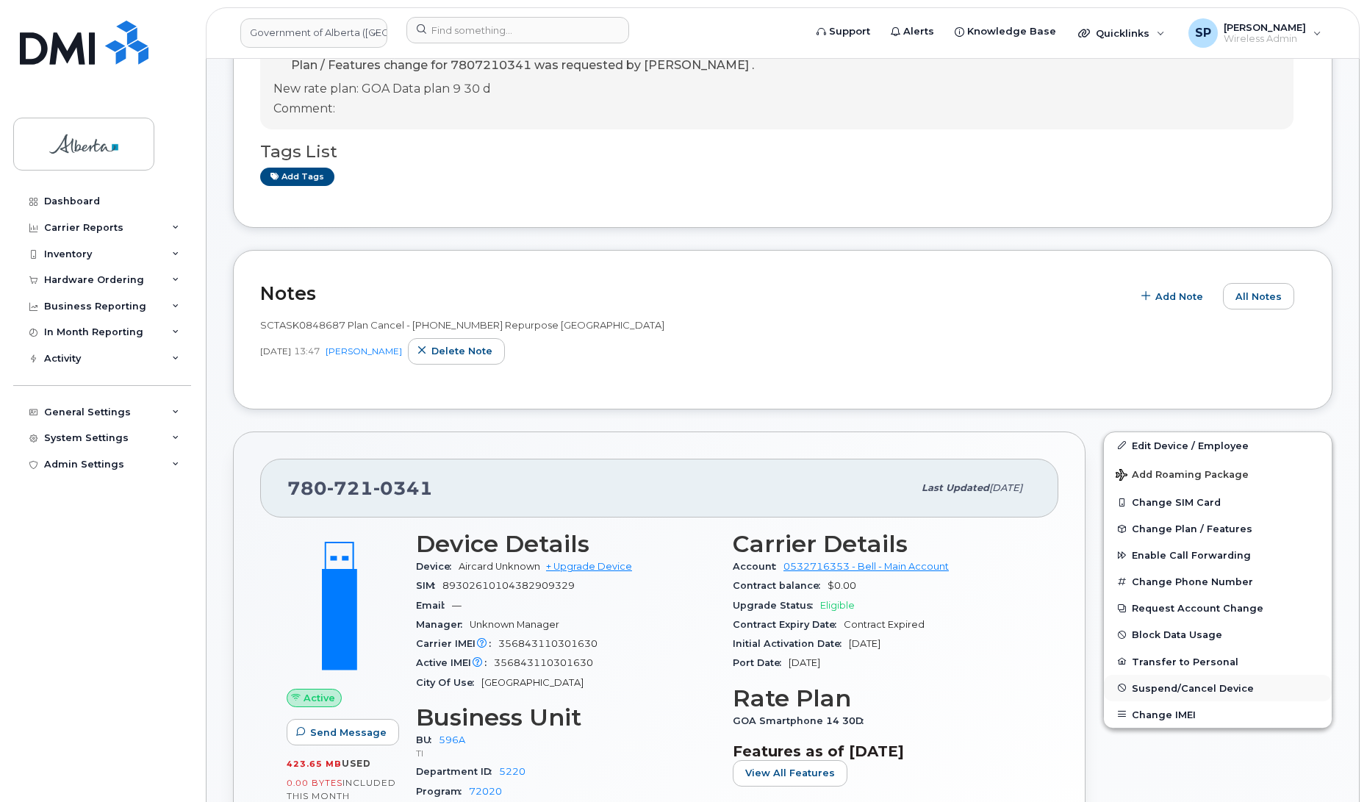
click at [1162, 689] on span "Suspend/Cancel Device" at bounding box center [1192, 687] width 122 height 11
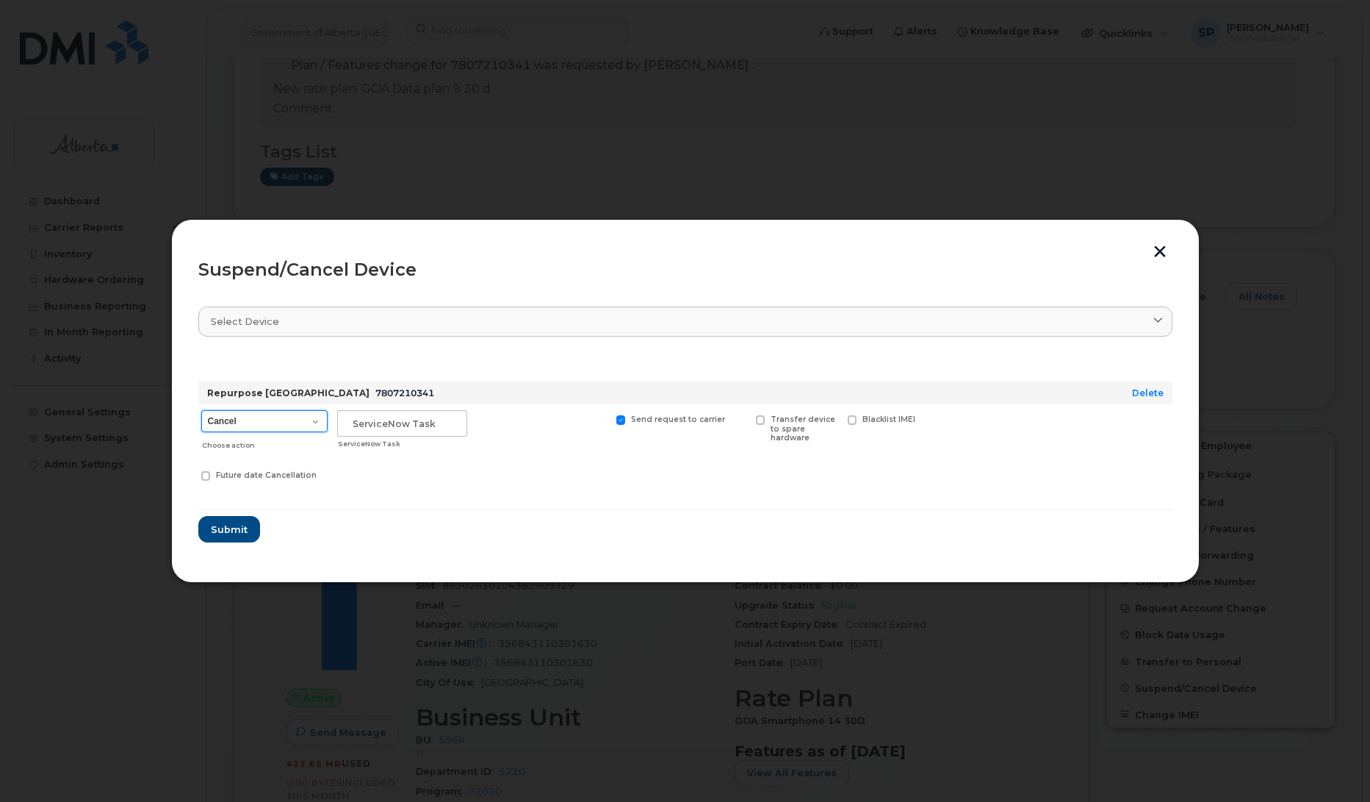
click at [274, 416] on select "Cancel Suspend - Extend Suspension Suspend - Reduced Rate Suspend - Lost Device…" at bounding box center [264, 421] width 126 height 22
select select "[object Object]"
click at [201, 410] on select "Cancel Suspend - Extend Suspension Suspend - Reduced Rate Suspend - Lost Device…" at bounding box center [264, 421] width 126 height 22
click at [397, 421] on input "text" at bounding box center [402, 423] width 130 height 26
paste input "SCTASK0848687"
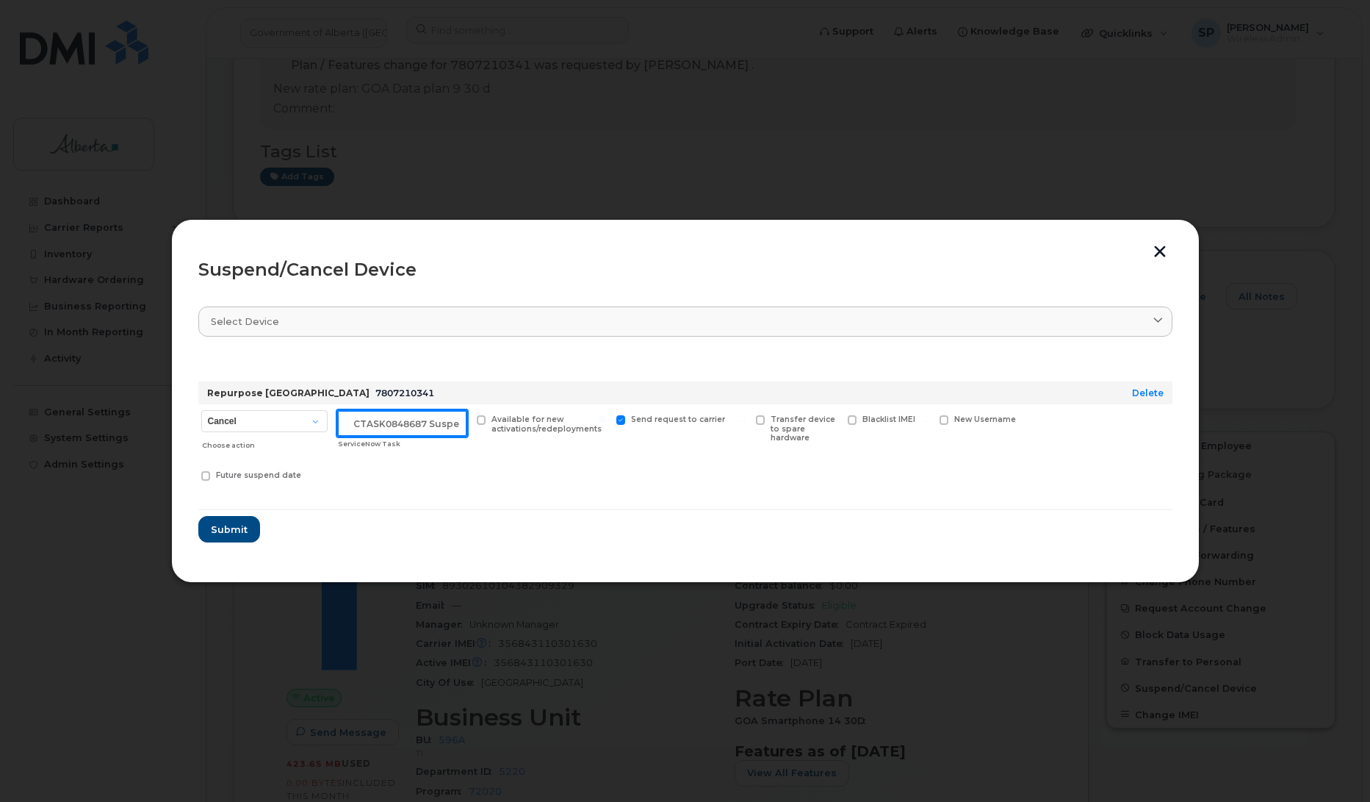
scroll to position [0, 12]
type input "SCTASK0848687 Suspend"
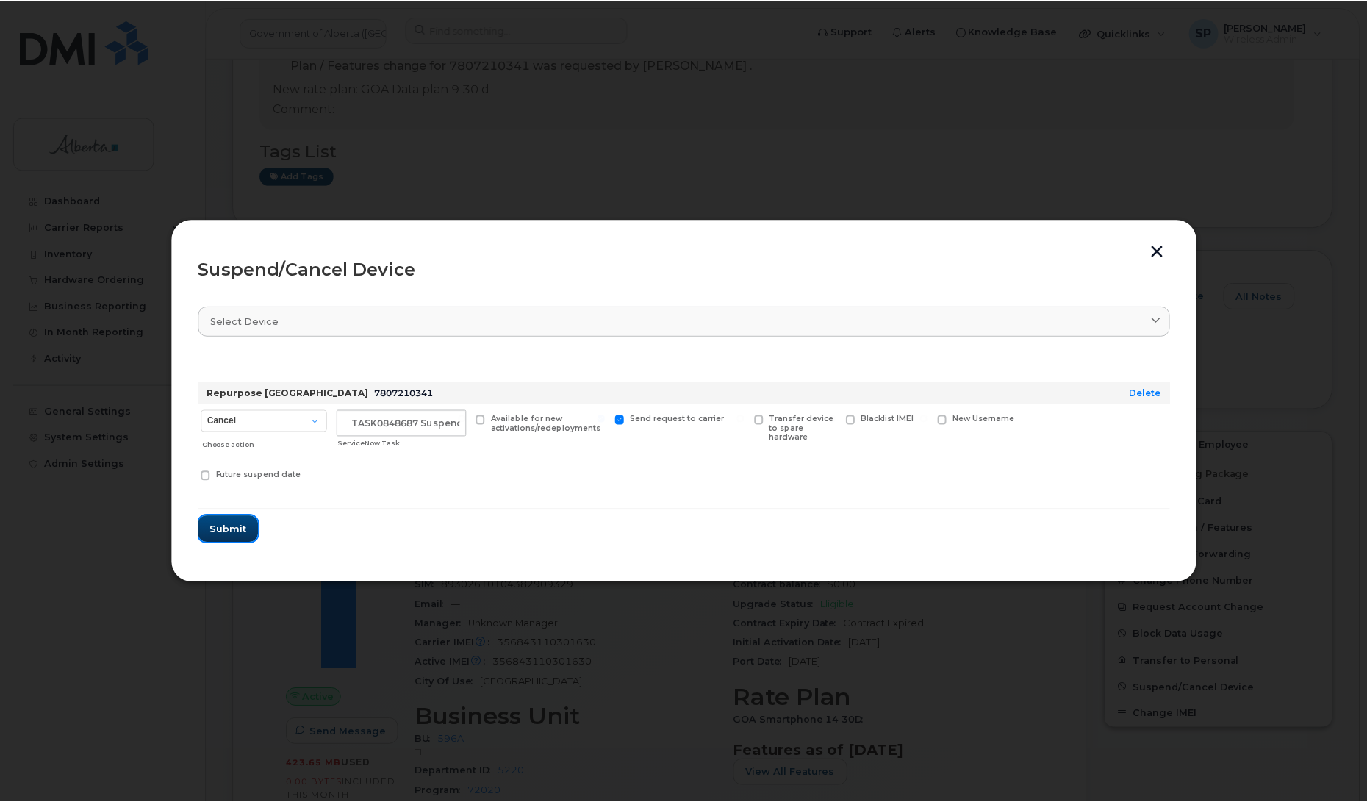
scroll to position [0, 0]
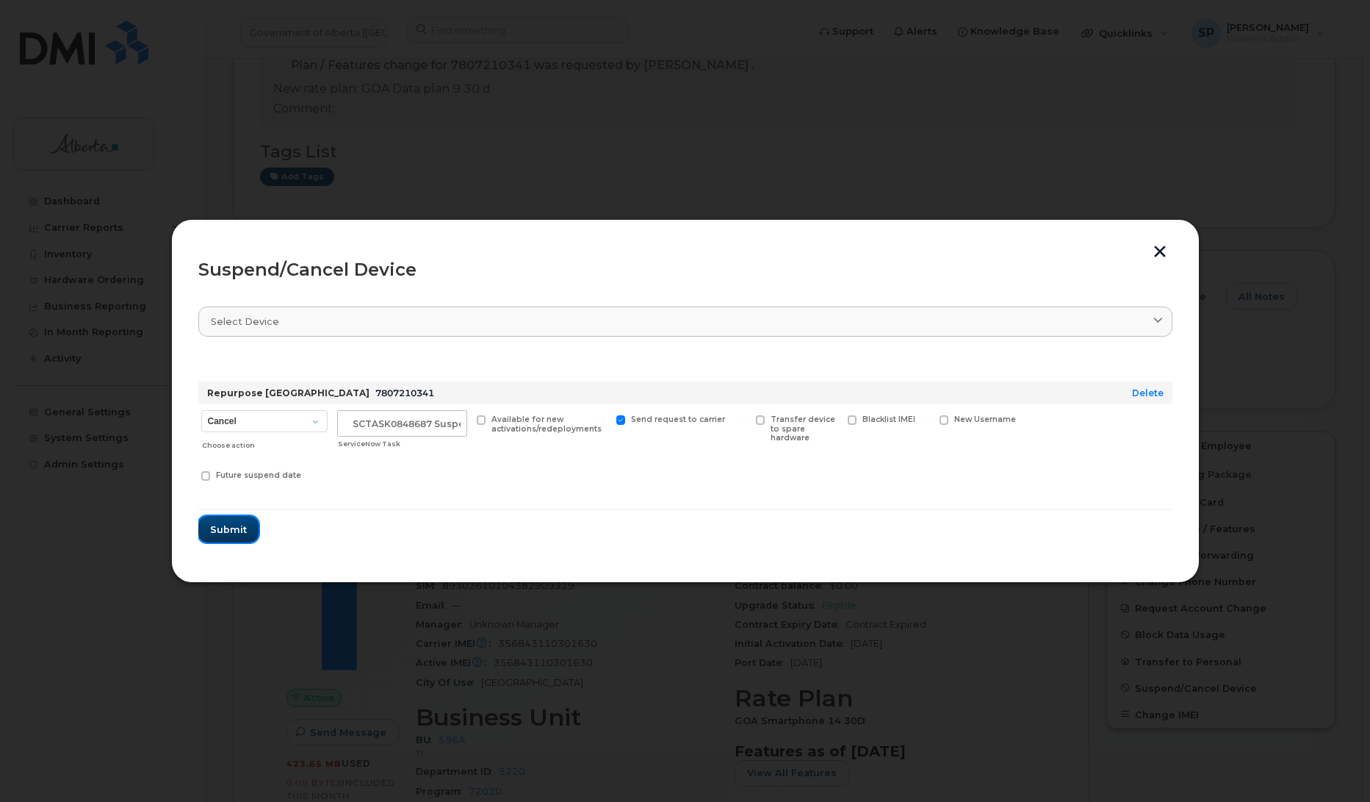
click at [228, 537] on button "Submit" at bounding box center [228, 529] width 60 height 26
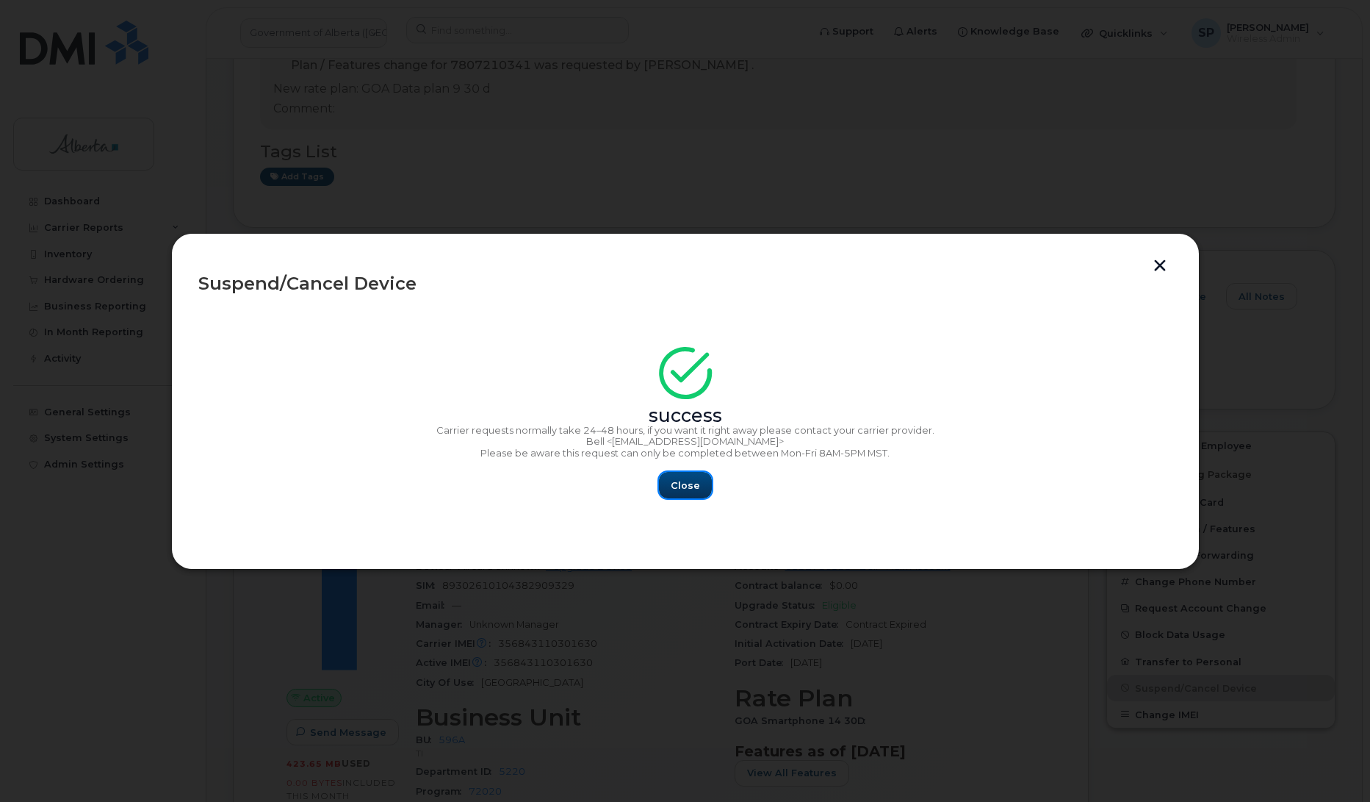
click at [677, 482] on span "Close" at bounding box center [685, 485] width 29 height 14
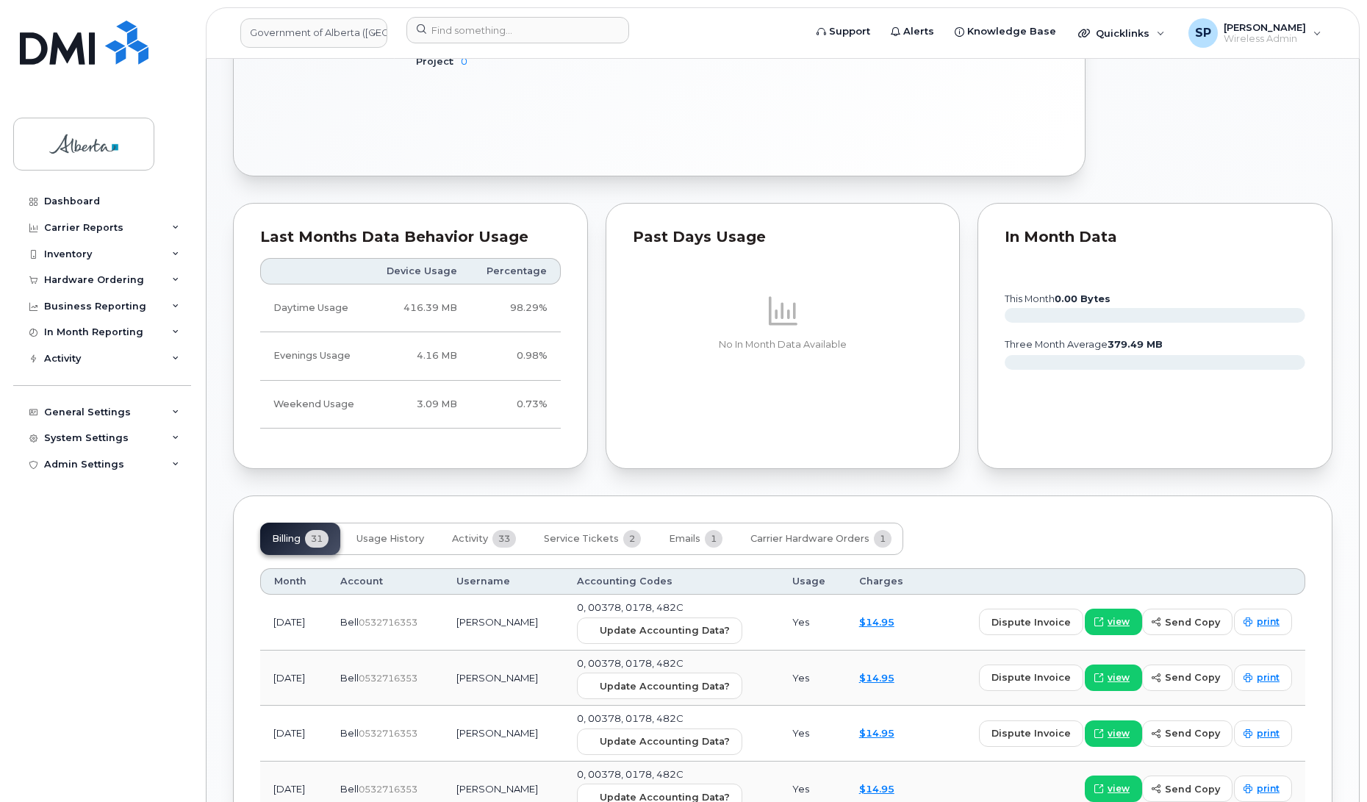
scroll to position [932, 0]
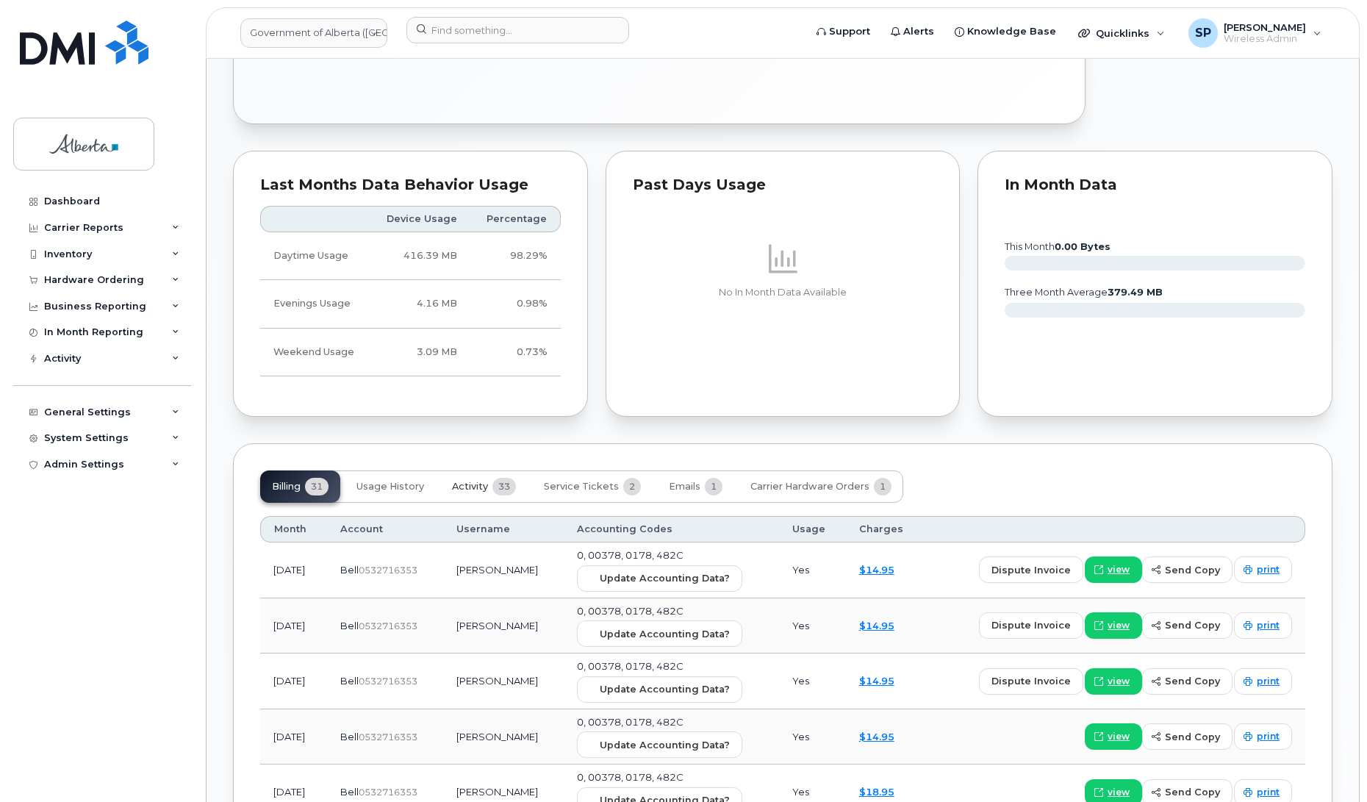
click at [463, 486] on span "Activity" at bounding box center [470, 486] width 36 height 12
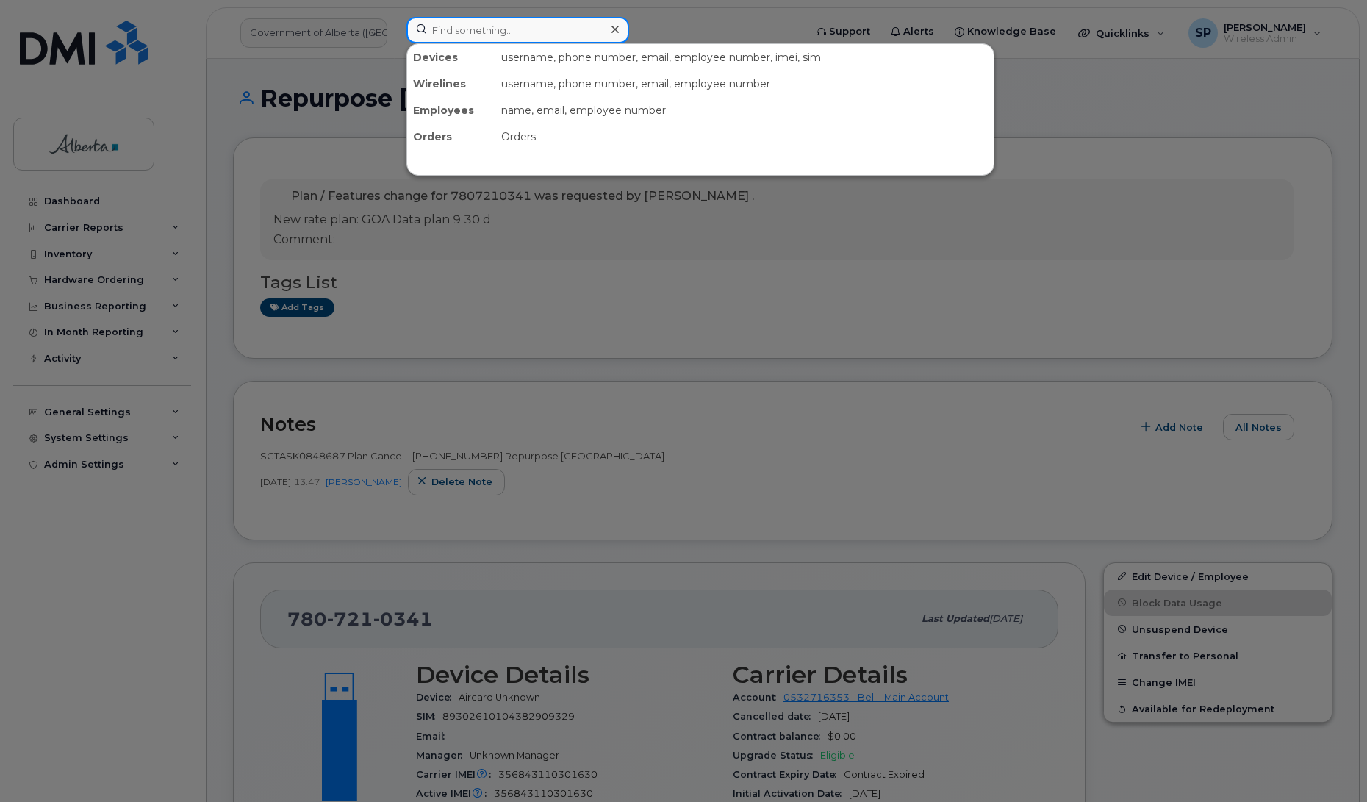
click at [494, 30] on input at bounding box center [517, 30] width 223 height 26
paste input "7802370768"
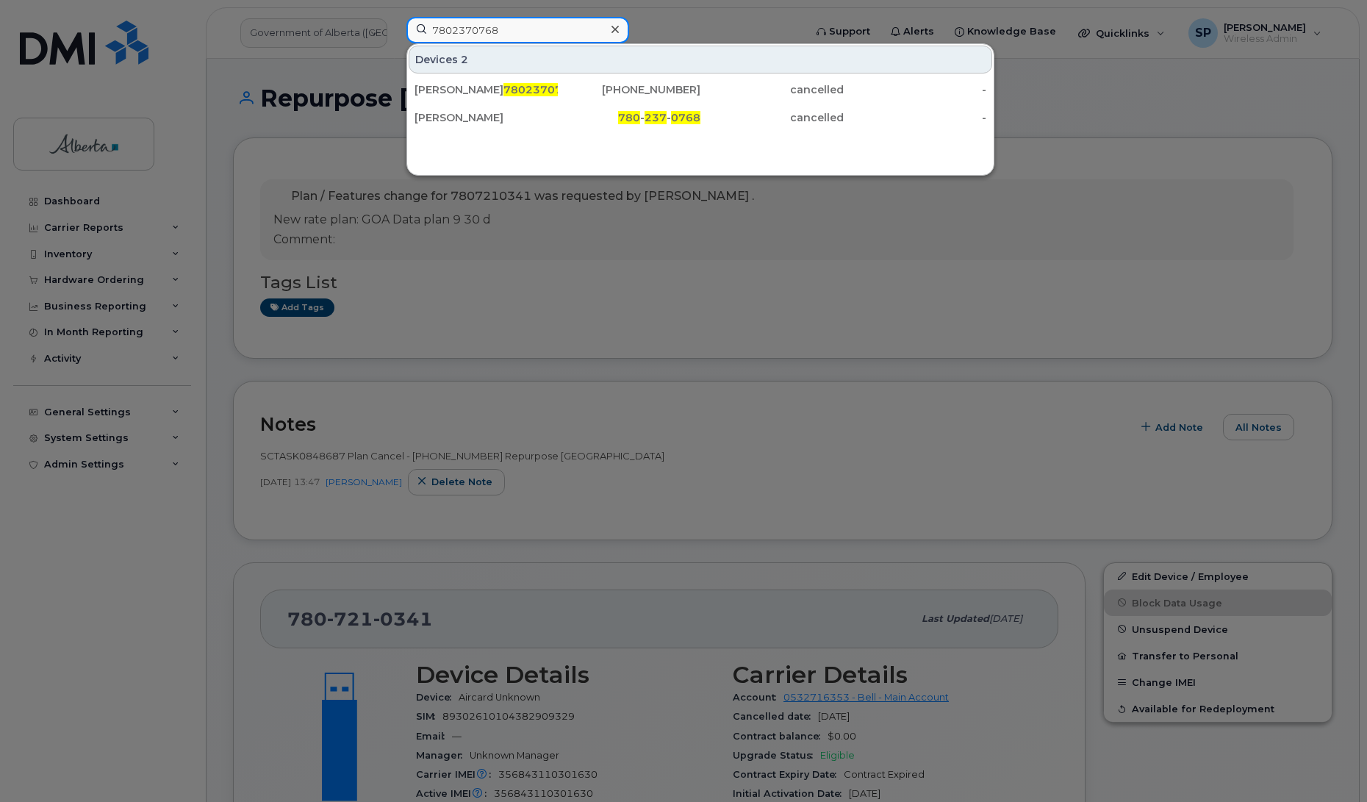
drag, startPoint x: 517, startPoint y: 27, endPoint x: 344, endPoint y: 23, distance: 172.7
click at [395, 23] on div "7802370768 Devices 2 Cynthia Farmer 7802370768 780-257-5491 cancelled - Cynthia…" at bounding box center [600, 33] width 411 height 32
paste input "8781808"
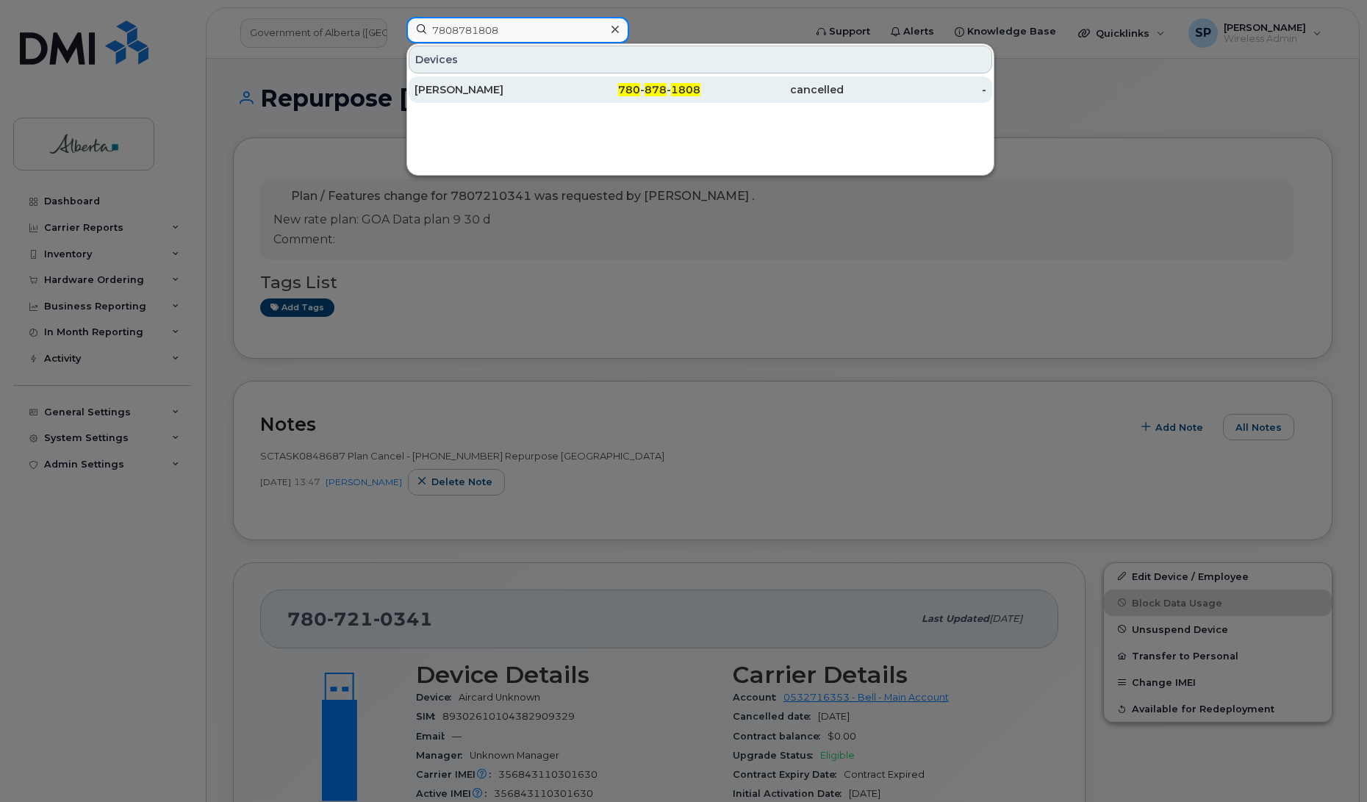
type input "7808781808"
click at [446, 94] on div "Alan Doutre" at bounding box center [485, 89] width 143 height 15
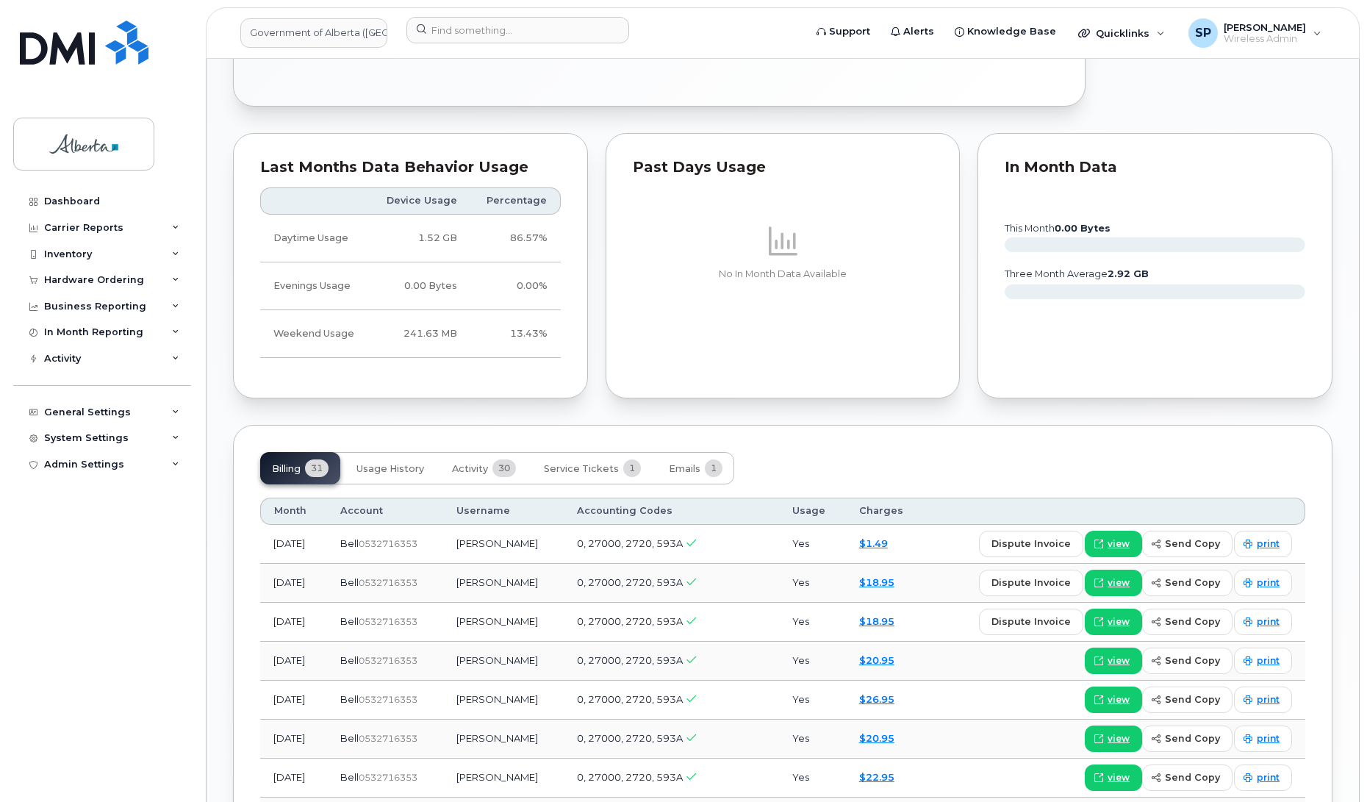
scroll to position [1012, 0]
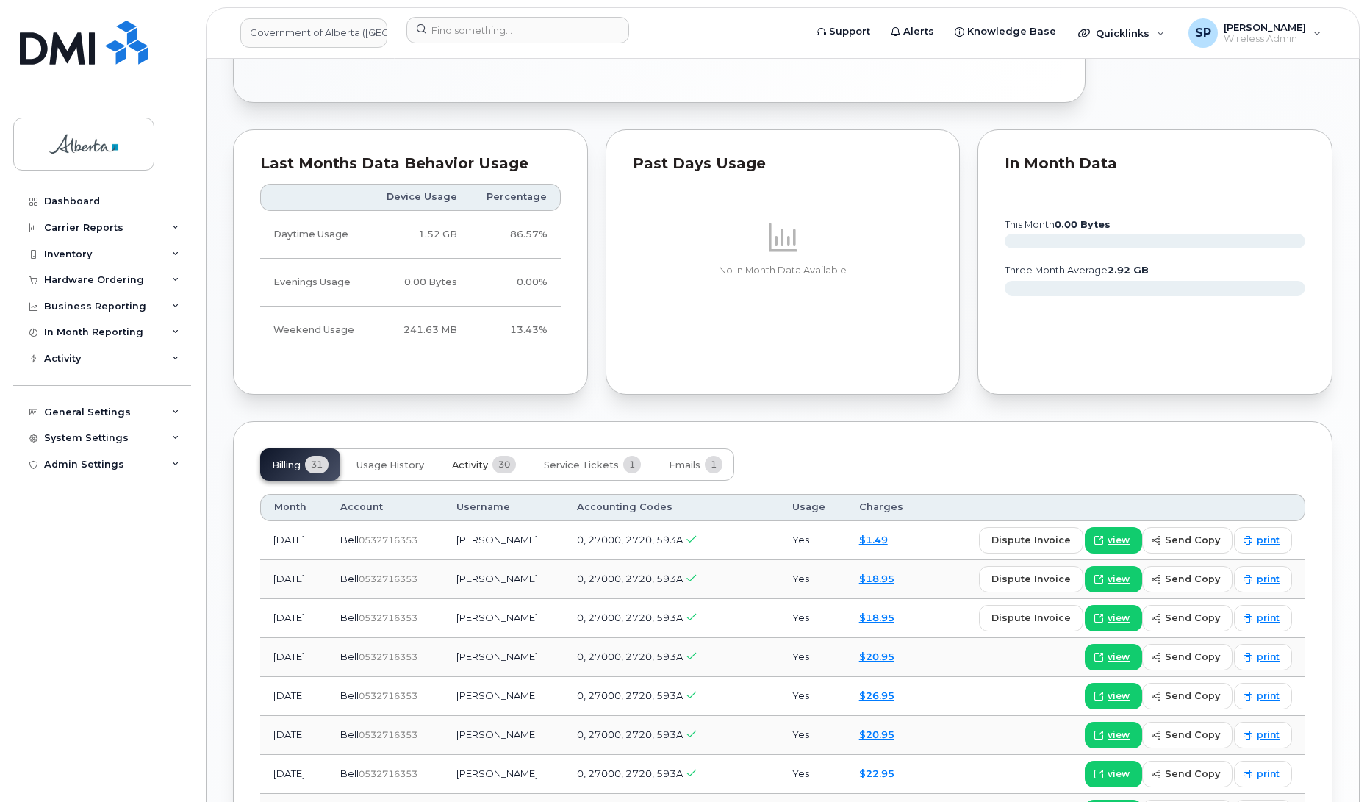
click at [483, 461] on button "Activity 30" at bounding box center [483, 464] width 87 height 32
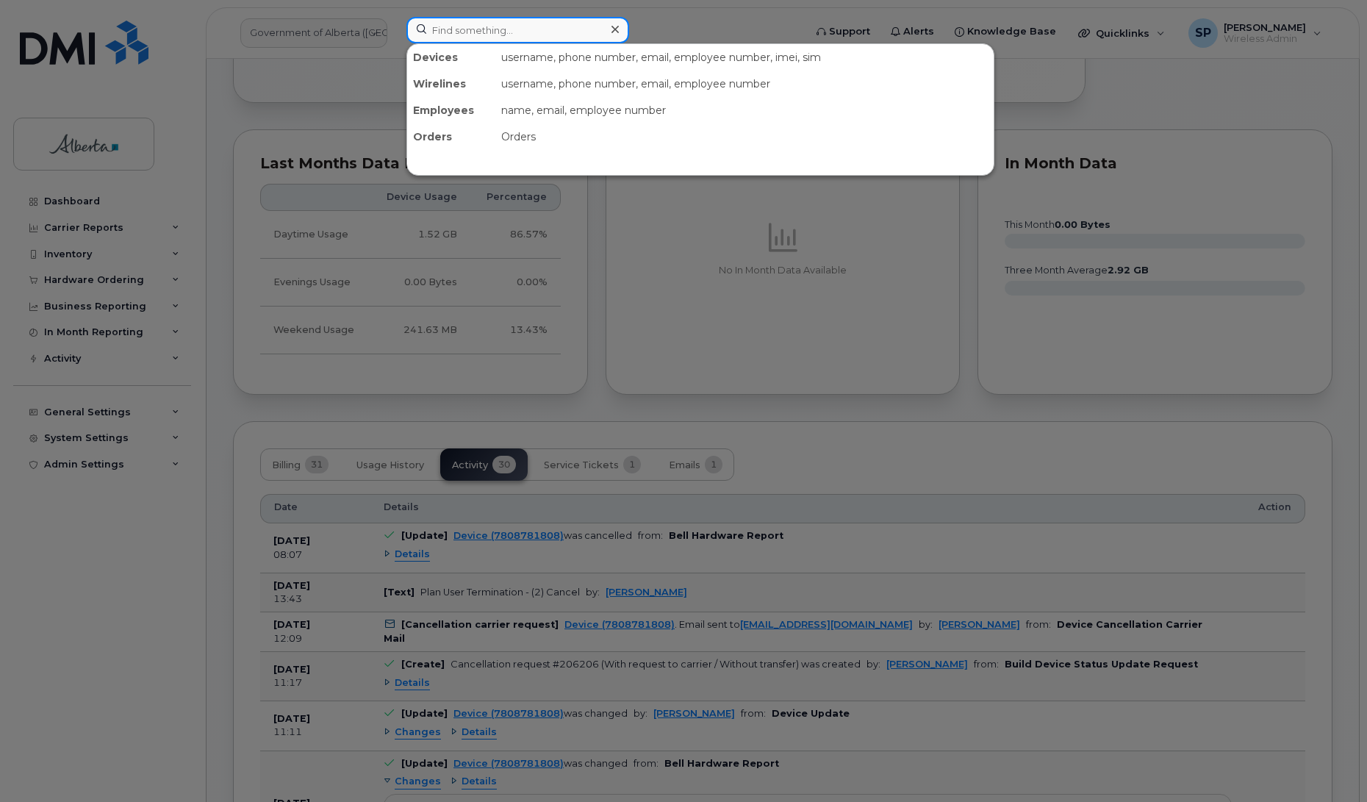
click at [513, 30] on input at bounding box center [517, 30] width 223 height 26
paste input "5873384310"
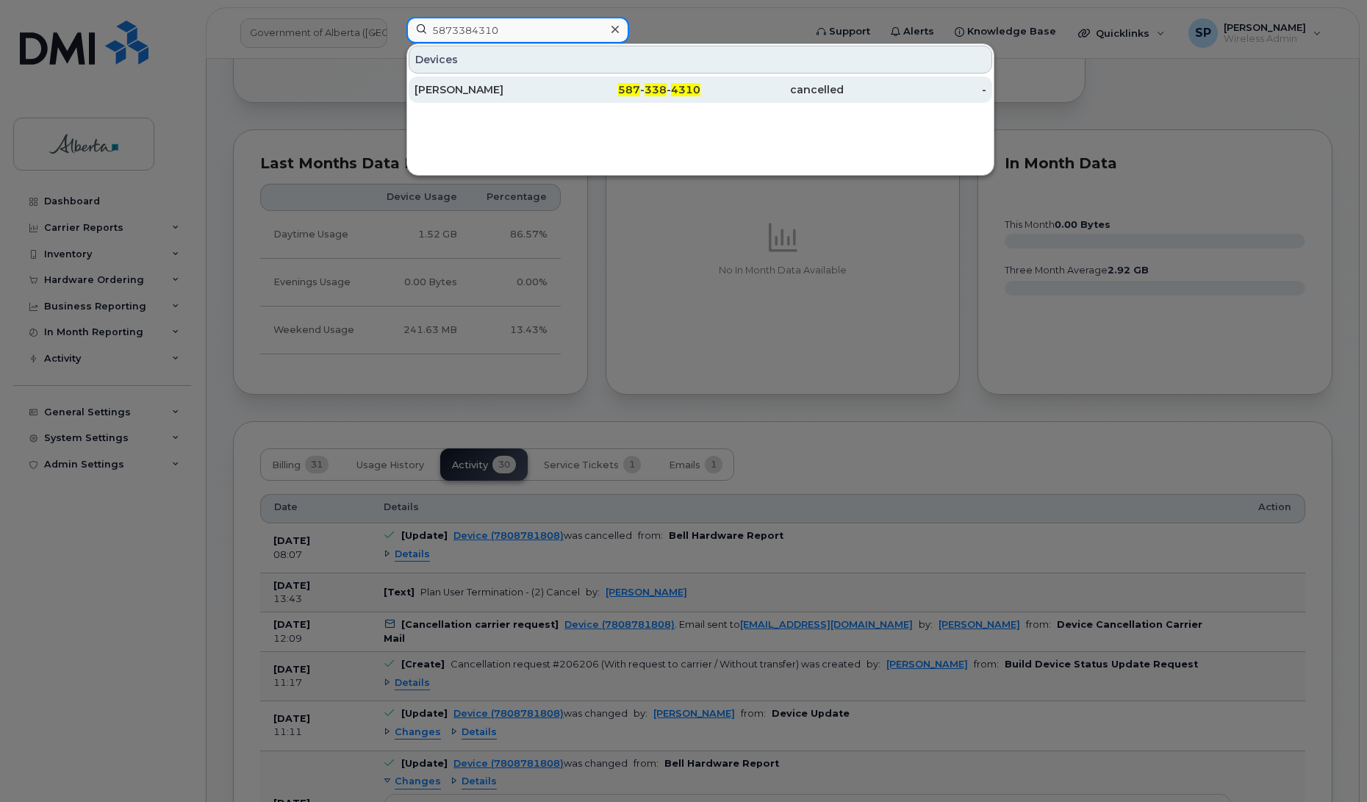
type input "5873384310"
click at [464, 92] on div "[PERSON_NAME]" at bounding box center [485, 89] width 143 height 15
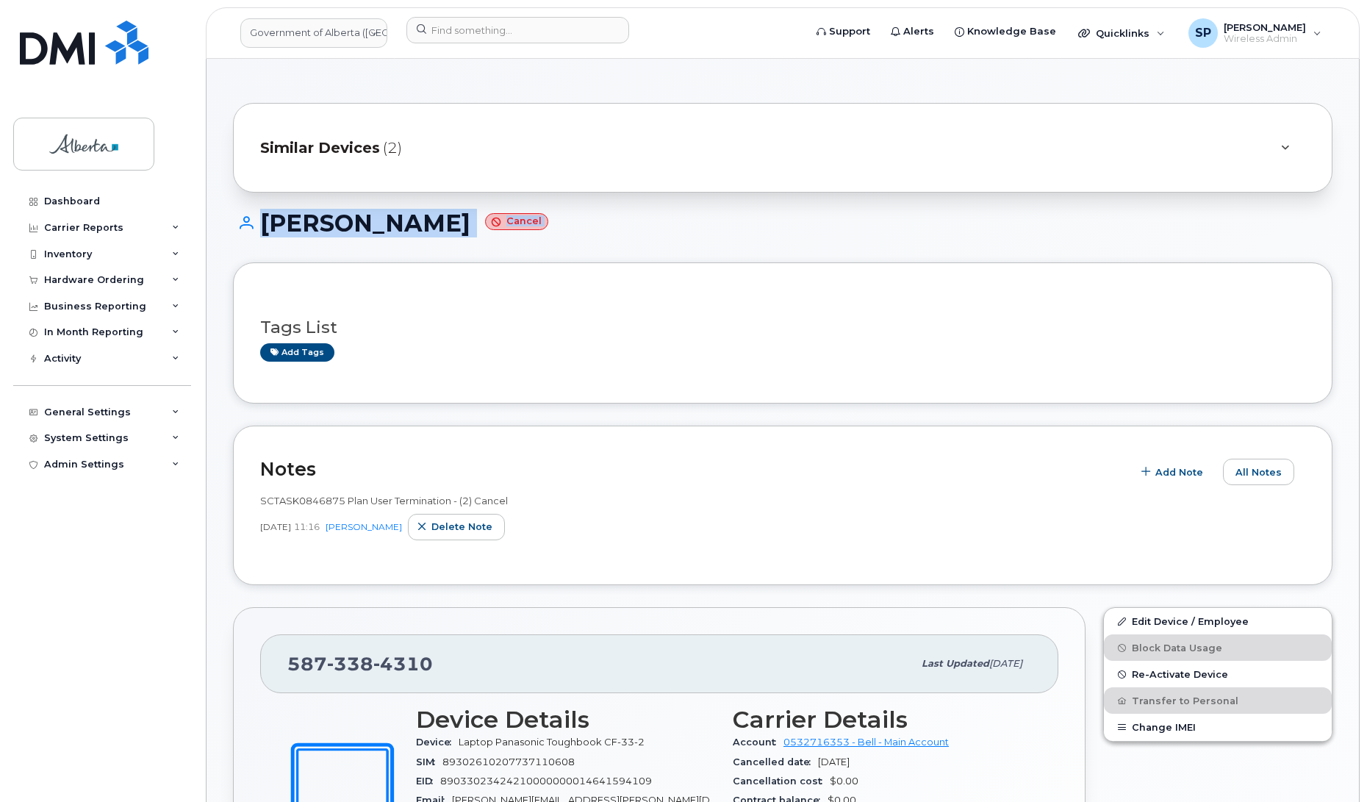
drag, startPoint x: 1365, startPoint y: 178, endPoint x: 1372, endPoint y: 281, distance: 103.1
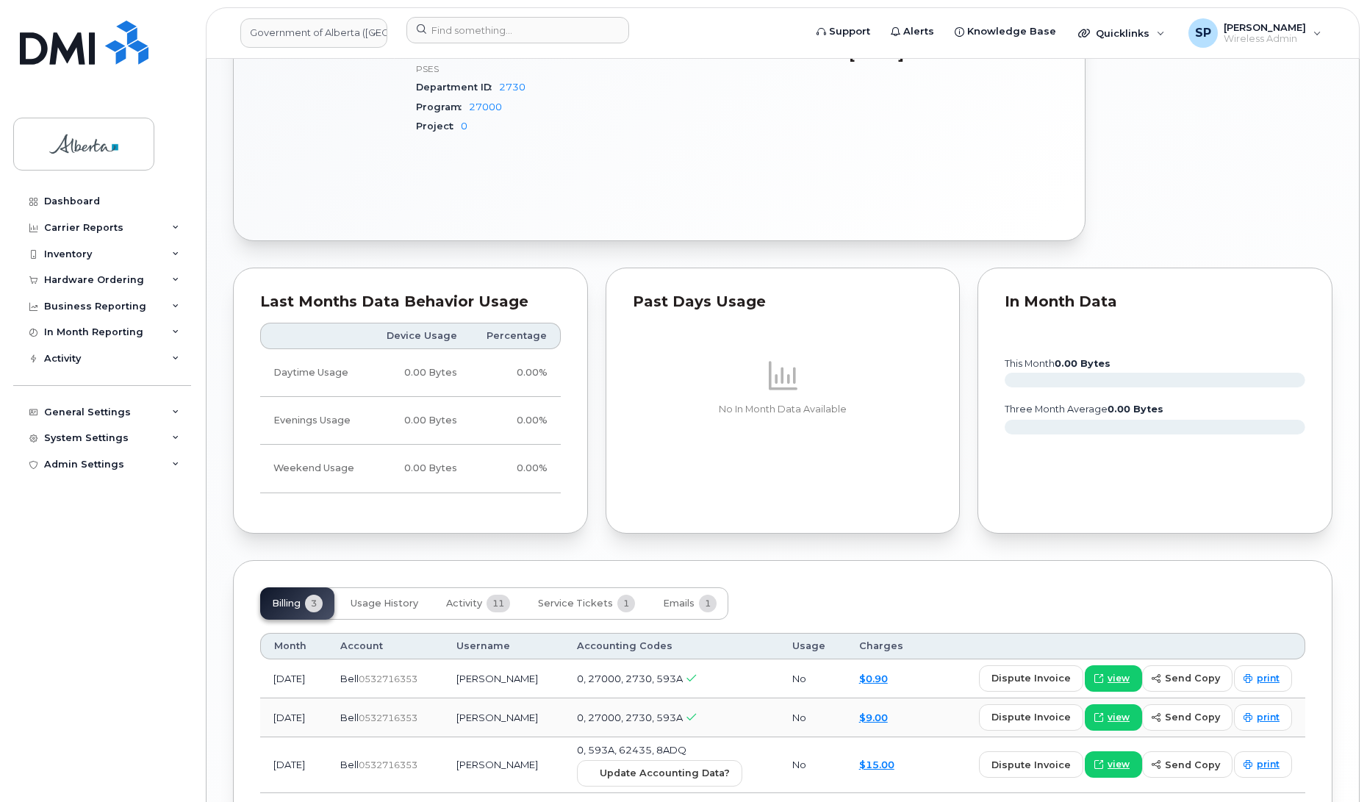
scroll to position [931, 0]
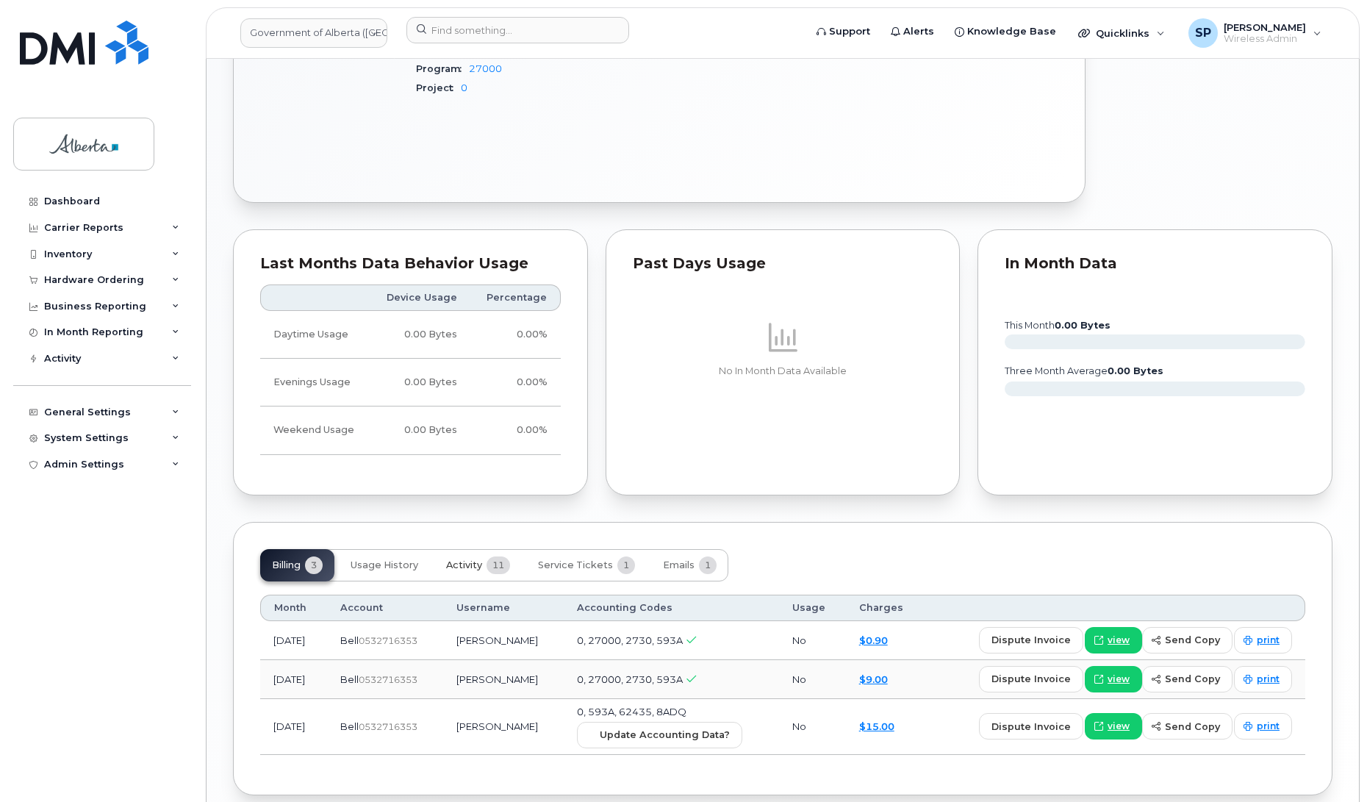
click at [468, 563] on button "Activity 11" at bounding box center [477, 565] width 87 height 32
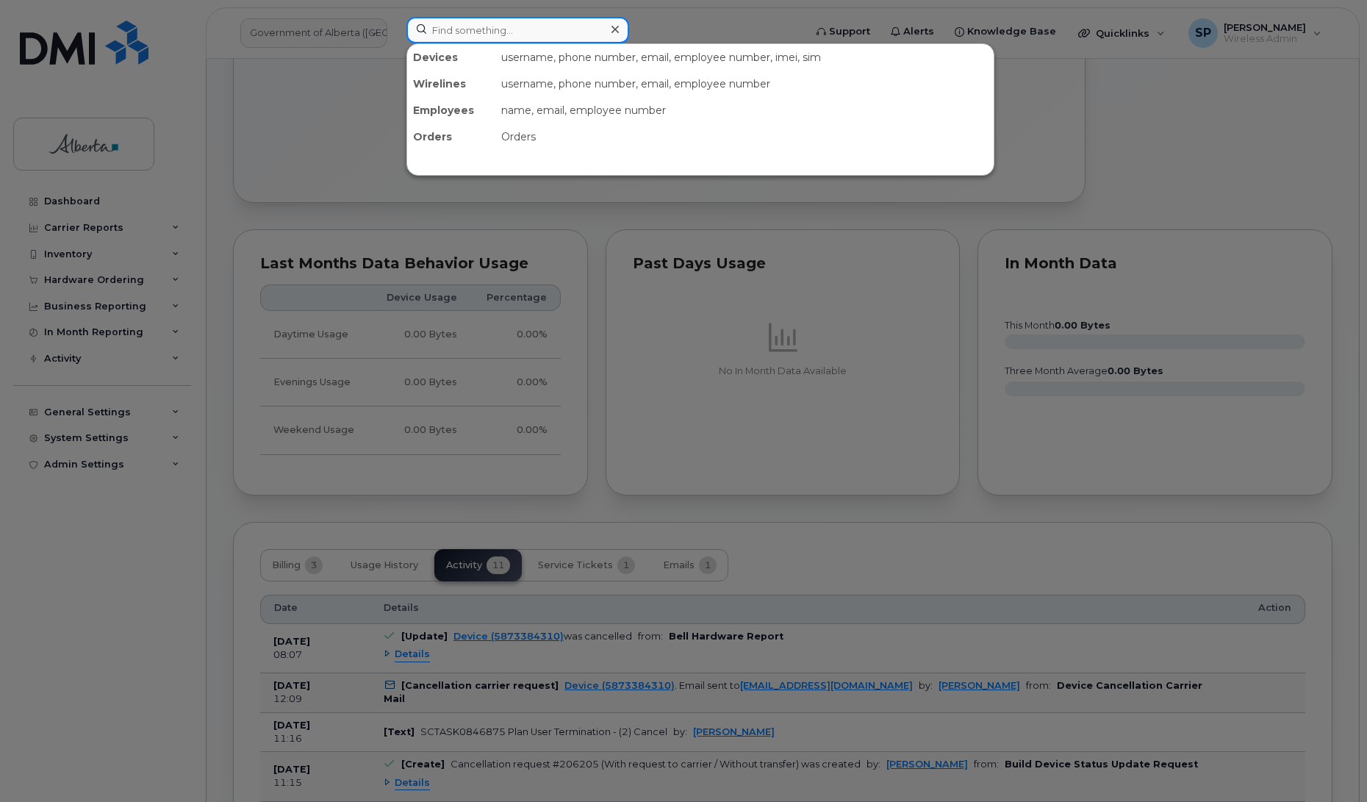
click at [483, 29] on input at bounding box center [517, 30] width 223 height 26
paste input "7802335549"
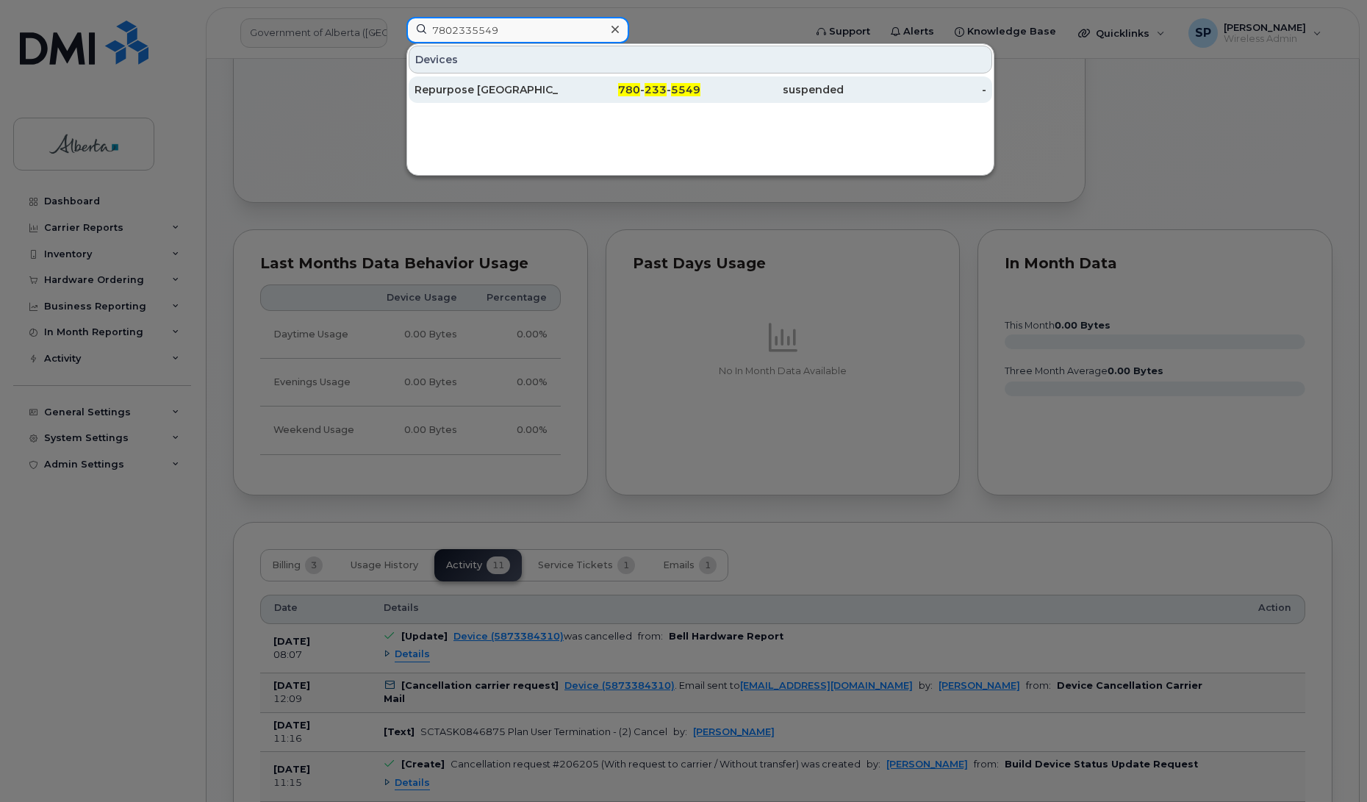
type input "7802335549"
click at [441, 93] on div "Repurpose [GEOGRAPHIC_DATA]" at bounding box center [485, 89] width 143 height 15
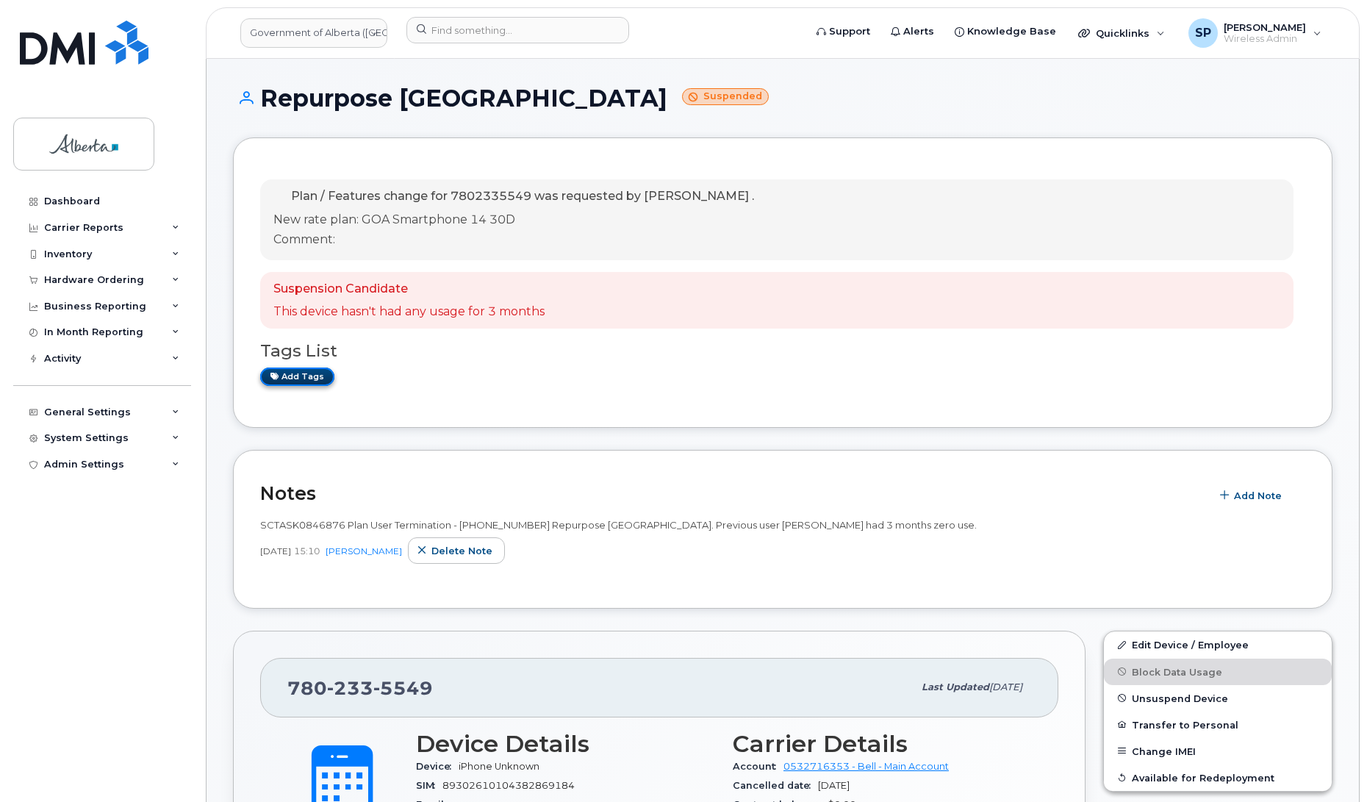
click at [306, 377] on link "Add tags" at bounding box center [297, 376] width 74 height 18
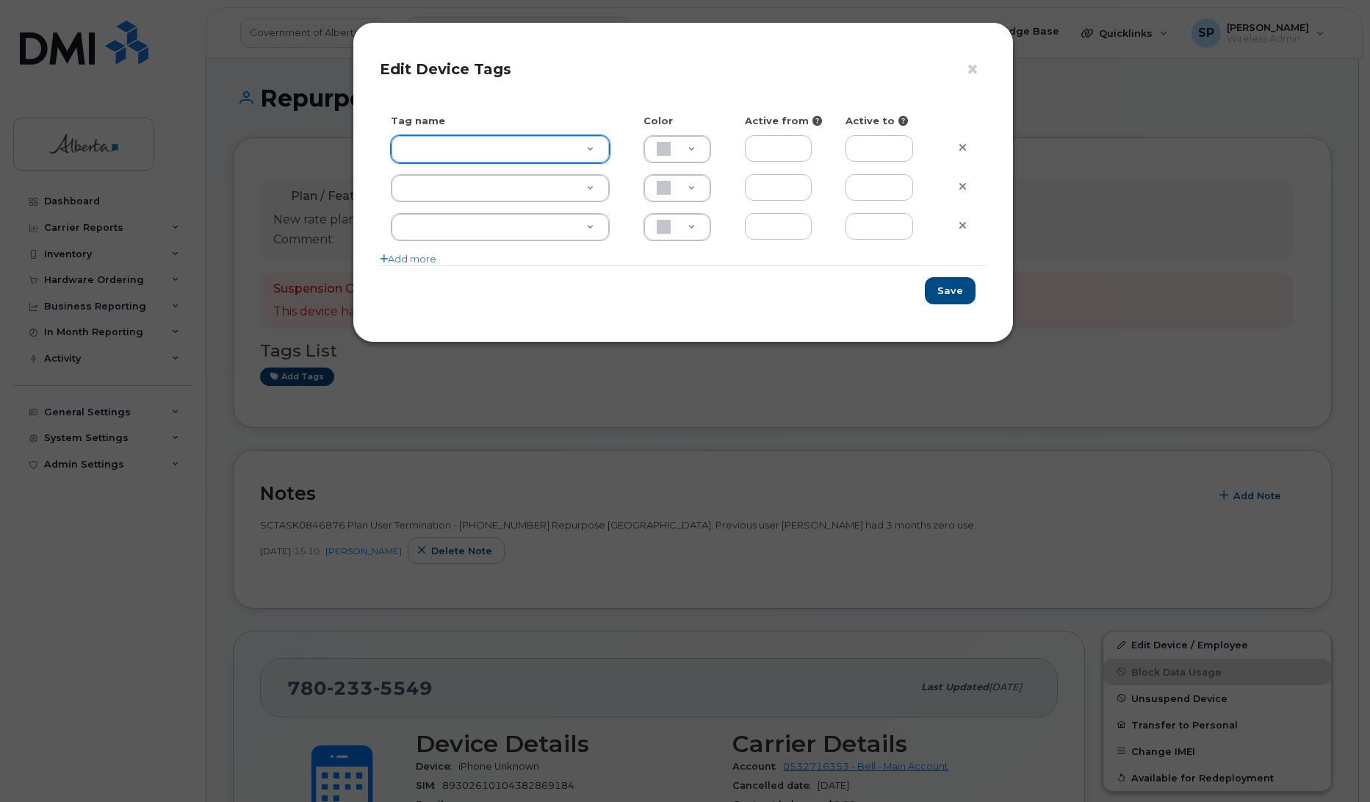
click at [228, 151] on div "× Edit Device Tags Tag name Color Active from Active to Add more Save" at bounding box center [685, 401] width 1370 height 802
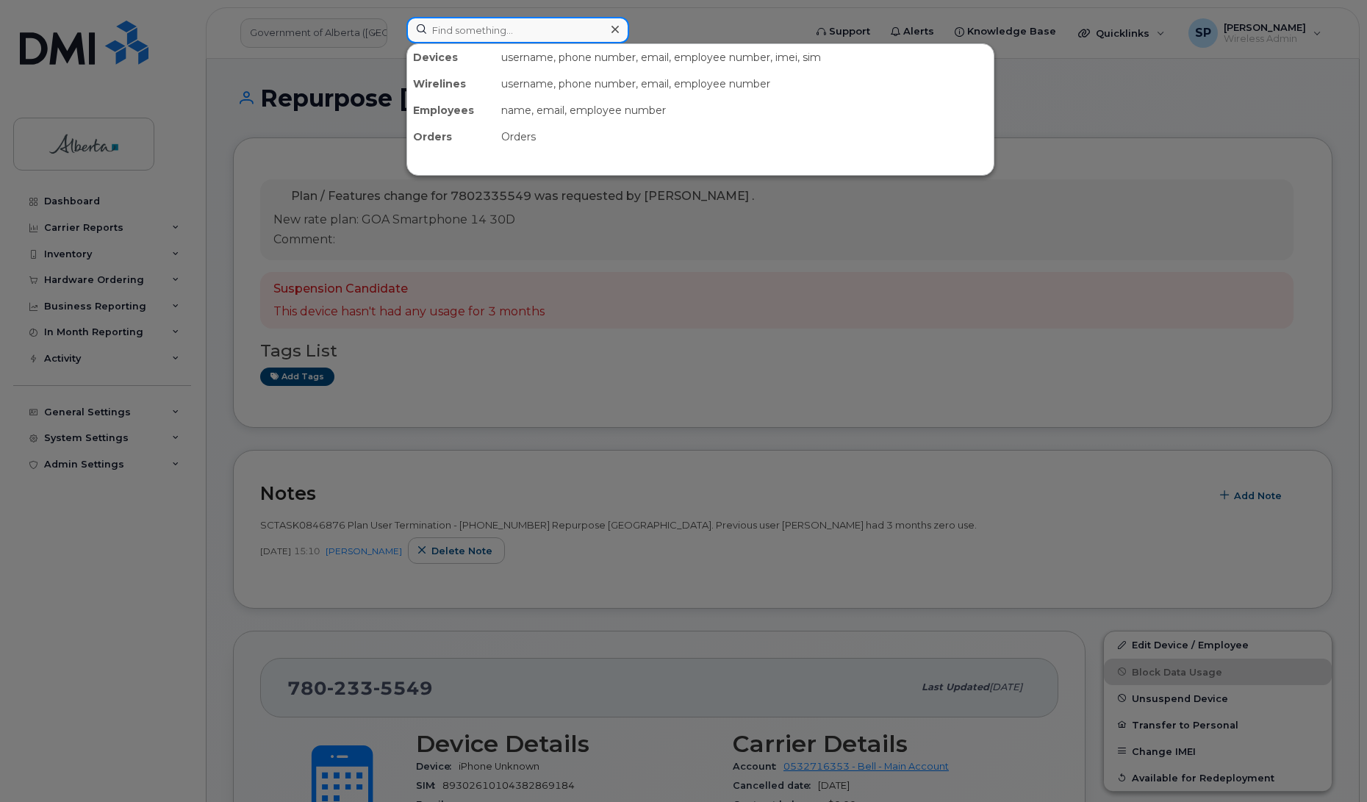
click at [442, 28] on input at bounding box center [517, 30] width 223 height 26
paste input "7809748959"
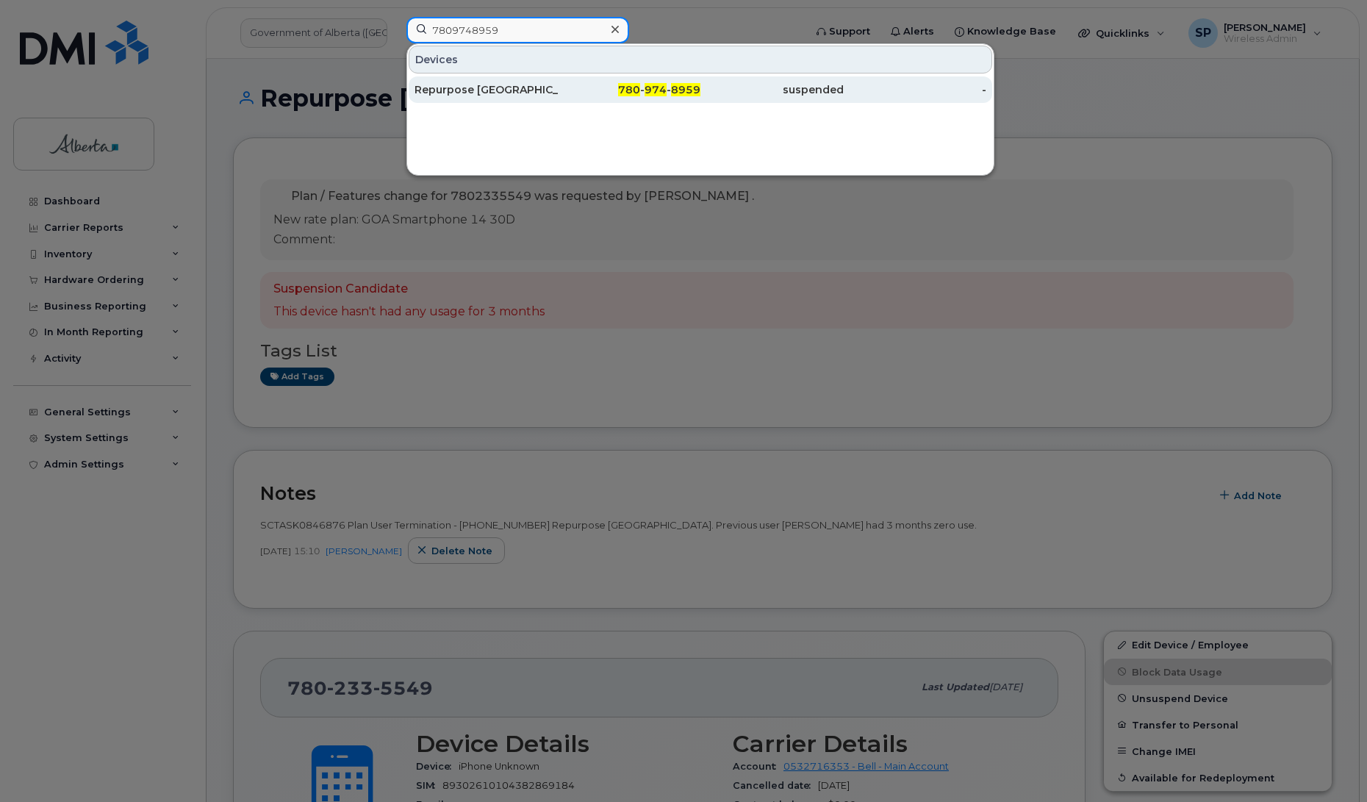
type input "7809748959"
click at [453, 90] on div "Repurpose Edmonton" at bounding box center [485, 89] width 143 height 15
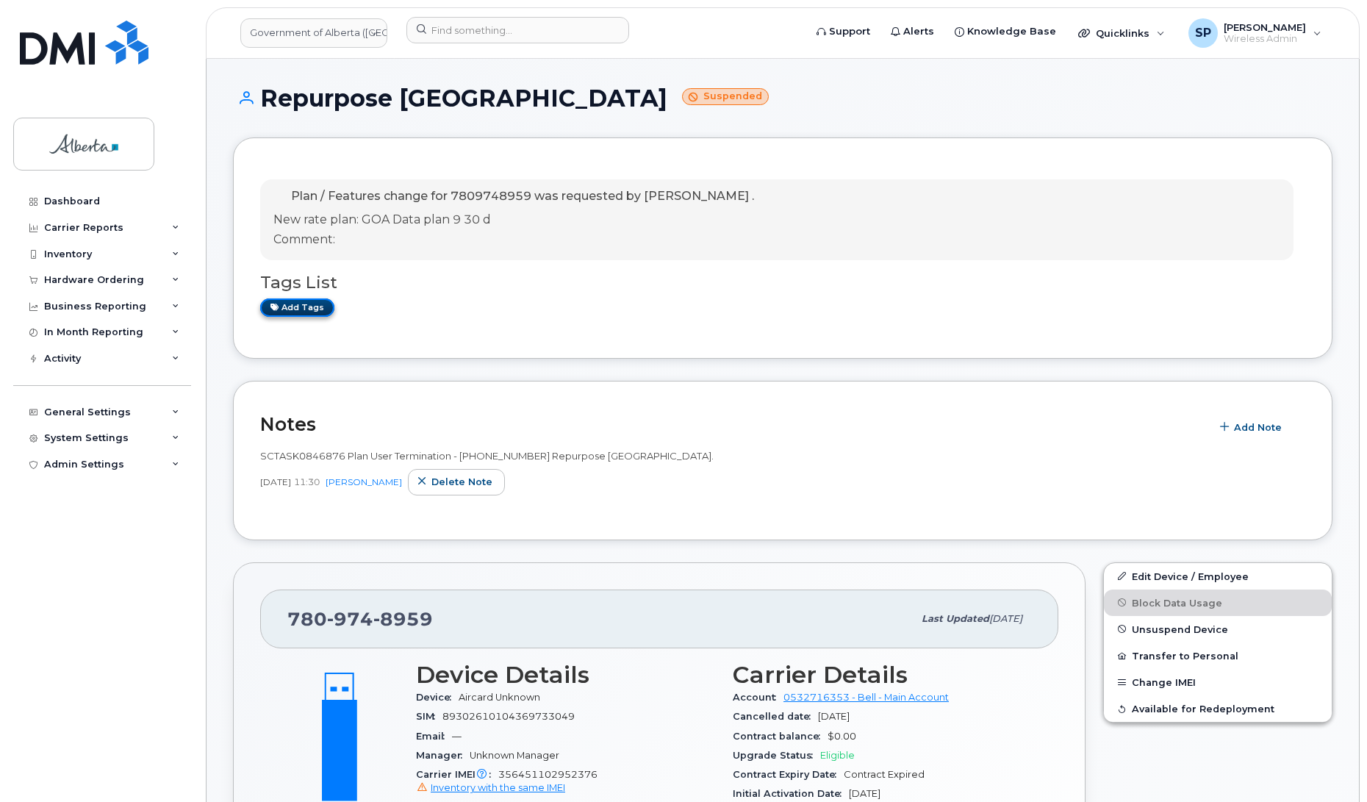
click at [302, 303] on link "Add tags" at bounding box center [297, 307] width 74 height 18
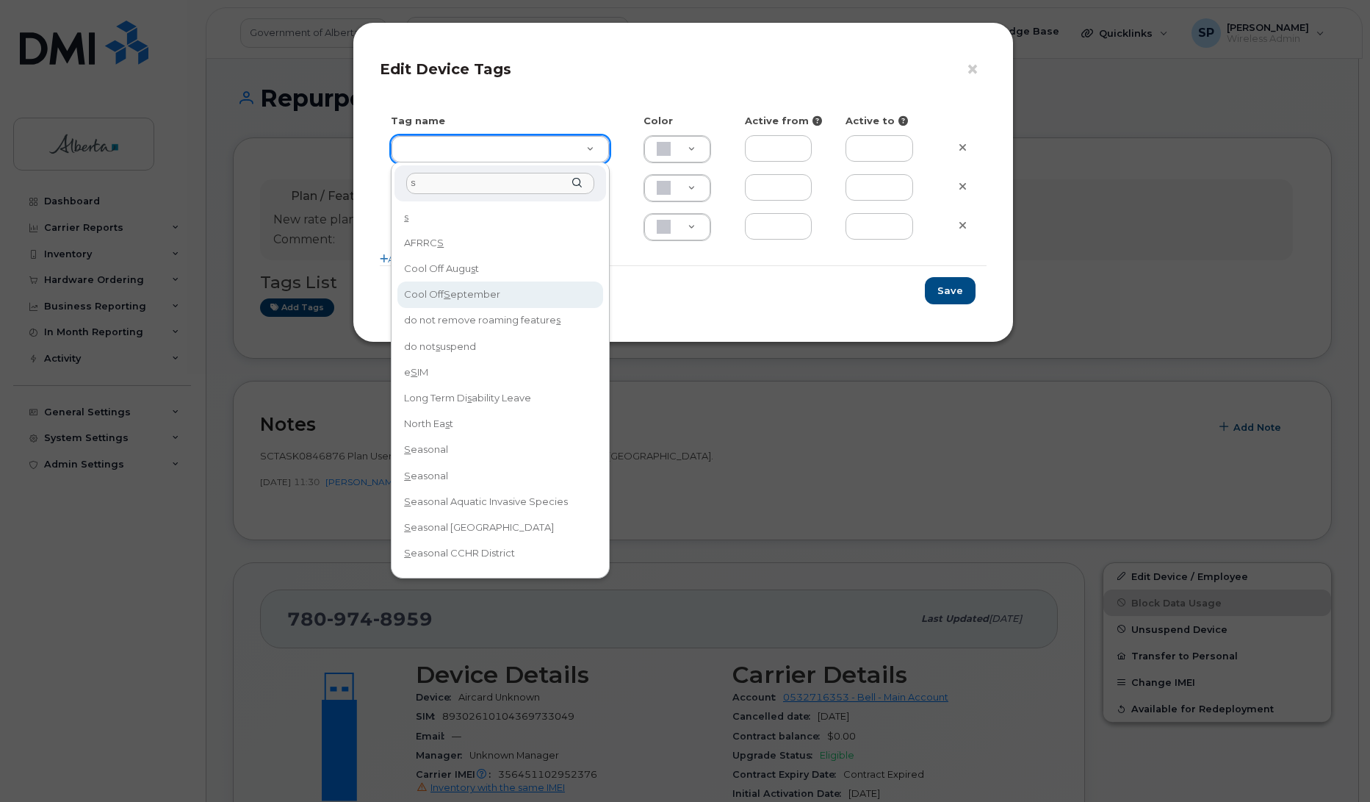
type input "s"
type input "Cool Off September"
type input "D6CDC1"
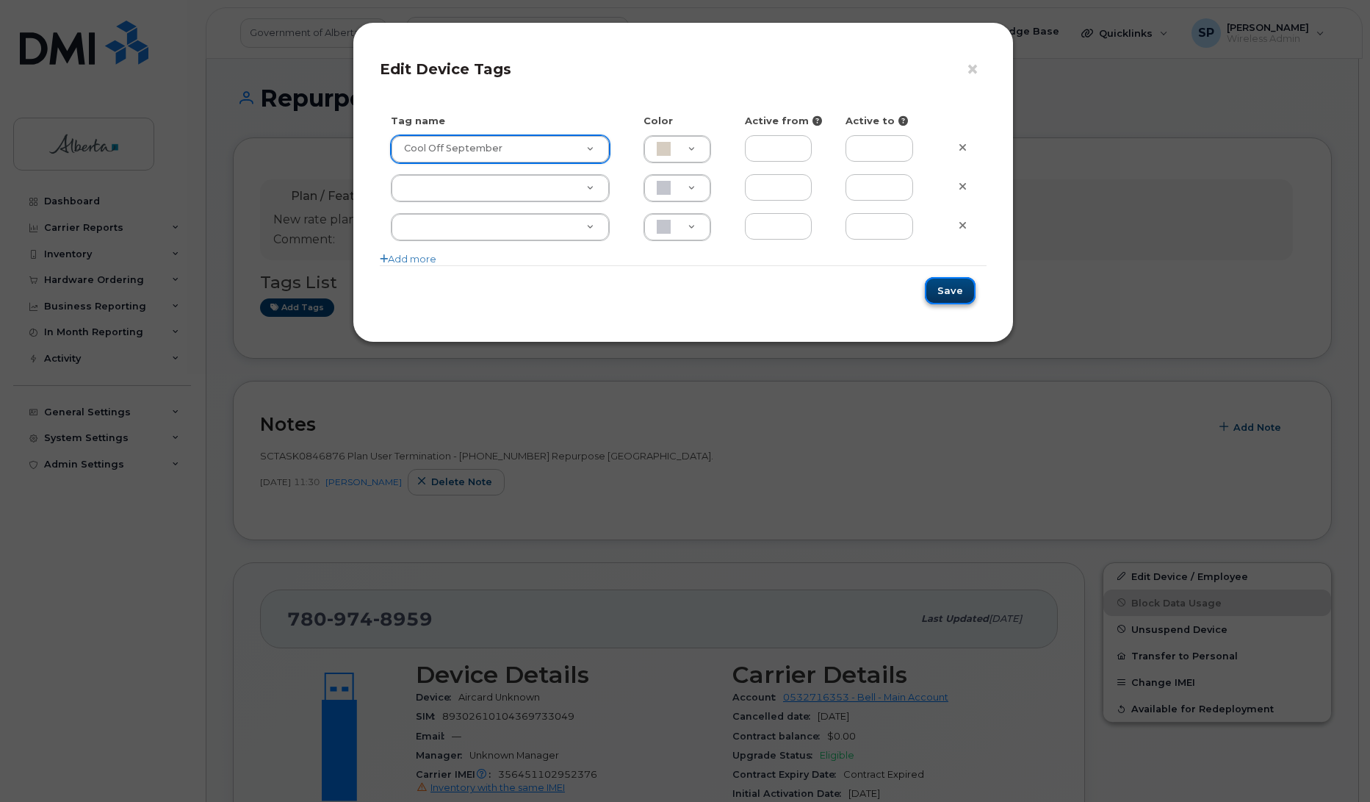
click at [949, 291] on button "Save" at bounding box center [950, 290] width 51 height 27
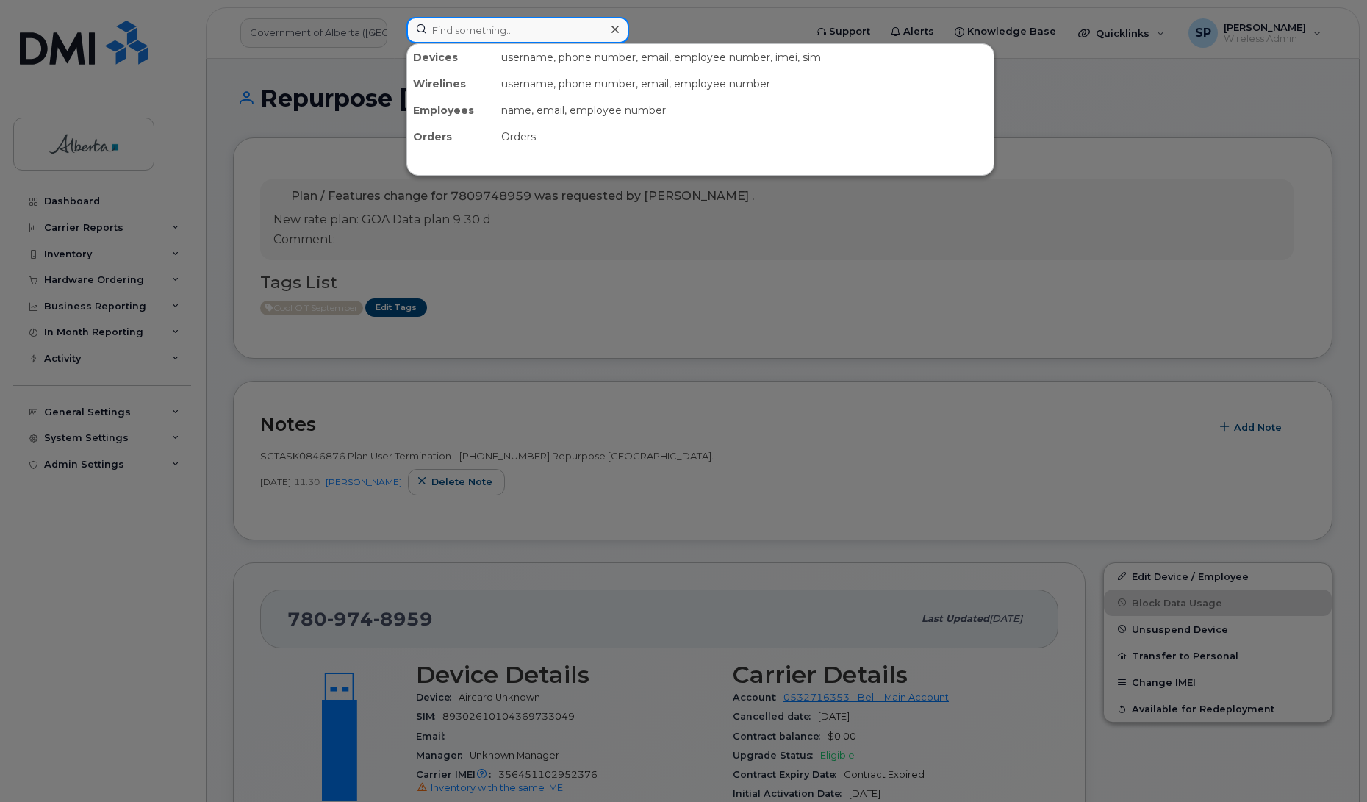
click at [454, 26] on input at bounding box center [517, 30] width 223 height 26
paste input "3689978902"
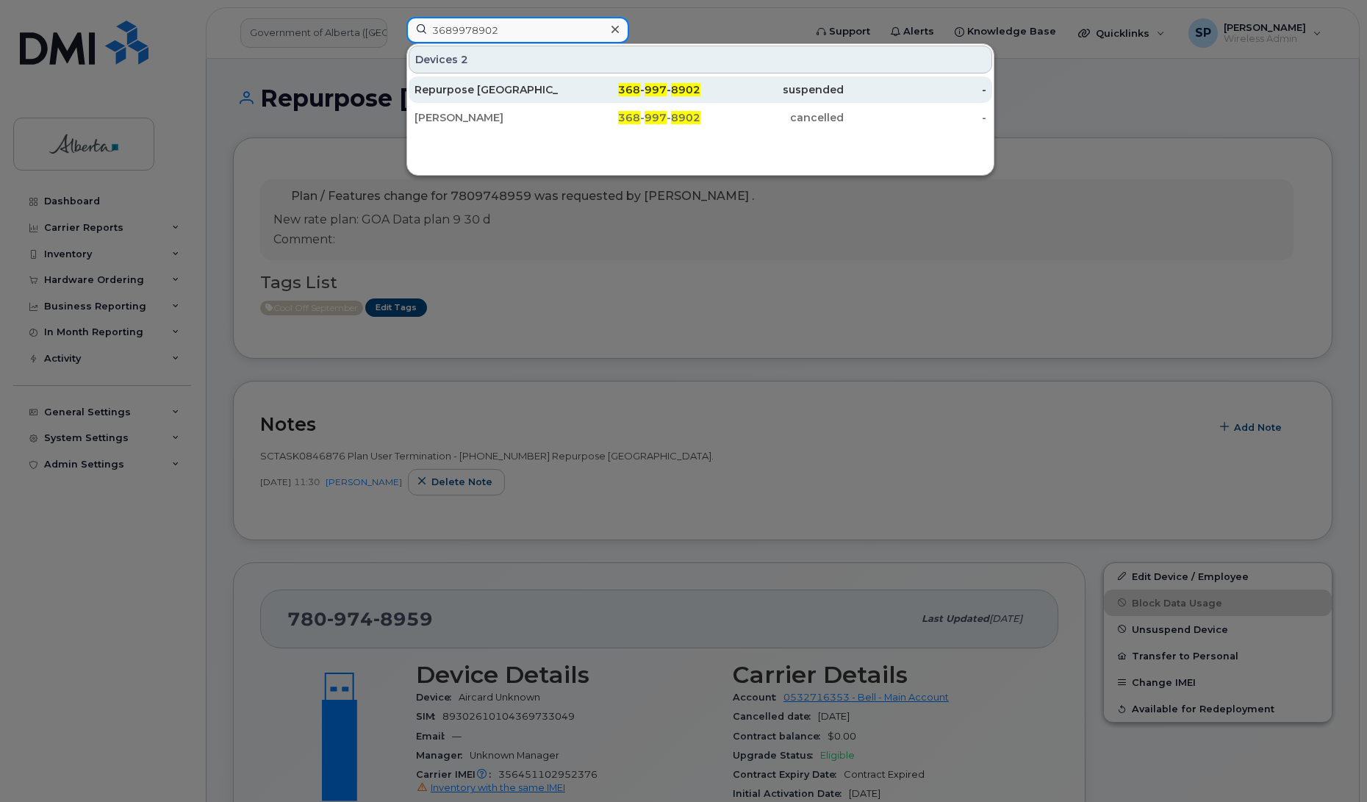
type input "3689978902"
click at [470, 94] on div "Repurpose [GEOGRAPHIC_DATA]" at bounding box center [485, 89] width 143 height 15
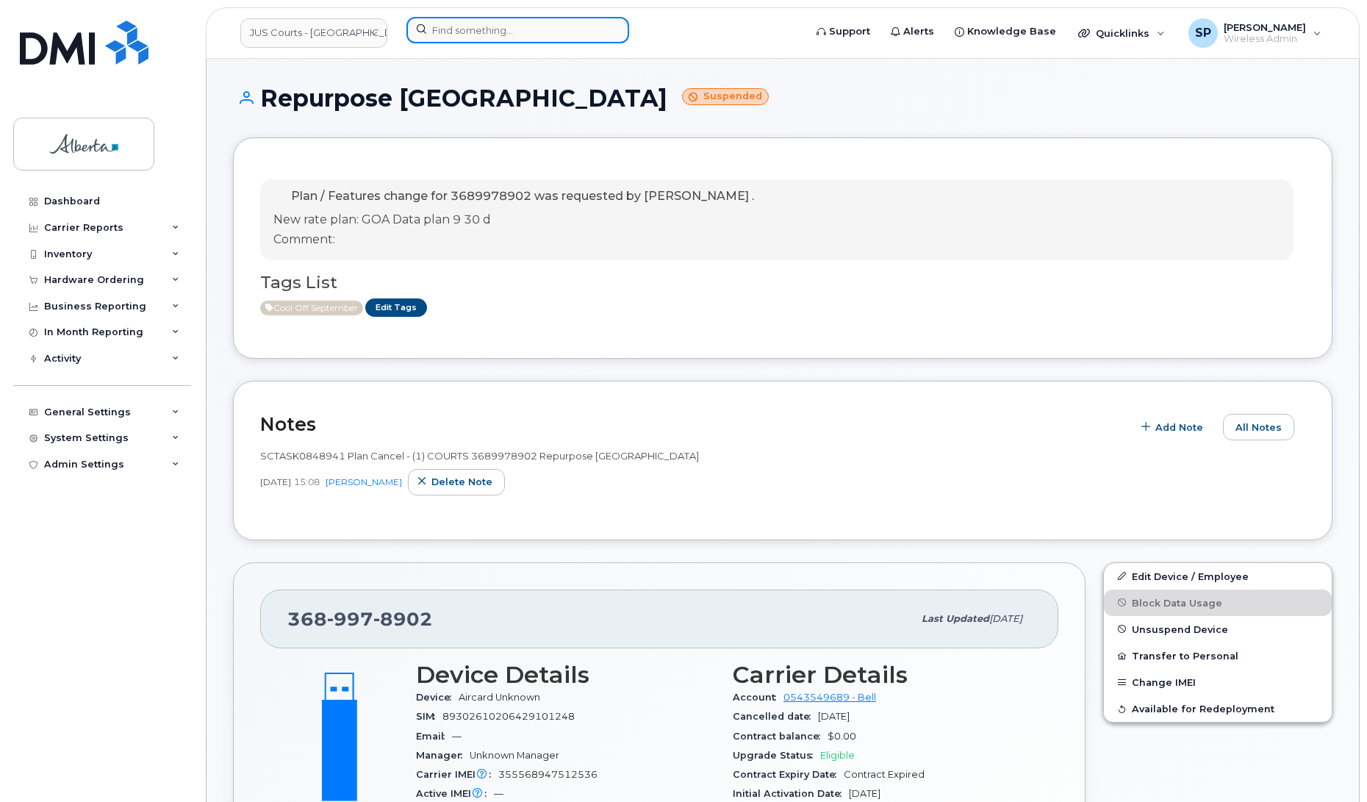
click at [454, 29] on input at bounding box center [517, 30] width 223 height 26
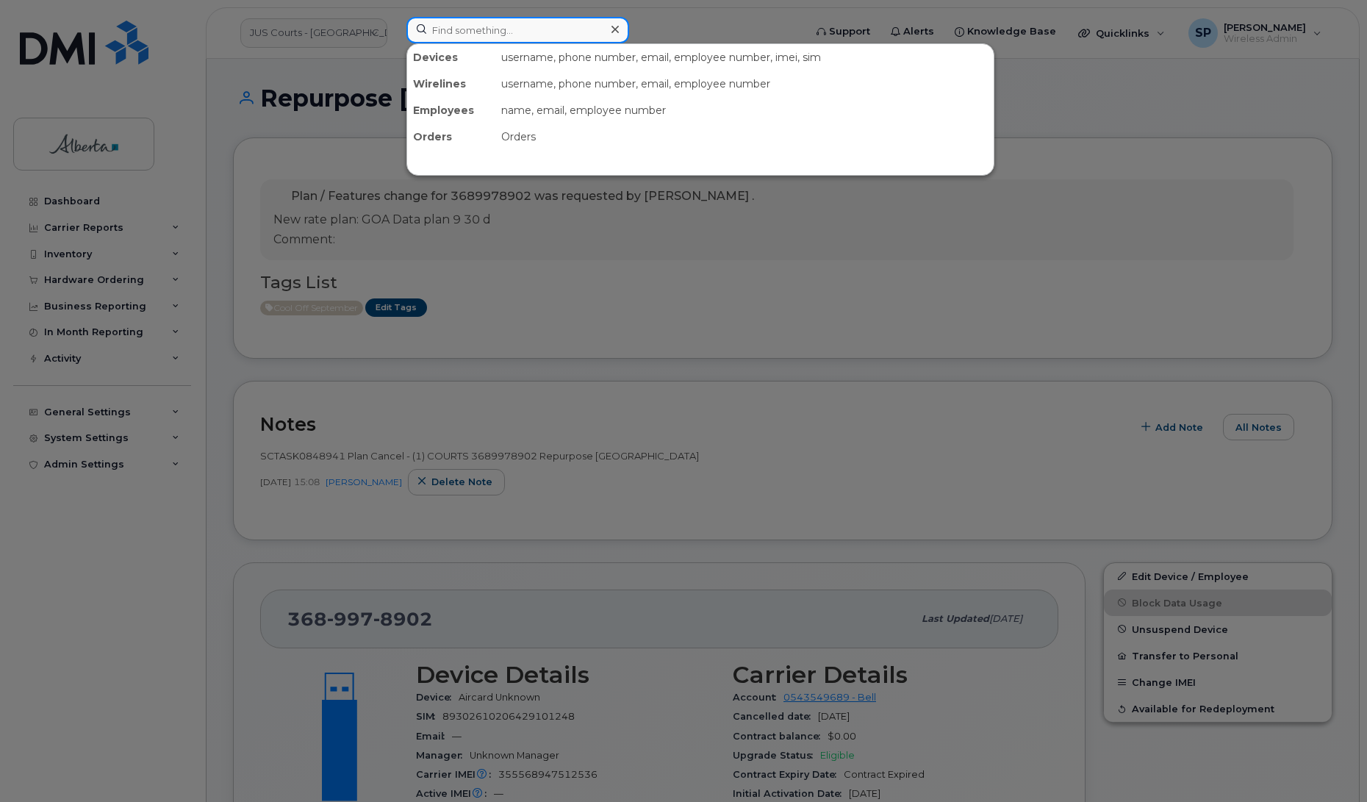
paste input "5875457388"
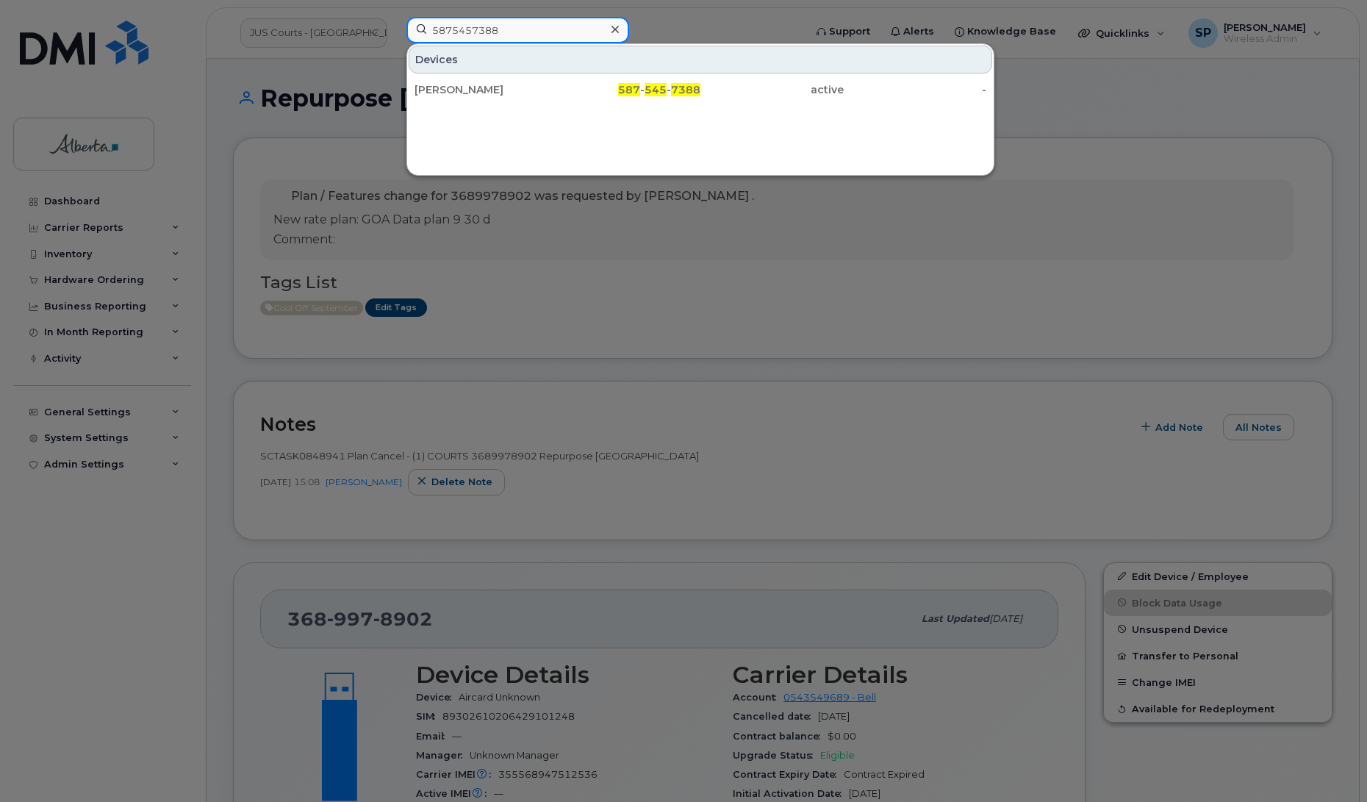
type input "5875457388"
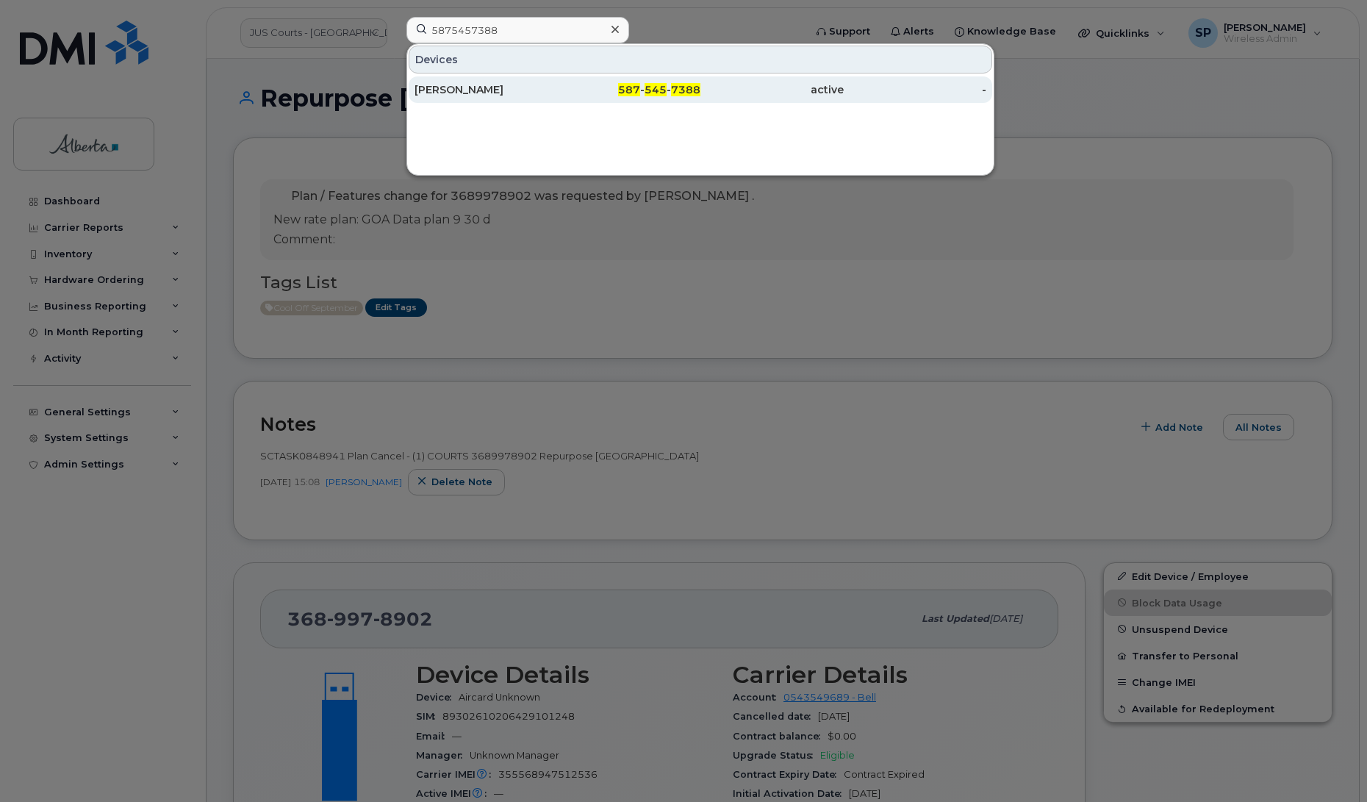
drag, startPoint x: 490, startPoint y: 90, endPoint x: 513, endPoint y: 83, distance: 23.9
click at [490, 90] on div "[PERSON_NAME]" at bounding box center [485, 89] width 143 height 15
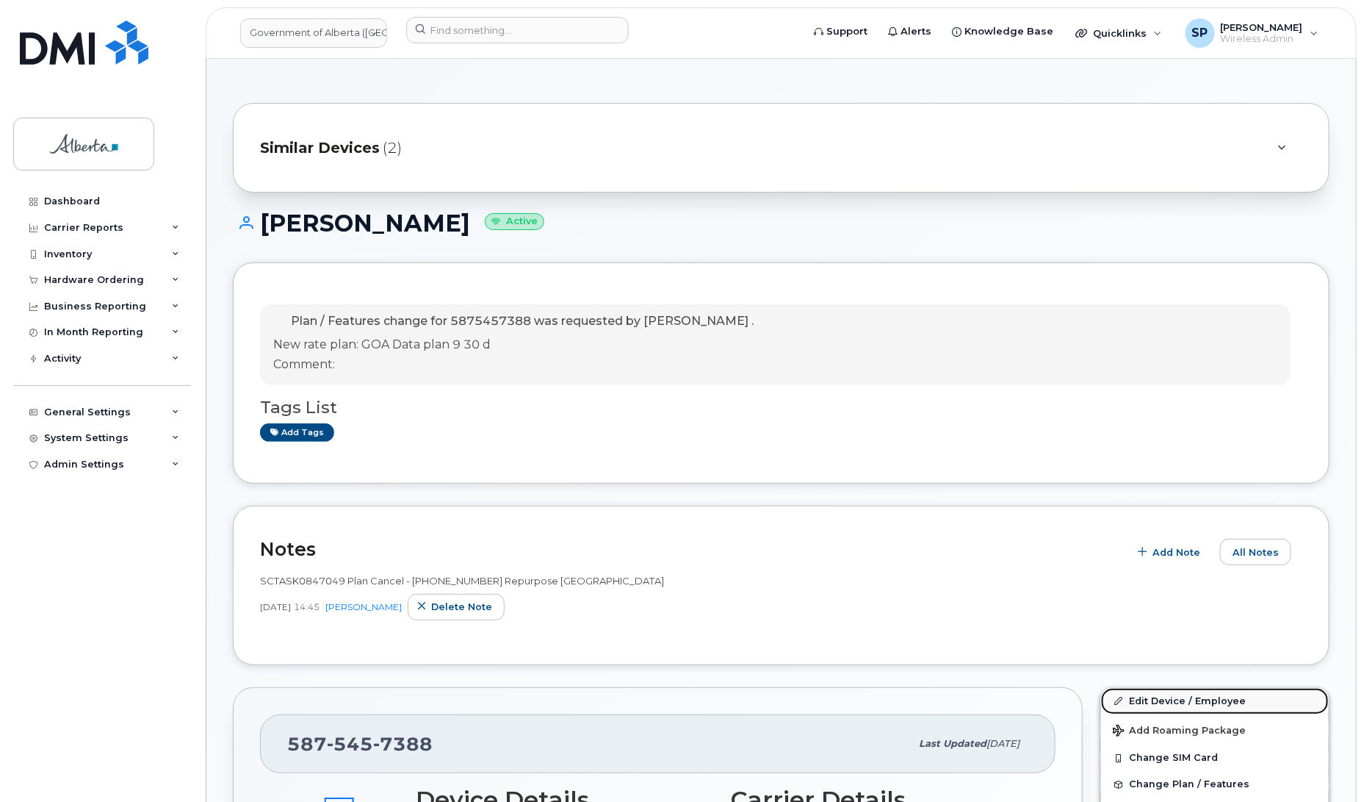
click at [1153, 704] on link "Edit Device / Employee" at bounding box center [1215, 701] width 228 height 26
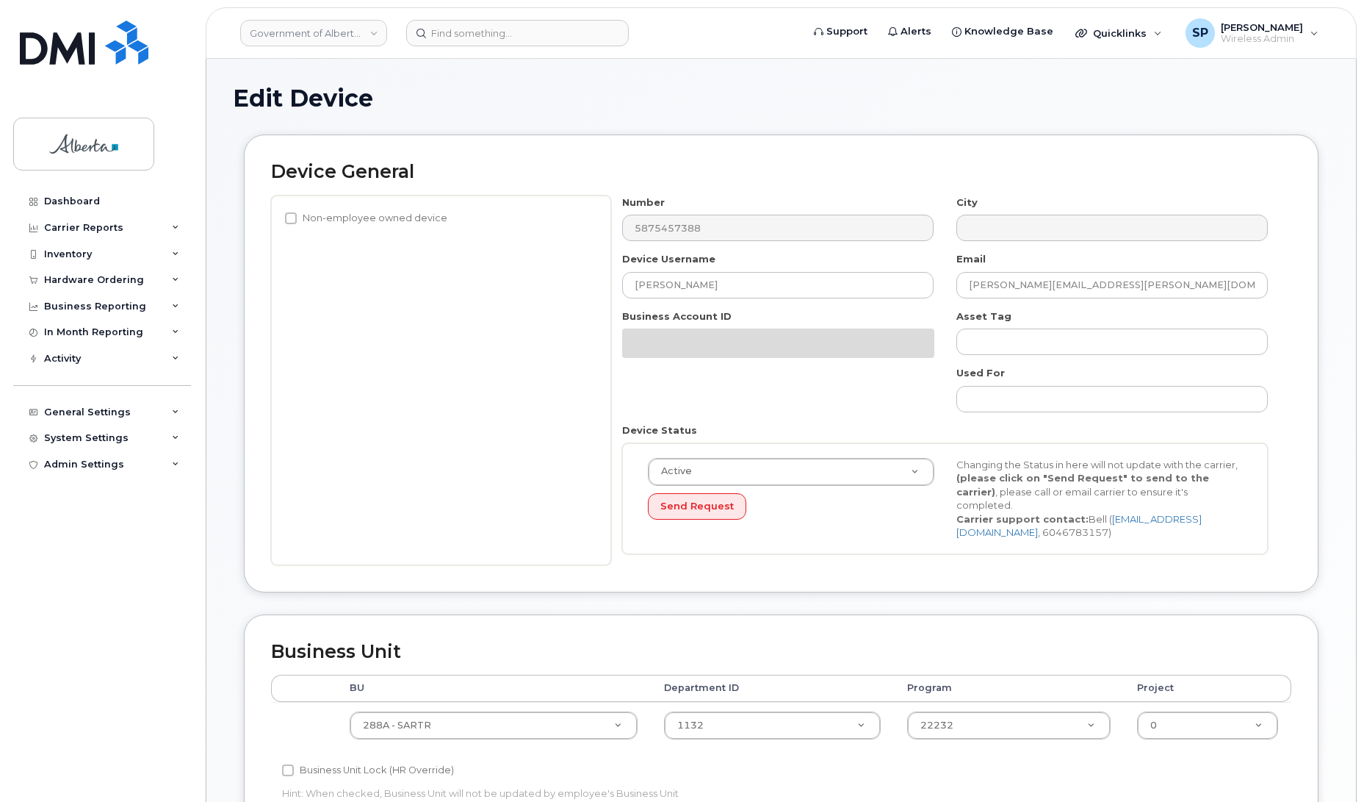
select select "4120332"
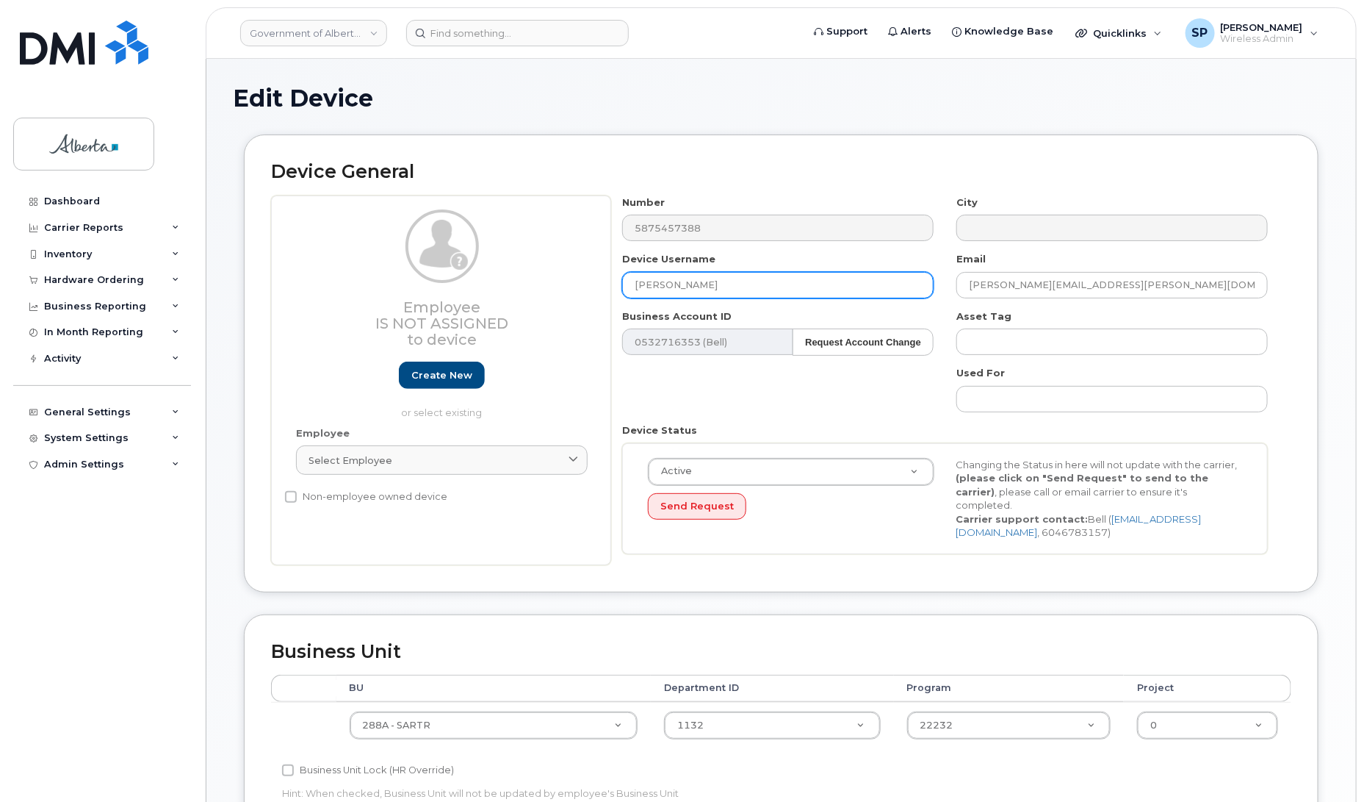
drag, startPoint x: 687, startPoint y: 287, endPoint x: 552, endPoint y: 276, distance: 135.6
click at [552, 276] on div "Employee Is not assigned to device Create new or select existing Employee Selec…" at bounding box center [781, 380] width 1021 height 370
type input "Repurpose [GEOGRAPHIC_DATA]"
drag, startPoint x: 1089, startPoint y: 284, endPoint x: 867, endPoint y: 288, distance: 221.9
click at [867, 288] on div "Number 5875457388 City Device Username Repurpose Calgary Email John.Kelly@gov.a…" at bounding box center [945, 380] width 669 height 370
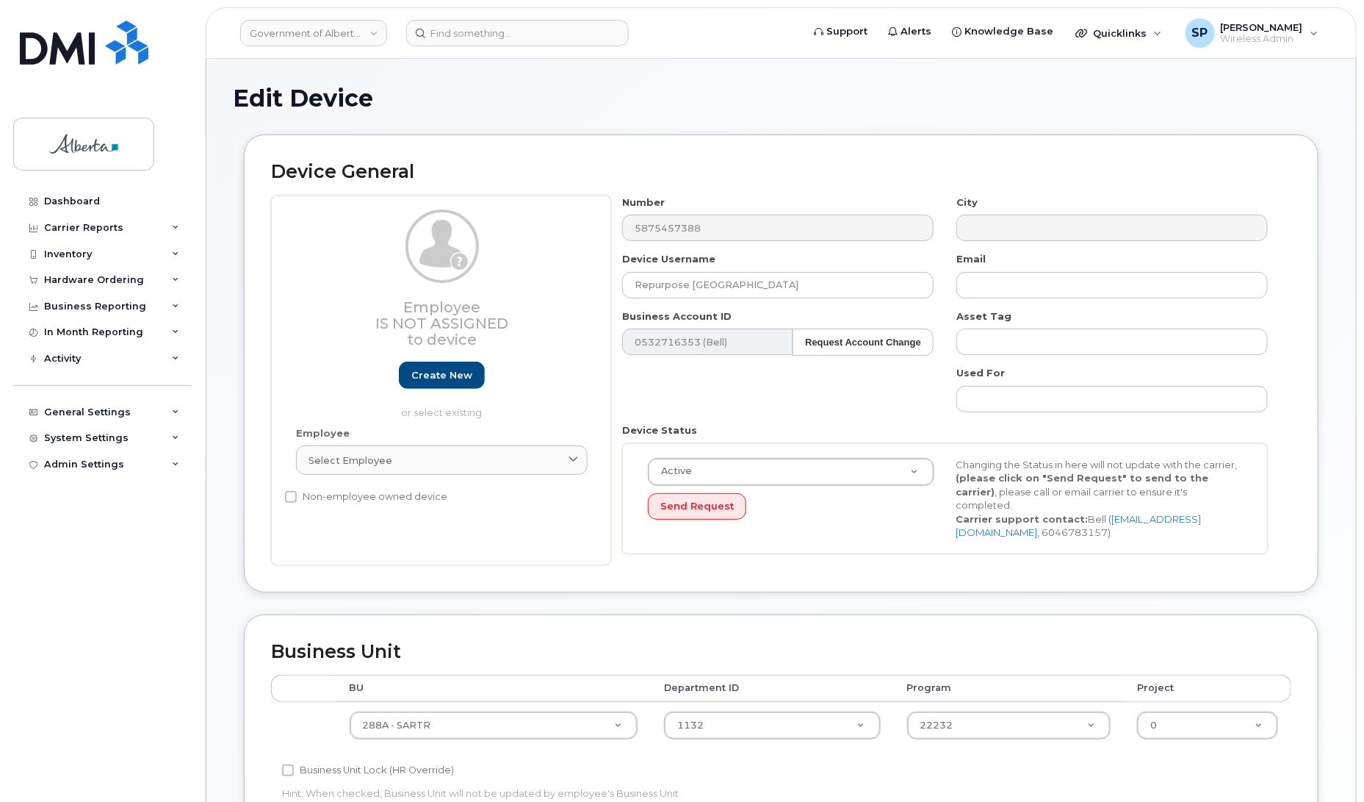
click at [1221, 159] on div "Device General Employee Is not assigned to device Create new or select existing…" at bounding box center [781, 363] width 1075 height 458
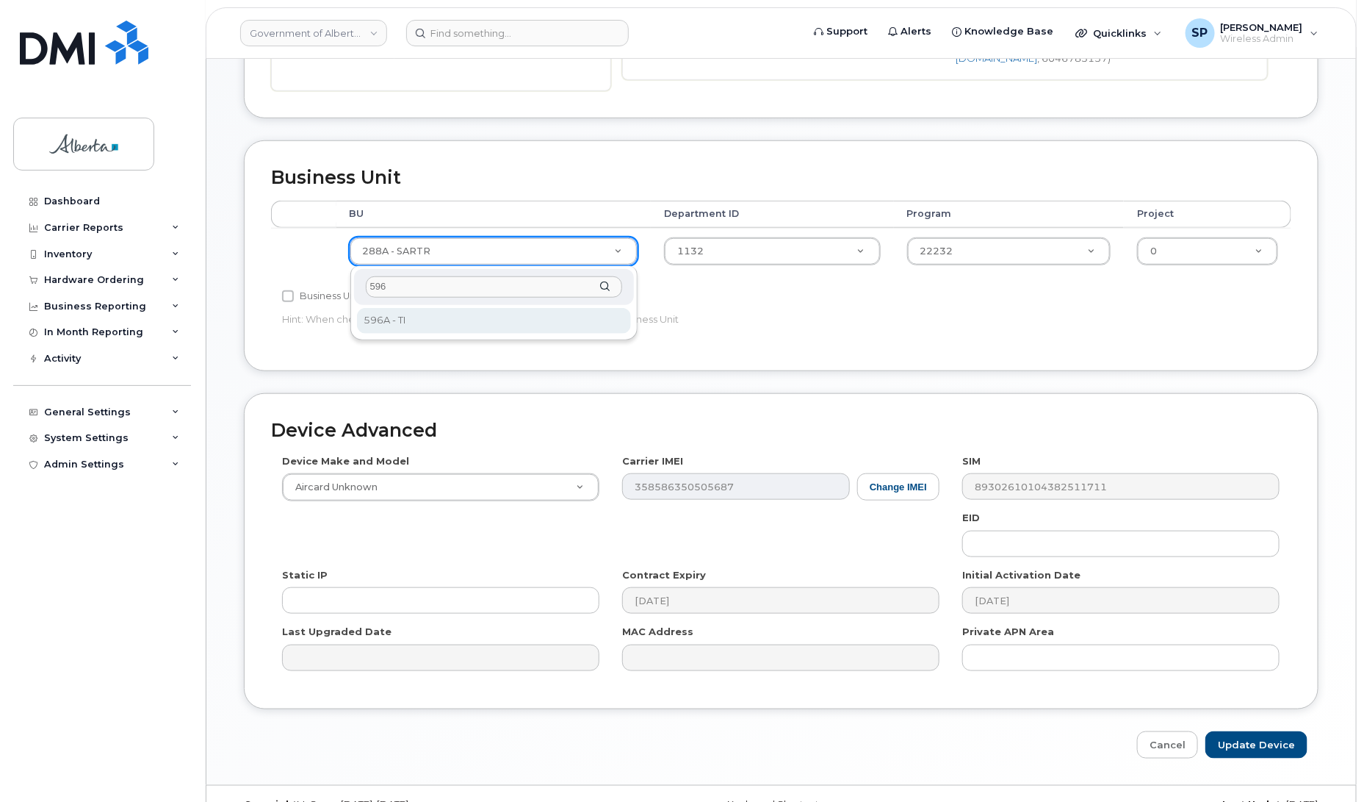
type input "596"
select select "4797729"
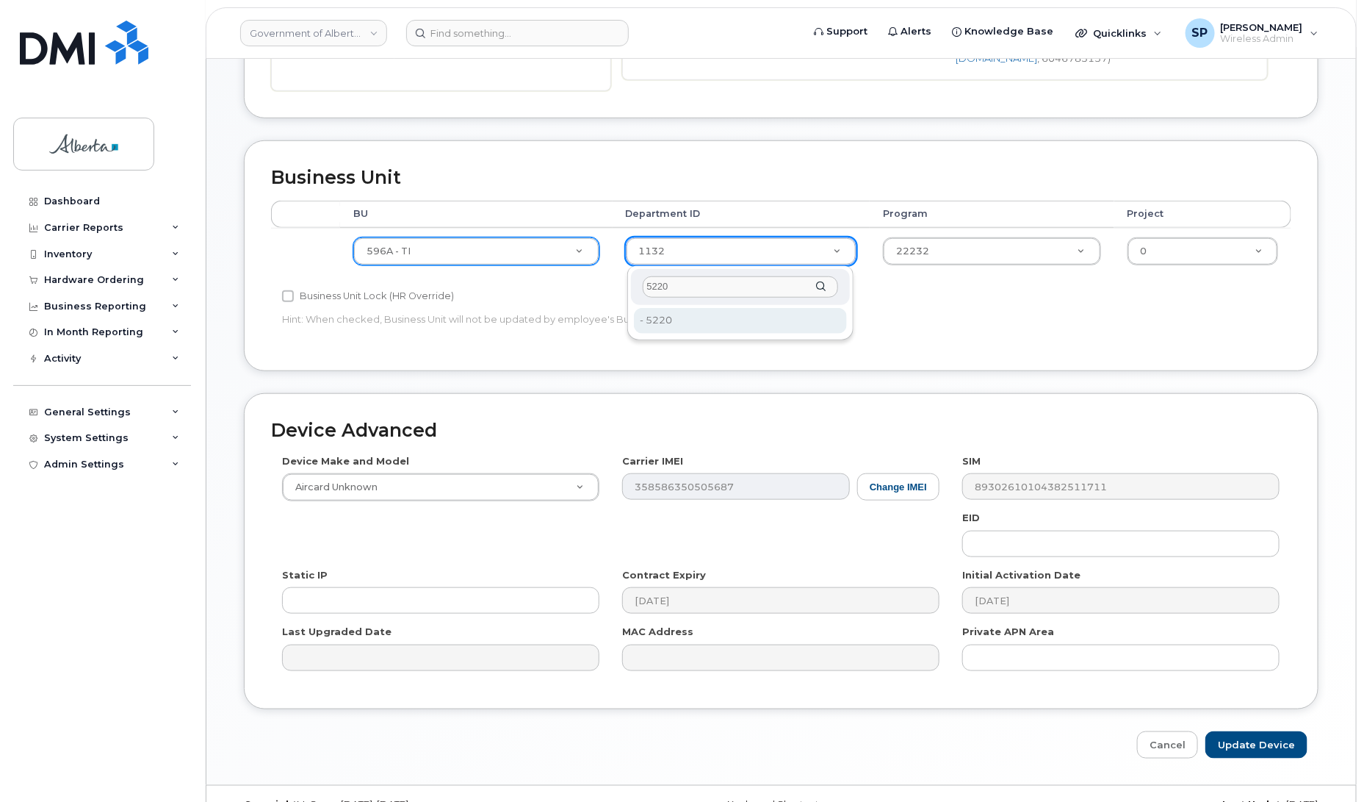
type input "5220"
type input "4802987"
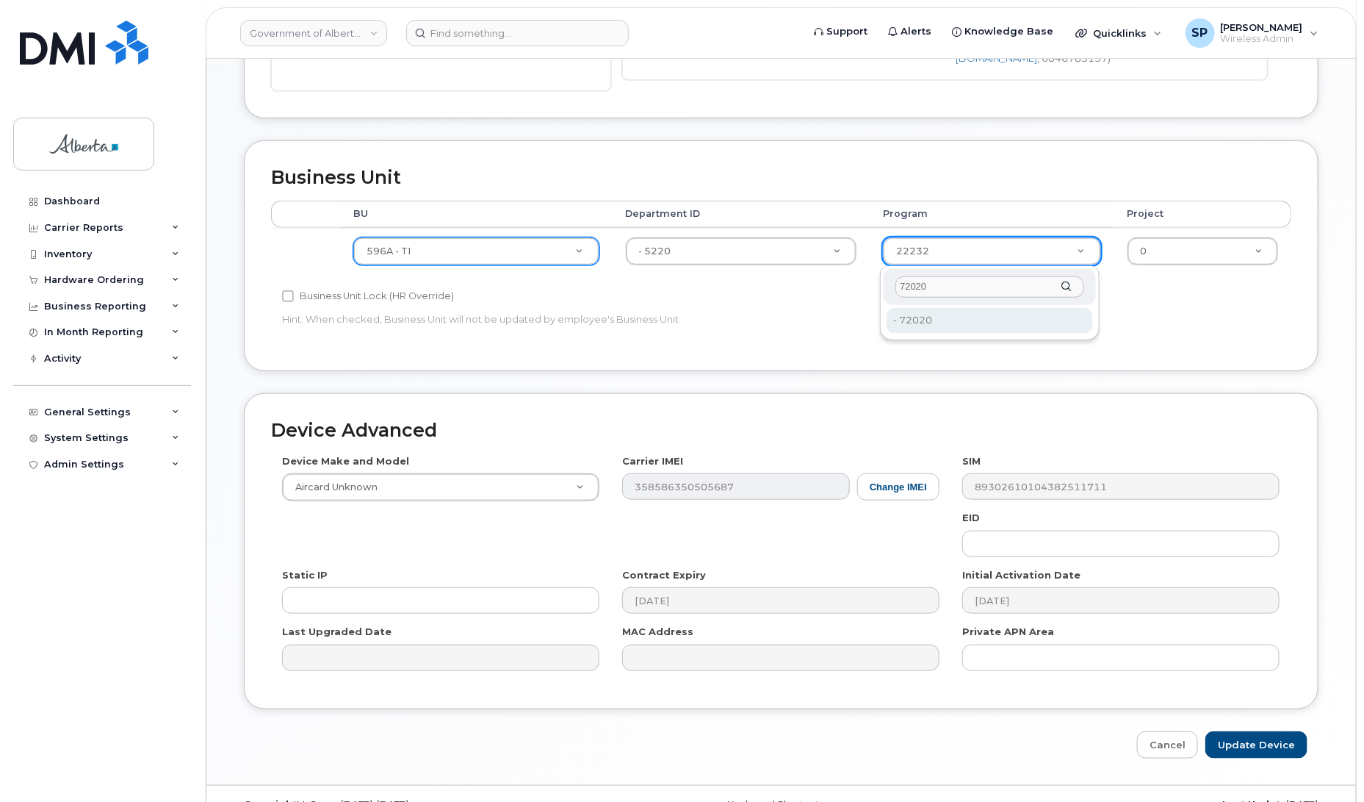
type input "72020"
type input "4803008"
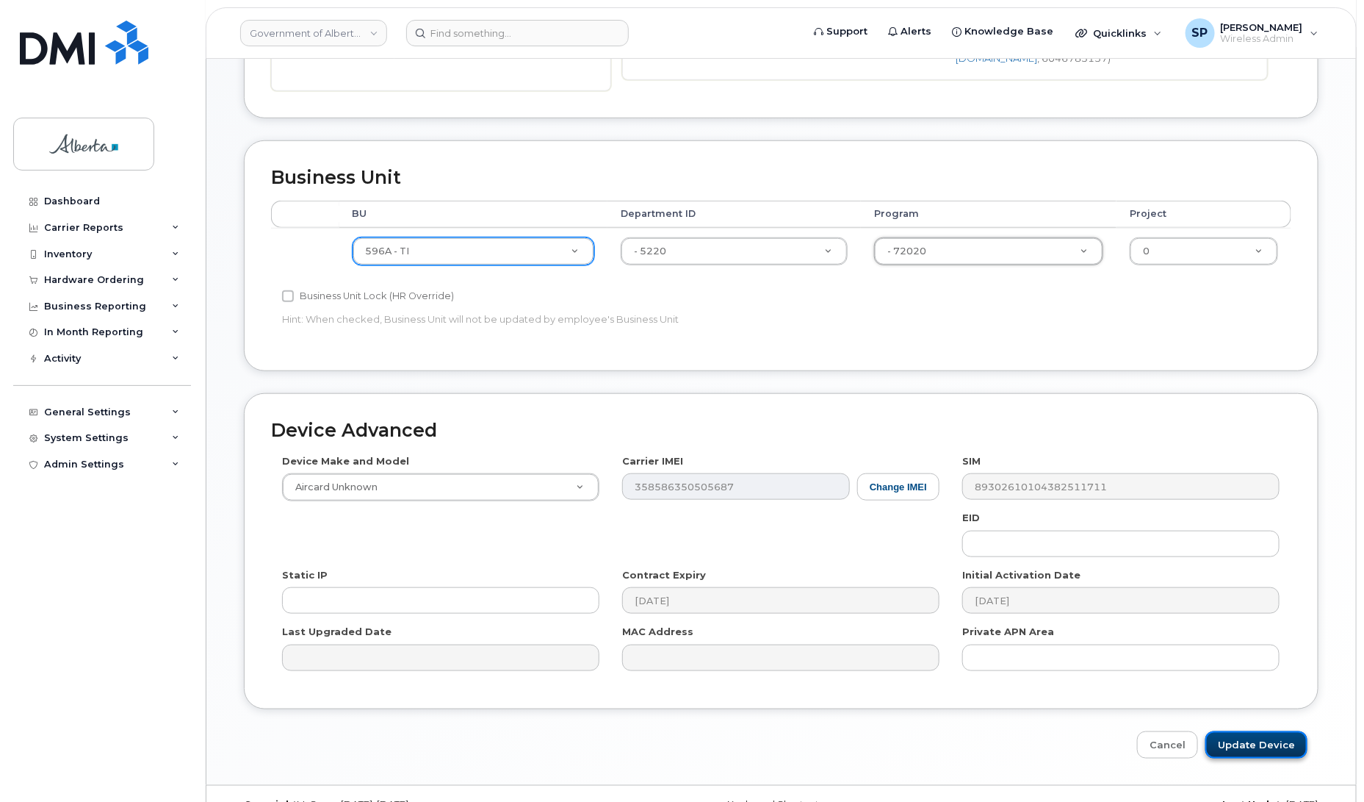
click at [1247, 752] on input "Update Device" at bounding box center [1257, 744] width 102 height 27
type input "Saving..."
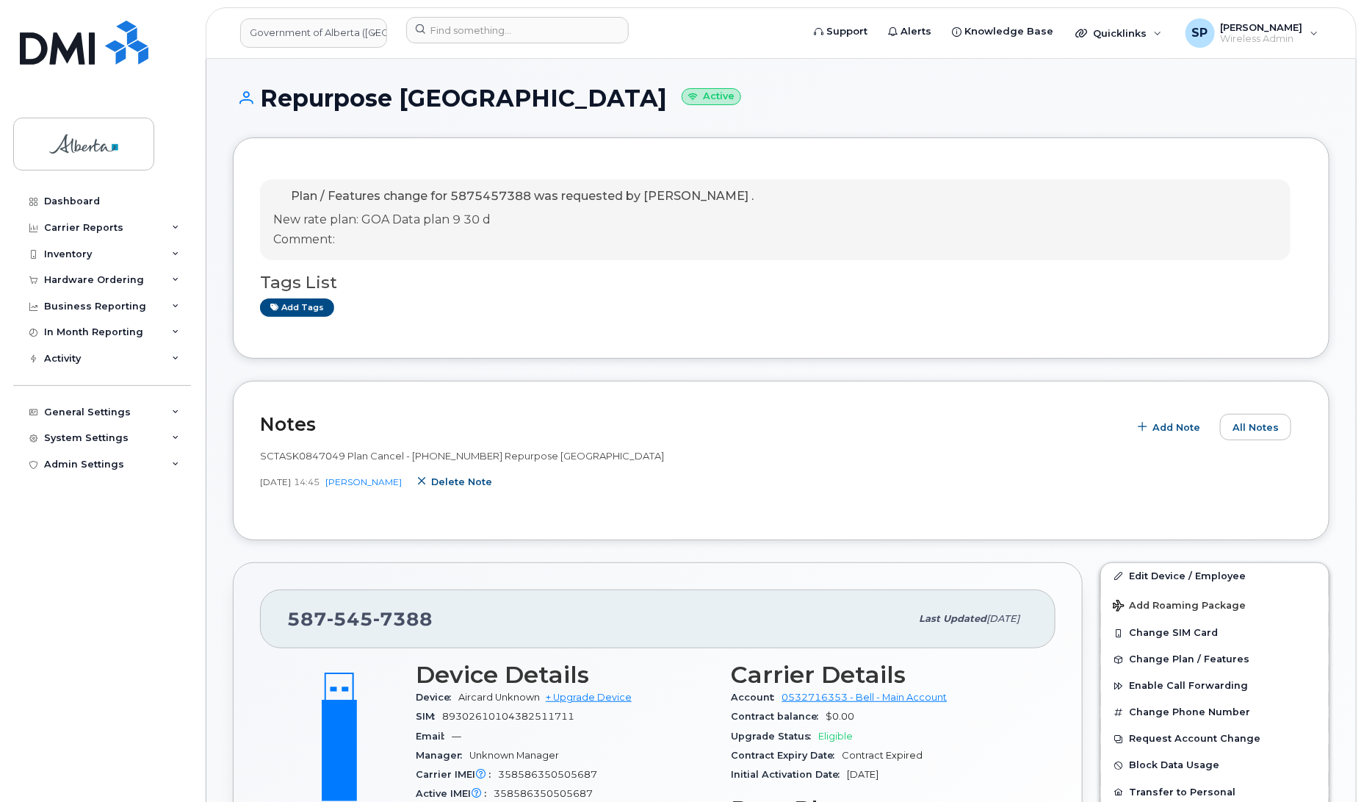
drag, startPoint x: 480, startPoint y: 482, endPoint x: 759, endPoint y: 57, distance: 508.2
click at [480, 482] on span "Delete note" at bounding box center [461, 482] width 61 height 14
click at [1240, 427] on span "Add Note" at bounding box center [1255, 427] width 48 height 14
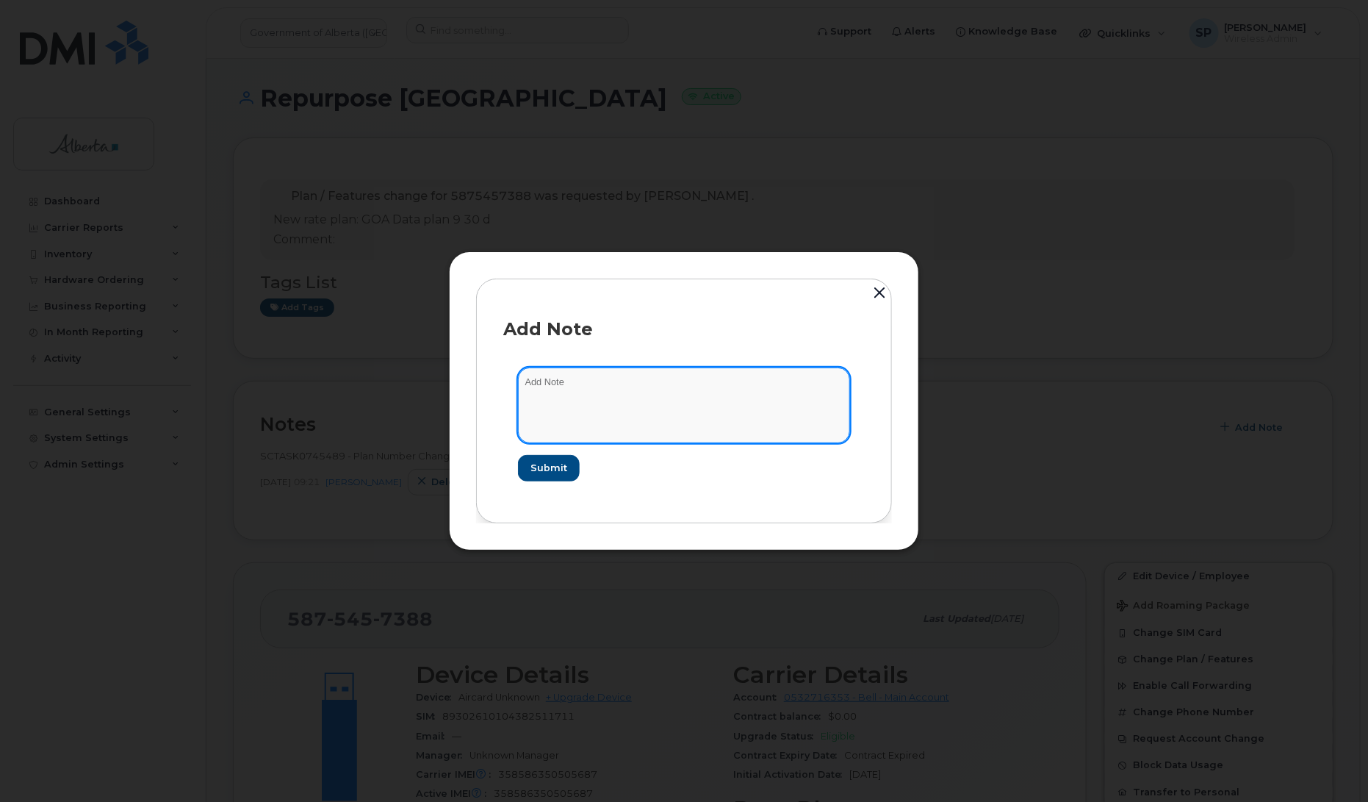
click at [633, 393] on textarea at bounding box center [684, 404] width 332 height 75
paste textarea "Plan Cancel - (1) 5875457388 Repurpose Calgary"
type textarea "Plan Cancel - (1) 5875457388 Repurpose Calgary"
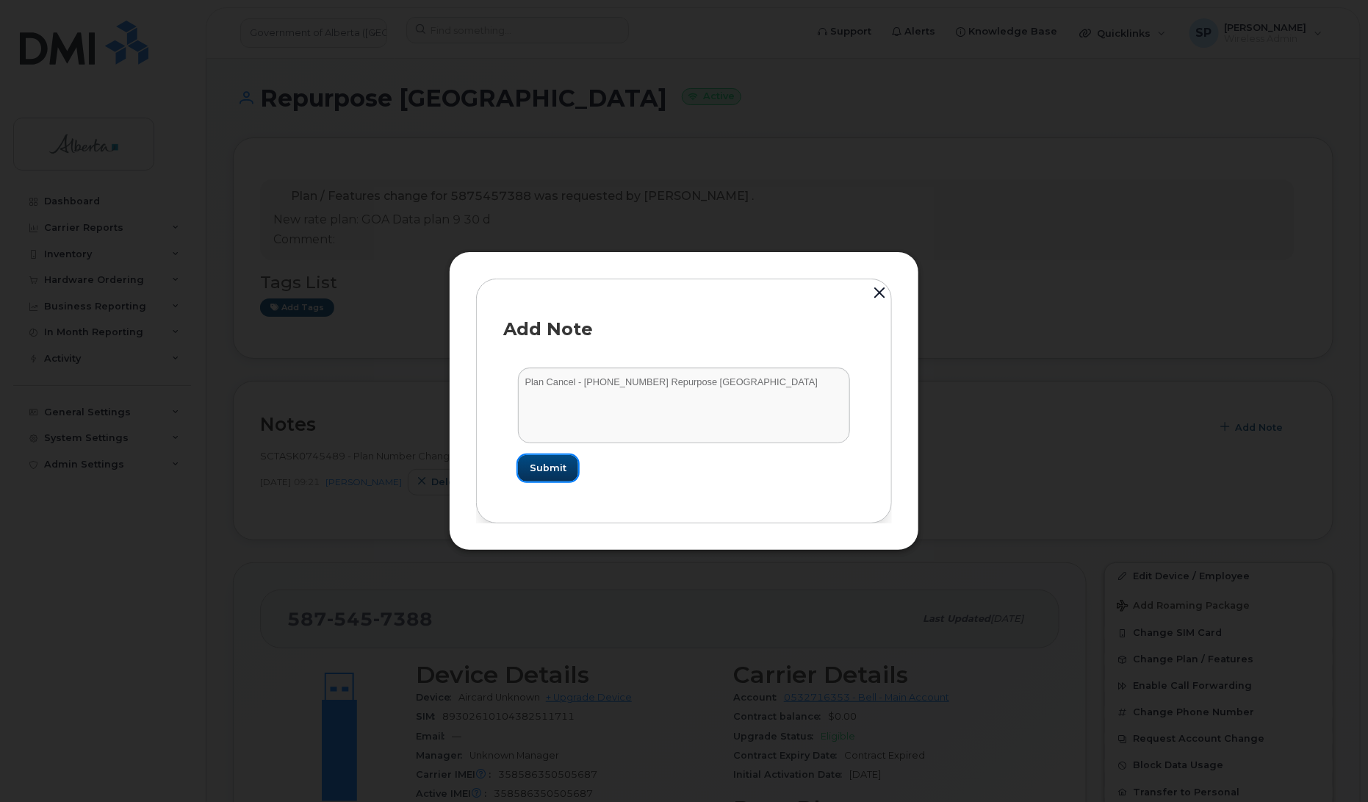
click at [548, 464] on span "Submit" at bounding box center [548, 468] width 37 height 14
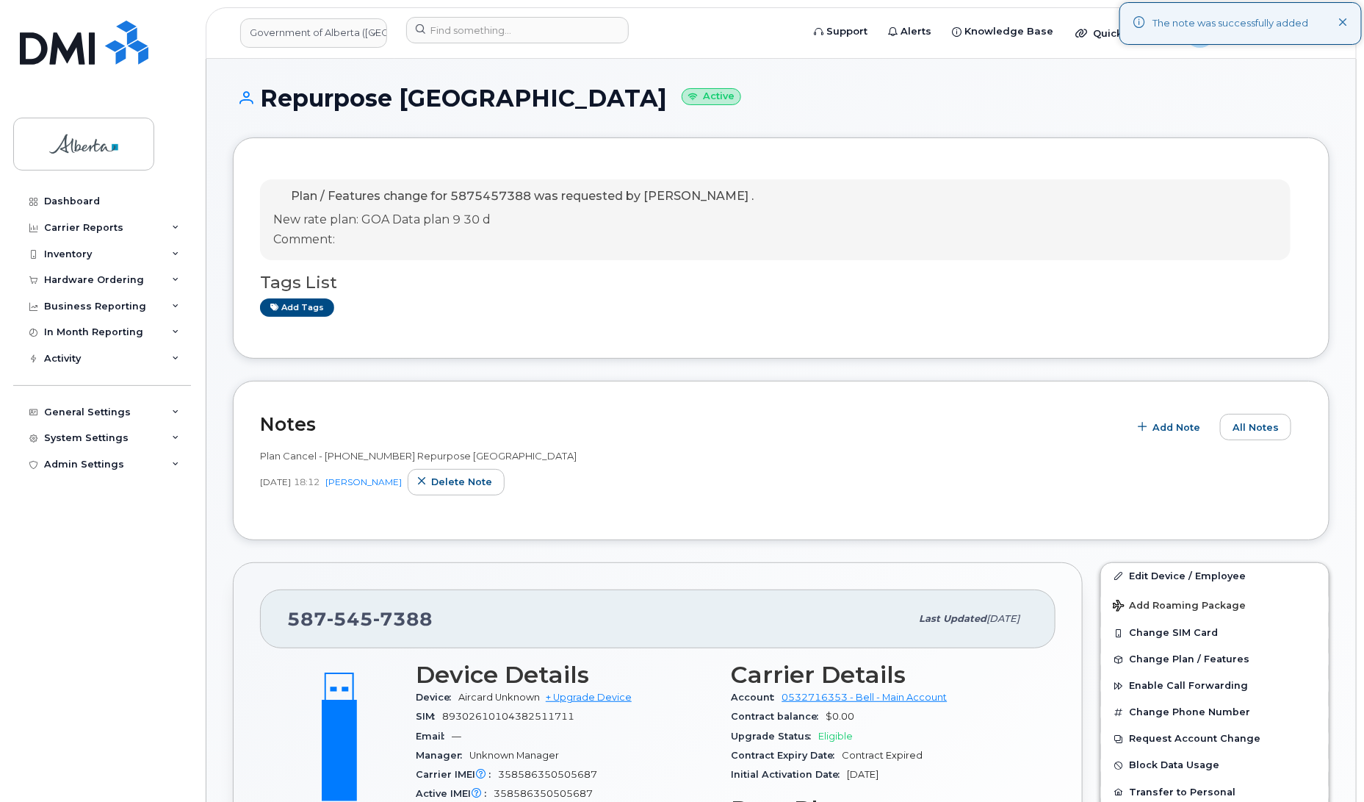
scroll to position [6, 0]
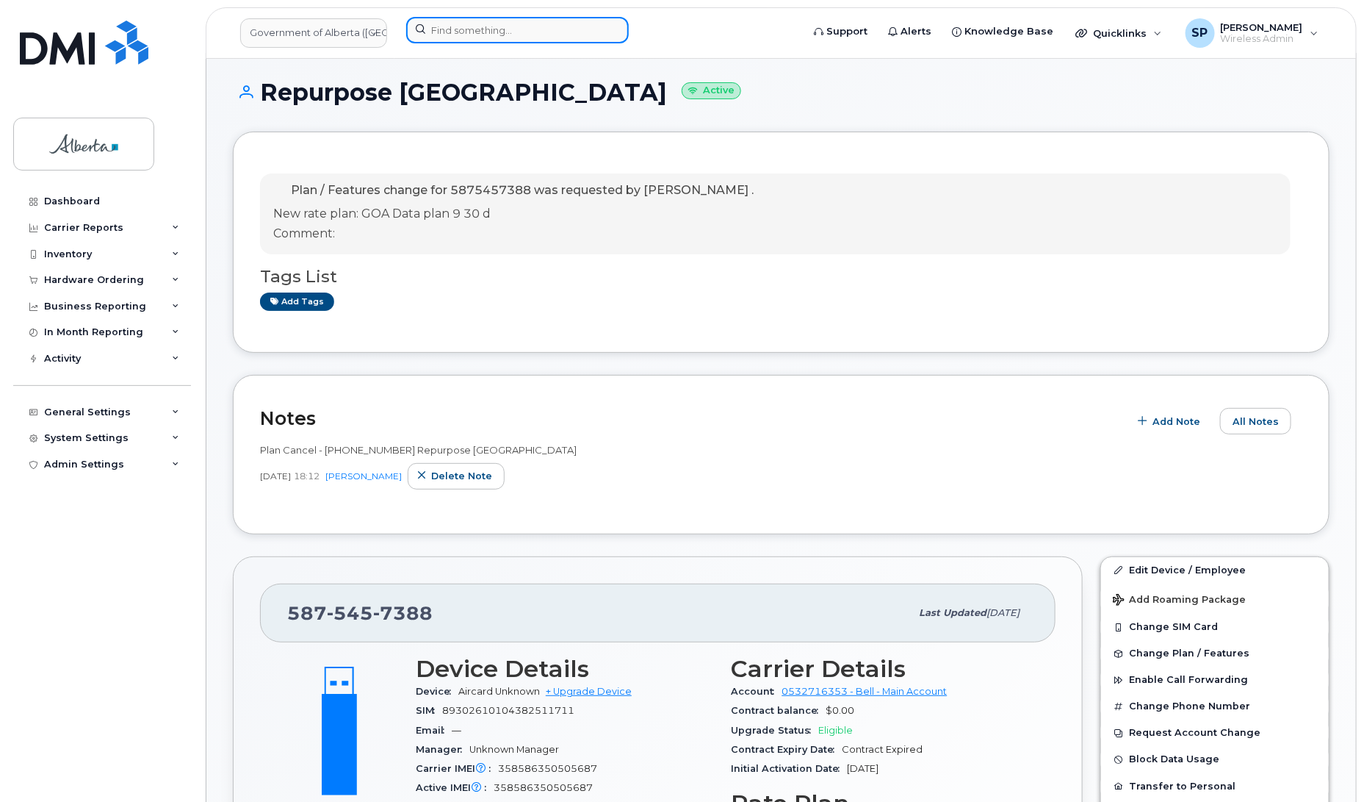
click at [511, 26] on input at bounding box center [517, 30] width 223 height 26
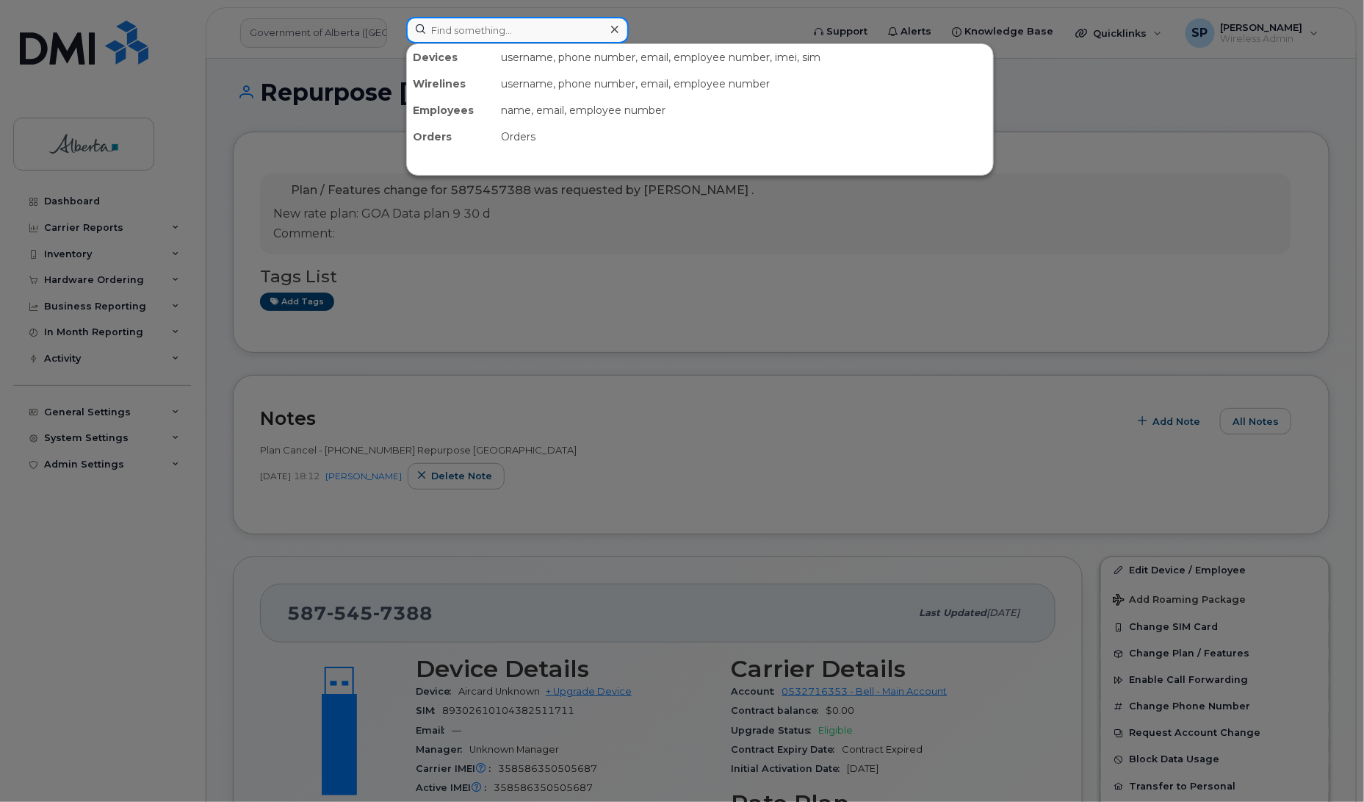
paste input "4035886355"
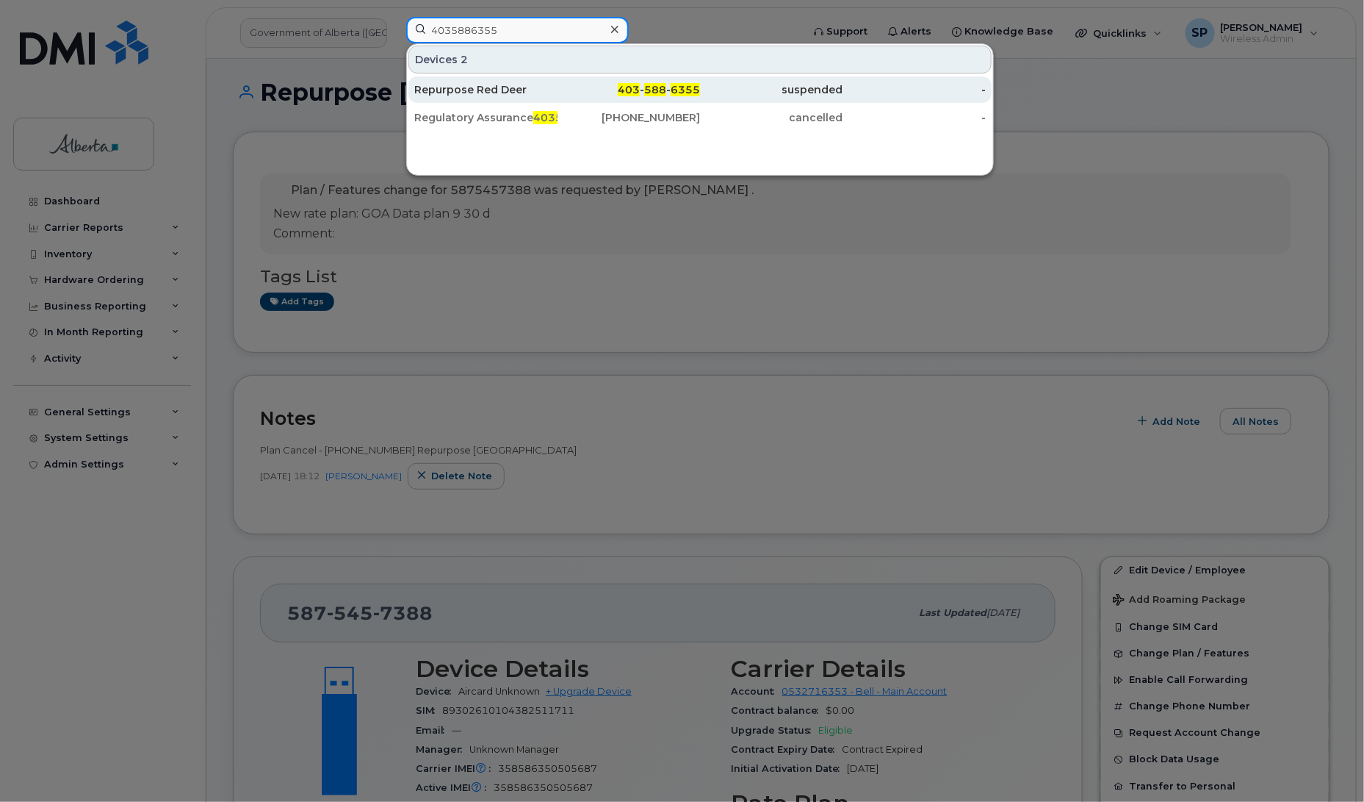
type input "4035886355"
click at [490, 90] on div "Repurpose Red Deer" at bounding box center [485, 89] width 143 height 15
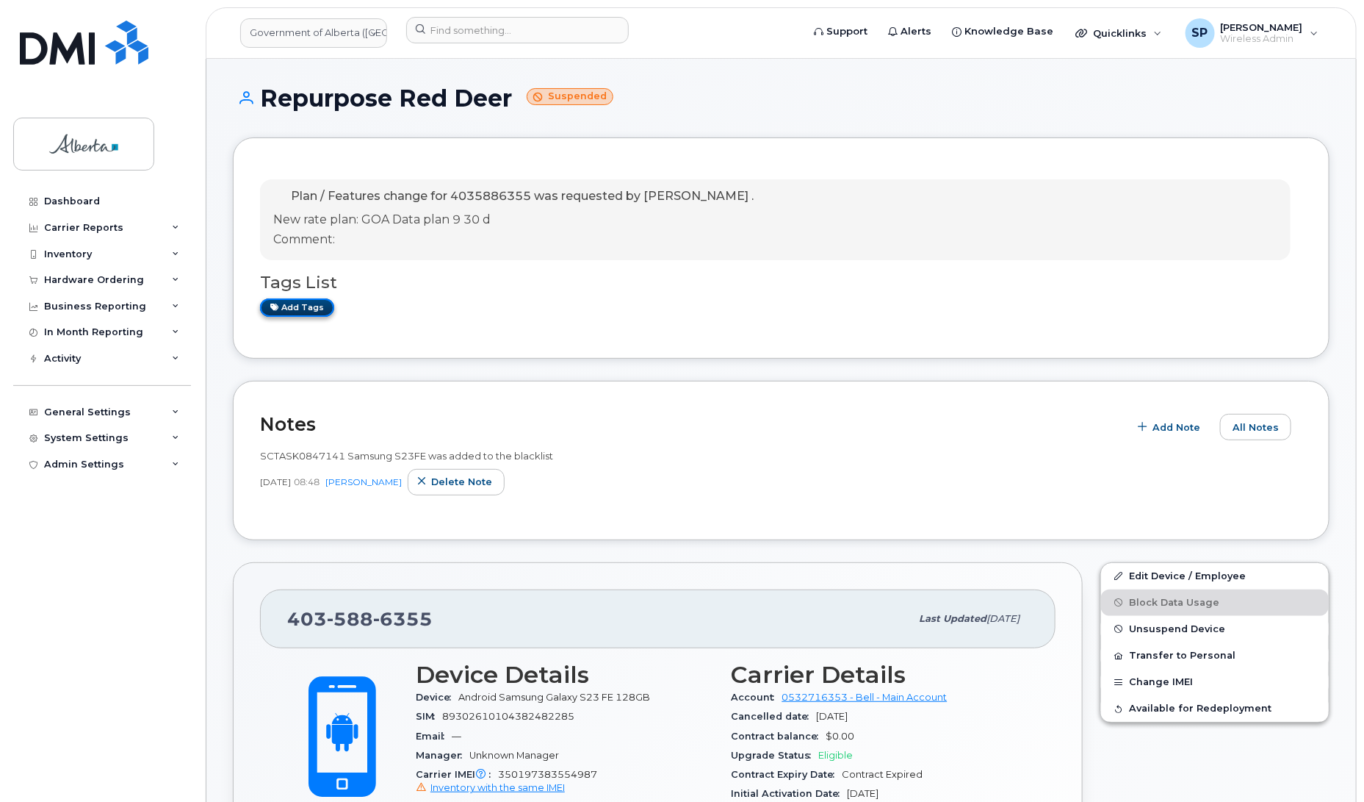
click at [298, 310] on link "Add tags" at bounding box center [297, 307] width 74 height 18
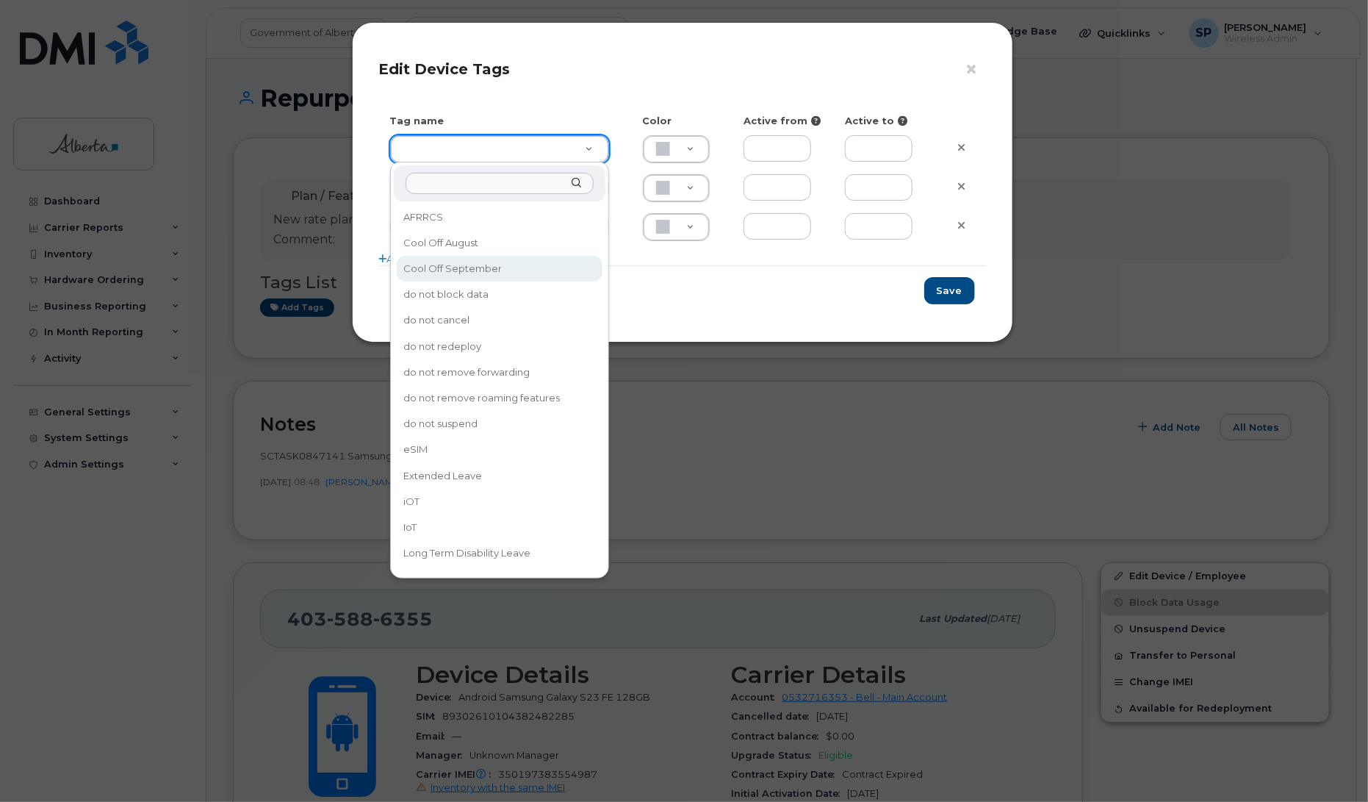
type input "Cool Off September"
type input "D6CDC1"
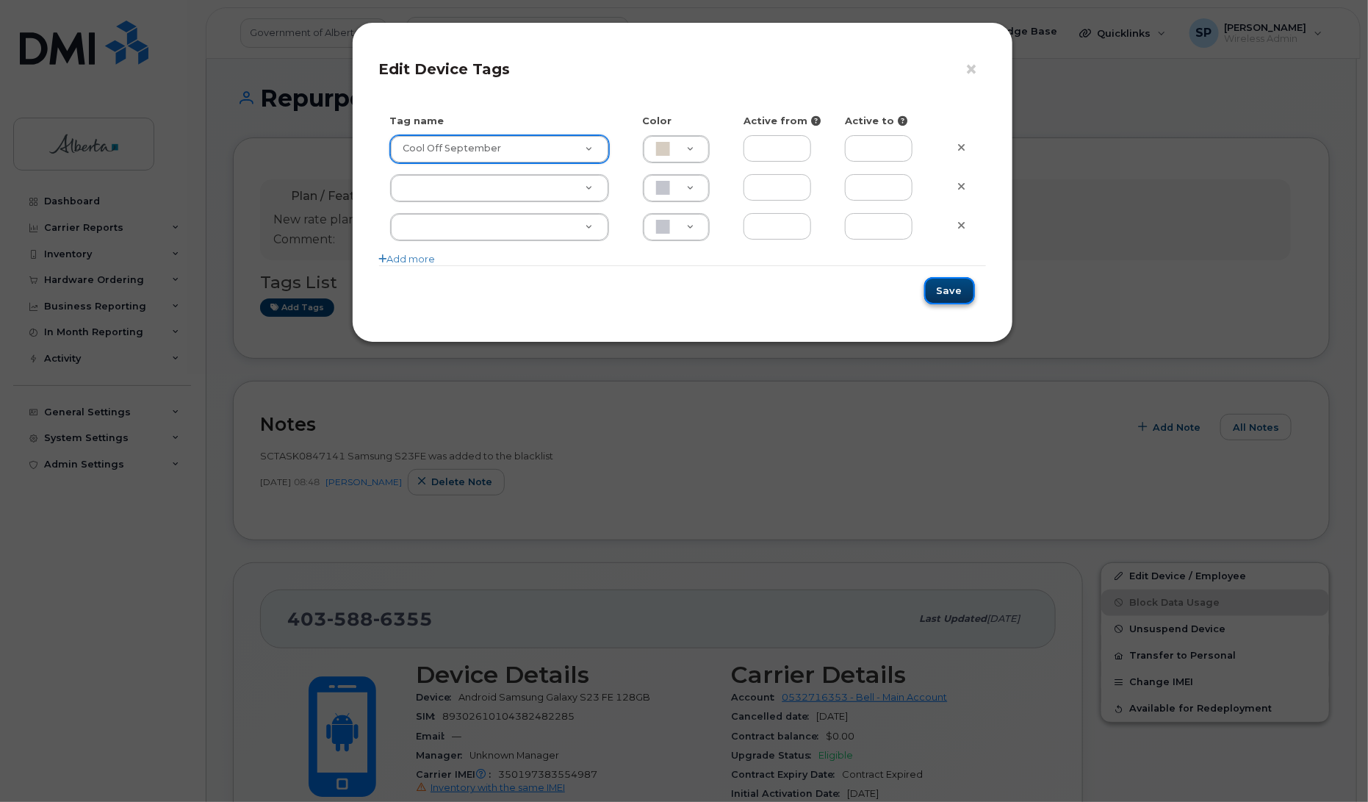
click at [950, 288] on button "Save" at bounding box center [949, 290] width 51 height 27
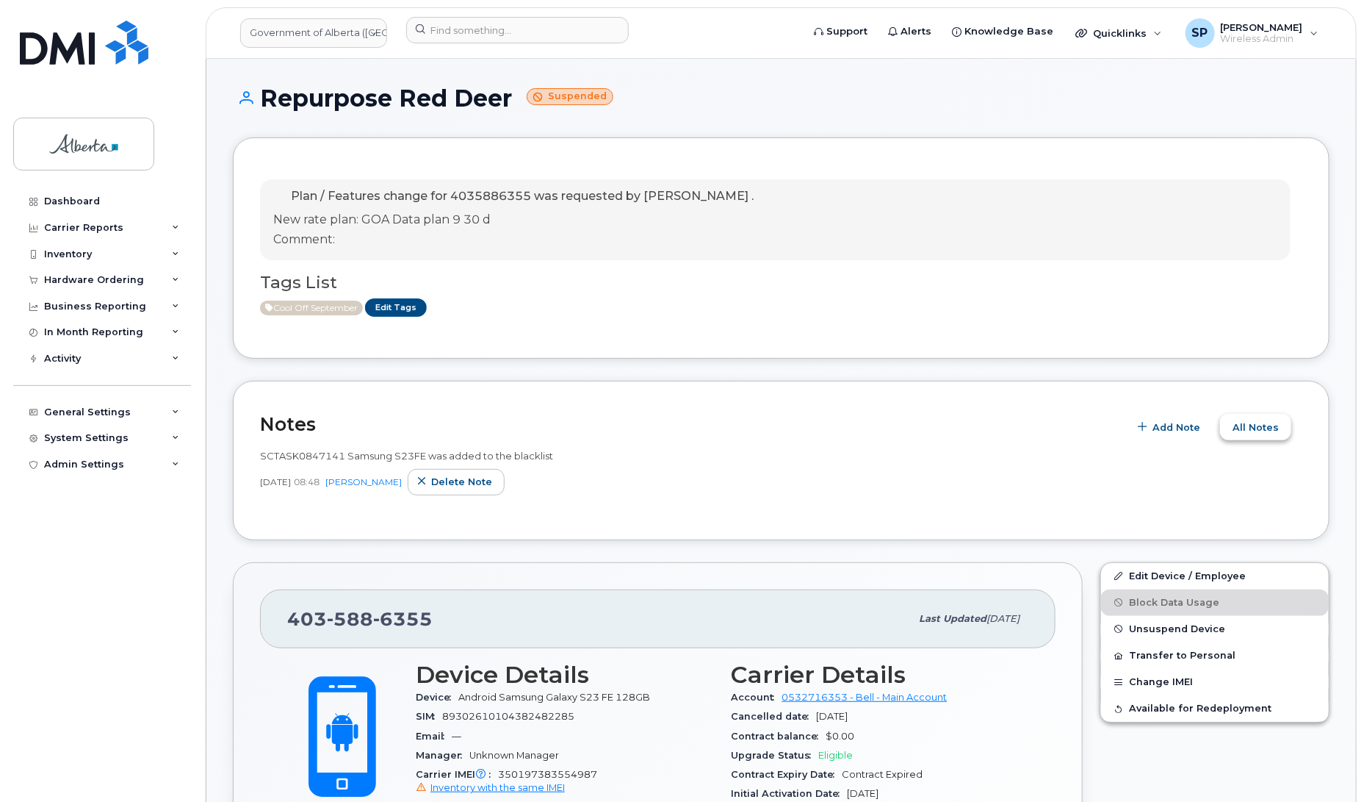
click at [1251, 428] on span "All Notes" at bounding box center [1256, 427] width 46 height 14
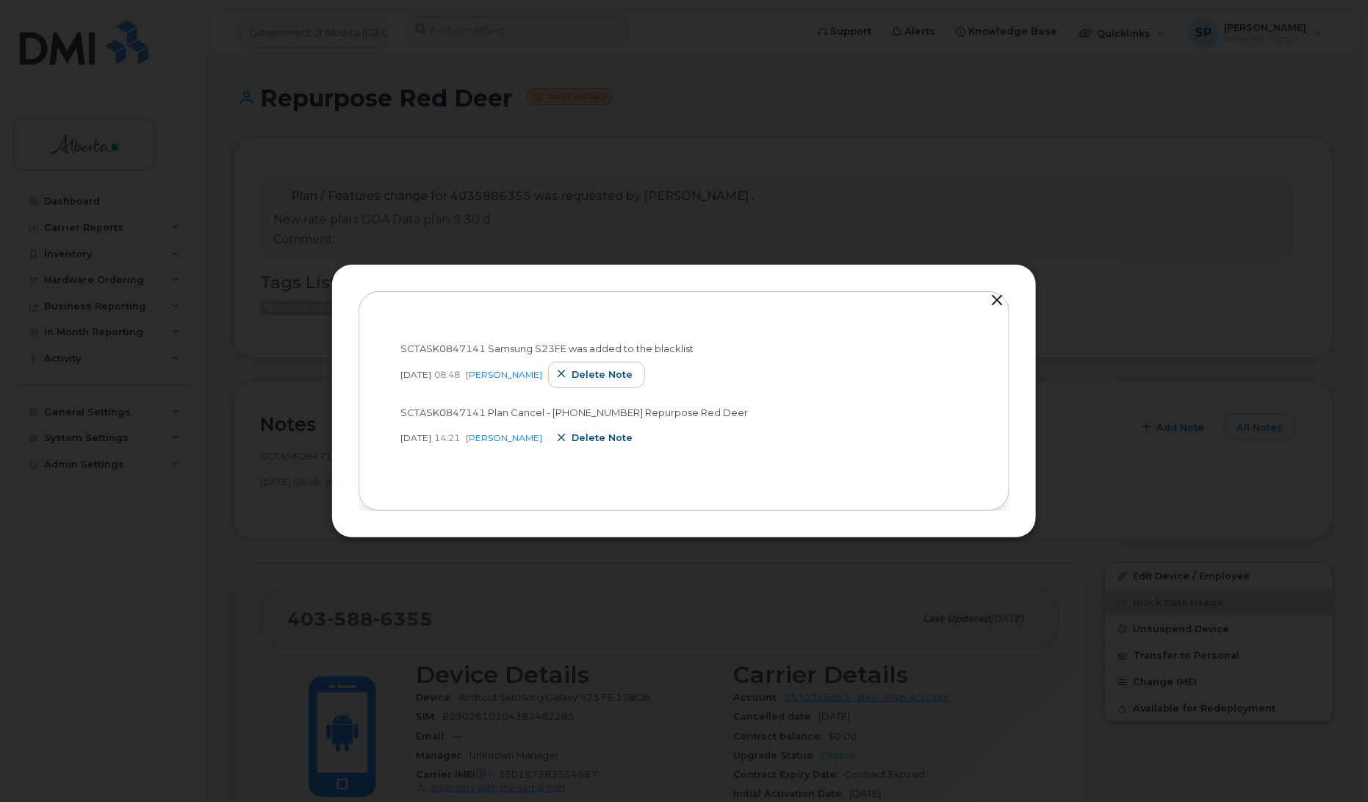
drag, startPoint x: 613, startPoint y: 438, endPoint x: 766, endPoint y: 67, distance: 401.3
click at [613, 437] on span "Delete note" at bounding box center [602, 438] width 61 height 14
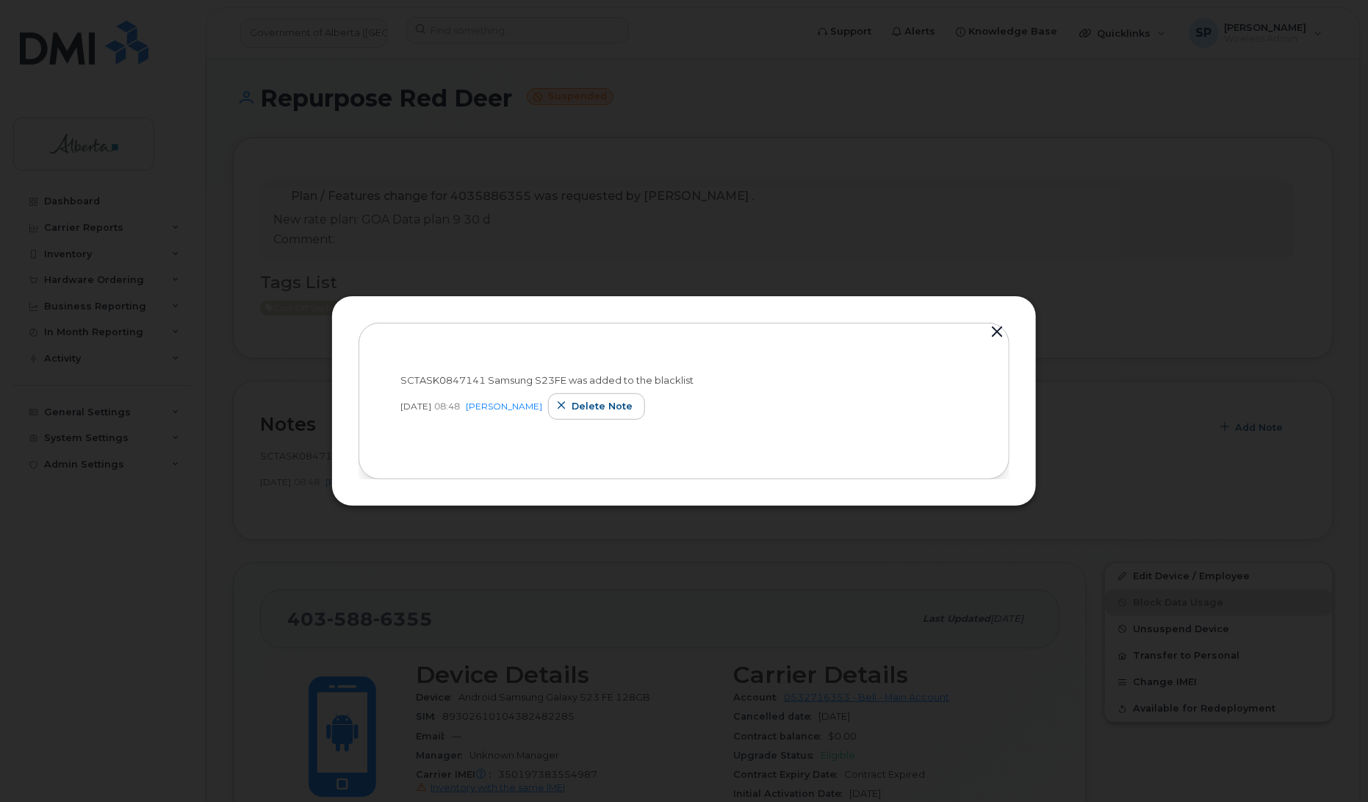
click at [1003, 331] on button "button" at bounding box center [997, 332] width 22 height 21
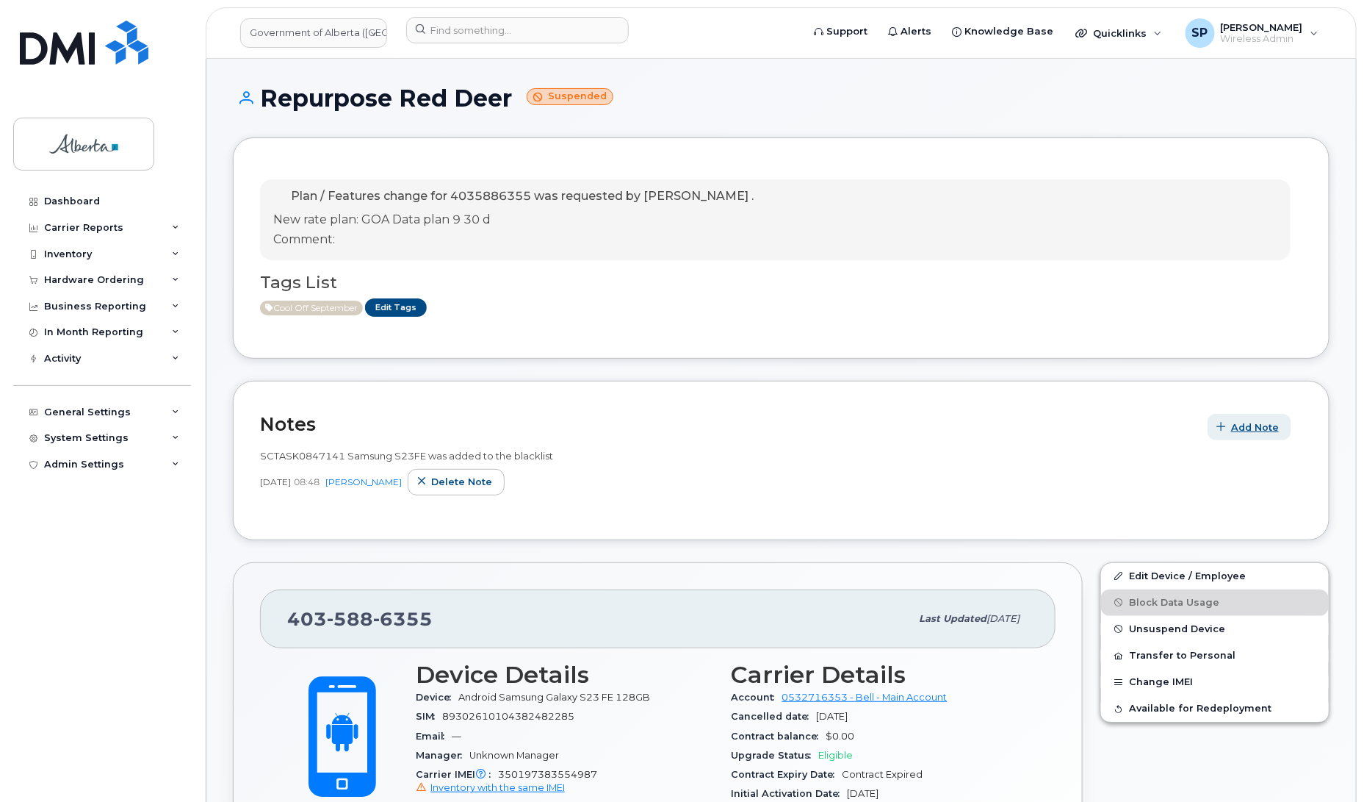
click at [1248, 435] on button "Add Note" at bounding box center [1250, 427] width 84 height 26
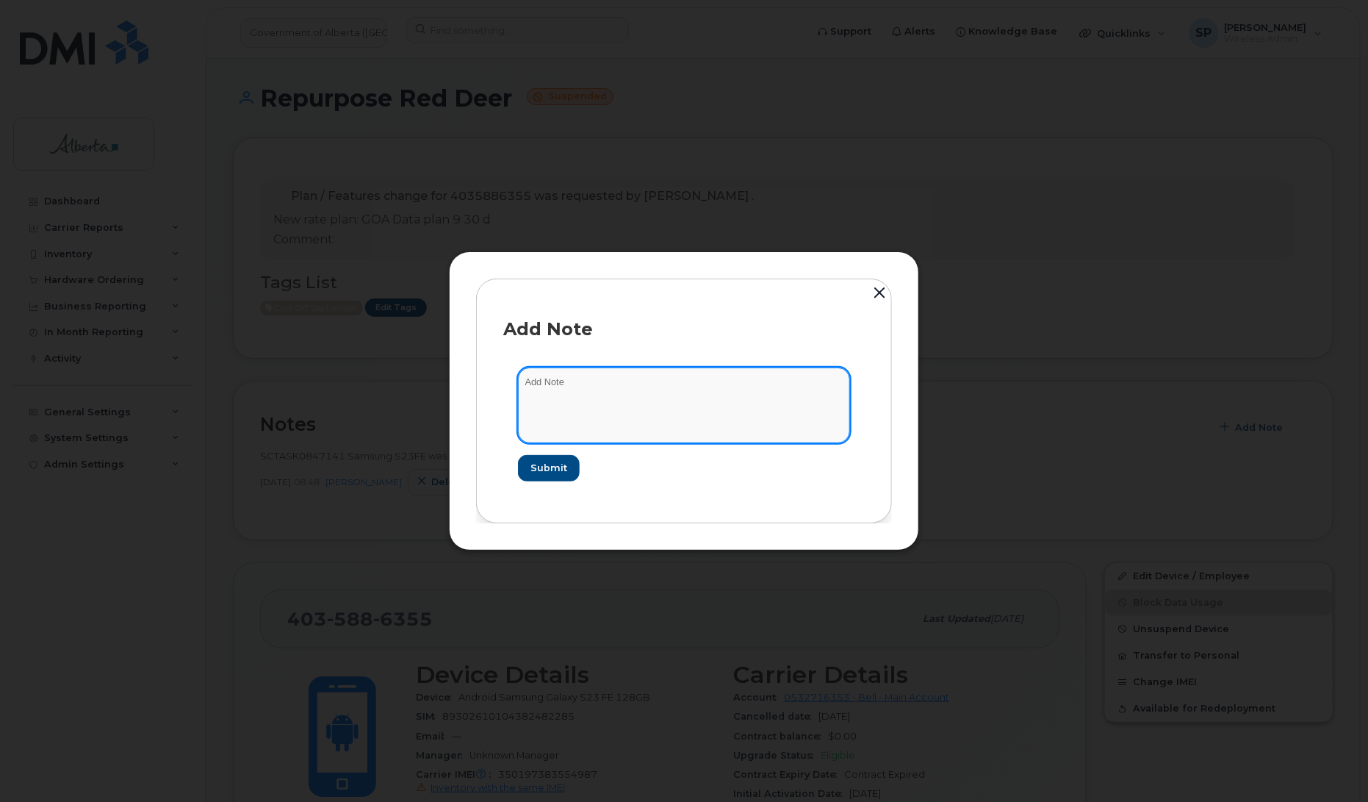
click at [706, 398] on textarea at bounding box center [684, 404] width 332 height 75
paste textarea "SCTASK0847141 Plan Cancel - (1) 4035886355 Repurpose Red Deer"
type textarea "SCTASK0847141 Plan Cancel - (1) 4035886355 Repurpose Red Deer"
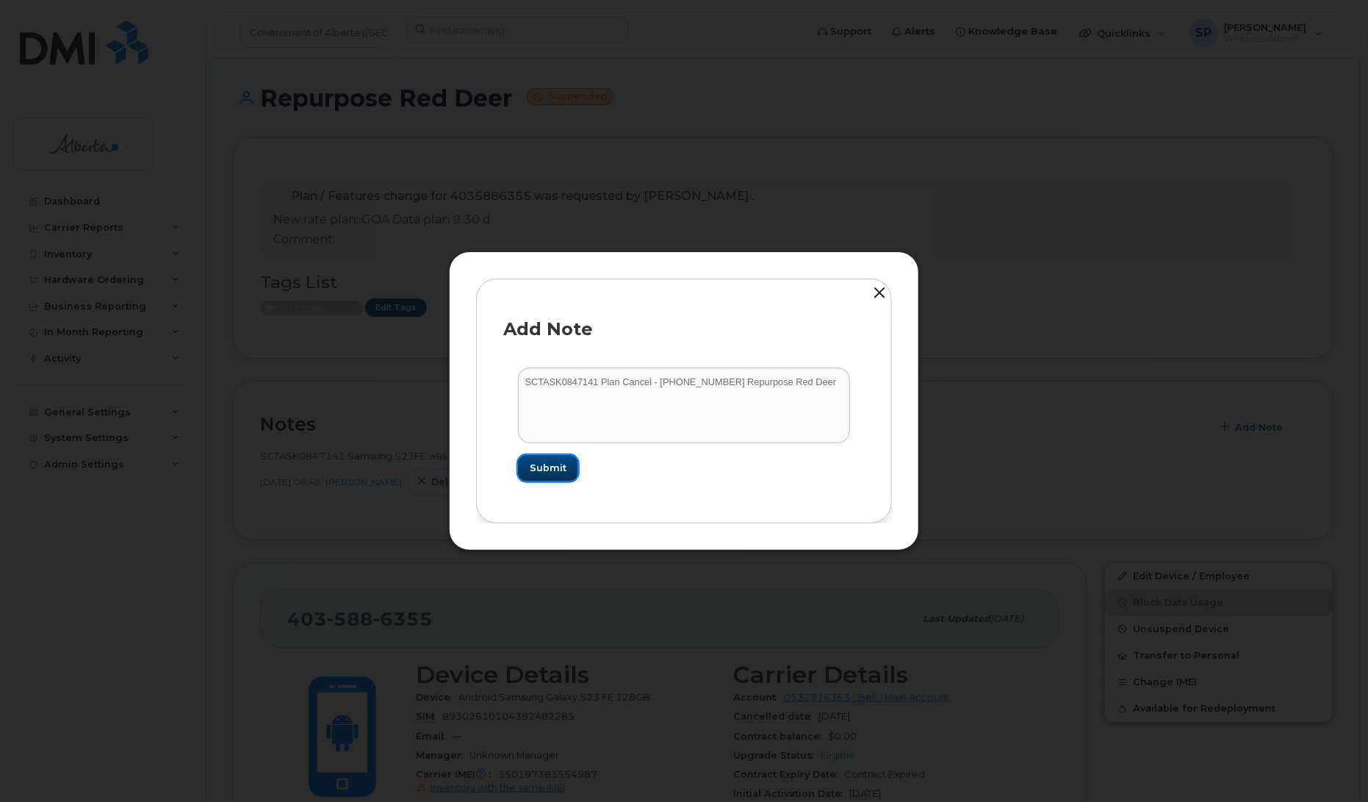
click at [541, 461] on span "Submit" at bounding box center [548, 468] width 37 height 14
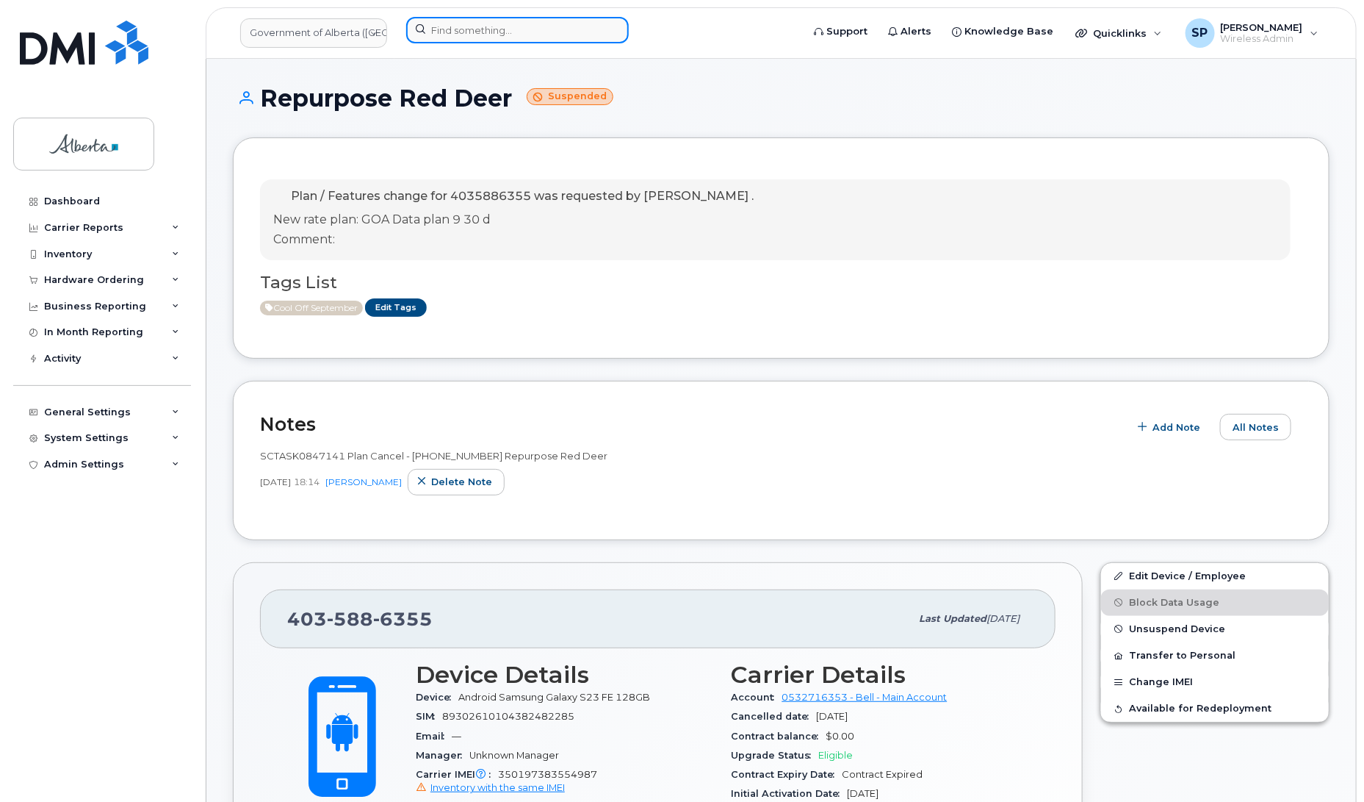
click at [464, 29] on input at bounding box center [517, 30] width 223 height 26
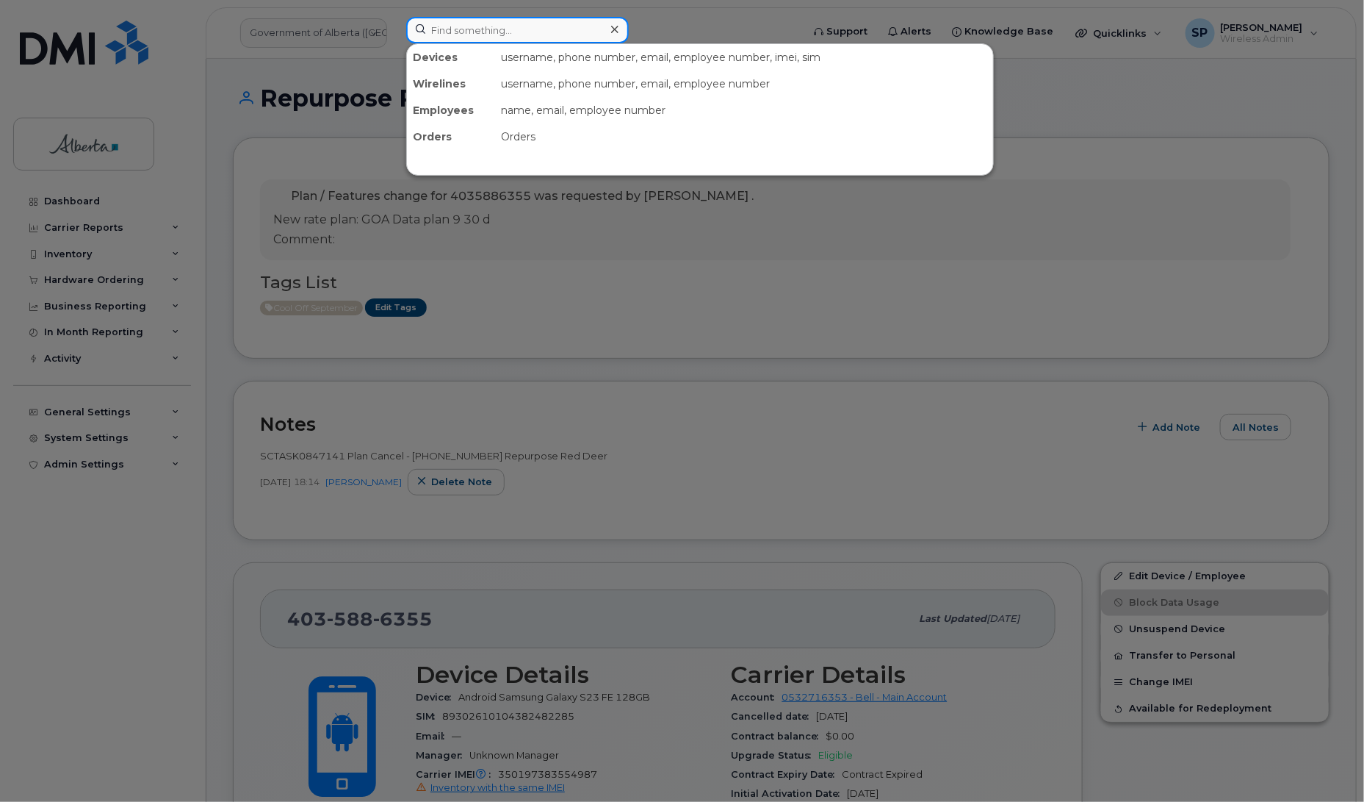
paste input "5875457668"
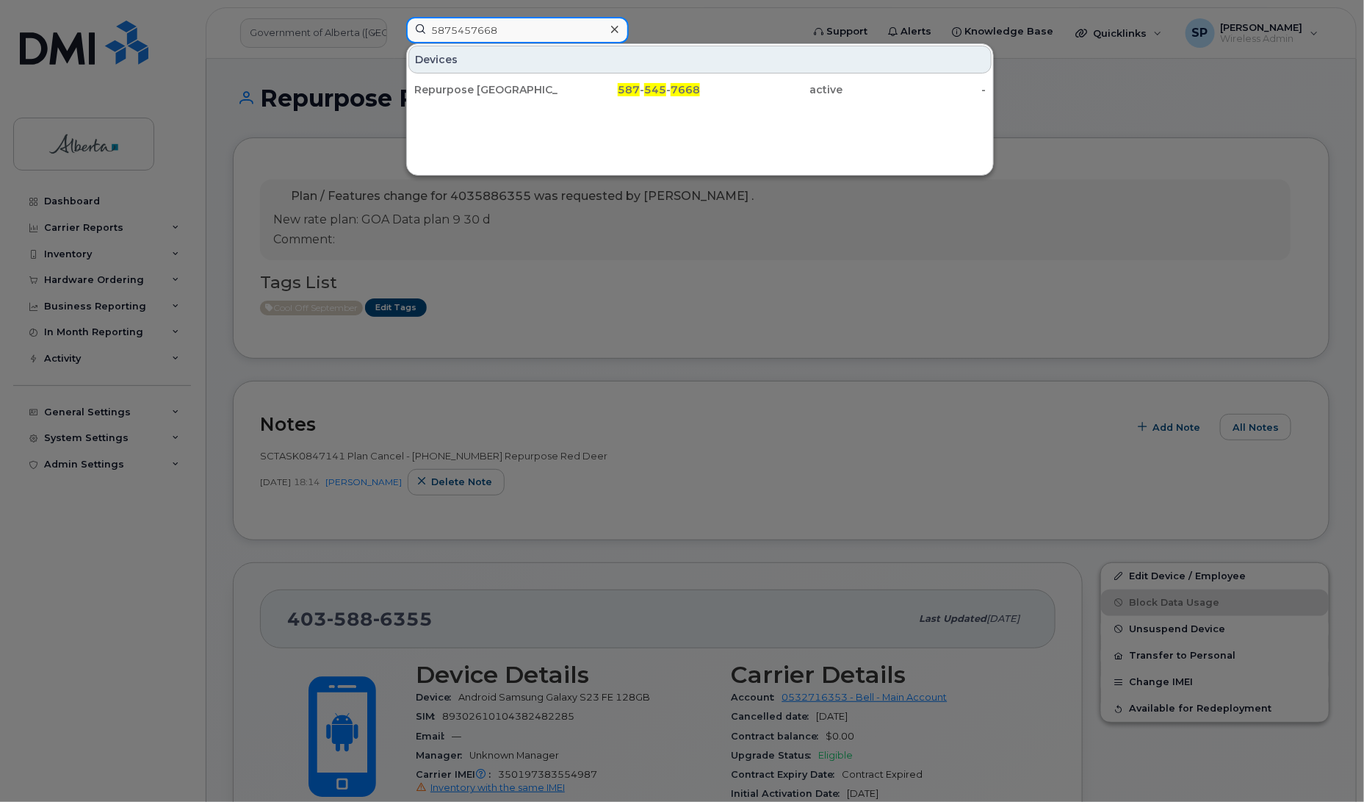
type input "5875457668"
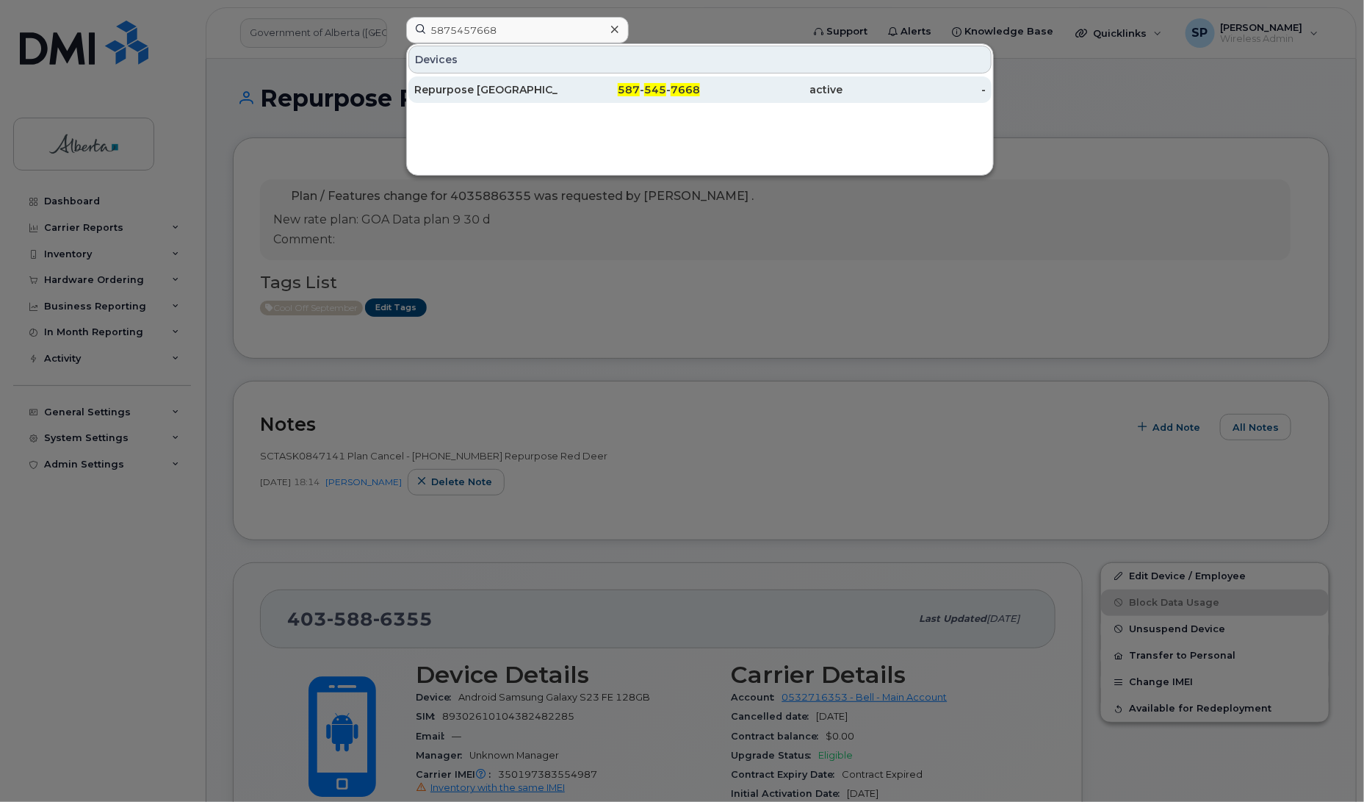
drag, startPoint x: 438, startPoint y: 84, endPoint x: 433, endPoint y: 93, distance: 9.2
click at [438, 86] on div "Repurpose [GEOGRAPHIC_DATA]" at bounding box center [485, 89] width 143 height 15
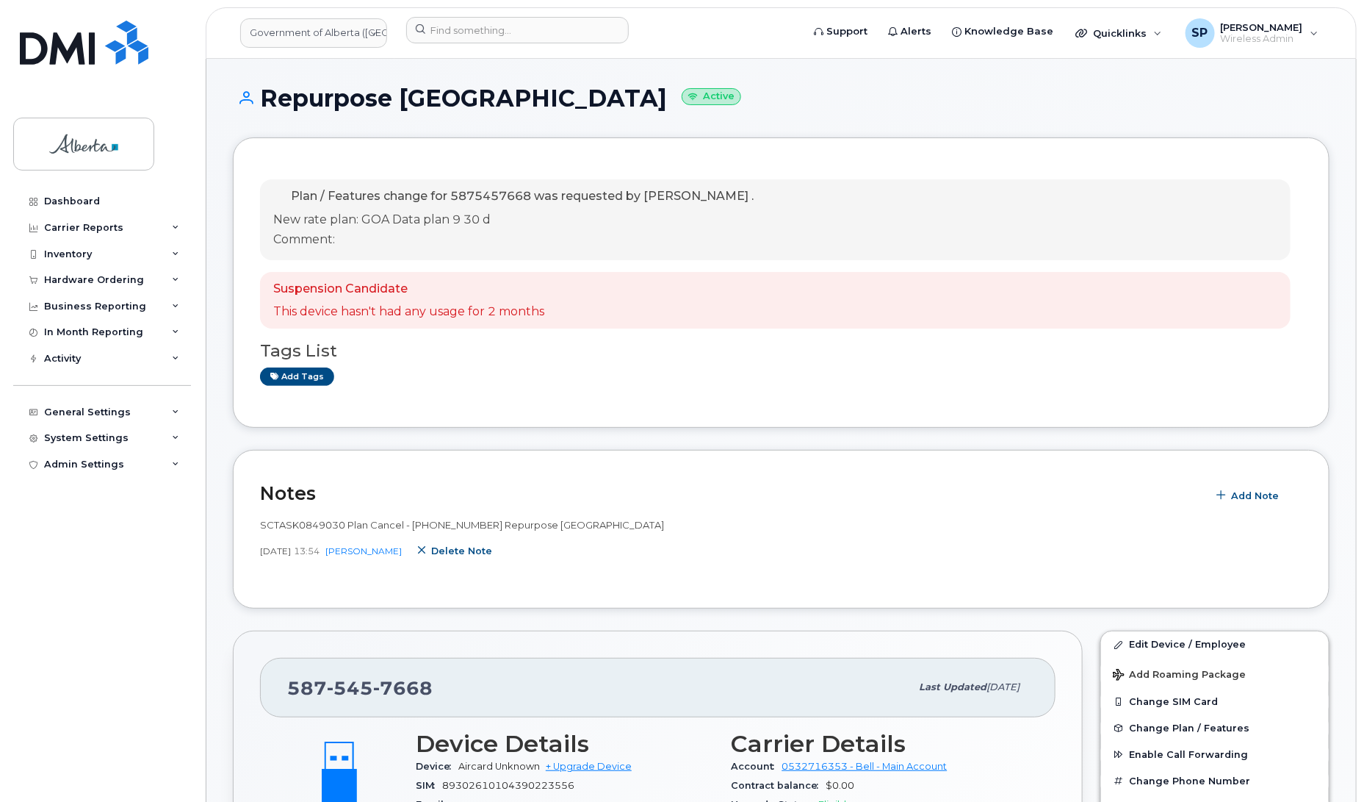
click at [492, 556] on span "Delete note" at bounding box center [461, 551] width 61 height 14
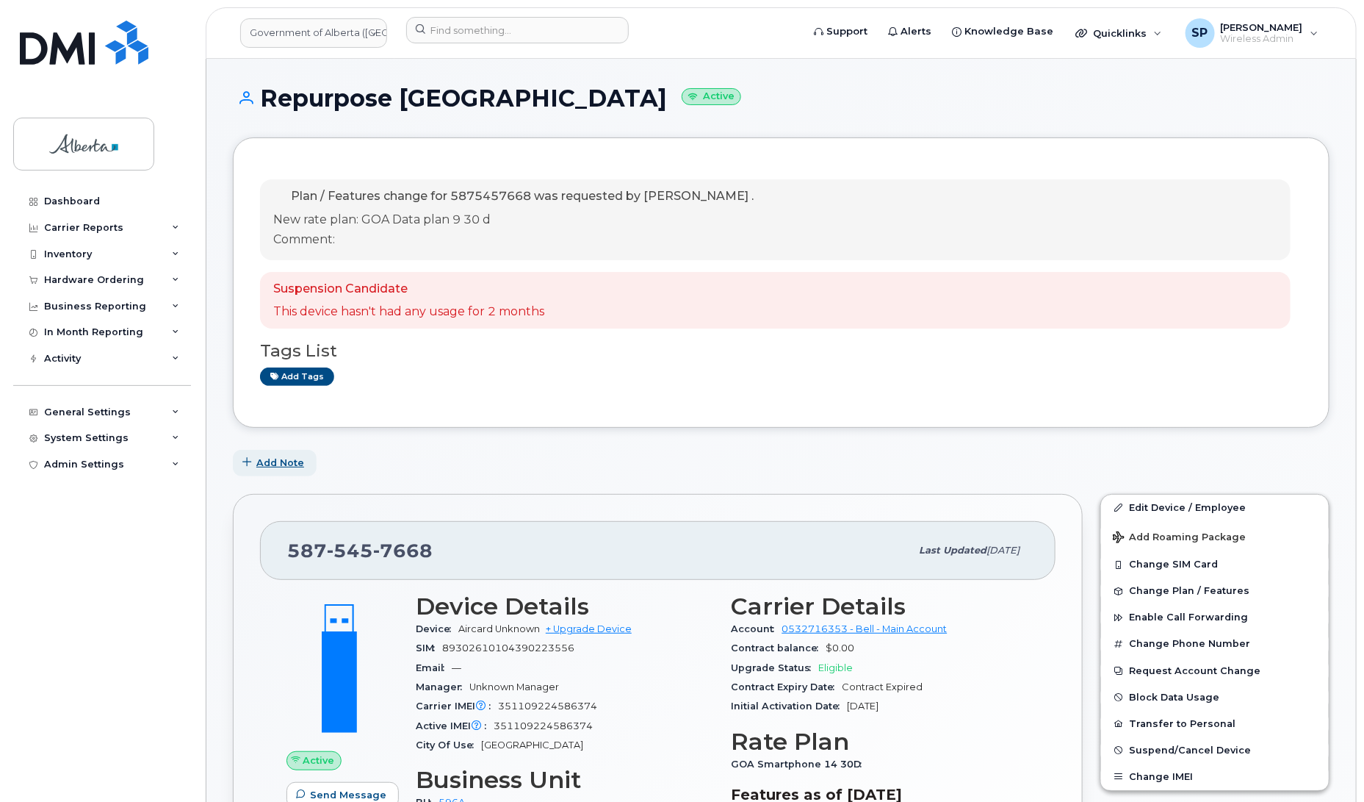
click at [281, 465] on span "Add Note" at bounding box center [280, 463] width 48 height 14
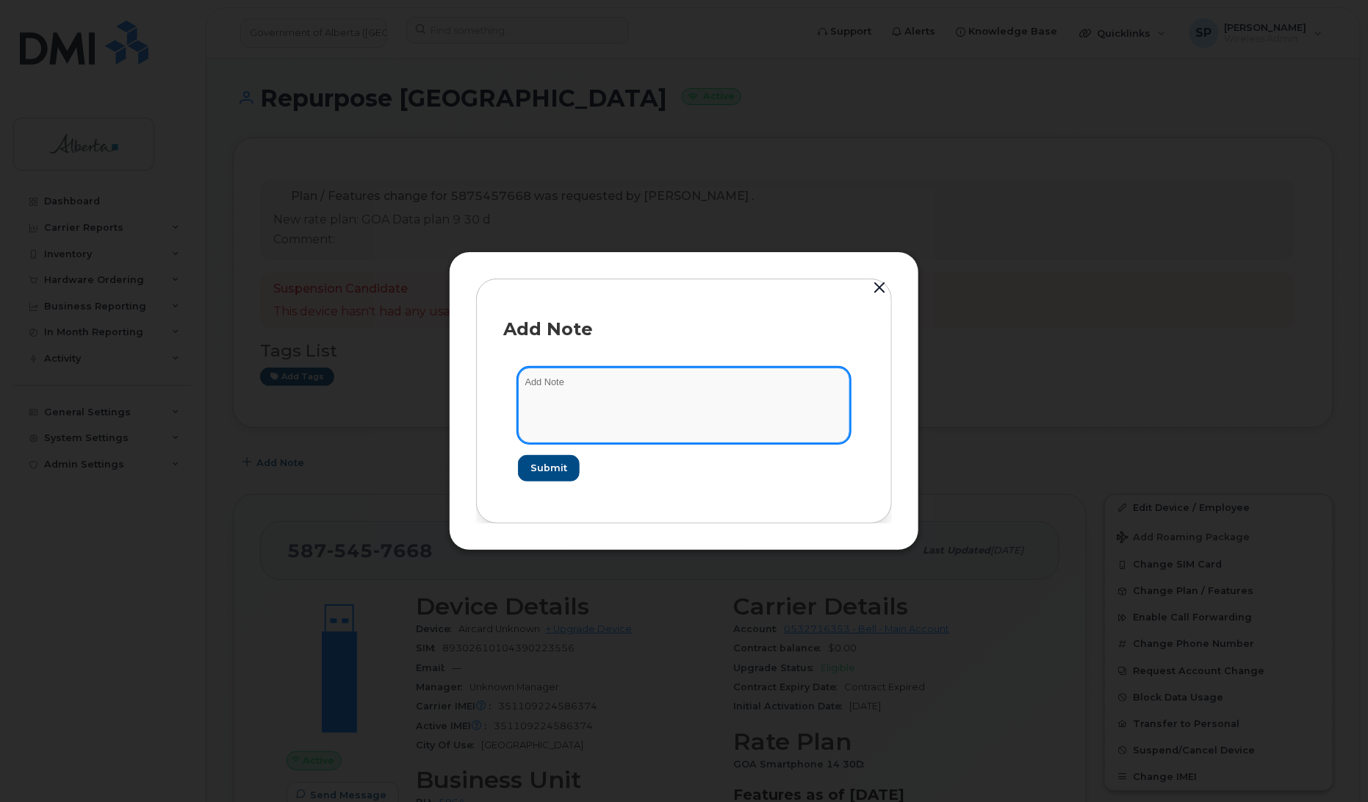
click at [614, 411] on textarea at bounding box center [684, 404] width 332 height 75
paste textarea "SCTASK0849030 Plan Cancel - [PHONE_NUMBER] Repurpose [GEOGRAPHIC_DATA]"
type textarea "SCTASK0849030 Plan Cancel - [PHONE_NUMBER] Repurpose [GEOGRAPHIC_DATA]"
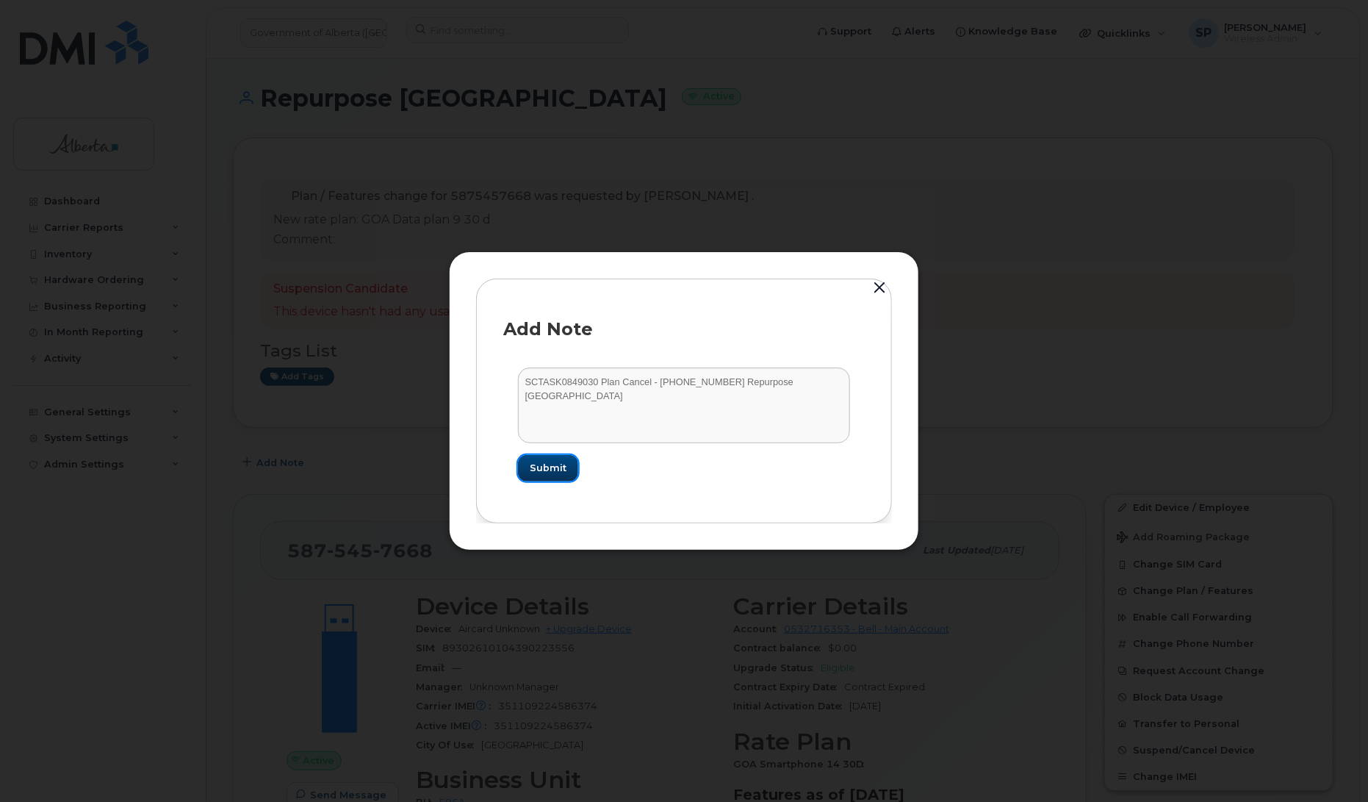
click at [553, 465] on span "Submit" at bounding box center [548, 468] width 37 height 14
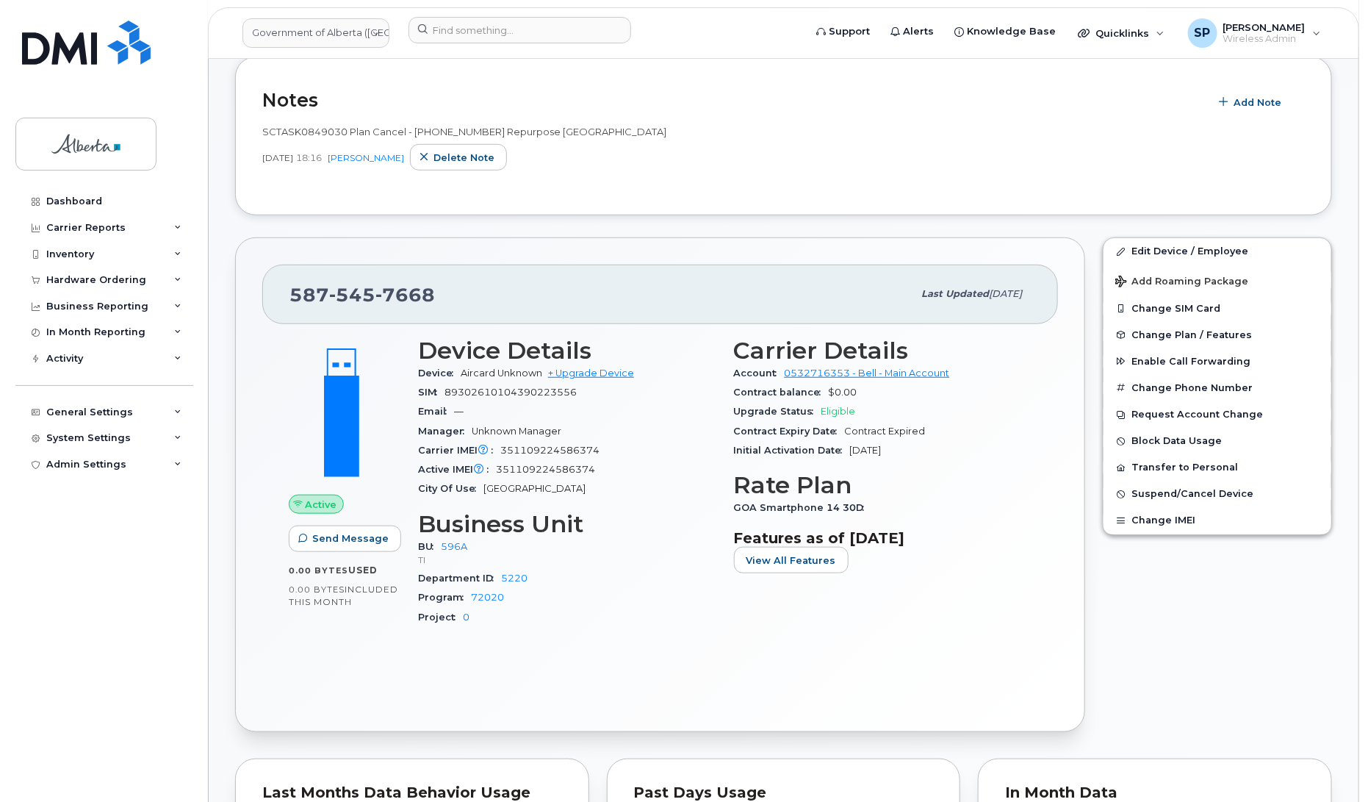
scroll to position [400, 0]
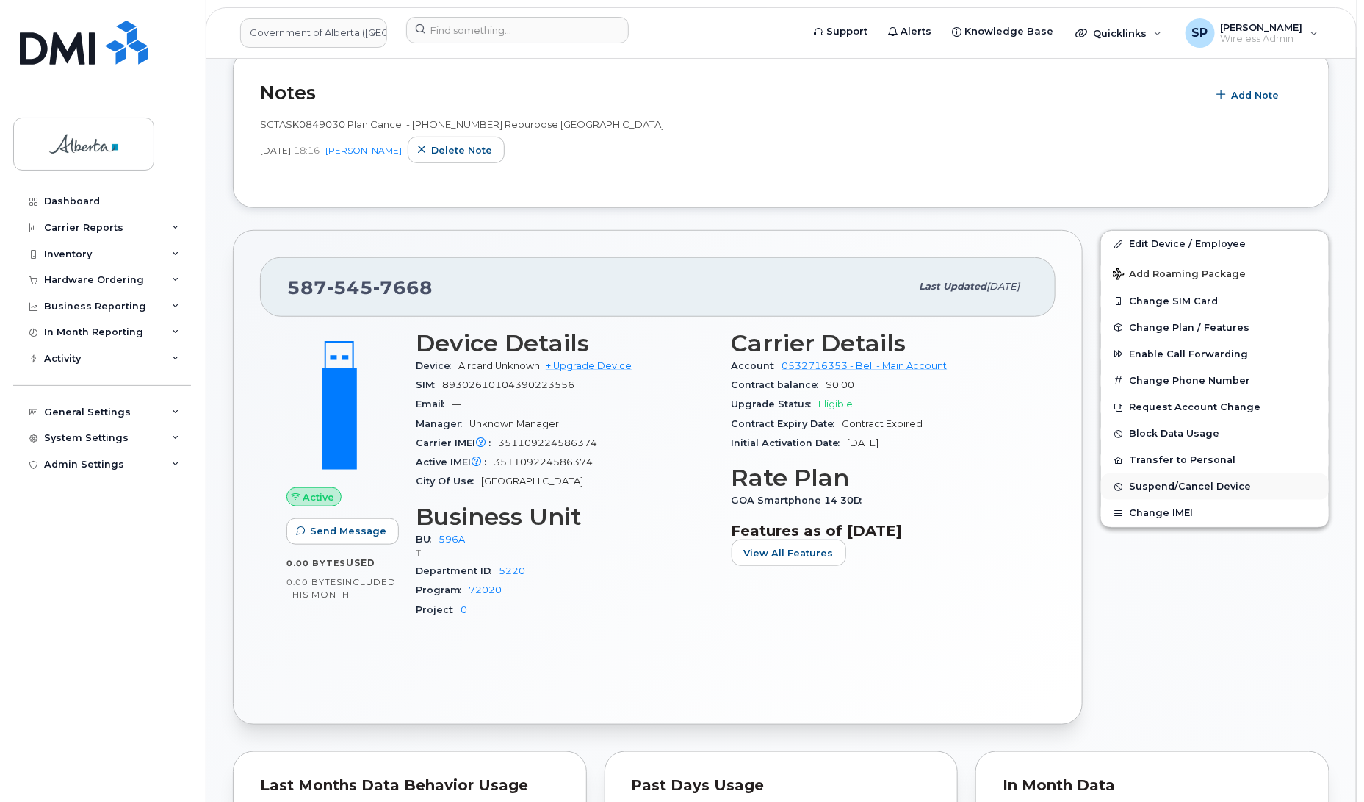
click at [1162, 486] on span "Suspend/Cancel Device" at bounding box center [1190, 486] width 122 height 11
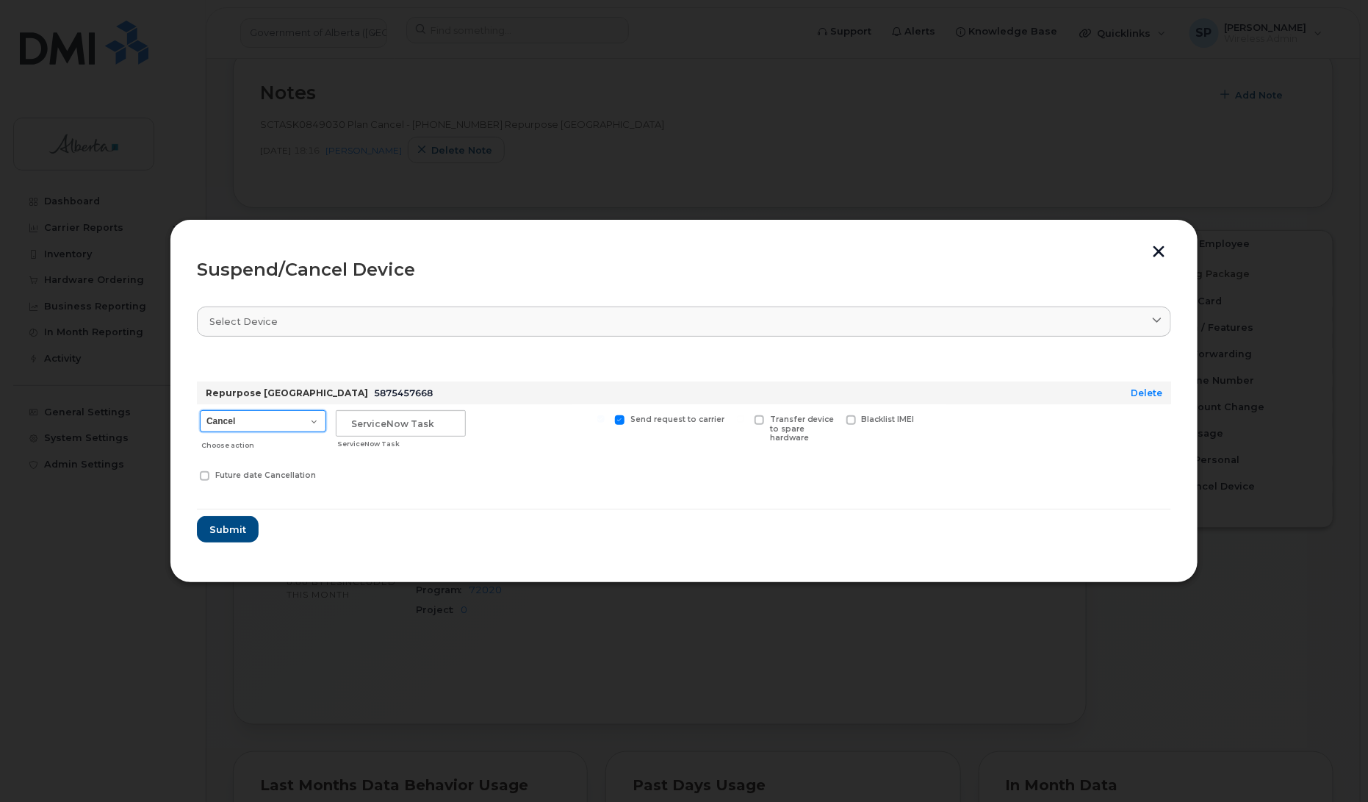
click at [242, 431] on select "Cancel Suspend - Extend Suspension Suspend - Reduced Rate Suspend - Lost Device…" at bounding box center [263, 421] width 126 height 22
select select "[object Object]"
click at [200, 410] on select "Cancel Suspend - Extend Suspension Suspend - Reduced Rate Suspend - Lost Device…" at bounding box center [263, 421] width 126 height 22
click at [361, 428] on input "text" at bounding box center [401, 423] width 130 height 26
paste input "SCTASK0849030"
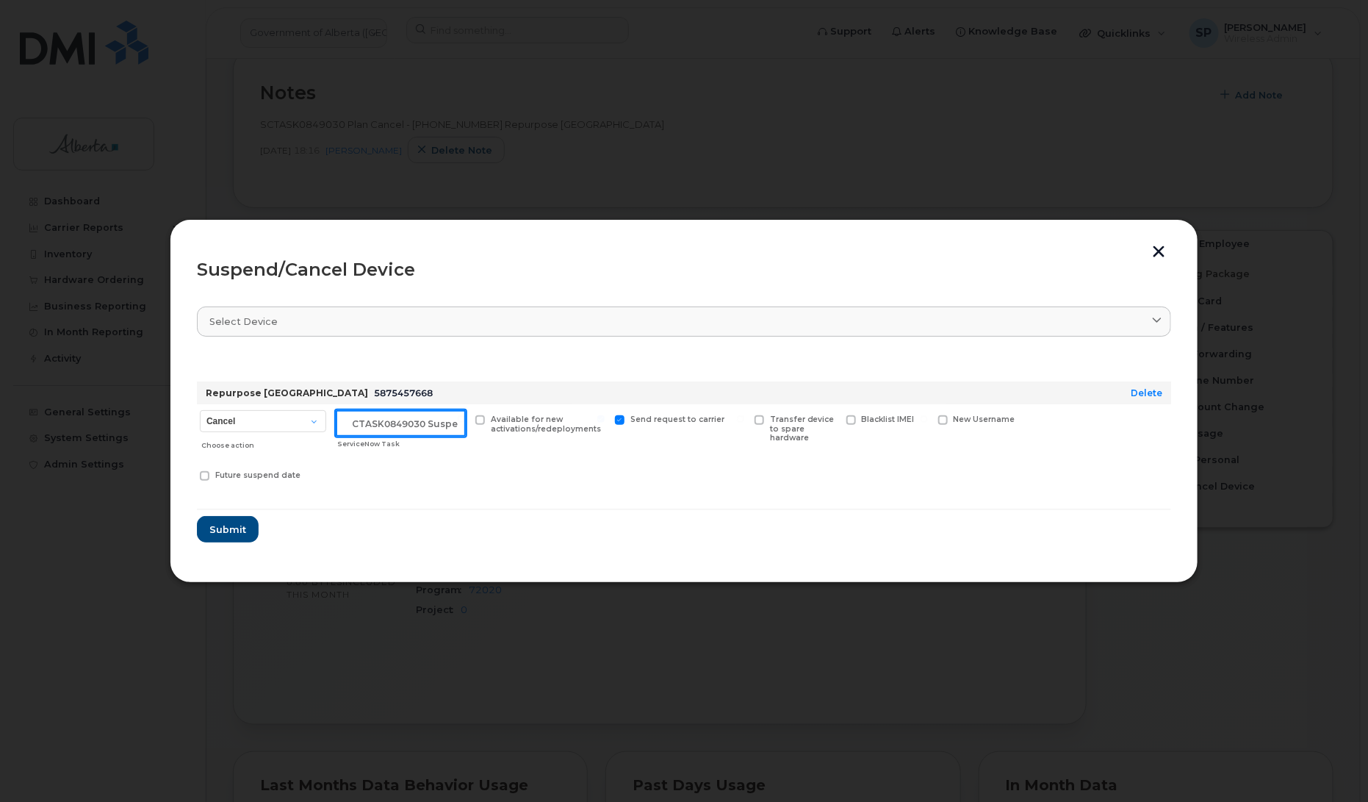
scroll to position [0, 12]
type input "SCTASK0849030 Suspend"
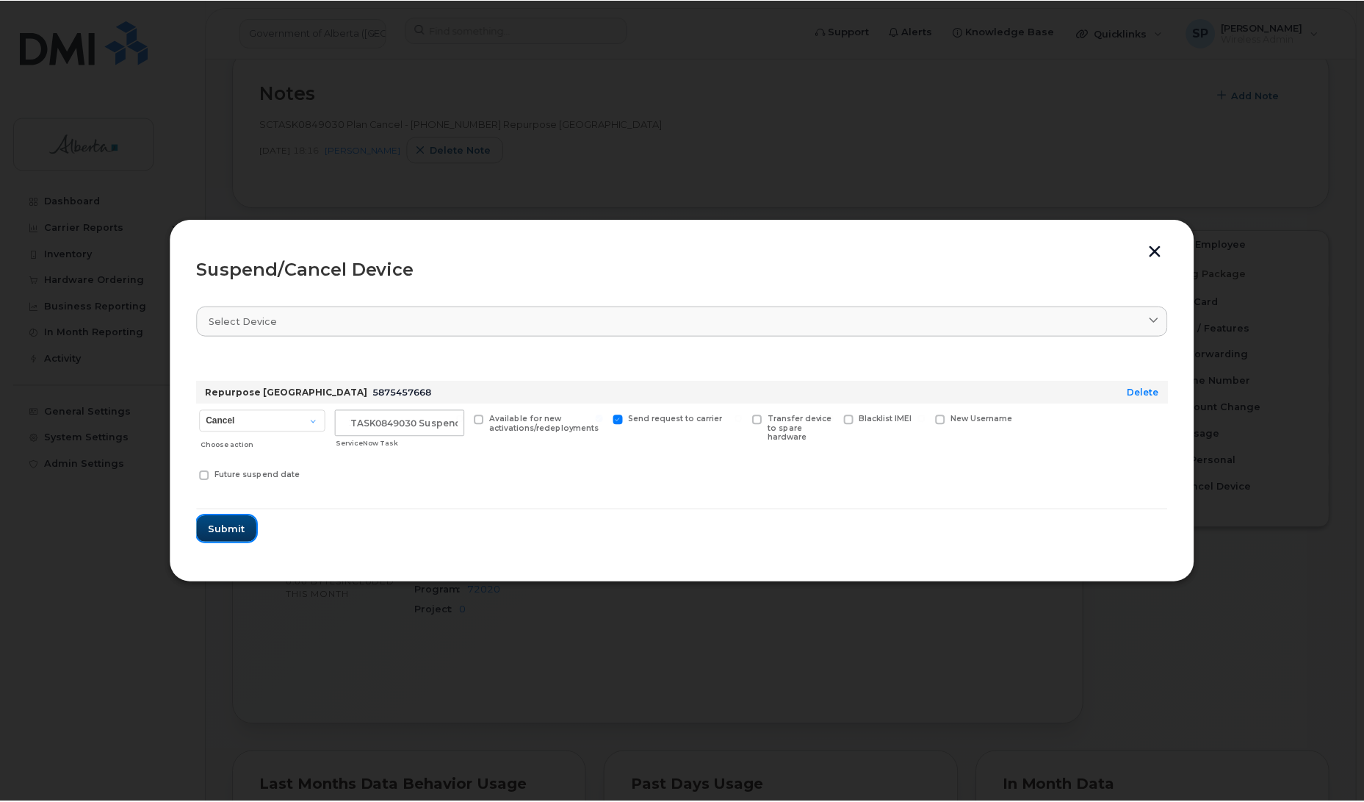
scroll to position [0, 0]
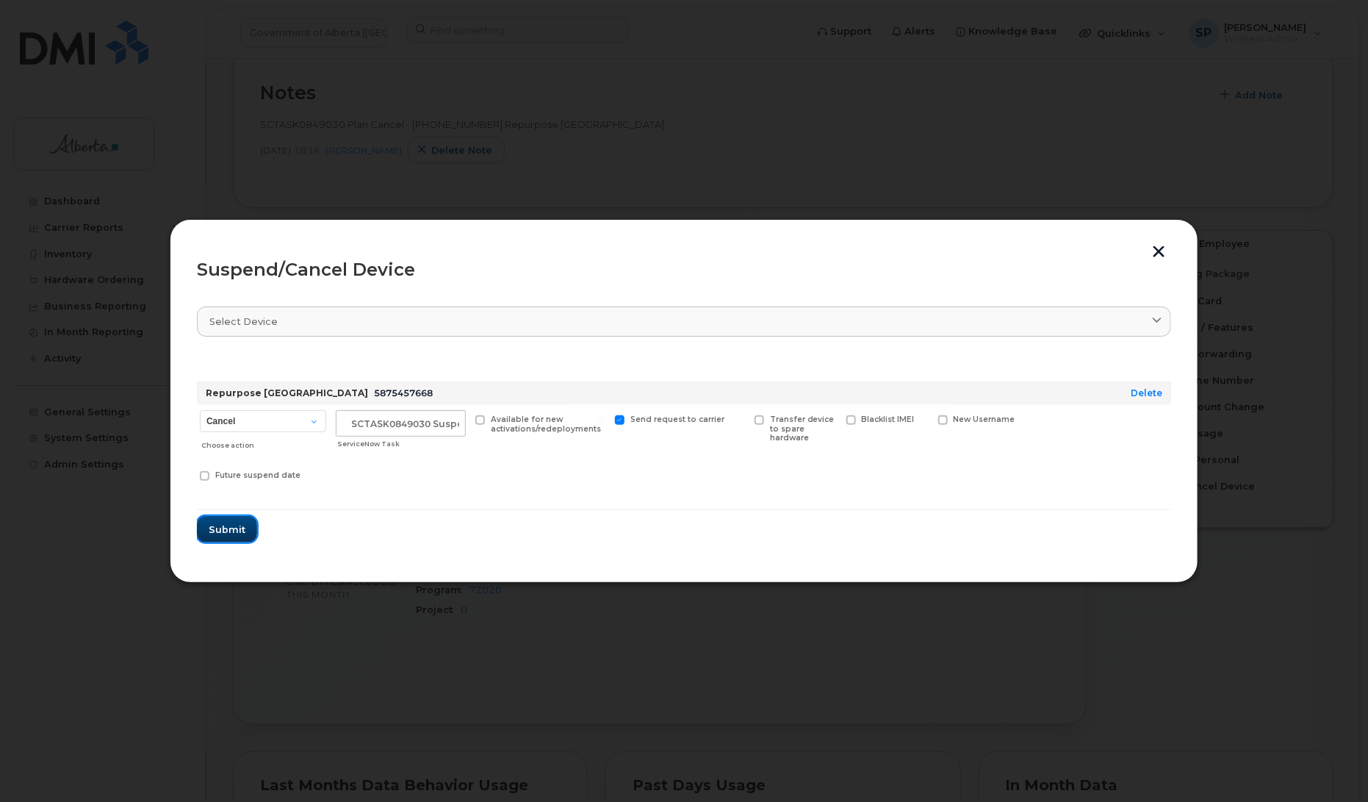
click at [234, 527] on span "Submit" at bounding box center [227, 529] width 37 height 14
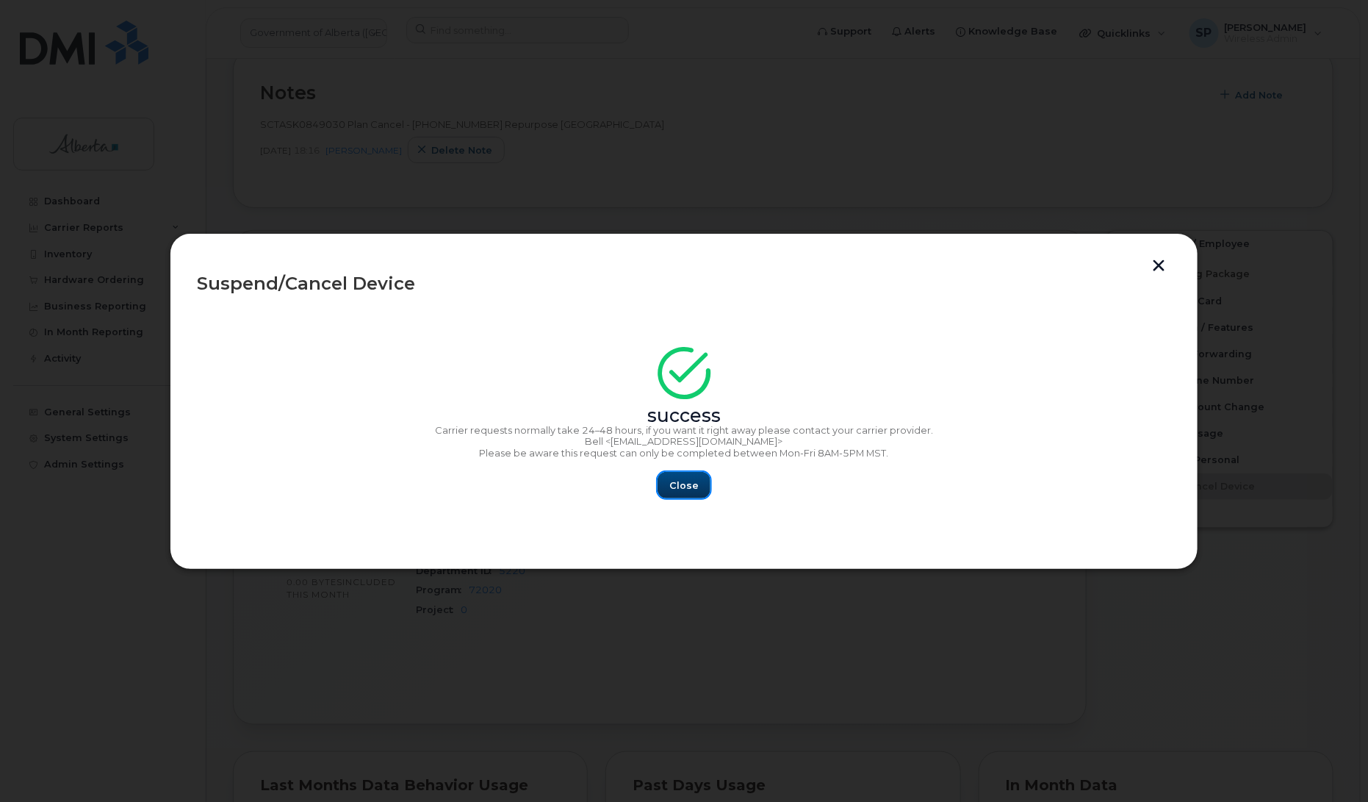
click at [692, 485] on span "Close" at bounding box center [683, 485] width 29 height 14
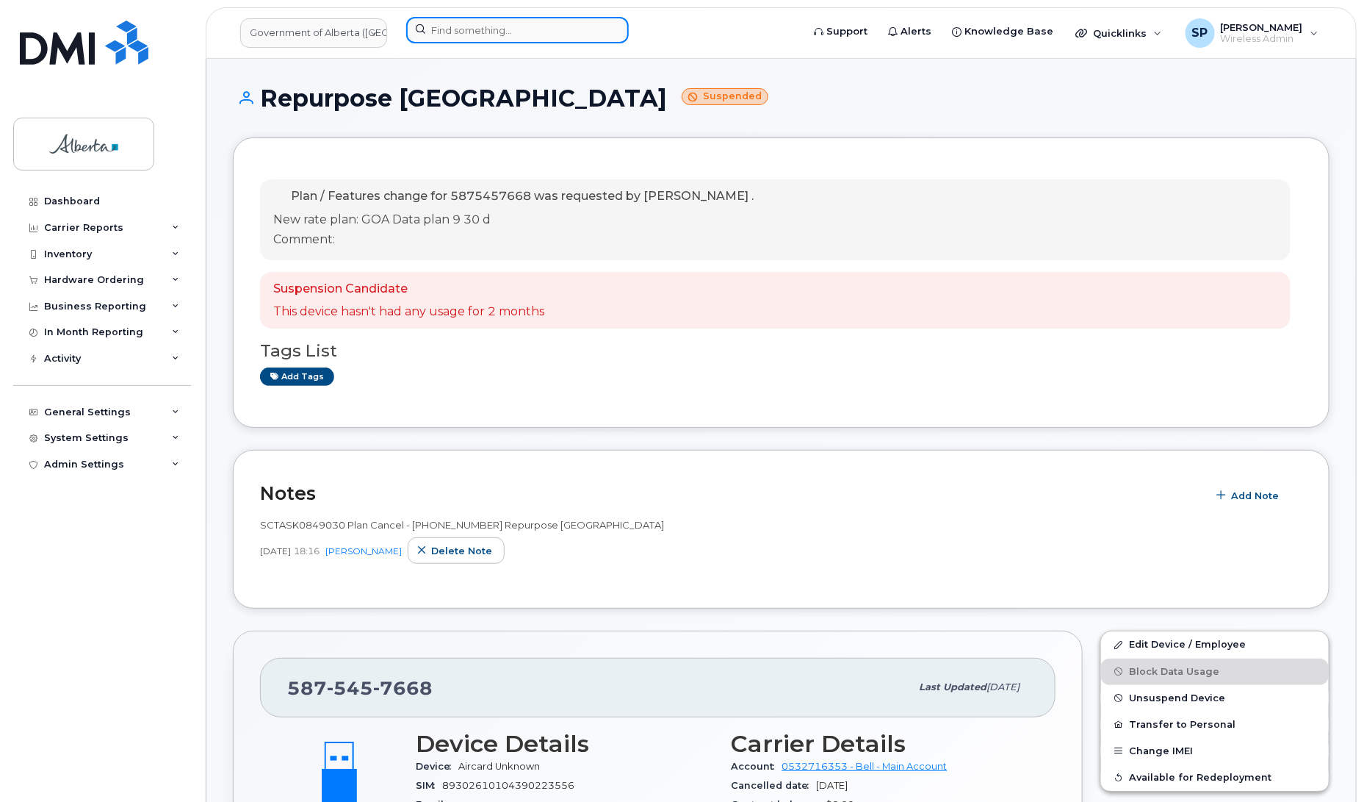
click at [494, 31] on input at bounding box center [517, 30] width 223 height 26
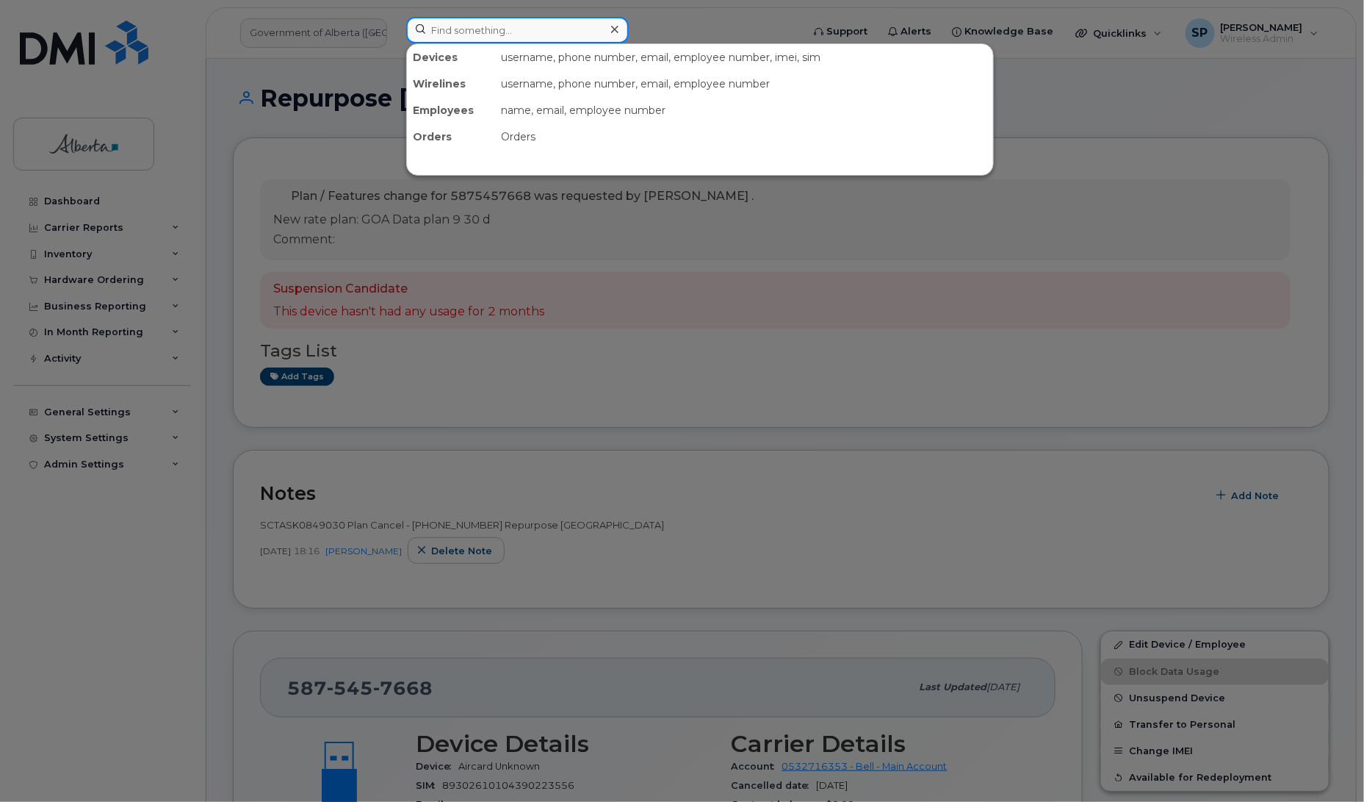
paste input "7808930848"
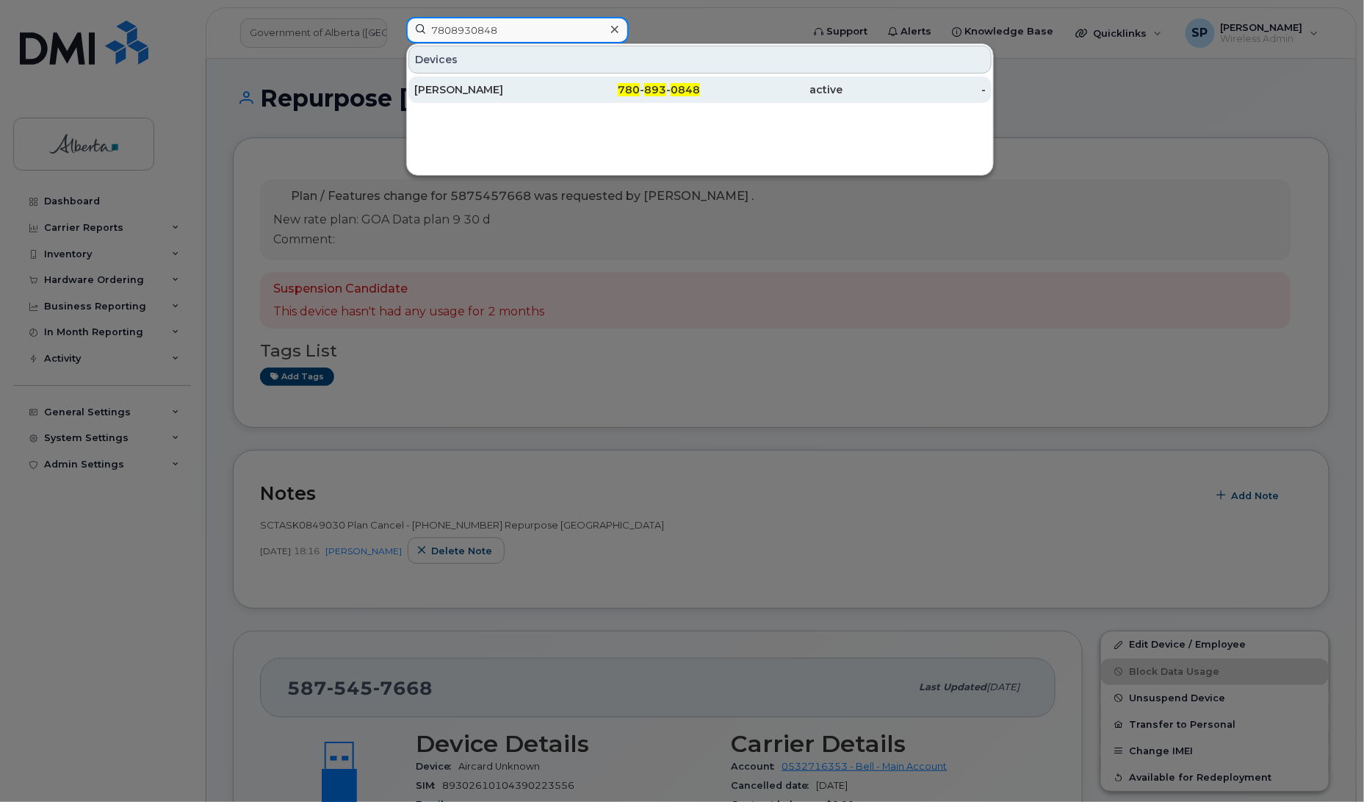
type input "7808930848"
click at [461, 93] on div "[PERSON_NAME]" at bounding box center [485, 89] width 143 height 15
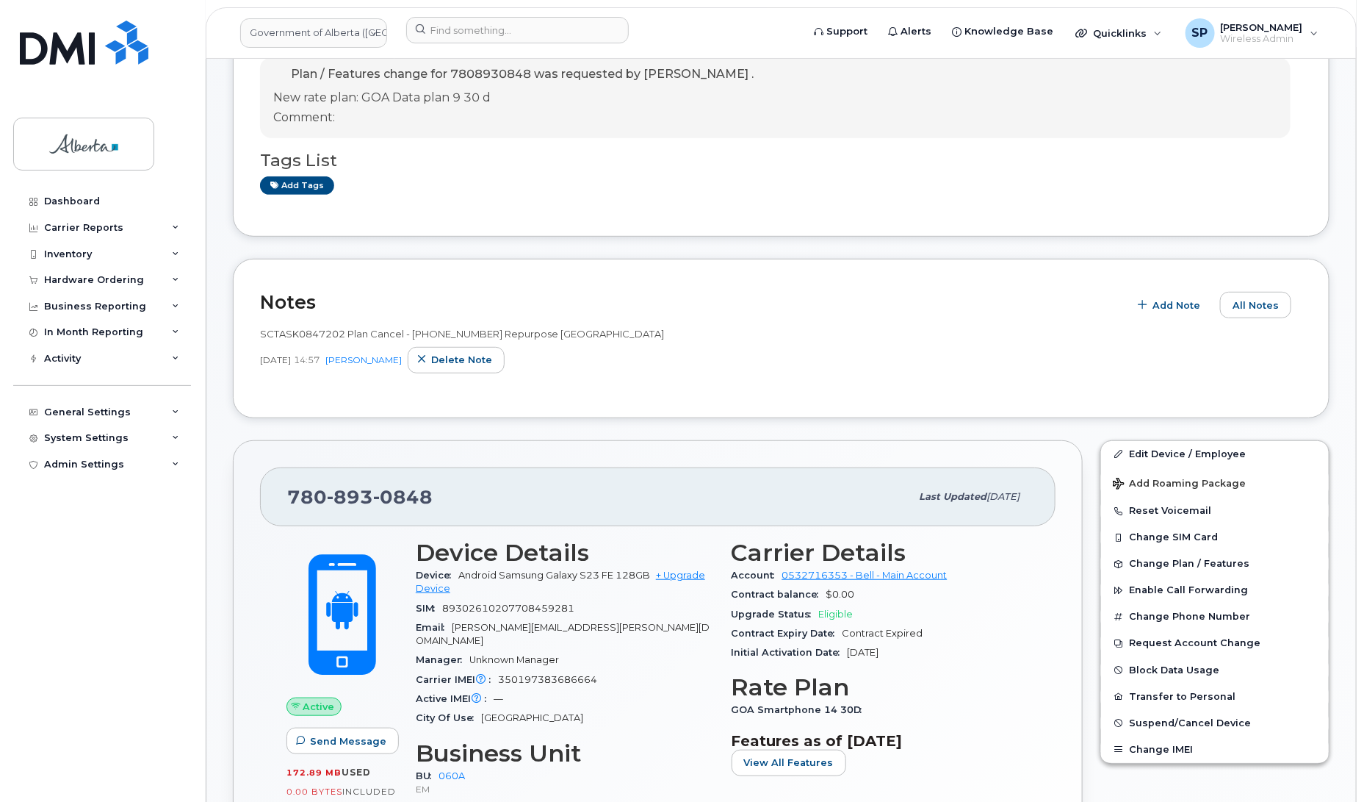
scroll to position [252, 0]
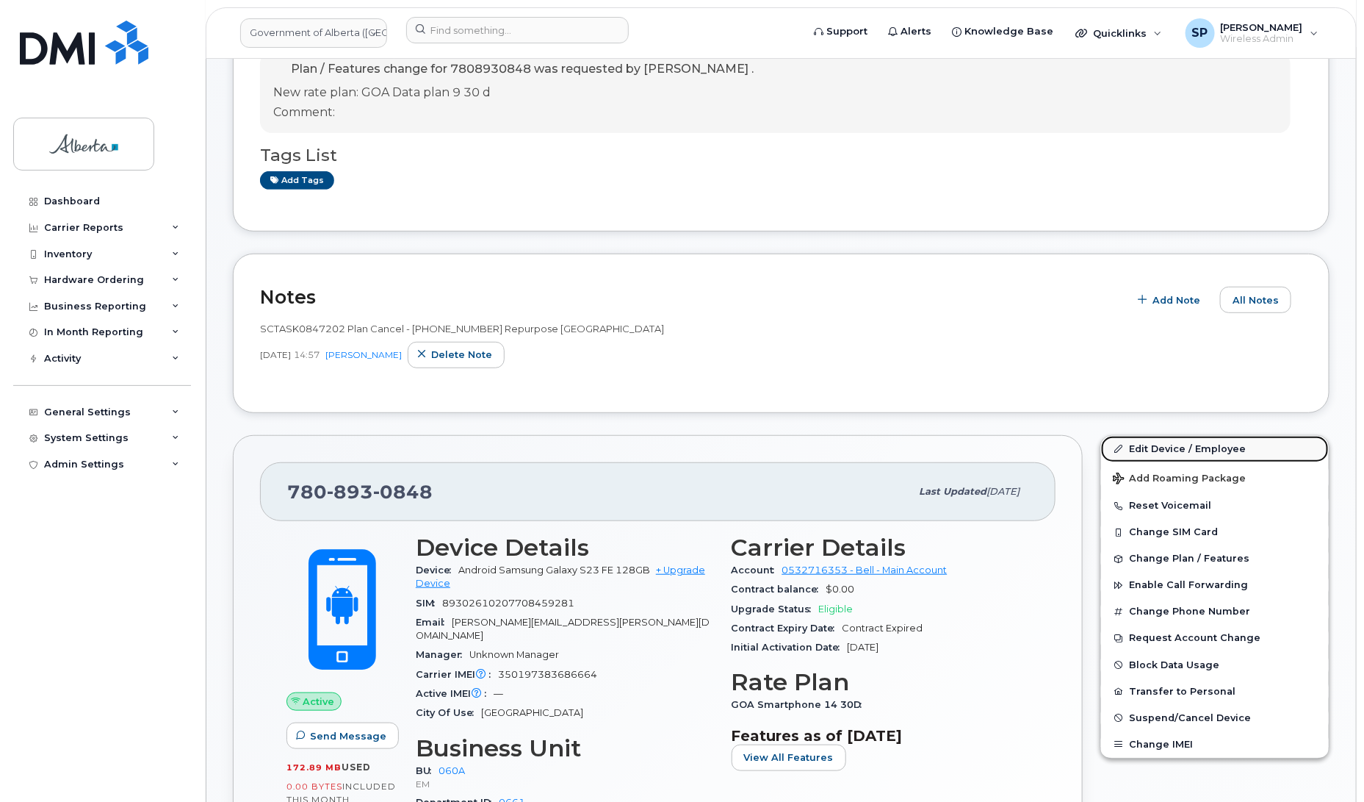
click at [1165, 449] on link "Edit Device / Employee" at bounding box center [1215, 449] width 228 height 26
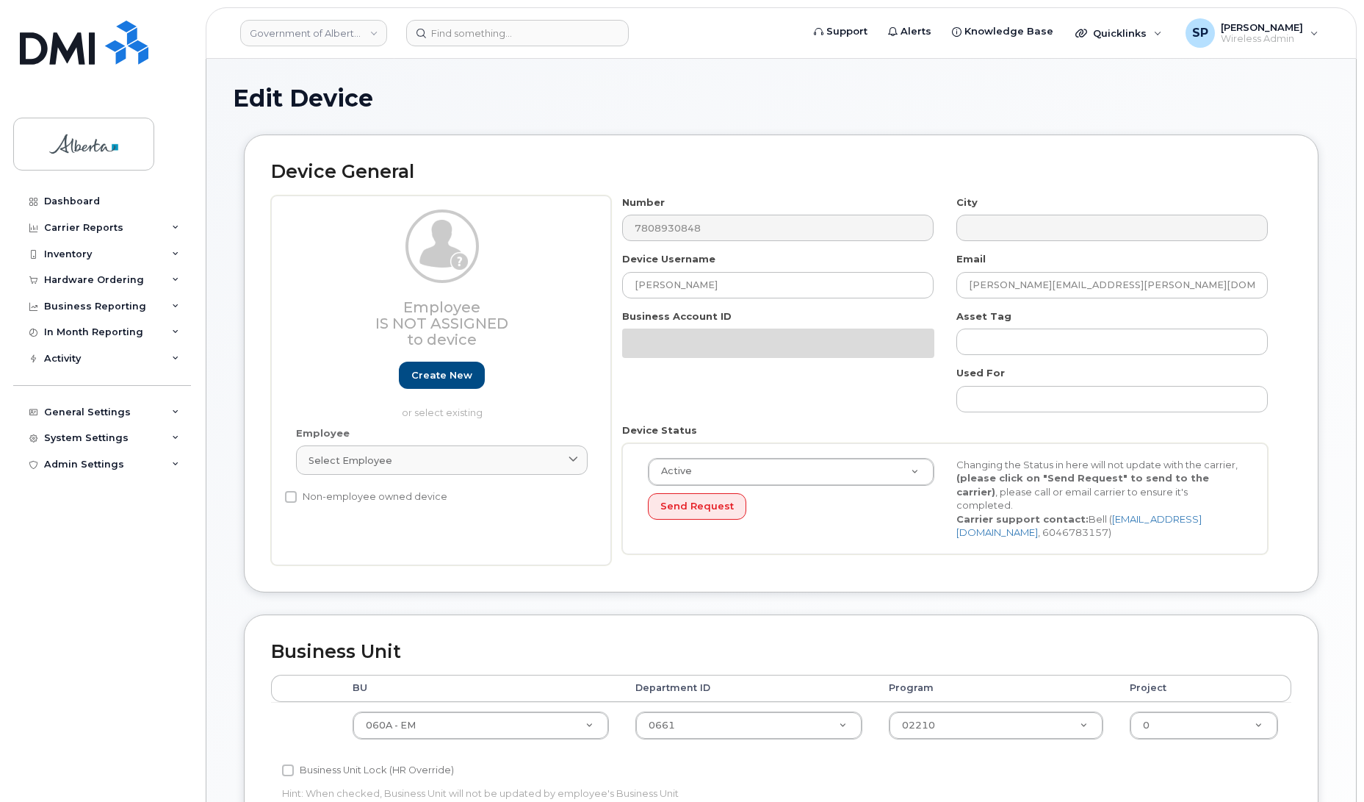
select select "4749732"
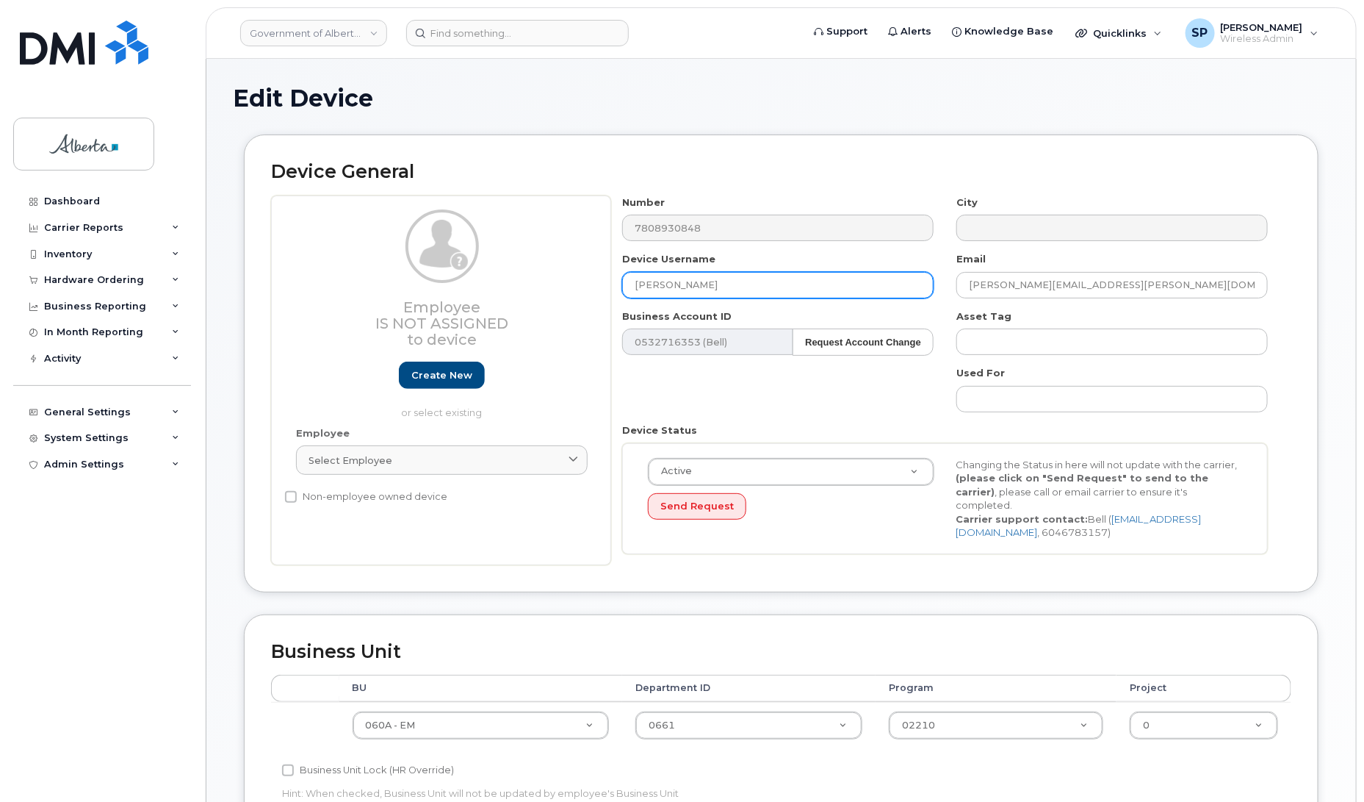
drag, startPoint x: 604, startPoint y: 274, endPoint x: 577, endPoint y: 276, distance: 27.2
click at [577, 276] on div "Employee Is not assigned to device Create new or select existing Employee Selec…" at bounding box center [781, 380] width 1021 height 370
type input "Repurpose Edmonton"
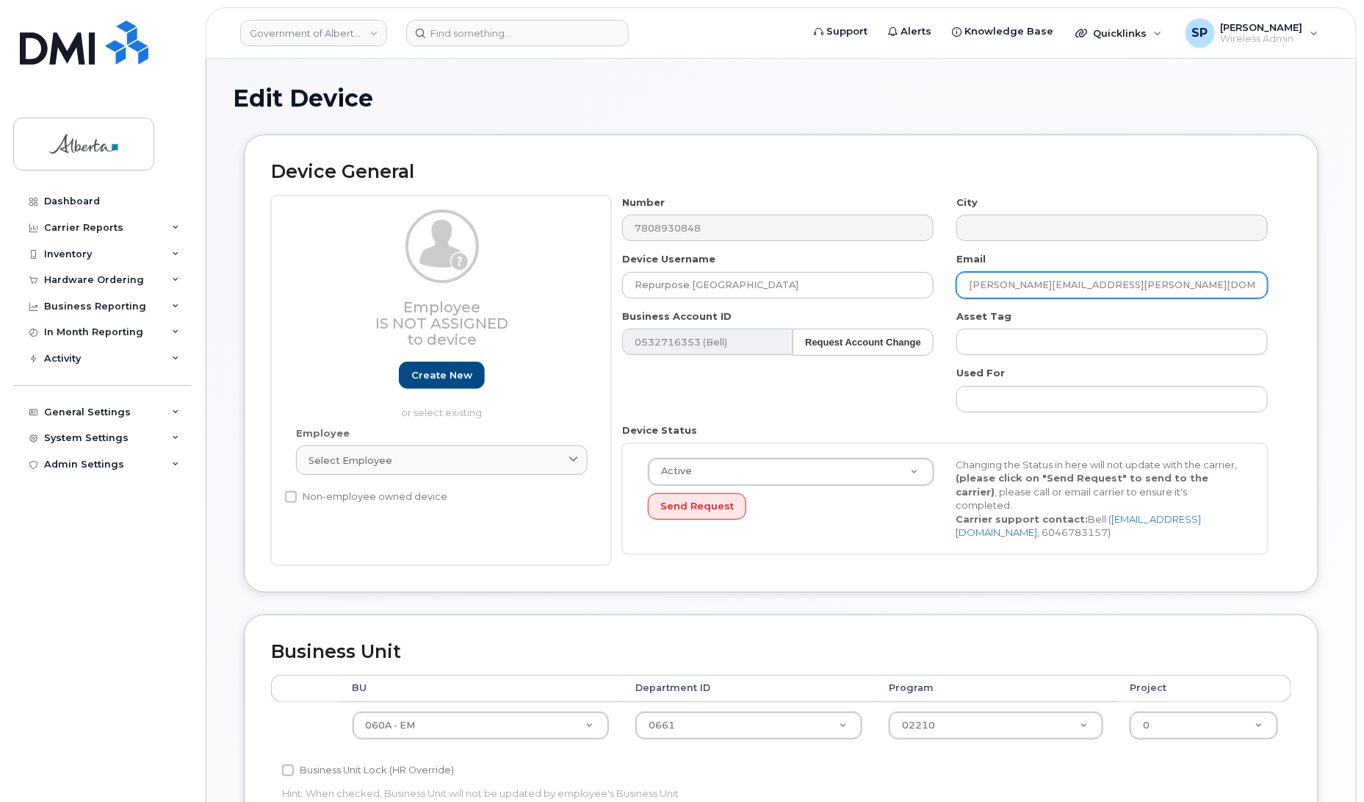
drag, startPoint x: 1121, startPoint y: 284, endPoint x: 935, endPoint y: 290, distance: 186.0
click at [935, 290] on div "Number 7808930848 City Device Username Repurpose Edmonton Email meghan.carter@g…" at bounding box center [945, 380] width 669 height 370
drag, startPoint x: 1363, startPoint y: 235, endPoint x: 1356, endPoint y: 395, distance: 160.3
click at [1356, 395] on body "Government of Alberta (GOA) Support Alerts Knowledge Base Quicklinks Suspend / …" at bounding box center [682, 653] width 1364 height 1306
click at [1364, 313] on html "Government of Alberta (GOA) Support Alerts Knowledge Base Quicklinks Suspend / …" at bounding box center [682, 653] width 1364 height 1306
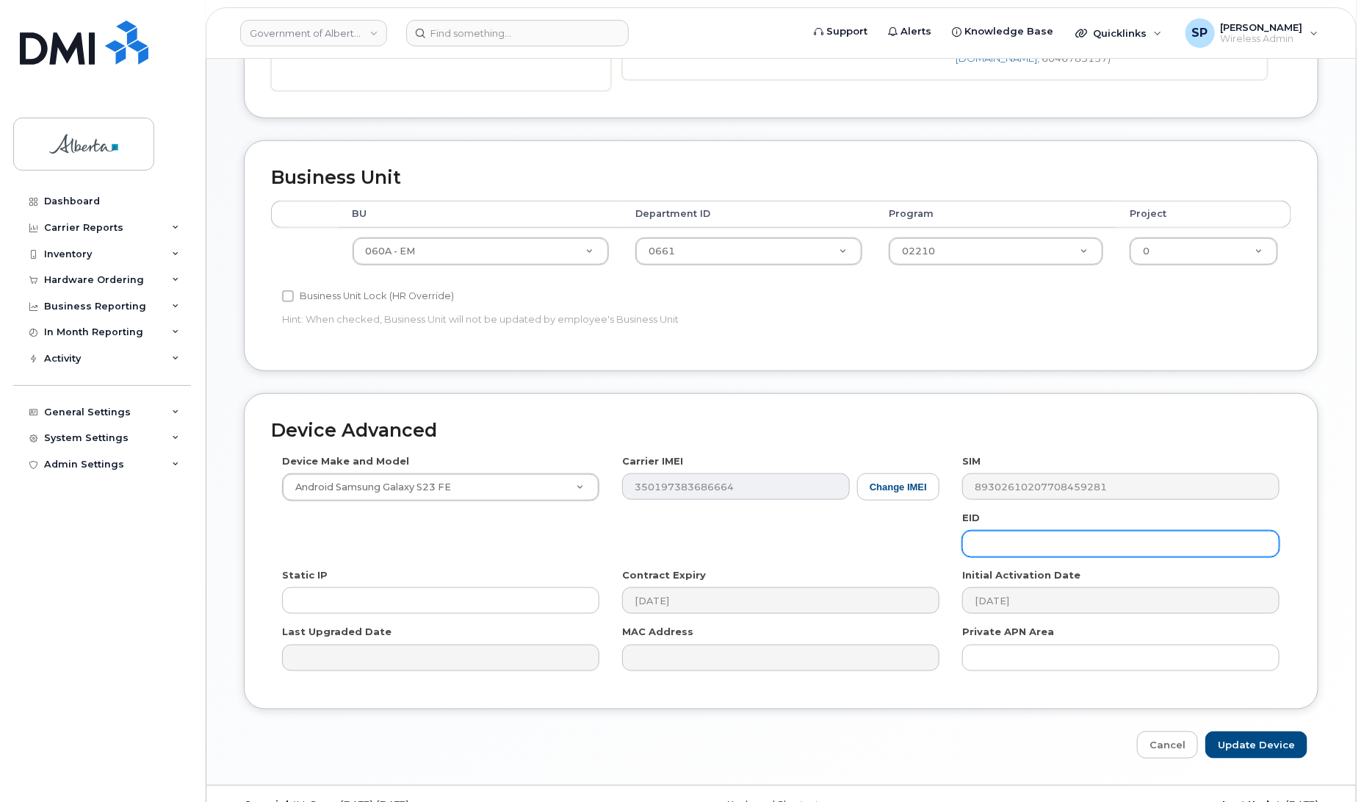
scroll to position [475, 0]
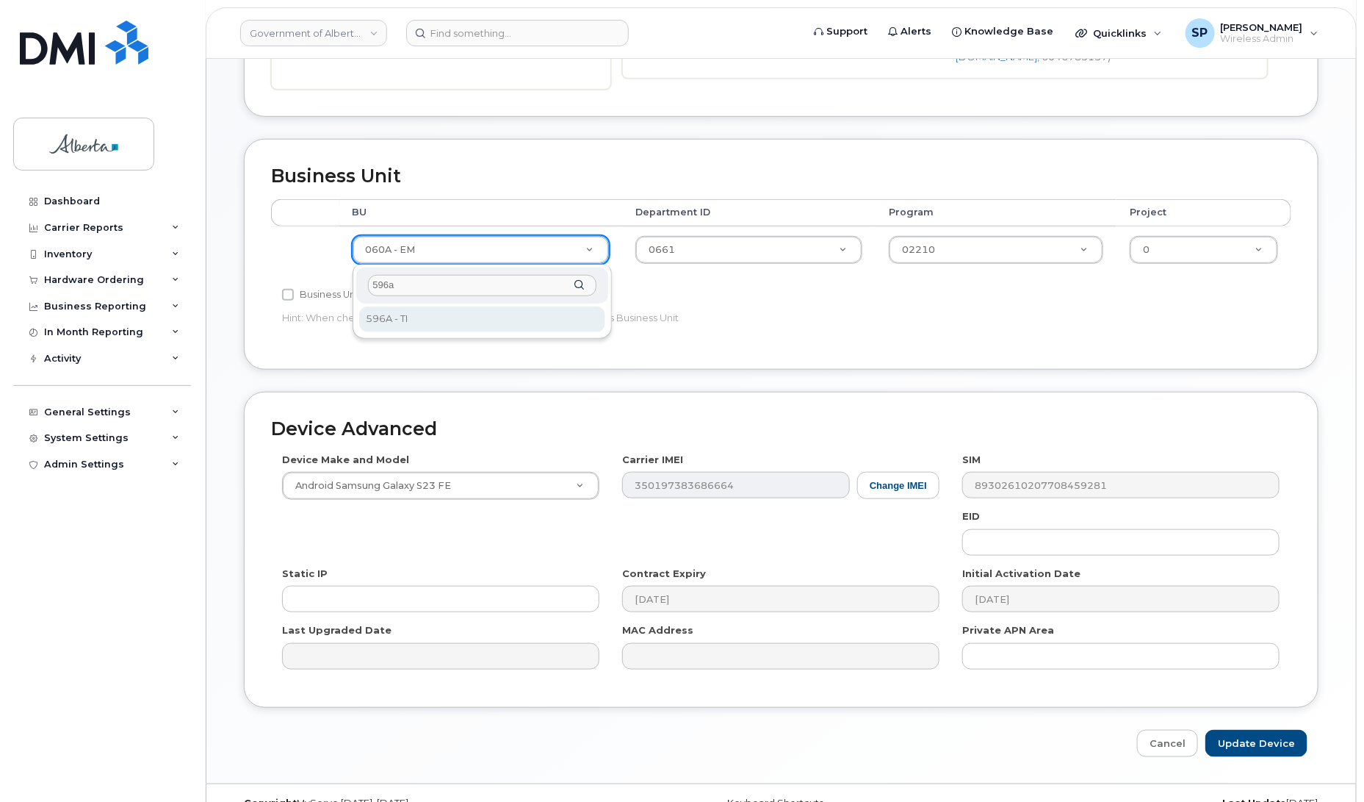
type input "596a"
select select "4797729"
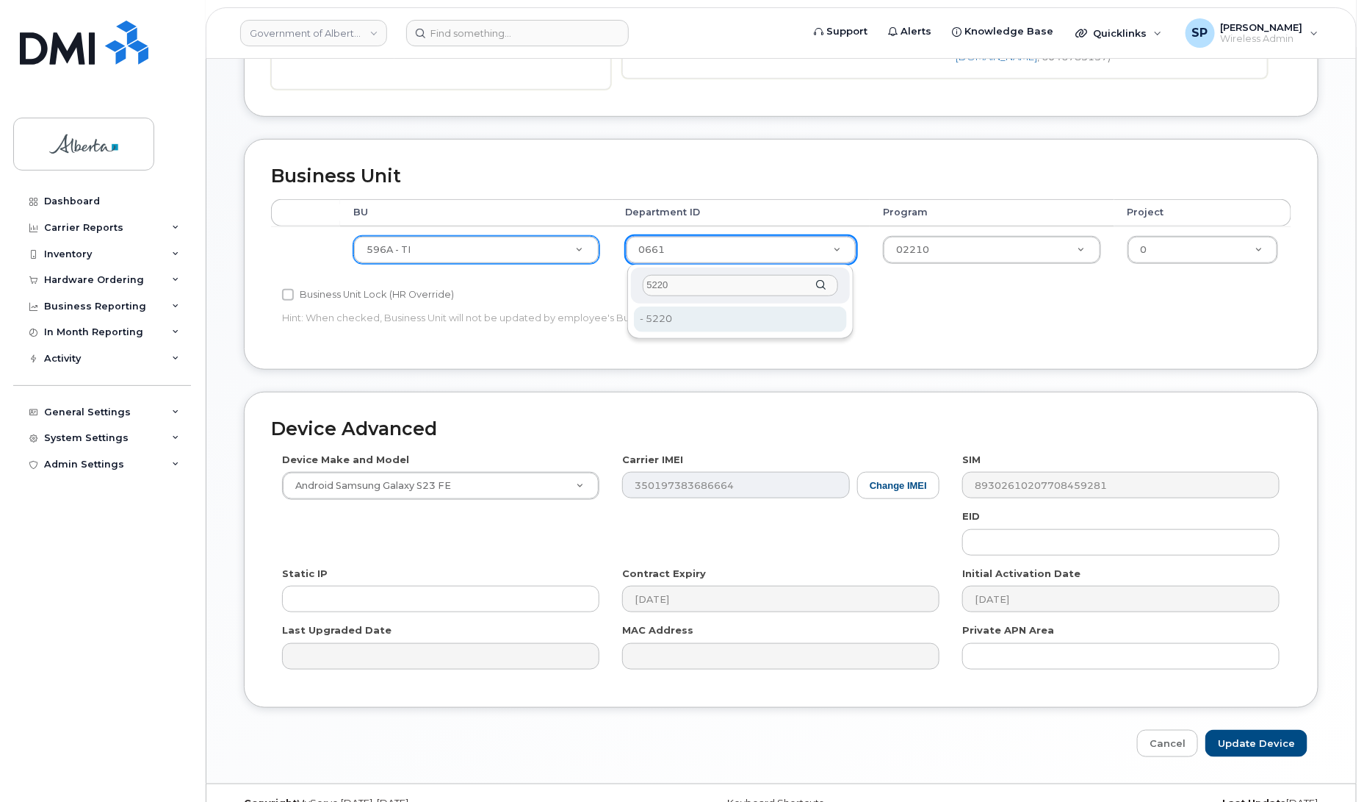
type input "5220"
type input "4802987"
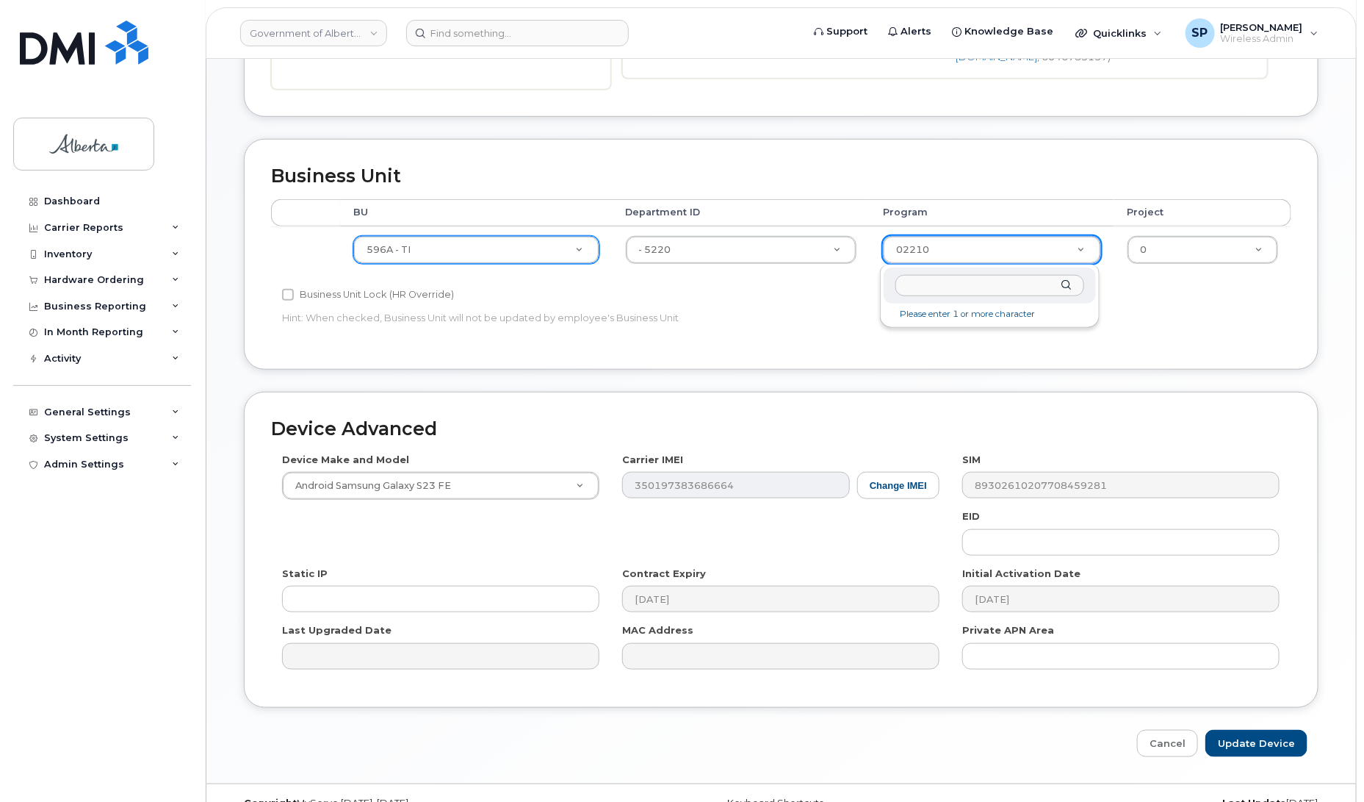
drag, startPoint x: 942, startPoint y: 248, endPoint x: 791, endPoint y: 255, distance: 150.8
type input "72020"
type input "4803008"
click at [1257, 744] on input "Update Device" at bounding box center [1257, 743] width 102 height 27
type input "Saving..."
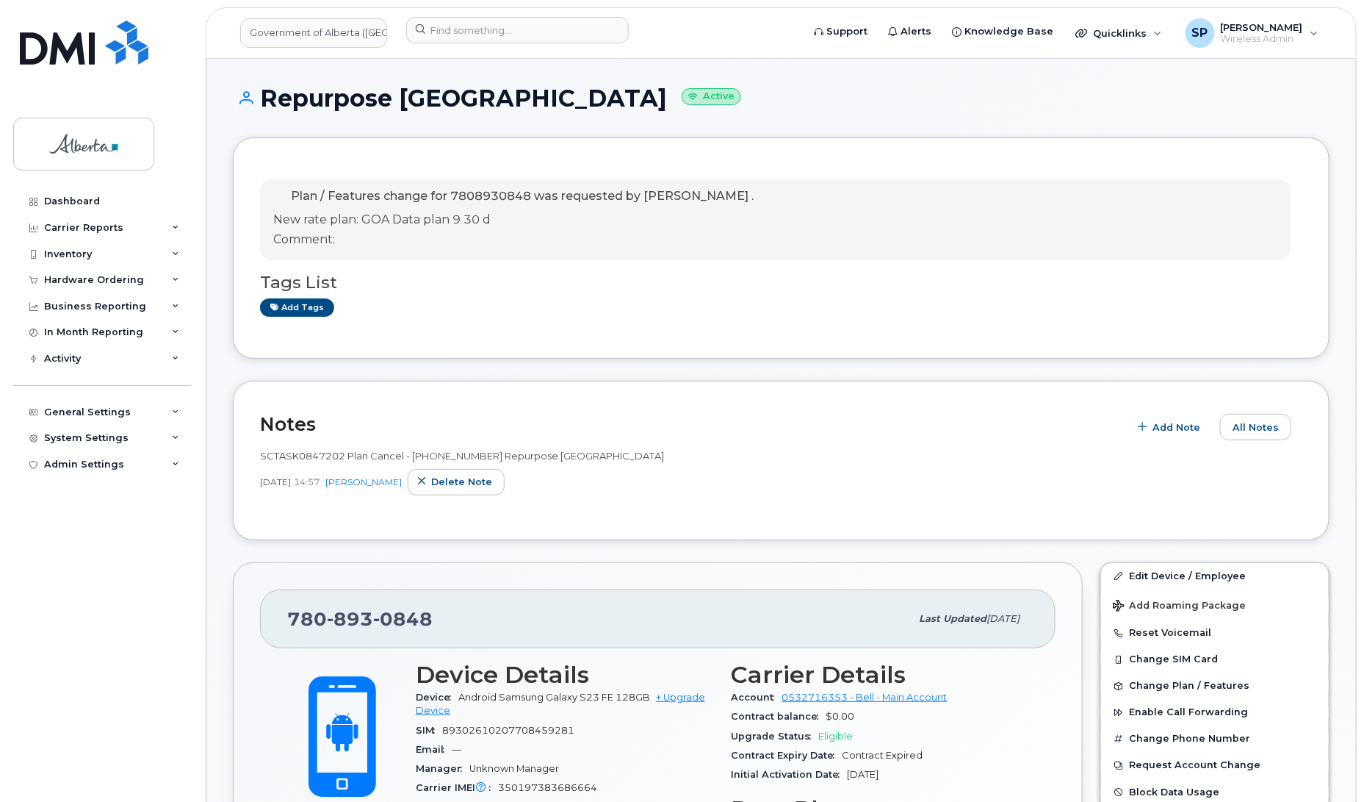
click at [37, 552] on div "Dashboard Carrier Reports Monthly Billing Data Daily Data Pooling Data Behavior…" at bounding box center [103, 483] width 181 height 591
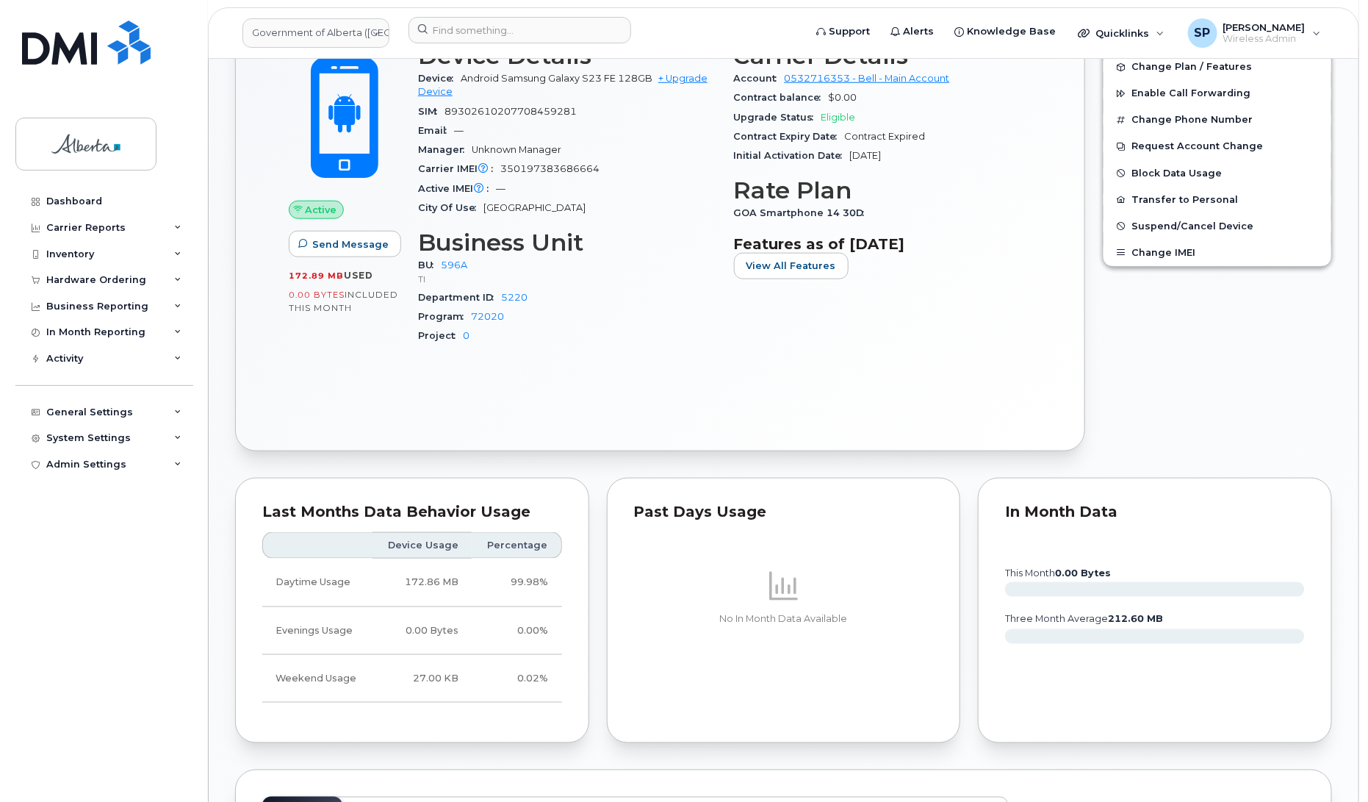
scroll to position [622, 0]
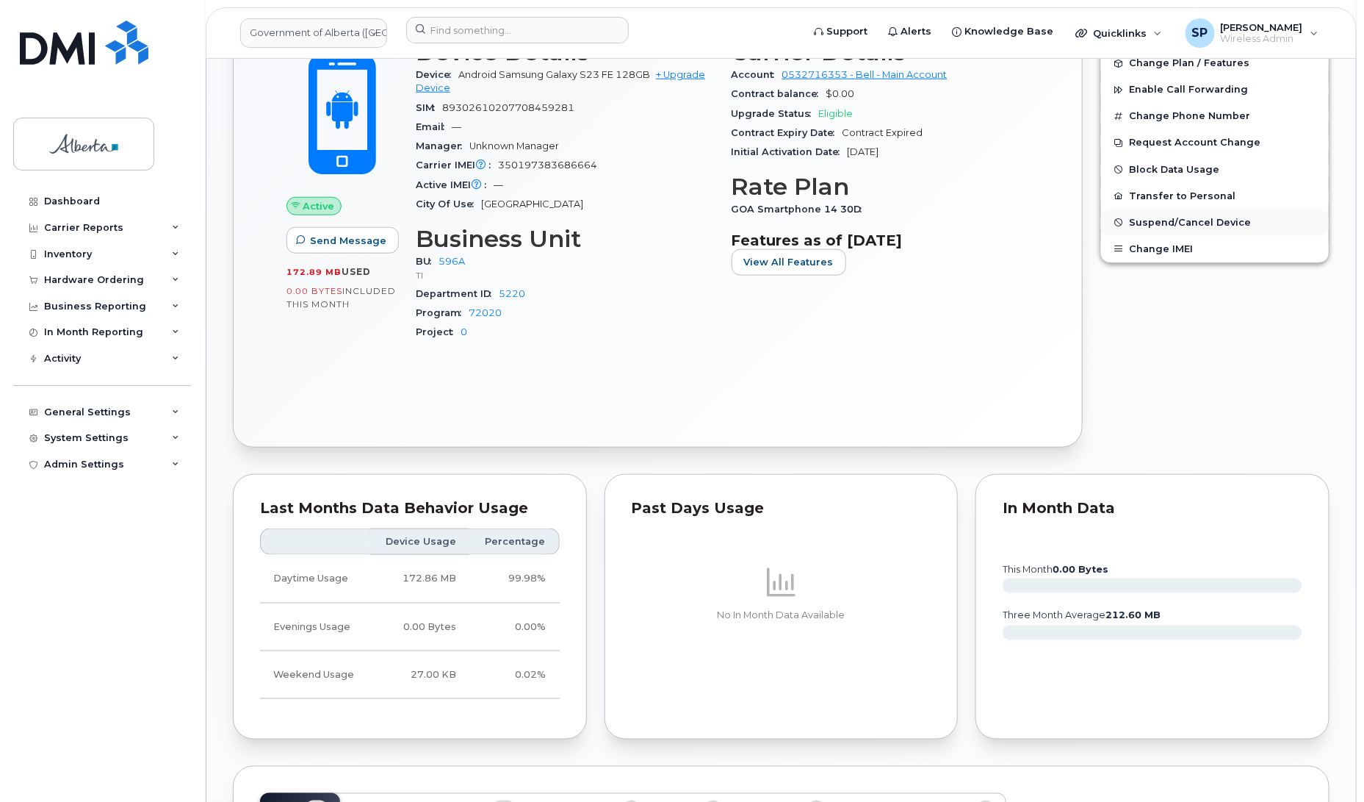
click at [1165, 224] on span "Suspend/Cancel Device" at bounding box center [1190, 222] width 122 height 11
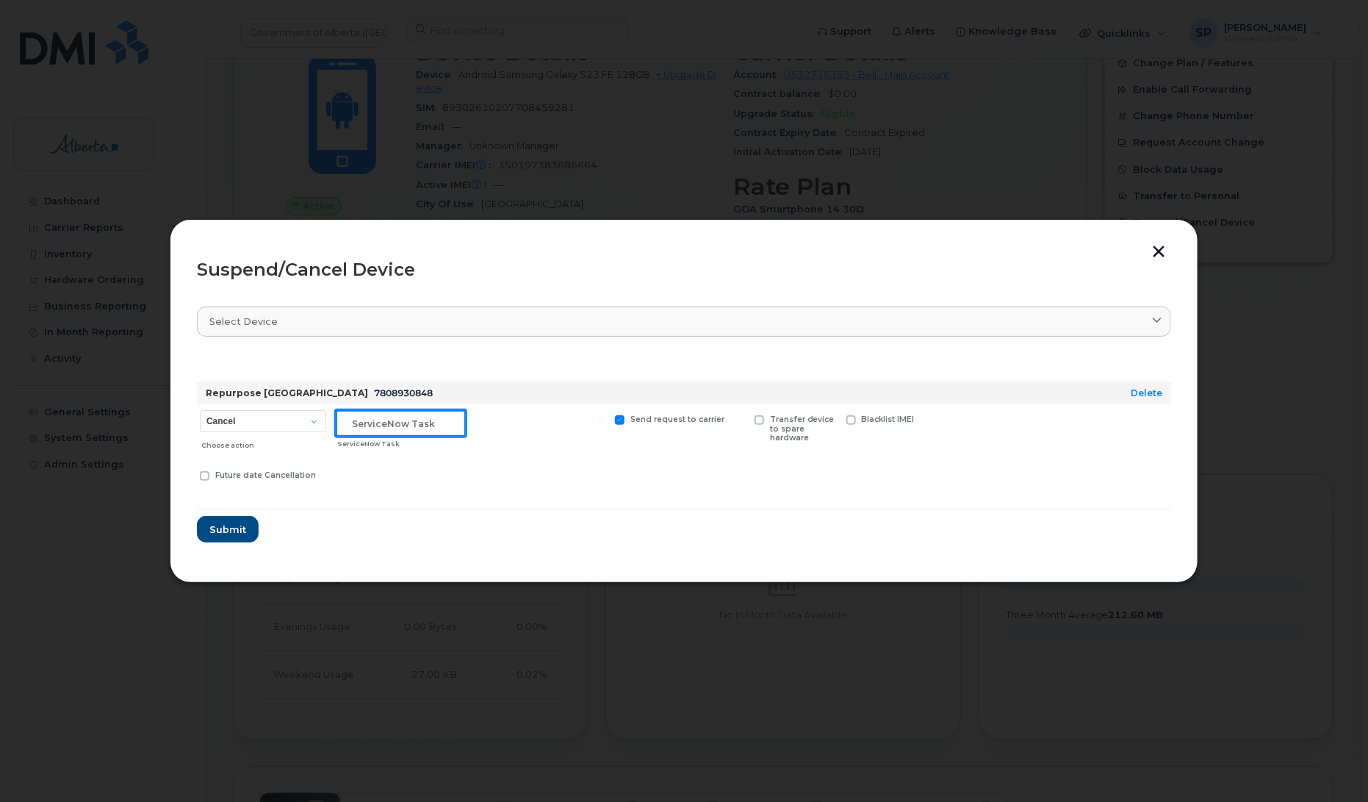
click at [361, 423] on input "text" at bounding box center [401, 423] width 130 height 26
paste input "SCTASK0847202"
type input "SCTASK0847202 Suspend"
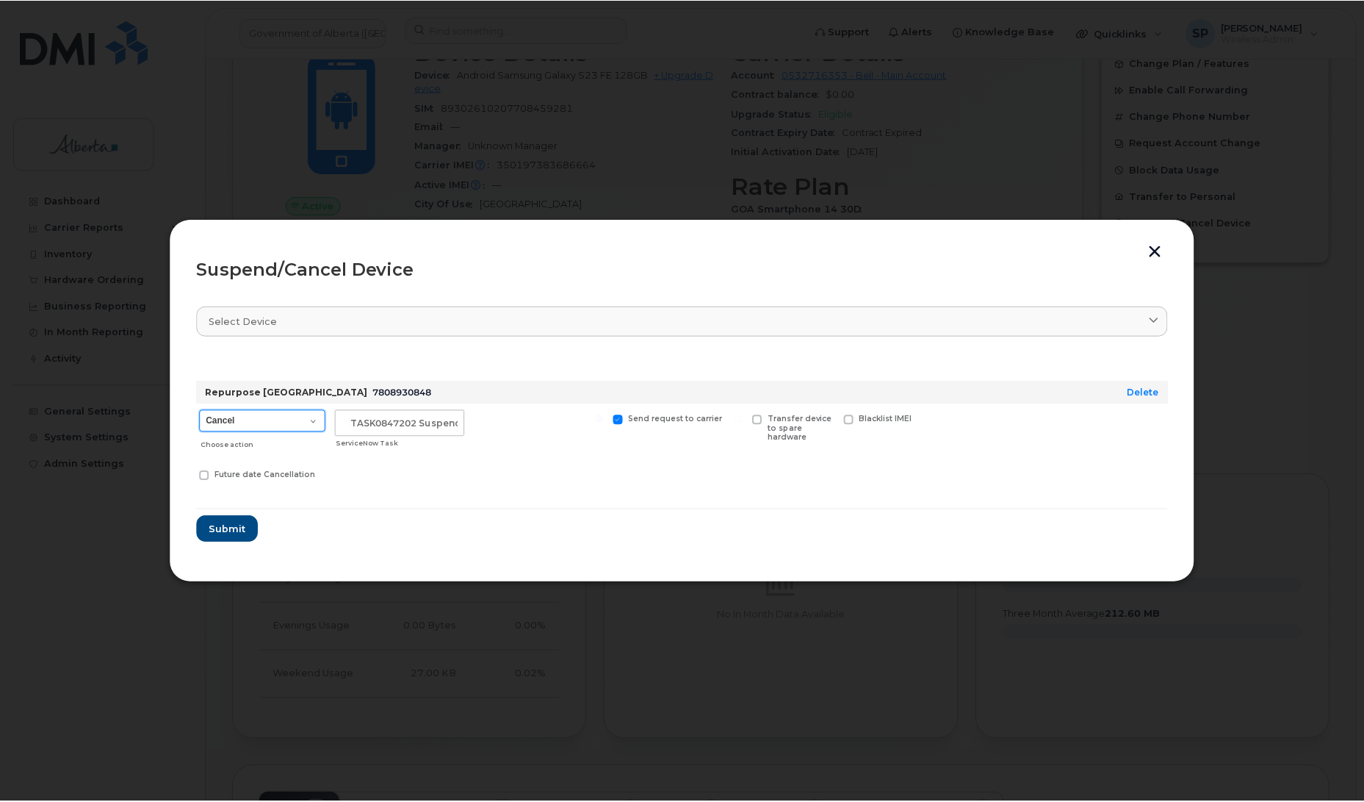
scroll to position [0, 0]
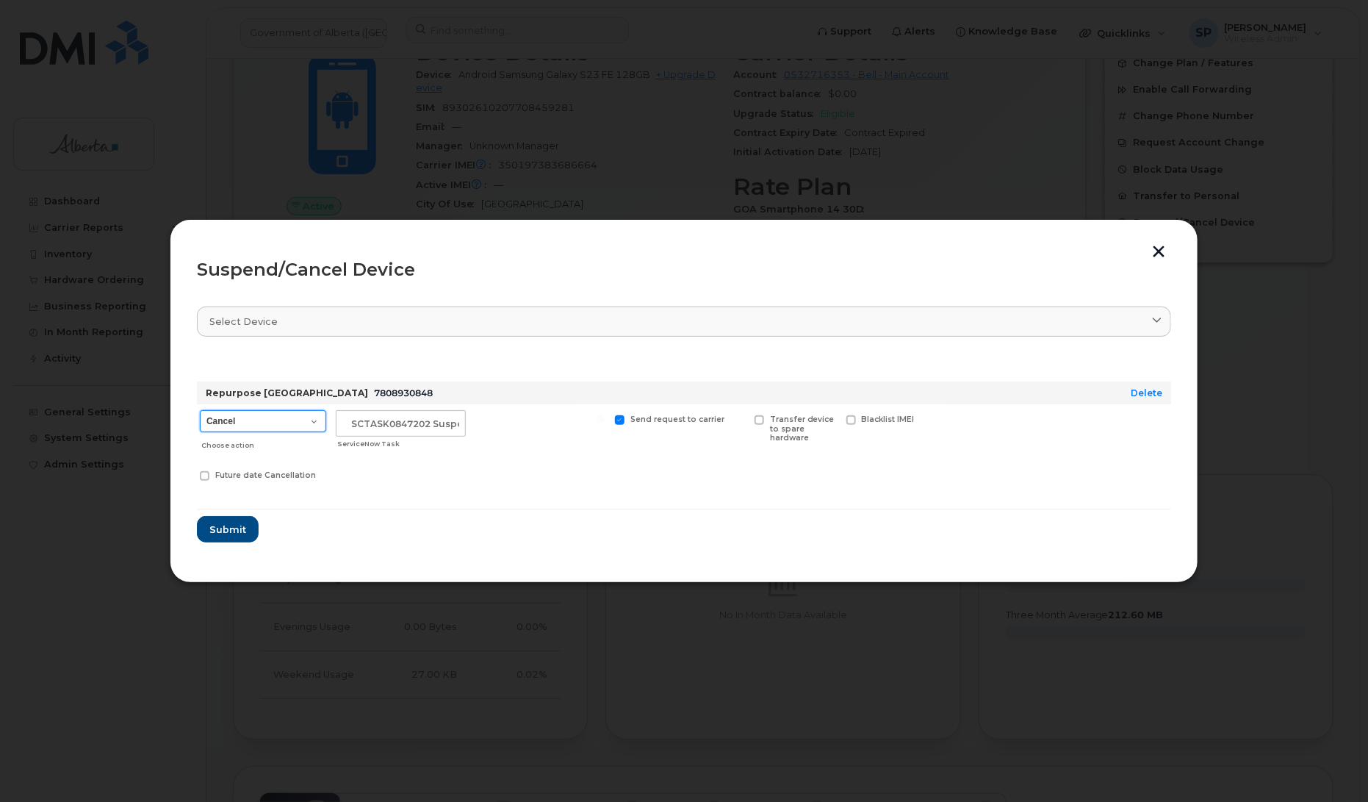
click at [256, 417] on select "Cancel Suspend - Extend Suspension Suspend - Reduced Rate Suspend - Lost Device…" at bounding box center [263, 421] width 126 height 22
select select "[object Object]"
click at [200, 410] on select "Cancel Suspend - Extend Suspension Suspend - Reduced Rate Suspend - Lost Device…" at bounding box center [263, 421] width 126 height 22
click at [226, 528] on span "Submit" at bounding box center [227, 529] width 37 height 14
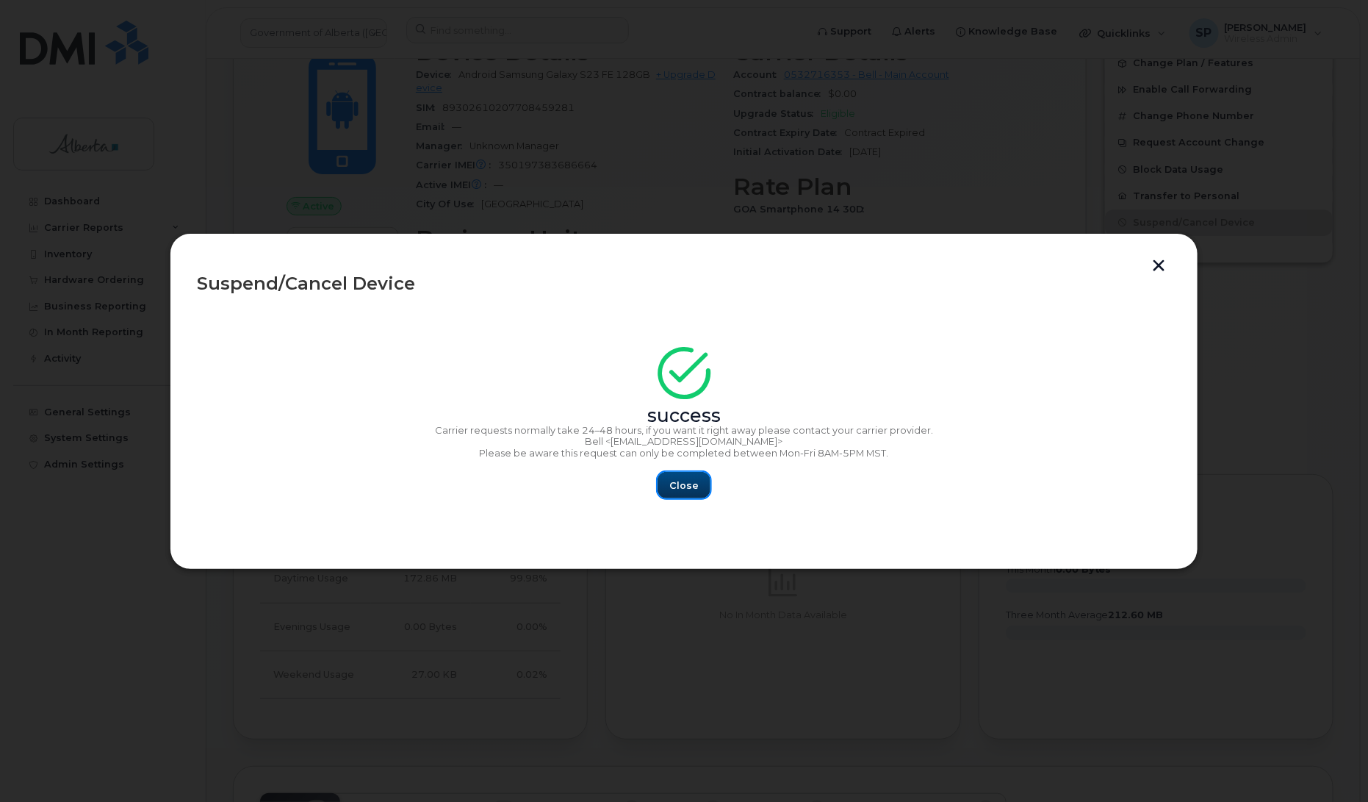
click at [666, 480] on button "Close" at bounding box center [684, 485] width 53 height 26
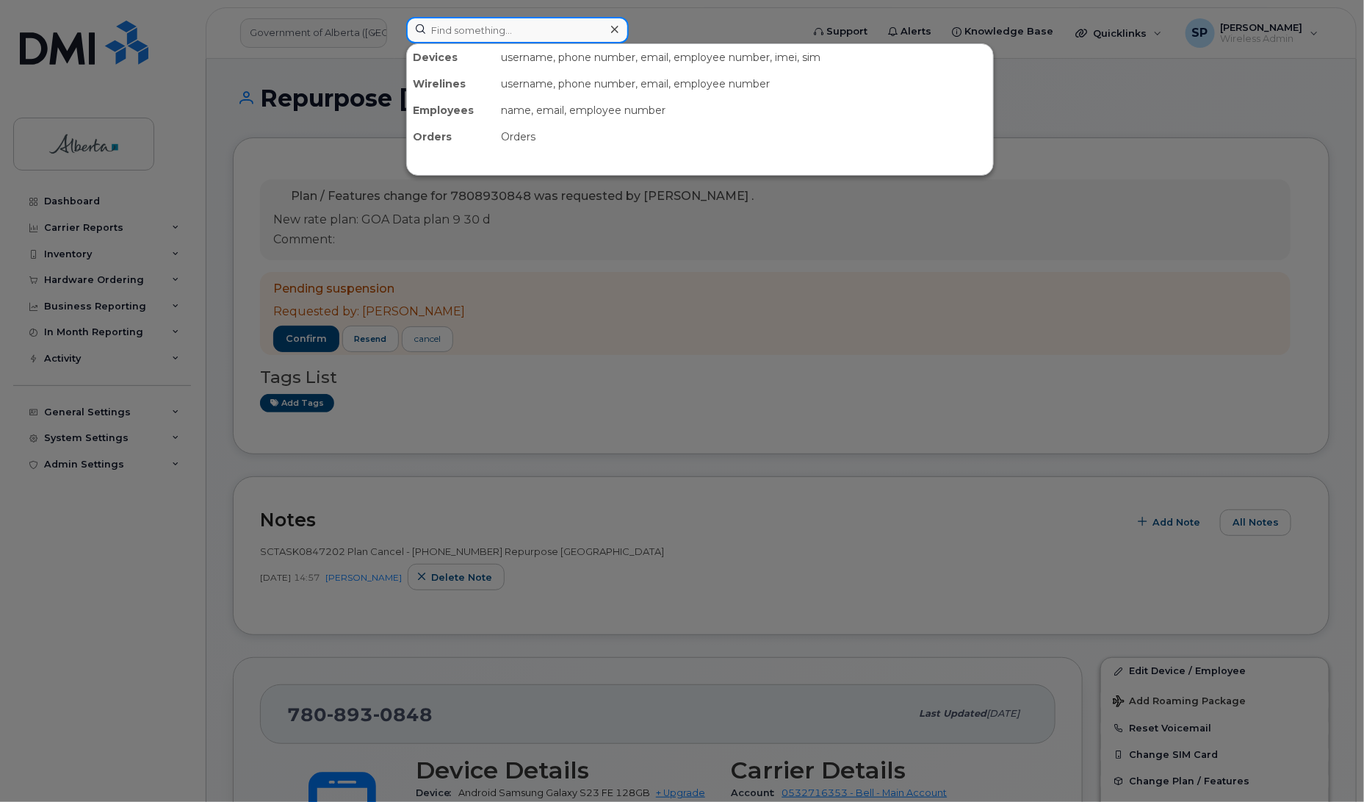
click at [450, 26] on input at bounding box center [517, 30] width 223 height 26
paste input "5873348649"
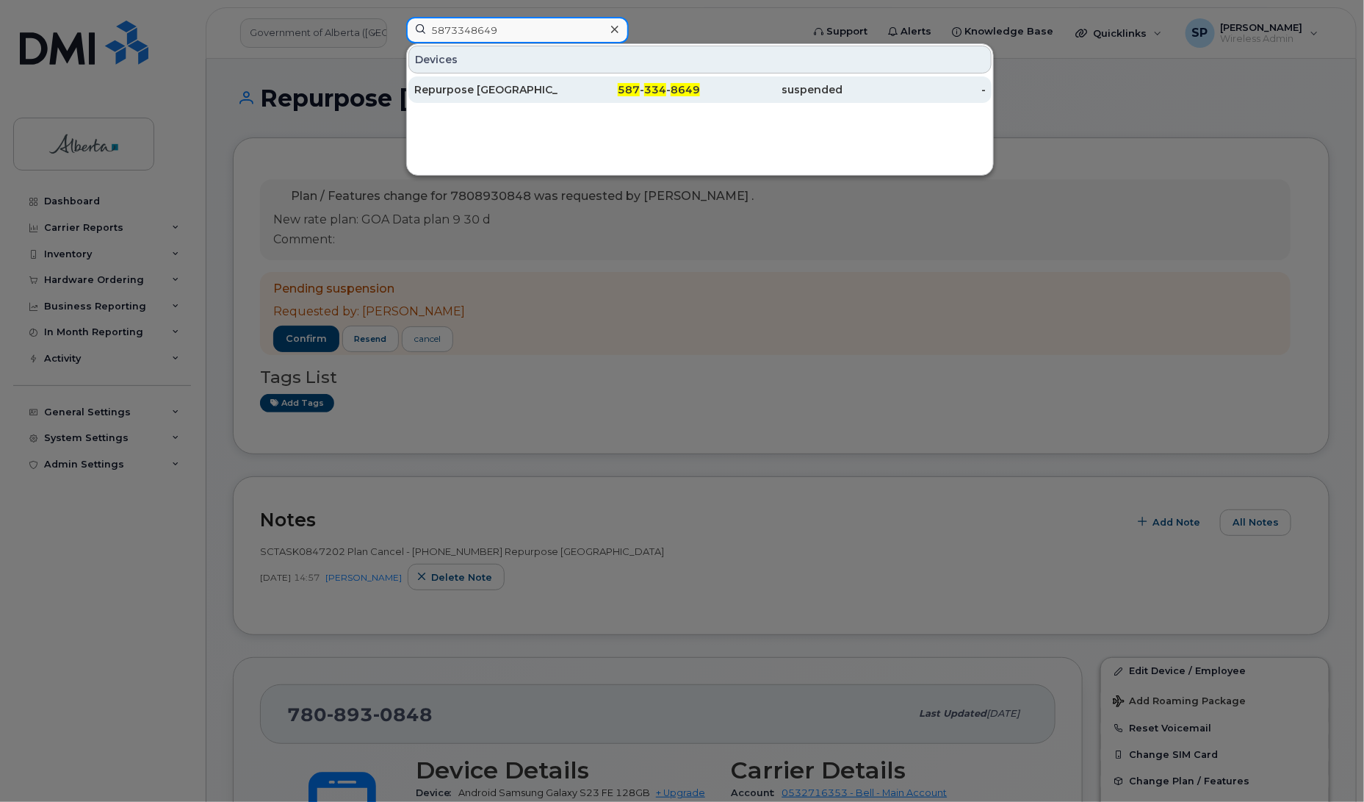
type input "5873348649"
click at [439, 98] on div "Repurpose [GEOGRAPHIC_DATA]" at bounding box center [485, 89] width 143 height 26
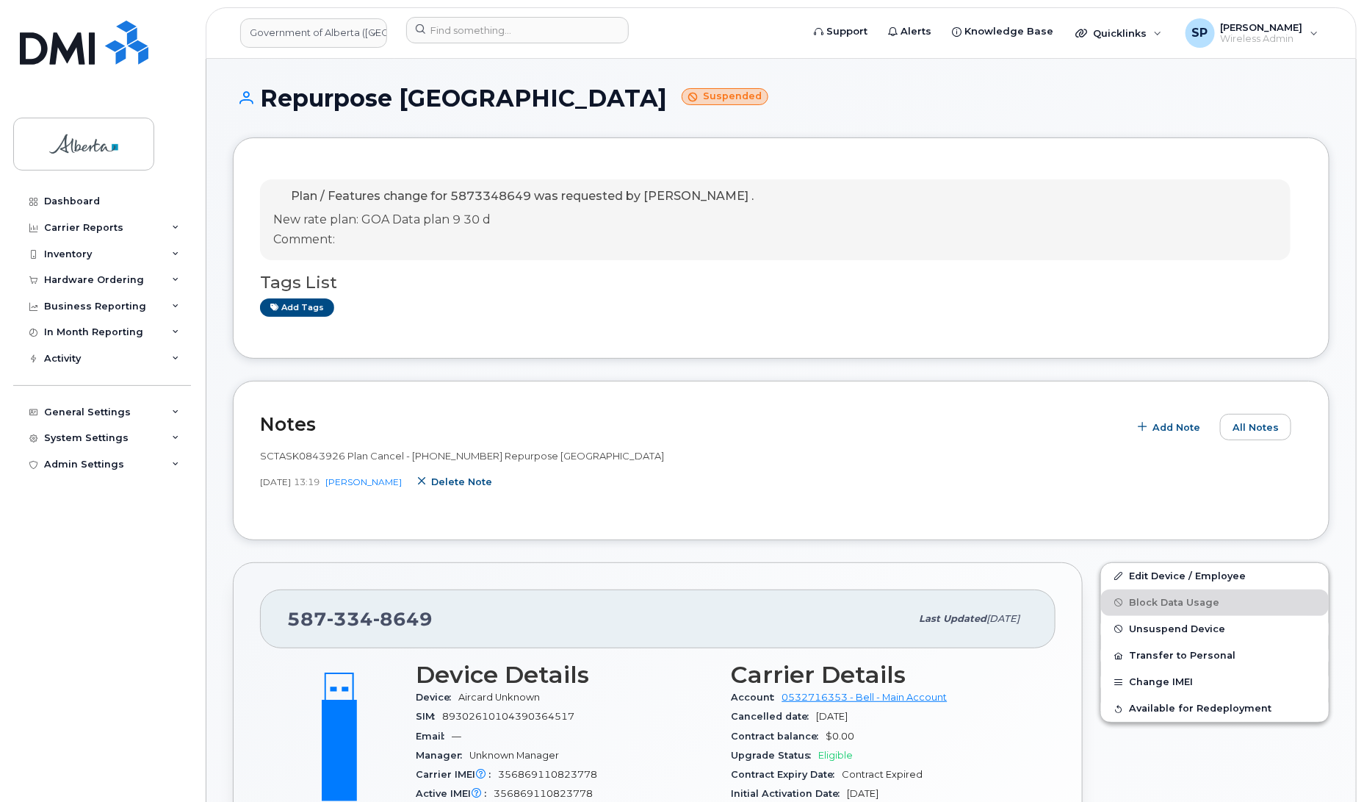
drag, startPoint x: 497, startPoint y: 483, endPoint x: 849, endPoint y: 62, distance: 548.1
click at [492, 483] on span "Delete note" at bounding box center [461, 482] width 61 height 14
click at [292, 311] on link "Add tags" at bounding box center [297, 307] width 74 height 18
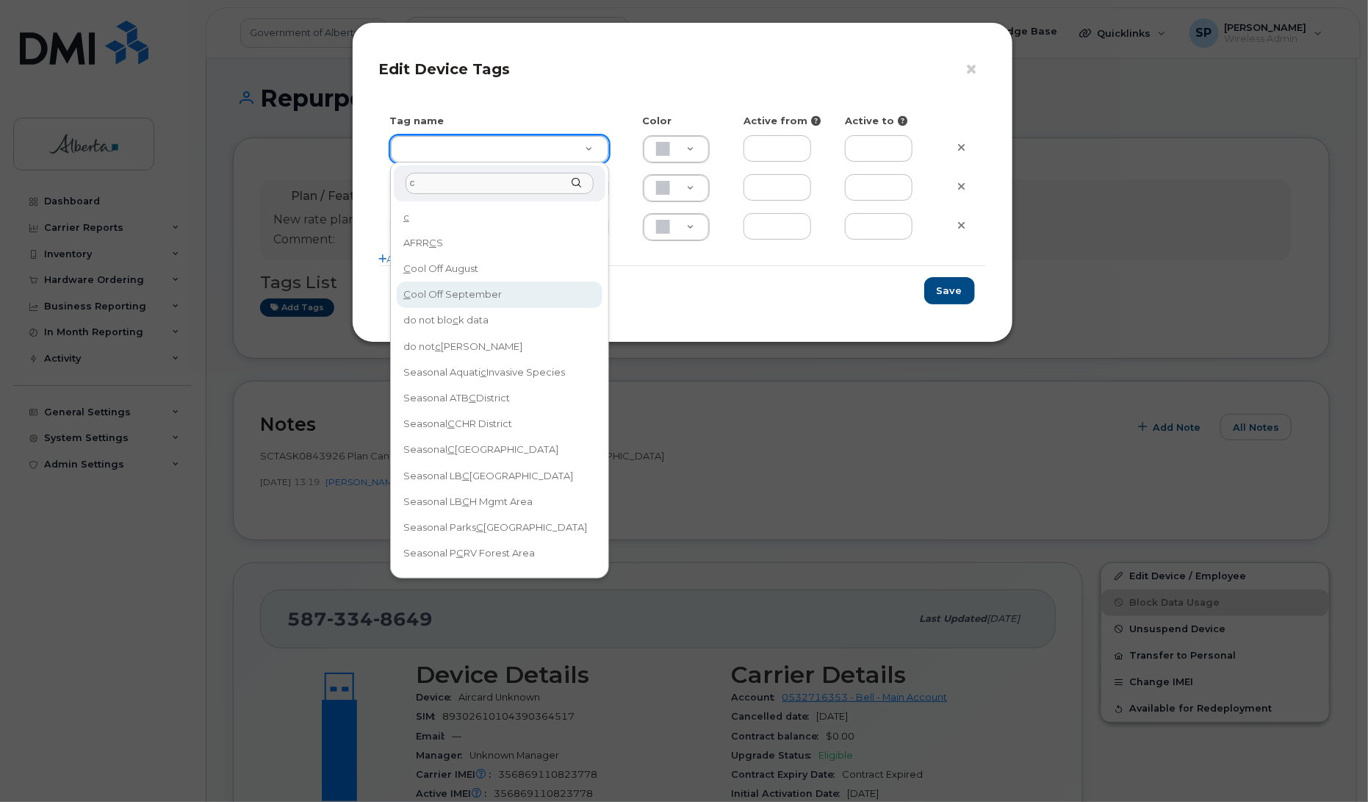
type input "c"
type input "Cool Off September"
type input "D6CDC1"
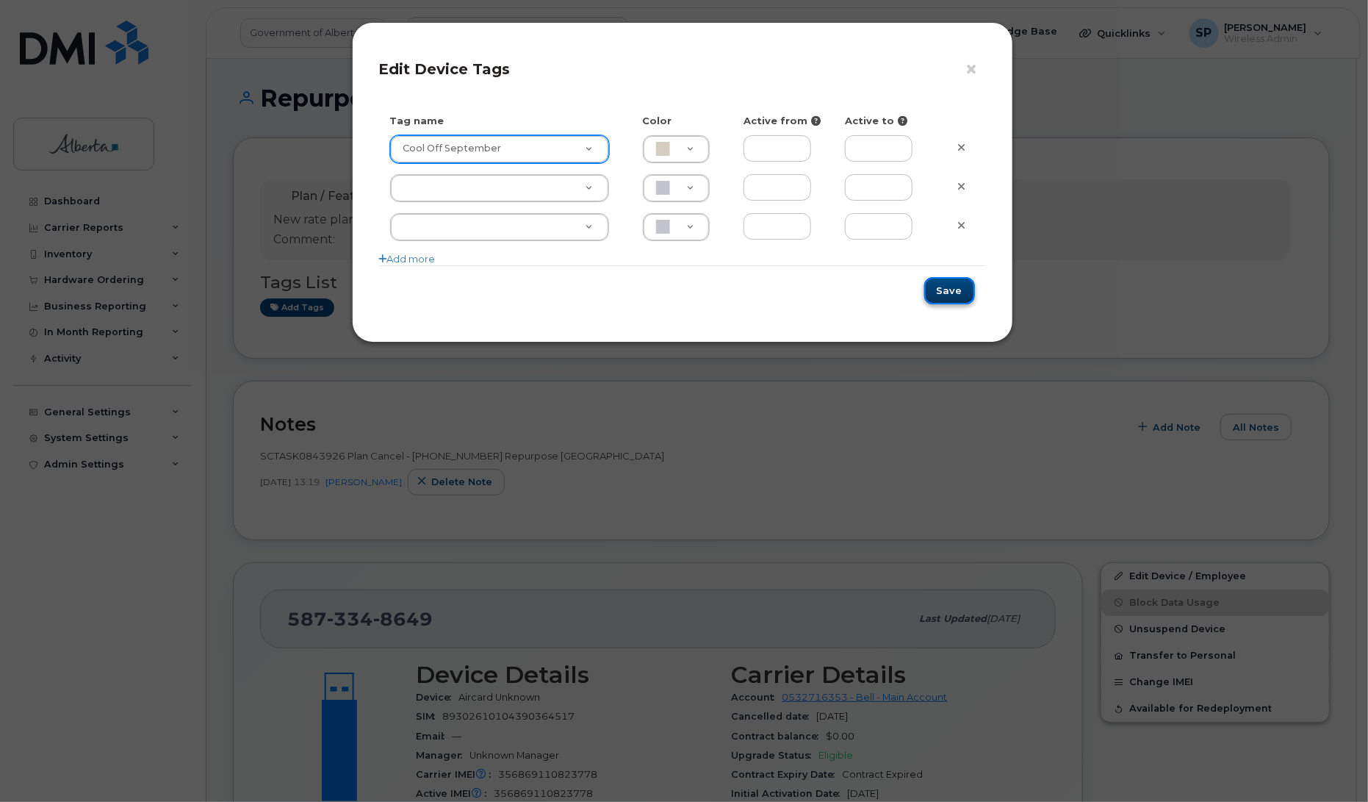
click at [951, 294] on button "Save" at bounding box center [949, 290] width 51 height 27
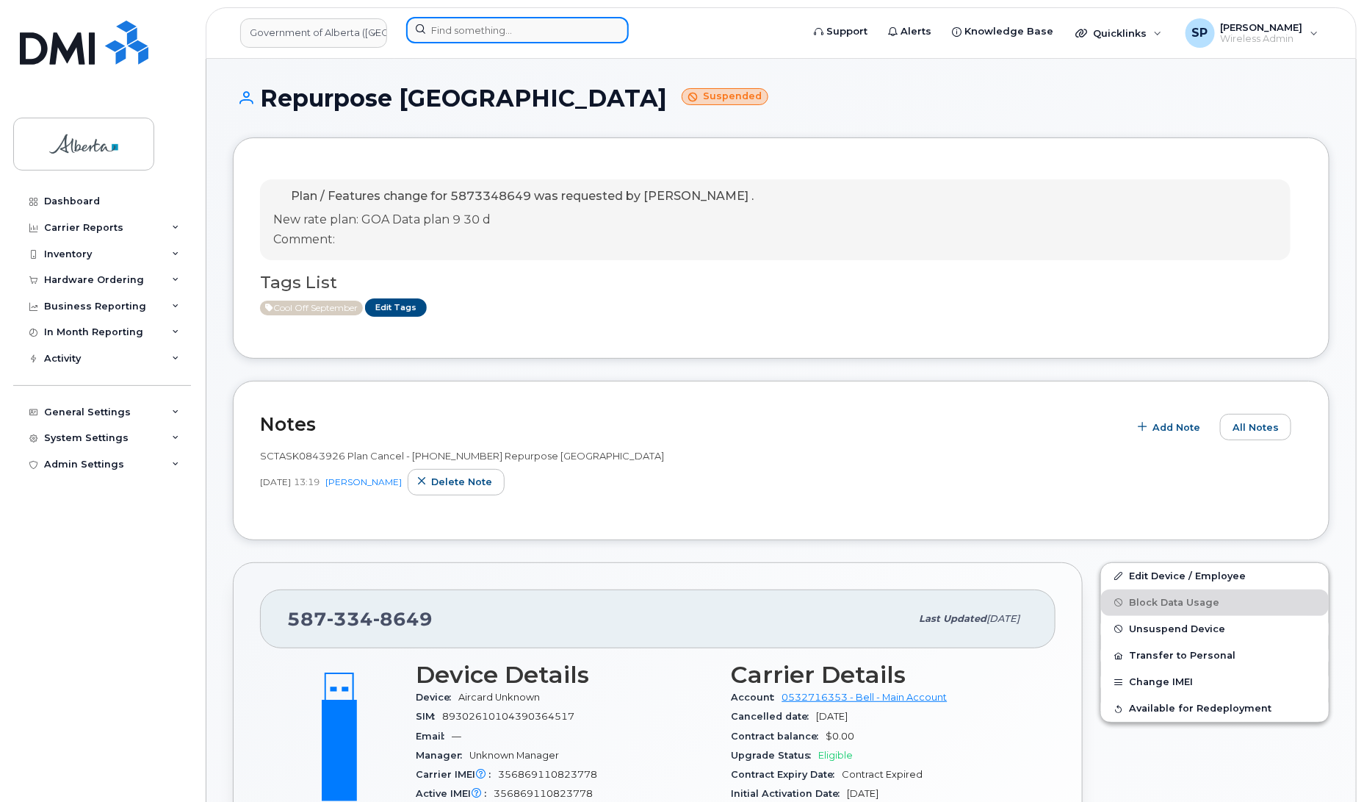
click at [443, 24] on input at bounding box center [517, 30] width 223 height 26
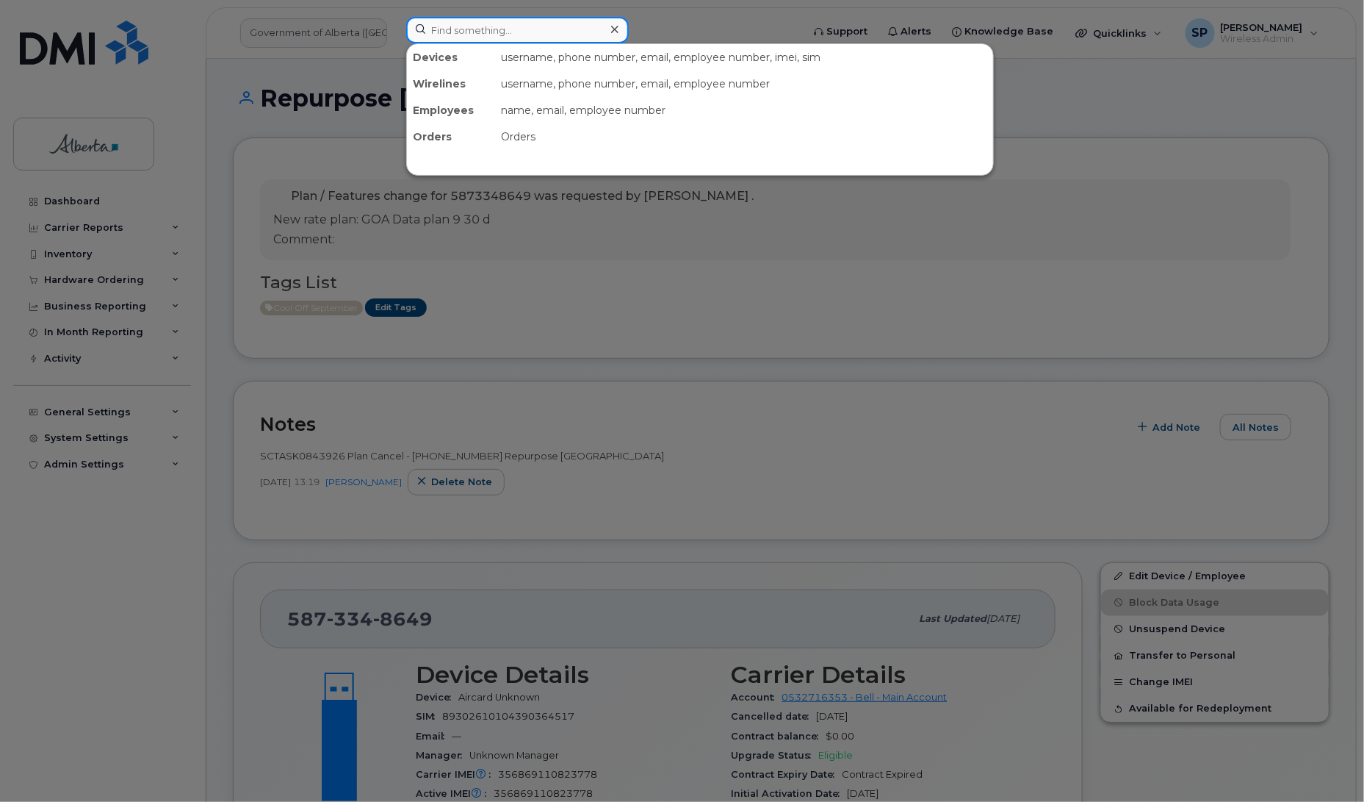
paste input "5873859621"
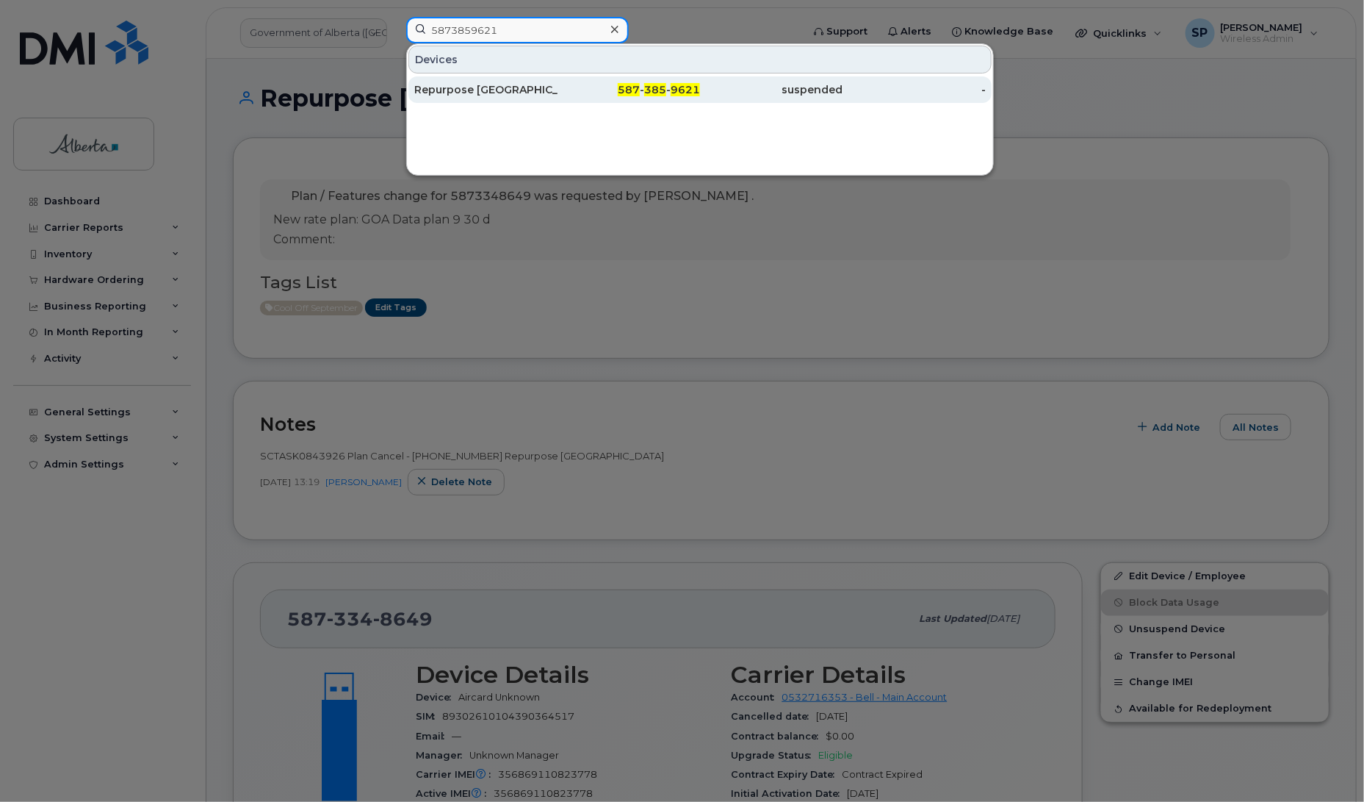
type input "5873859621"
click at [467, 96] on div "Repurpose Edmonton" at bounding box center [485, 89] width 143 height 15
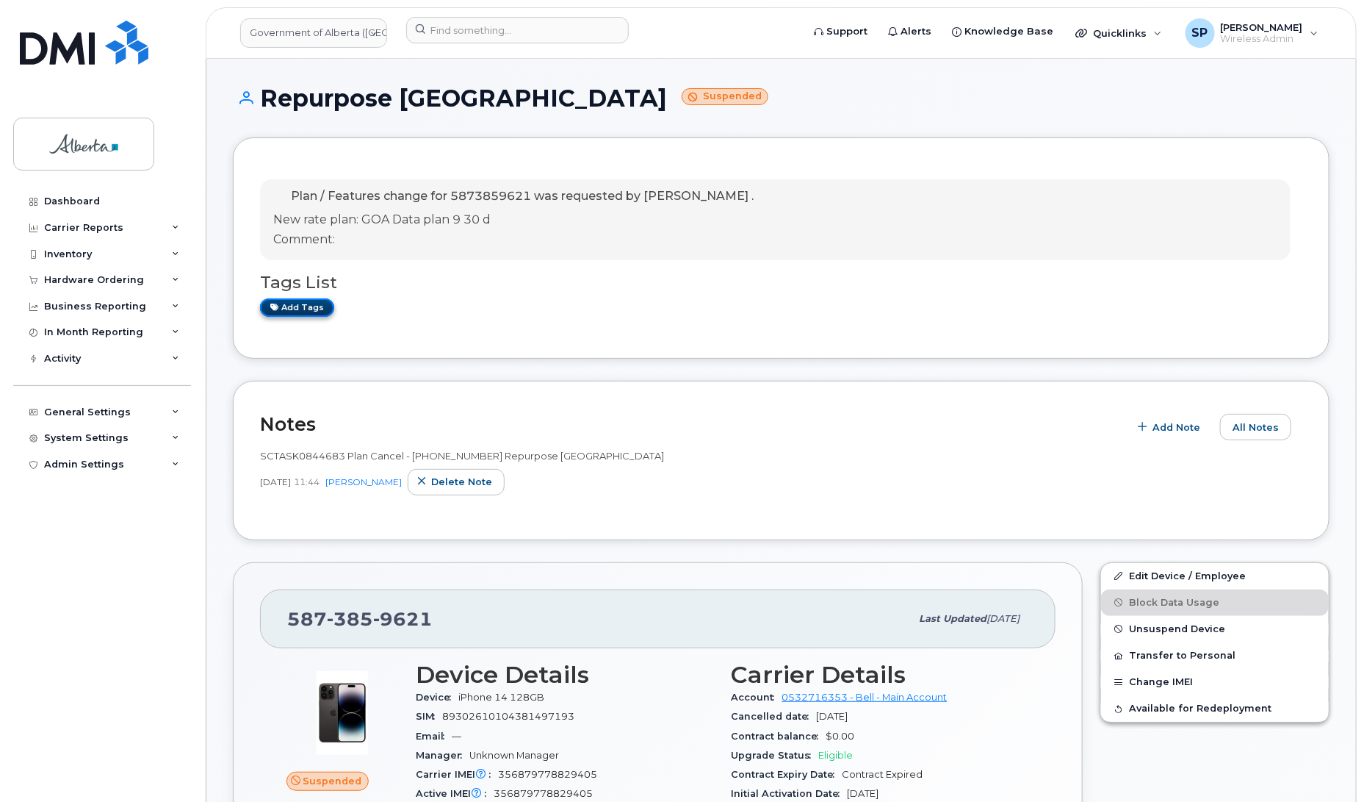
click at [305, 306] on link "Add tags" at bounding box center [297, 307] width 74 height 18
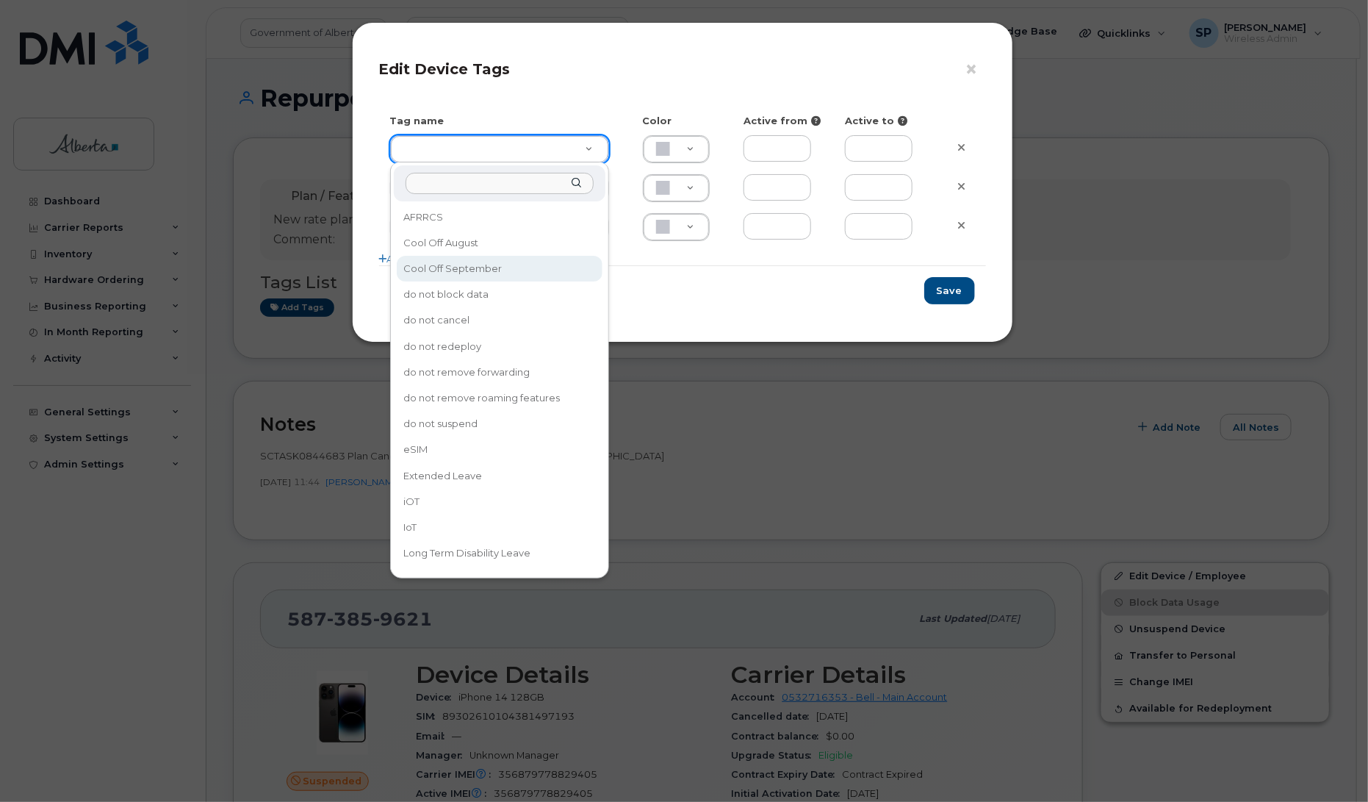
type input "Cool Off September"
type input "D6CDC1"
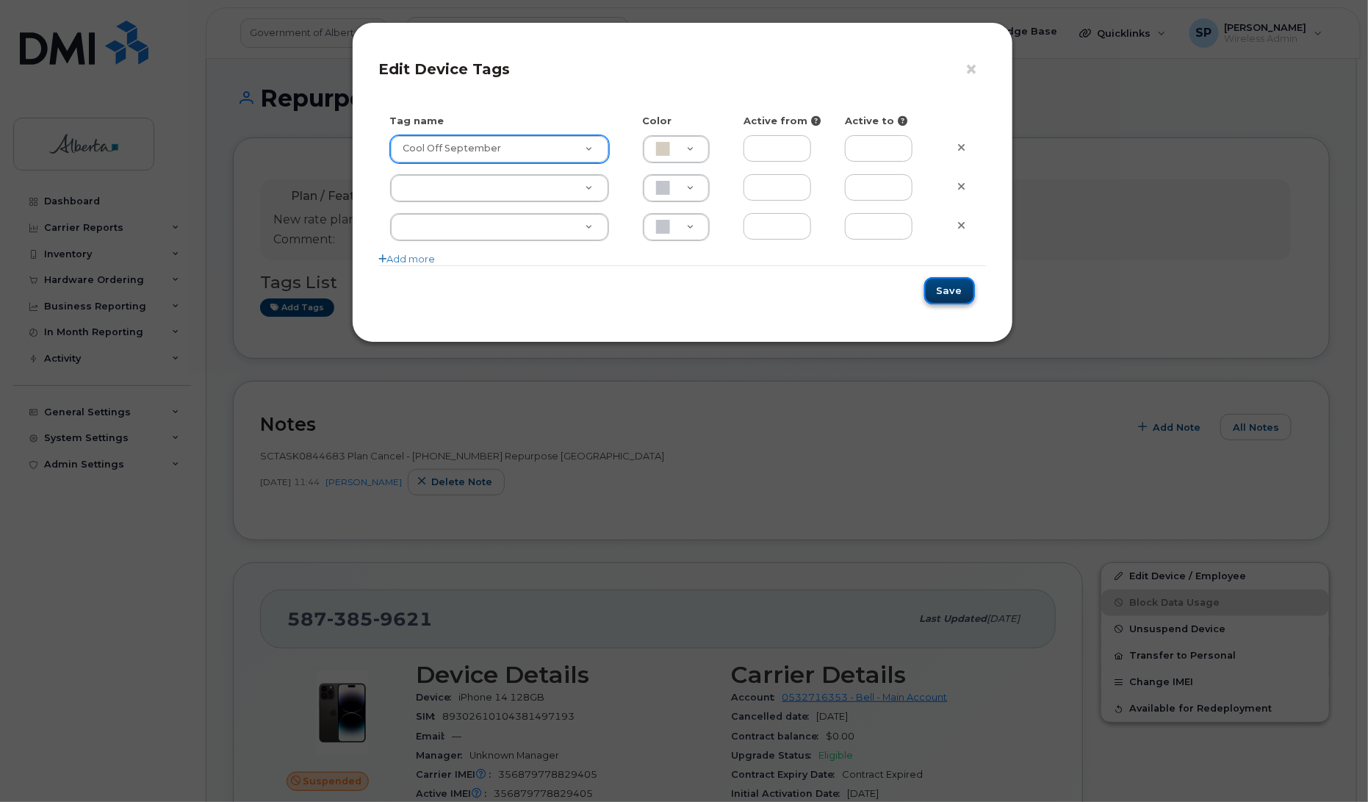
click at [959, 295] on button "Save" at bounding box center [949, 290] width 51 height 27
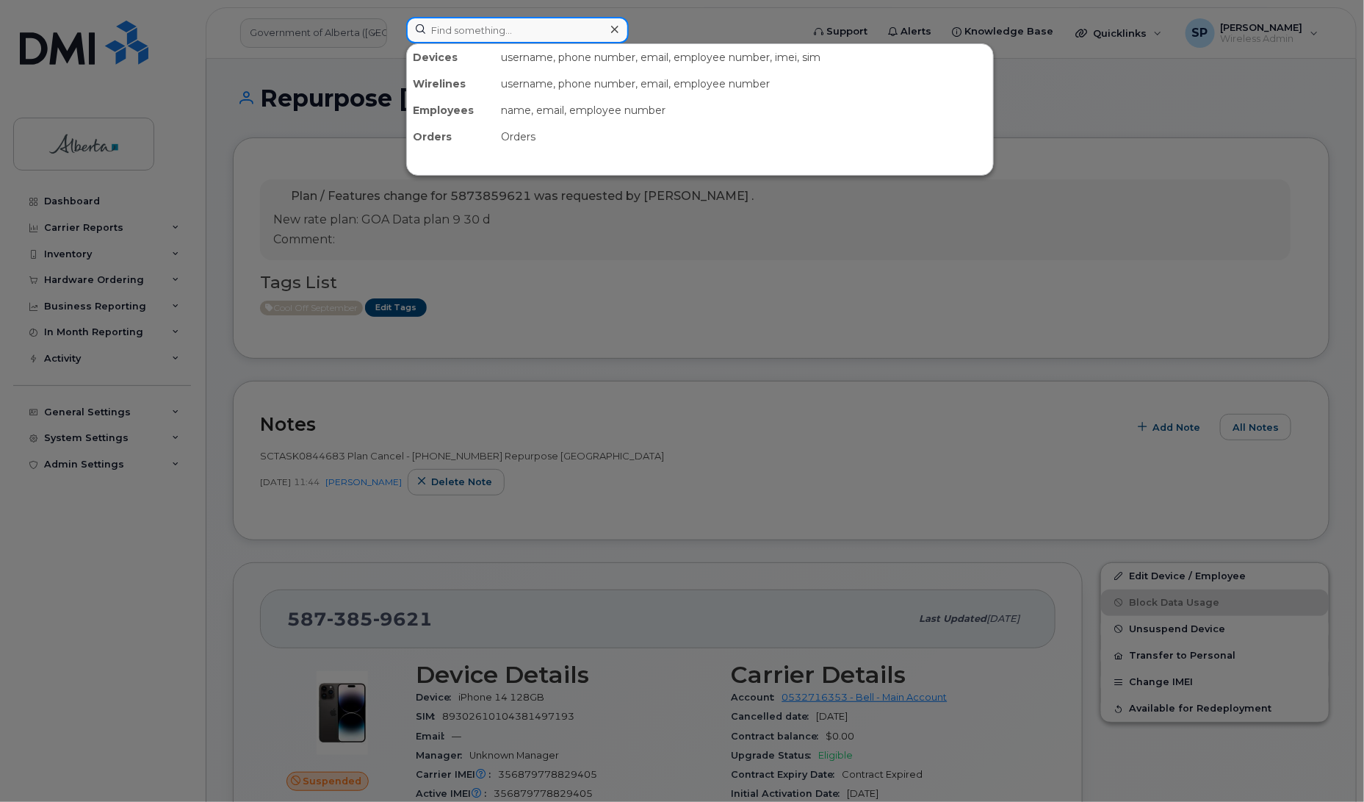
click at [479, 27] on input at bounding box center [517, 30] width 223 height 26
paste input "5873786385"
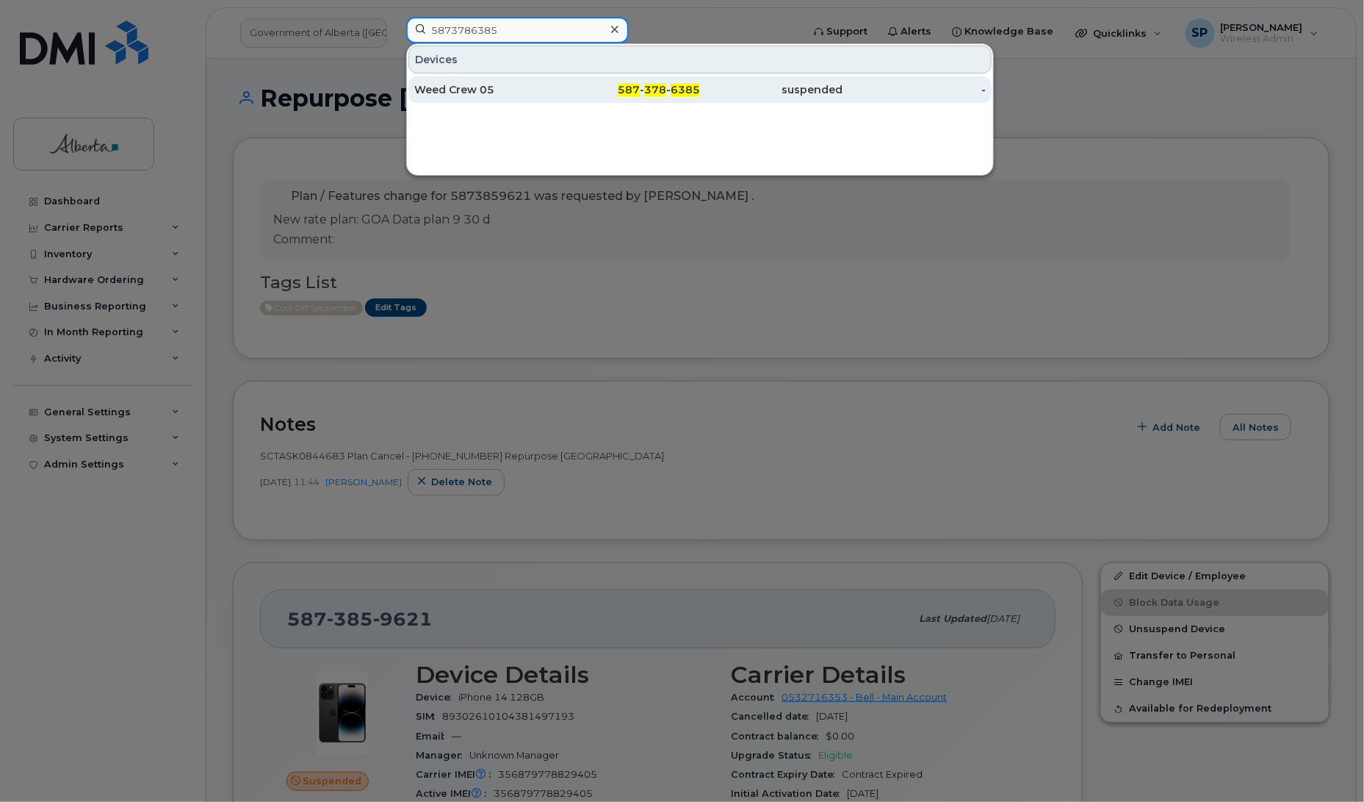
type input "5873786385"
click at [450, 97] on div "Weed Crew 05" at bounding box center [485, 89] width 143 height 26
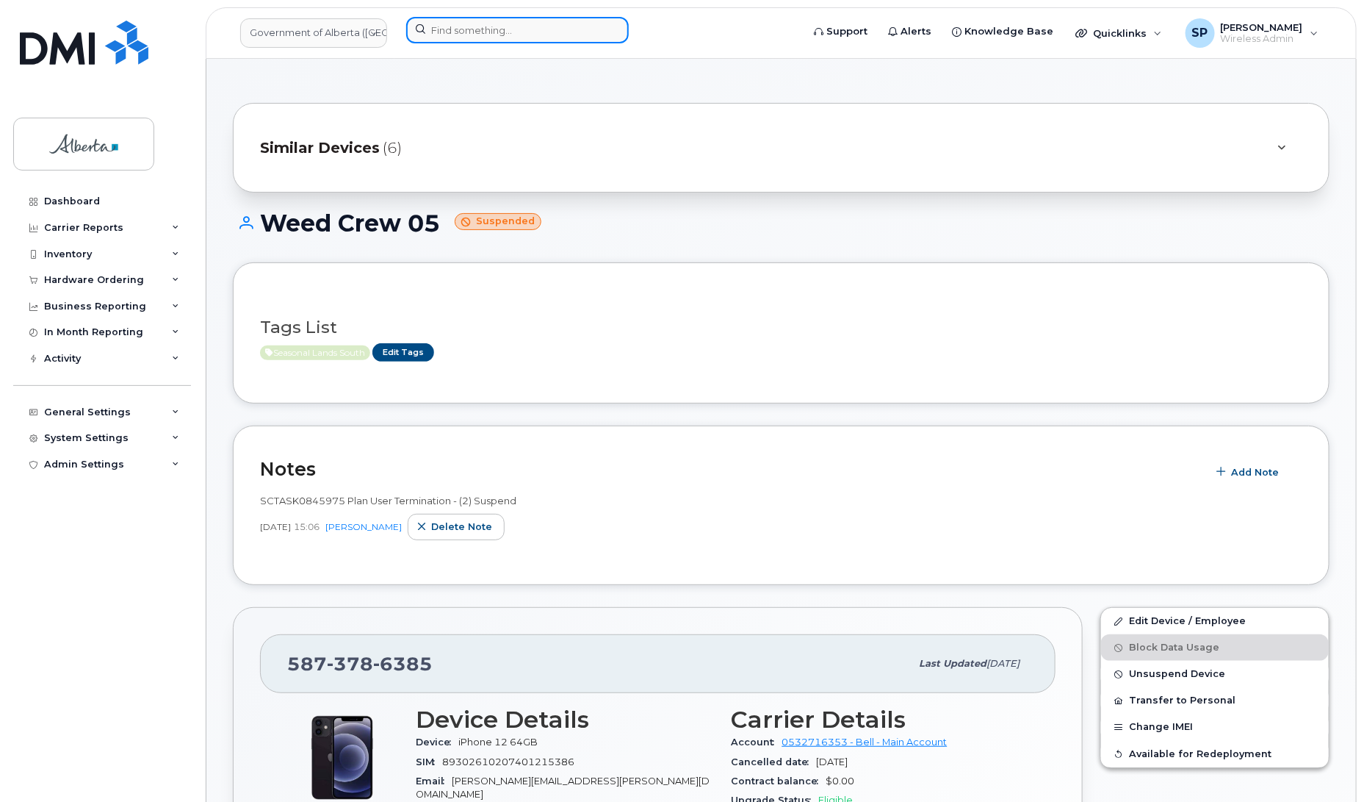
click at [467, 31] on input at bounding box center [517, 30] width 223 height 26
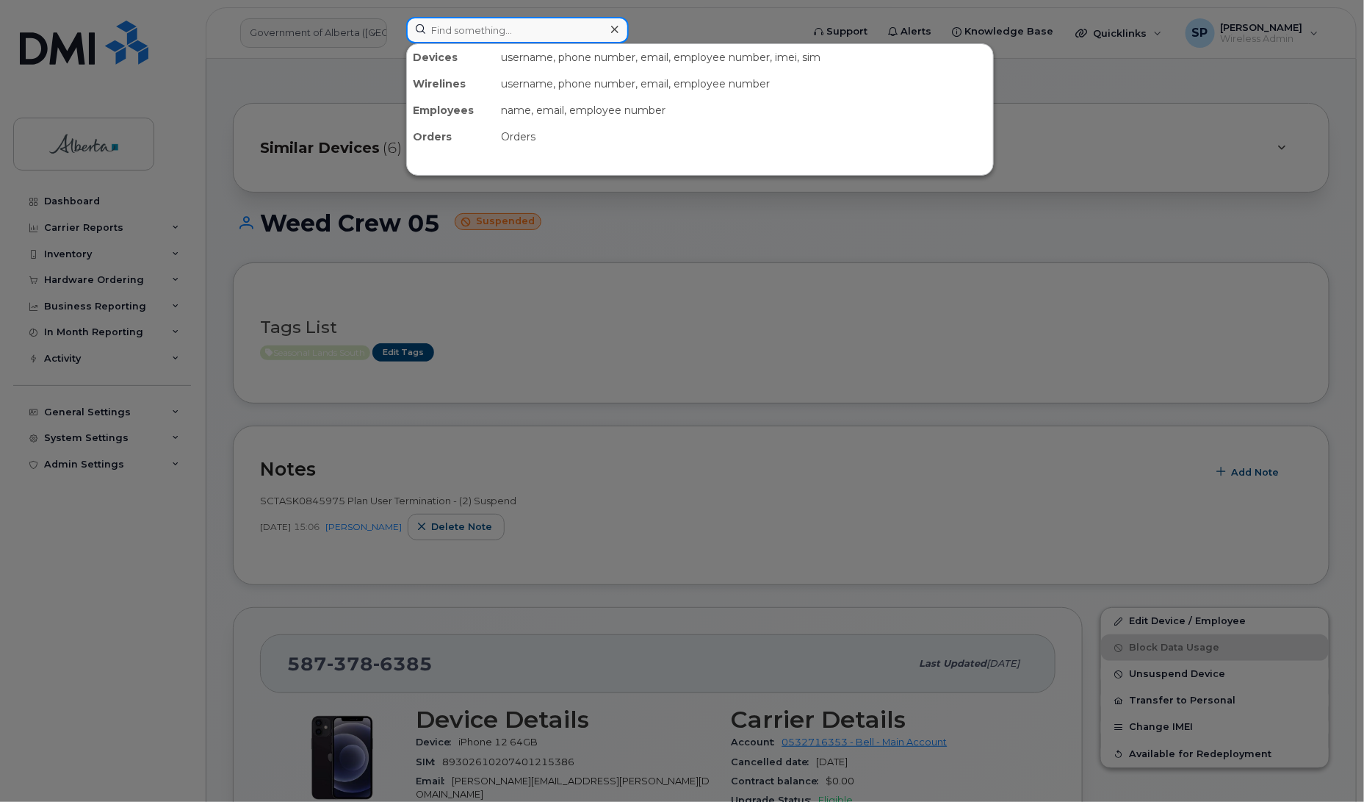
paste input "5873417042"
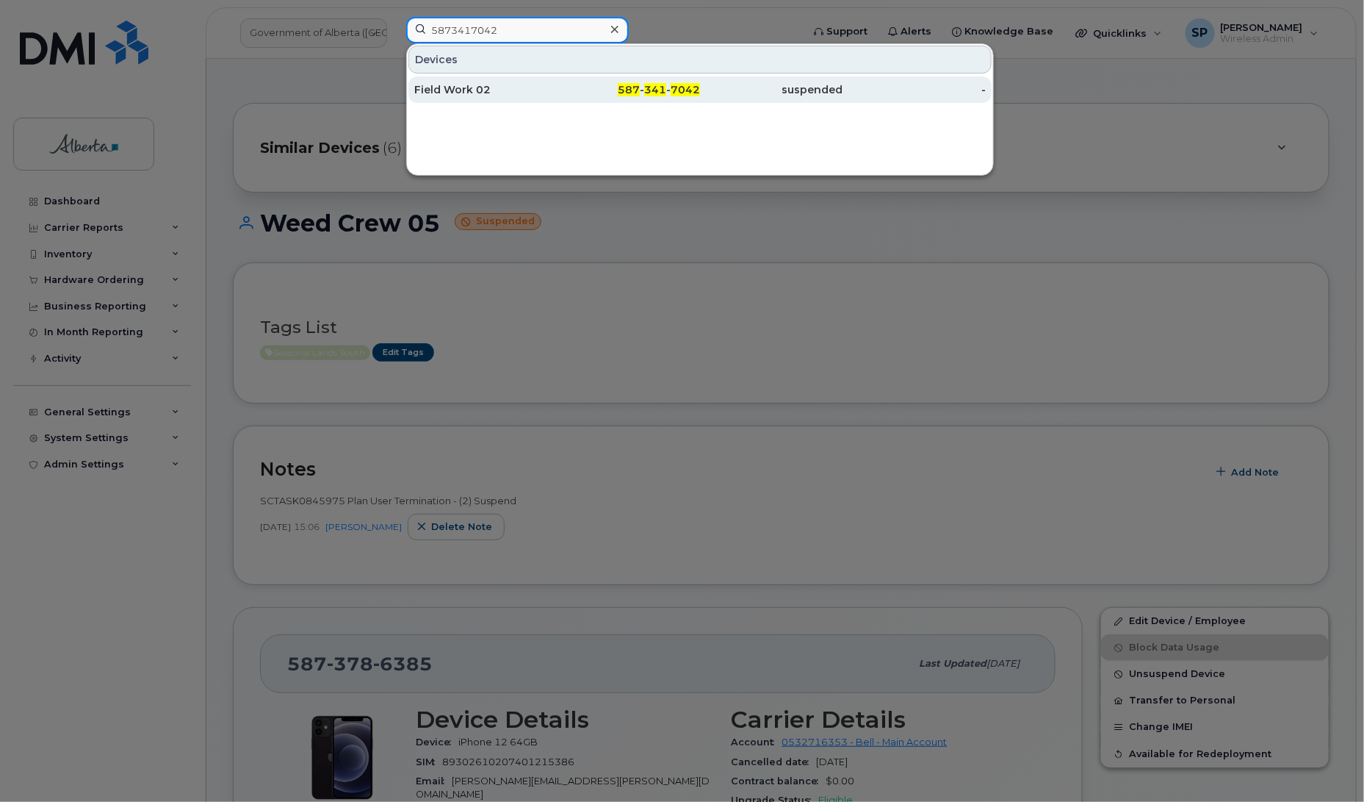
type input "5873417042"
click at [480, 93] on div "Field Work 02" at bounding box center [485, 89] width 143 height 15
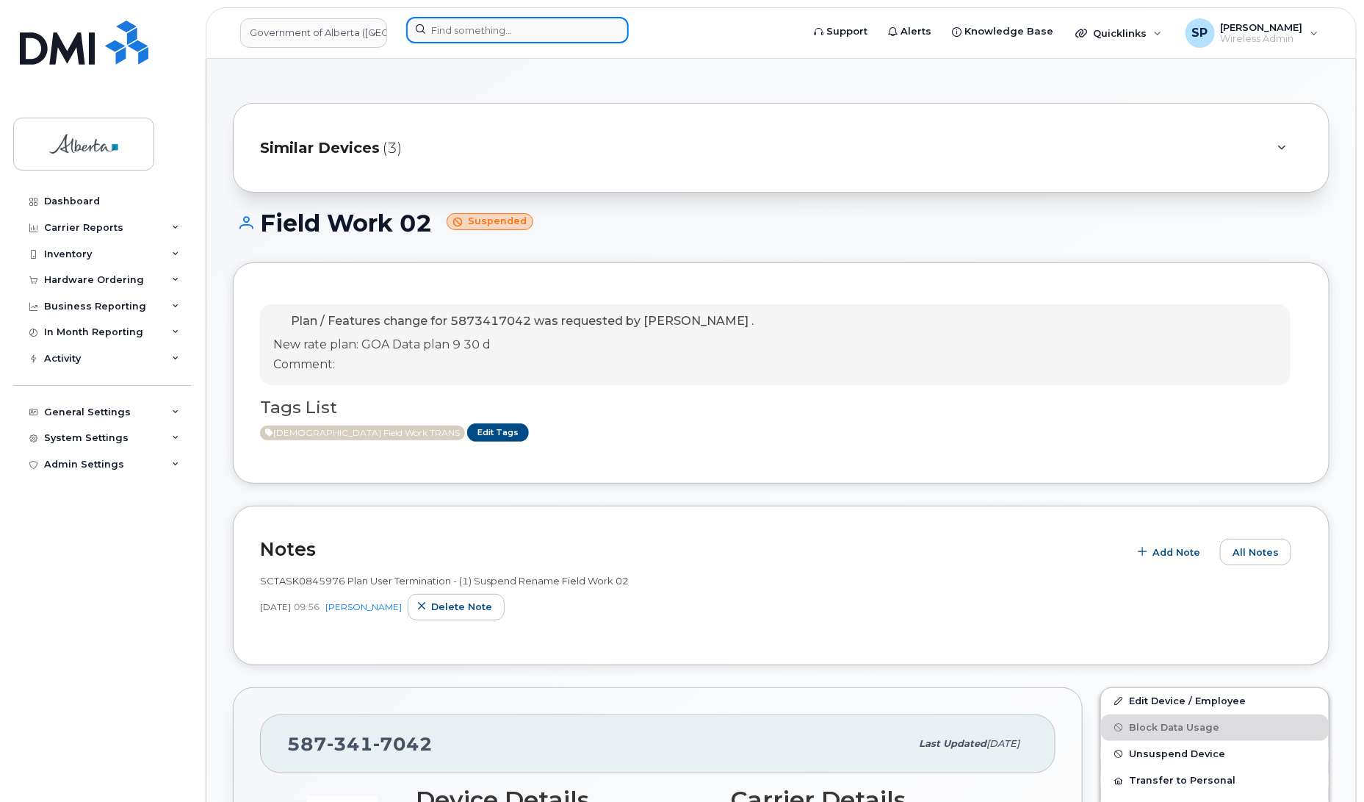
click at [505, 32] on input at bounding box center [517, 30] width 223 height 26
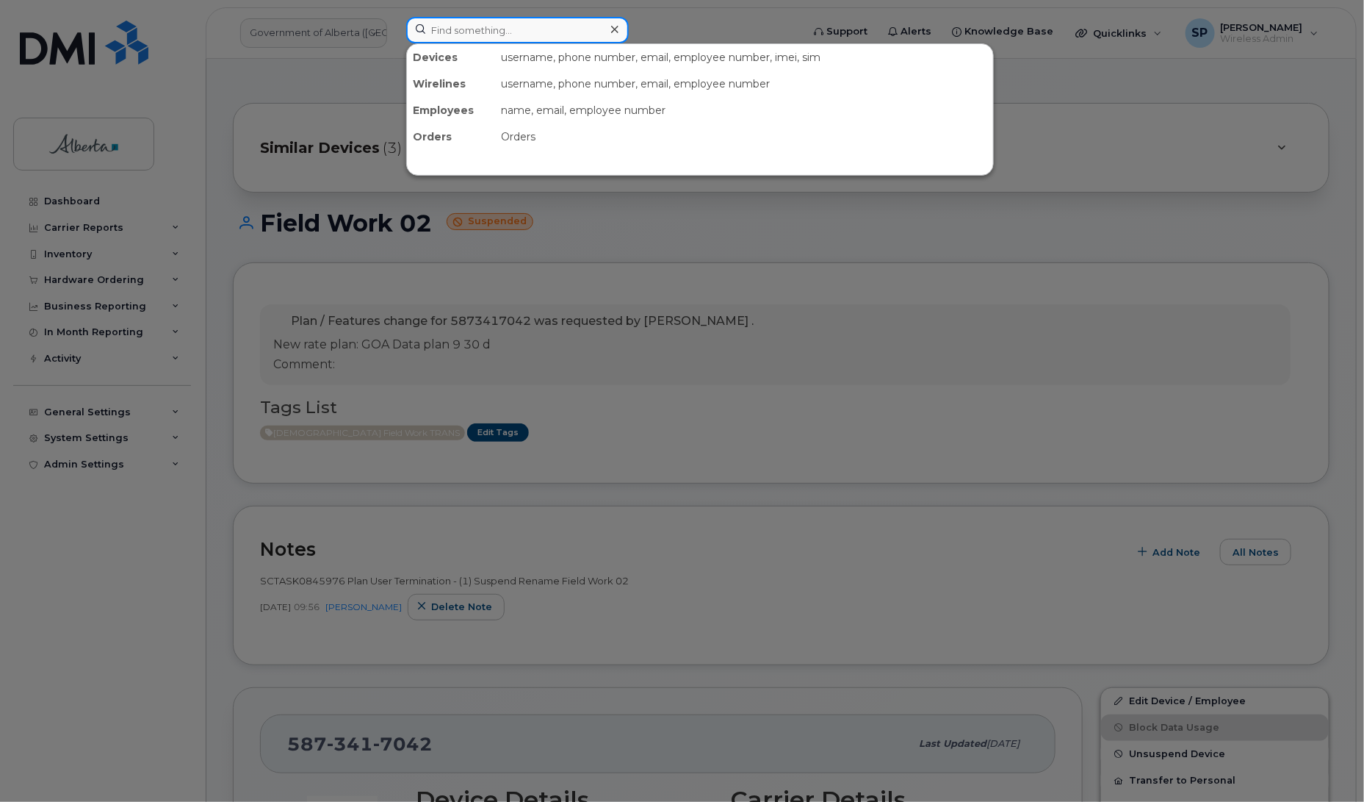
paste input "4034628716"
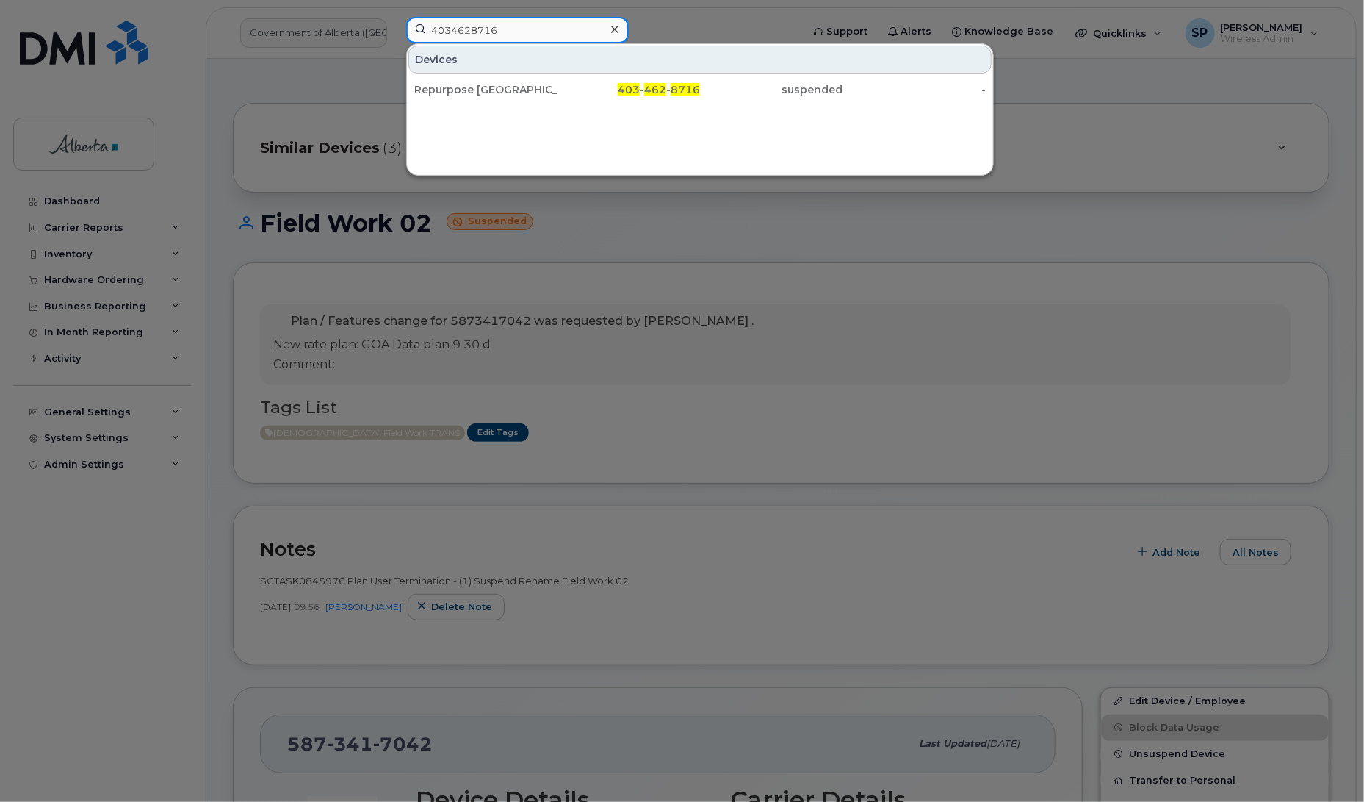
type input "4034628716"
click at [476, 87] on div "Repurpose [GEOGRAPHIC_DATA]" at bounding box center [485, 89] width 143 height 15
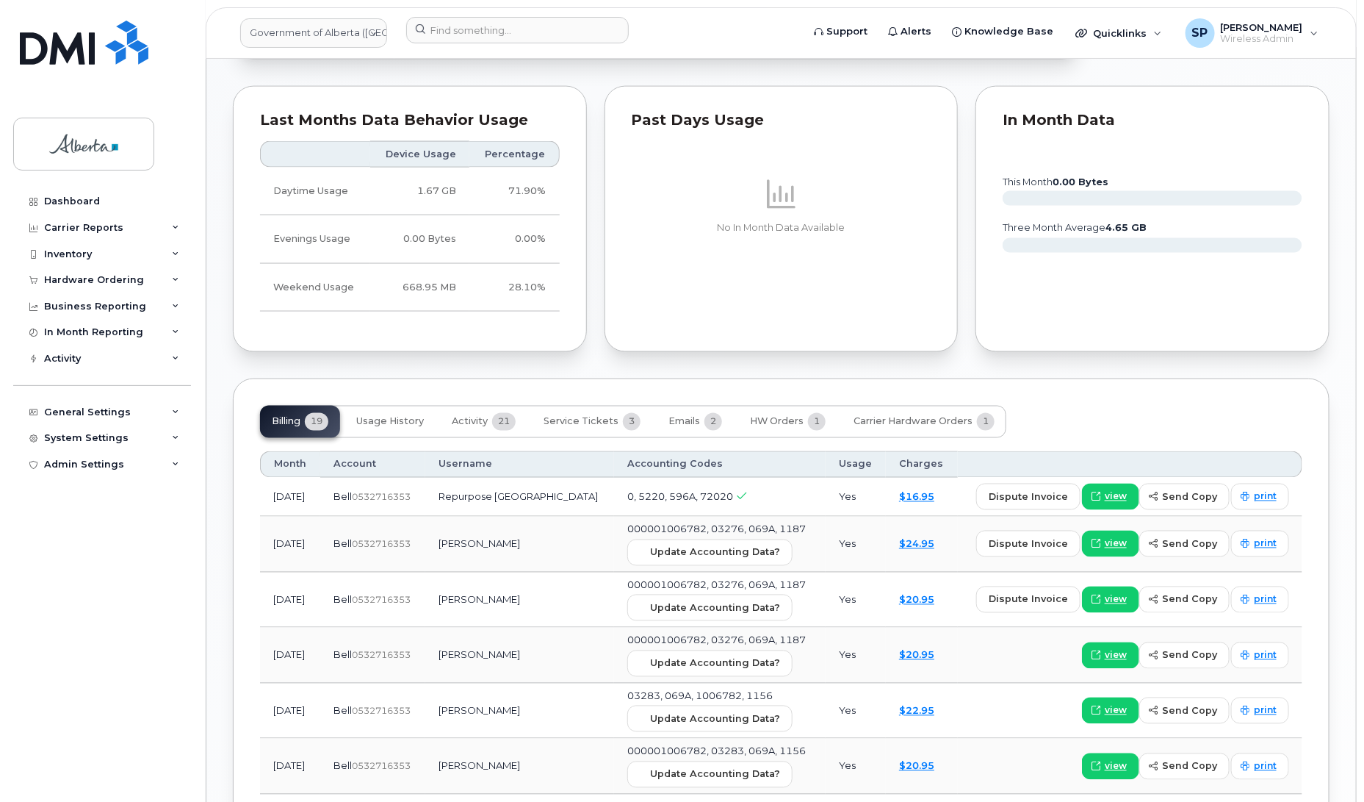
scroll to position [1011, 0]
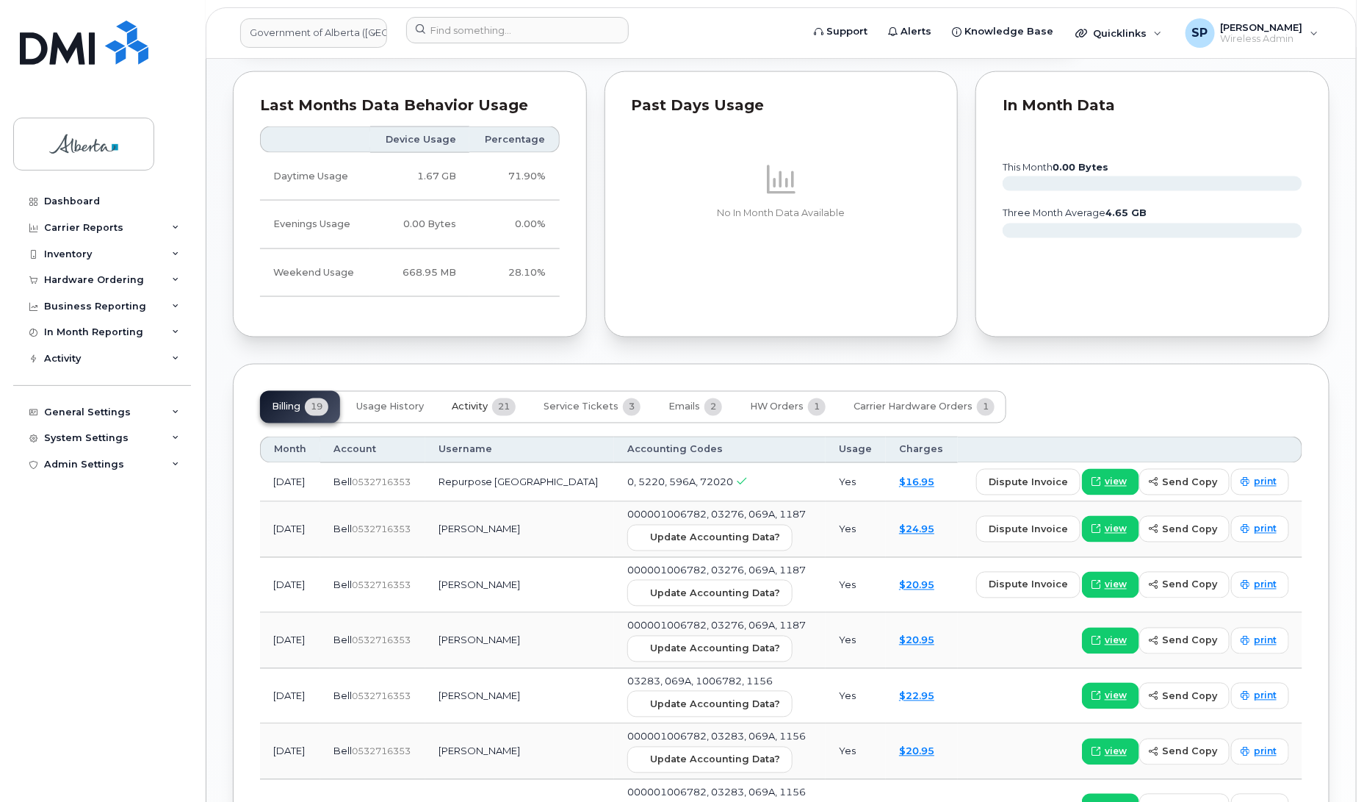
click at [461, 412] on span "Activity" at bounding box center [470, 407] width 36 height 12
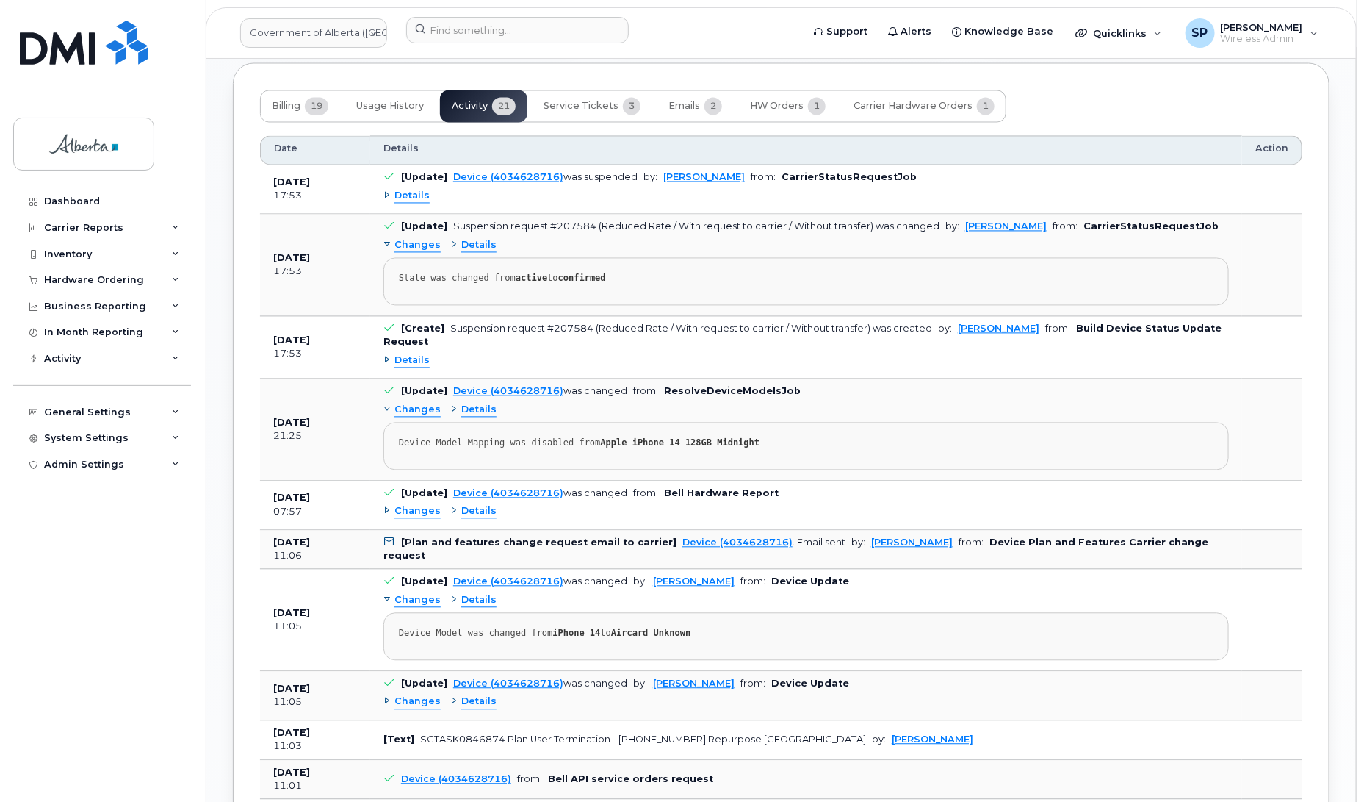
scroll to position [1319, 0]
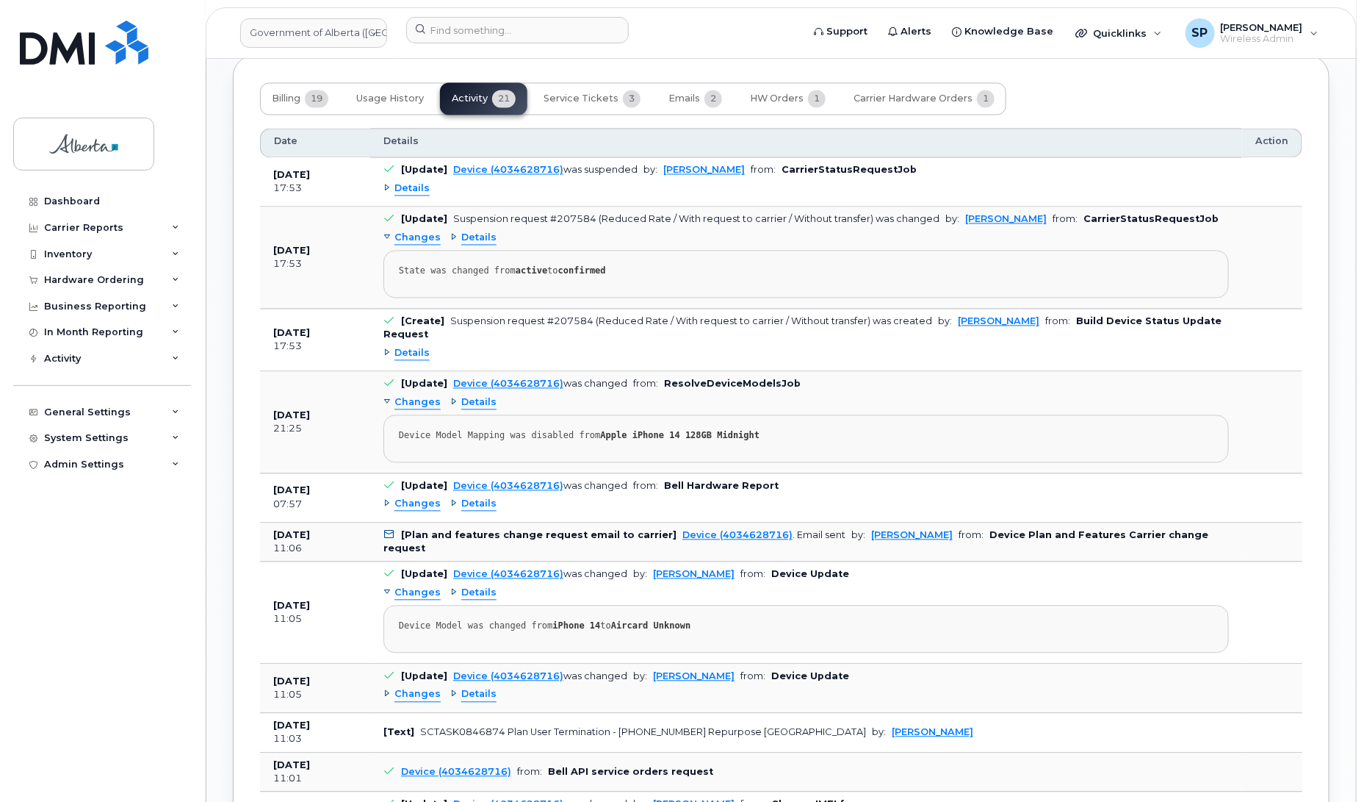
click at [412, 511] on span "Changes" at bounding box center [418, 504] width 46 height 14
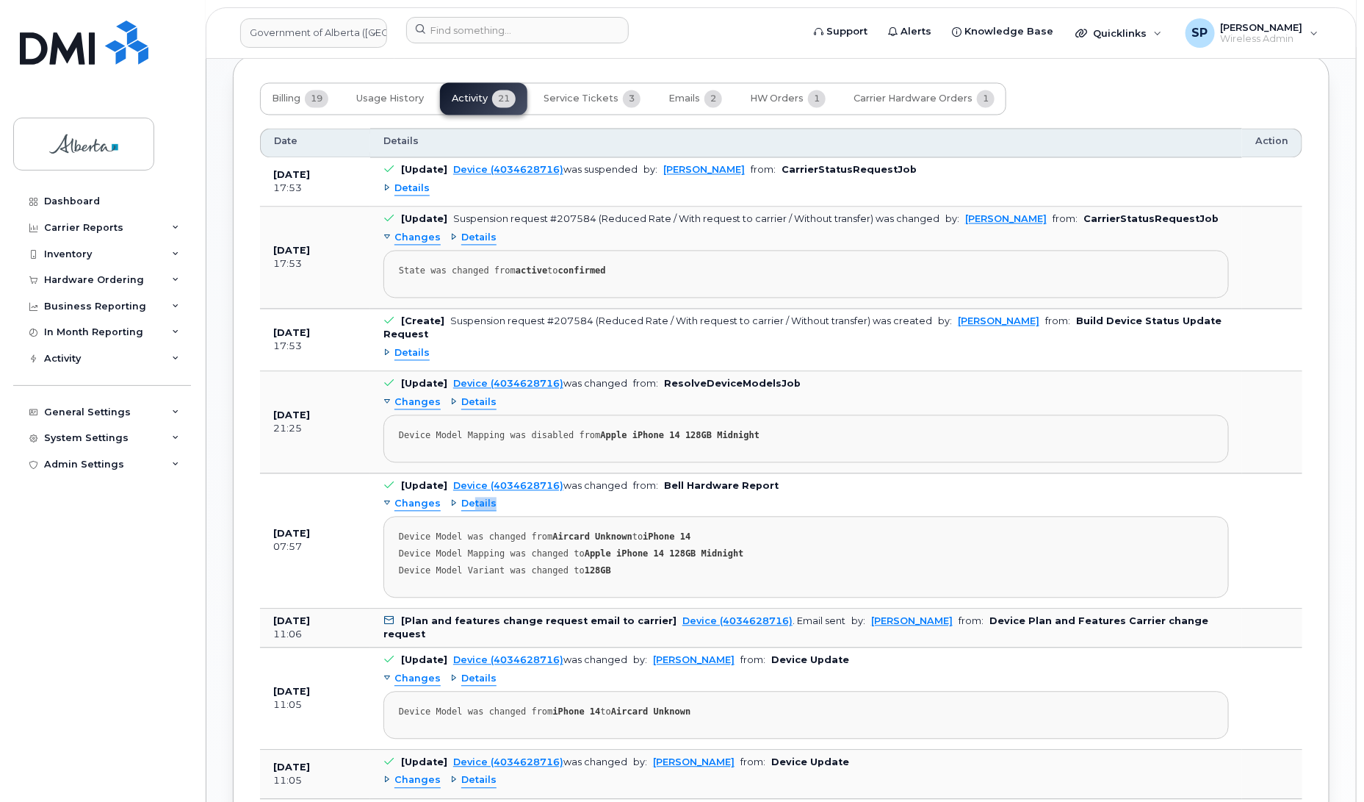
drag, startPoint x: 472, startPoint y: 513, endPoint x: 544, endPoint y: 517, distance: 71.4
click at [542, 517] on div "Changes Details Device Model was changed from Aircard Unknown to iPhone 14 Devi…" at bounding box center [807, 545] width 846 height 105
click at [803, 459] on pre "Device Model Mapping was disabled from Apple iPhone 14 128GB Midnight" at bounding box center [807, 439] width 846 height 48
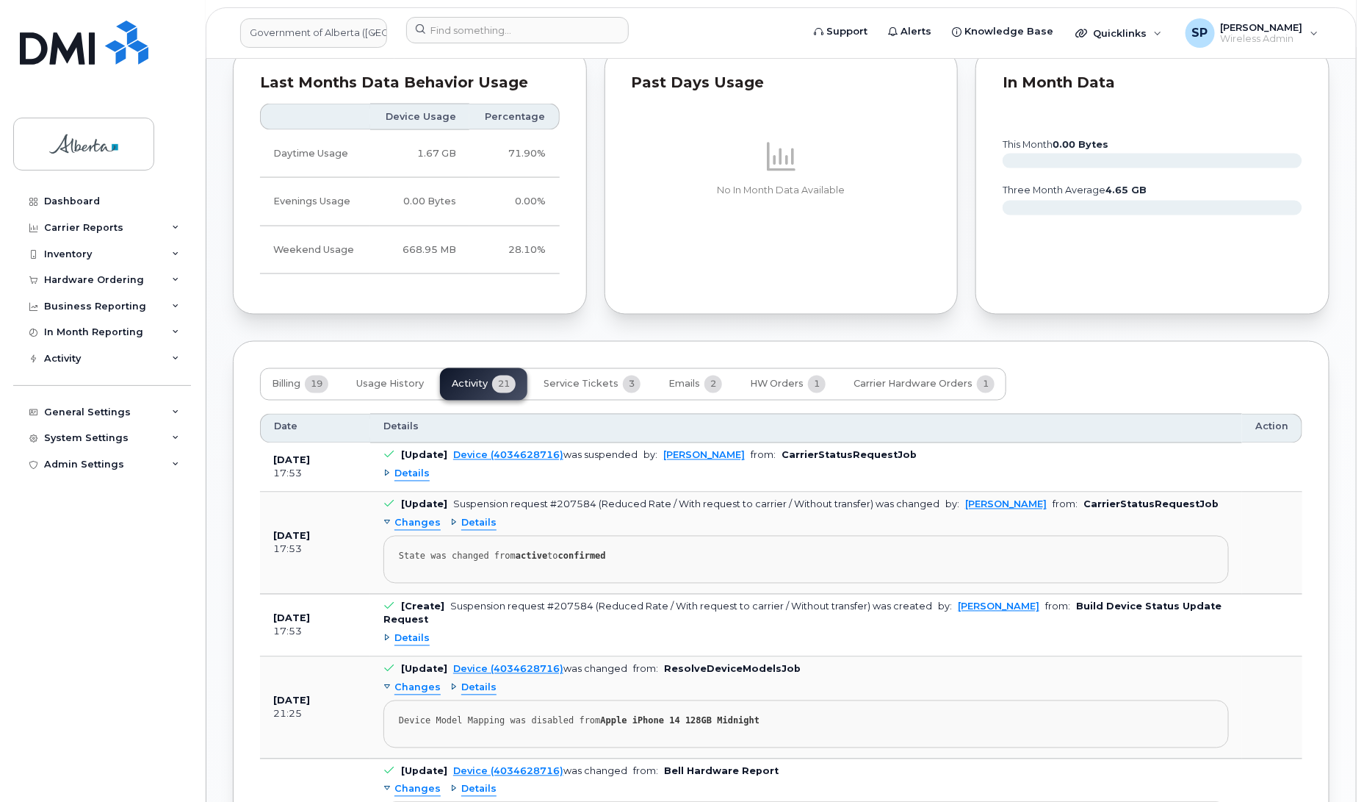
scroll to position [1037, 0]
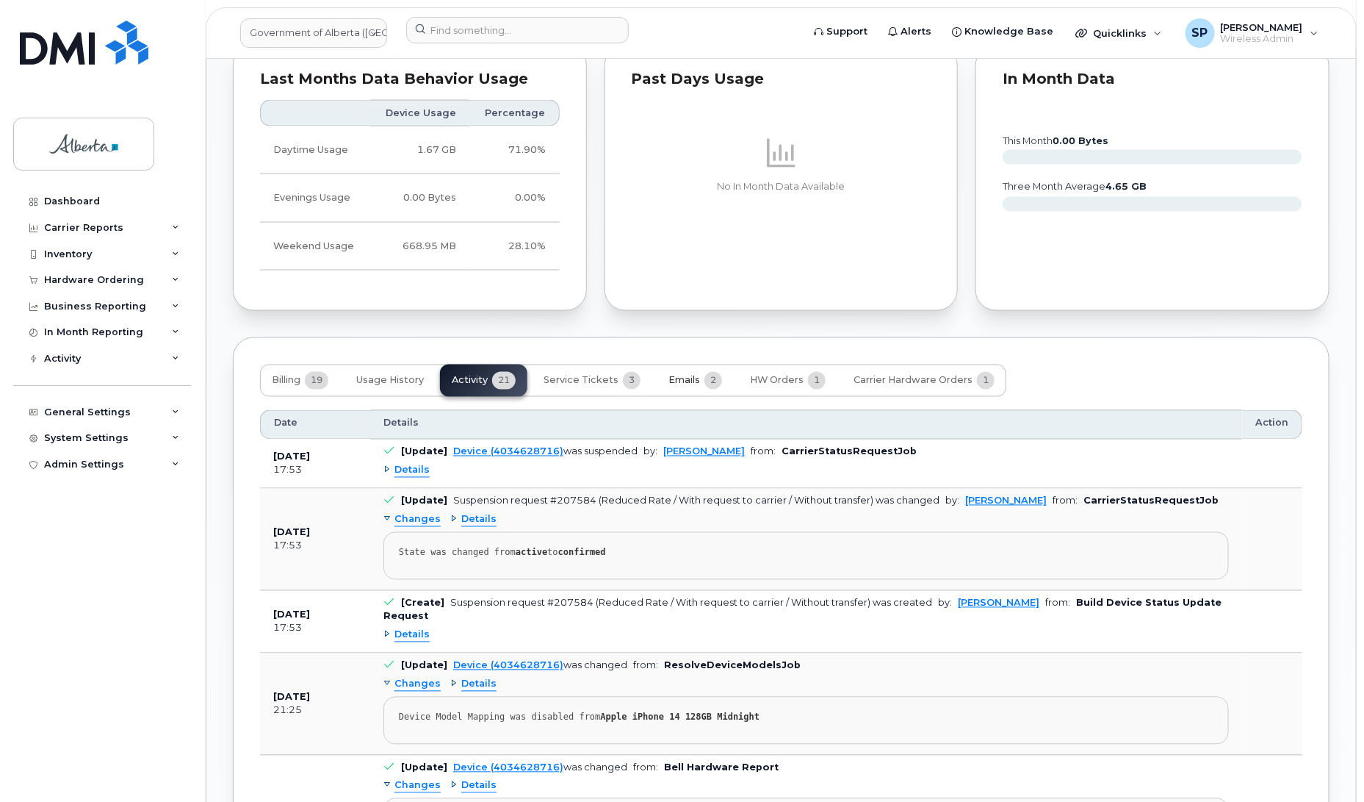
click at [683, 386] on span "Emails" at bounding box center [685, 381] width 32 height 12
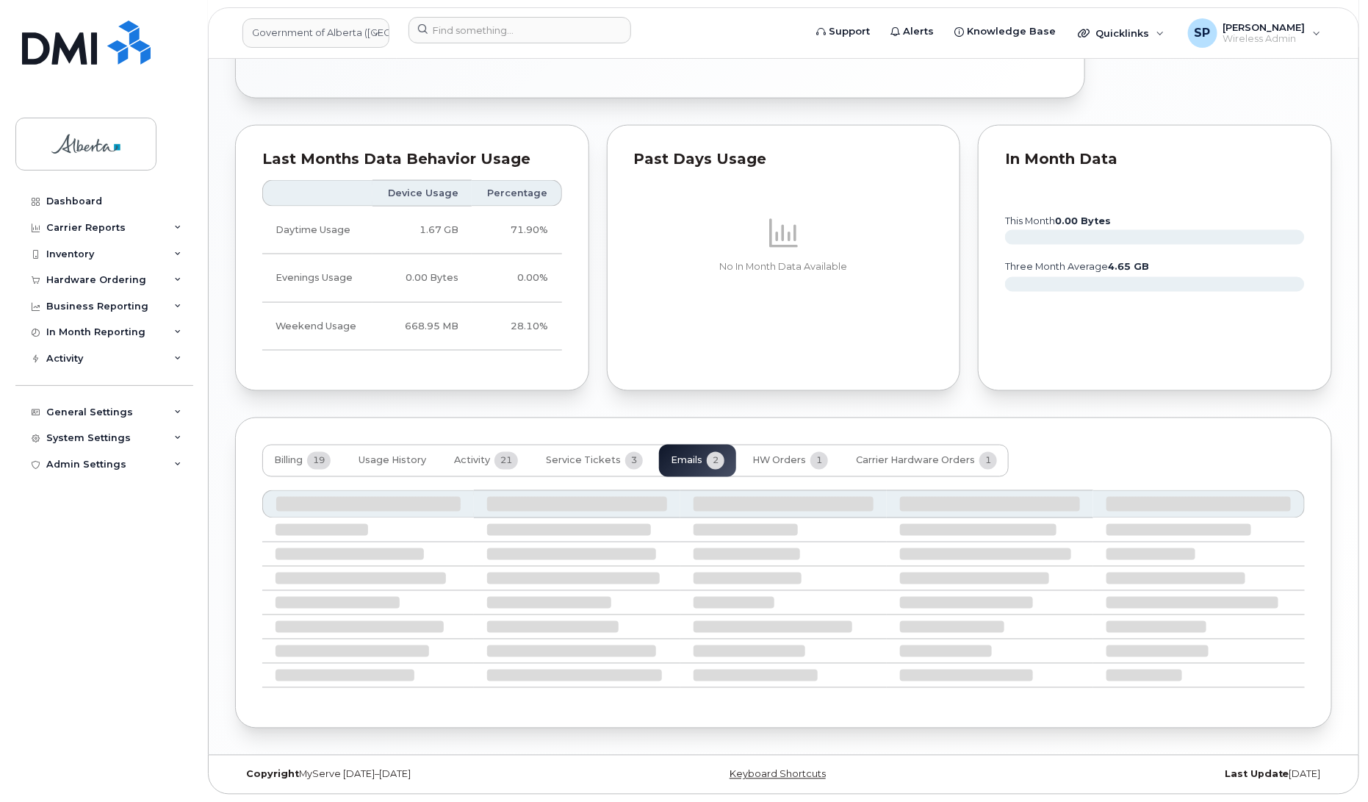
scroll to position [843, 0]
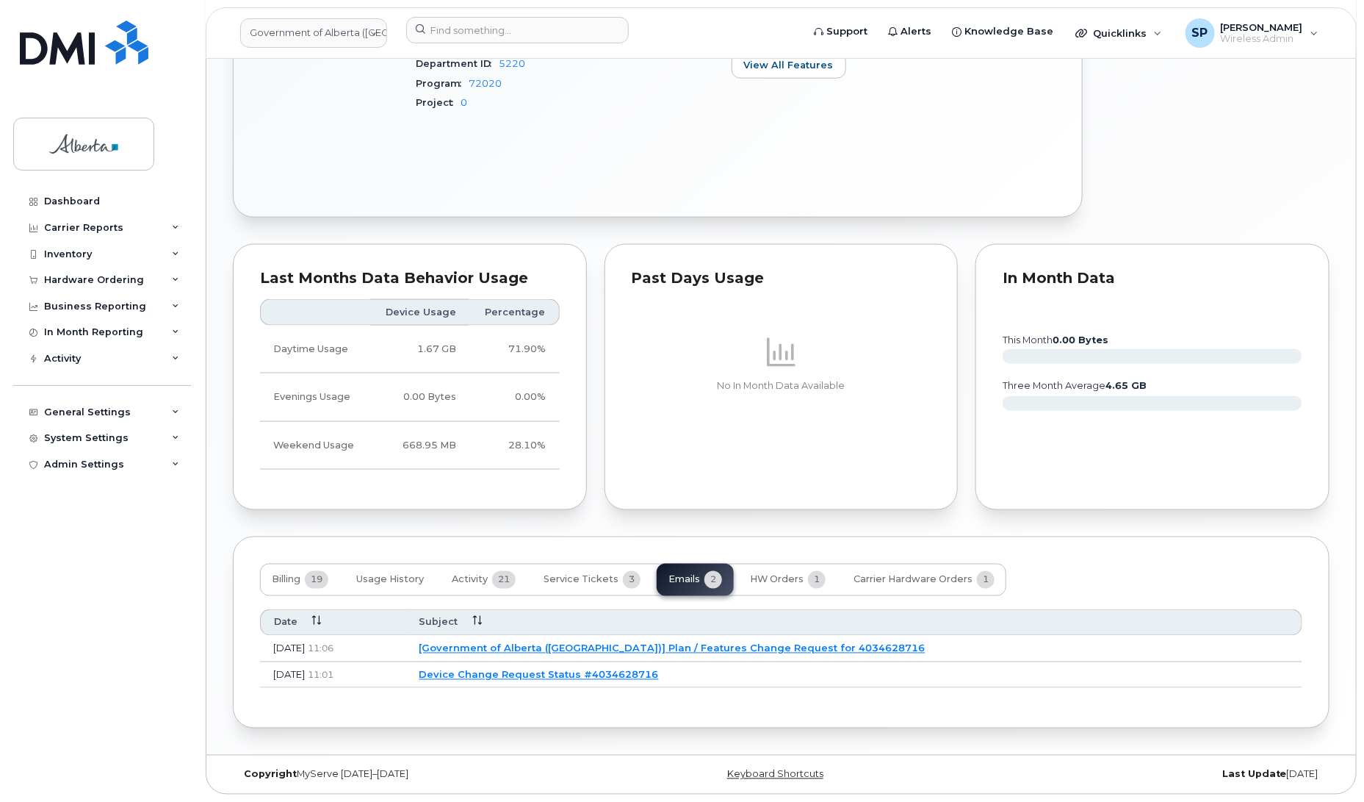
click at [589, 647] on link "[Government of Alberta (GOA)] Plan / Features Change Request for 4034628716" at bounding box center [673, 648] width 506 height 12
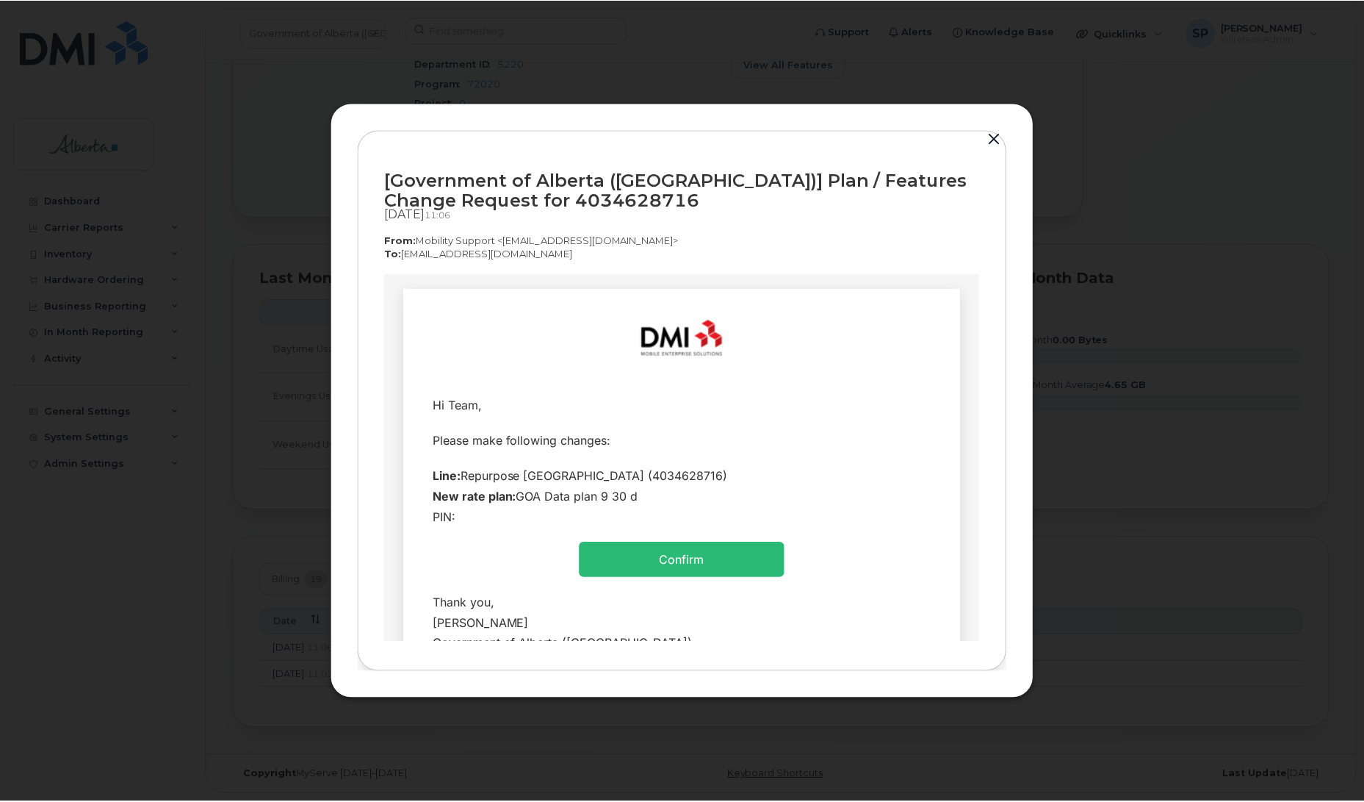
scroll to position [0, 0]
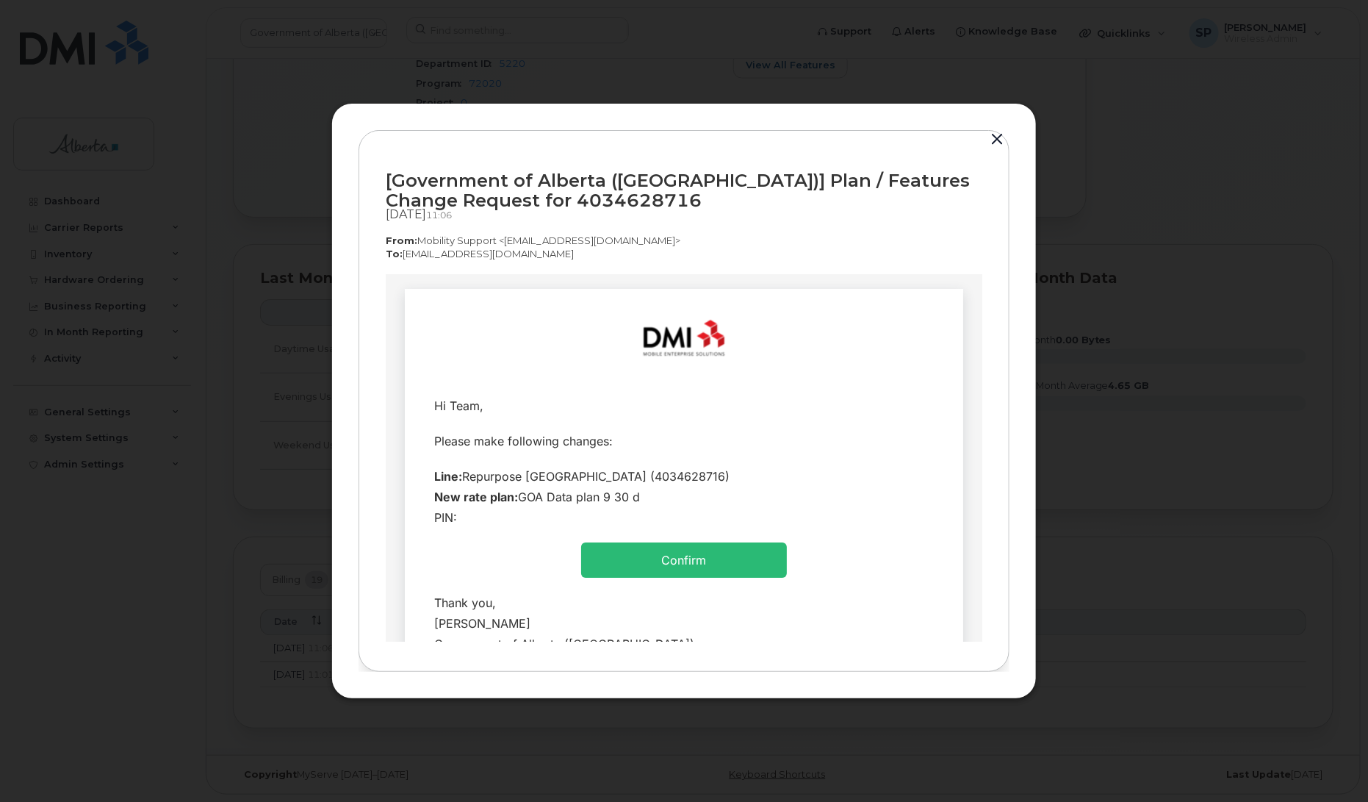
click at [996, 138] on button "button" at bounding box center [997, 139] width 22 height 21
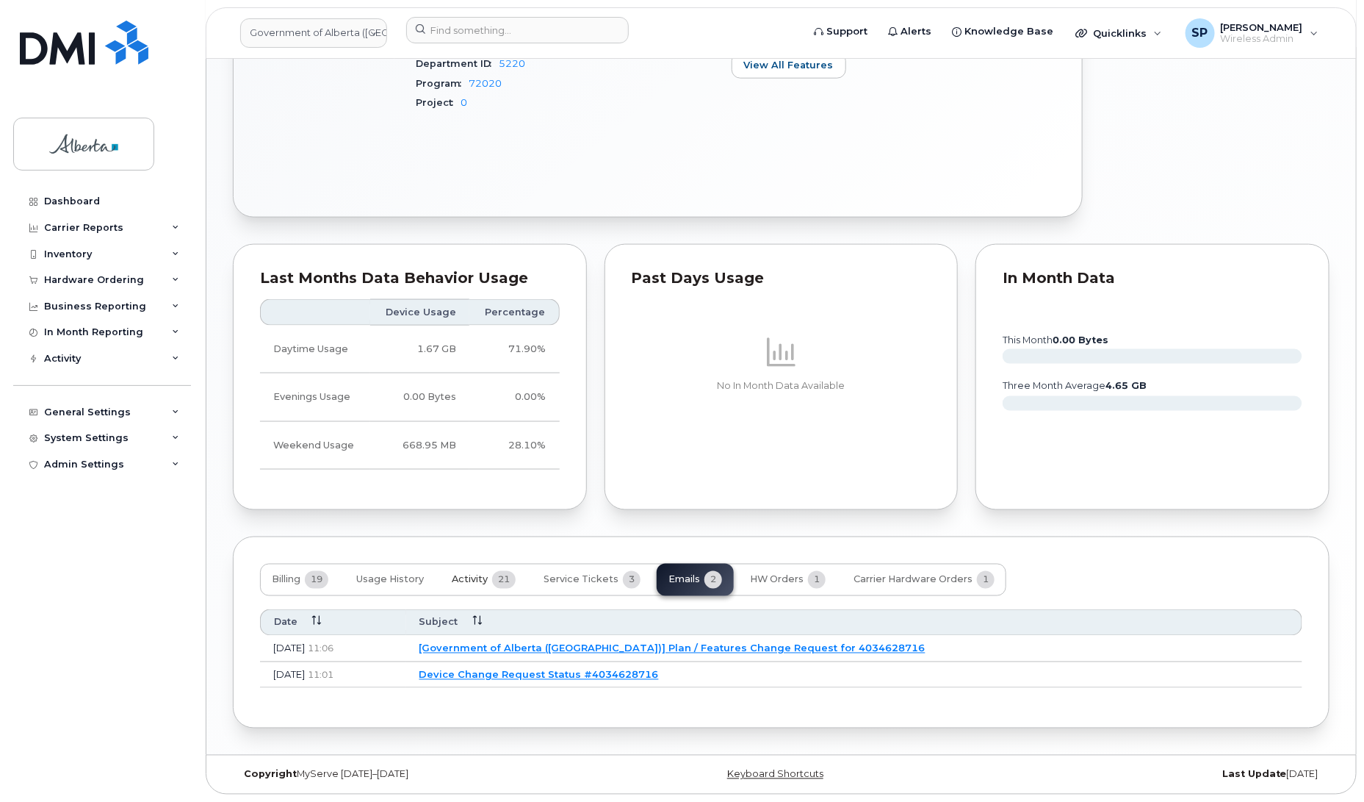
click at [471, 575] on span "Activity" at bounding box center [470, 580] width 36 height 12
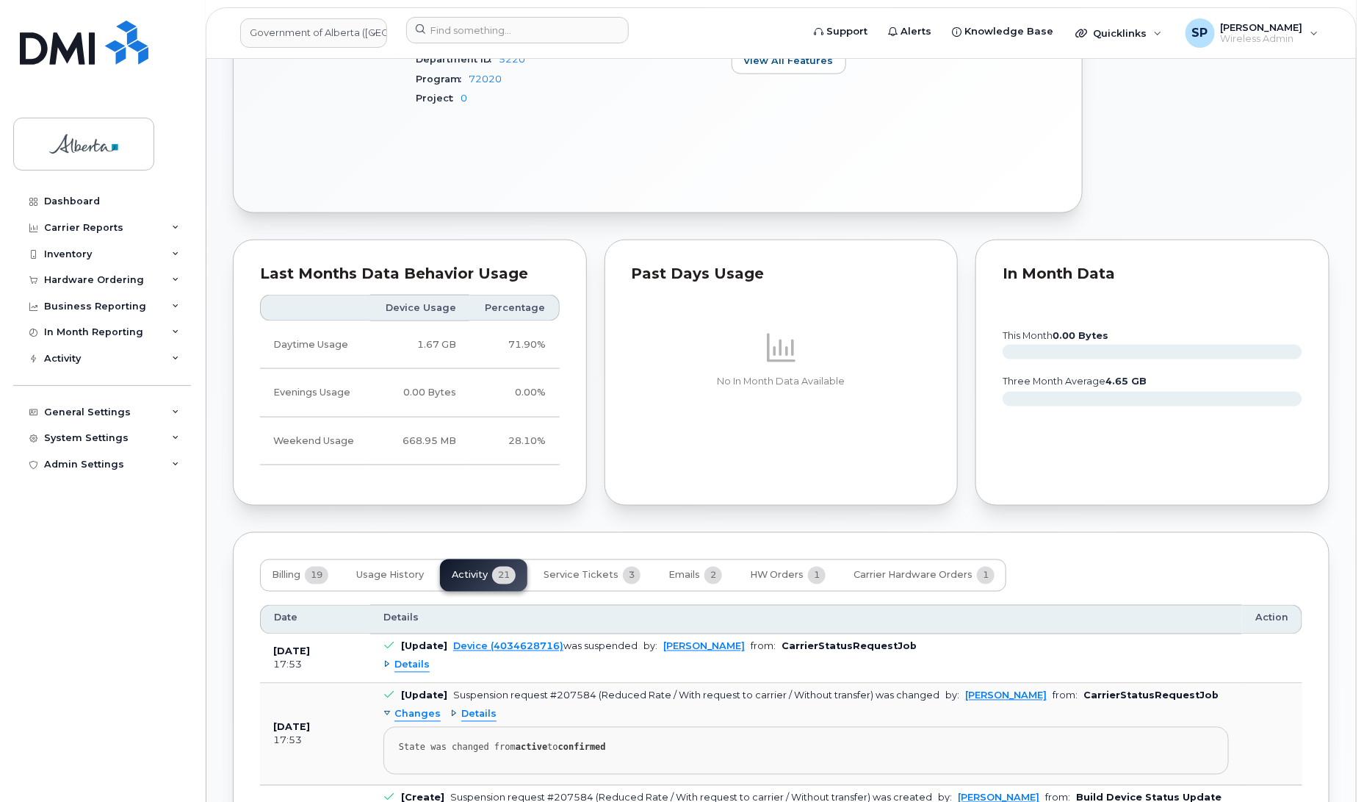
click at [425, 669] on span "Details" at bounding box center [412, 665] width 35 height 14
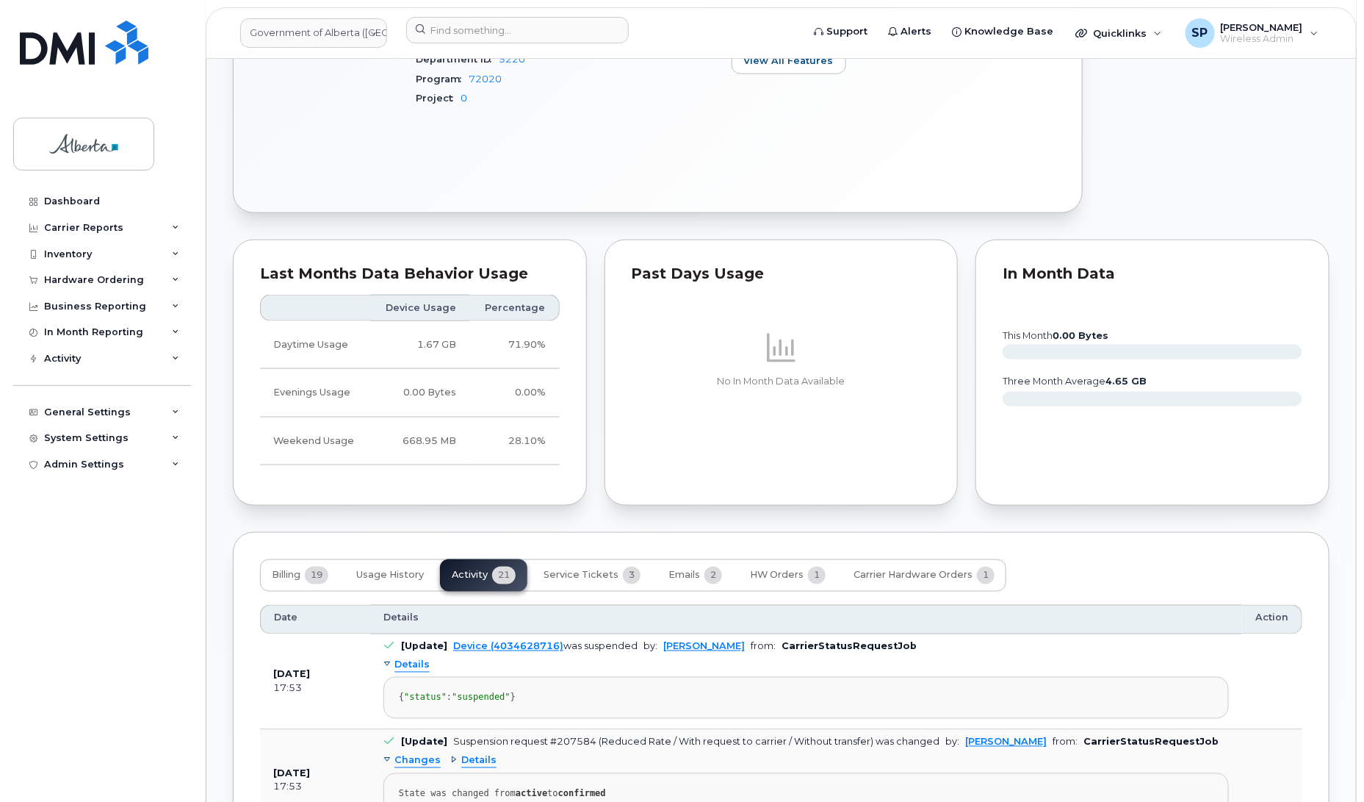
click at [425, 669] on span "Details" at bounding box center [412, 665] width 35 height 14
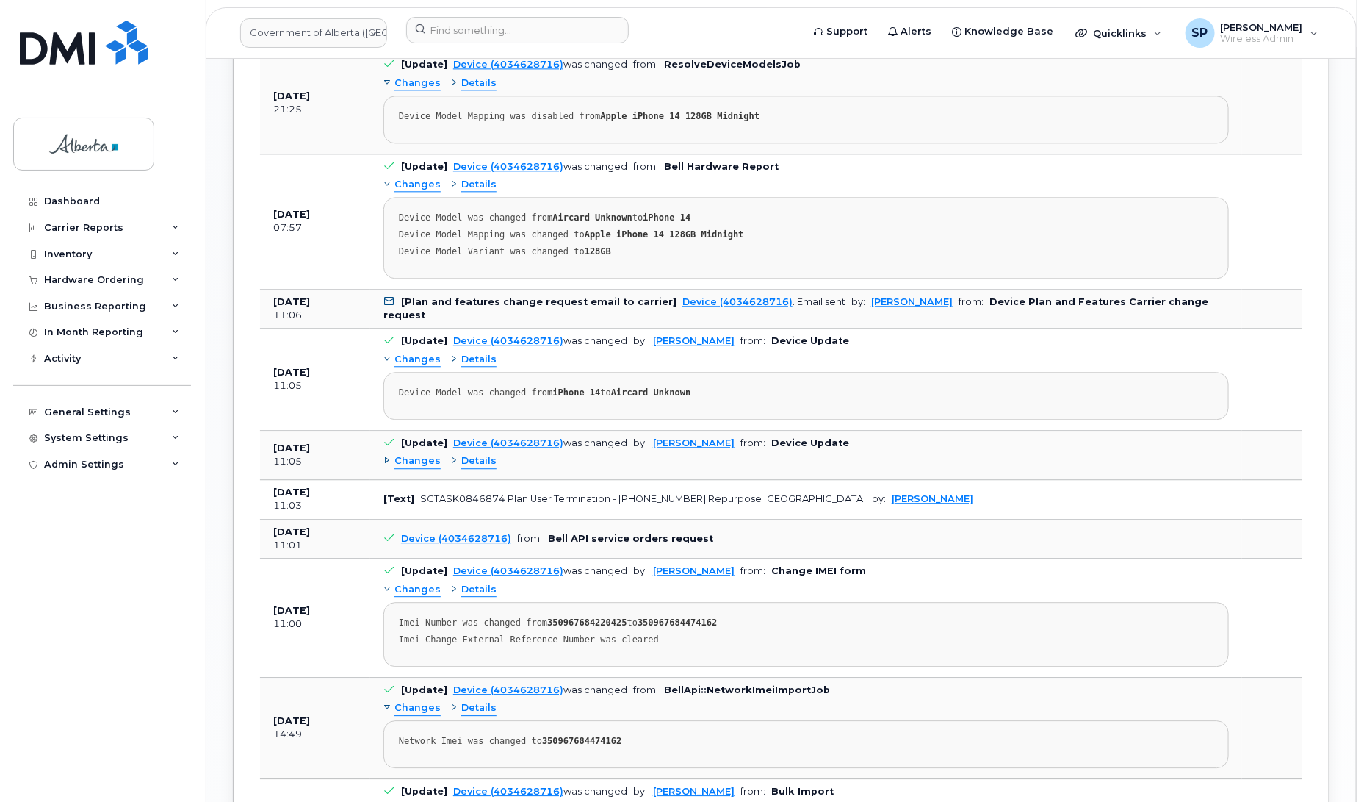
scroll to position [1632, 0]
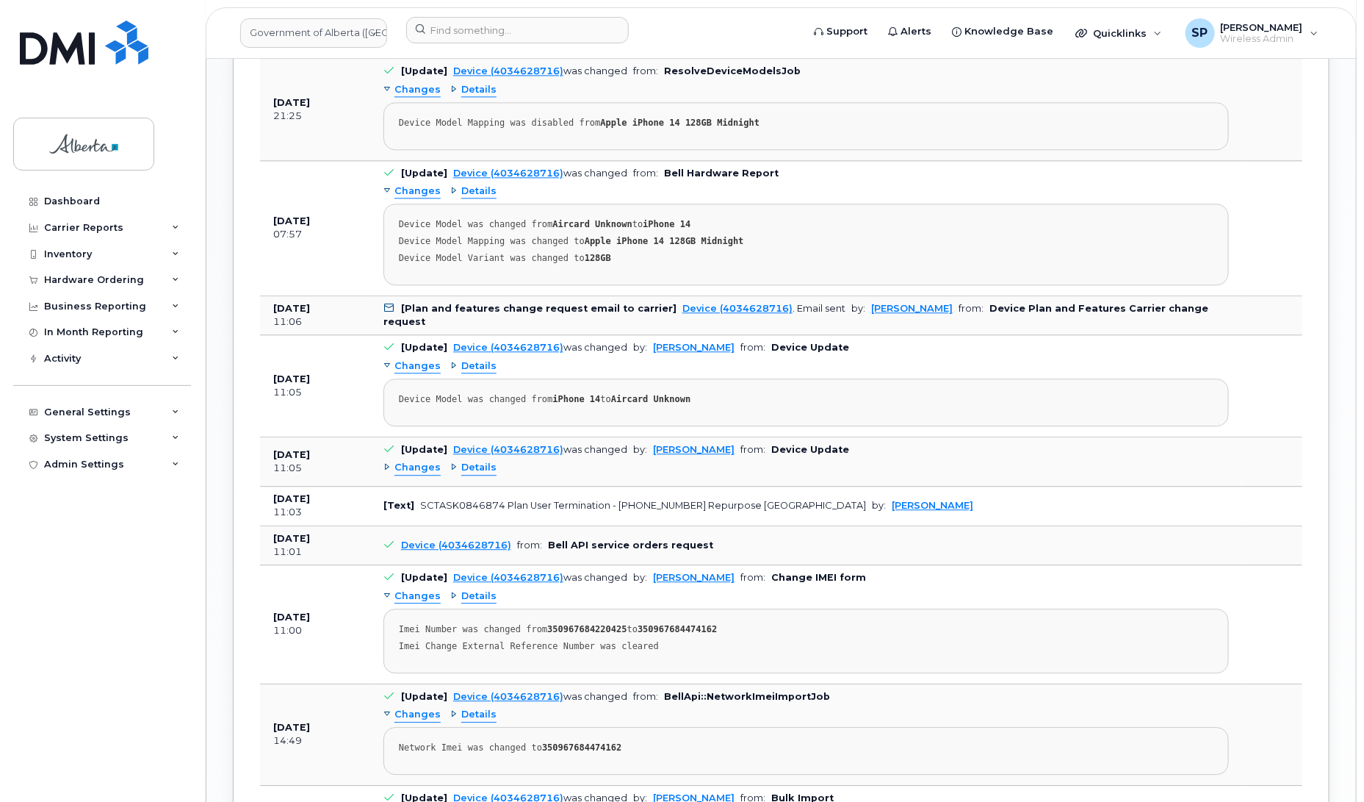
click at [406, 472] on span "Changes" at bounding box center [418, 468] width 46 height 14
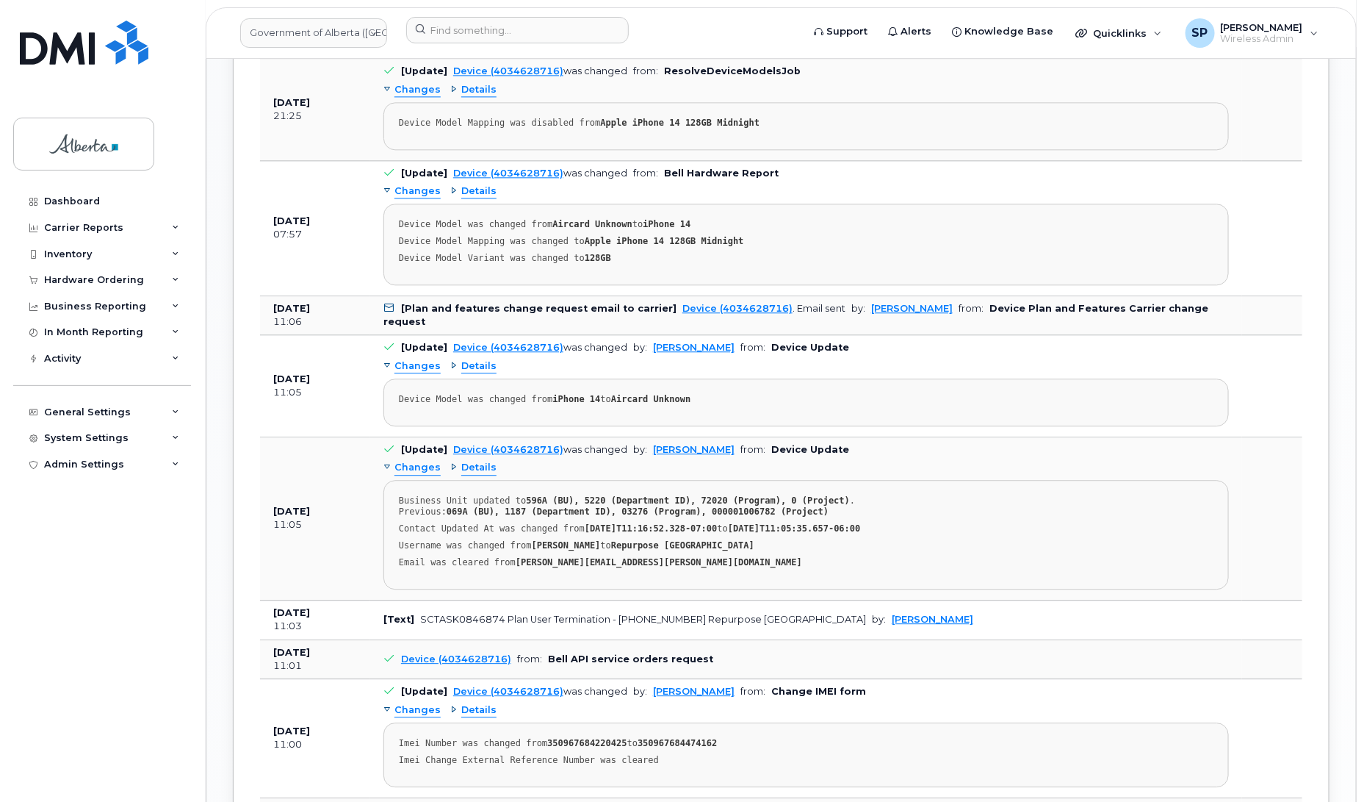
click at [419, 372] on span "Changes" at bounding box center [418, 366] width 46 height 14
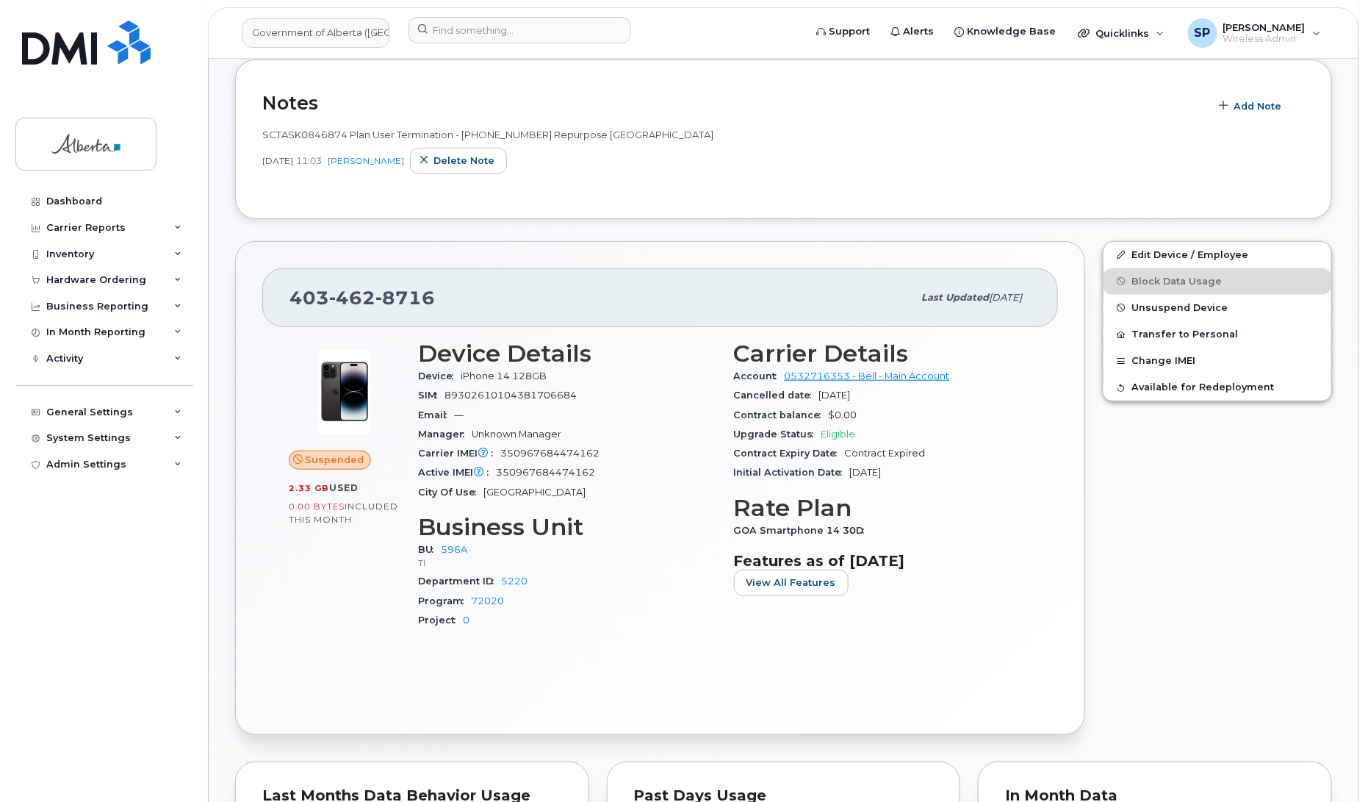
scroll to position [313, 0]
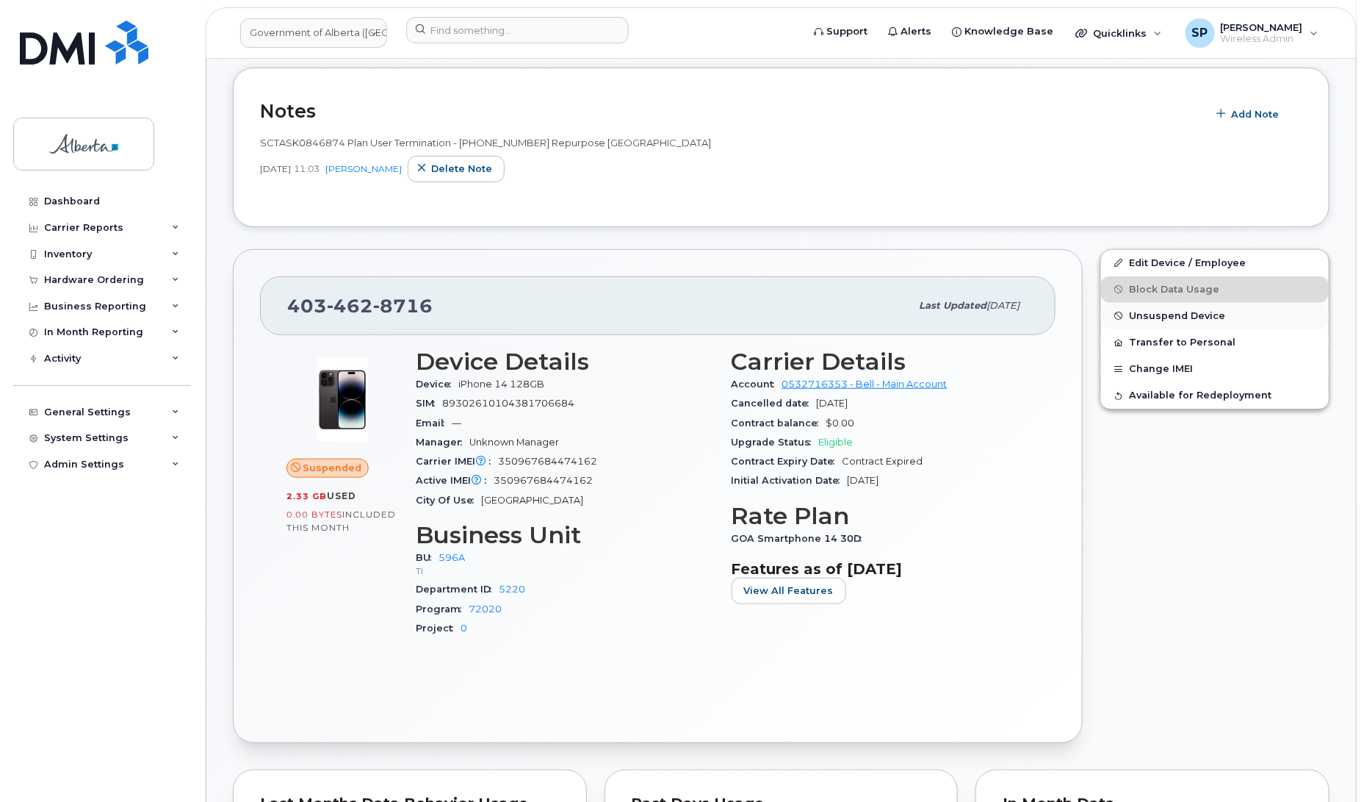
click at [1170, 317] on span "Unsuspend Device" at bounding box center [1177, 315] width 96 height 11
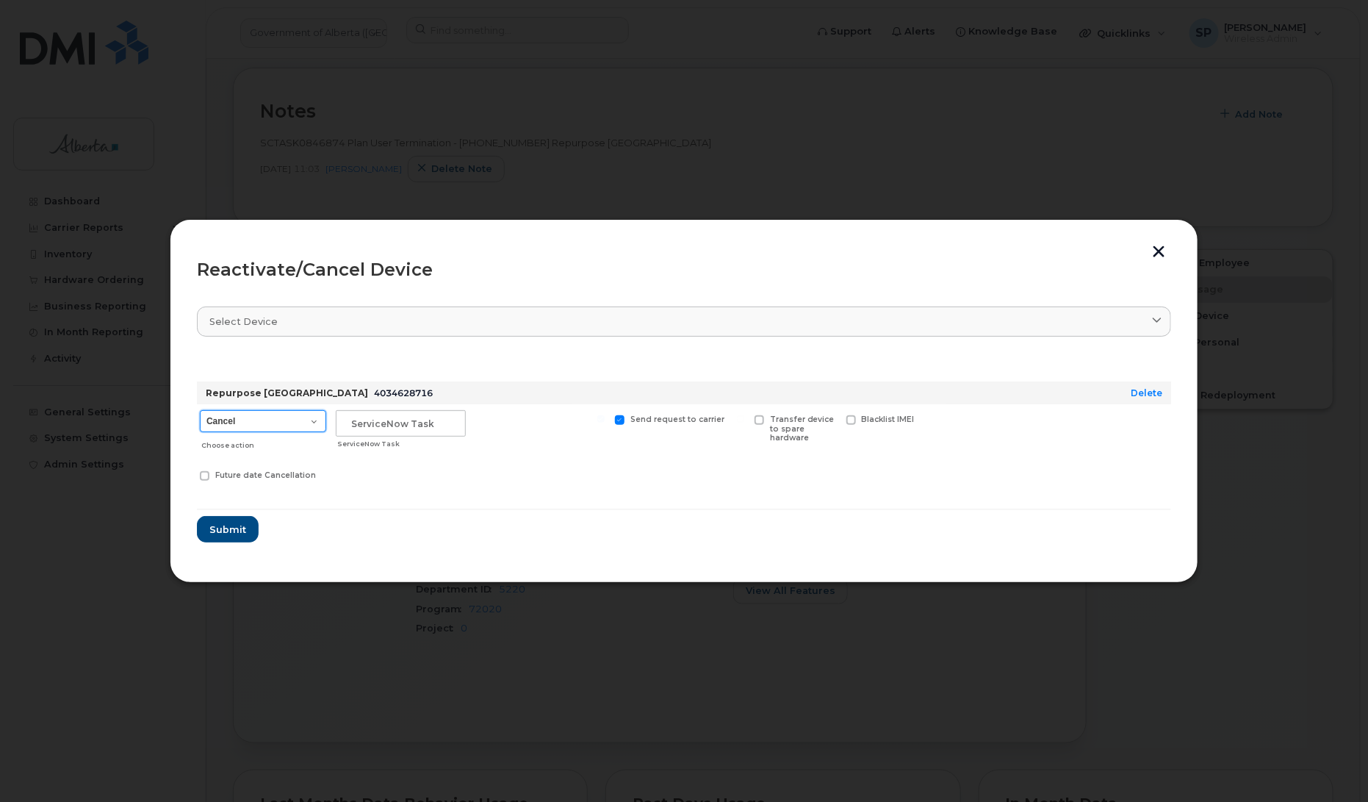
click at [251, 417] on select "Cancel Suspend - Extend Suspension Reactivate" at bounding box center [263, 421] width 126 height 22
select select "[object Object]"
click at [200, 410] on select "Cancel Suspend - Extend Suspension Reactivate" at bounding box center [263, 421] width 126 height 22
click at [361, 424] on input "text" at bounding box center [401, 423] width 130 height 26
paste input "SCTASK0846874"
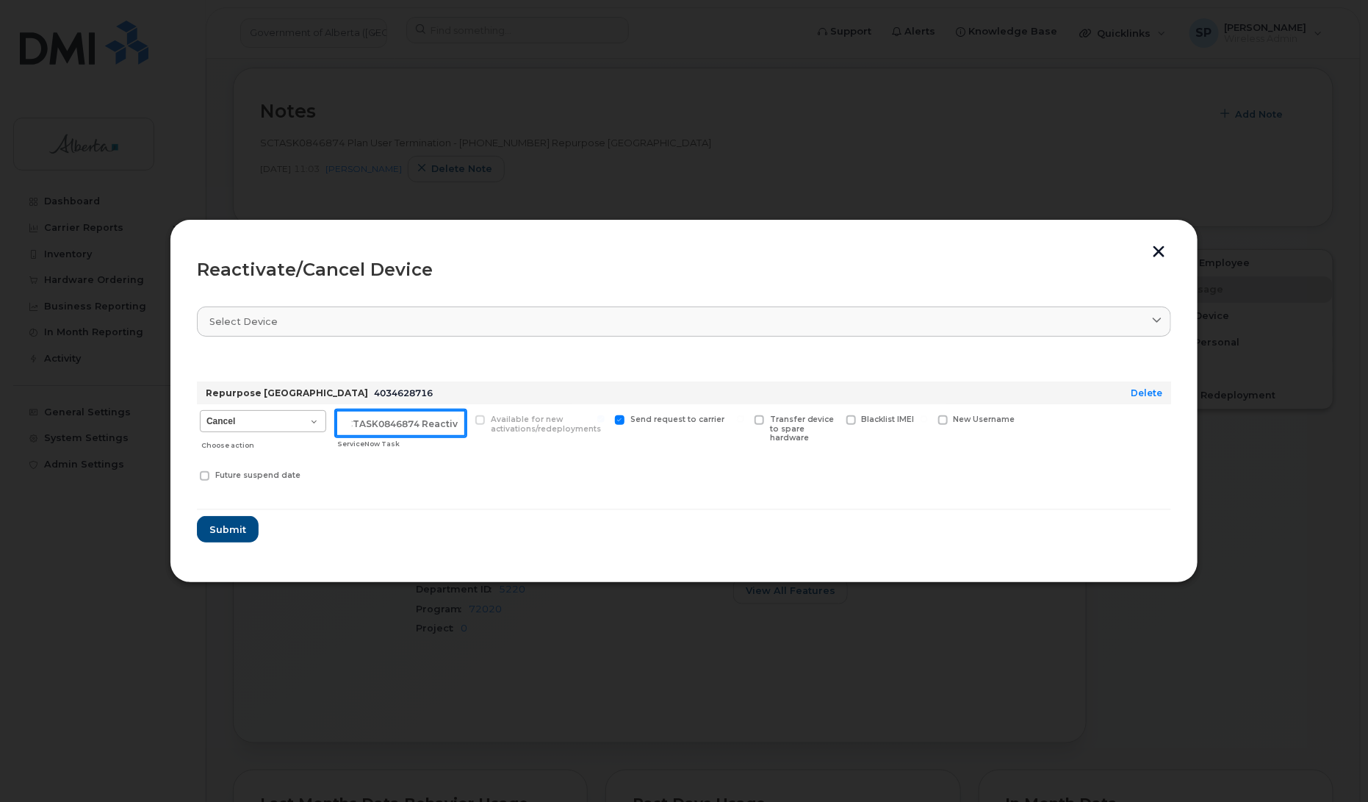
scroll to position [0, 21]
type input "SCTASK0846874 Reactivate"
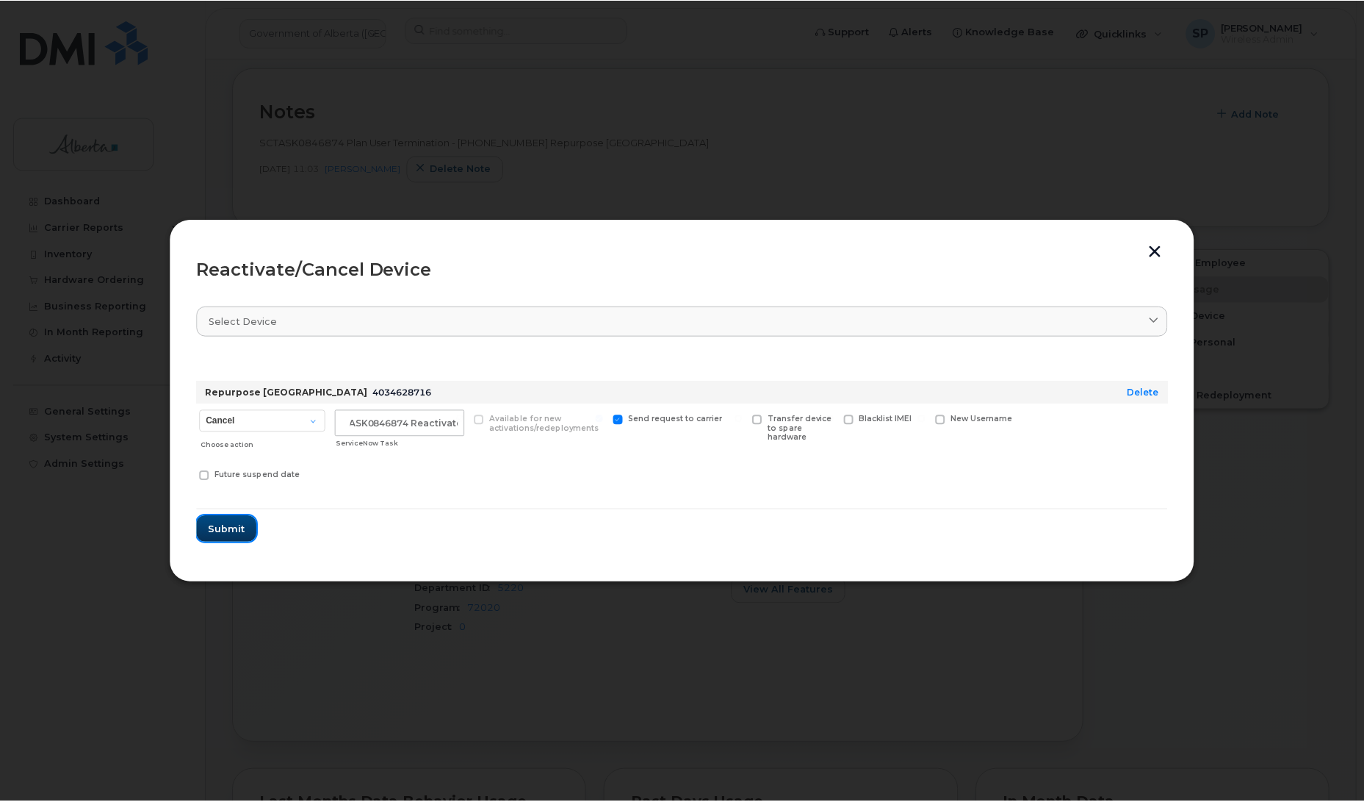
scroll to position [0, 0]
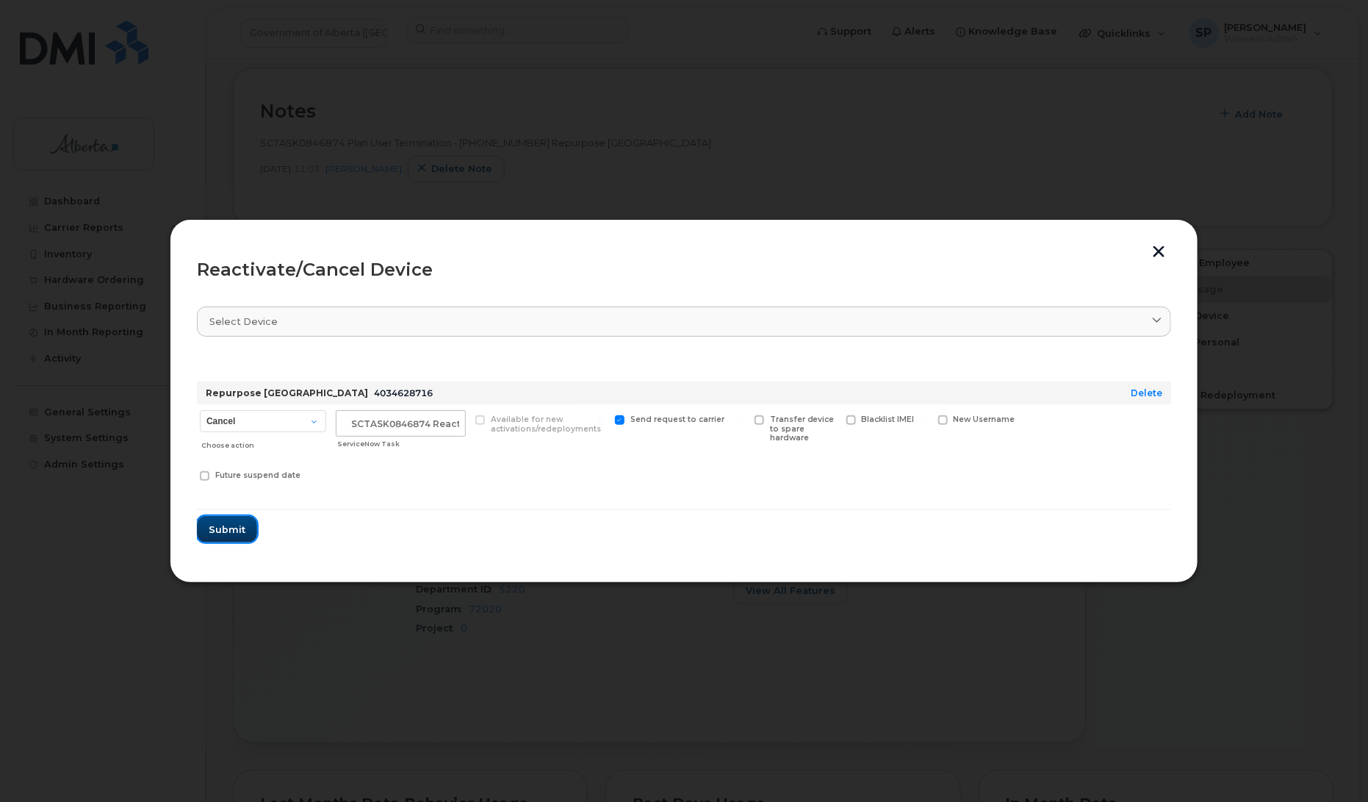
click at [244, 530] on span "Submit" at bounding box center [227, 529] width 37 height 14
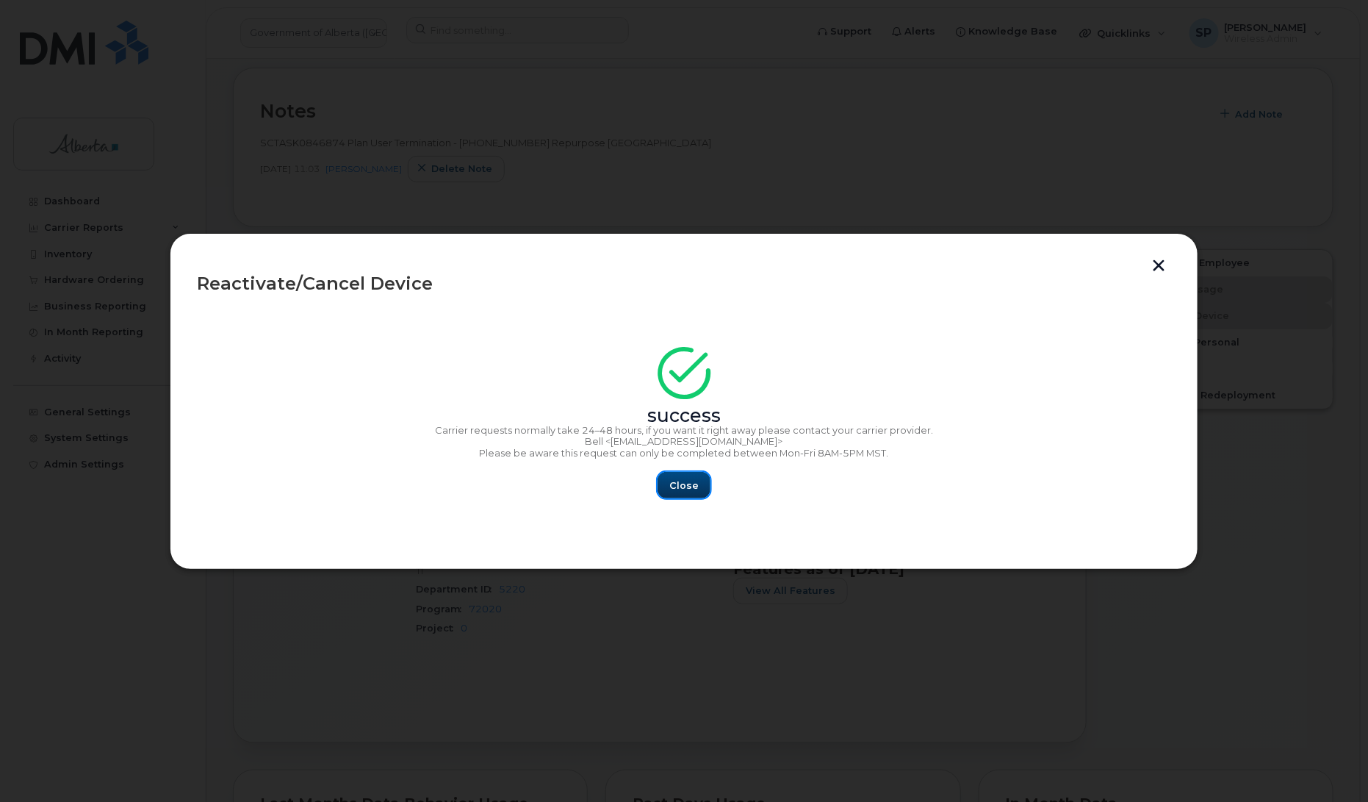
click at [695, 486] on span "Close" at bounding box center [683, 485] width 29 height 14
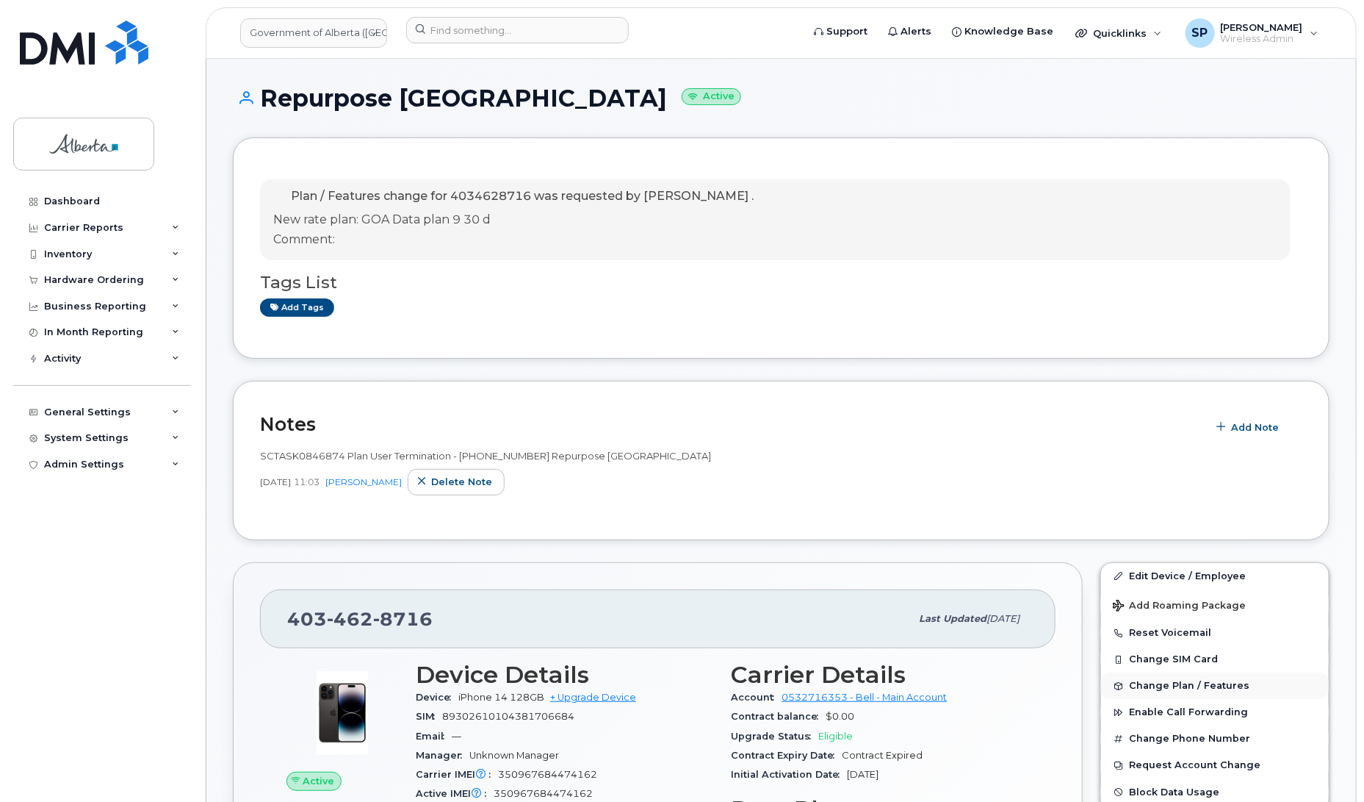
click at [1156, 685] on span "Change Plan / Features" at bounding box center [1189, 685] width 120 height 11
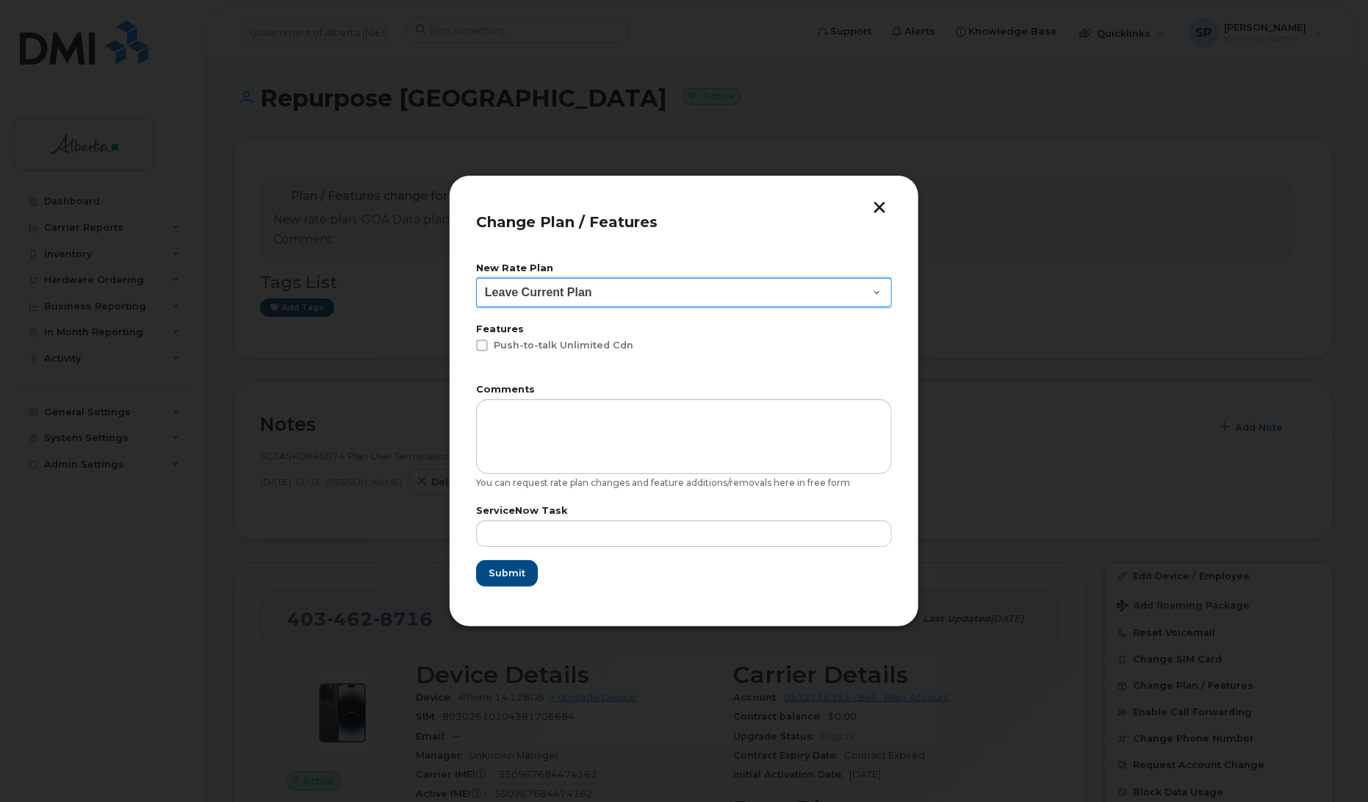
click at [512, 283] on select "Leave Current Plan GOA - Voice Plan 5 GOA Unlimited Smartphone 14 GOA-Voice Pla…" at bounding box center [684, 292] width 416 height 29
click at [879, 208] on button "button" at bounding box center [879, 208] width 22 height 15
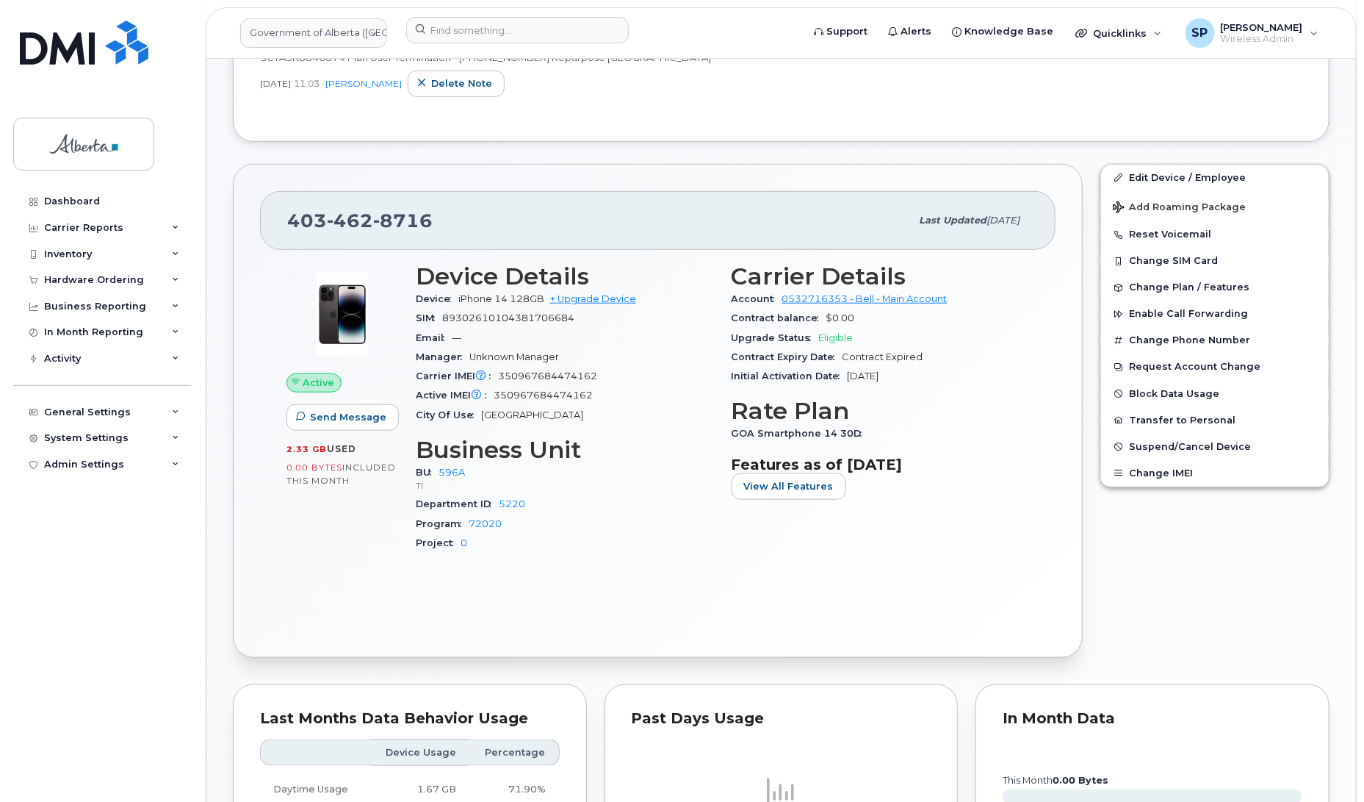
scroll to position [389, 0]
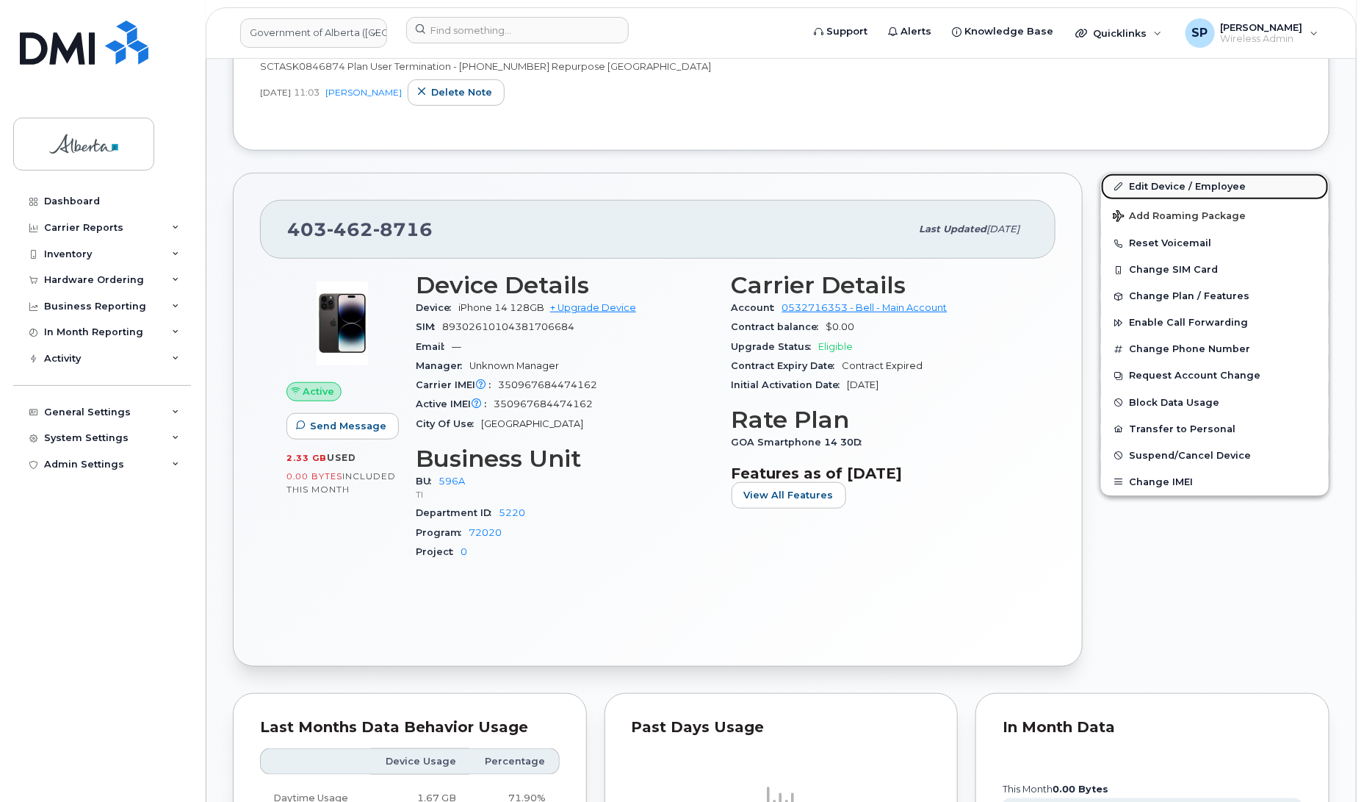
click at [1170, 186] on link "Edit Device / Employee" at bounding box center [1215, 186] width 228 height 26
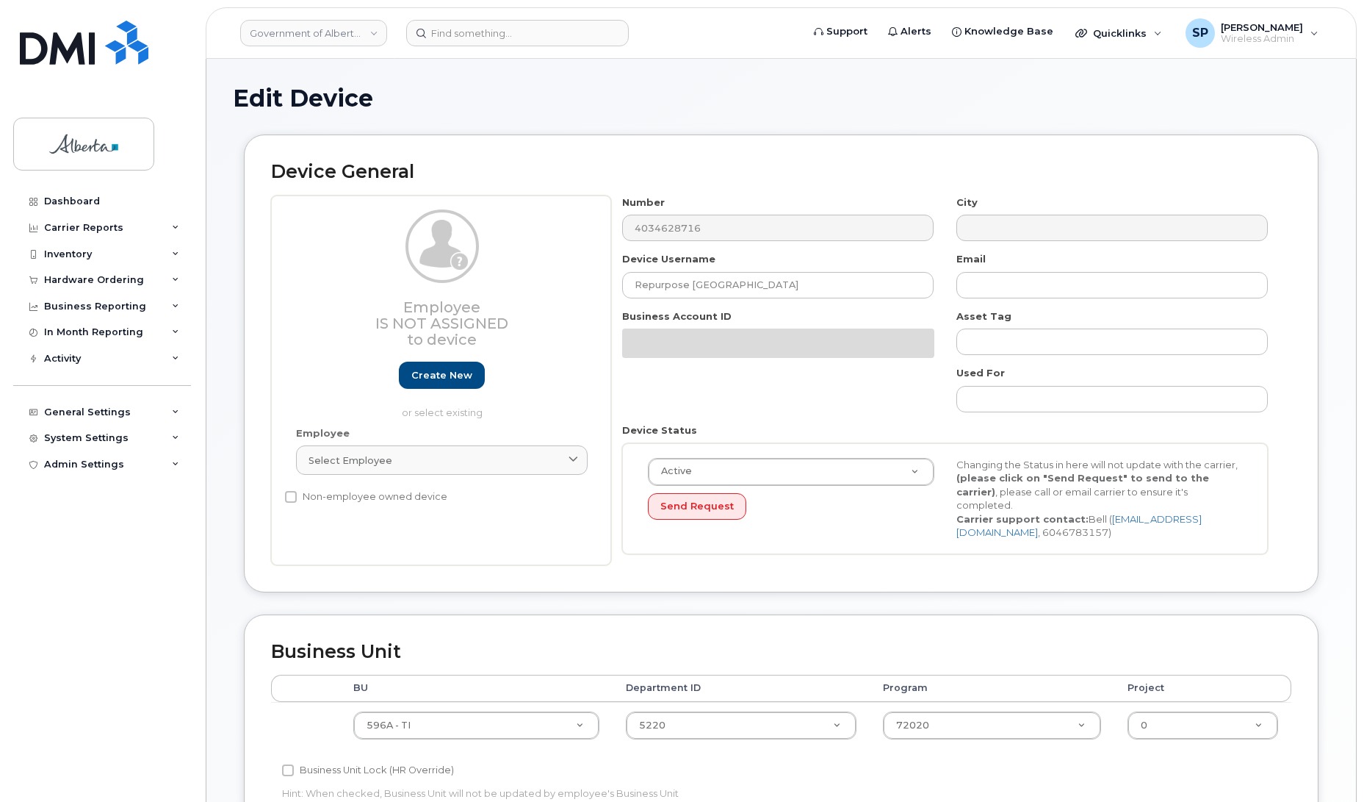
select select "4797729"
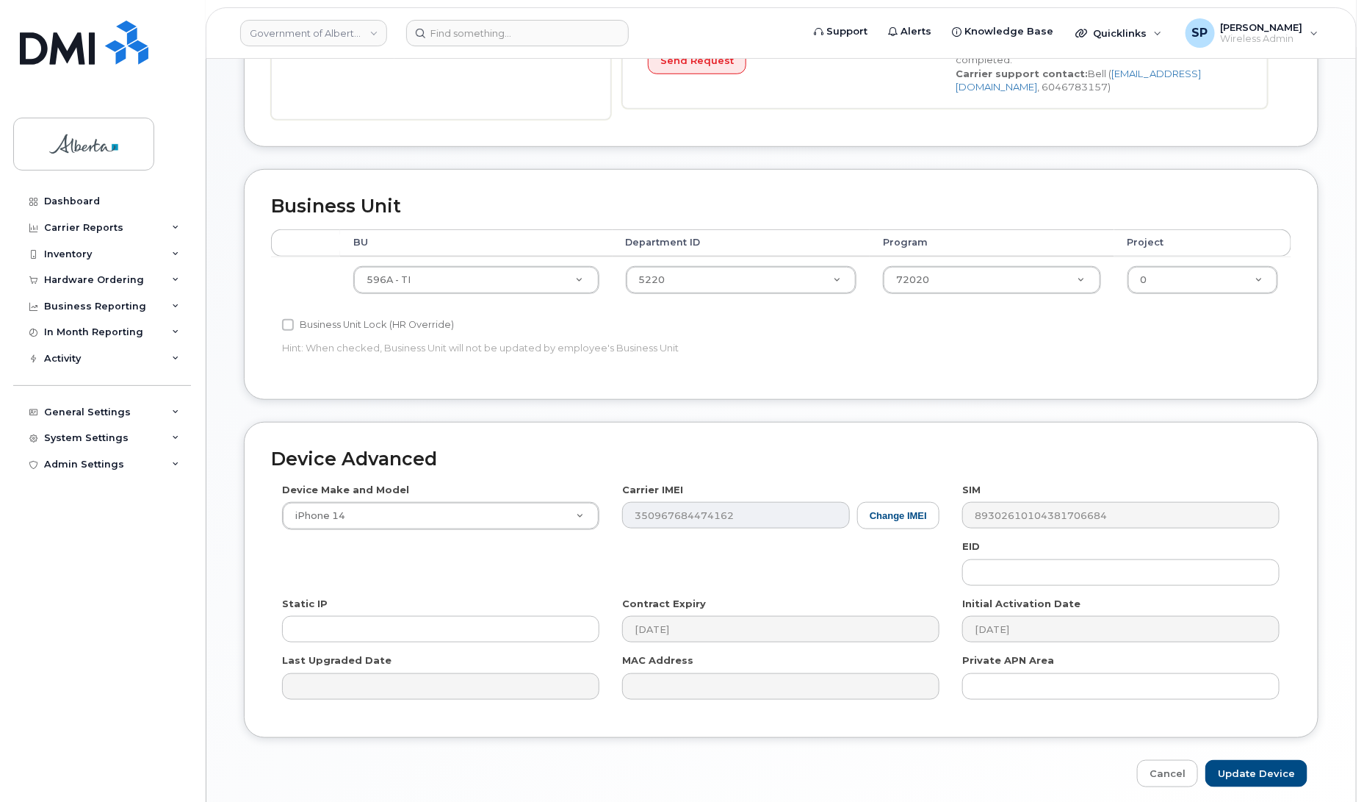
scroll to position [450, 0]
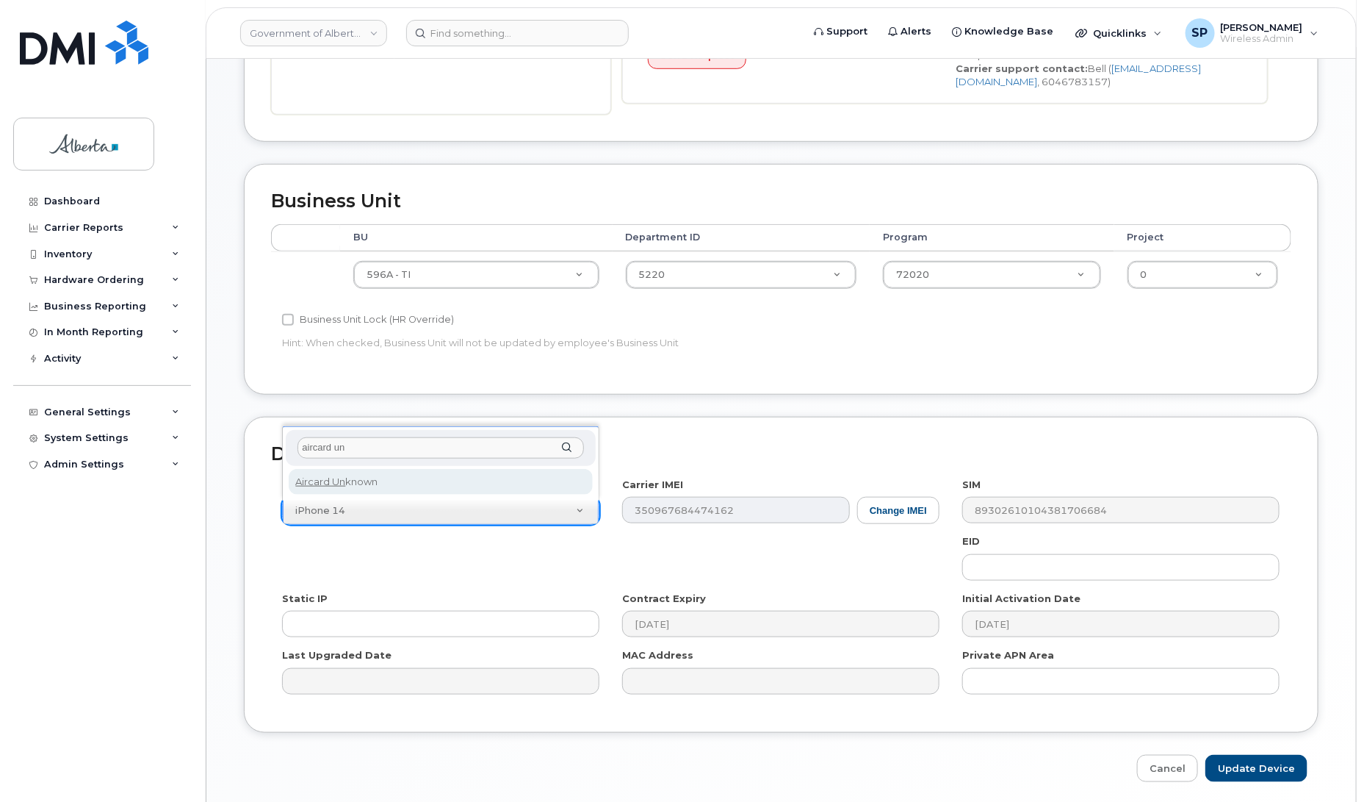
type input "aircard un"
select select "971"
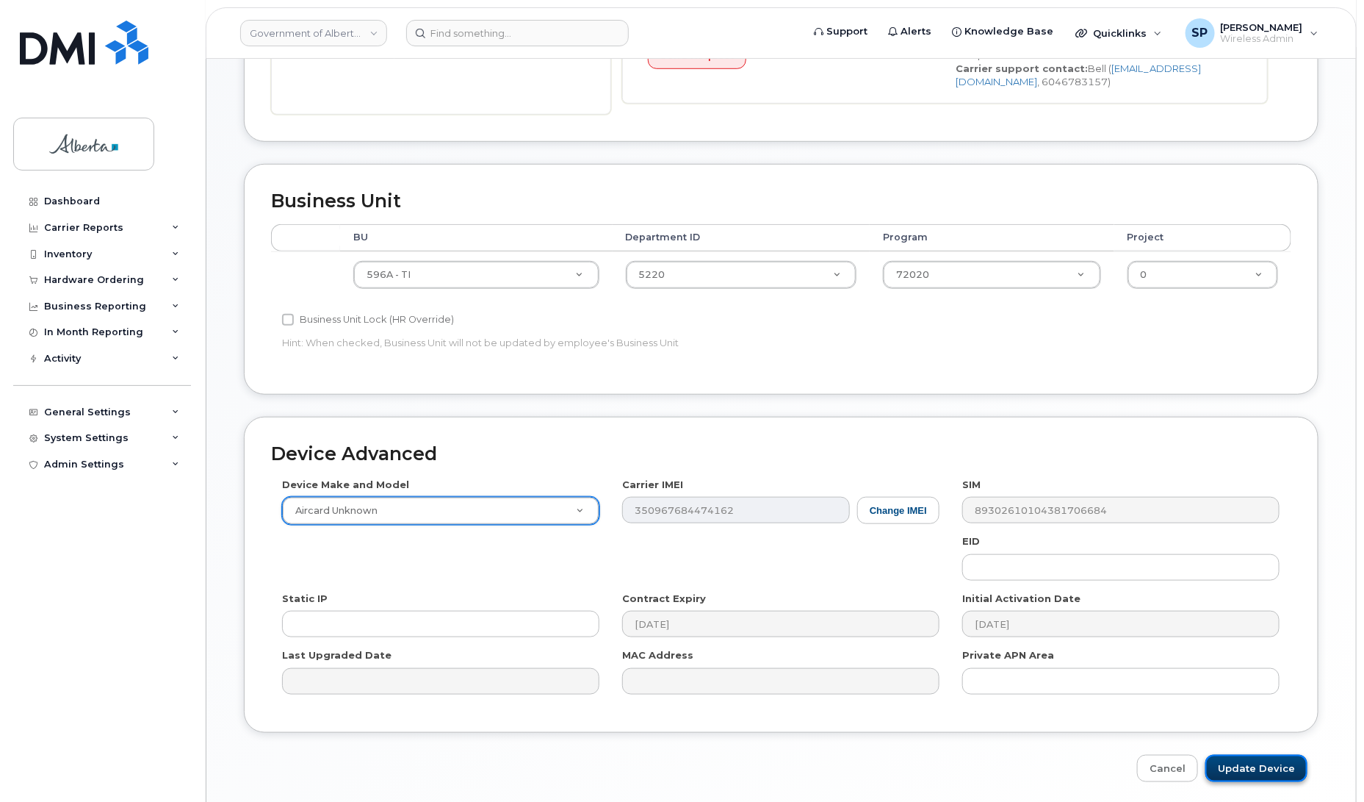
click at [1284, 769] on input "Update Device" at bounding box center [1257, 768] width 102 height 27
type input "Saving..."
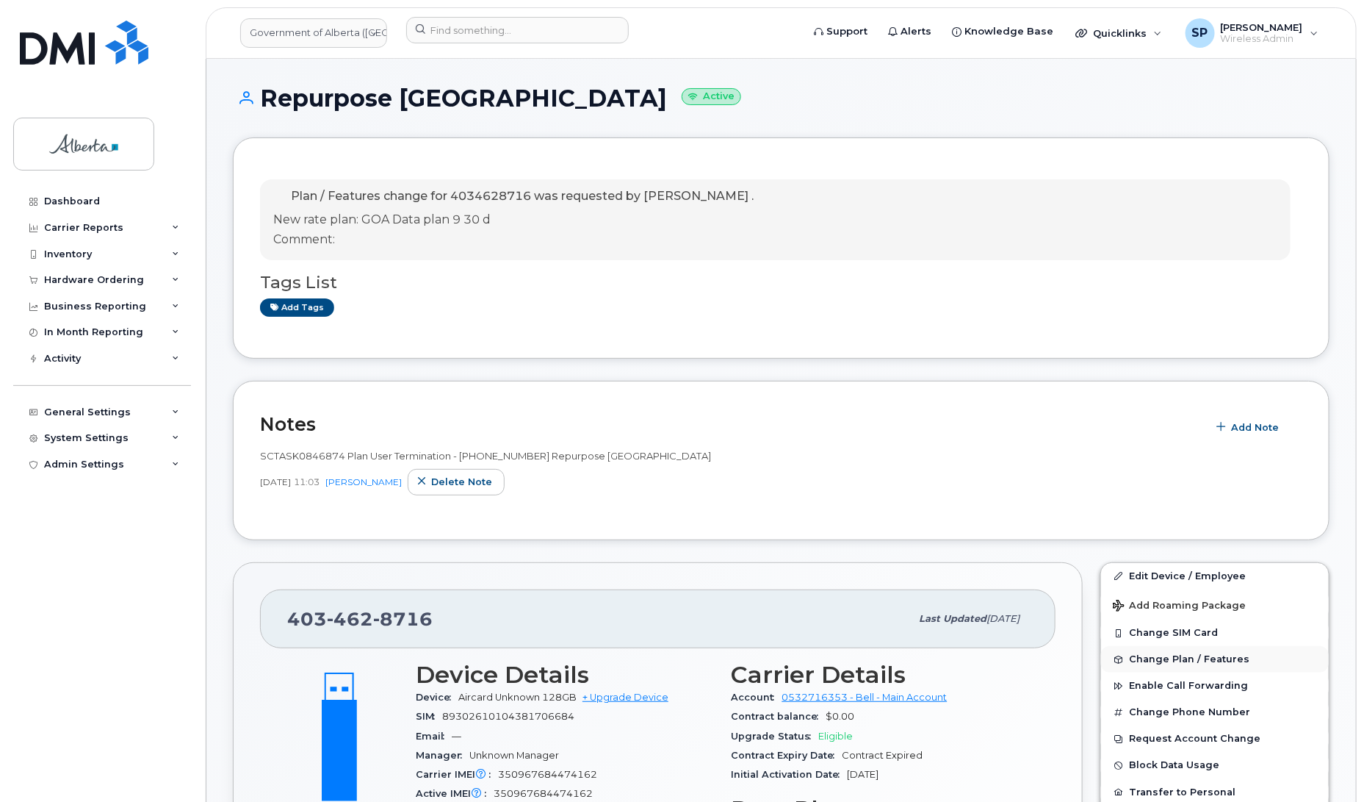
click at [1213, 658] on span "Change Plan / Features" at bounding box center [1189, 659] width 120 height 11
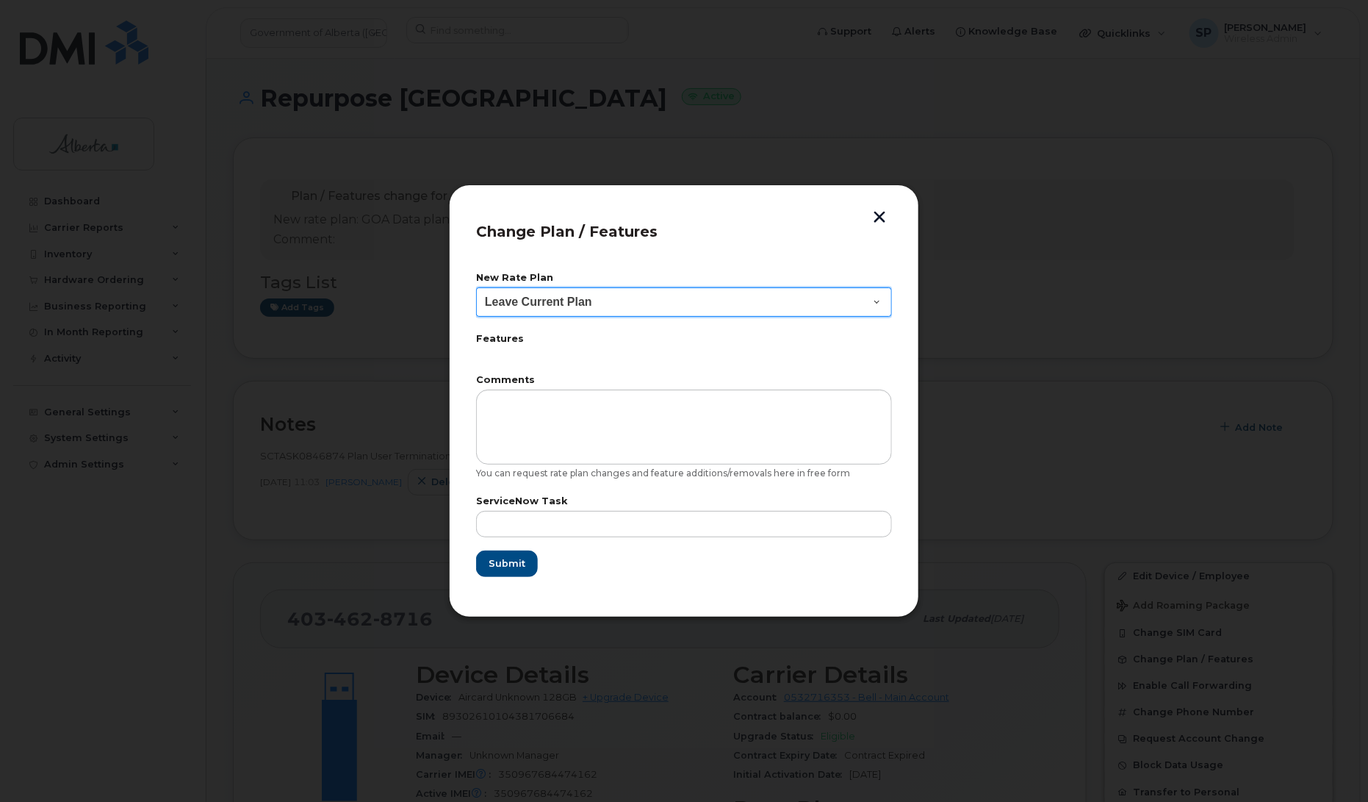
click at [562, 303] on select "Leave Current Plan GOA Data plan 9 30 d GOA–Unlimited Data Plan 9" at bounding box center [684, 301] width 416 height 29
select select "1790211"
click at [476, 287] on select "Leave Current Plan GOA Data plan 9 30 d GOA–Unlimited Data Plan 9" at bounding box center [684, 301] width 416 height 29
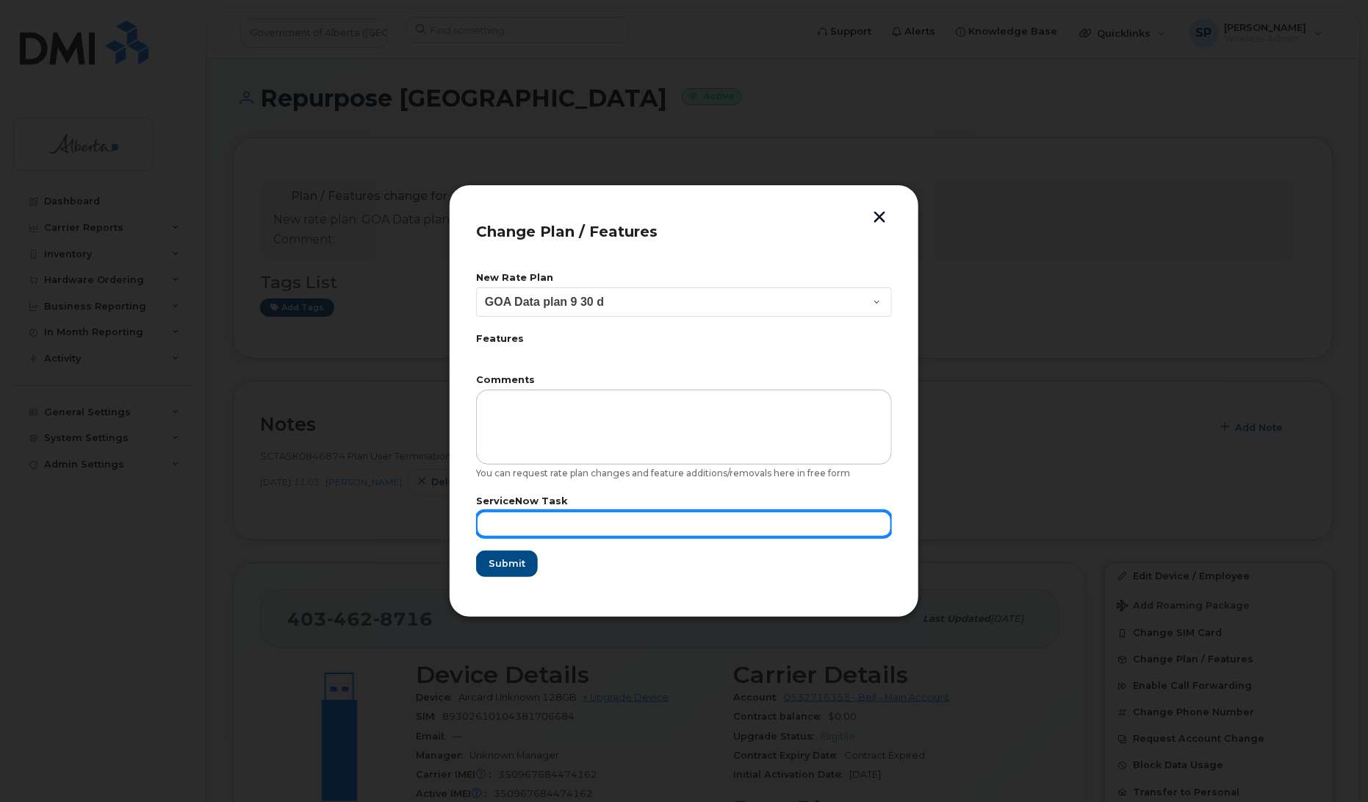
click at [561, 522] on input "text" at bounding box center [684, 524] width 416 height 26
paste input "SCTASK0846874"
type input "SCTASK0846874"
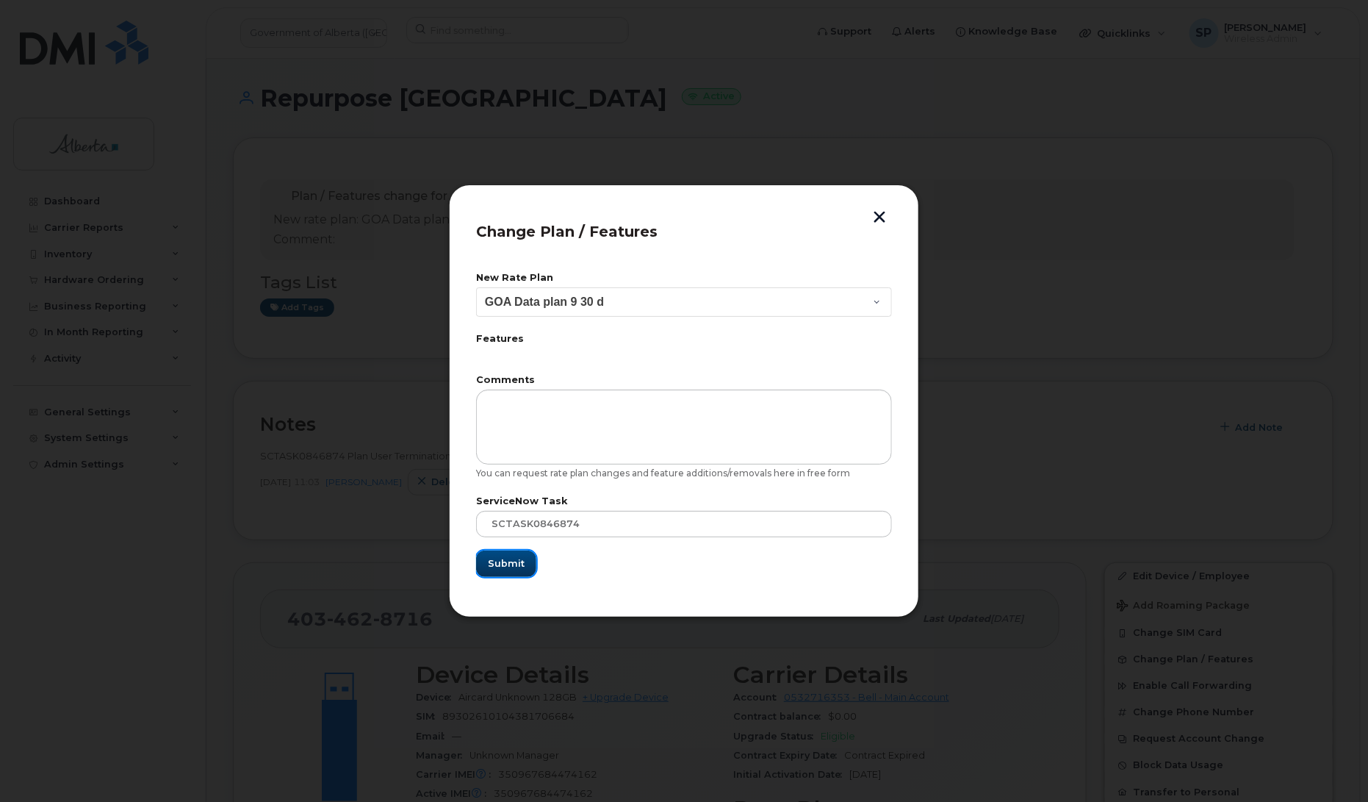
click at [511, 566] on span "Submit" at bounding box center [506, 563] width 37 height 14
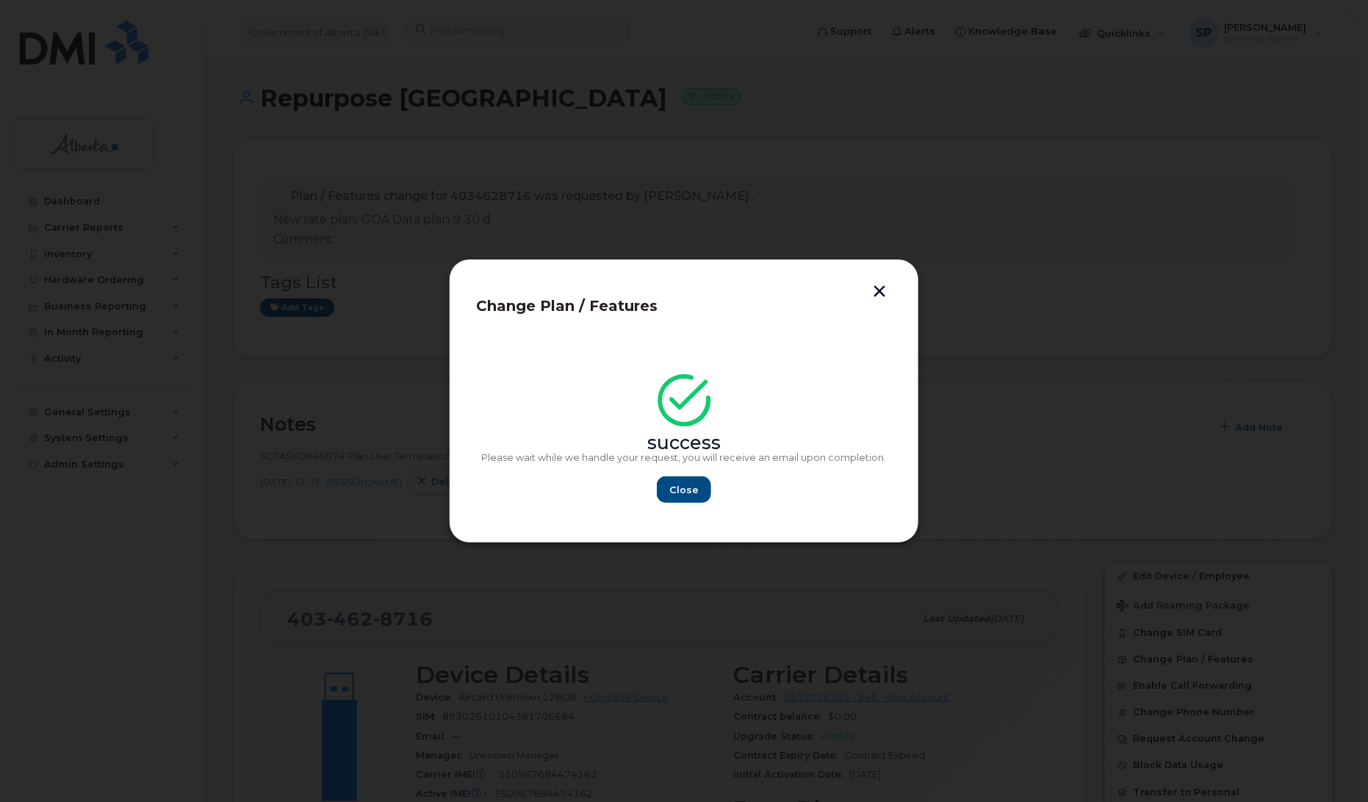
click at [677, 504] on div "success Please wait while we handle your request, you will receive an email upo…" at bounding box center [684, 425] width 416 height 182
click at [681, 493] on span "Close" at bounding box center [683, 490] width 29 height 14
